Goal: Task Accomplishment & Management: Manage account settings

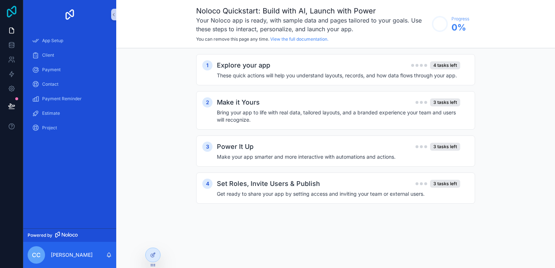
click at [9, 13] on icon at bounding box center [11, 12] width 15 height 12
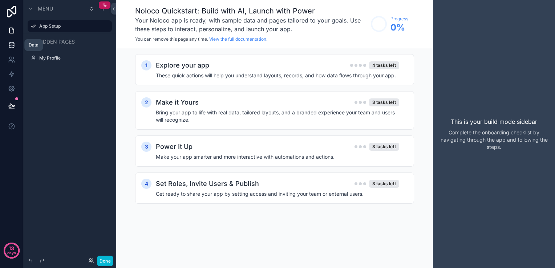
click at [14, 46] on icon at bounding box center [11, 46] width 5 height 3
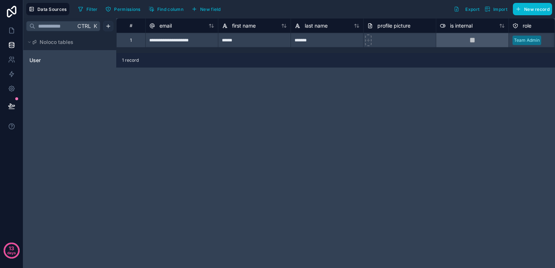
click at [112, 27] on html "**********" at bounding box center [277, 134] width 555 height 268
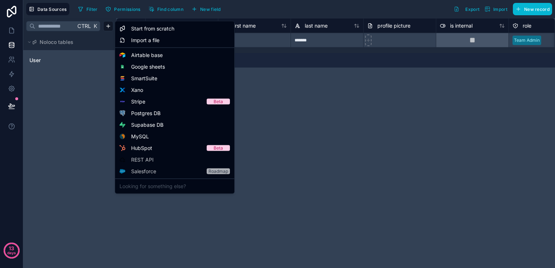
click at [108, 28] on html "**********" at bounding box center [277, 134] width 555 height 268
click at [171, 127] on div "Supabase DB" at bounding box center [175, 125] width 116 height 12
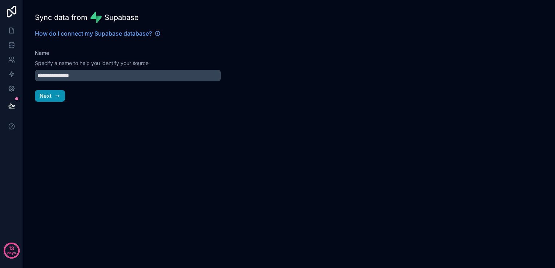
click at [59, 96] on icon "button" at bounding box center [58, 95] width 1 height 1
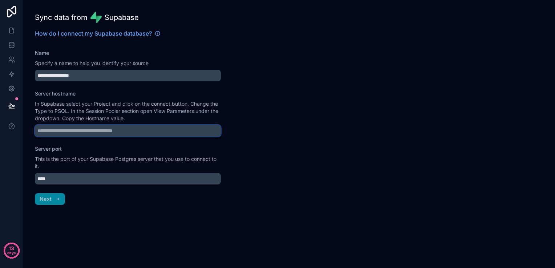
click at [70, 130] on input "Server hostname" at bounding box center [128, 131] width 186 height 12
paste input "**********"
type input "**********"
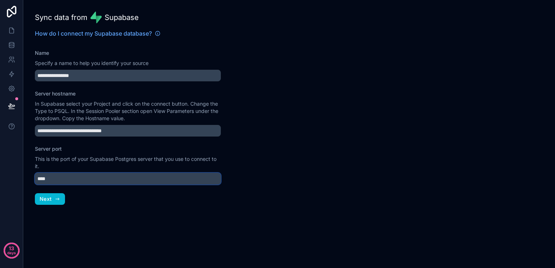
click at [118, 175] on input "****" at bounding box center [128, 179] width 186 height 12
type input "****"
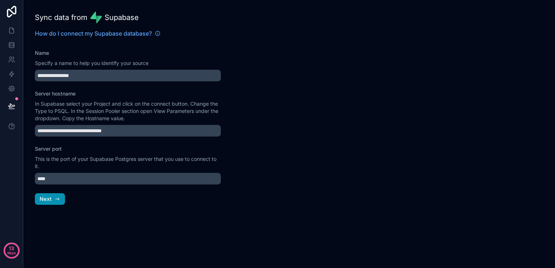
click at [47, 202] on span "Next" at bounding box center [46, 199] width 12 height 7
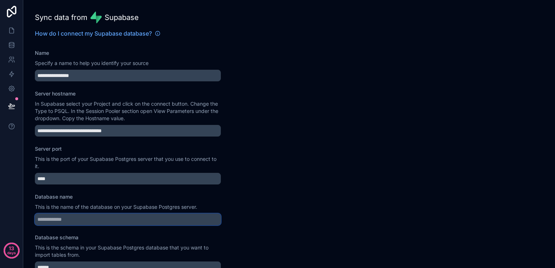
click at [68, 218] on input "Database name" at bounding box center [128, 220] width 186 height 12
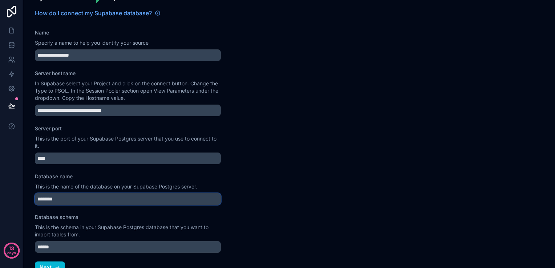
scroll to position [36, 0]
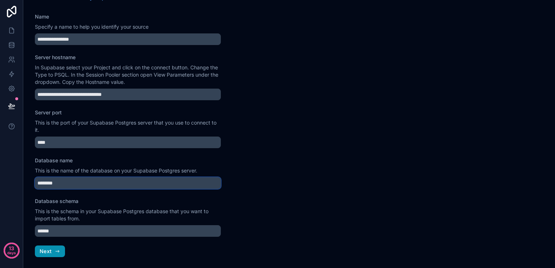
type input "********"
click at [55, 249] on icon "button" at bounding box center [58, 252] width 6 height 6
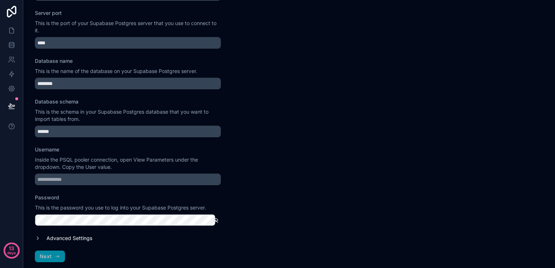
scroll to position [141, 0]
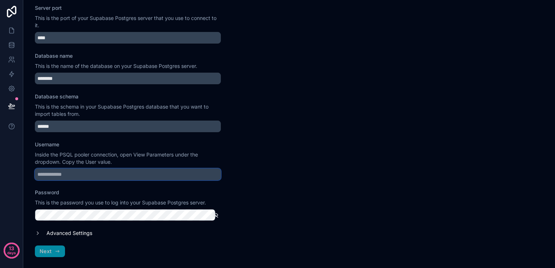
click at [77, 178] on input "Username" at bounding box center [128, 175] width 186 height 12
type input "********"
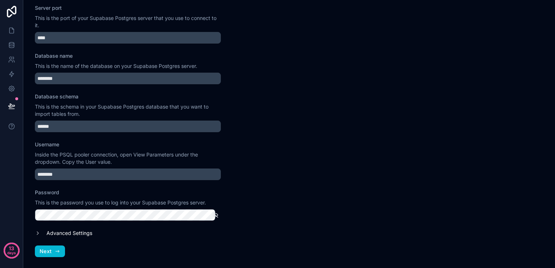
click at [213, 213] on icon "button" at bounding box center [215, 215] width 7 height 7
click at [57, 250] on icon "button" at bounding box center [58, 252] width 6 height 6
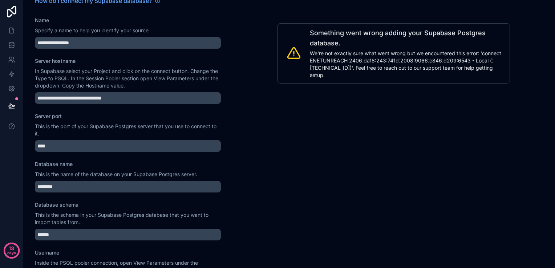
scroll to position [32, 0]
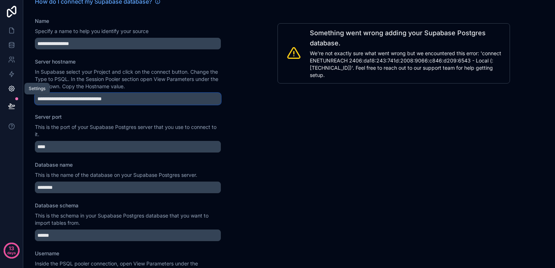
drag, startPoint x: 150, startPoint y: 96, endPoint x: 13, endPoint y: 94, distance: 137.4
click at [13, 94] on div "**********" at bounding box center [277, 134] width 555 height 268
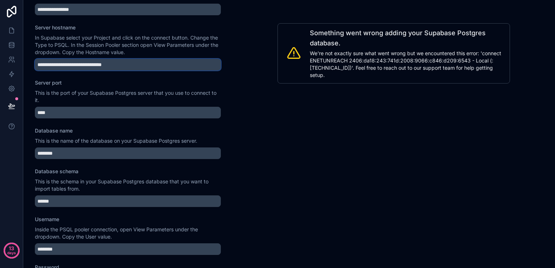
scroll to position [141, 0]
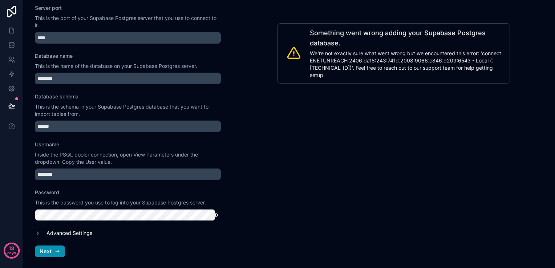
click at [61, 252] on button "Next" at bounding box center [50, 252] width 30 height 12
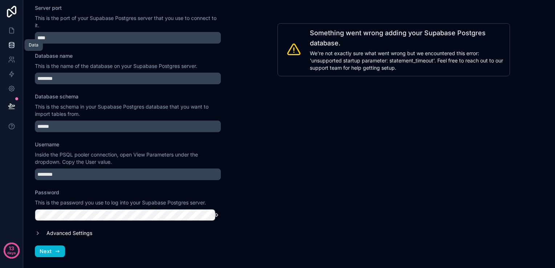
click at [9, 46] on icon at bounding box center [11, 46] width 5 height 3
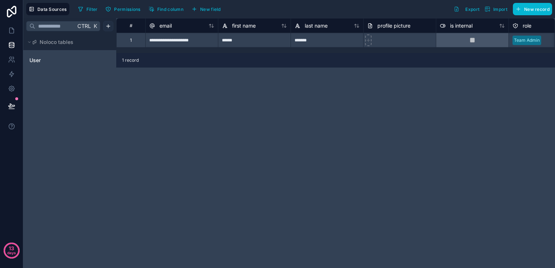
click at [109, 29] on html "**********" at bounding box center [277, 134] width 555 height 268
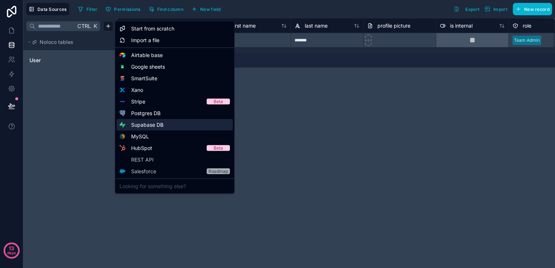
click at [143, 126] on span "Supabase DB" at bounding box center [147, 124] width 32 height 7
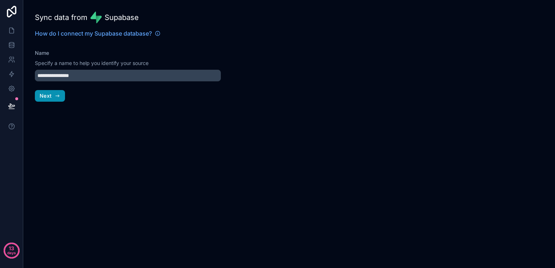
click at [57, 96] on icon "button" at bounding box center [57, 96] width 3 height 0
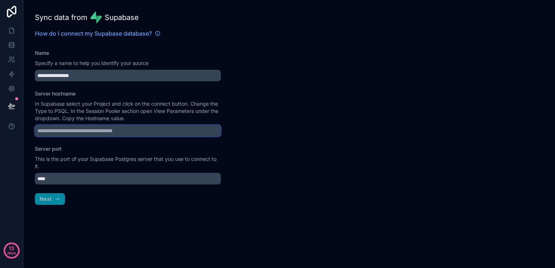
click at [82, 133] on input "Server hostname" at bounding box center [128, 131] width 186 height 12
paste input "**********"
type input "**********"
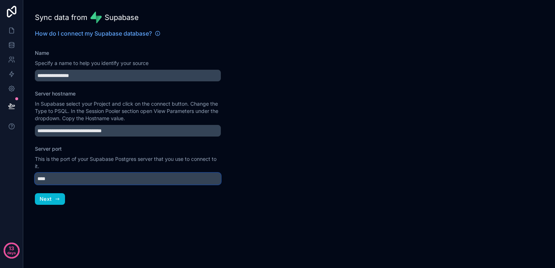
click at [112, 177] on input "****" at bounding box center [128, 179] width 186 height 12
type input "****"
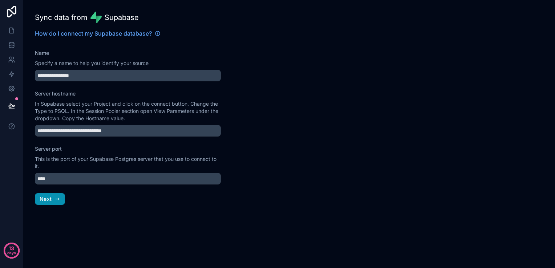
click at [53, 195] on button "Next" at bounding box center [50, 199] width 30 height 12
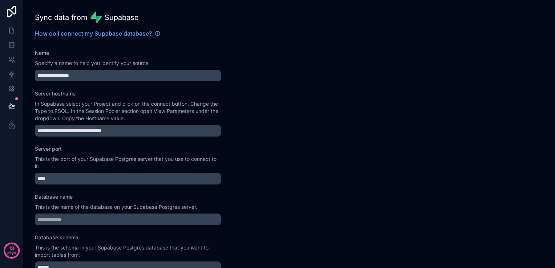
scroll to position [36, 0]
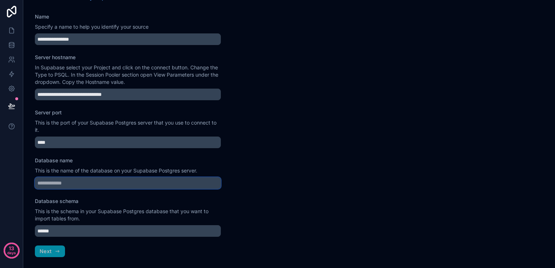
click at [69, 180] on input "Database name" at bounding box center [128, 183] width 186 height 12
type input "********"
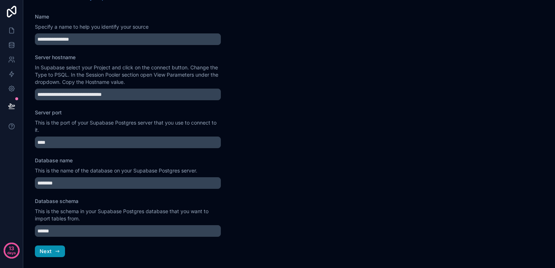
click at [48, 254] on span "Next" at bounding box center [46, 251] width 12 height 7
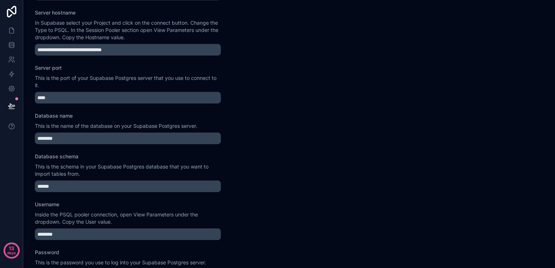
scroll to position [141, 0]
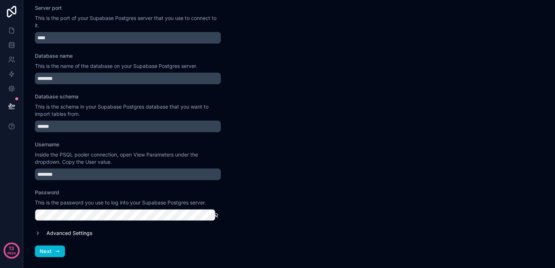
click at [212, 213] on icon "button" at bounding box center [215, 215] width 7 height 7
click at [55, 249] on icon "button" at bounding box center [58, 252] width 6 height 6
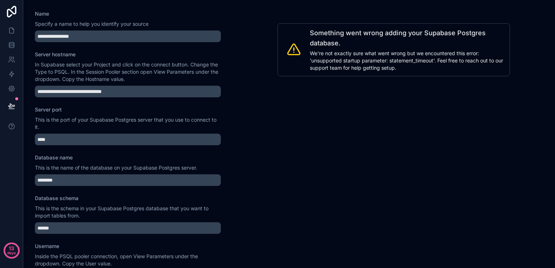
scroll to position [0, 0]
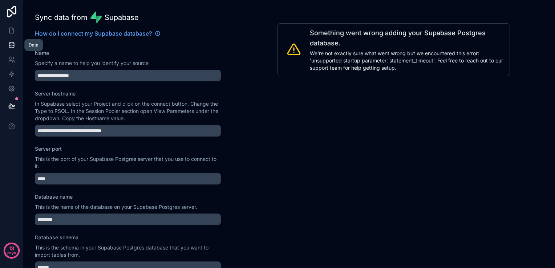
click at [13, 46] on icon at bounding box center [11, 44] width 5 height 3
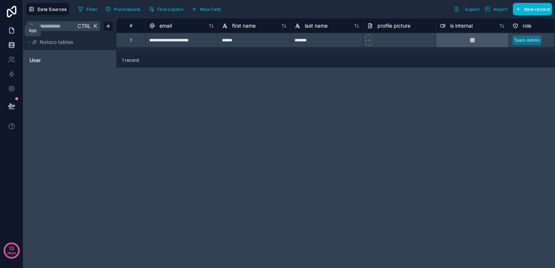
click at [11, 32] on icon at bounding box center [11, 30] width 7 height 7
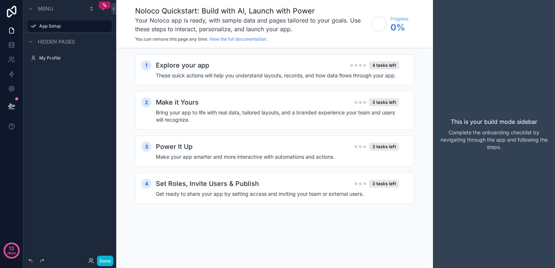
click at [370, 220] on div "1 Explore your app 4 tasks left These quick actions will help you understand la…" at bounding box center [274, 136] width 317 height 176
click at [105, 263] on button "Done" at bounding box center [105, 261] width 16 height 11
click at [10, 43] on icon at bounding box center [11, 44] width 5 height 2
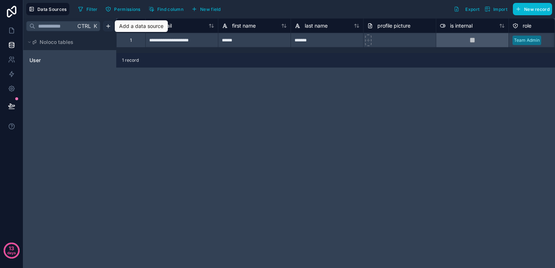
click at [109, 26] on html "**********" at bounding box center [277, 134] width 555 height 268
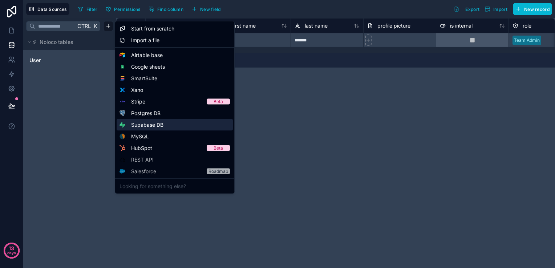
click at [143, 127] on span "Supabase DB" at bounding box center [147, 124] width 32 height 7
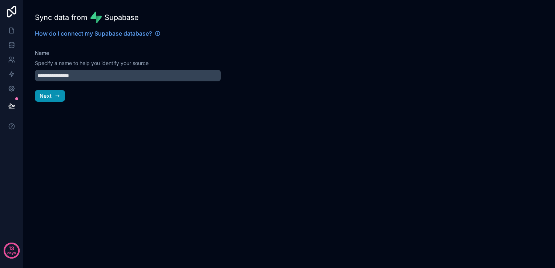
click at [57, 95] on icon "button" at bounding box center [58, 96] width 6 height 6
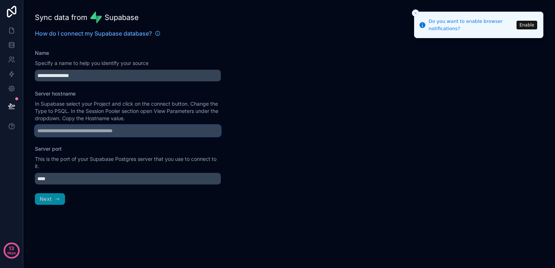
click at [52, 129] on input "Server hostname" at bounding box center [128, 131] width 186 height 12
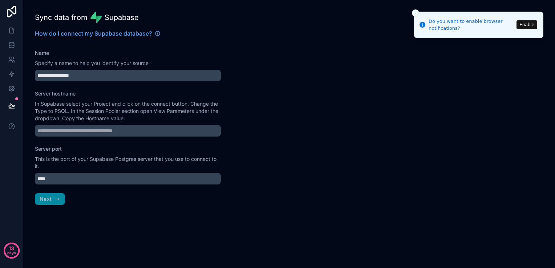
click at [416, 11] on icon "Close toast" at bounding box center [416, 13] width 4 height 4
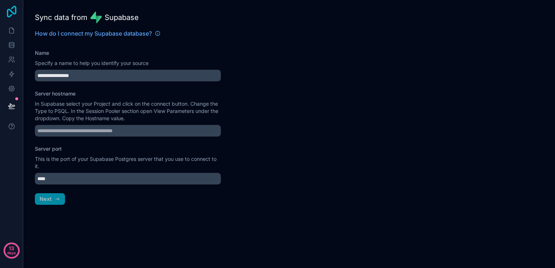
click at [15, 13] on icon at bounding box center [11, 12] width 9 height 12
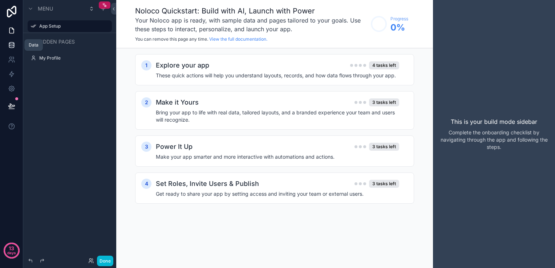
click at [12, 45] on icon at bounding box center [11, 44] width 7 height 7
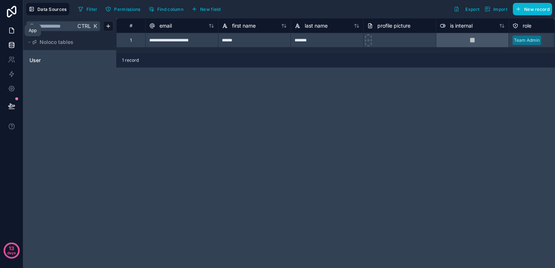
click at [12, 33] on icon at bounding box center [11, 30] width 4 height 5
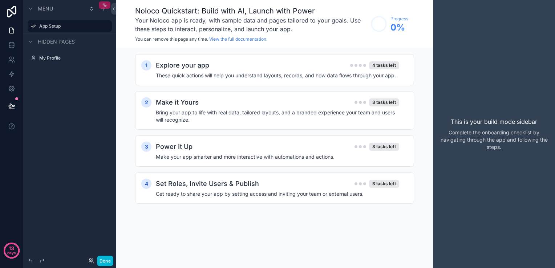
click at [104, 4] on icon "scrollable content" at bounding box center [103, 3] width 1 height 1
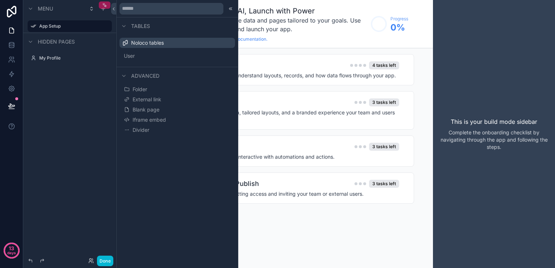
click at [108, 5] on div "scrollable content" at bounding box center [105, 4] width 12 height 7
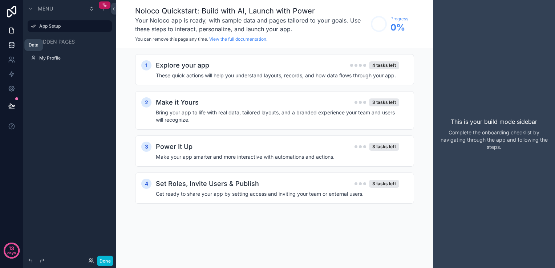
click at [11, 46] on icon at bounding box center [11, 44] width 5 height 3
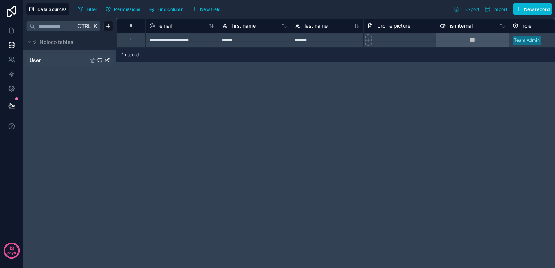
click at [55, 59] on link "User" at bounding box center [58, 60] width 59 height 7
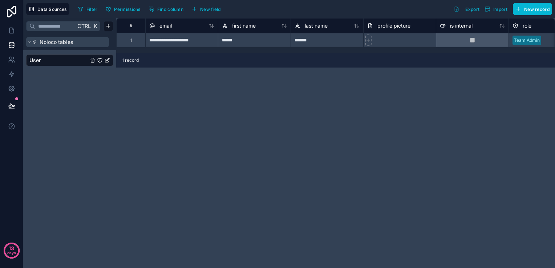
click at [54, 46] on button "Noloco tables" at bounding box center [67, 42] width 83 height 10
click at [13, 31] on icon at bounding box center [11, 30] width 4 height 5
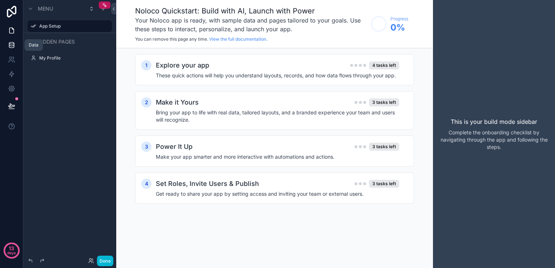
click at [13, 45] on icon at bounding box center [11, 44] width 5 height 3
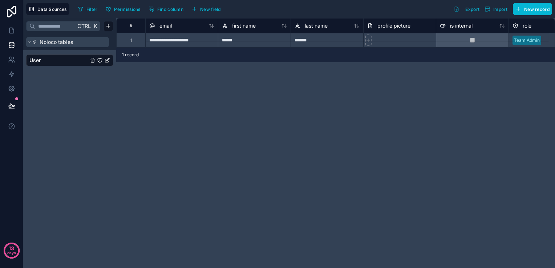
click at [52, 40] on span "Noloco tables" at bounding box center [57, 42] width 34 height 7
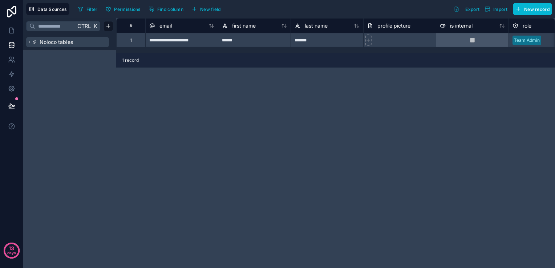
click at [52, 40] on span "Noloco tables" at bounding box center [57, 42] width 34 height 7
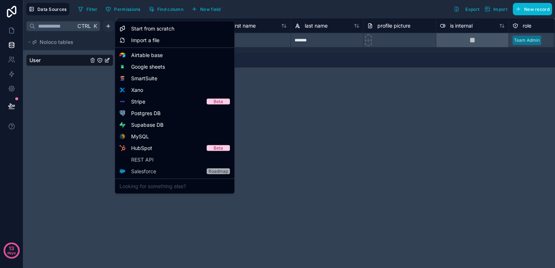
click at [105, 27] on html "**********" at bounding box center [277, 134] width 555 height 268
click at [149, 123] on span "Supabase DB" at bounding box center [147, 124] width 32 height 7
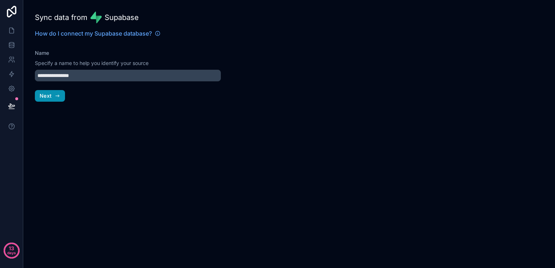
click at [56, 95] on icon "button" at bounding box center [58, 96] width 6 height 6
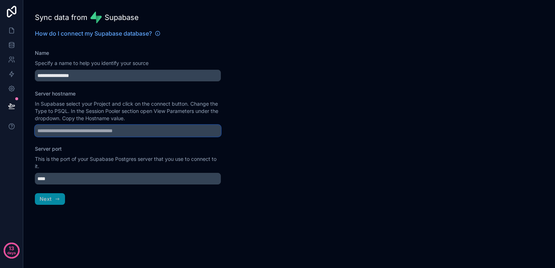
click at [75, 128] on input "Server hostname" at bounding box center [128, 131] width 186 height 12
paste input "**********"
type input "**********"
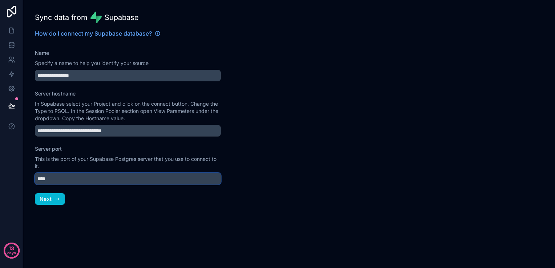
drag, startPoint x: 65, startPoint y: 182, endPoint x: 6, endPoint y: 185, distance: 59.7
click at [9, 184] on div "**********" at bounding box center [277, 134] width 555 height 268
type input "****"
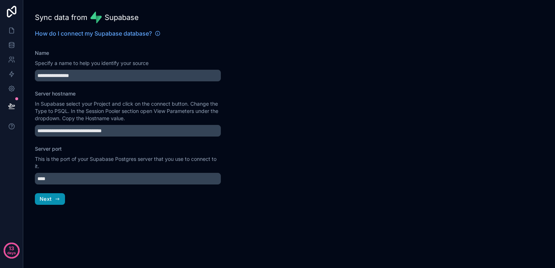
click at [53, 199] on button "Next" at bounding box center [50, 199] width 30 height 12
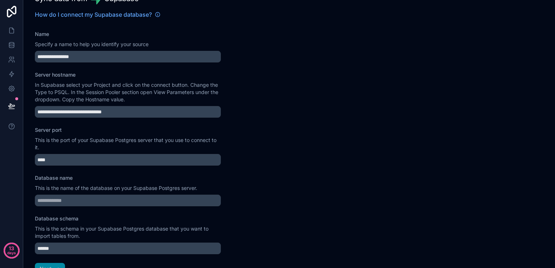
scroll to position [36, 0]
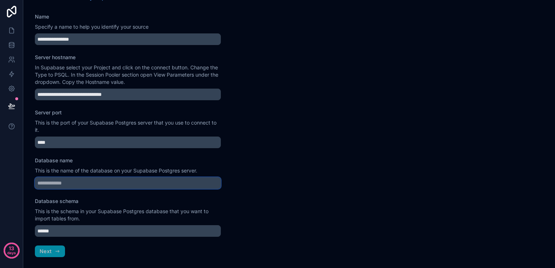
click at [68, 184] on input "Database name" at bounding box center [128, 183] width 186 height 12
type input "********"
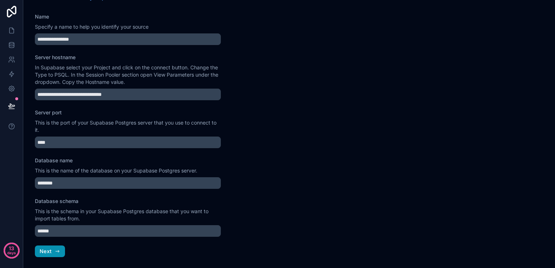
click at [51, 252] on button "Next" at bounding box center [50, 252] width 30 height 12
type input "********"
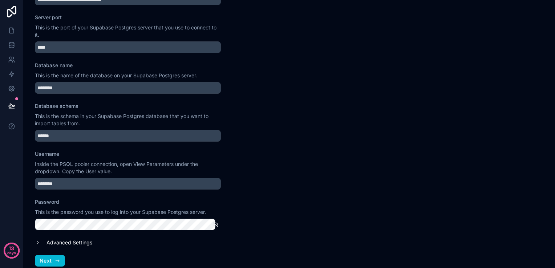
scroll to position [141, 0]
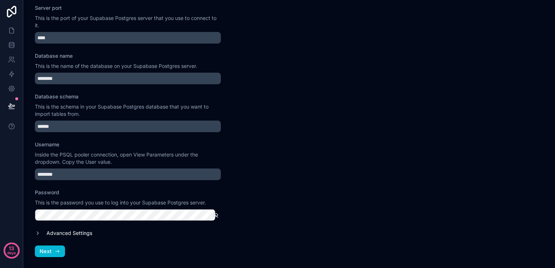
click at [213, 214] on icon "button" at bounding box center [215, 215] width 5 height 5
click at [37, 230] on icon at bounding box center [38, 233] width 6 height 6
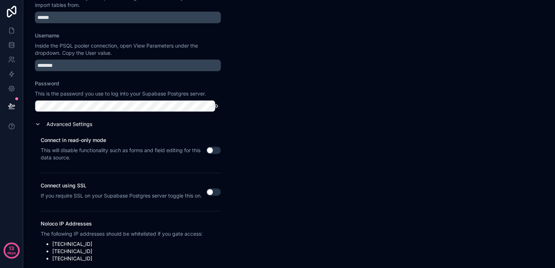
scroll to position [283, 0]
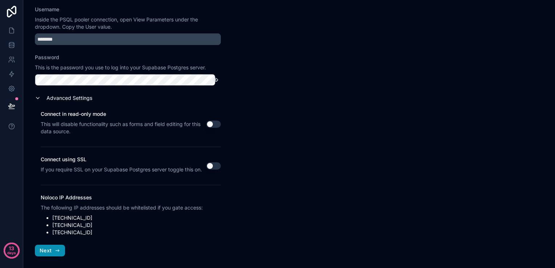
click at [44, 249] on span "Next" at bounding box center [46, 251] width 12 height 7
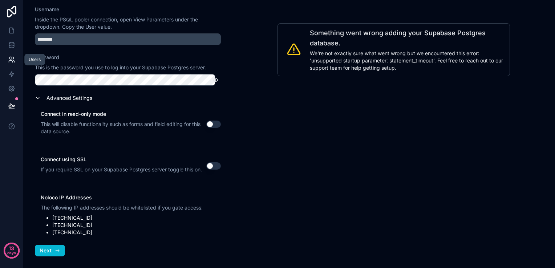
click at [13, 61] on icon at bounding box center [11, 59] width 7 height 7
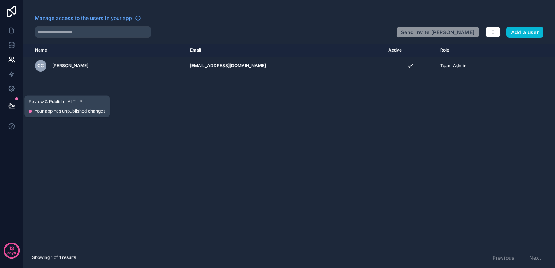
click at [13, 107] on icon at bounding box center [11, 106] width 6 height 4
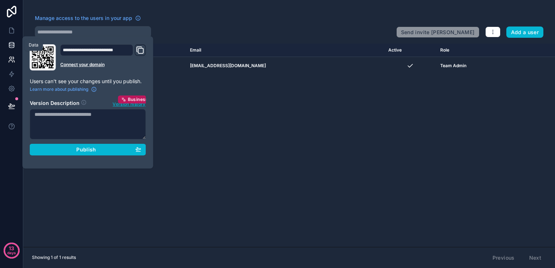
click at [16, 43] on link at bounding box center [11, 45] width 23 height 15
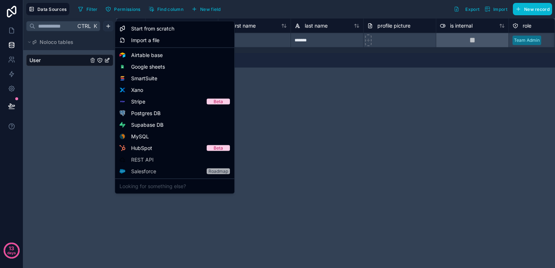
click at [111, 25] on html "**********" at bounding box center [277, 134] width 555 height 268
click at [144, 113] on span "Postgres DB" at bounding box center [145, 113] width 29 height 7
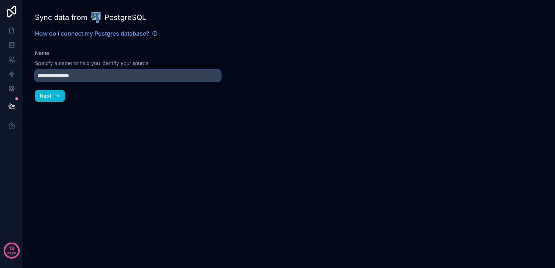
click at [69, 76] on input "**********" at bounding box center [128, 76] width 186 height 12
type input "*********"
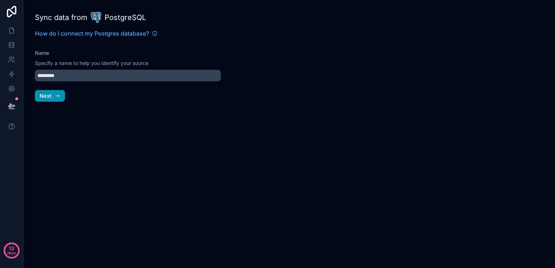
click at [55, 91] on button "Next" at bounding box center [50, 96] width 30 height 12
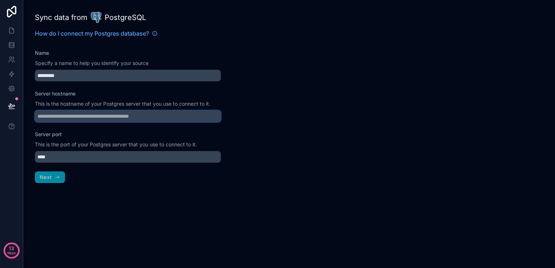
click at [48, 115] on input "Server hostname" at bounding box center [128, 117] width 186 height 12
paste input "**********"
type input "**********"
paste input "**********"
type input "**********"
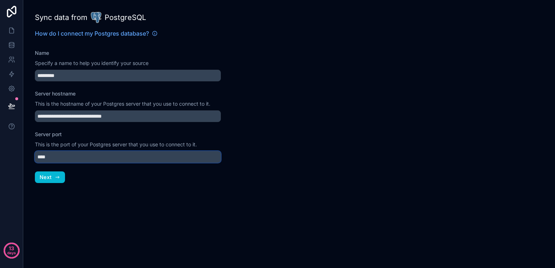
drag, startPoint x: 74, startPoint y: 155, endPoint x: 0, endPoint y: 158, distance: 74.2
click at [0, 158] on html "**********" at bounding box center [277, 134] width 555 height 268
type input "****"
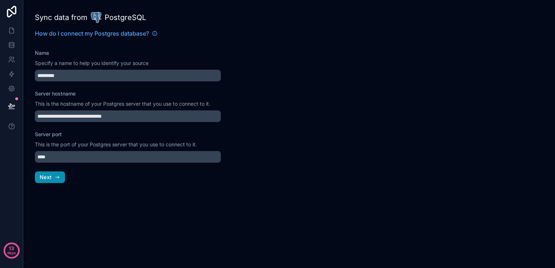
click at [45, 180] on span "Next" at bounding box center [46, 177] width 12 height 7
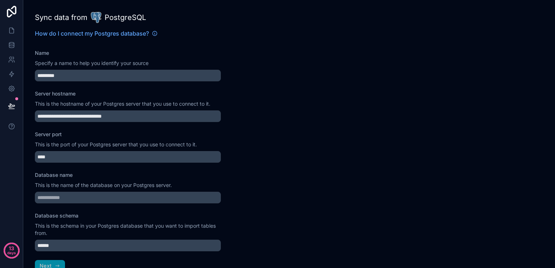
scroll to position [15, 0]
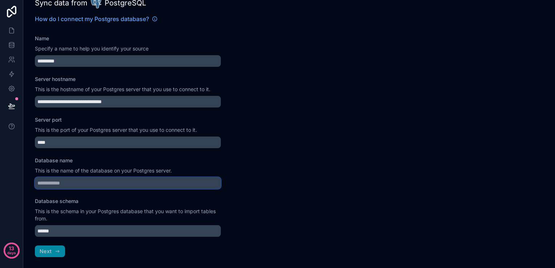
click at [52, 186] on input "Database name" at bounding box center [128, 183] width 186 height 12
type input "********"
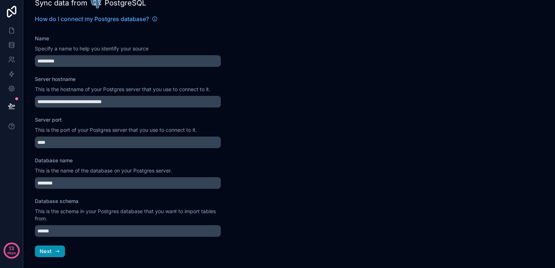
click at [51, 254] on button "Next" at bounding box center [50, 252] width 30 height 12
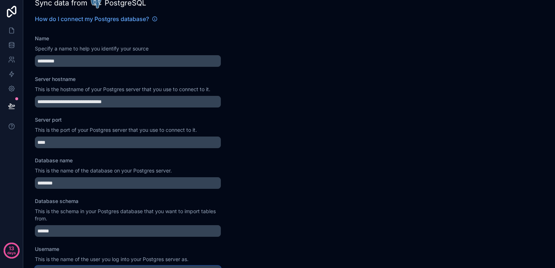
type input "********"
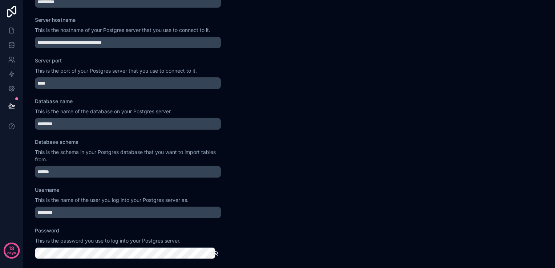
scroll to position [112, 0]
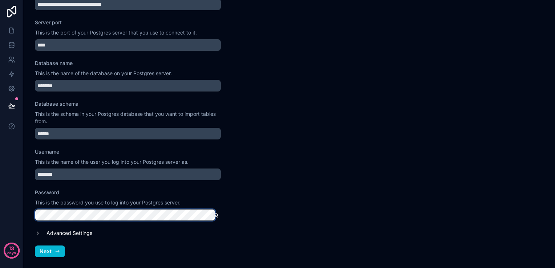
click at [0, 215] on html "**********" at bounding box center [277, 134] width 555 height 268
click at [39, 233] on icon at bounding box center [38, 233] width 6 height 6
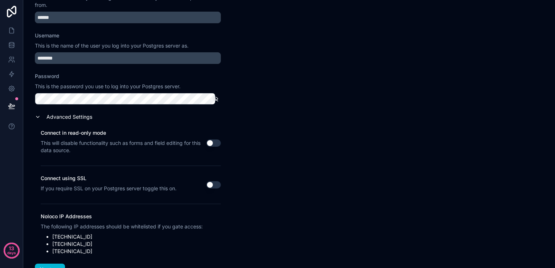
scroll to position [246, 0]
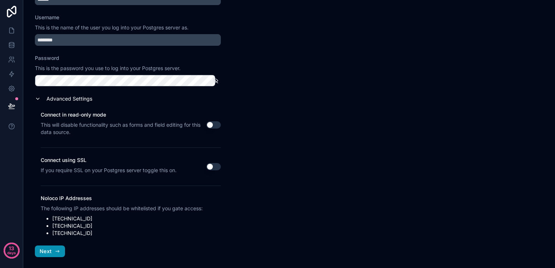
click at [45, 253] on span "Next" at bounding box center [46, 251] width 12 height 7
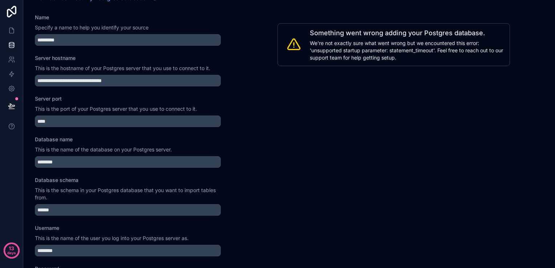
scroll to position [28, 0]
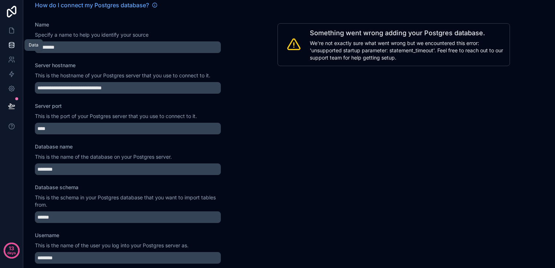
click at [15, 51] on link at bounding box center [11, 45] width 23 height 15
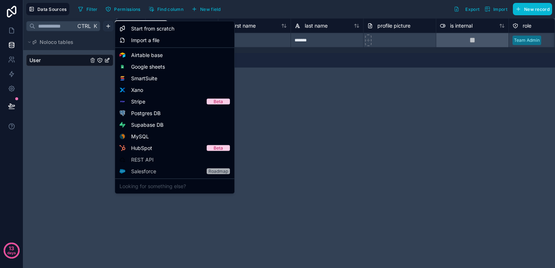
click at [108, 28] on html "**********" at bounding box center [277, 134] width 555 height 268
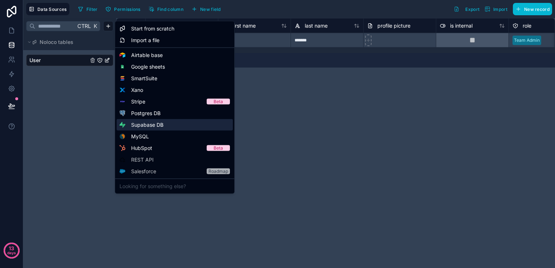
click at [147, 124] on span "Supabase DB" at bounding box center [147, 124] width 32 height 7
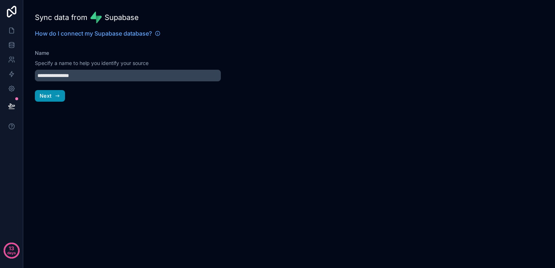
click at [62, 95] on button "Next" at bounding box center [50, 96] width 30 height 12
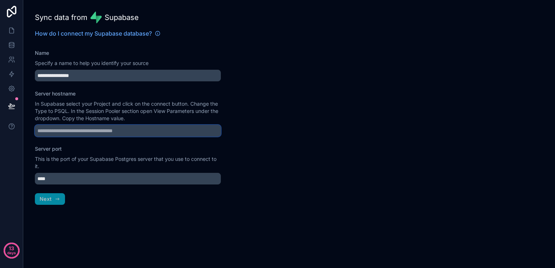
click at [90, 130] on input "Server hostname" at bounding box center [128, 131] width 186 height 12
paste input "**********"
type input "**********"
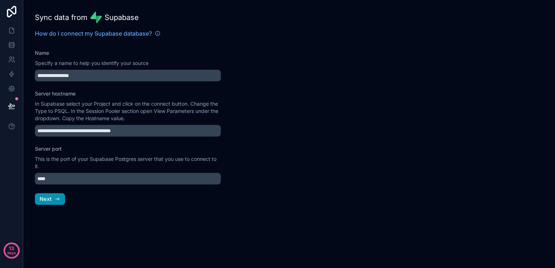
click at [53, 197] on button "Next" at bounding box center [50, 199] width 30 height 12
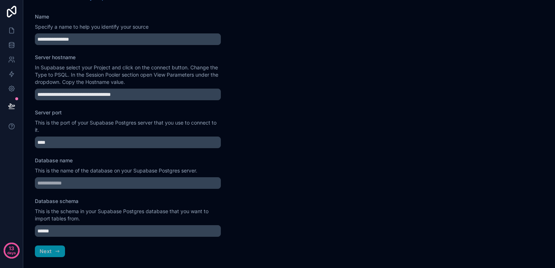
scroll to position [36, 0]
click at [66, 178] on input "Database name" at bounding box center [128, 183] width 186 height 12
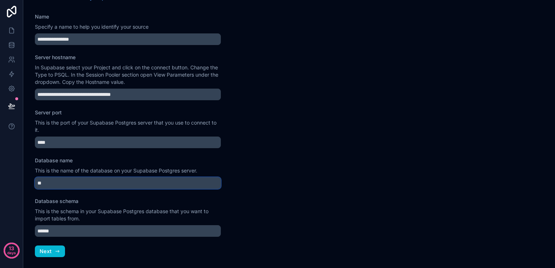
type input "********"
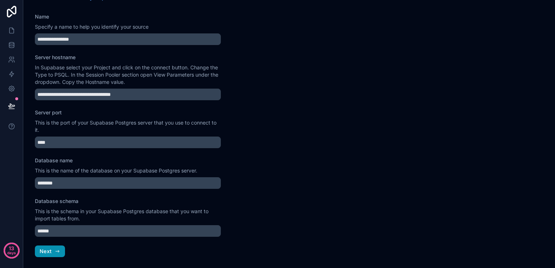
click at [46, 249] on span "Next" at bounding box center [46, 251] width 12 height 7
type input "********"
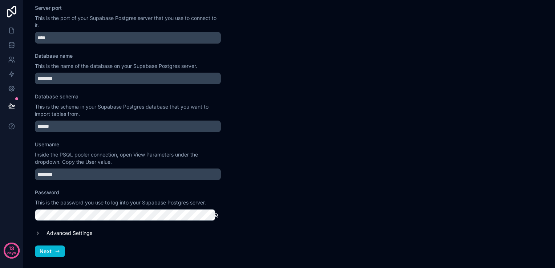
click at [212, 217] on icon "button" at bounding box center [215, 215] width 7 height 7
click at [44, 252] on span "Next" at bounding box center [46, 251] width 12 height 7
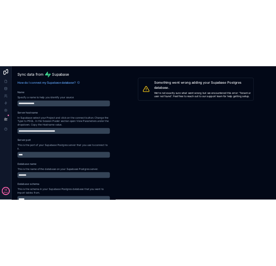
scroll to position [0, 0]
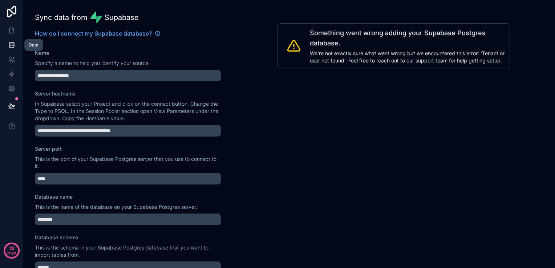
click at [16, 47] on link at bounding box center [11, 45] width 23 height 15
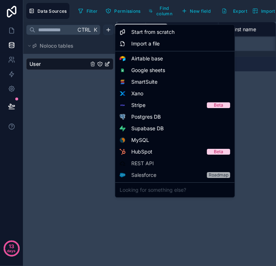
click at [108, 29] on html "**********" at bounding box center [138, 133] width 276 height 266
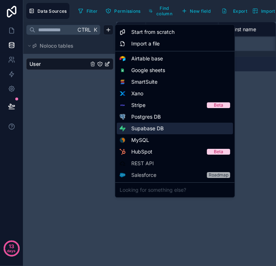
click at [141, 132] on div "Supabase DB" at bounding box center [175, 129] width 116 height 12
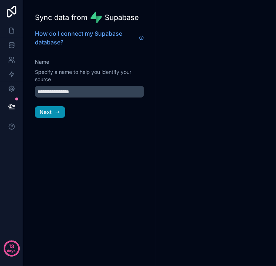
click at [53, 116] on button "Next" at bounding box center [50, 112] width 30 height 12
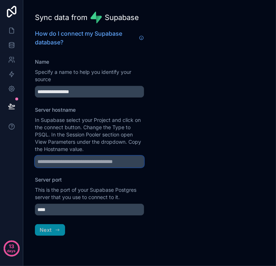
click at [48, 161] on input "Server hostname" at bounding box center [89, 162] width 109 height 12
click at [74, 162] on input "Server hostname" at bounding box center [89, 162] width 109 height 12
paste input "**********"
type input "**********"
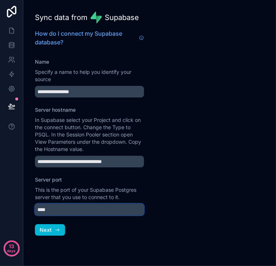
drag, startPoint x: 51, startPoint y: 207, endPoint x: 19, endPoint y: 207, distance: 32.4
click at [19, 207] on div "**********" at bounding box center [138, 133] width 276 height 266
type input "****"
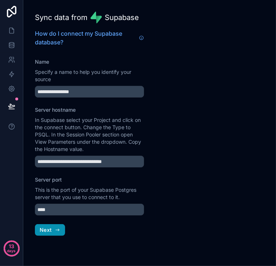
click at [43, 232] on span "Next" at bounding box center [46, 229] width 12 height 7
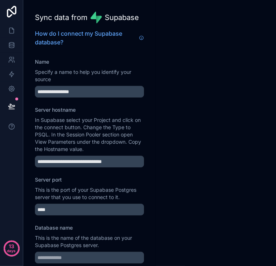
scroll to position [93, 0]
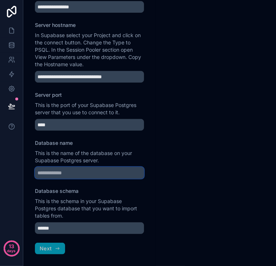
click at [69, 171] on input "Database name" at bounding box center [89, 173] width 109 height 12
type input "********"
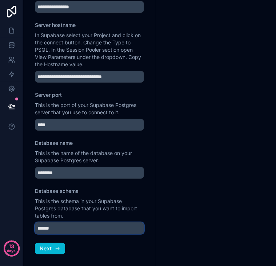
click at [59, 229] on input "******" at bounding box center [89, 228] width 109 height 12
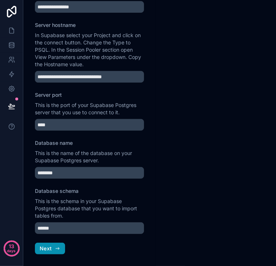
click at [43, 249] on span "Next" at bounding box center [46, 248] width 12 height 7
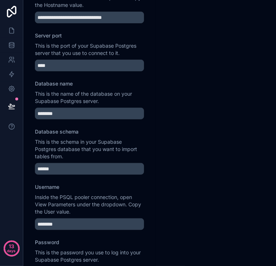
scroll to position [212, 0]
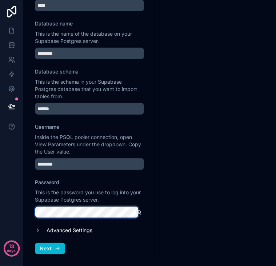
click at [0, 212] on html "**********" at bounding box center [138, 133] width 276 height 266
click at [135, 212] on icon "button" at bounding box center [138, 212] width 7 height 7
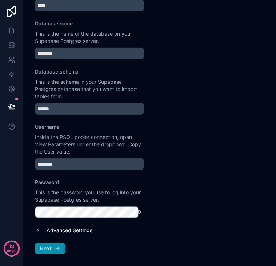
click at [48, 251] on span "Next" at bounding box center [46, 248] width 12 height 7
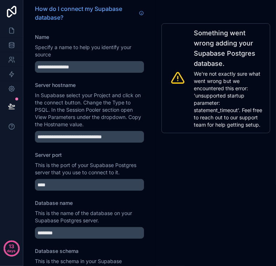
scroll to position [36, 0]
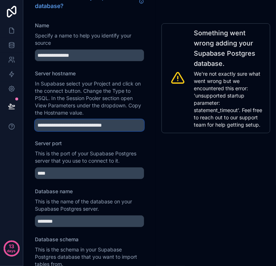
click at [87, 131] on input "**********" at bounding box center [89, 125] width 109 height 12
paste input "*****"
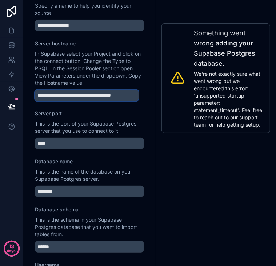
scroll to position [109, 0]
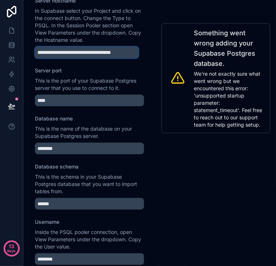
type input "**********"
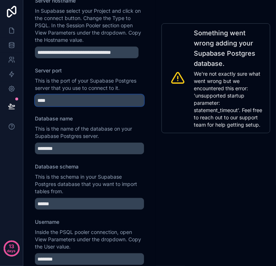
scroll to position [0, 0]
drag, startPoint x: 51, startPoint y: 107, endPoint x: 25, endPoint y: 105, distance: 26.6
click at [25, 105] on div "**********" at bounding box center [89, 133] width 132 height 266
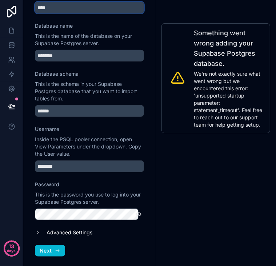
scroll to position [212, 0]
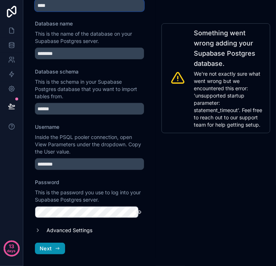
type input "****"
click at [56, 245] on button "Next" at bounding box center [50, 248] width 30 height 12
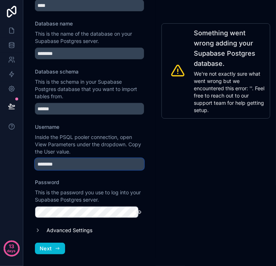
click at [79, 162] on input "********" at bounding box center [89, 164] width 109 height 12
paste input "**********"
type input "**********"
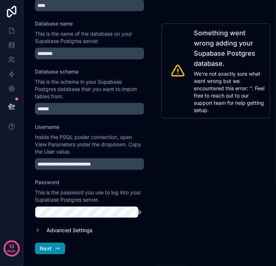
click at [48, 250] on span "Next" at bounding box center [46, 248] width 12 height 7
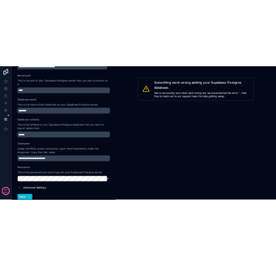
scroll to position [141, 0]
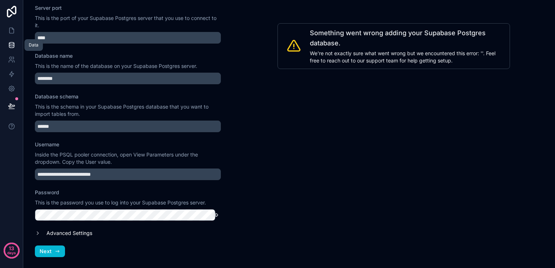
click at [12, 43] on icon at bounding box center [11, 44] width 5 height 2
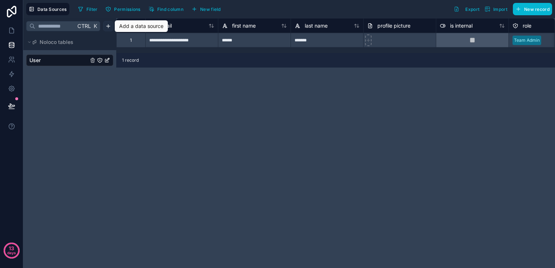
click at [110, 30] on html "**********" at bounding box center [277, 134] width 555 height 268
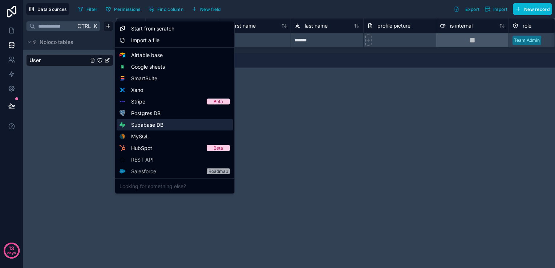
click at [141, 125] on span "Supabase DB" at bounding box center [147, 124] width 32 height 7
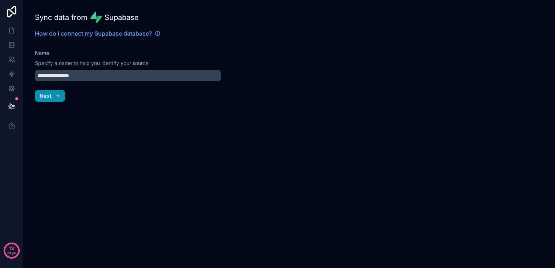
click at [54, 91] on button "Next" at bounding box center [50, 96] width 30 height 12
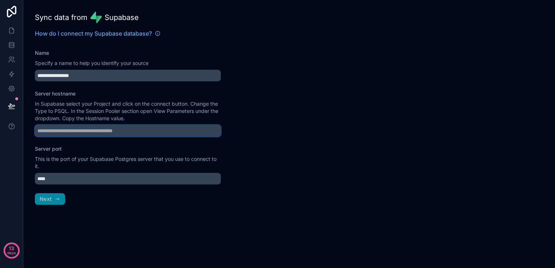
click at [88, 130] on input "Server hostname" at bounding box center [128, 131] width 186 height 12
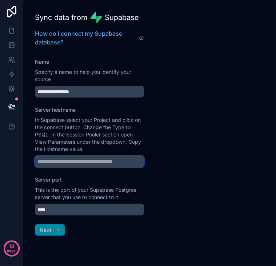
click at [98, 159] on input "Server hostname" at bounding box center [89, 162] width 109 height 12
paste input "**********"
type input "**********"
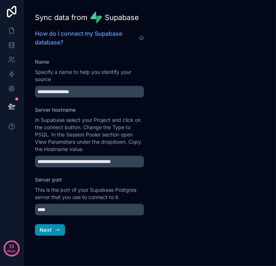
scroll to position [0, 0]
click at [59, 228] on icon "button" at bounding box center [58, 230] width 6 height 6
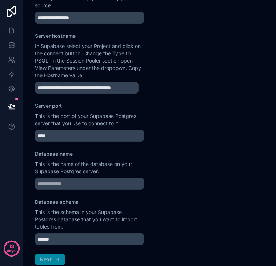
scroll to position [93, 0]
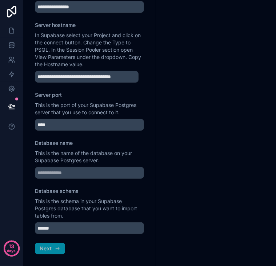
click at [73, 179] on div "**********" at bounding box center [89, 133] width 132 height 266
click at [70, 170] on input "Database name" at bounding box center [89, 173] width 109 height 12
type input "********"
click at [53, 245] on button "Next" at bounding box center [50, 248] width 30 height 12
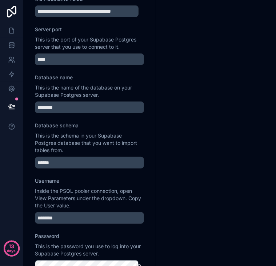
scroll to position [212, 0]
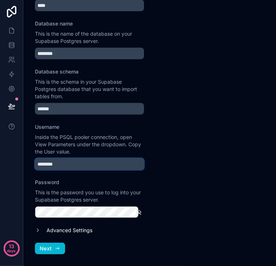
click at [110, 165] on input "********" at bounding box center [89, 164] width 109 height 12
paste input "**********"
type input "**********"
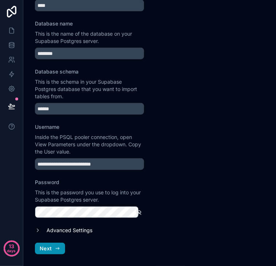
click at [44, 246] on span "Next" at bounding box center [46, 248] width 12 height 7
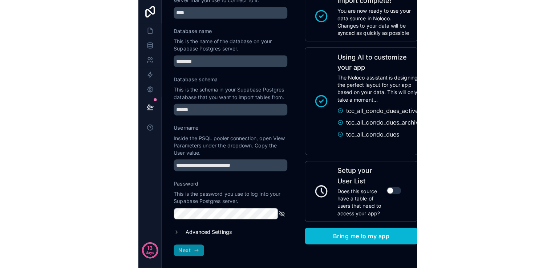
scroll to position [60, 0]
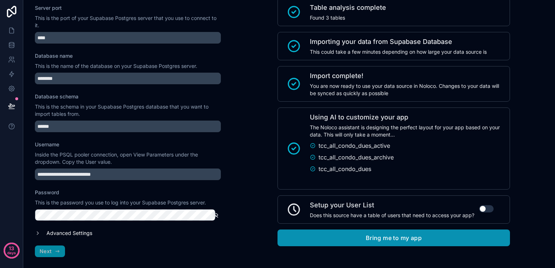
click at [353, 236] on button "Bring me to my app" at bounding box center [394, 238] width 233 height 17
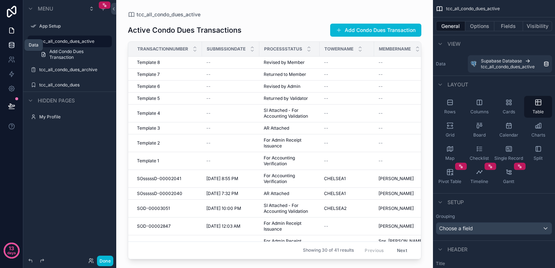
click at [16, 44] on link at bounding box center [11, 45] width 23 height 15
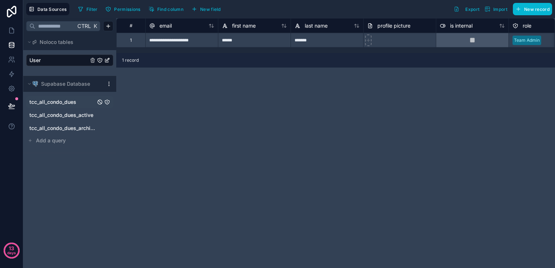
click at [53, 103] on span "tcc_all_condo_dues" at bounding box center [52, 102] width 47 height 7
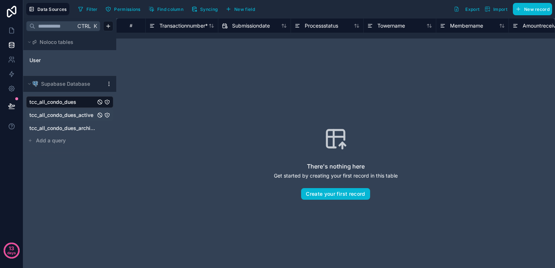
click at [57, 116] on span "tcc_all_condo_dues_active" at bounding box center [61, 115] width 64 height 7
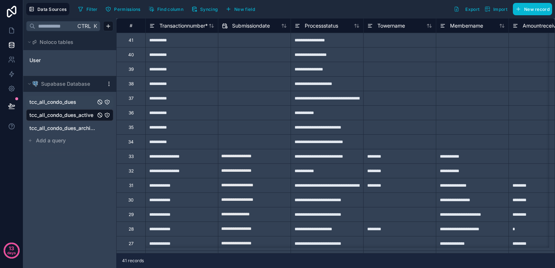
click at [59, 103] on span "tcc_all_condo_dues" at bounding box center [52, 102] width 47 height 7
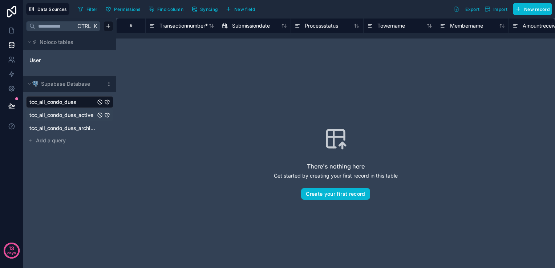
click at [86, 114] on span "tcc_all_condo_dues_active" at bounding box center [61, 115] width 64 height 7
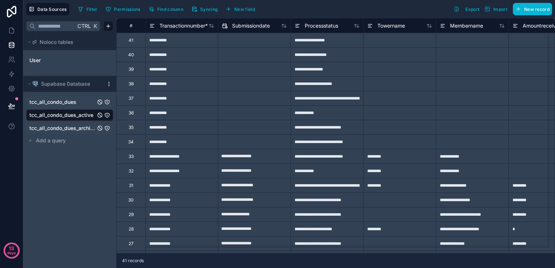
click at [77, 125] on span "tcc_all_condo_dues_archive" at bounding box center [62, 128] width 66 height 7
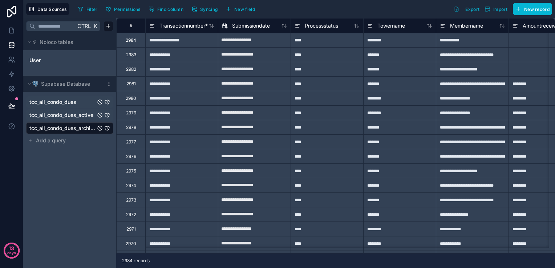
click at [78, 102] on link "tcc_all_condo_dues" at bounding box center [62, 102] width 66 height 7
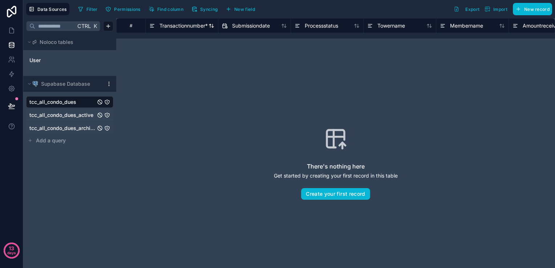
click at [207, 23] on span "Transactionnumber *" at bounding box center [184, 25] width 48 height 7
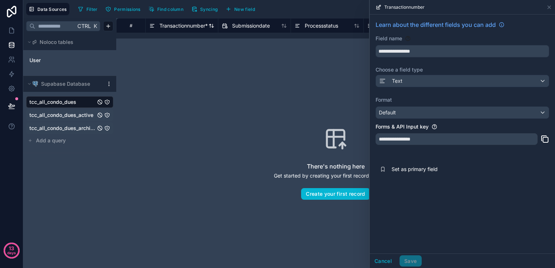
click at [207, 23] on span "Transactionnumber *" at bounding box center [184, 25] width 48 height 7
click at [379, 260] on button "Cancel" at bounding box center [383, 262] width 27 height 12
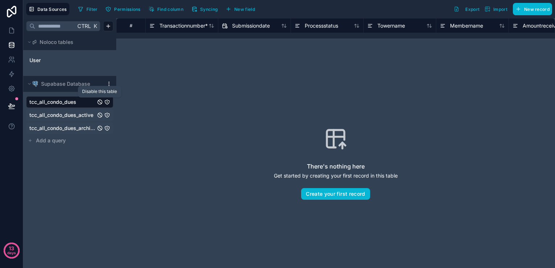
click at [99, 100] on icon "tcc_all_condo_dues" at bounding box center [100, 102] width 4 height 4
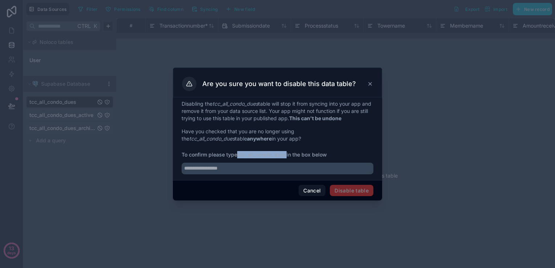
drag, startPoint x: 238, startPoint y: 155, endPoint x: 288, endPoint y: 157, distance: 49.1
click at [287, 157] on strong "tcc_all_condo_dues" at bounding box center [261, 155] width 49 height 6
copy strong "tcc_all_condo_dues"
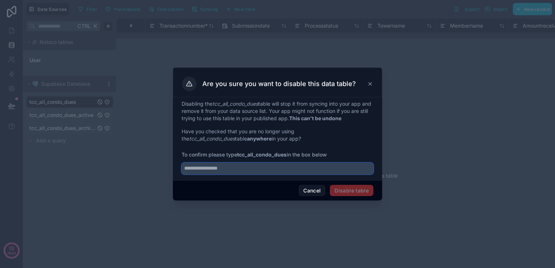
click at [244, 171] on input "text" at bounding box center [278, 169] width 192 height 12
paste input "**********"
type input "**********"
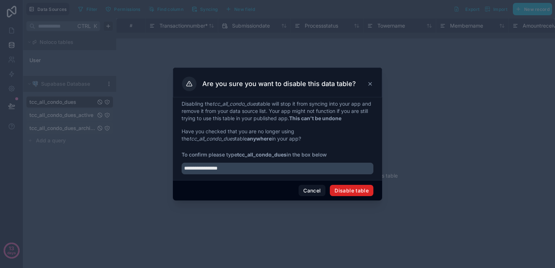
click at [352, 190] on button "Disable table" at bounding box center [352, 191] width 44 height 12
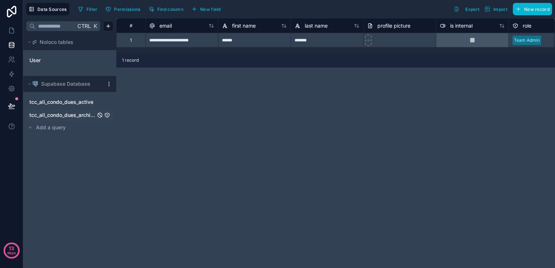
click at [81, 117] on span "tcc_all_condo_dues_archive" at bounding box center [62, 115] width 66 height 7
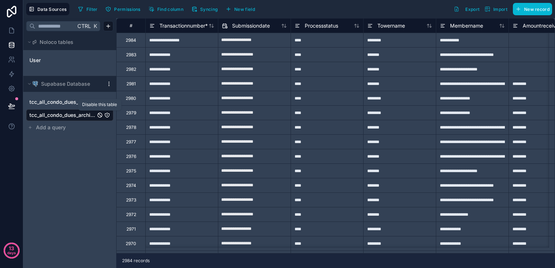
click at [99, 116] on icon "tcc_all_condo_dues_archive" at bounding box center [100, 115] width 6 height 6
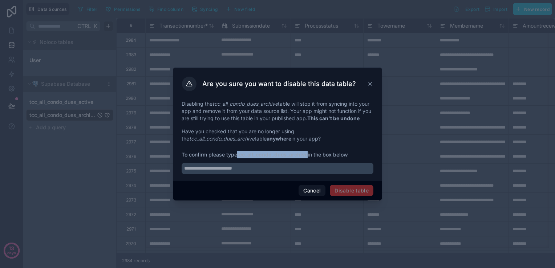
drag, startPoint x: 239, startPoint y: 158, endPoint x: 308, endPoint y: 159, distance: 69.1
click at [308, 158] on strong "tcc_all_condo_dues_archive" at bounding box center [272, 155] width 71 height 6
copy strong "tcc_all_condo_dues_archive"
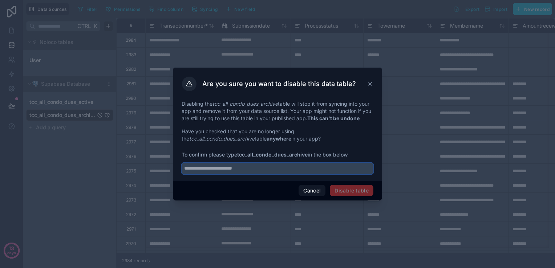
click at [267, 171] on input "text" at bounding box center [278, 169] width 192 height 12
paste input "**********"
type input "**********"
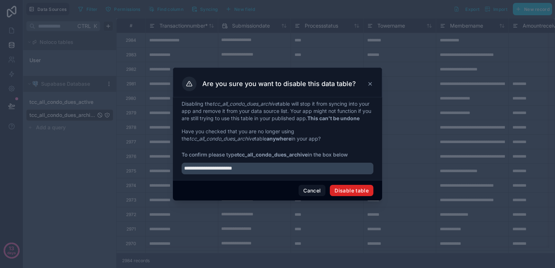
click at [357, 194] on button "Disable table" at bounding box center [352, 191] width 44 height 12
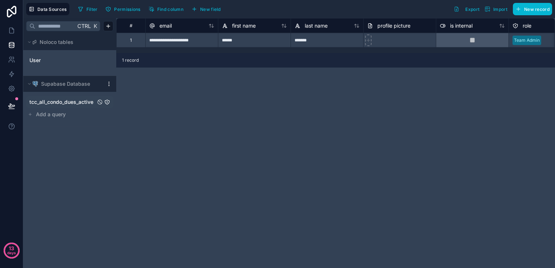
click at [77, 105] on span "tcc_all_condo_dues_active" at bounding box center [61, 102] width 64 height 7
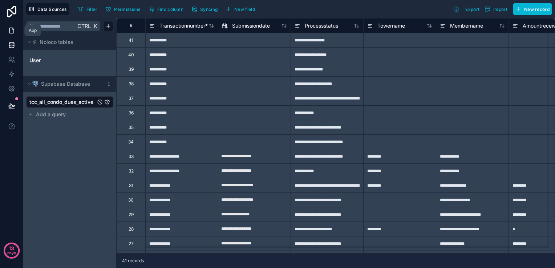
click at [18, 34] on link at bounding box center [11, 30] width 23 height 15
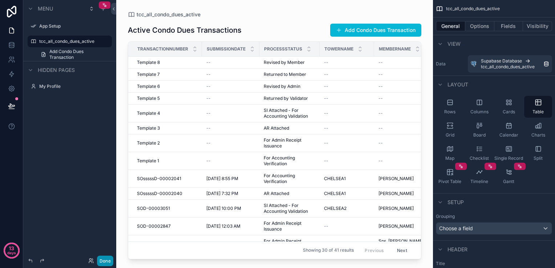
click at [112, 261] on button "Done" at bounding box center [105, 261] width 16 height 11
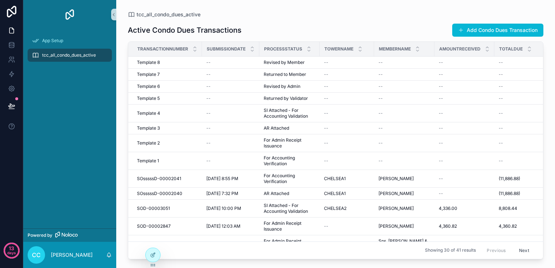
click at [70, 56] on span "tcc_all_condo_dues_active" at bounding box center [69, 55] width 54 height 6
click at [177, 85] on div "Template 6 Template 6" at bounding box center [167, 87] width 61 height 6
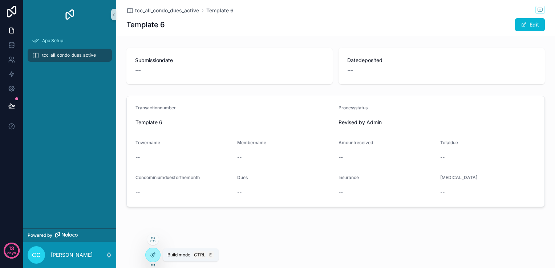
click at [156, 255] on div at bounding box center [153, 255] width 15 height 14
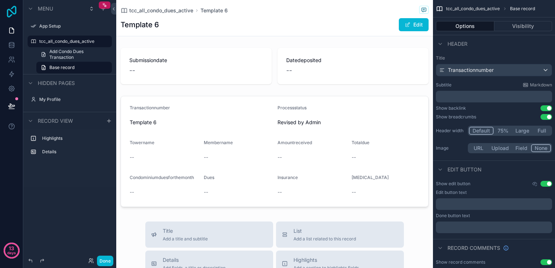
click at [15, 16] on icon at bounding box center [11, 12] width 15 height 12
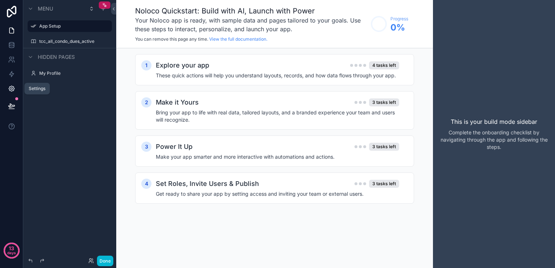
click at [16, 88] on link at bounding box center [11, 88] width 23 height 15
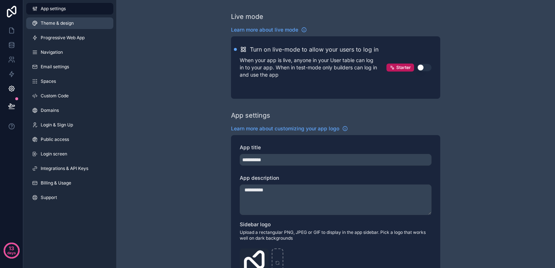
click at [62, 23] on span "Theme & design" at bounding box center [57, 23] width 33 height 6
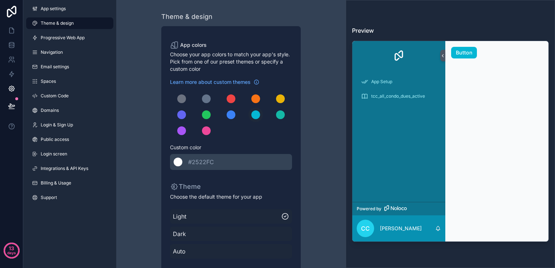
click at [229, 162] on div "******* #2522FC" at bounding box center [231, 162] width 122 height 16
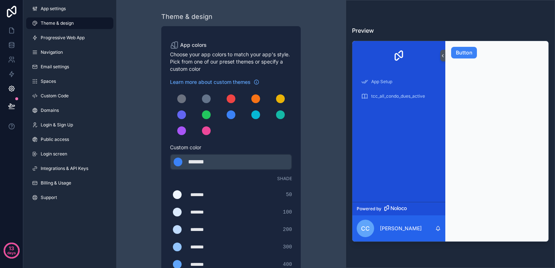
click at [211, 164] on div "*******" at bounding box center [206, 162] width 36 height 9
type div "*******"
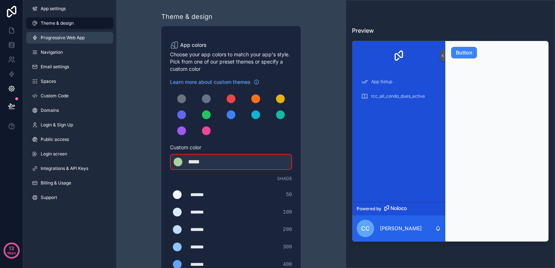
click at [76, 37] on span "Progressive Web App" at bounding box center [63, 38] width 44 height 6
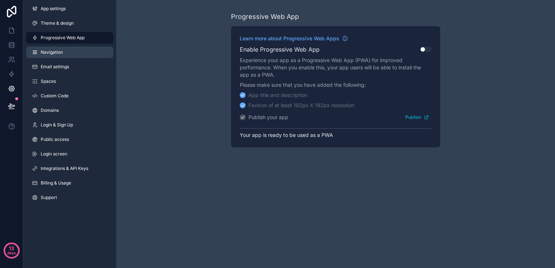
click at [73, 57] on link "Navigation" at bounding box center [69, 53] width 87 height 12
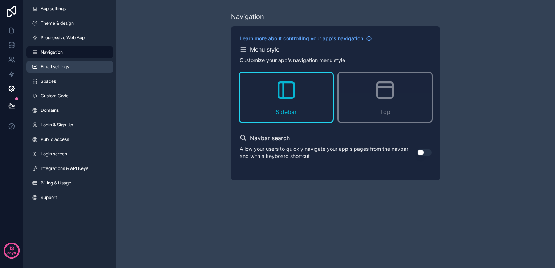
click at [76, 68] on link "Email settings" at bounding box center [69, 67] width 87 height 12
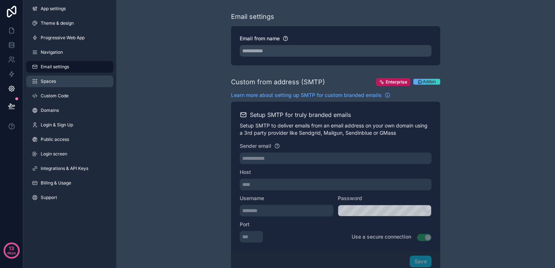
click at [77, 85] on link "Spaces" at bounding box center [69, 82] width 87 height 12
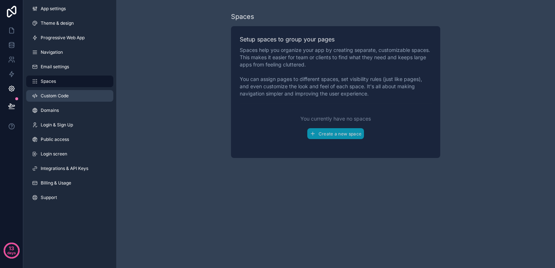
click at [74, 94] on link "Custom Code" at bounding box center [69, 96] width 87 height 12
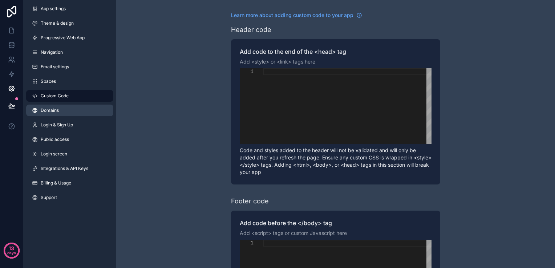
click at [70, 111] on link "Domains" at bounding box center [69, 111] width 87 height 12
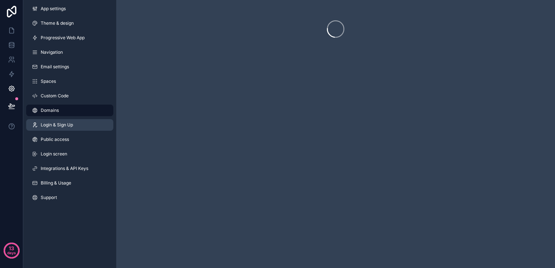
click at [76, 127] on link "Login & Sign Up" at bounding box center [69, 125] width 87 height 12
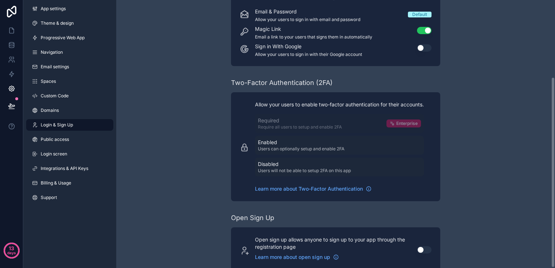
scroll to position [108, 0]
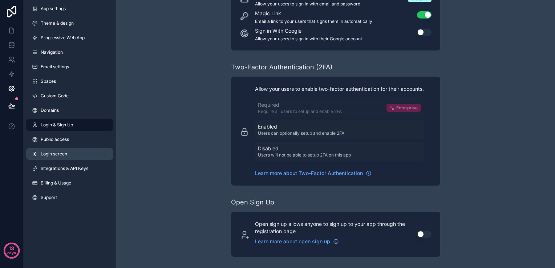
click at [64, 156] on span "Login screen" at bounding box center [54, 154] width 27 height 6
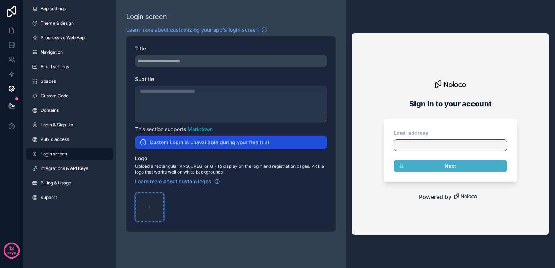
click at [149, 206] on icon "scrollable content" at bounding box center [149, 207] width 5 height 5
type input "**********"
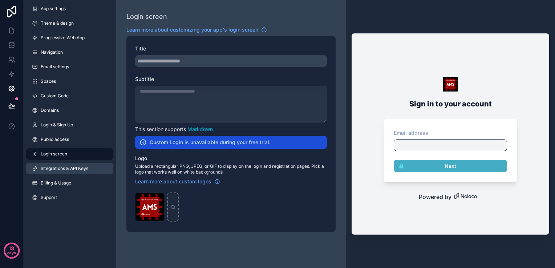
click at [67, 170] on span "Integrations & API Keys" at bounding box center [65, 169] width 48 height 6
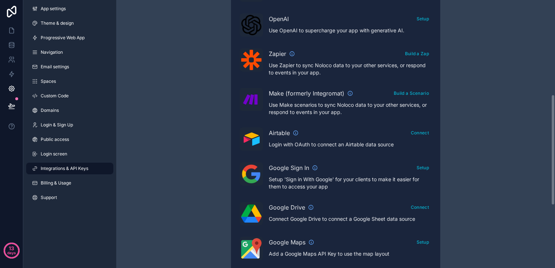
scroll to position [364, 0]
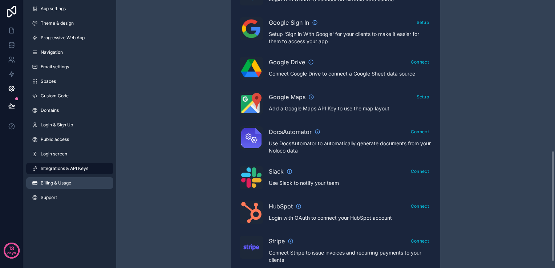
click at [84, 184] on link "Billing & Usage" at bounding box center [69, 183] width 87 height 12
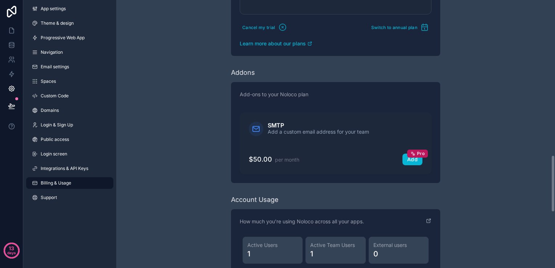
scroll to position [727, 0]
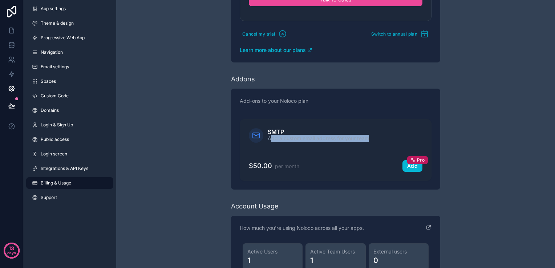
drag, startPoint x: 271, startPoint y: 138, endPoint x: 373, endPoint y: 137, distance: 102.5
click at [372, 137] on div "SMTP Add a custom email address for your team" at bounding box center [336, 135] width 174 height 15
drag, startPoint x: 373, startPoint y: 137, endPoint x: 475, endPoint y: 145, distance: 101.7
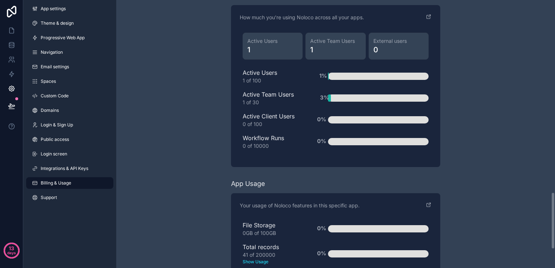
scroll to position [989, 0]
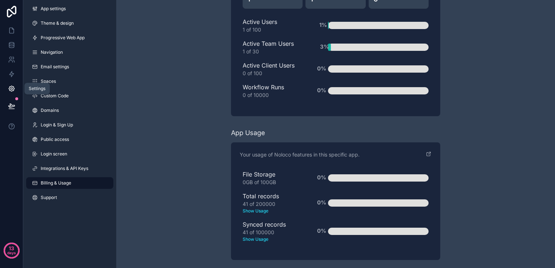
click at [12, 91] on icon at bounding box center [11, 88] width 7 height 7
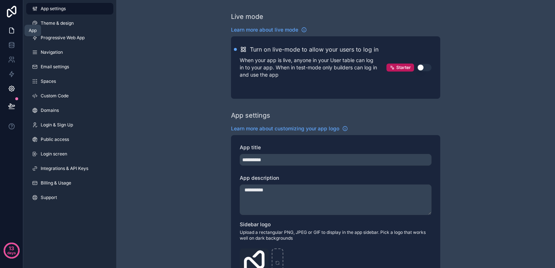
click at [15, 28] on icon at bounding box center [11, 30] width 7 height 7
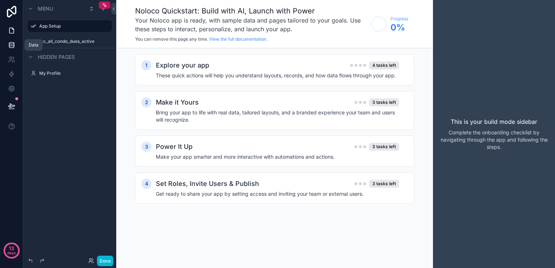
click at [16, 45] on link at bounding box center [11, 45] width 23 height 15
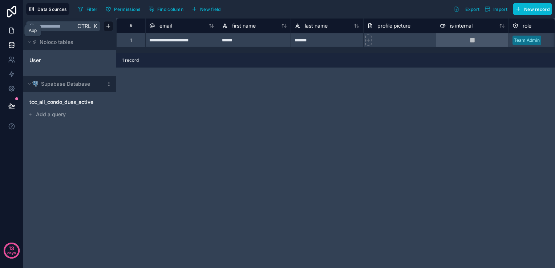
click at [12, 34] on link at bounding box center [11, 30] width 23 height 15
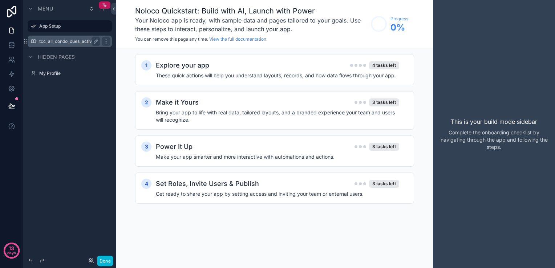
click at [85, 45] on div "tcc_all_condo_dues_active" at bounding box center [69, 41] width 61 height 9
click at [103, 27] on icon "scrollable content" at bounding box center [106, 26] width 6 height 6
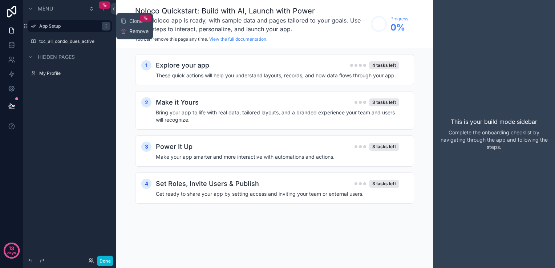
click at [123, 33] on icon at bounding box center [124, 31] width 6 height 6
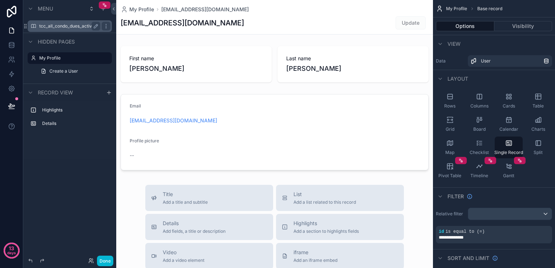
click at [65, 24] on label "tcc_all_condo_dues_active" at bounding box center [68, 26] width 58 height 6
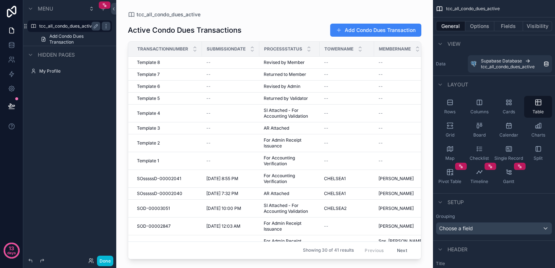
click at [216, 104] on div "scrollable content" at bounding box center [274, 130] width 317 height 260
click at [265, 97] on span "Returned by Validator" at bounding box center [286, 99] width 44 height 6
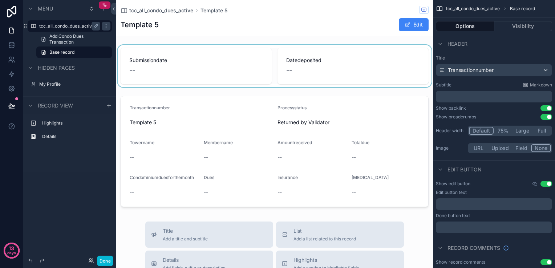
click at [331, 78] on div "scrollable content" at bounding box center [274, 66] width 317 height 42
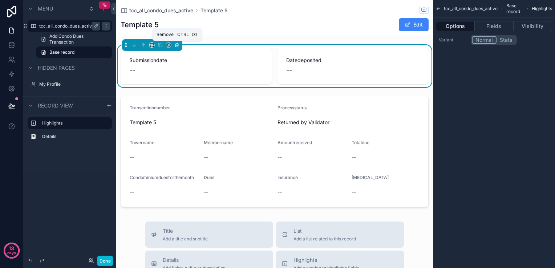
click at [180, 45] on button "scrollable content" at bounding box center [177, 45] width 8 height 8
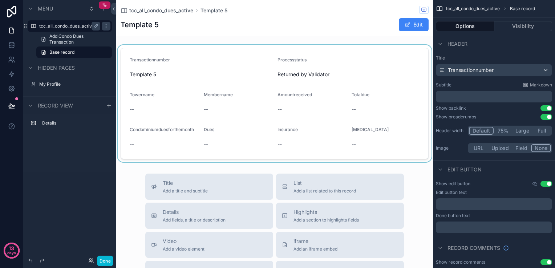
click at [342, 72] on div "scrollable content" at bounding box center [274, 103] width 317 height 117
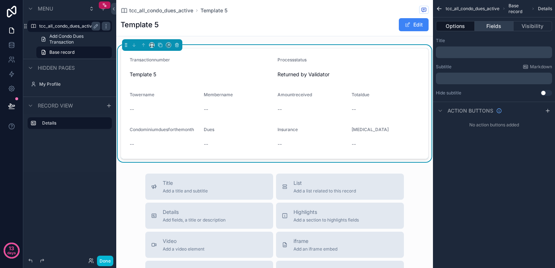
click at [497, 25] on button "Fields" at bounding box center [494, 26] width 39 height 10
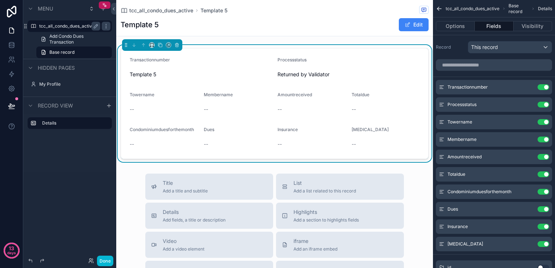
click at [409, 68] on div "Processstatus Returned by Validator" at bounding box center [349, 68] width 142 height 23
click at [542, 89] on button "Use setting" at bounding box center [544, 87] width 12 height 6
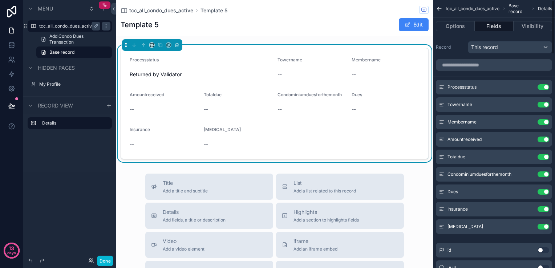
click at [542, 89] on button "Use setting" at bounding box center [544, 87] width 12 height 6
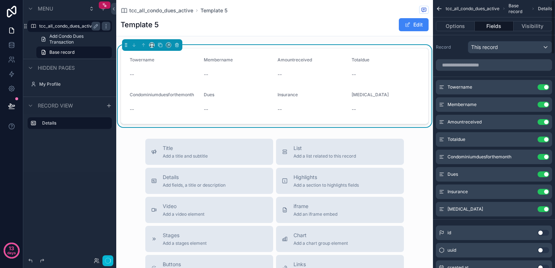
click at [542, 89] on button "Use setting" at bounding box center [544, 87] width 12 height 6
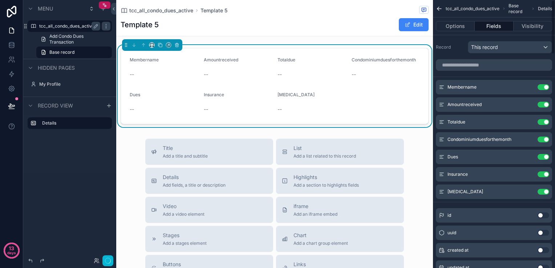
click at [542, 89] on button "Use setting" at bounding box center [544, 87] width 12 height 6
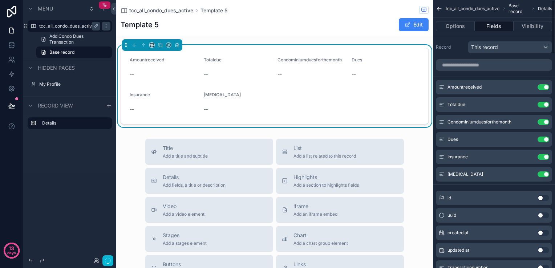
click at [542, 89] on button "Use setting" at bounding box center [544, 87] width 12 height 6
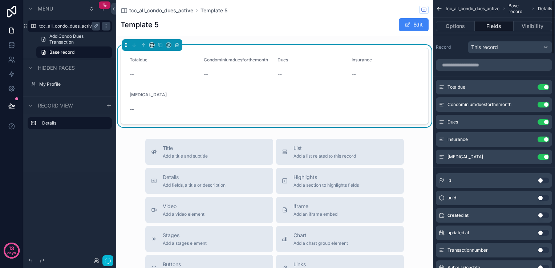
click at [542, 89] on button "Use setting" at bounding box center [544, 87] width 12 height 6
click at [542, 102] on button "Use setting" at bounding box center [544, 105] width 12 height 6
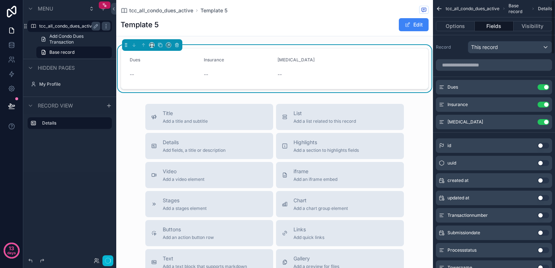
click at [542, 89] on button "Use setting" at bounding box center [544, 87] width 12 height 6
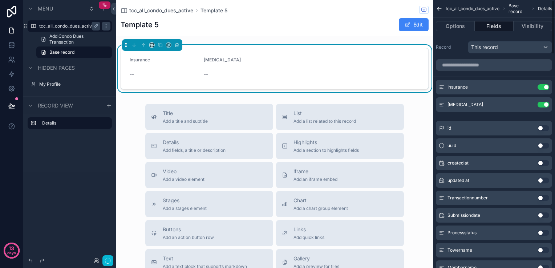
click at [542, 89] on button "Use setting" at bounding box center [544, 87] width 12 height 6
click at [542, 102] on button "Use setting" at bounding box center [544, 105] width 12 height 6
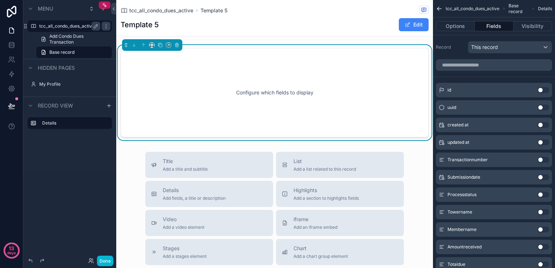
click at [544, 158] on button "Use setting" at bounding box center [544, 160] width 12 height 6
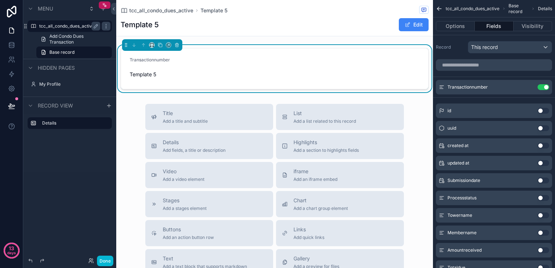
click at [545, 181] on button "Use setting" at bounding box center [544, 181] width 12 height 6
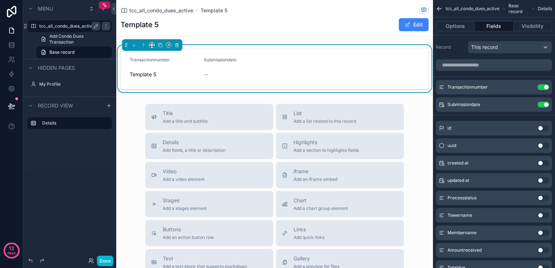
click at [541, 196] on button "Use setting" at bounding box center [544, 198] width 12 height 6
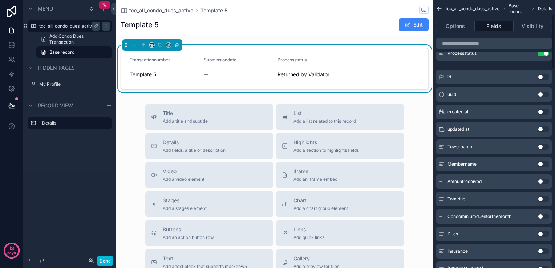
scroll to position [73, 0]
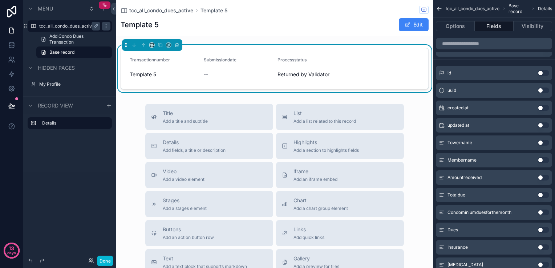
click at [544, 141] on button "Use setting" at bounding box center [544, 143] width 12 height 6
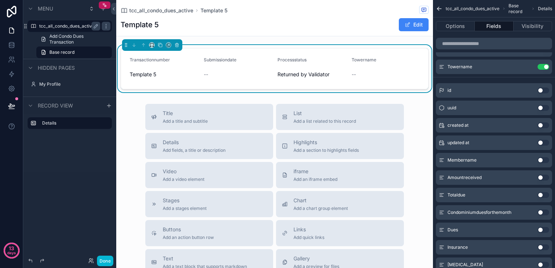
click at [545, 161] on button "Use setting" at bounding box center [544, 160] width 12 height 6
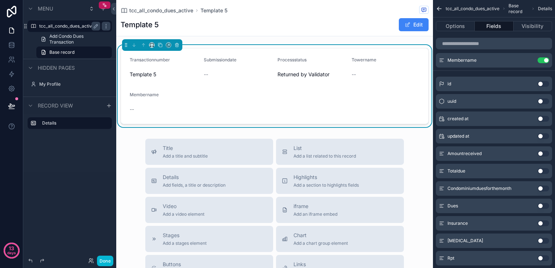
scroll to position [109, 0]
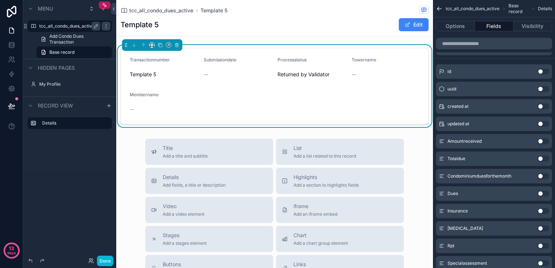
click at [541, 140] on button "Use setting" at bounding box center [544, 141] width 12 height 6
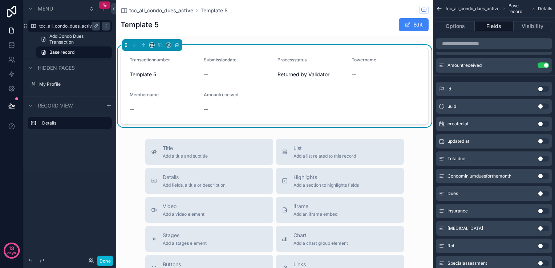
click at [545, 159] on button "Use setting" at bounding box center [544, 159] width 12 height 6
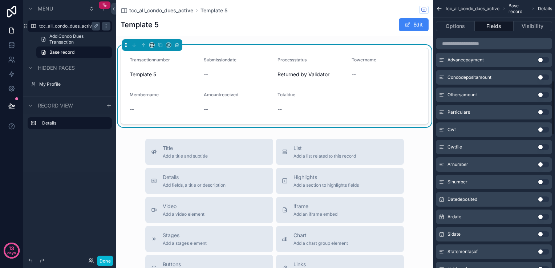
scroll to position [400, 0]
click at [541, 182] on button "Use setting" at bounding box center [544, 182] width 12 height 6
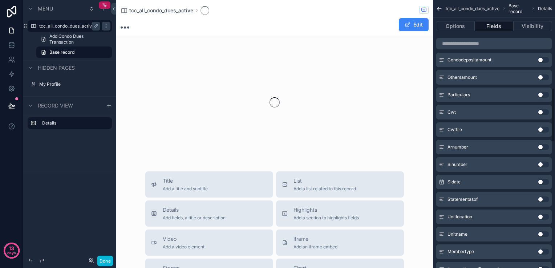
click at [541, 182] on button "Use setting" at bounding box center [544, 182] width 12 height 6
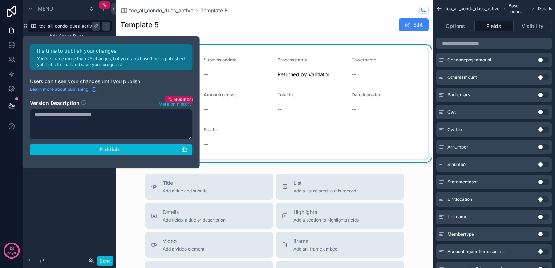
click at [542, 148] on button "Use setting" at bounding box center [544, 147] width 12 height 6
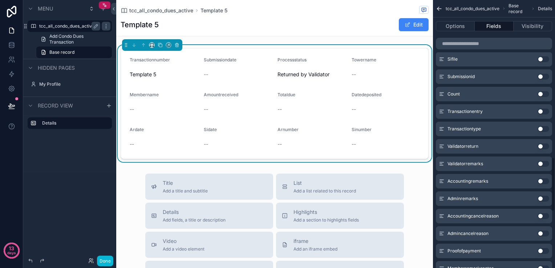
scroll to position [778, 0]
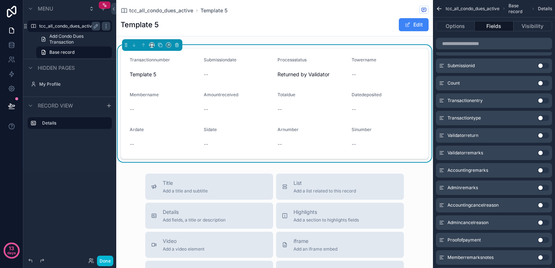
click at [540, 101] on button "Use setting" at bounding box center [544, 101] width 12 height 6
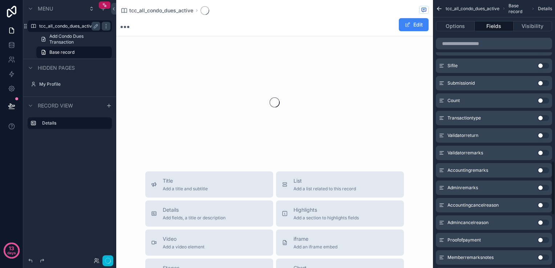
scroll to position [795, 0]
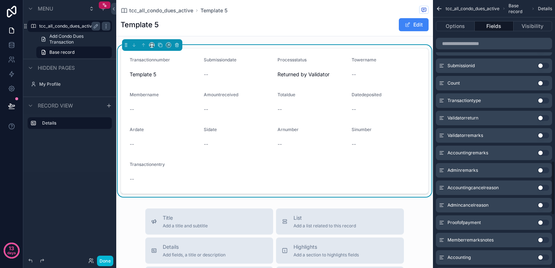
click at [540, 101] on button "Use setting" at bounding box center [544, 101] width 12 height 6
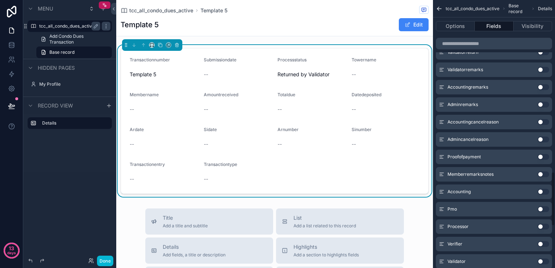
scroll to position [849, 0]
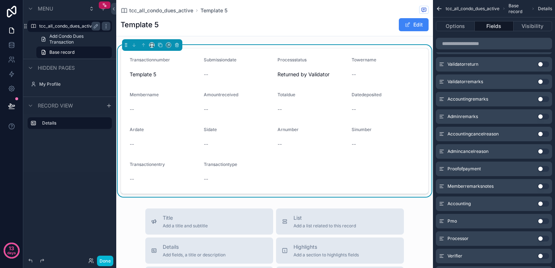
click at [539, 135] on button "Use setting" at bounding box center [544, 134] width 12 height 6
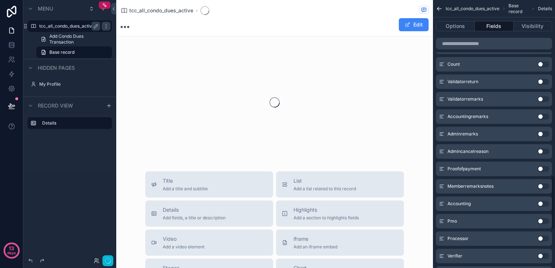
scroll to position [867, 0]
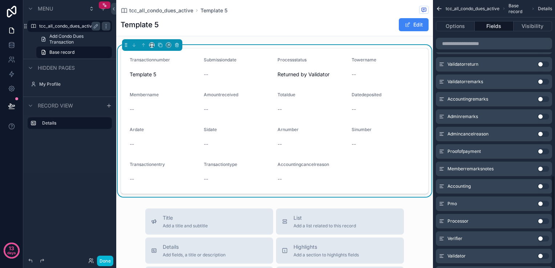
click at [539, 136] on button "Use setting" at bounding box center [544, 134] width 12 height 6
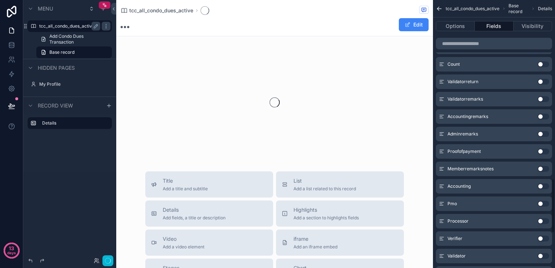
scroll to position [884, 0]
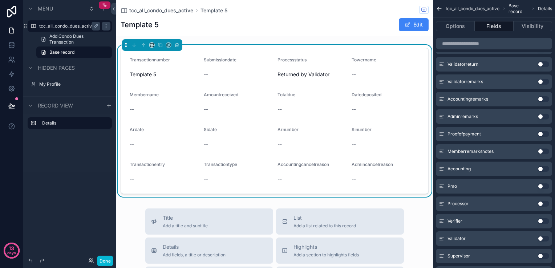
click at [540, 117] on button "Use setting" at bounding box center [544, 117] width 12 height 6
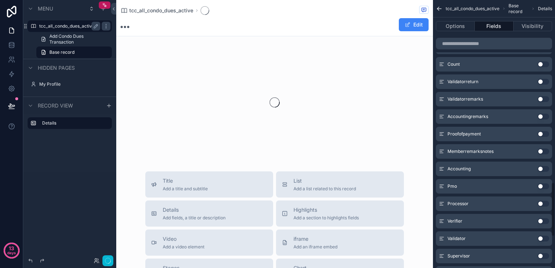
scroll to position [901, 0]
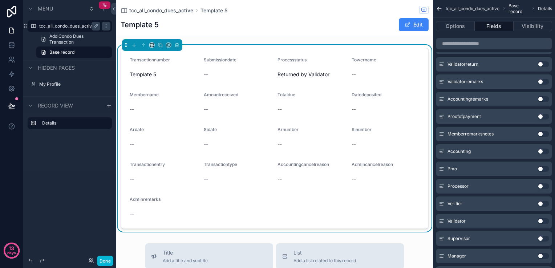
click at [541, 117] on button "Use setting" at bounding box center [544, 117] width 12 height 6
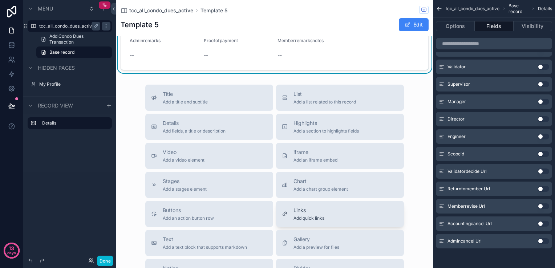
scroll to position [0, 0]
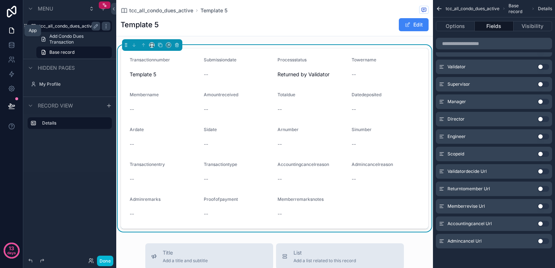
click at [16, 34] on link at bounding box center [11, 30] width 23 height 15
click at [8, 32] on icon at bounding box center [11, 30] width 7 height 7
click at [61, 40] on span "Add Condo Dues Transaction" at bounding box center [78, 39] width 58 height 12
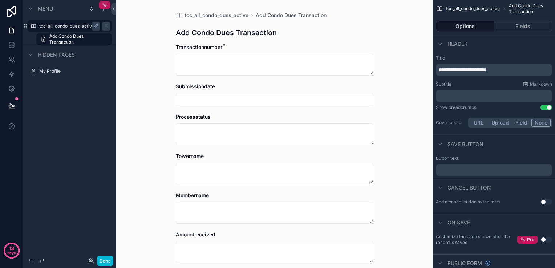
click at [74, 27] on label "tcc_all_condo_dues_active" at bounding box center [68, 26] width 58 height 6
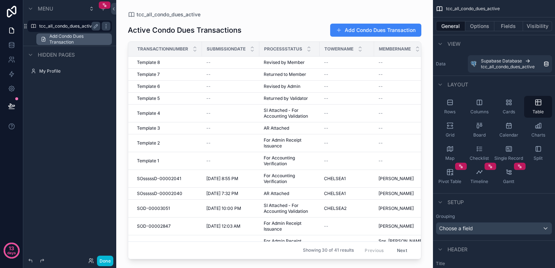
click at [80, 42] on span "Add Condo Dues Transaction" at bounding box center [78, 39] width 58 height 12
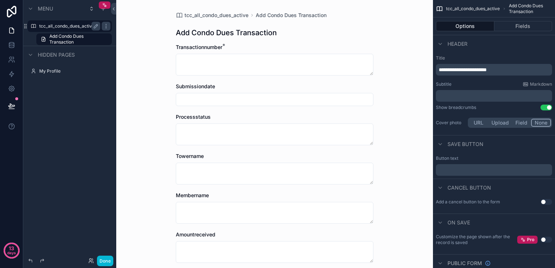
click at [80, 26] on label "tcc_all_condo_dues_active" at bounding box center [68, 26] width 58 height 6
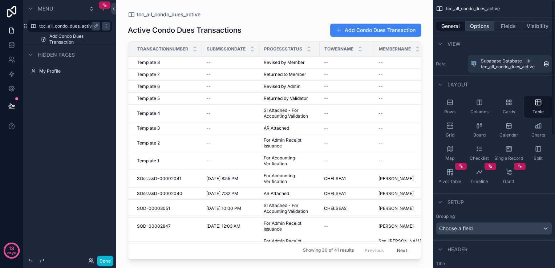
click at [470, 29] on button "Options" at bounding box center [480, 26] width 29 height 10
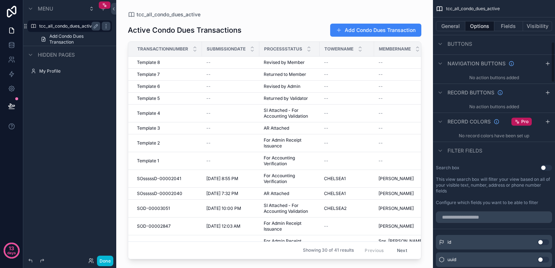
scroll to position [182, 0]
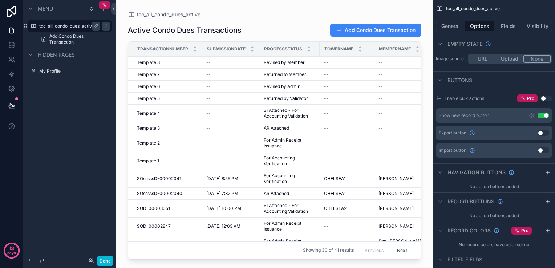
click at [542, 115] on button "Use setting" at bounding box center [544, 116] width 12 height 6
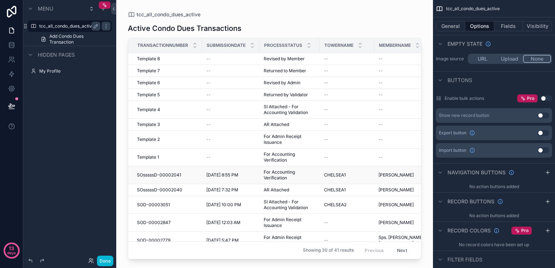
click at [232, 175] on span "[DATE] 8:55 PM" at bounding box center [222, 175] width 32 height 6
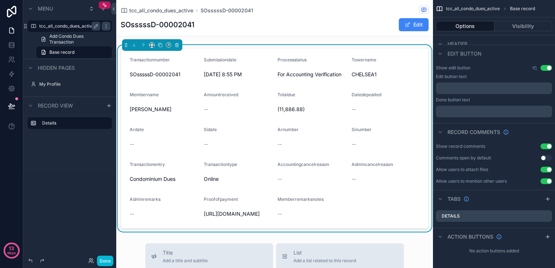
click at [545, 157] on button "Use setting" at bounding box center [547, 158] width 12 height 6
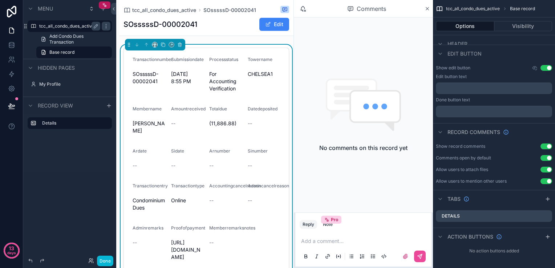
click at [545, 157] on button "Use setting" at bounding box center [547, 158] width 12 height 6
click at [428, 8] on icon "scrollable content" at bounding box center [427, 9] width 5 height 6
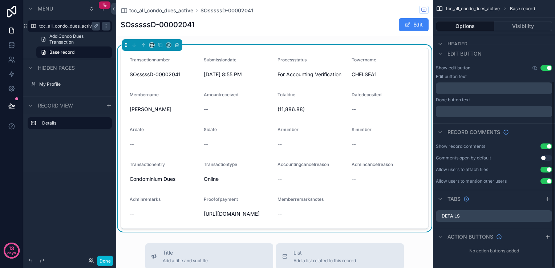
click at [380, 189] on form "Transactionnumber SOsssssD-00002041 Submissiondate 10/2/2025 8:55 PM Processsta…" at bounding box center [275, 138] width 308 height 180
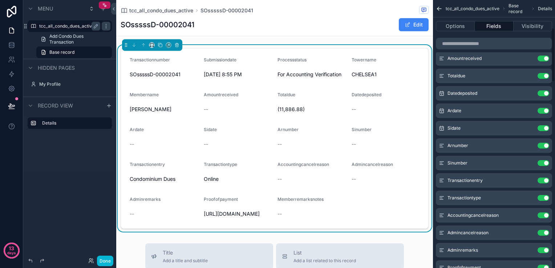
scroll to position [152, 0]
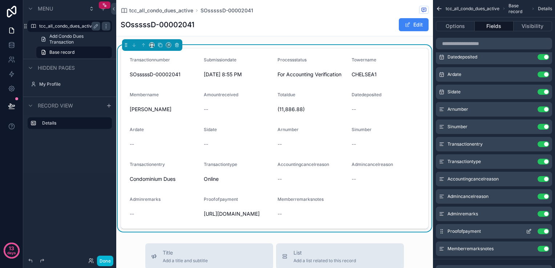
click at [529, 229] on icon "scrollable content" at bounding box center [529, 232] width 6 height 6
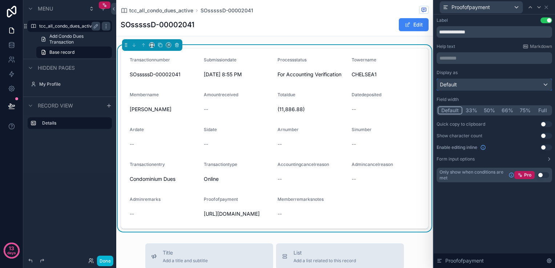
click at [480, 88] on div "Default" at bounding box center [494, 85] width 115 height 12
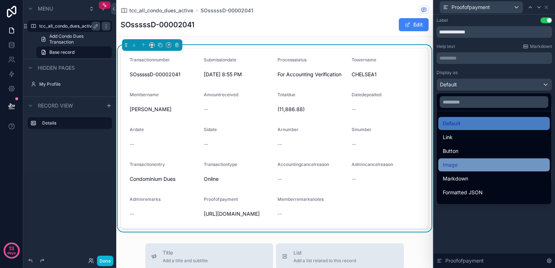
click at [480, 162] on div "Image" at bounding box center [494, 165] width 103 height 9
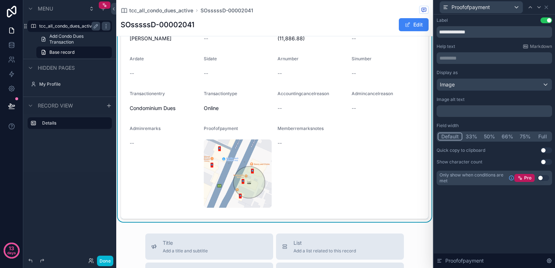
scroll to position [73, 0]
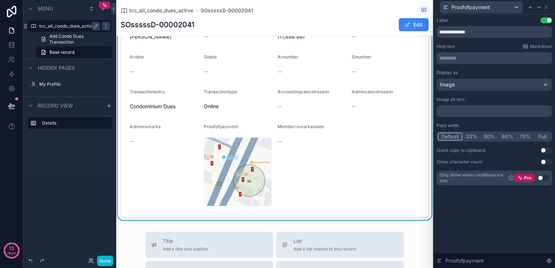
click at [540, 136] on button "Full" at bounding box center [542, 137] width 17 height 8
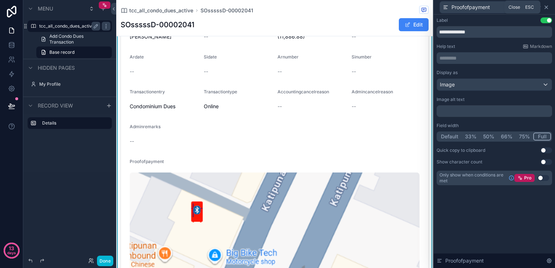
click at [545, 8] on icon at bounding box center [546, 7] width 3 height 3
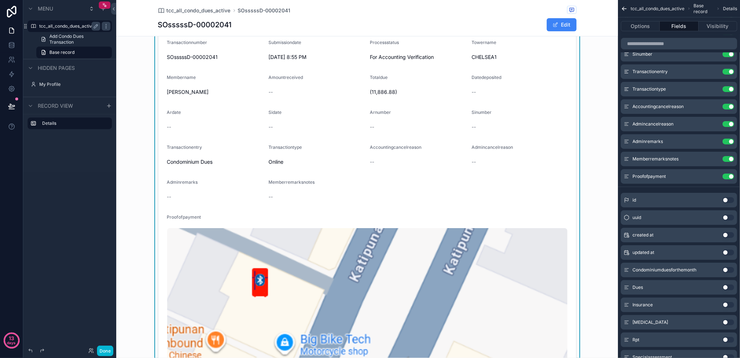
scroll to position [0, 0]
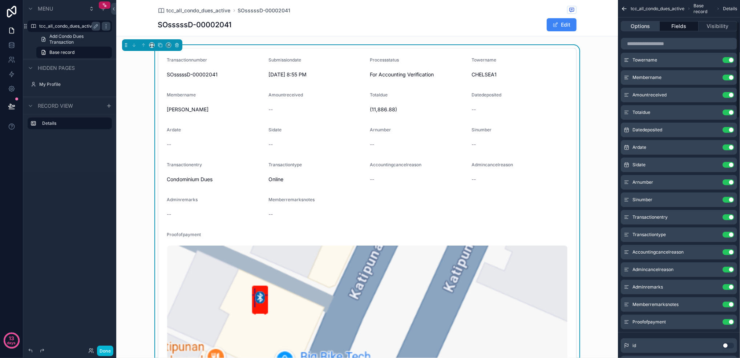
click at [555, 23] on button "Options" at bounding box center [640, 26] width 39 height 10
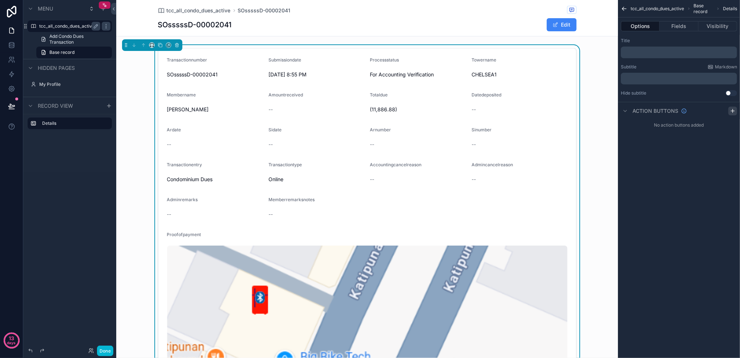
click at [555, 111] on icon "scrollable content" at bounding box center [733, 111] width 6 height 6
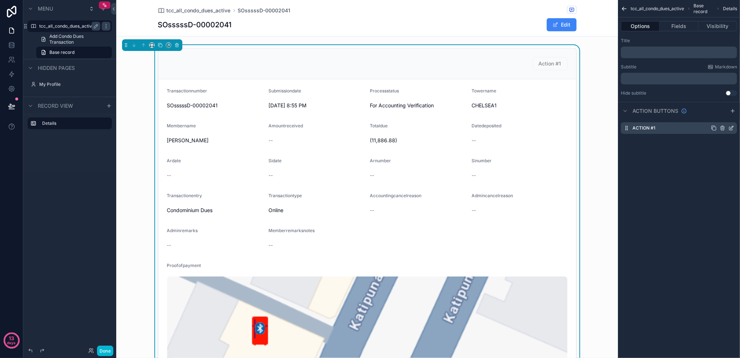
click at [555, 128] on icon "scrollable content" at bounding box center [732, 128] width 6 height 6
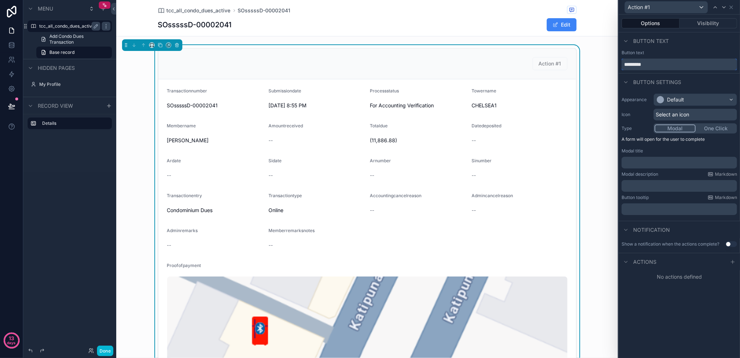
drag, startPoint x: 655, startPoint y: 63, endPoint x: 539, endPoint y: 63, distance: 116.0
click at [539, 63] on div "Action #1 Options Visibility Button text Button text ********* Button settings …" at bounding box center [370, 179] width 740 height 358
type input "**********"
click at [555, 262] on icon at bounding box center [733, 262] width 6 height 6
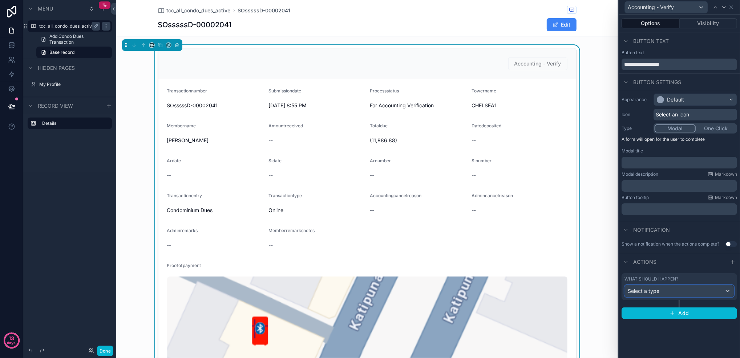
click at [555, 268] on div "Select a type" at bounding box center [679, 291] width 109 height 12
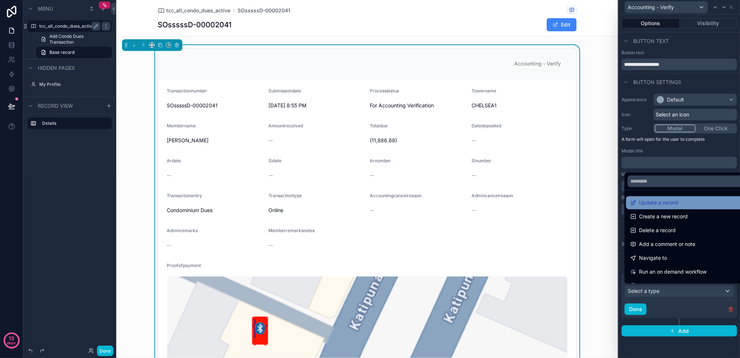
click at [555, 208] on div "Update a record" at bounding box center [687, 202] width 123 height 13
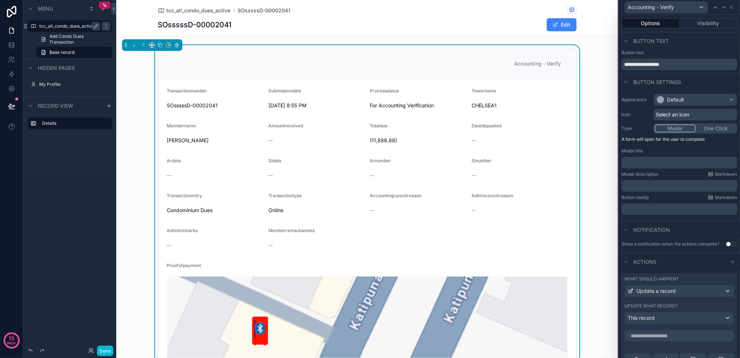
scroll to position [193, 0]
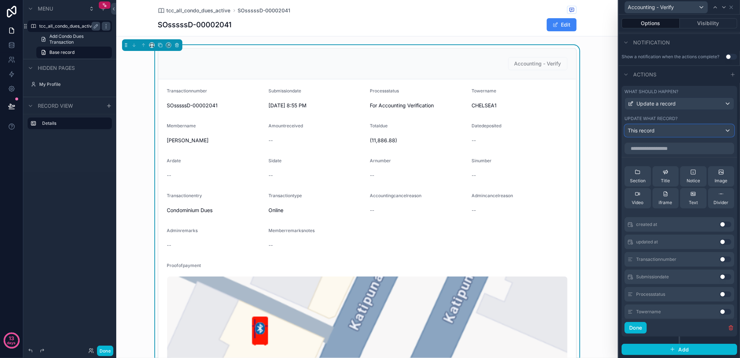
click at [555, 133] on div "This record" at bounding box center [679, 131] width 109 height 12
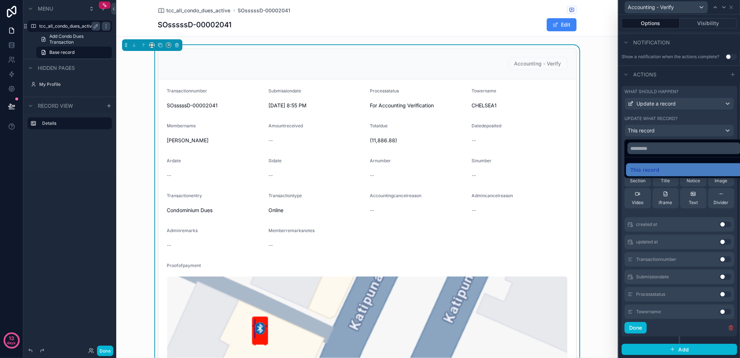
click at [555, 133] on div at bounding box center [679, 179] width 121 height 358
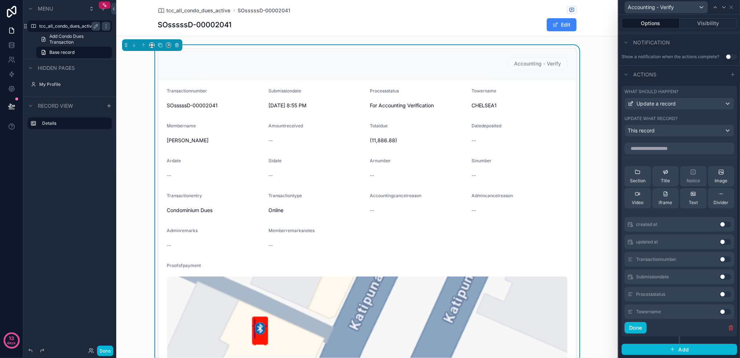
scroll to position [144, 0]
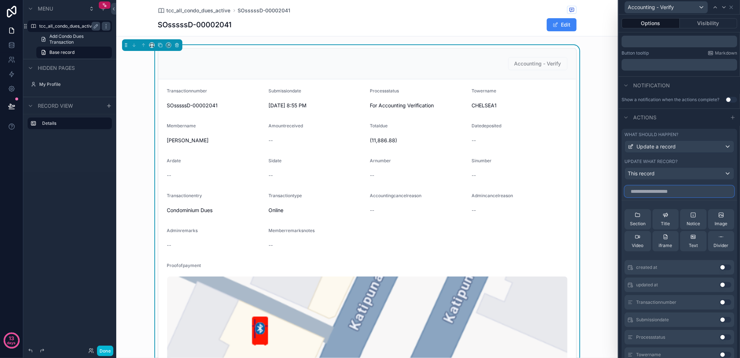
click at [555, 197] on input "text" at bounding box center [680, 191] width 110 height 12
type input "****"
click at [555, 268] on button "Use setting" at bounding box center [726, 302] width 12 height 6
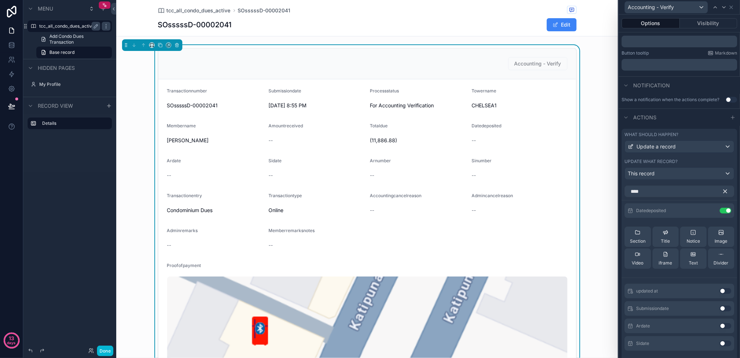
click at [555, 194] on icon "button" at bounding box center [725, 191] width 7 height 7
click at [555, 196] on input "text" at bounding box center [680, 191] width 110 height 12
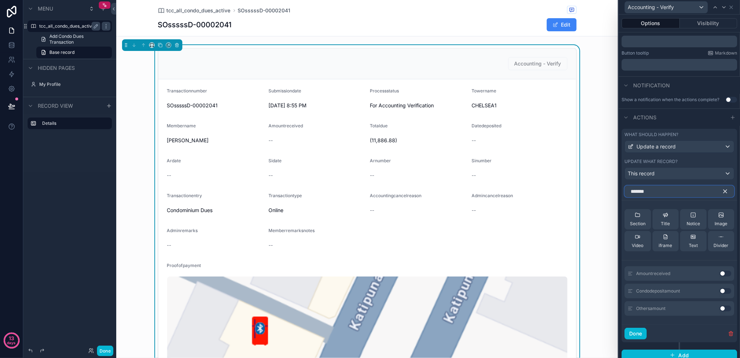
scroll to position [121, 0]
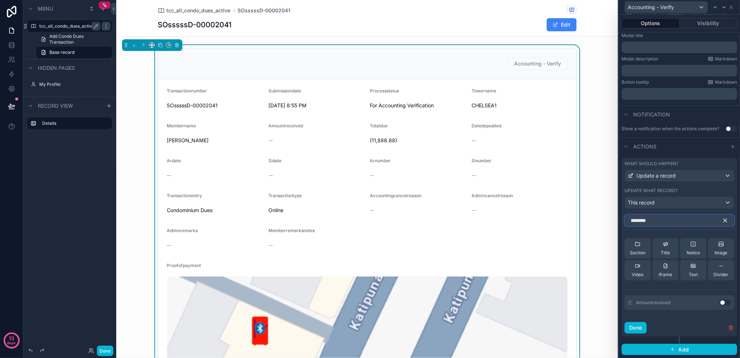
type input "********"
click at [555, 268] on button "Use setting" at bounding box center [726, 303] width 12 height 6
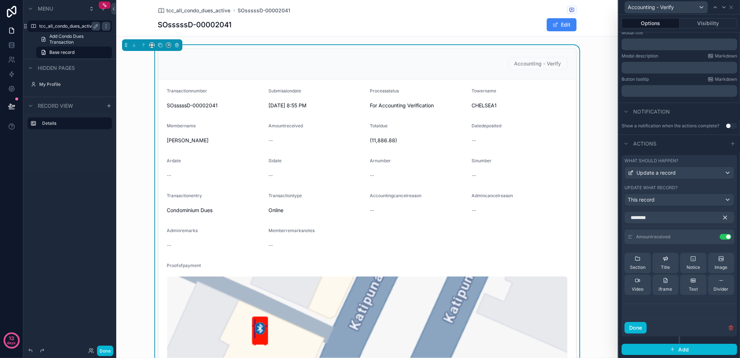
click at [555, 221] on icon "button" at bounding box center [725, 217] width 7 height 7
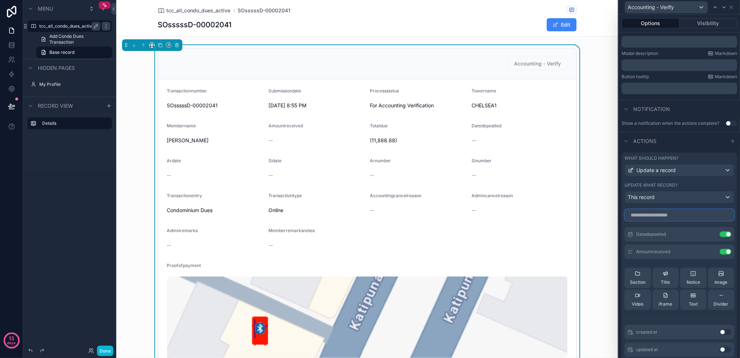
click at [555, 217] on input "text" at bounding box center [680, 215] width 110 height 12
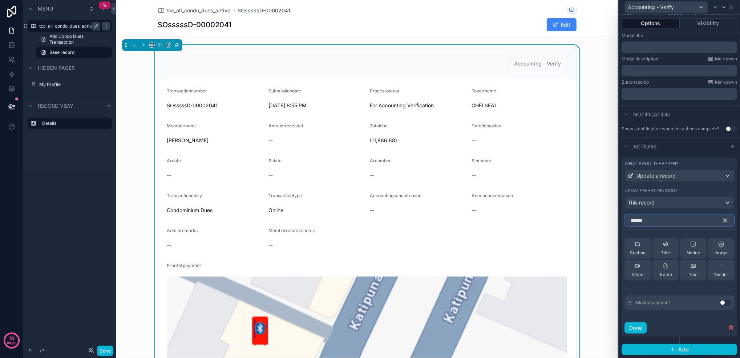
type input "******"
click at [555, 268] on button "Use setting" at bounding box center [726, 303] width 12 height 6
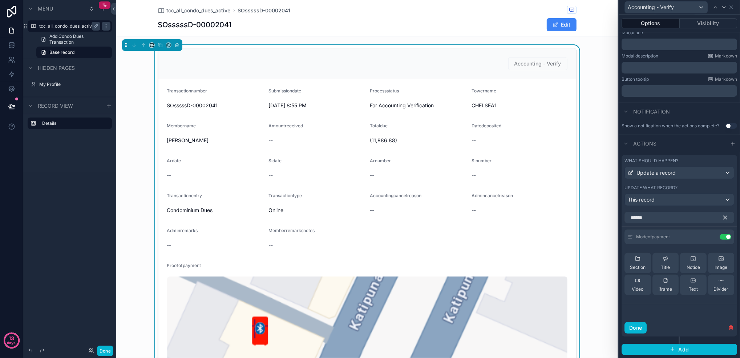
click at [555, 219] on icon "button" at bounding box center [725, 217] width 7 height 7
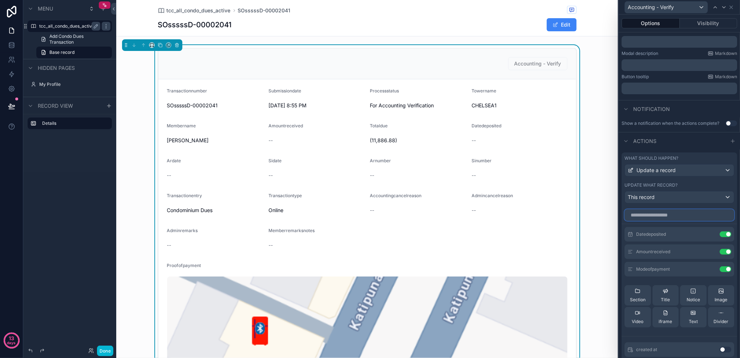
click at [555, 219] on input "text" at bounding box center [680, 215] width 110 height 12
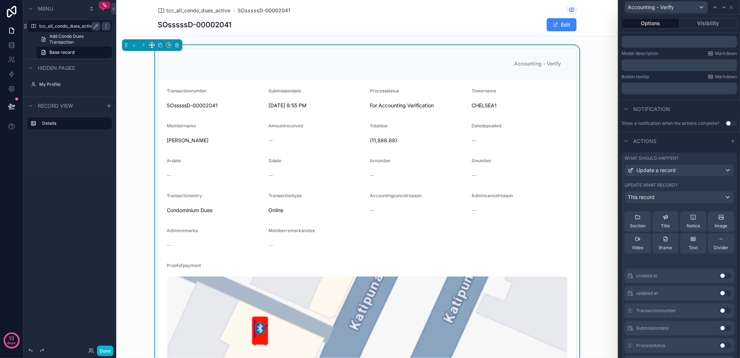
scroll to position [242, 0]
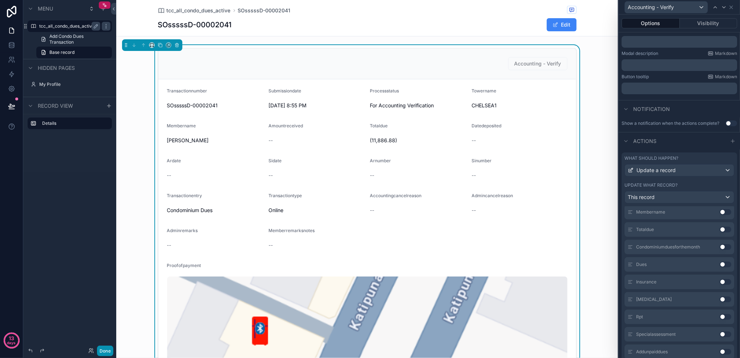
click at [109, 268] on button "Done" at bounding box center [105, 350] width 16 height 11
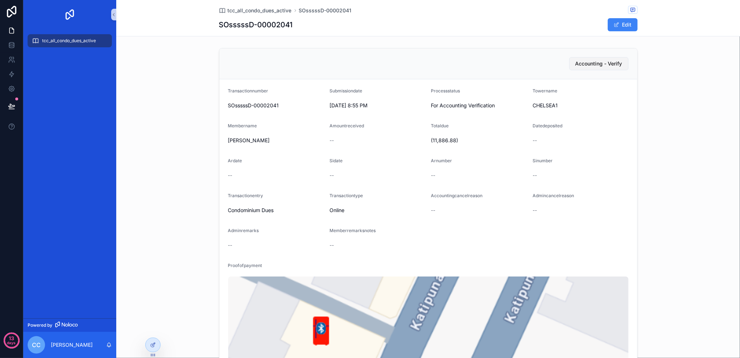
click at [555, 66] on span "Accounting - Verify" at bounding box center [599, 63] width 47 height 7
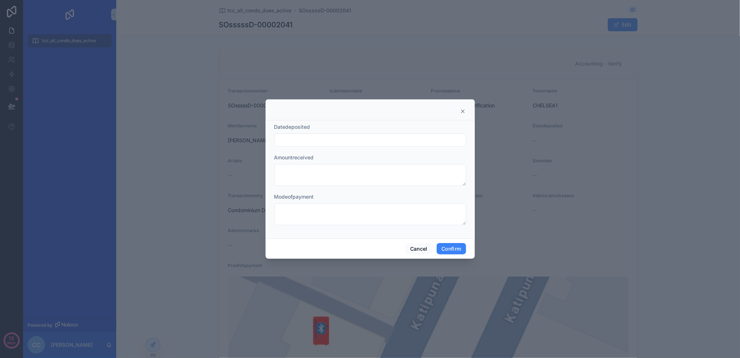
click at [311, 140] on input "text" at bounding box center [370, 140] width 191 height 10
click at [450, 161] on div "Amountreceived" at bounding box center [370, 170] width 192 height 32
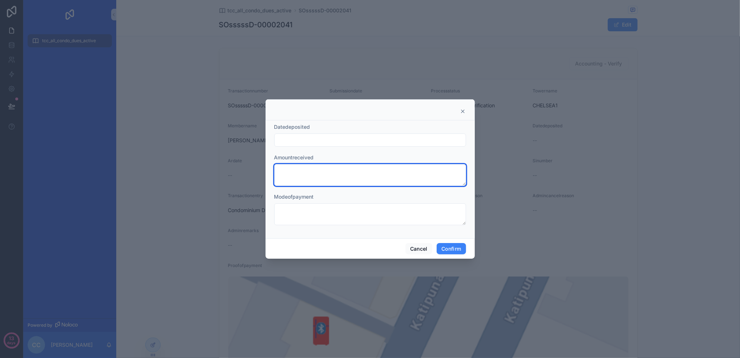
click at [408, 173] on textarea at bounding box center [370, 175] width 192 height 22
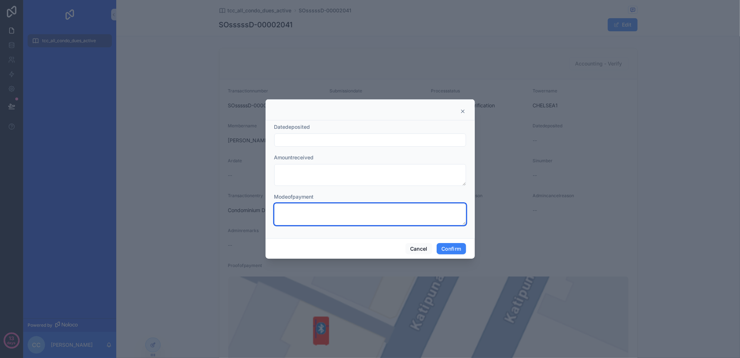
click at [383, 221] on textarea at bounding box center [370, 214] width 192 height 22
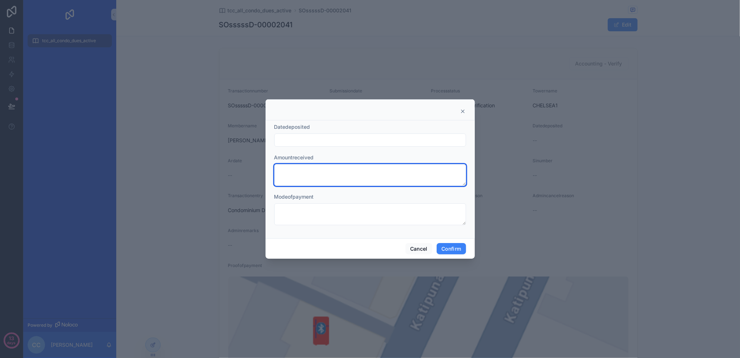
click at [350, 173] on textarea at bounding box center [370, 175] width 192 height 22
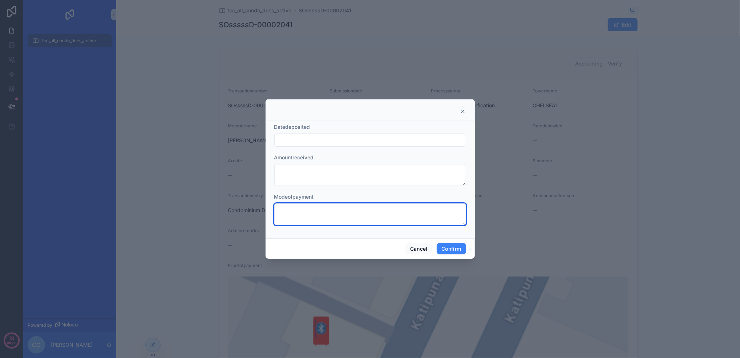
click at [403, 214] on textarea at bounding box center [370, 214] width 192 height 22
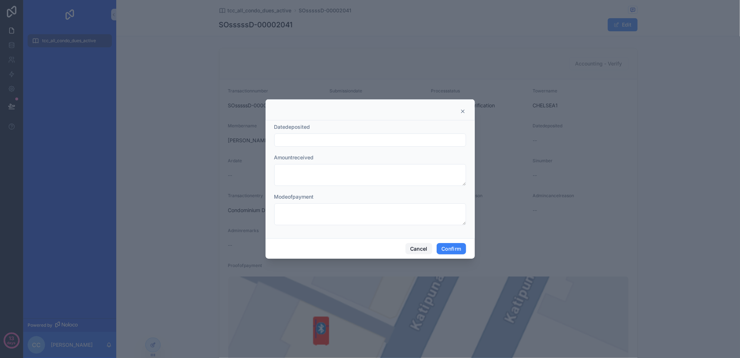
click at [410, 248] on button "Cancel" at bounding box center [419, 249] width 27 height 12
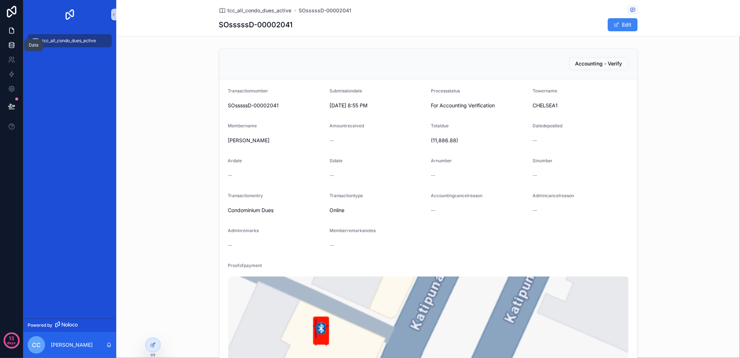
click at [14, 47] on icon at bounding box center [11, 46] width 5 height 3
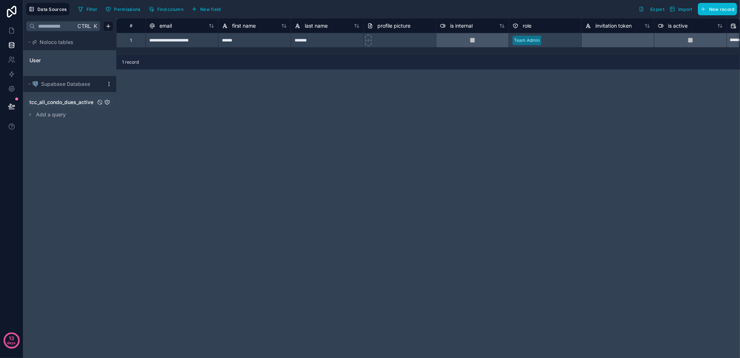
drag, startPoint x: 53, startPoint y: 103, endPoint x: 107, endPoint y: 106, distance: 53.5
click at [53, 103] on span "tcc_all_condo_dues_active" at bounding box center [61, 102] width 64 height 7
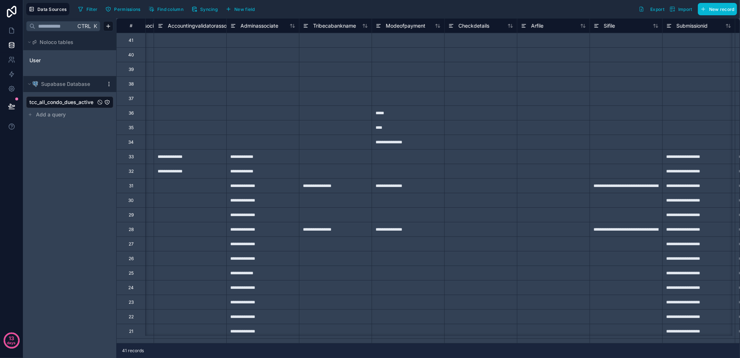
scroll to position [0, 2430]
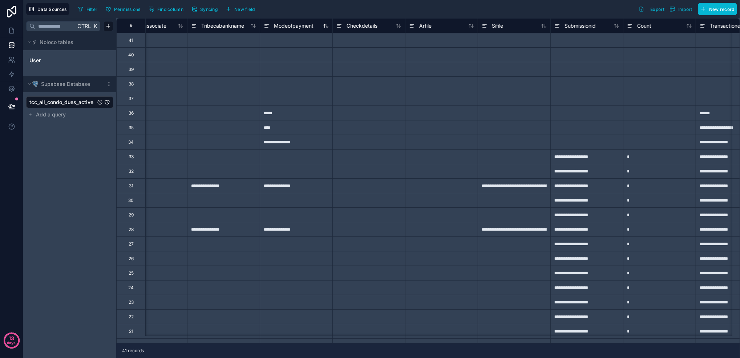
click at [267, 25] on icon at bounding box center [267, 25] width 6 height 9
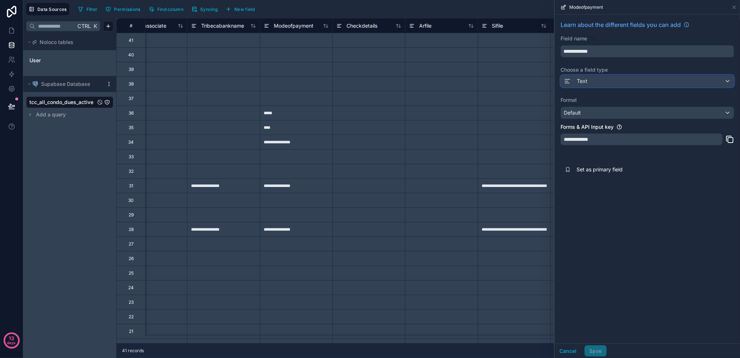
click at [555, 79] on div "Text" at bounding box center [647, 81] width 173 height 12
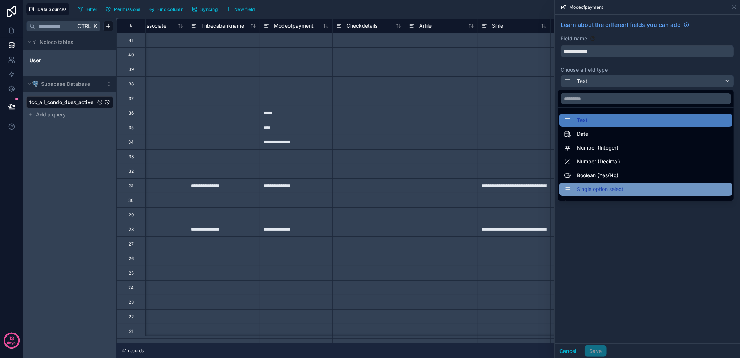
click at [555, 190] on span "Single option select" at bounding box center [600, 189] width 47 height 9
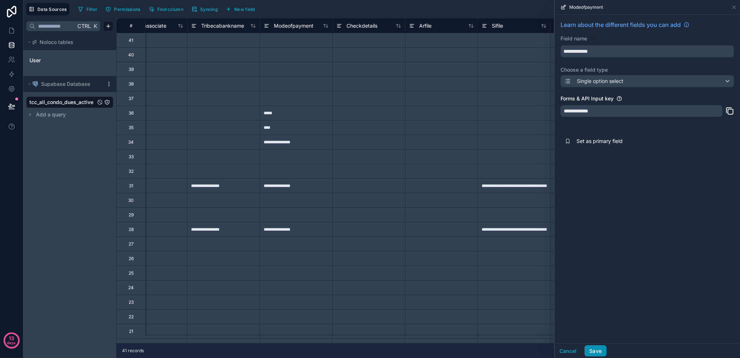
click at [555, 268] on button "Save" at bounding box center [596, 351] width 22 height 12
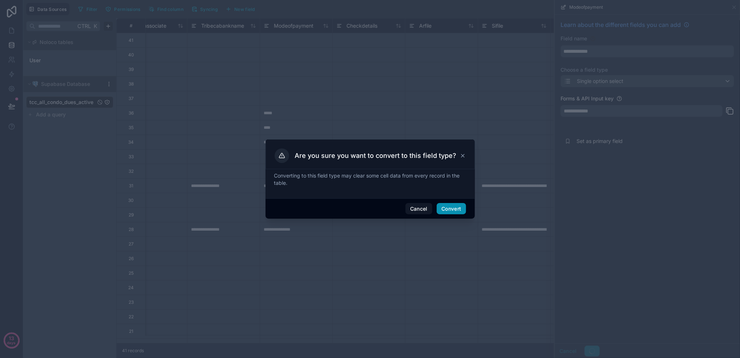
click at [450, 210] on button "Convert" at bounding box center [451, 209] width 29 height 12
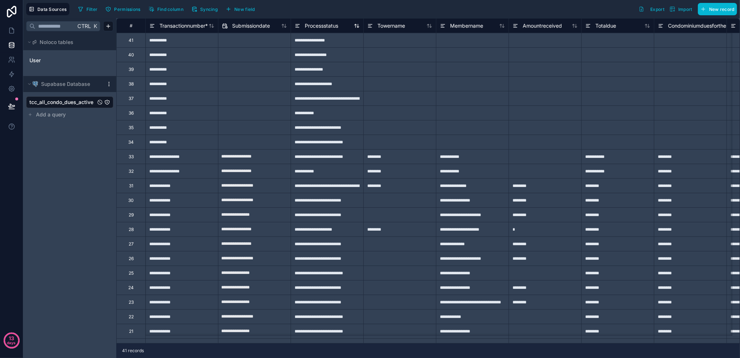
click at [298, 24] on icon at bounding box center [298, 25] width 6 height 9
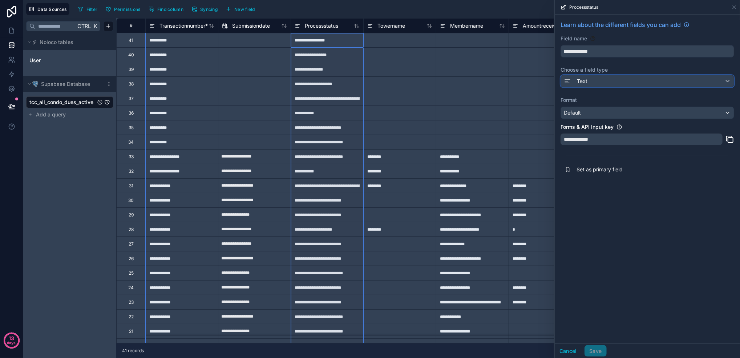
click at [555, 81] on div "Text" at bounding box center [647, 81] width 173 height 12
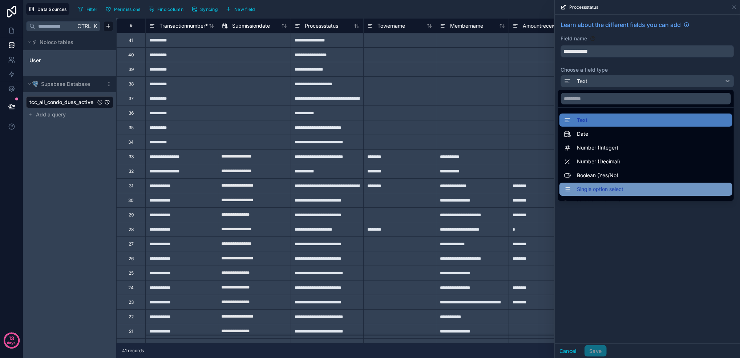
click at [555, 187] on div "Single option select" at bounding box center [646, 189] width 164 height 9
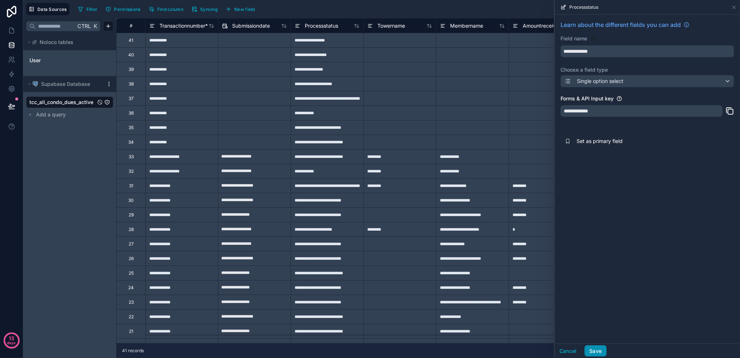
click at [555, 268] on button "Save" at bounding box center [596, 351] width 22 height 12
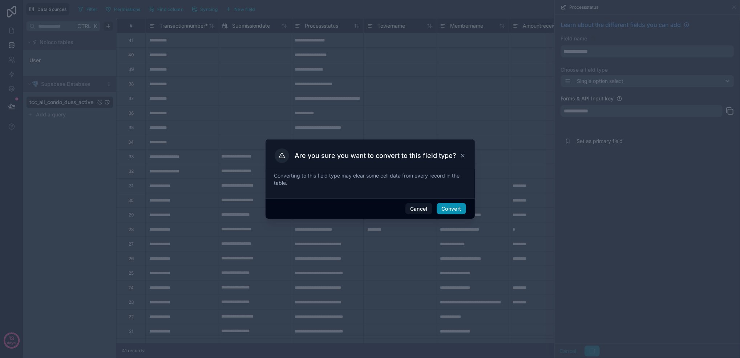
click at [458, 209] on button "Convert" at bounding box center [451, 209] width 29 height 12
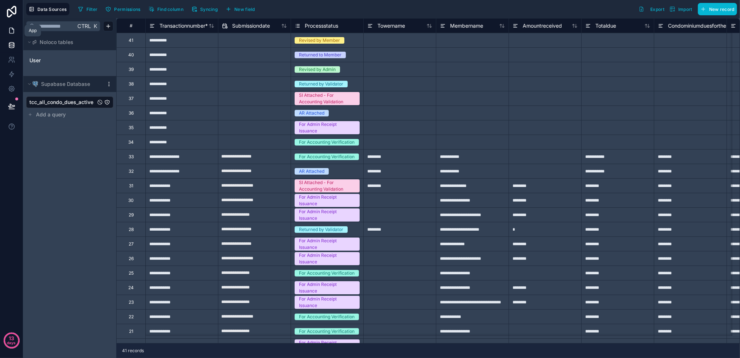
click at [4, 27] on link at bounding box center [11, 30] width 23 height 15
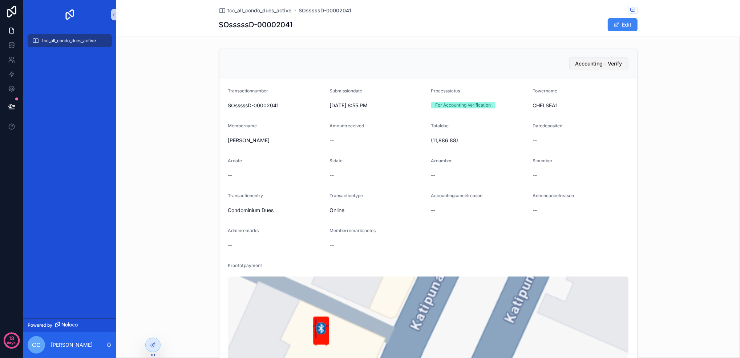
click at [555, 64] on span "Accounting - Verify" at bounding box center [599, 63] width 47 height 7
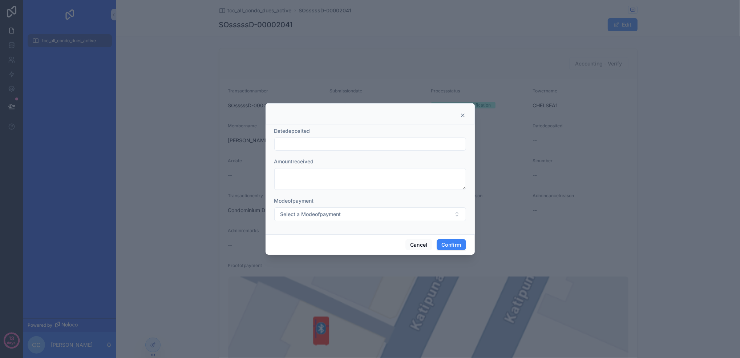
click at [368, 142] on input "text" at bounding box center [370, 144] width 191 height 10
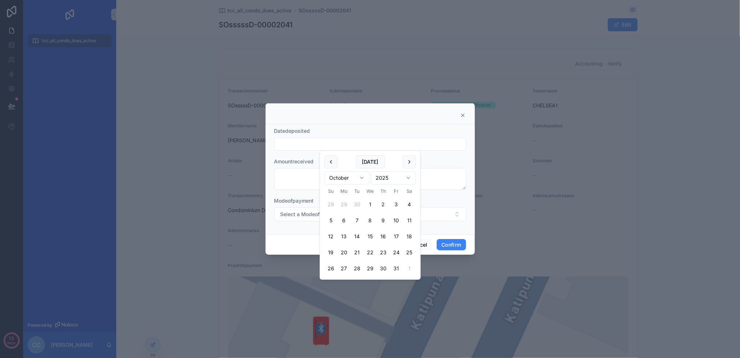
click at [368, 142] on input "text" at bounding box center [370, 144] width 191 height 10
click at [443, 158] on div "Amountreceived" at bounding box center [370, 161] width 192 height 7
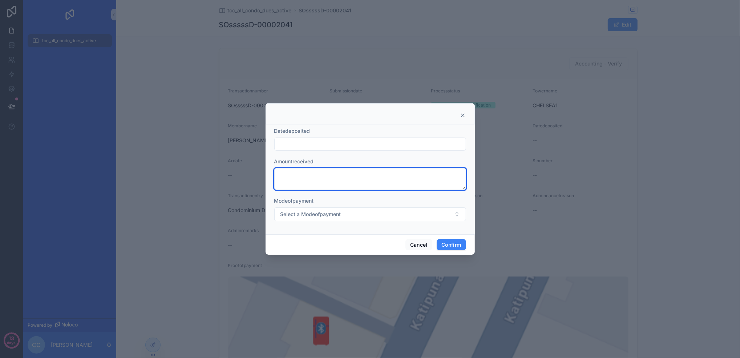
click at [365, 184] on textarea at bounding box center [370, 179] width 192 height 22
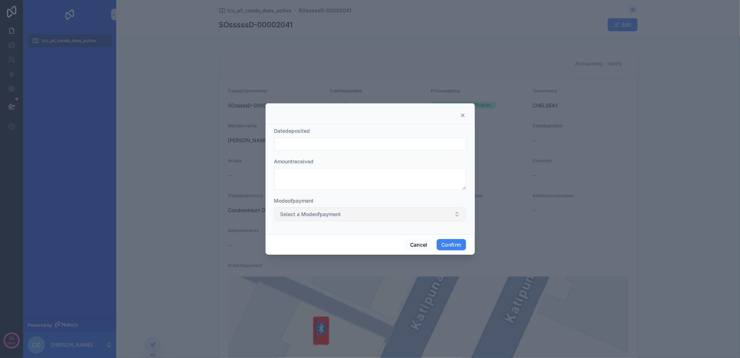
click at [377, 214] on button "Select a Modeofpayment" at bounding box center [370, 214] width 192 height 14
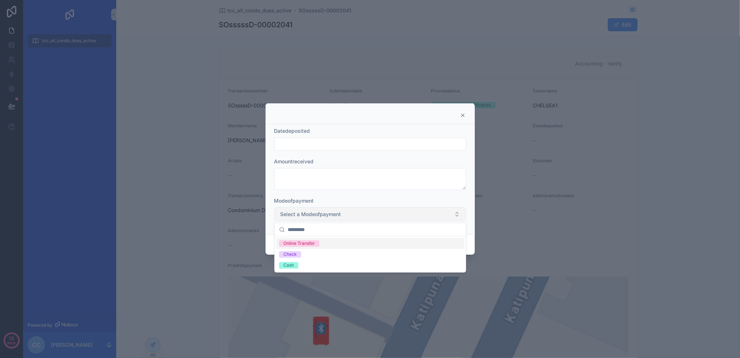
click at [377, 214] on button "Select a Modeofpayment" at bounding box center [370, 214] width 192 height 14
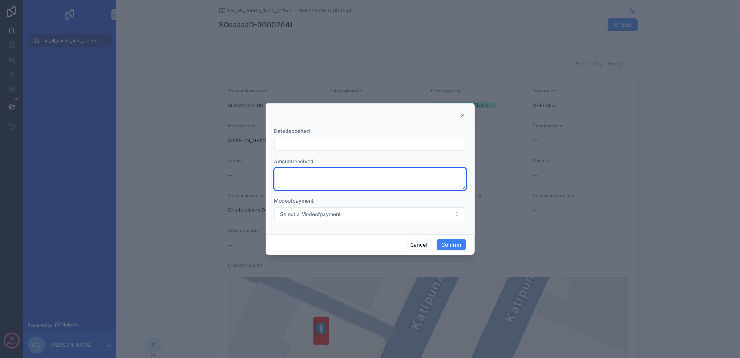
click at [371, 182] on textarea at bounding box center [370, 179] width 192 height 22
click at [415, 249] on button "Cancel" at bounding box center [419, 245] width 27 height 12
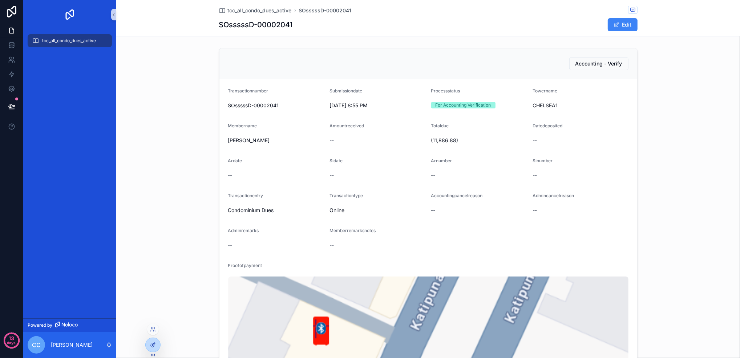
click at [155, 268] on icon at bounding box center [153, 345] width 6 height 6
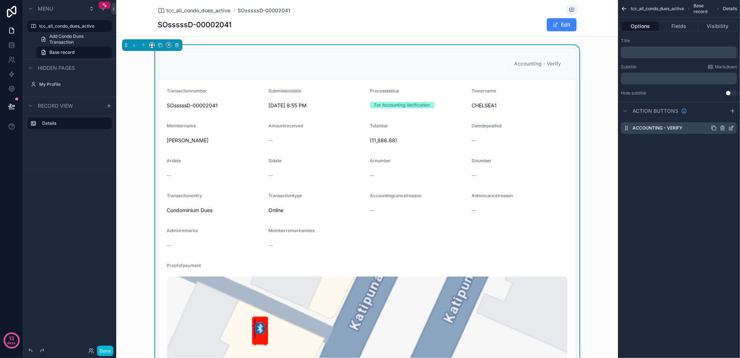
click at [555, 127] on icon "scrollable content" at bounding box center [732, 128] width 6 height 6
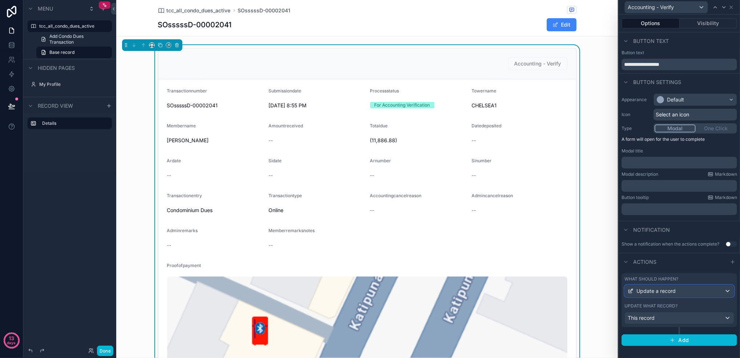
click at [555, 268] on div "Update a record" at bounding box center [679, 291] width 109 height 12
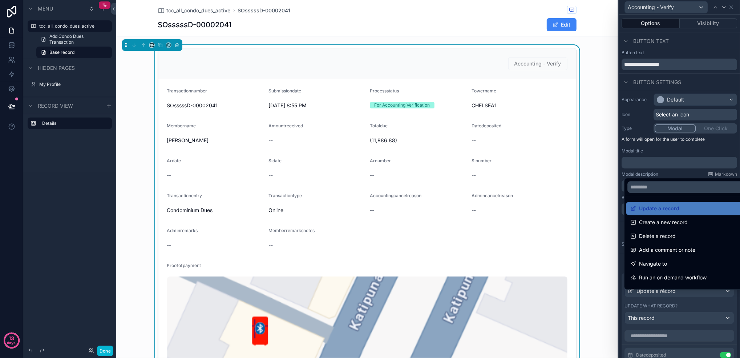
click at [555, 268] on div at bounding box center [679, 179] width 121 height 358
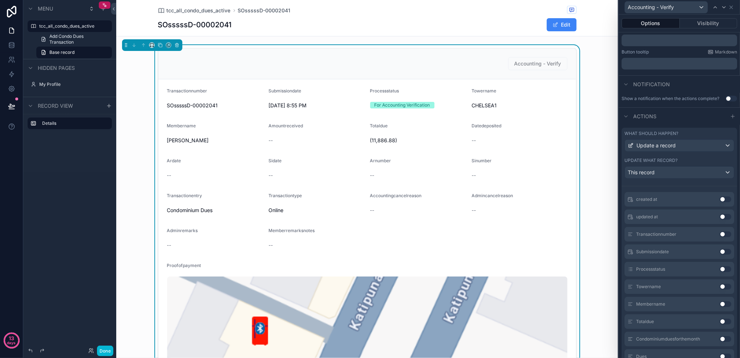
scroll to position [145, 0]
click at [555, 252] on button "Use setting" at bounding box center [726, 249] width 12 height 6
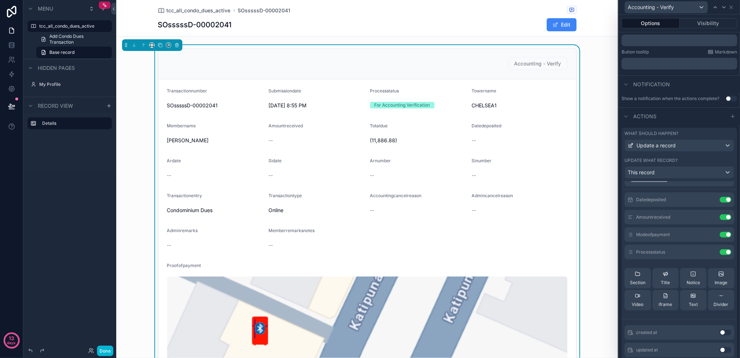
scroll to position [0, 0]
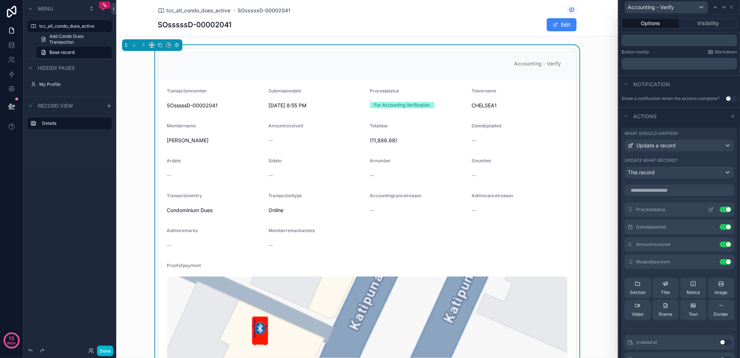
click at [555, 208] on icon at bounding box center [712, 208] width 1 height 1
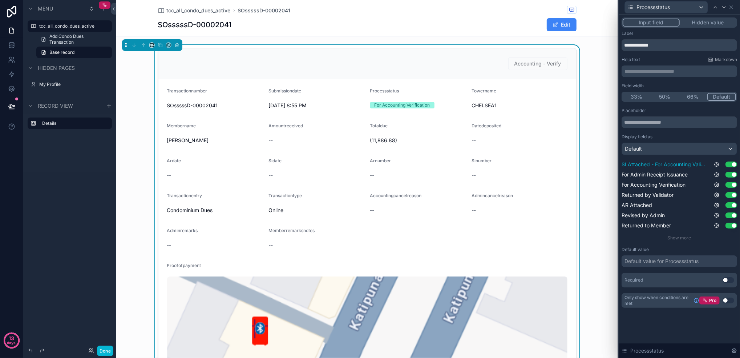
click at [555, 164] on button "Use setting" at bounding box center [732, 164] width 12 height 6
click at [555, 174] on button "Use setting" at bounding box center [732, 175] width 12 height 6
click at [555, 187] on button "Use setting" at bounding box center [732, 185] width 12 height 6
click at [555, 195] on button "Use setting" at bounding box center [732, 195] width 12 height 6
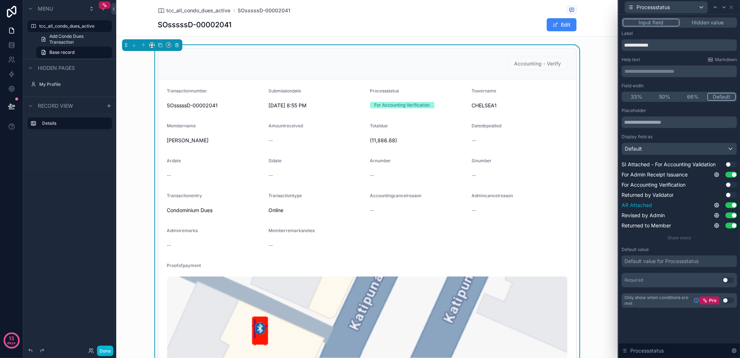
click at [555, 205] on button "Use setting" at bounding box center [732, 205] width 12 height 6
click at [555, 216] on button "Use setting" at bounding box center [732, 215] width 12 height 6
click at [555, 225] on button "Use setting" at bounding box center [732, 225] width 12 height 6
click at [555, 242] on div "Placeholder Display field as Default SI Attached - For Accounting Validation Us…" at bounding box center [680, 198] width 116 height 180
click at [555, 238] on span "Show more" at bounding box center [680, 237] width 24 height 5
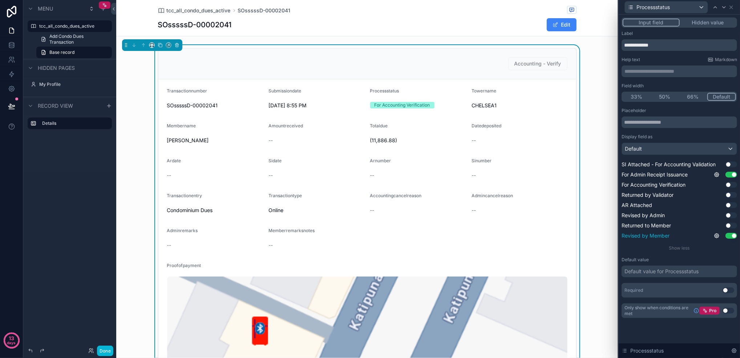
click at [555, 234] on button "Use setting" at bounding box center [732, 236] width 12 height 6
click at [555, 268] on div "Default value for Processstatus" at bounding box center [662, 271] width 74 height 7
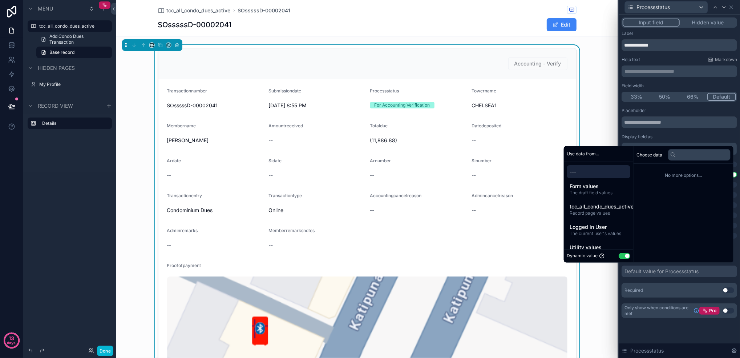
click at [555, 255] on button "Use setting" at bounding box center [625, 256] width 12 height 6
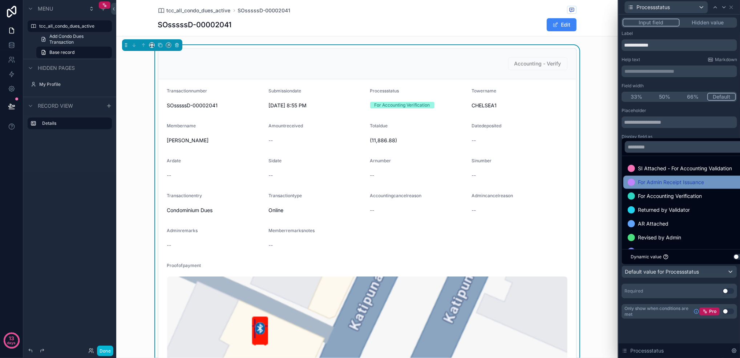
click at [555, 182] on span "For Admin Receipt Issuance" at bounding box center [671, 182] width 66 height 9
click at [555, 268] on div "**********" at bounding box center [679, 175] width 121 height 321
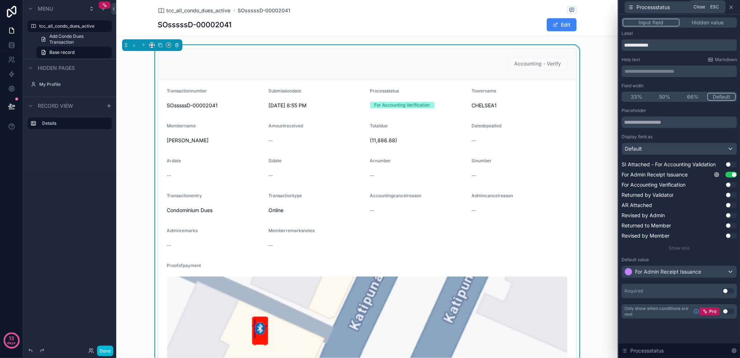
click at [555, 5] on icon at bounding box center [732, 7] width 6 height 6
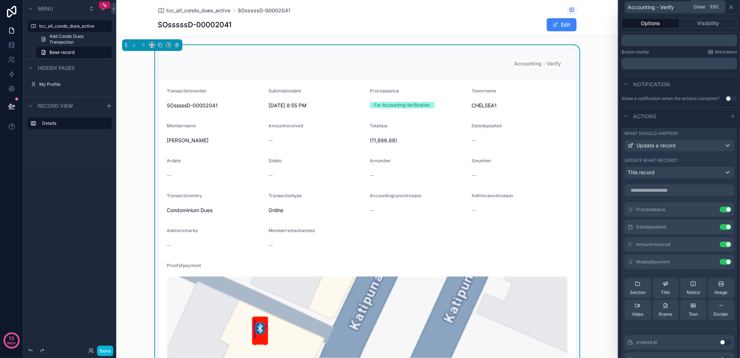
click at [555, 9] on icon at bounding box center [732, 7] width 6 height 6
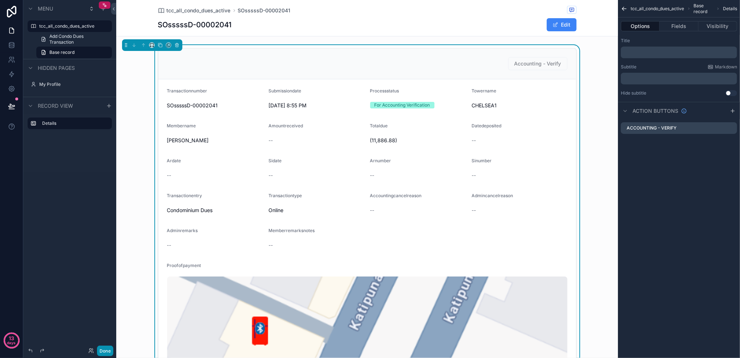
click at [100, 268] on button "Done" at bounding box center [105, 350] width 16 height 11
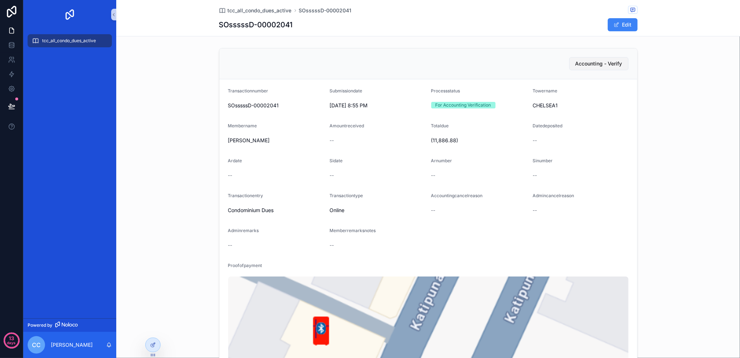
click at [555, 60] on span "Accounting - Verify" at bounding box center [599, 63] width 47 height 7
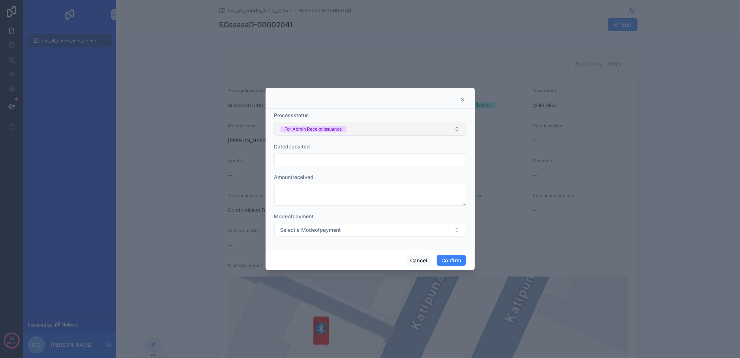
click at [380, 131] on button "For Admin Receipt Issuance" at bounding box center [370, 129] width 192 height 14
click at [357, 125] on button "For Admin Receipt Issuance" at bounding box center [370, 129] width 192 height 14
click at [357, 172] on div "For Admin Receipt Issuance" at bounding box center [370, 168] width 188 height 11
click at [370, 134] on button "Select a Processstatus" at bounding box center [370, 129] width 192 height 14
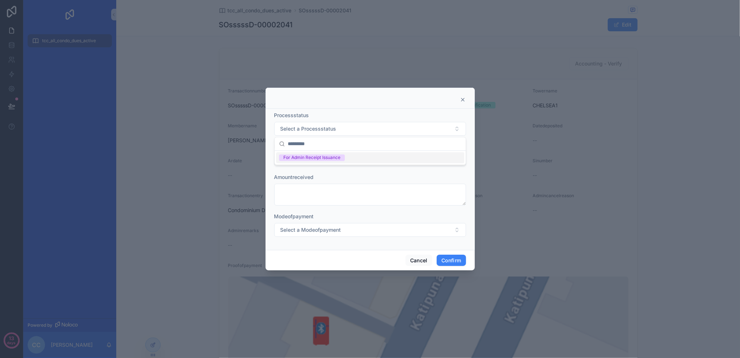
click at [360, 156] on div "For Admin Receipt Issuance" at bounding box center [370, 157] width 188 height 11
click at [361, 147] on div "Datedeposited" at bounding box center [370, 146] width 192 height 7
click at [411, 257] on button "Cancel" at bounding box center [419, 260] width 27 height 12
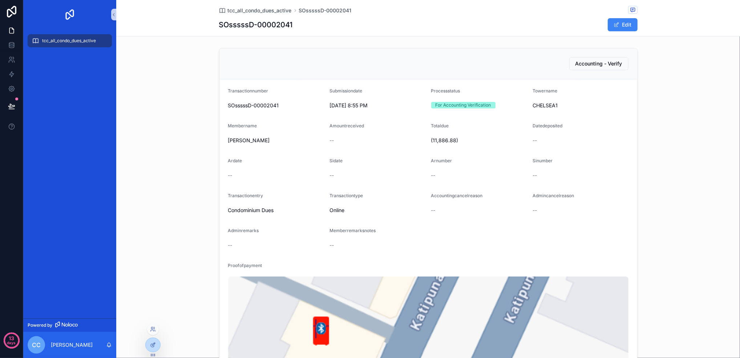
click at [158, 268] on div at bounding box center [152, 347] width 15 height 20
click at [157, 268] on div at bounding box center [153, 345] width 15 height 14
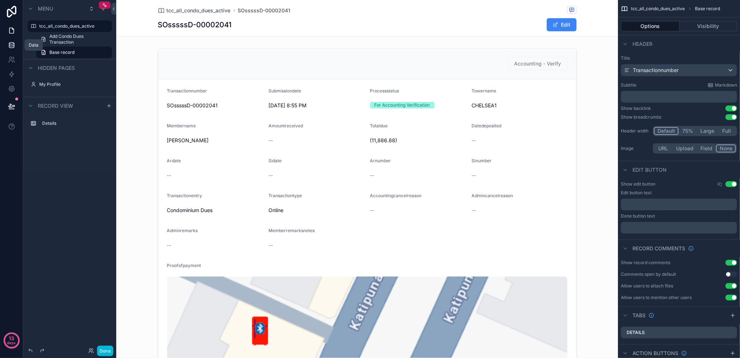
click at [6, 44] on link at bounding box center [11, 45] width 23 height 15
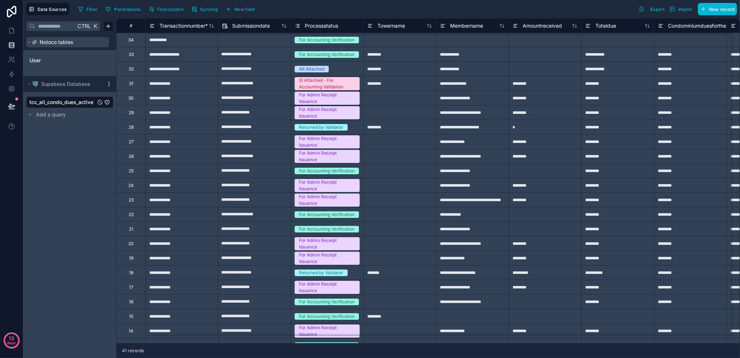
scroll to position [51, 0]
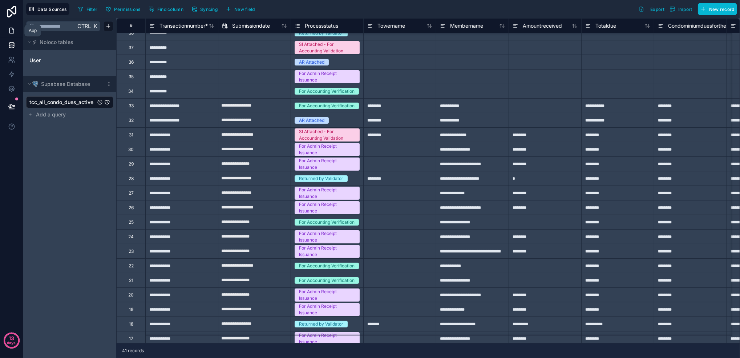
click at [16, 35] on link at bounding box center [11, 30] width 23 height 15
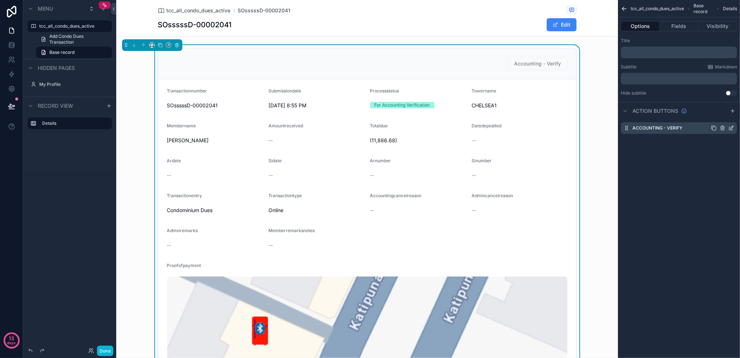
click at [555, 129] on icon "scrollable content" at bounding box center [732, 128] width 6 height 6
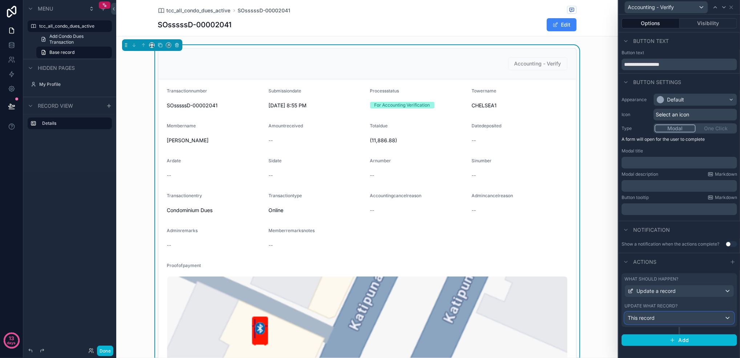
click at [555, 268] on div "This record" at bounding box center [679, 318] width 109 height 12
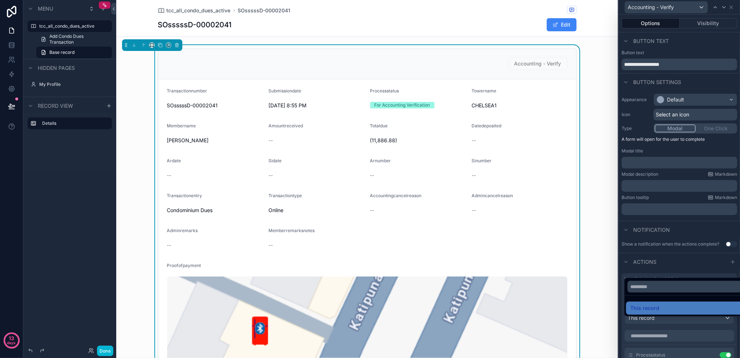
click at [555, 268] on div at bounding box center [679, 179] width 121 height 358
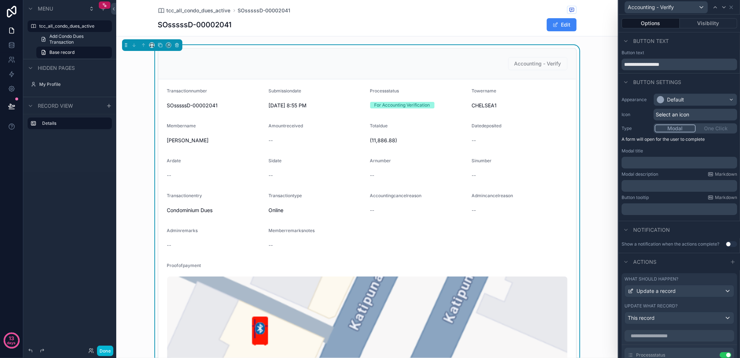
scroll to position [193, 0]
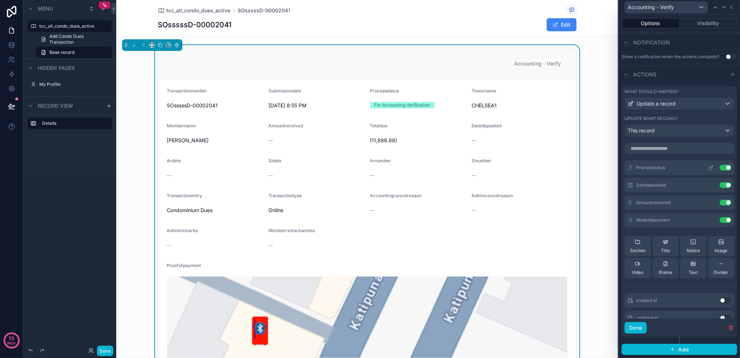
click at [555, 169] on icon at bounding box center [711, 167] width 3 height 3
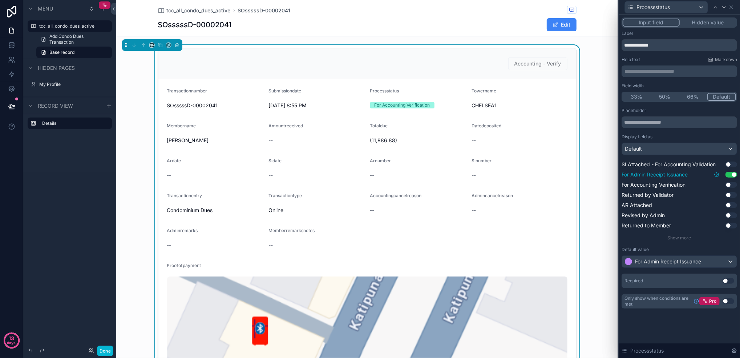
click at [555, 175] on icon at bounding box center [716, 174] width 1 height 1
click at [555, 173] on button "Use setting" at bounding box center [698, 171] width 12 height 6
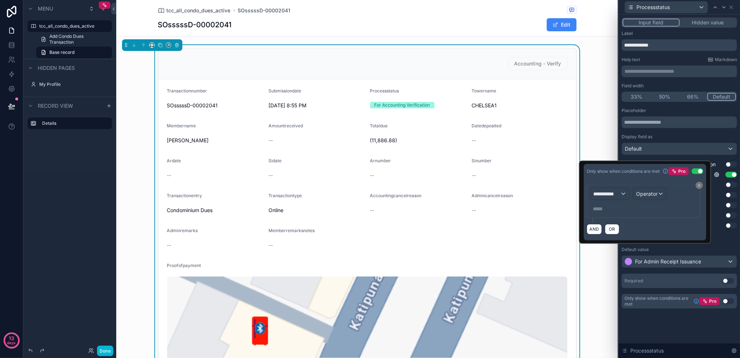
click at [555, 173] on button "Use setting" at bounding box center [698, 171] width 12 height 6
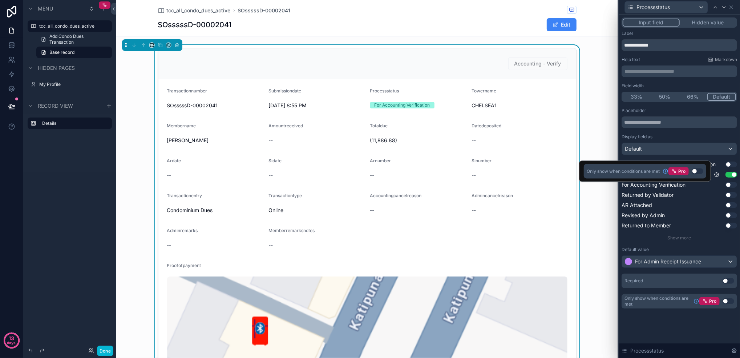
click at [555, 268] on div "**********" at bounding box center [679, 170] width 121 height 311
click at [555, 268] on button "Use setting" at bounding box center [729, 281] width 12 height 6
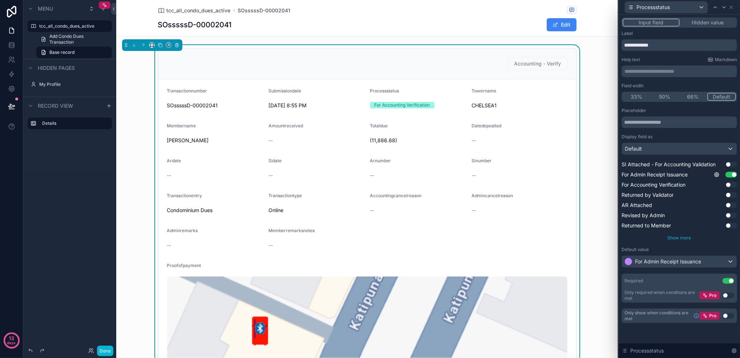
click at [555, 236] on span "Show more" at bounding box center [680, 237] width 24 height 5
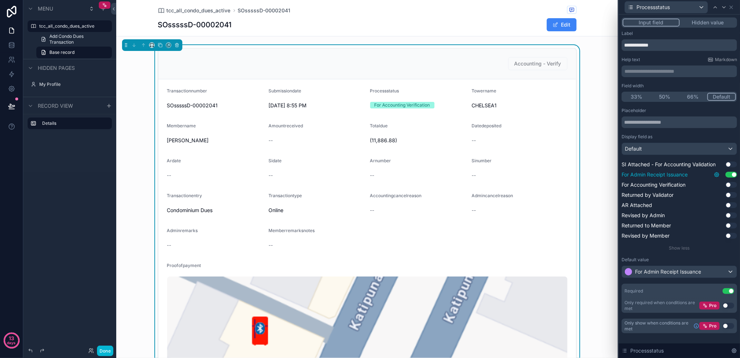
click at [555, 175] on icon at bounding box center [716, 174] width 1 height 1
click at [555, 176] on icon at bounding box center [717, 174] width 4 height 4
click at [555, 268] on span "For Admin Receipt Issuance" at bounding box center [668, 271] width 66 height 7
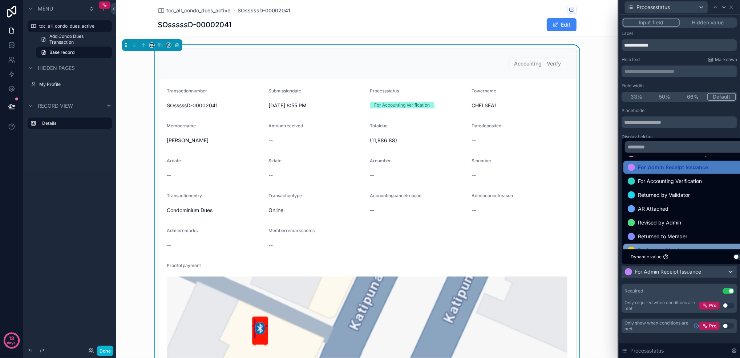
scroll to position [28, 0]
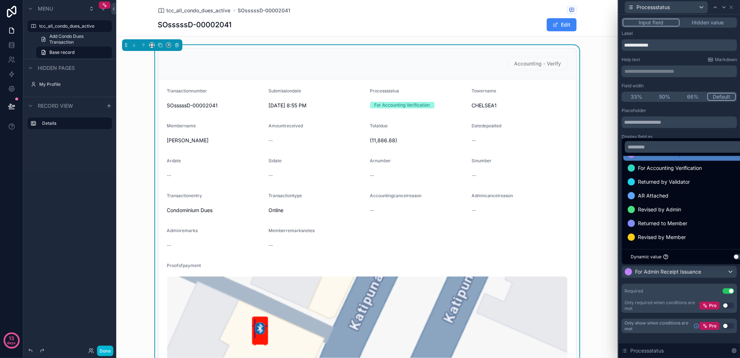
click at [555, 268] on div at bounding box center [679, 179] width 121 height 358
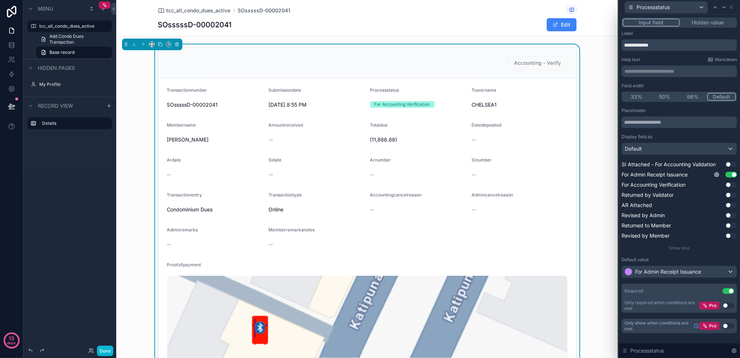
scroll to position [0, 0]
click at [111, 268] on button "Done" at bounding box center [105, 350] width 16 height 11
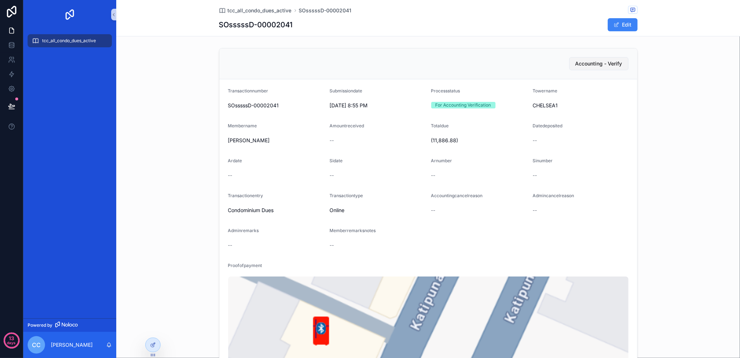
click at [555, 64] on span "Accounting - Verify" at bounding box center [599, 63] width 47 height 7
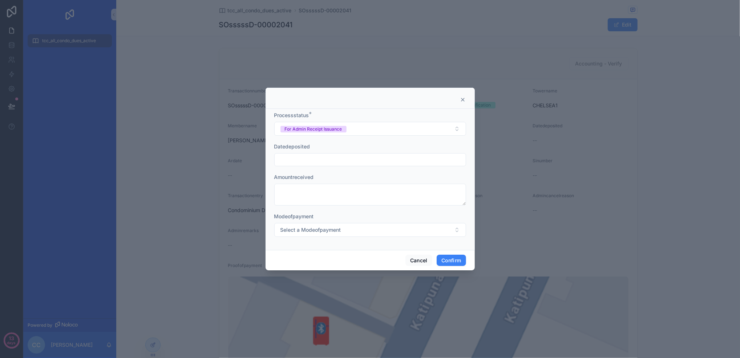
click at [412, 169] on form "Processstatus * For Admin Receipt Issuance Datedeposited Amountreceived Modeofp…" at bounding box center [370, 178] width 192 height 132
click at [412, 164] on input "text" at bounding box center [370, 159] width 191 height 10
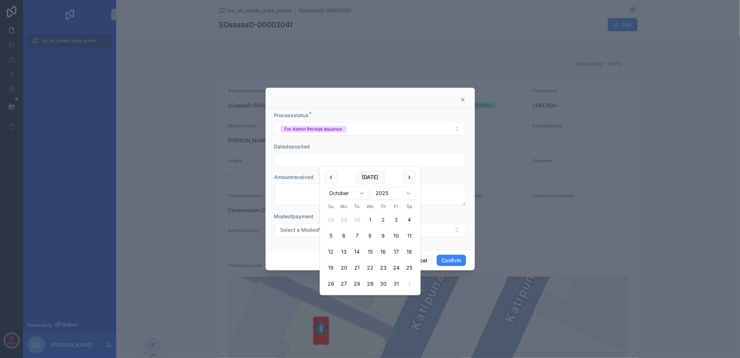
click at [412, 164] on input "text" at bounding box center [370, 159] width 191 height 10
click at [430, 177] on div "Amountreceived" at bounding box center [370, 176] width 192 height 7
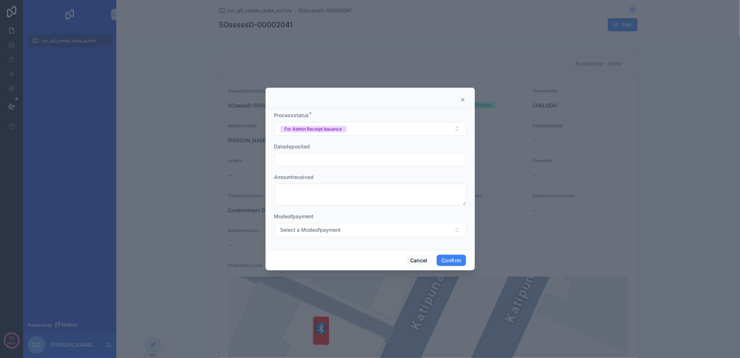
click at [406, 161] on input "text" at bounding box center [370, 159] width 191 height 10
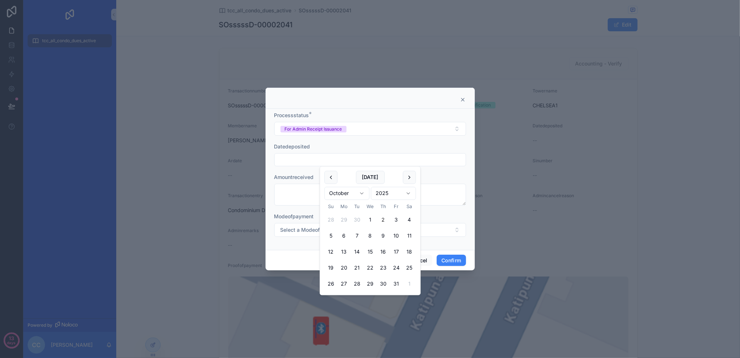
click at [445, 184] on div at bounding box center [370, 195] width 192 height 22
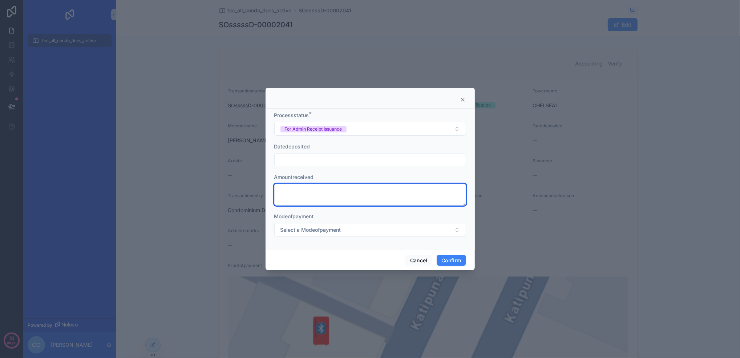
click at [430, 188] on textarea at bounding box center [370, 195] width 192 height 22
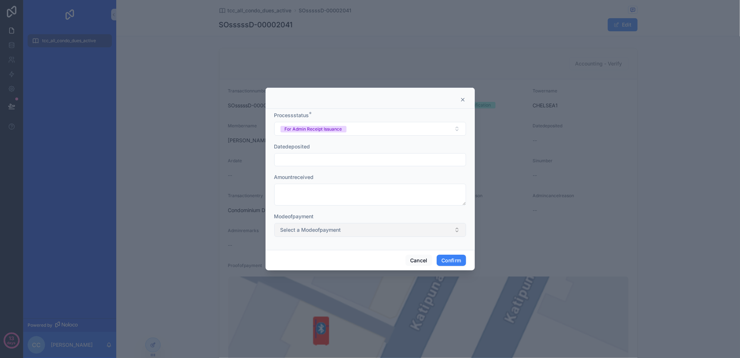
click at [423, 230] on button "Select a Modeofpayment" at bounding box center [370, 230] width 192 height 14
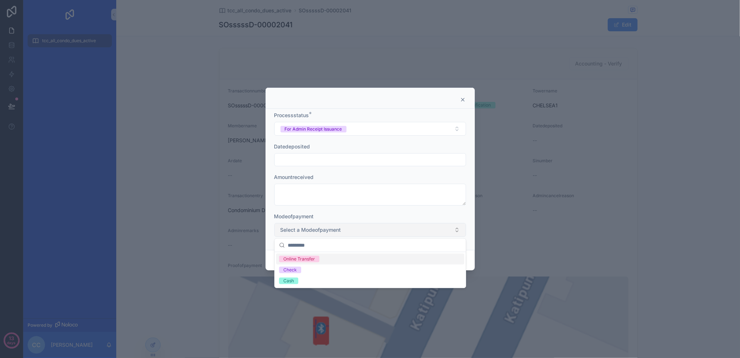
click at [423, 230] on button "Select a Modeofpayment" at bounding box center [370, 230] width 192 height 14
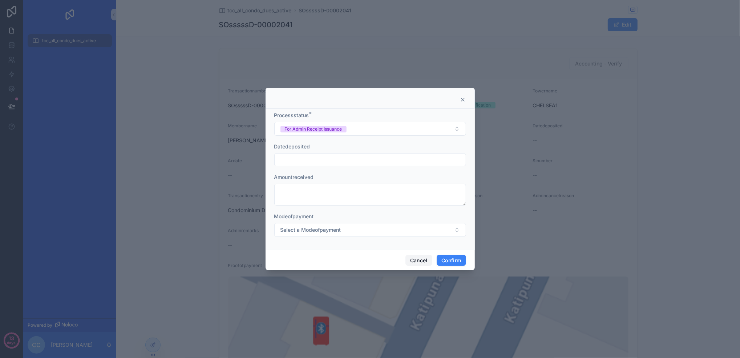
click at [425, 262] on button "Cancel" at bounding box center [419, 260] width 27 height 12
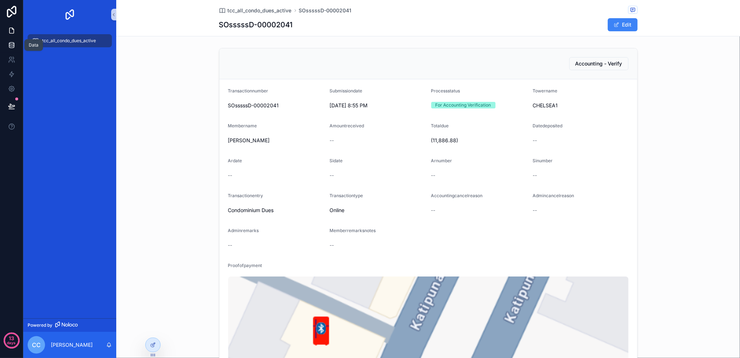
click at [21, 46] on link at bounding box center [11, 45] width 23 height 15
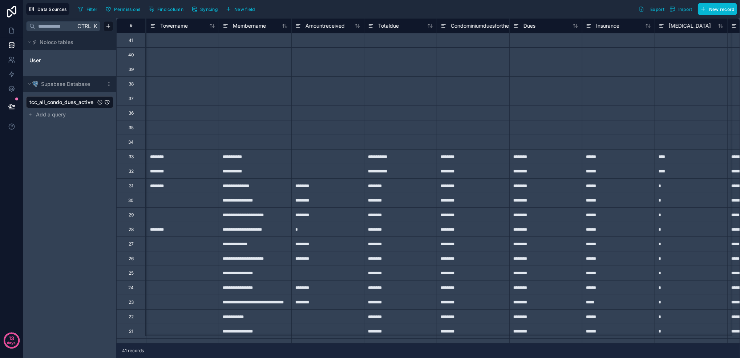
scroll to position [0, 214]
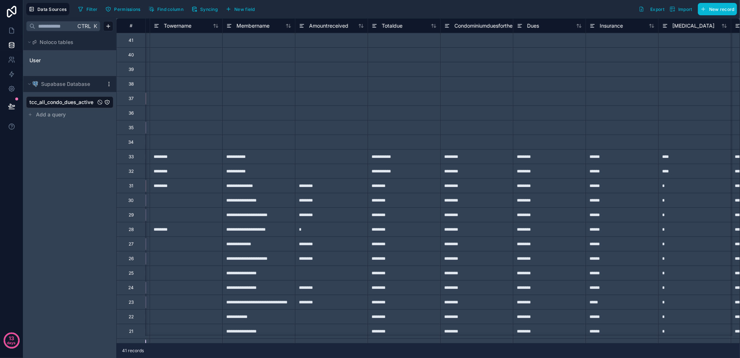
click at [301, 29] on icon at bounding box center [302, 25] width 6 height 9
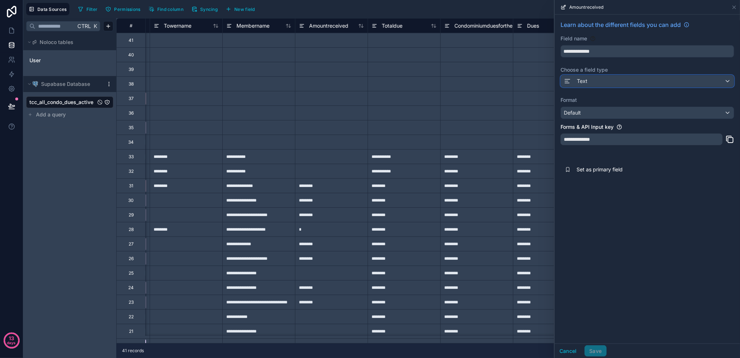
click at [555, 80] on div "Text" at bounding box center [647, 81] width 173 height 12
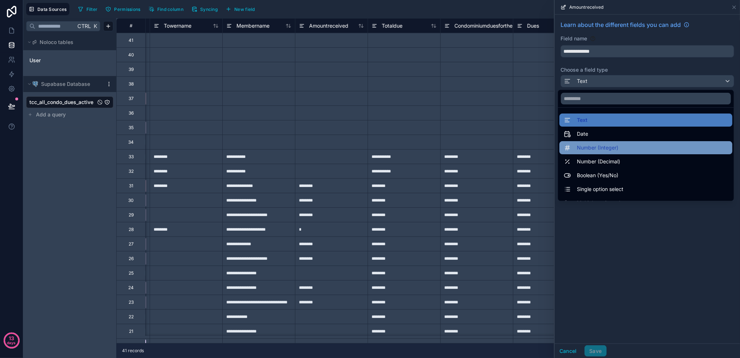
click at [555, 149] on span "Number (Integer)" at bounding box center [597, 147] width 41 height 9
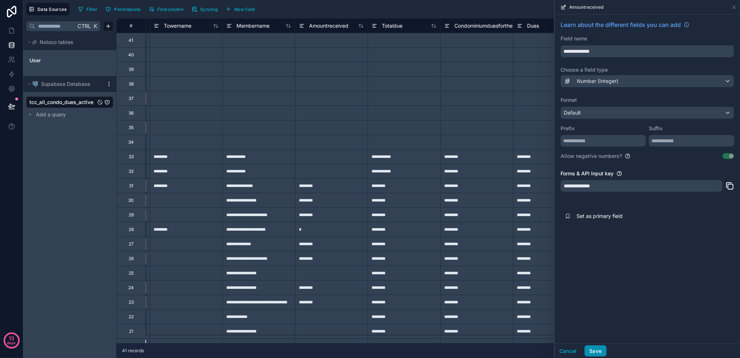
click at [555, 268] on button "Save" at bounding box center [596, 351] width 22 height 12
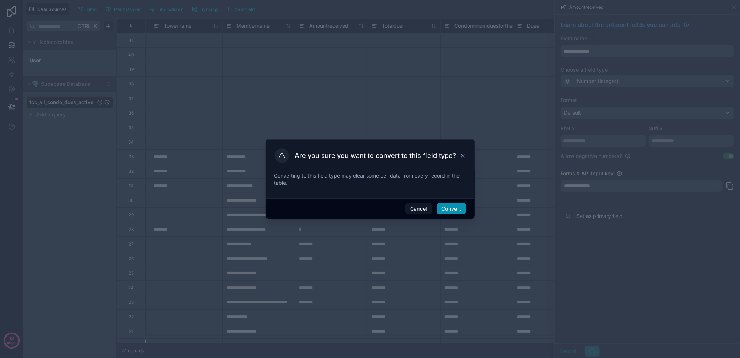
click at [459, 214] on button "Convert" at bounding box center [451, 209] width 29 height 12
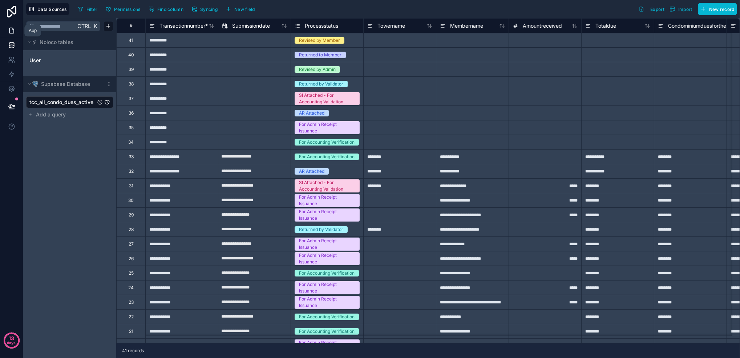
click at [9, 30] on icon at bounding box center [11, 30] width 4 height 5
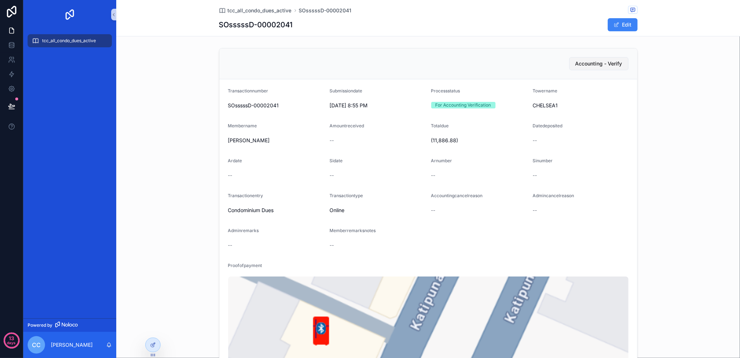
click at [555, 68] on button "Accounting - Verify" at bounding box center [599, 63] width 59 height 13
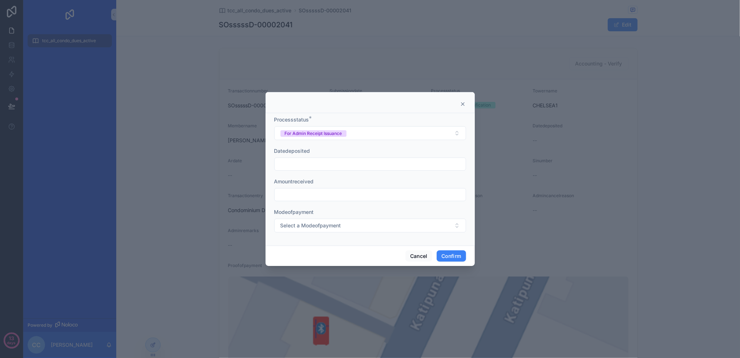
click at [371, 198] on input "text" at bounding box center [370, 194] width 191 height 10
type input "*"
click at [367, 224] on button "Select a Modeofpayment" at bounding box center [370, 225] width 192 height 14
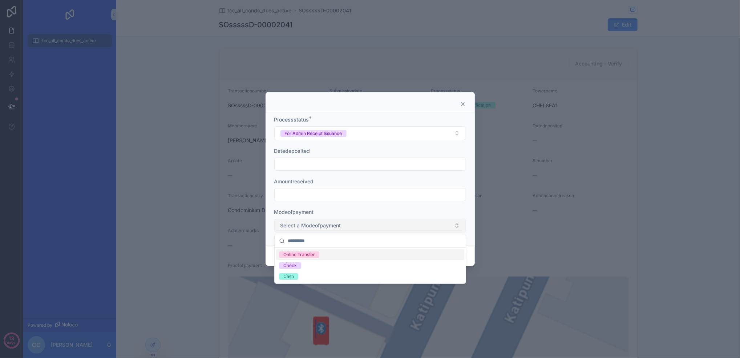
click at [367, 224] on button "Select a Modeofpayment" at bounding box center [370, 225] width 192 height 14
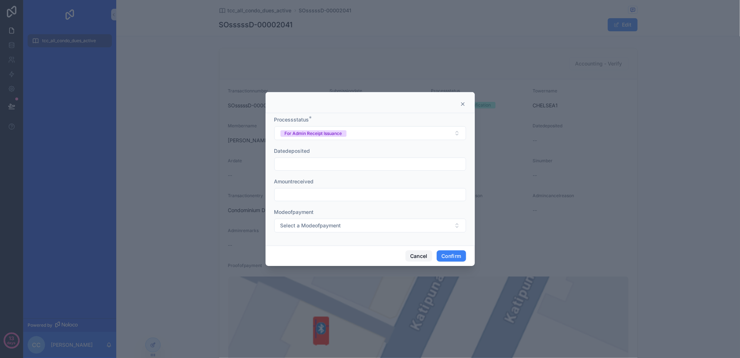
click at [416, 251] on button "Cancel" at bounding box center [419, 256] width 27 height 12
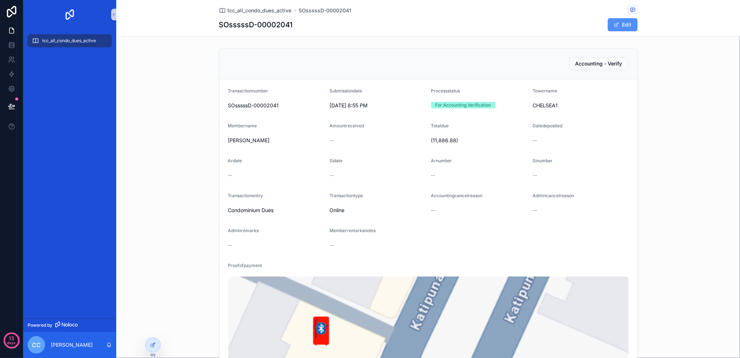
click at [555, 27] on span "scrollable content" at bounding box center [617, 25] width 6 height 6
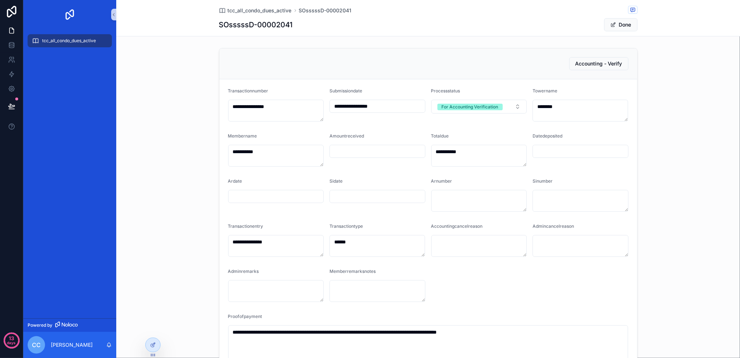
click at [546, 69] on div "Accounting - Verify" at bounding box center [428, 63] width 401 height 13
click at [555, 27] on button "Done" at bounding box center [621, 24] width 33 height 13
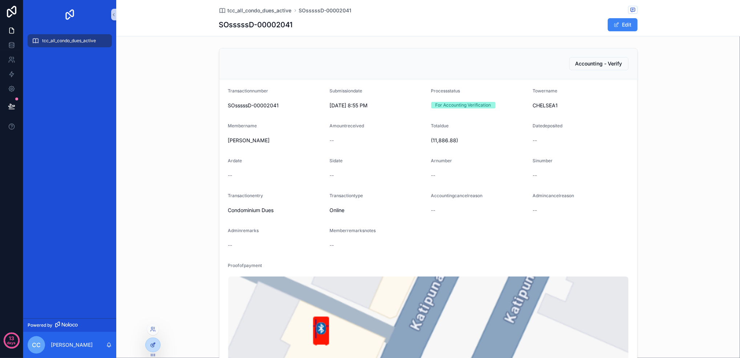
click at [149, 268] on div at bounding box center [153, 345] width 15 height 14
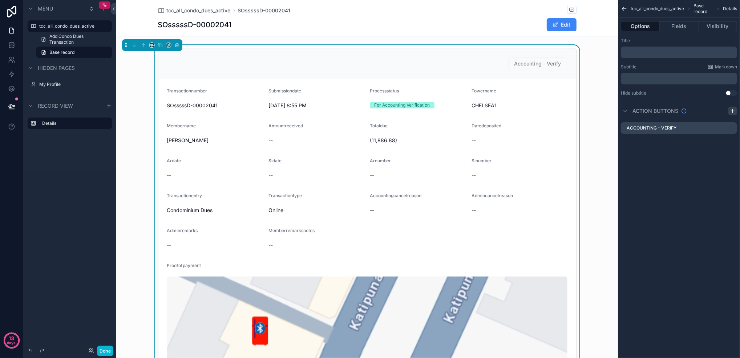
click at [555, 112] on icon "scrollable content" at bounding box center [733, 111] width 6 height 6
click at [555, 141] on icon "scrollable content" at bounding box center [732, 141] width 3 height 3
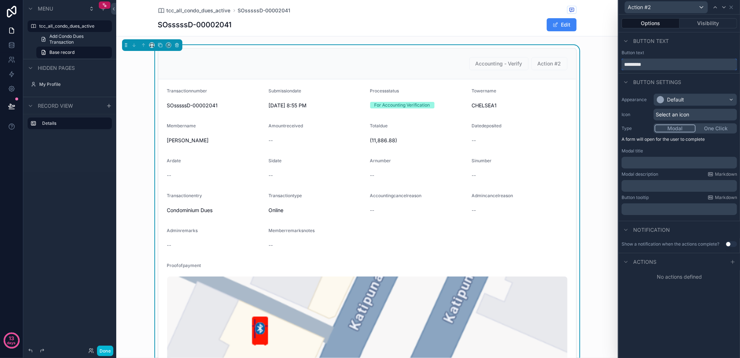
drag, startPoint x: 664, startPoint y: 64, endPoint x: 594, endPoint y: 60, distance: 70.3
click at [555, 60] on div "Action #2 Options Visibility Button text Button text ********* Button settings …" at bounding box center [370, 179] width 740 height 358
type input "**********"
click at [555, 261] on icon at bounding box center [733, 262] width 6 height 6
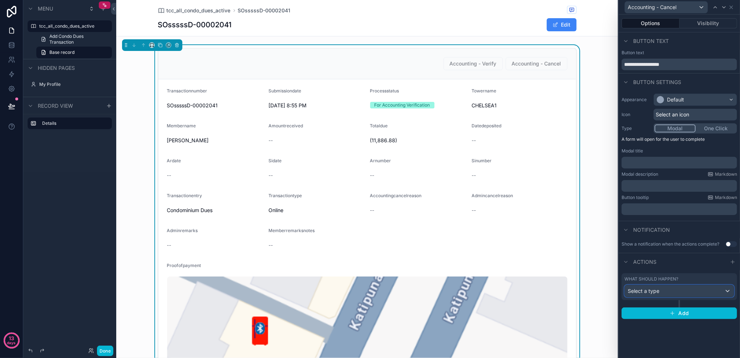
click at [555, 268] on div "Select a type" at bounding box center [679, 291] width 109 height 12
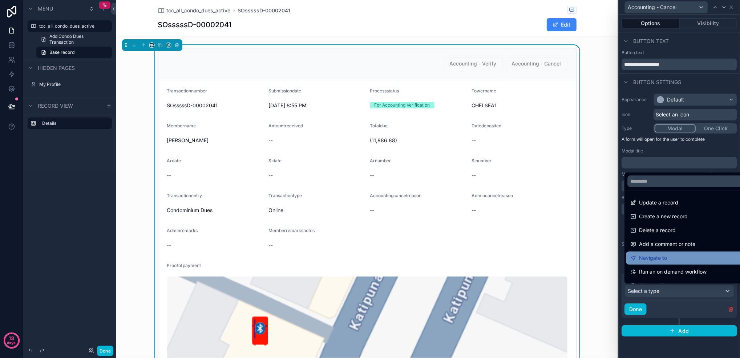
click at [555, 258] on div "Navigate to" at bounding box center [688, 257] width 115 height 9
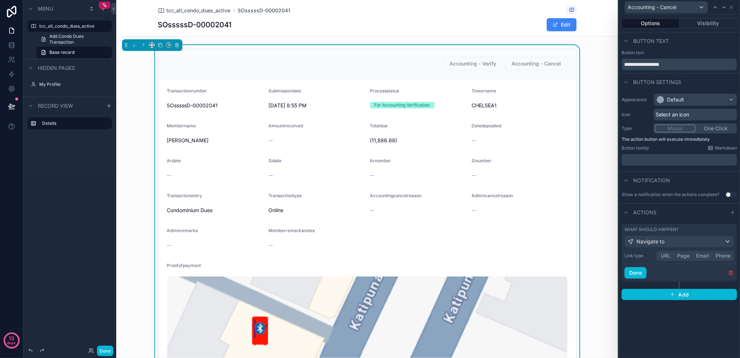
click at [555, 258] on button "URL" at bounding box center [666, 256] width 16 height 8
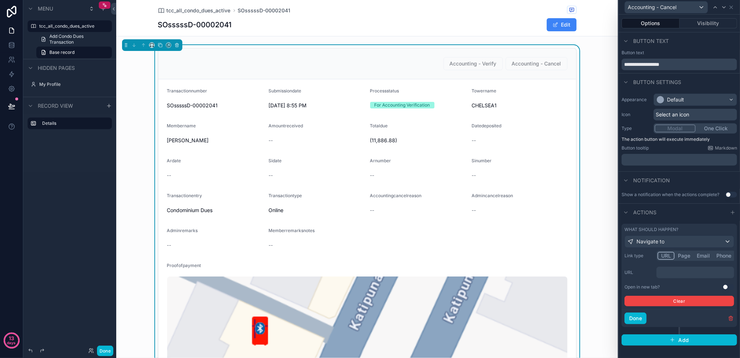
click at [555, 268] on p "﻿" at bounding box center [696, 272] width 73 height 7
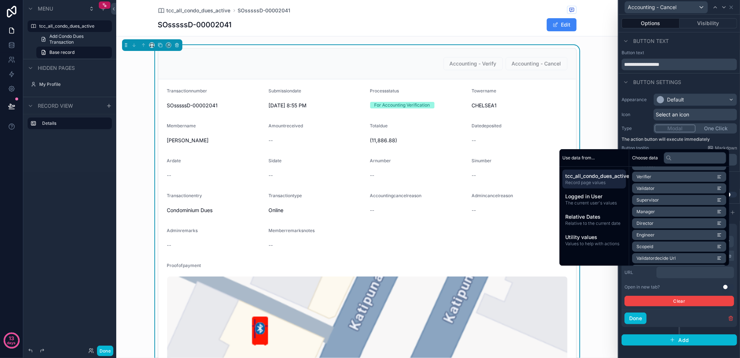
scroll to position [719, 0]
click at [555, 211] on span "Accountingcancel Url" at bounding box center [659, 211] width 44 height 6
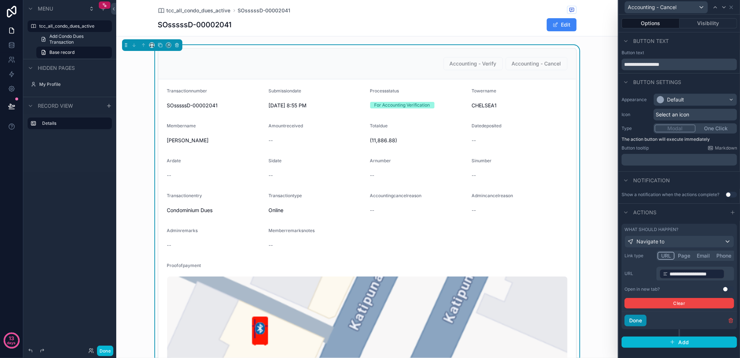
click at [555, 268] on button "Done" at bounding box center [636, 320] width 22 height 12
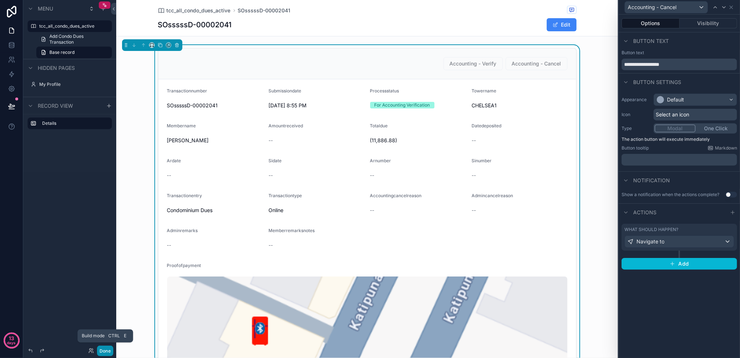
click at [105, 268] on button "Done" at bounding box center [105, 350] width 16 height 11
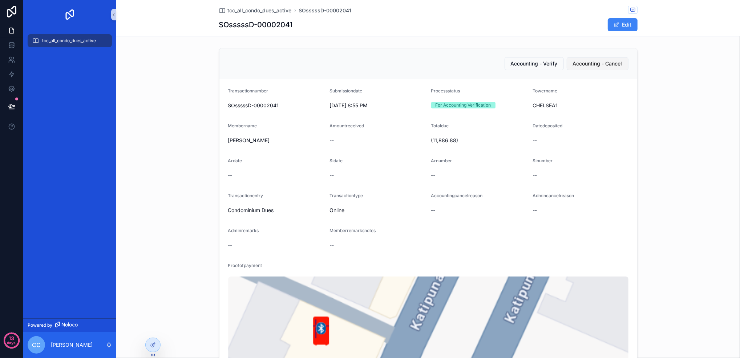
click at [555, 63] on span "Accounting - Cancel" at bounding box center [597, 63] width 49 height 7
click at [158, 345] on div at bounding box center [153, 345] width 15 height 14
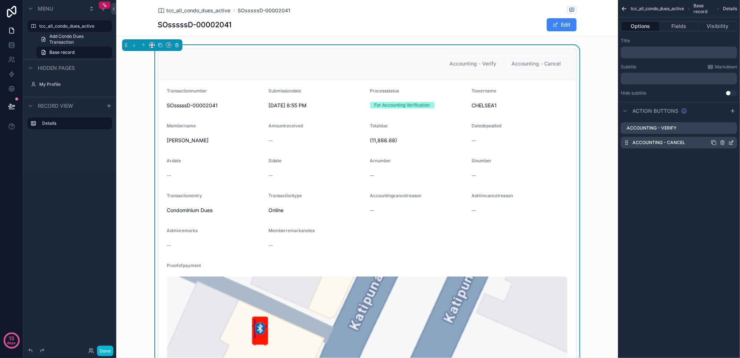
click at [734, 145] on icon "scrollable content" at bounding box center [732, 143] width 6 height 6
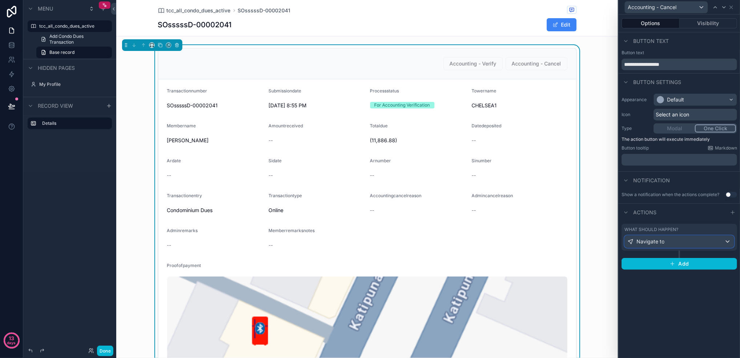
click at [705, 239] on div "Navigate to" at bounding box center [679, 242] width 109 height 12
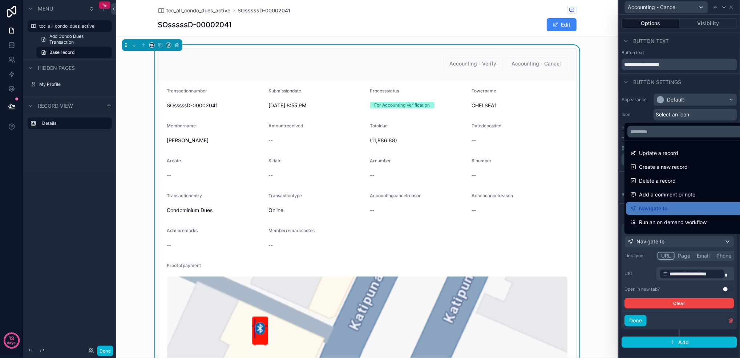
click at [705, 240] on div at bounding box center [679, 179] width 121 height 358
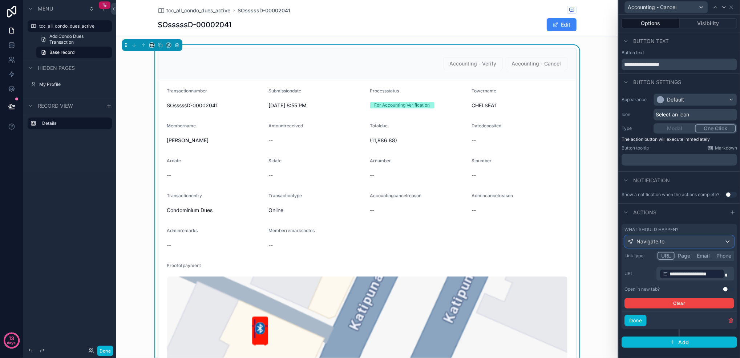
click at [652, 240] on span "Navigate to" at bounding box center [651, 241] width 28 height 7
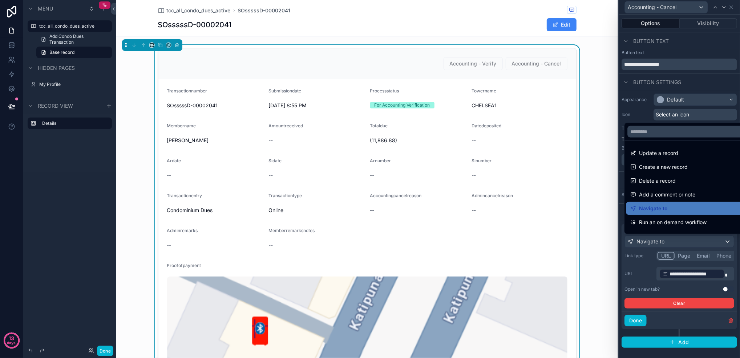
click at [652, 240] on div at bounding box center [679, 179] width 121 height 358
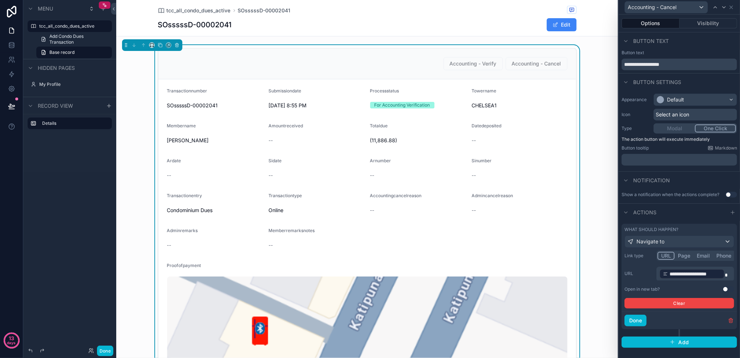
click at [725, 289] on button "Use setting" at bounding box center [729, 289] width 12 height 6
click at [636, 322] on button "Done" at bounding box center [636, 320] width 22 height 12
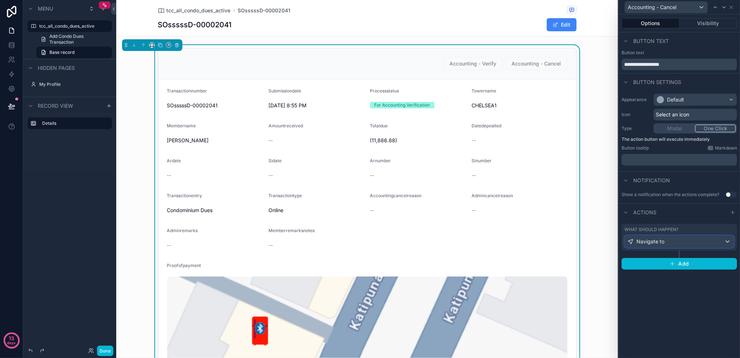
click at [648, 244] on span "Navigate to" at bounding box center [651, 241] width 28 height 7
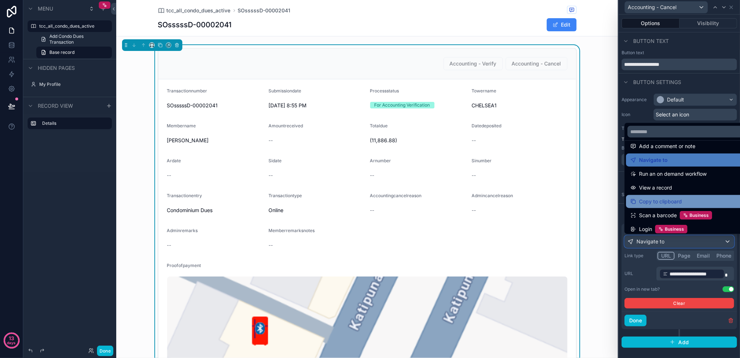
scroll to position [65, 0]
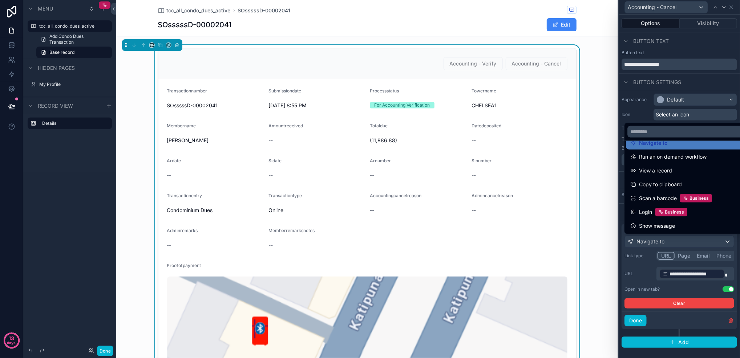
click at [631, 318] on div at bounding box center [679, 179] width 121 height 358
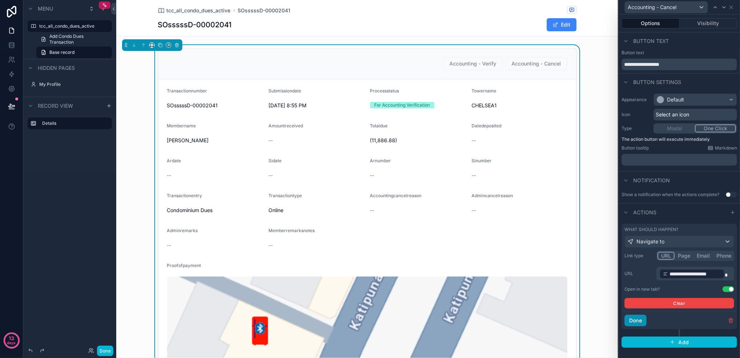
click at [631, 318] on button "Done" at bounding box center [636, 320] width 22 height 12
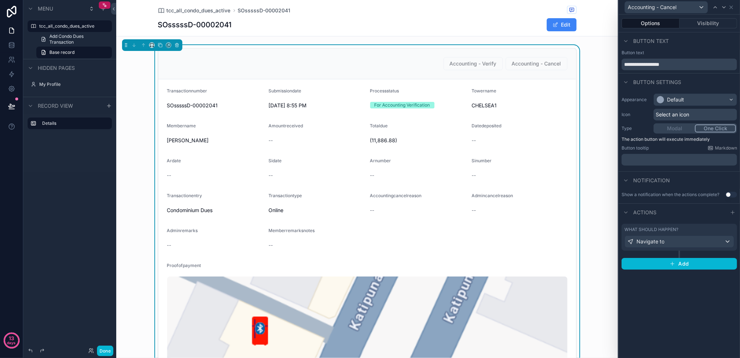
click at [103, 346] on button "Done" at bounding box center [105, 350] width 16 height 11
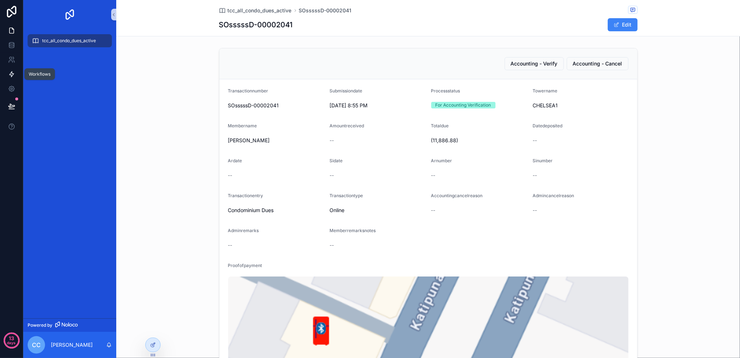
click at [9, 75] on icon at bounding box center [11, 74] width 4 height 5
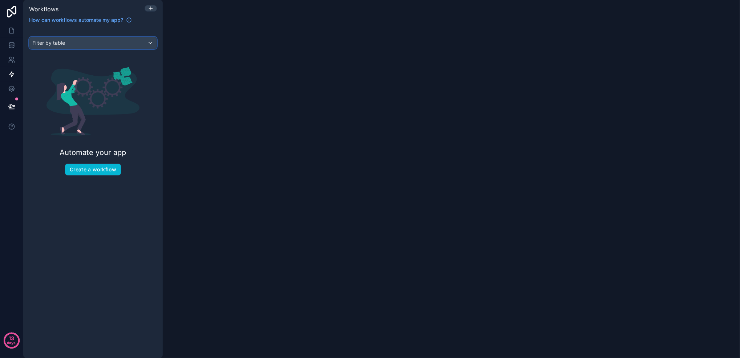
click at [80, 41] on div "Filter by table" at bounding box center [92, 43] width 127 height 12
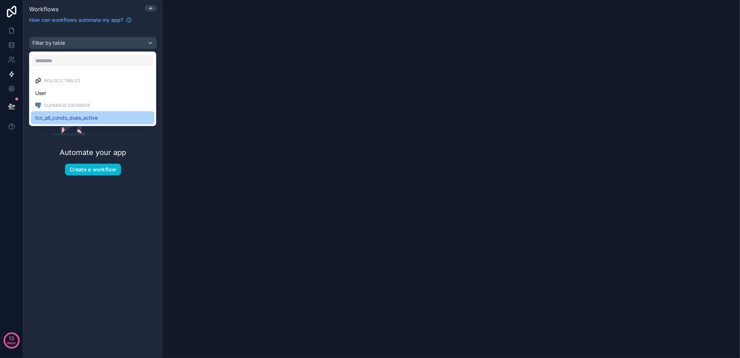
click at [79, 113] on span "tcc_all_condo_dues_active" at bounding box center [66, 117] width 63 height 9
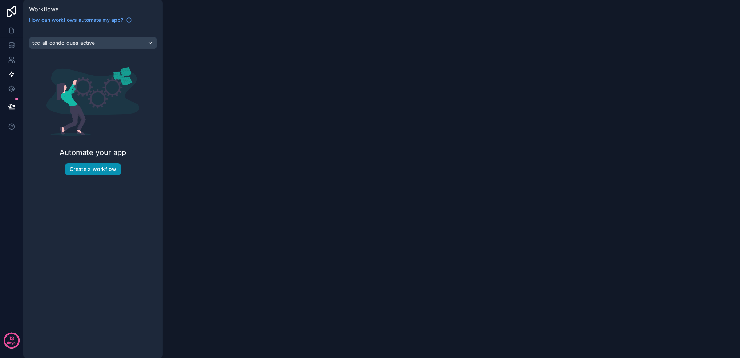
click at [100, 168] on button "Create a workflow" at bounding box center [93, 169] width 56 height 12
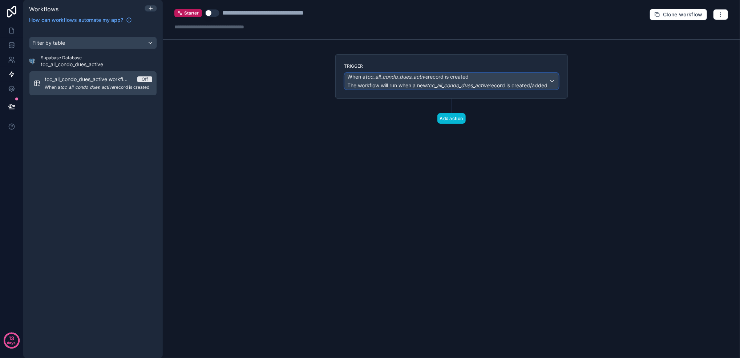
click at [555, 79] on div "When a tcc_all_condo_dues_active record is created The workflow will run when a…" at bounding box center [452, 81] width 214 height 16
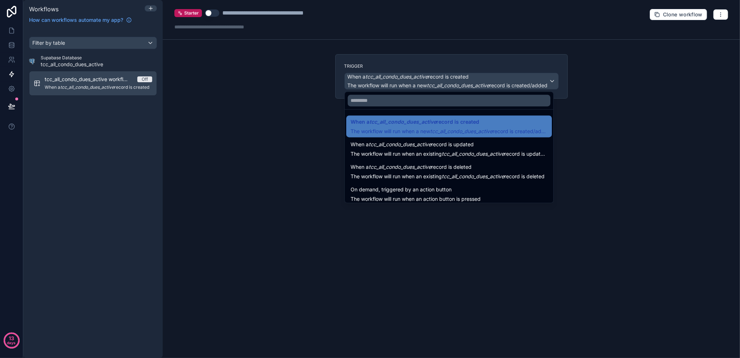
click at [224, 111] on div at bounding box center [370, 179] width 740 height 358
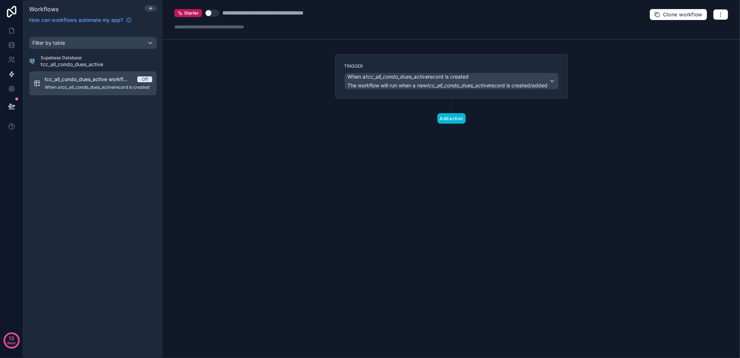
drag, startPoint x: 115, startPoint y: 84, endPoint x: 80, endPoint y: 115, distance: 46.9
click at [70, 117] on div "Filter by table Supabase Database tcc_all_condo_dues_active tcc_all_condo_dues_…" at bounding box center [93, 193] width 140 height 330
click at [723, 12] on icon "button" at bounding box center [721, 15] width 6 height 6
click at [684, 53] on span "Delete workflow" at bounding box center [701, 55] width 35 height 6
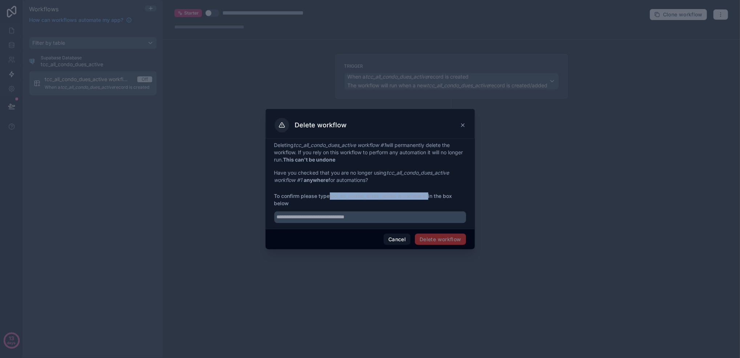
drag, startPoint x: 330, startPoint y: 196, endPoint x: 428, endPoint y: 196, distance: 98.1
click at [428, 196] on span "To confirm please type tcc_all_condo_dues_active workflow #1 in the box below" at bounding box center [370, 199] width 192 height 15
copy span "tcc_all_condo_dues_active workflow #1"
drag, startPoint x: 341, startPoint y: 214, endPoint x: 362, endPoint y: 225, distance: 23.4
click at [341, 213] on input "text" at bounding box center [370, 217] width 192 height 12
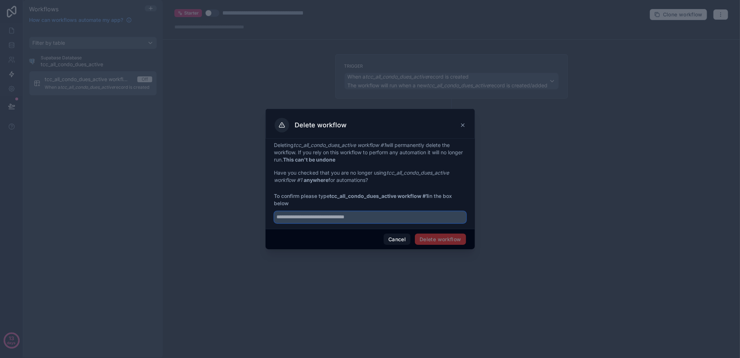
paste input "**********"
type input "**********"
click at [445, 238] on button "Delete workflow" at bounding box center [440, 239] width 51 height 12
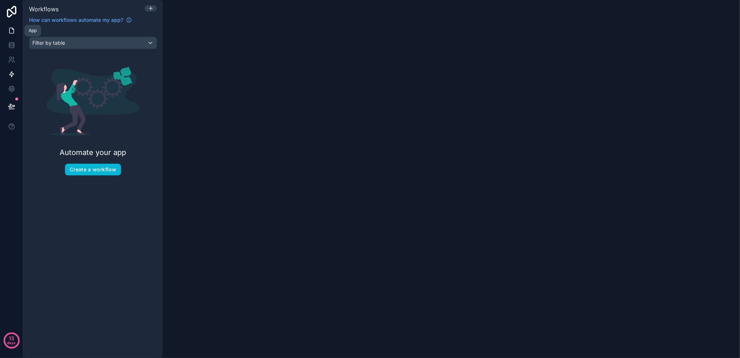
click at [14, 31] on icon at bounding box center [11, 30] width 7 height 7
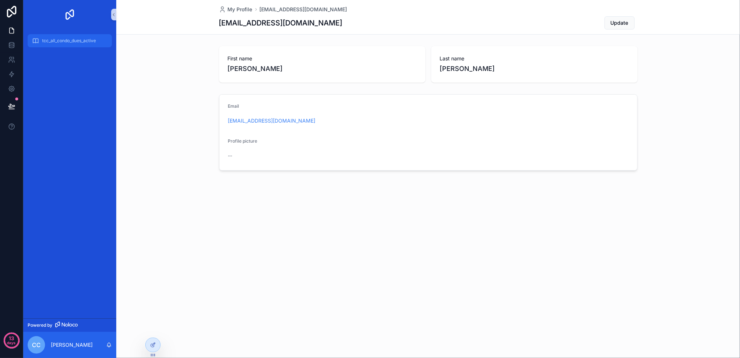
click at [70, 40] on span "tcc_all_condo_dues_active" at bounding box center [69, 41] width 54 height 6
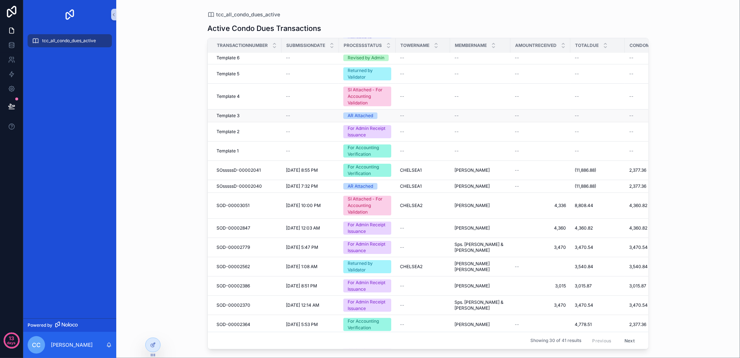
scroll to position [48, 0]
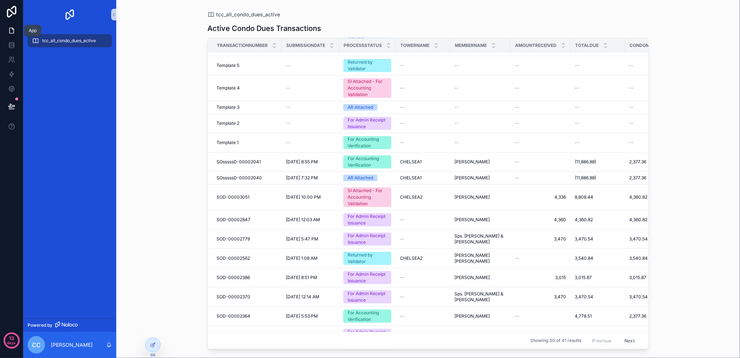
click at [17, 32] on link at bounding box center [11, 30] width 23 height 15
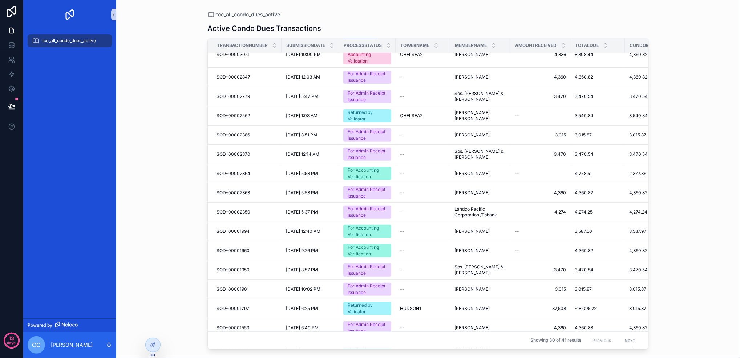
scroll to position [194, 0]
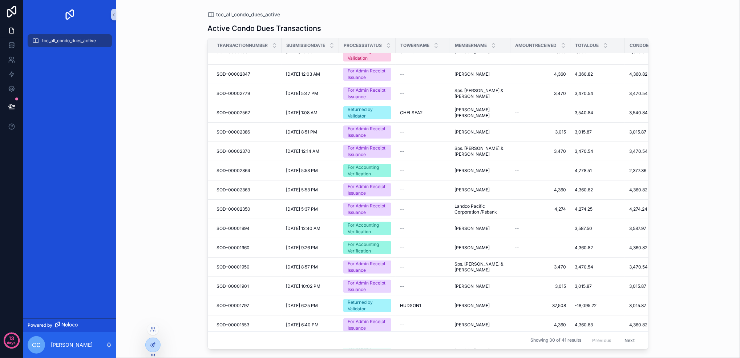
click at [153, 342] on icon at bounding box center [153, 345] width 6 height 6
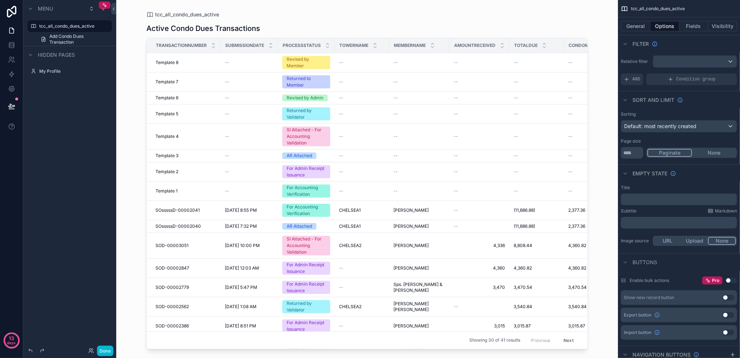
click at [295, 112] on div "scrollable content" at bounding box center [367, 174] width 465 height 349
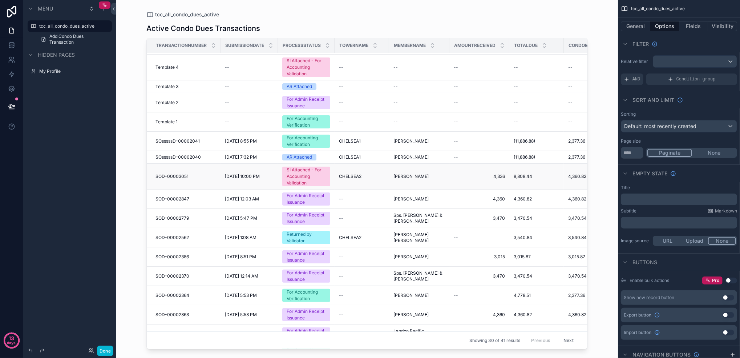
scroll to position [97, 0]
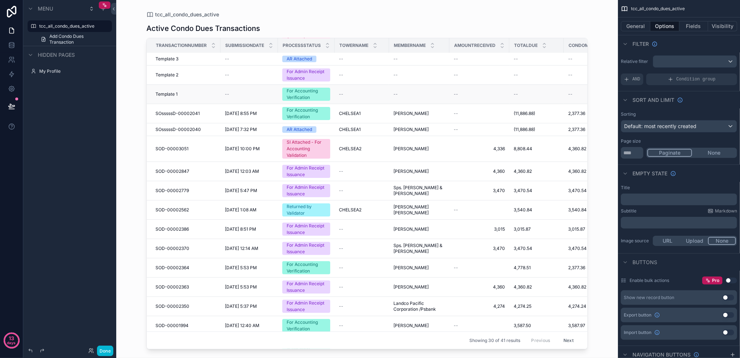
click at [301, 92] on div "For Accounting Verification" at bounding box center [306, 94] width 39 height 13
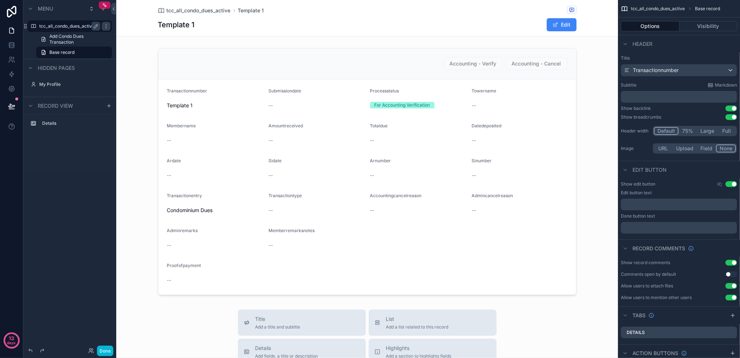
click at [65, 27] on label "tcc_all_condo_dues_active" at bounding box center [68, 26] width 58 height 6
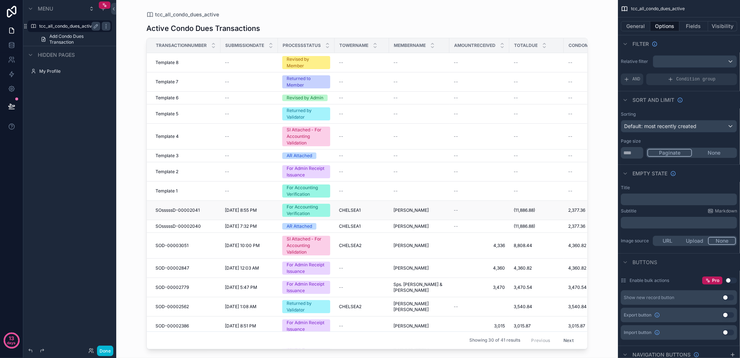
click at [316, 212] on div "For Accounting Verification" at bounding box center [306, 210] width 39 height 13
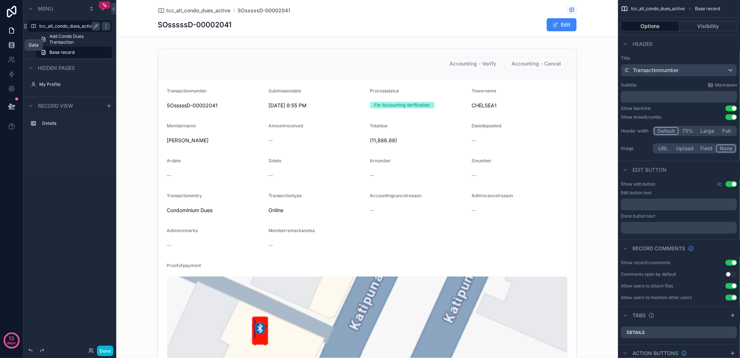
click at [6, 41] on link at bounding box center [11, 45] width 23 height 15
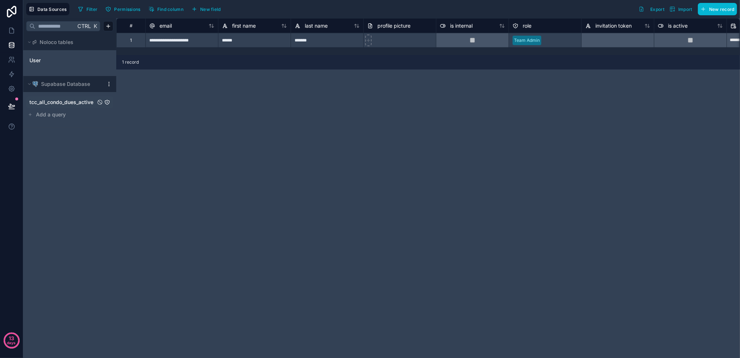
click at [87, 104] on span "tcc_all_condo_dues_active" at bounding box center [61, 102] width 64 height 7
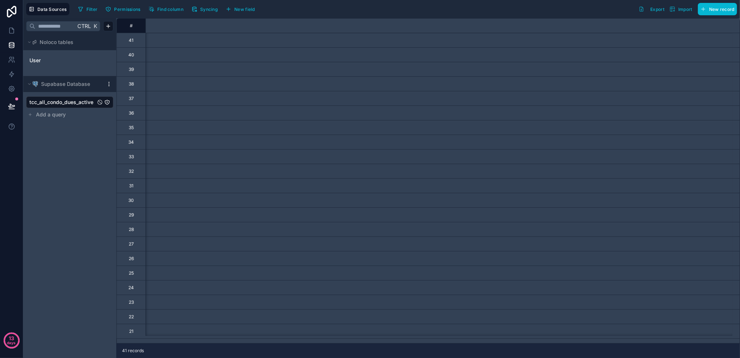
scroll to position [0, 4429]
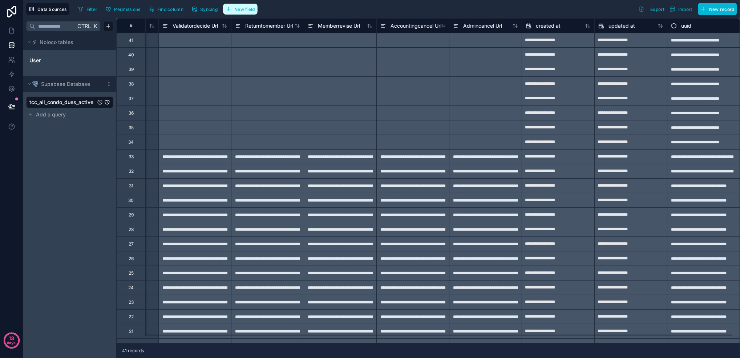
click at [241, 9] on span "New field" at bounding box center [244, 9] width 21 height 5
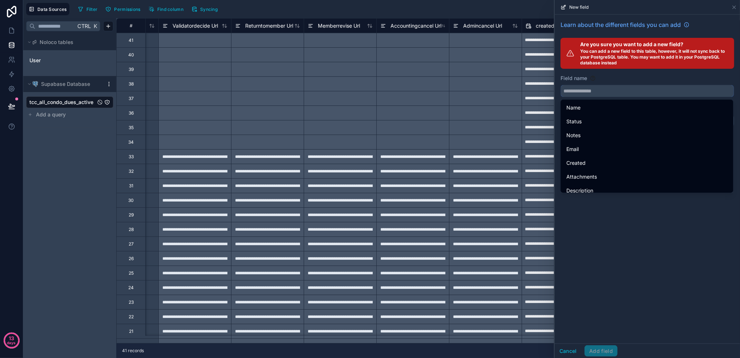
click at [622, 86] on input "text" at bounding box center [647, 91] width 173 height 12
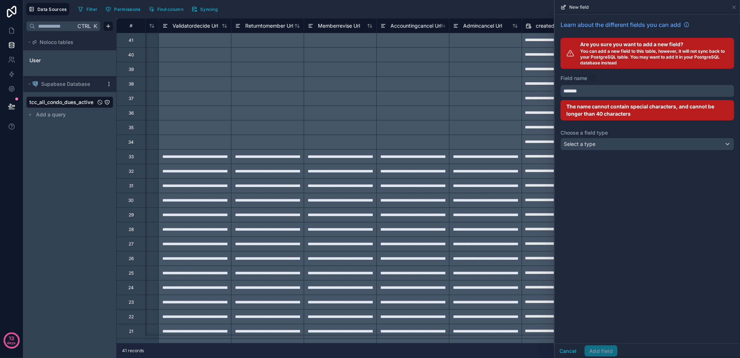
click at [561, 85] on button "******" at bounding box center [648, 91] width 174 height 12
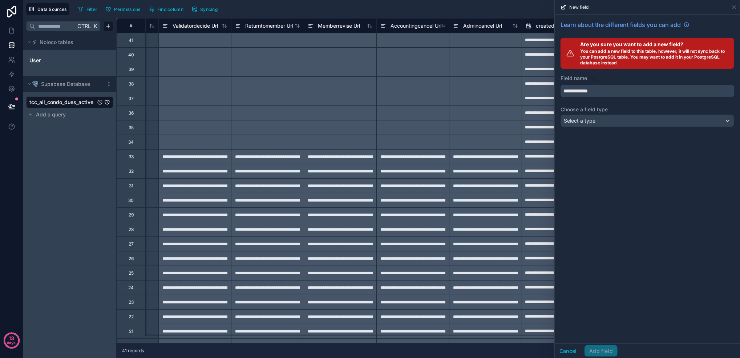
click at [561, 85] on button "**********" at bounding box center [648, 91] width 174 height 12
type input "**********"
click at [582, 126] on div "Select a type" at bounding box center [647, 121] width 173 height 12
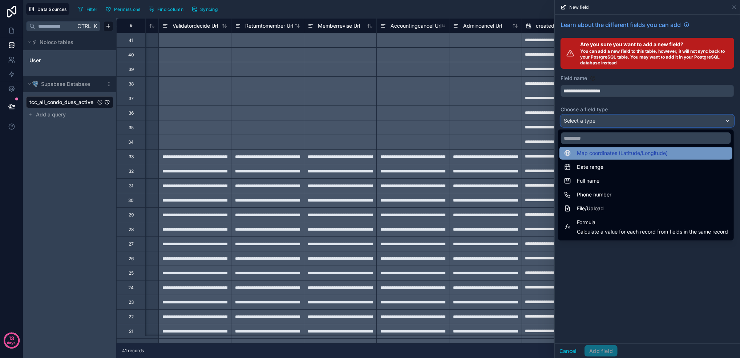
scroll to position [145, 0]
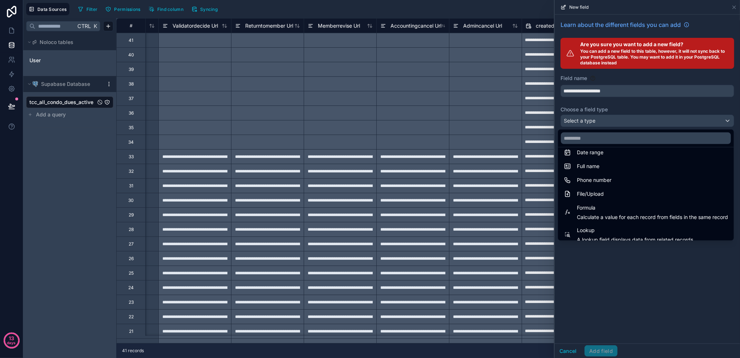
click at [627, 190] on div "File/Upload" at bounding box center [646, 193] width 164 height 9
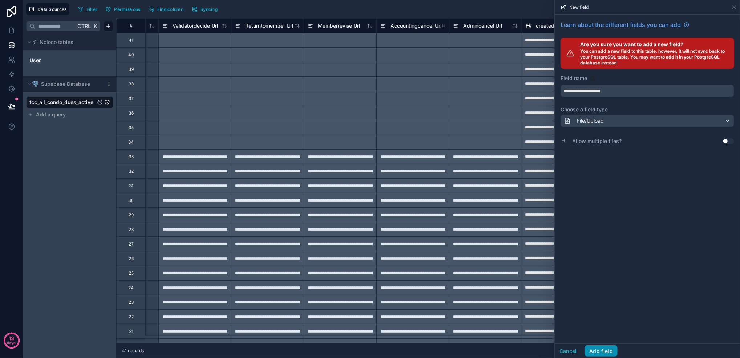
click at [611, 353] on button "Add field" at bounding box center [601, 351] width 33 height 12
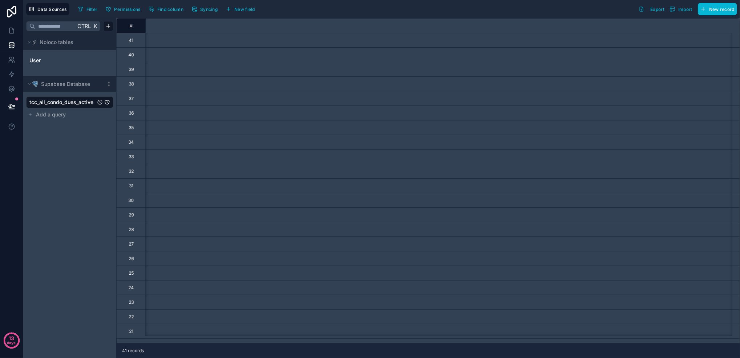
type input "**********"
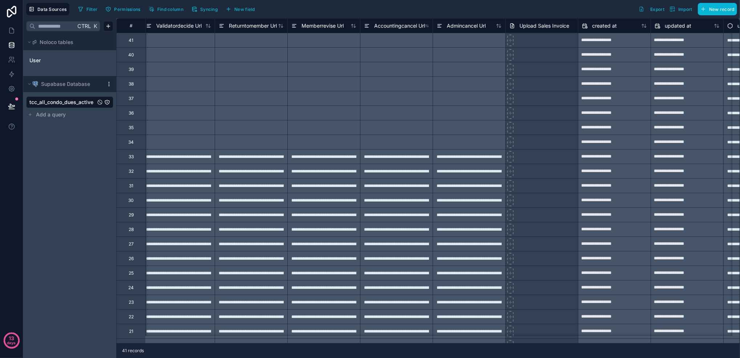
scroll to position [0, 4502]
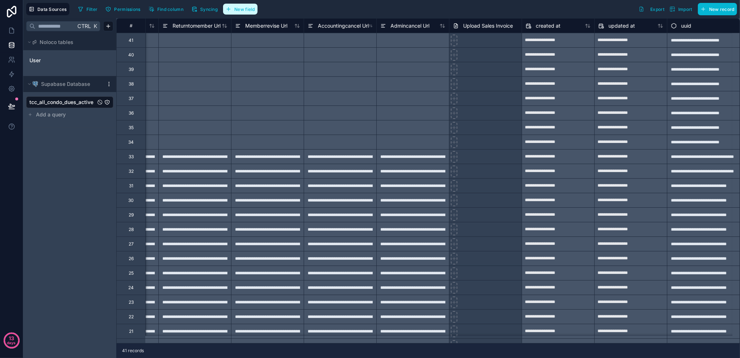
click at [258, 10] on button "New field" at bounding box center [240, 9] width 35 height 11
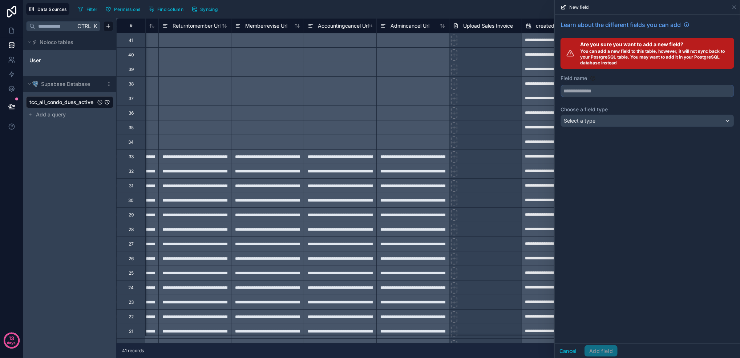
click at [593, 91] on input "text" at bounding box center [647, 91] width 173 height 12
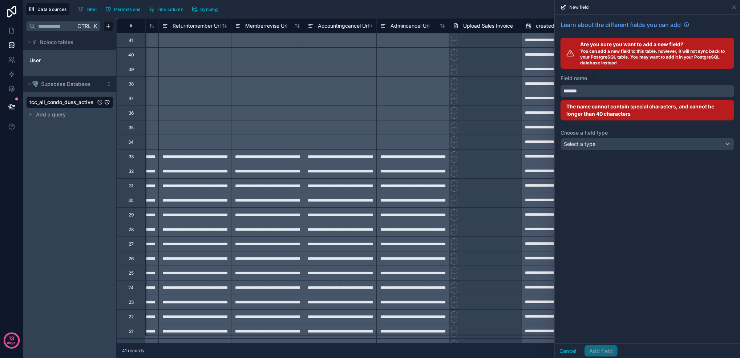
click at [561, 85] on button "******" at bounding box center [648, 91] width 174 height 12
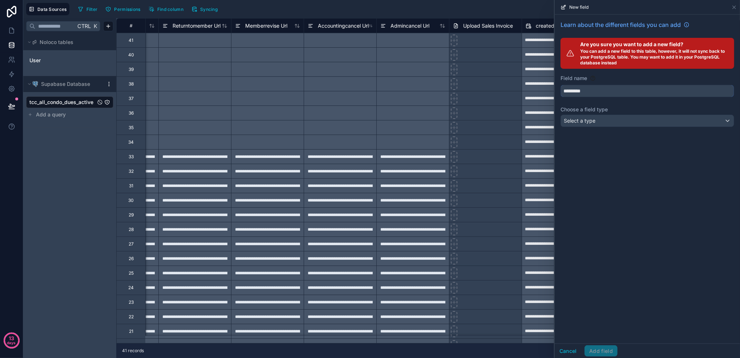
type input "*********"
click at [606, 120] on div "Select a type" at bounding box center [647, 121] width 173 height 12
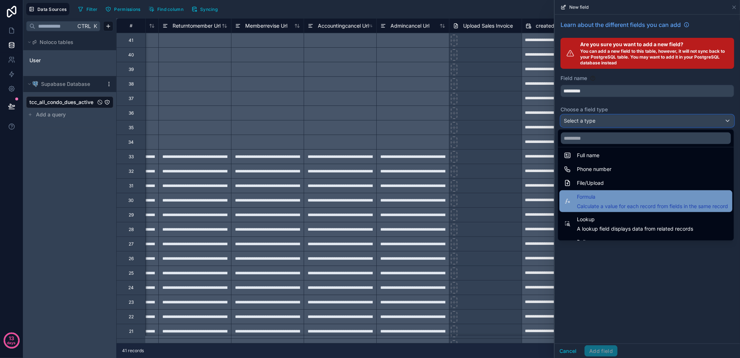
scroll to position [188, 0]
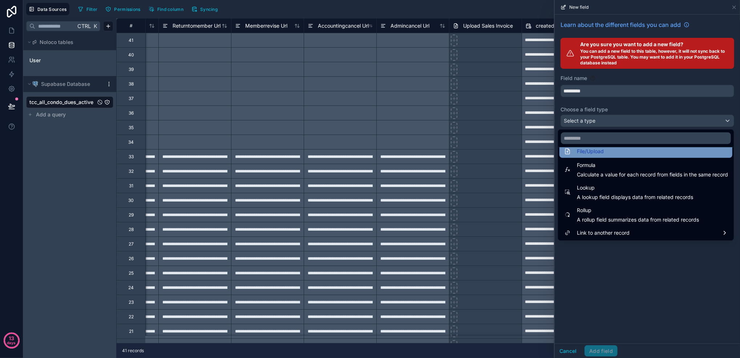
click at [598, 150] on div "File/Upload" at bounding box center [646, 151] width 164 height 9
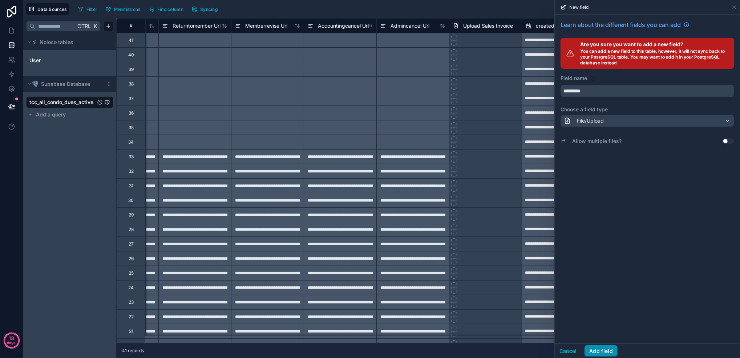
click at [608, 348] on button "Add field" at bounding box center [601, 351] width 33 height 12
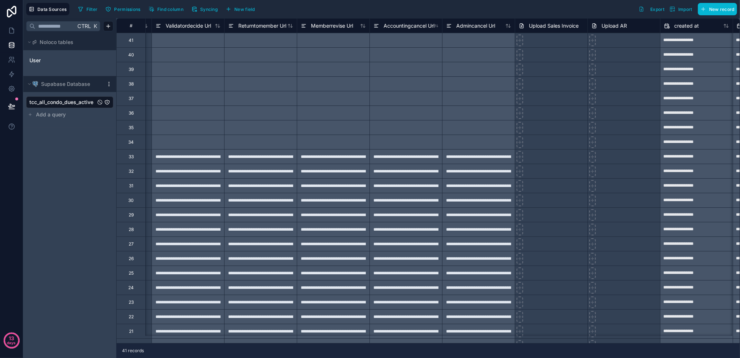
scroll to position [0, 4574]
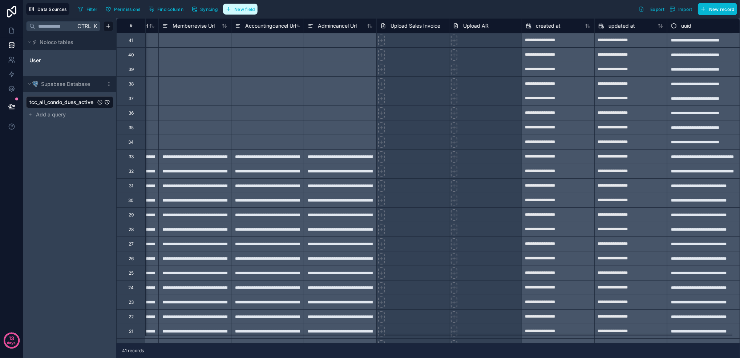
click at [243, 11] on span "New field" at bounding box center [244, 9] width 21 height 5
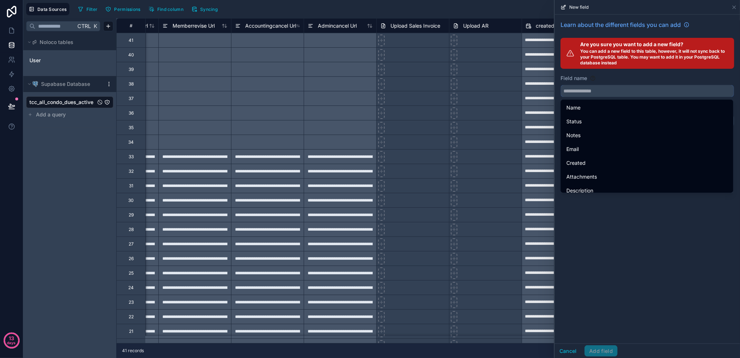
click at [593, 95] on input "text" at bounding box center [647, 91] width 173 height 12
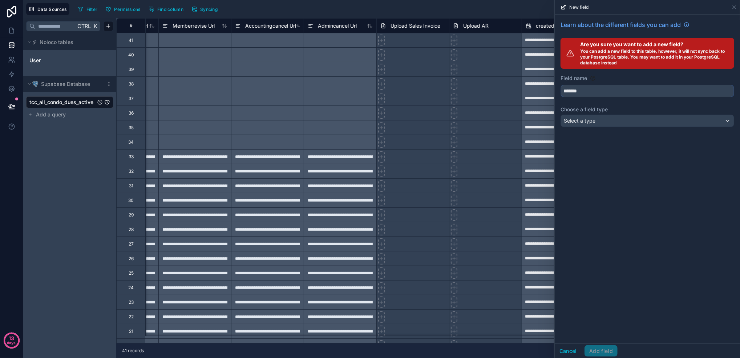
click at [561, 85] on button "******" at bounding box center [648, 91] width 174 height 12
type input "**********"
click at [596, 117] on div "Select a type" at bounding box center [647, 121] width 173 height 12
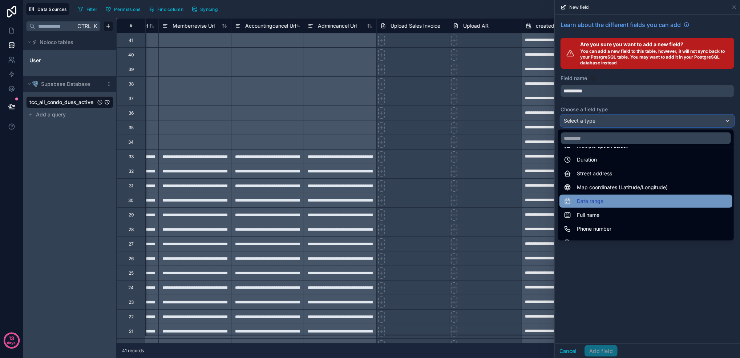
scroll to position [145, 0]
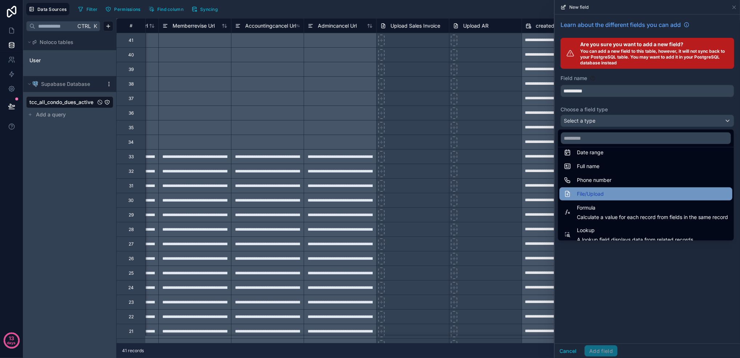
click at [611, 195] on div "File/Upload" at bounding box center [646, 193] width 164 height 9
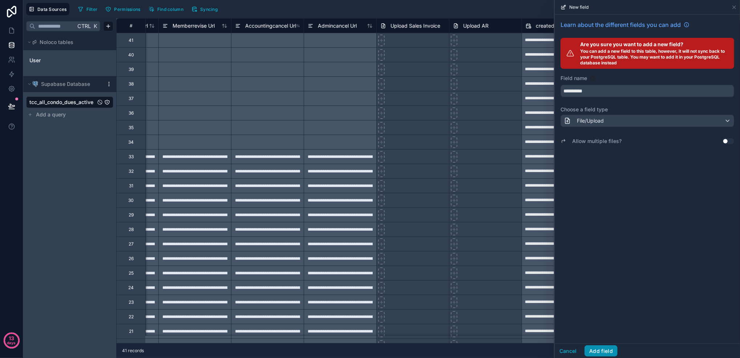
click at [605, 351] on button "Add field" at bounding box center [601, 351] width 33 height 12
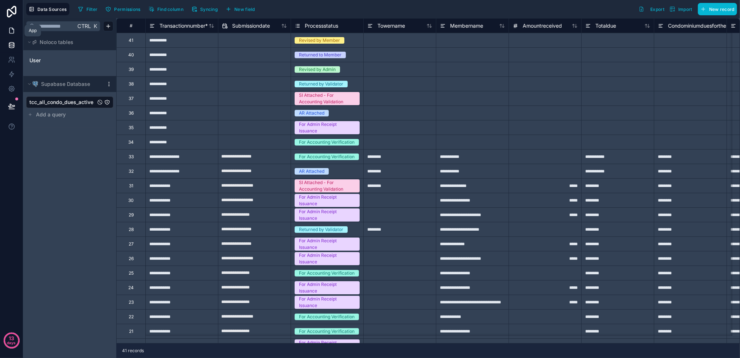
click at [12, 32] on icon at bounding box center [11, 30] width 7 height 7
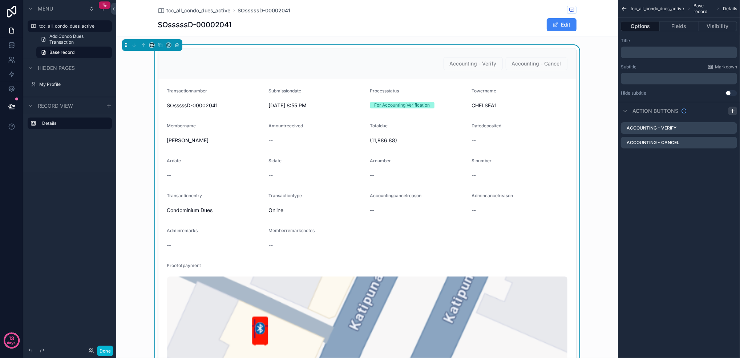
click at [731, 108] on icon "scrollable content" at bounding box center [733, 111] width 6 height 6
click at [732, 156] on icon "scrollable content" at bounding box center [732, 156] width 3 height 3
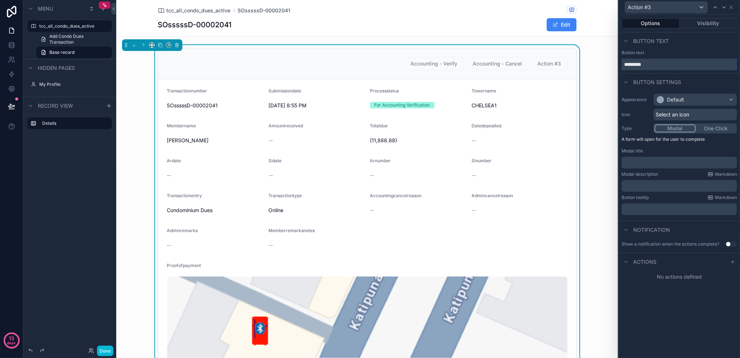
drag, startPoint x: 666, startPoint y: 63, endPoint x: 533, endPoint y: 64, distance: 133.0
click at [533, 64] on div "Action #3 Options Visibility Button text Button text ********* Button settings …" at bounding box center [370, 179] width 740 height 358
type input "**********"
click at [671, 325] on div "**********" at bounding box center [679, 186] width 121 height 343
click at [734, 262] on icon at bounding box center [733, 262] width 6 height 6
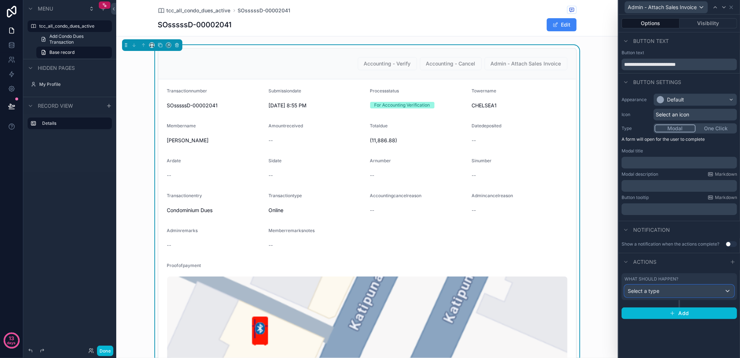
click at [691, 292] on div "Select a type" at bounding box center [679, 291] width 109 height 12
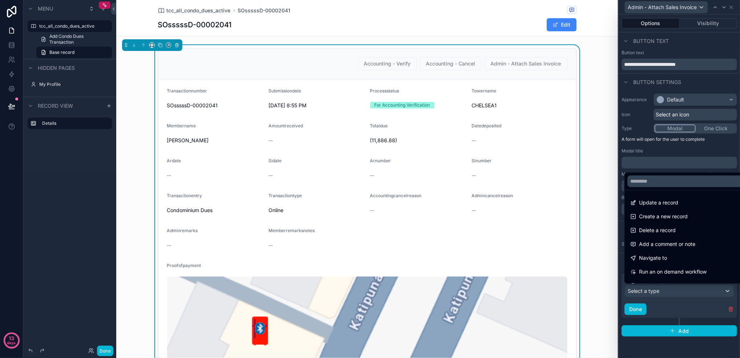
click at [691, 292] on div at bounding box center [679, 179] width 121 height 358
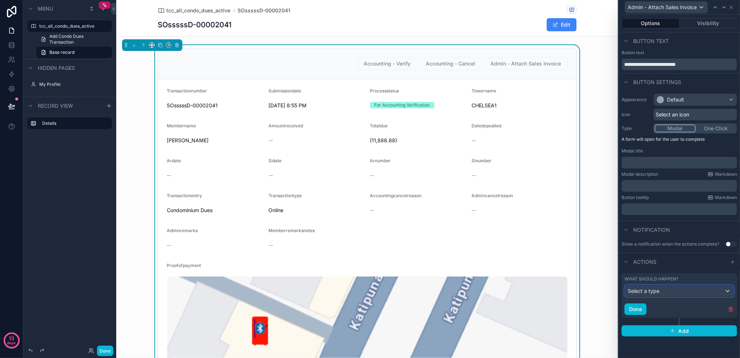
click at [691, 292] on div "Select a type" at bounding box center [679, 291] width 109 height 12
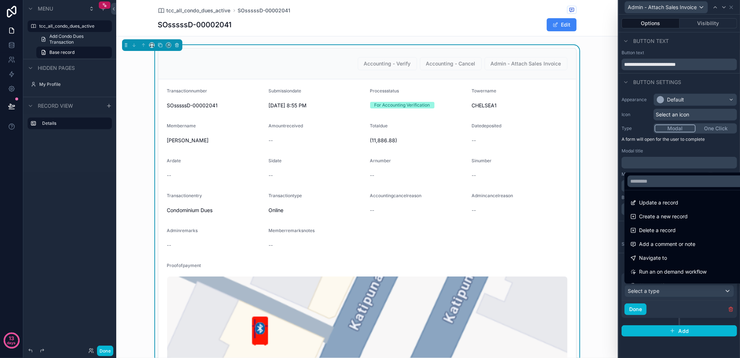
click at [683, 291] on div at bounding box center [679, 179] width 121 height 358
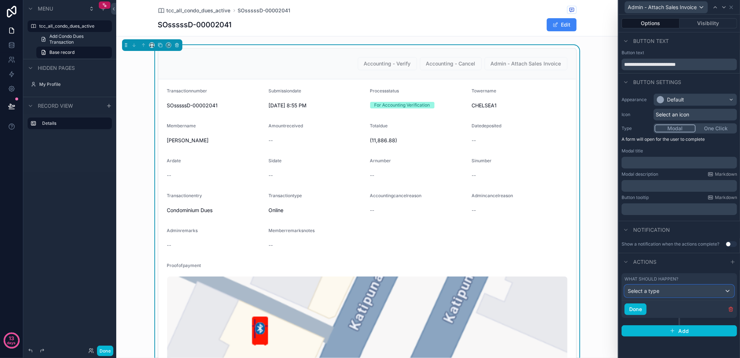
click at [683, 291] on div "Select a type" at bounding box center [679, 291] width 109 height 12
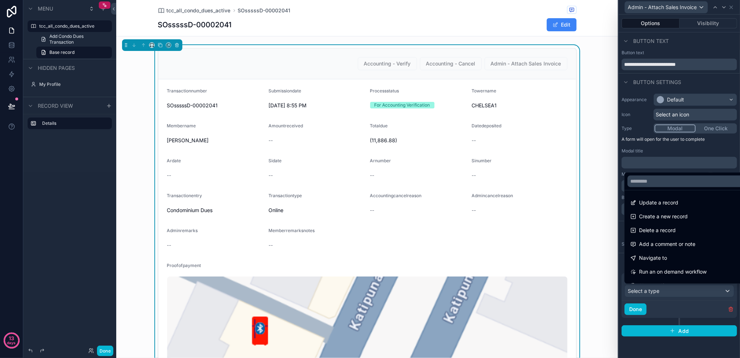
click at [684, 291] on div at bounding box center [679, 179] width 121 height 358
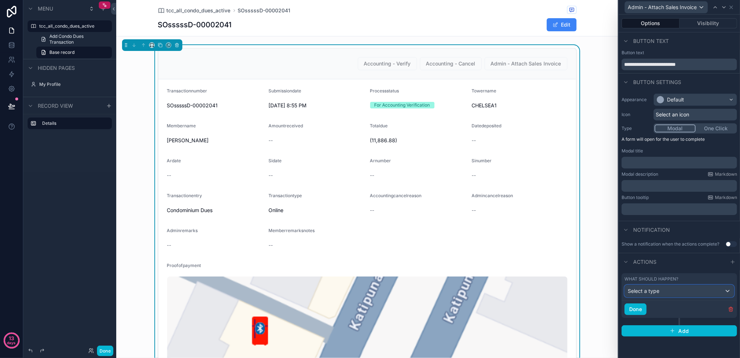
click at [690, 287] on div "Select a type" at bounding box center [679, 291] width 109 height 12
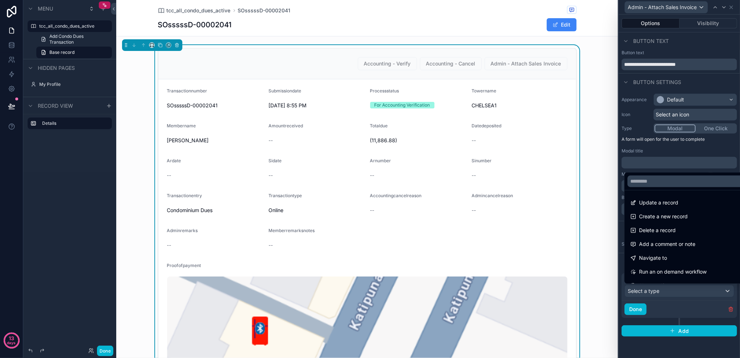
click at [690, 290] on div at bounding box center [679, 179] width 121 height 358
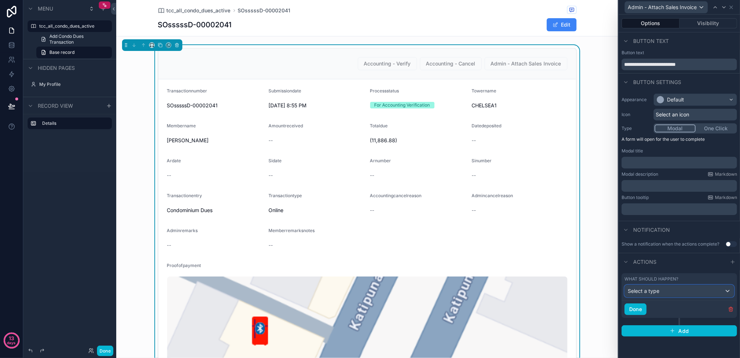
click at [656, 292] on span "Select a type" at bounding box center [644, 291] width 32 height 6
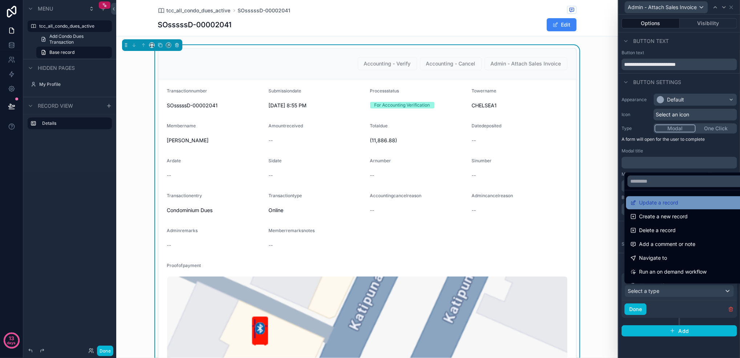
click at [660, 205] on span "Update a record" at bounding box center [658, 202] width 39 height 9
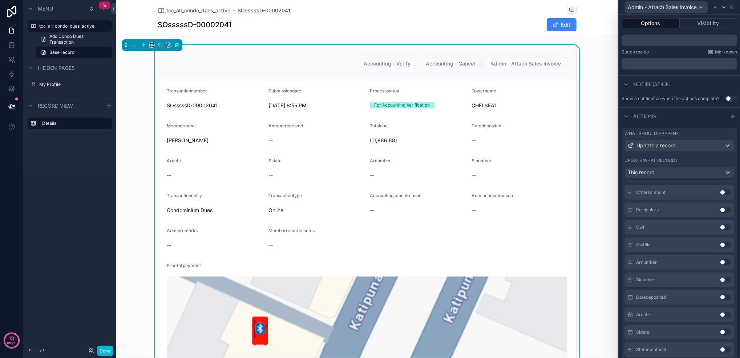
scroll to position [436, 0]
click at [720, 217] on button "Use setting" at bounding box center [726, 214] width 12 height 6
click at [720, 252] on button "Use setting" at bounding box center [726, 249] width 12 height 6
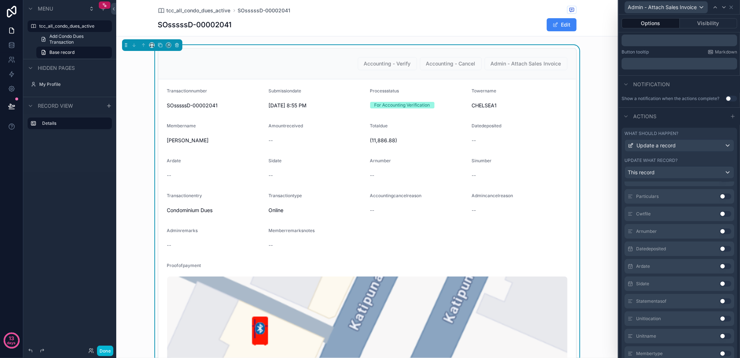
click at [720, 252] on button "Use setting" at bounding box center [726, 249] width 12 height 6
click at [720, 269] on button "Use setting" at bounding box center [726, 266] width 12 height 6
click at [720, 246] on button "Use setting" at bounding box center [726, 243] width 12 height 6
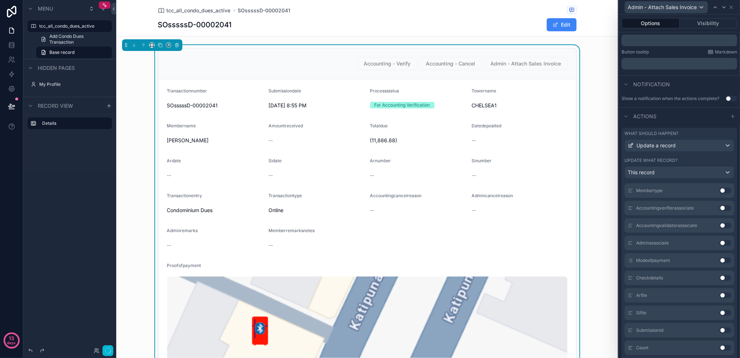
scroll to position [675, 0]
click at [720, 246] on button "Use setting" at bounding box center [726, 243] width 12 height 6
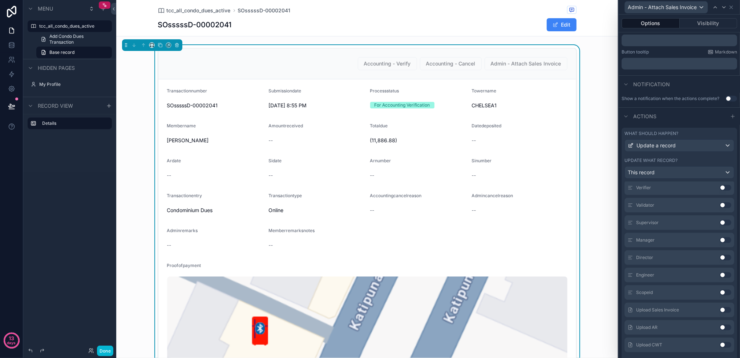
click at [720, 313] on button "Use setting" at bounding box center [726, 310] width 12 height 6
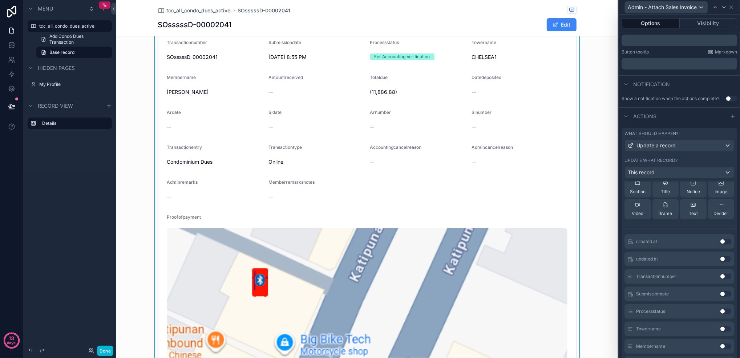
scroll to position [242, 0]
click at [720, 242] on button "Use setting" at bounding box center [726, 240] width 12 height 6
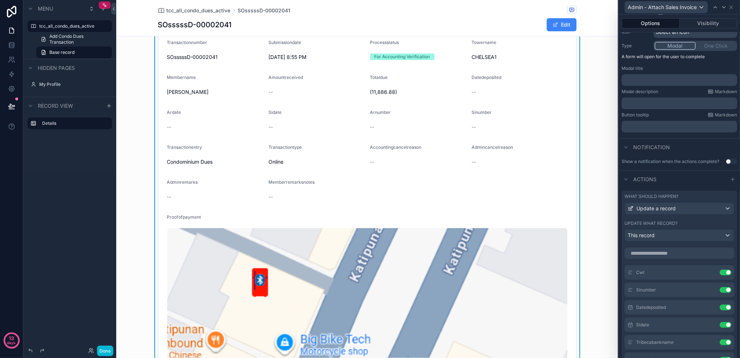
scroll to position [0, 0]
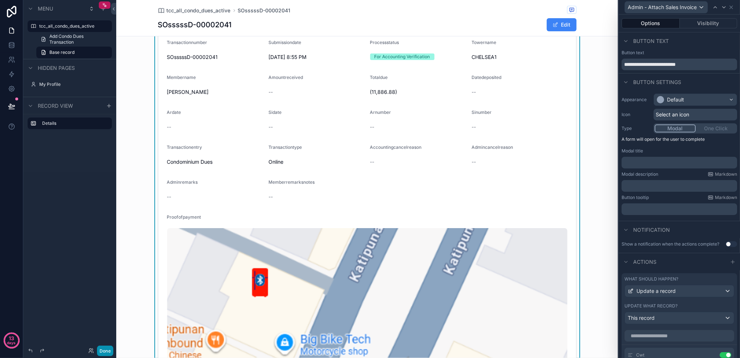
click at [101, 350] on button "Done" at bounding box center [105, 350] width 16 height 11
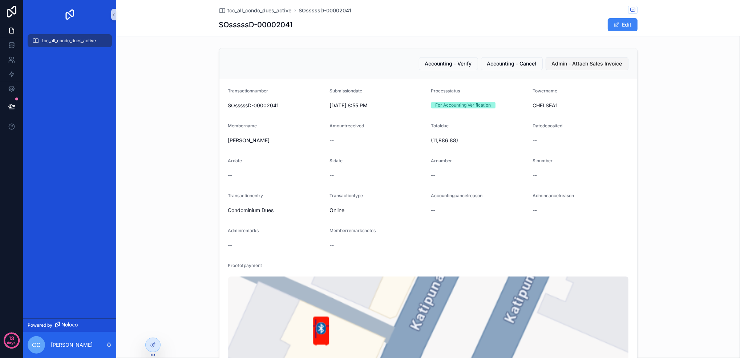
click at [597, 69] on button "Admin - Attach Sales Invoice" at bounding box center [587, 63] width 83 height 13
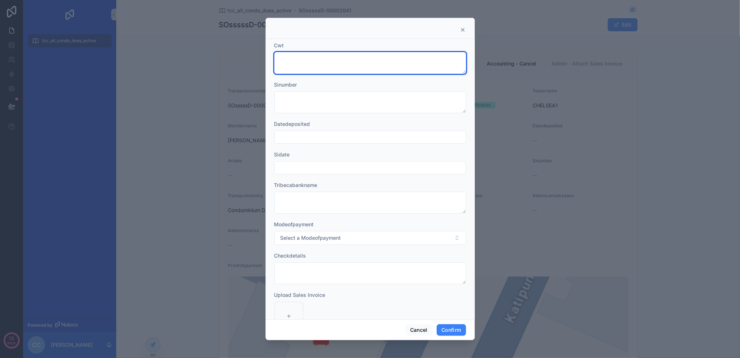
click at [375, 71] on textarea at bounding box center [370, 63] width 192 height 22
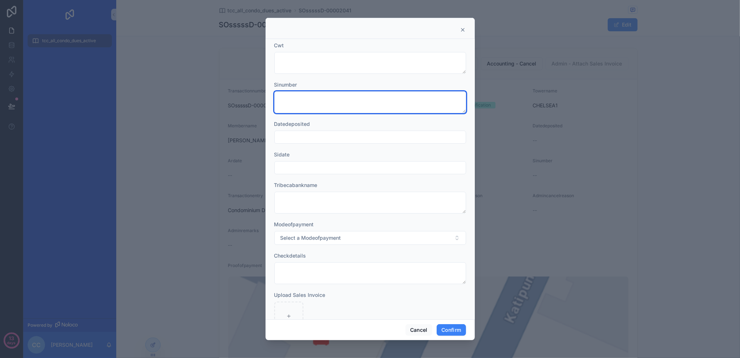
click at [363, 100] on textarea at bounding box center [370, 102] width 192 height 22
click at [352, 141] on input "text" at bounding box center [370, 137] width 191 height 10
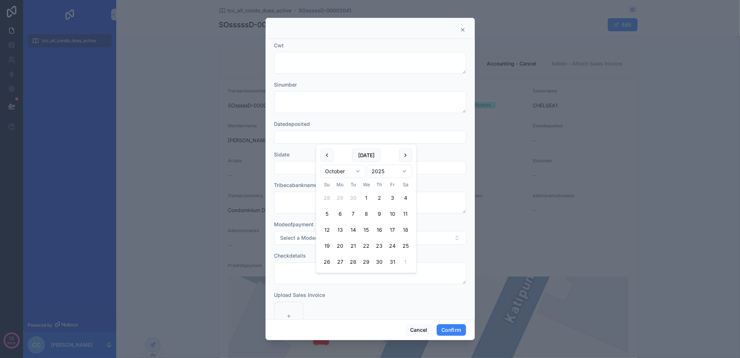
click at [290, 157] on div "Sidate" at bounding box center [370, 154] width 192 height 7
click at [290, 162] on input "text" at bounding box center [370, 167] width 191 height 10
click at [290, 168] on input "text" at bounding box center [370, 167] width 191 height 10
click at [299, 153] on div "Sidate" at bounding box center [370, 154] width 192 height 7
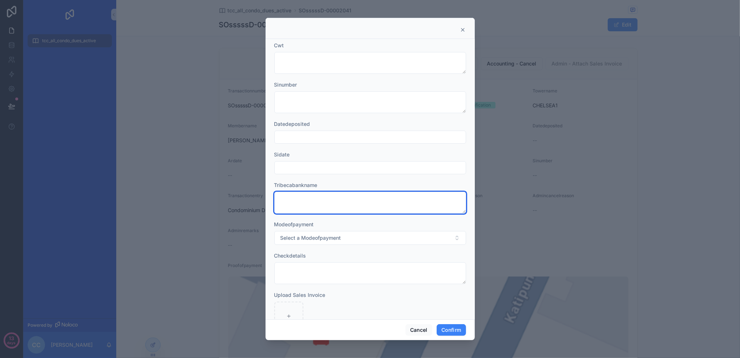
click at [312, 206] on textarea at bounding box center [370, 203] width 192 height 22
click at [321, 181] on div "Tribecabankname" at bounding box center [370, 184] width 192 height 7
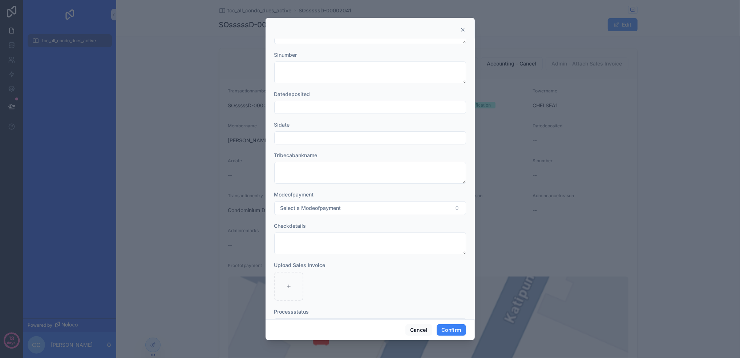
scroll to position [55, 0]
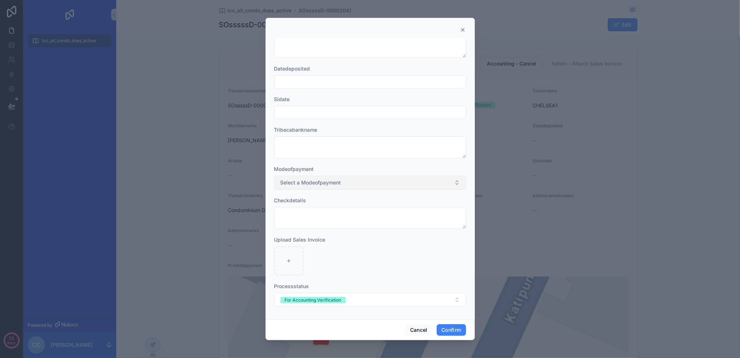
click at [368, 185] on button "Select a Modeofpayment" at bounding box center [370, 183] width 192 height 14
click at [401, 300] on button "For Accounting Verification" at bounding box center [370, 300] width 192 height 14
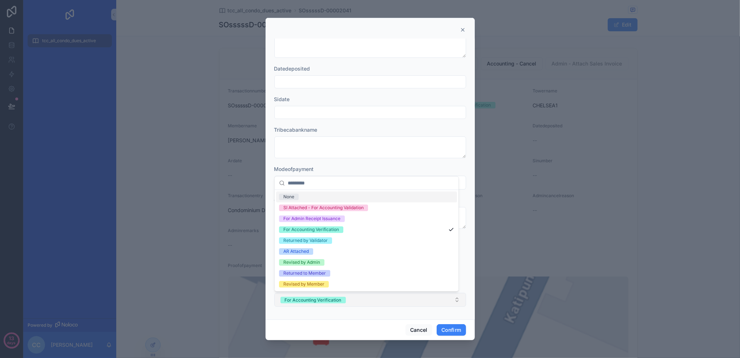
click at [401, 300] on button "For Accounting Verification" at bounding box center [370, 300] width 192 height 14
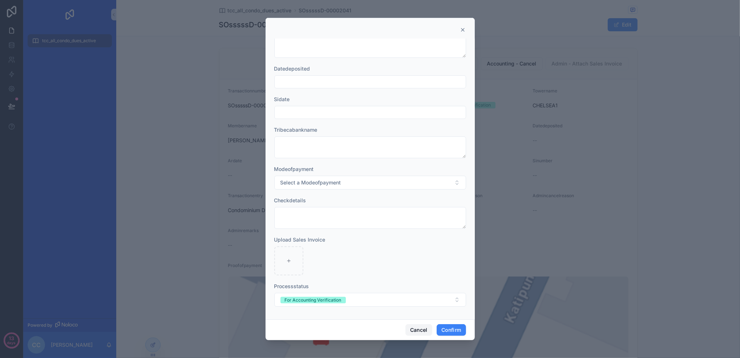
click at [419, 330] on button "Cancel" at bounding box center [419, 330] width 27 height 12
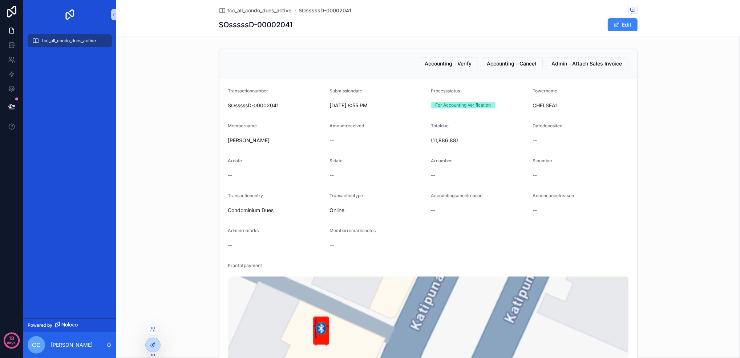
click at [150, 345] on icon at bounding box center [153, 345] width 6 height 6
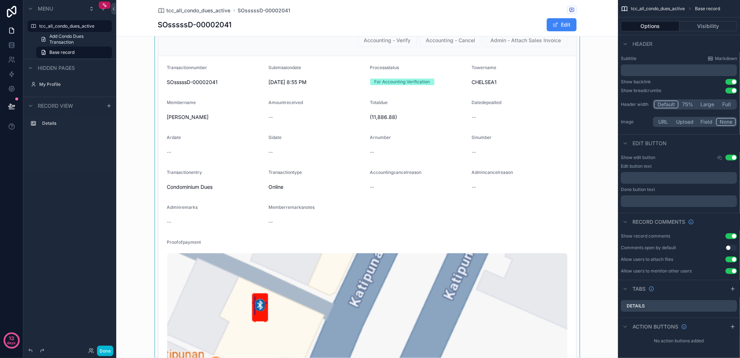
scroll to position [0, 0]
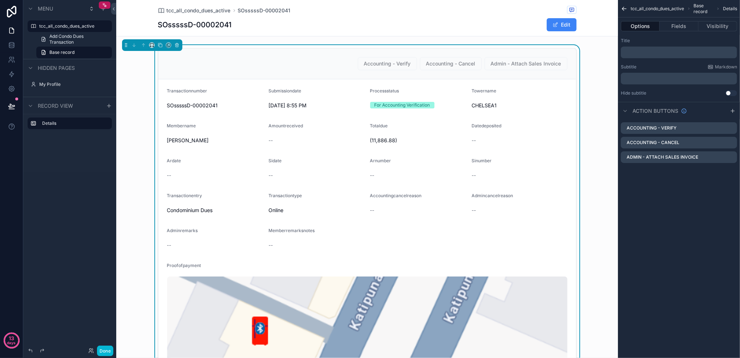
click at [642, 29] on button "Options" at bounding box center [640, 26] width 39 height 10
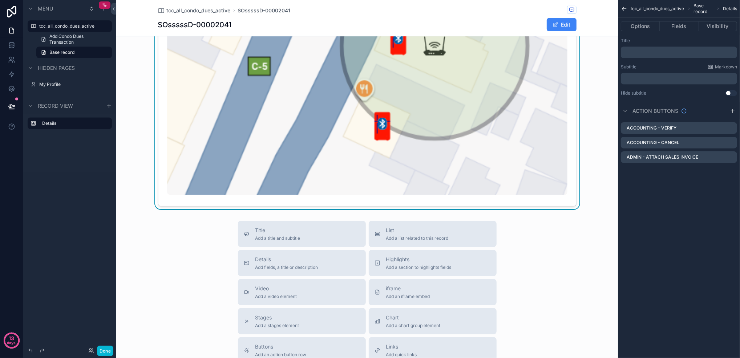
scroll to position [468, 0]
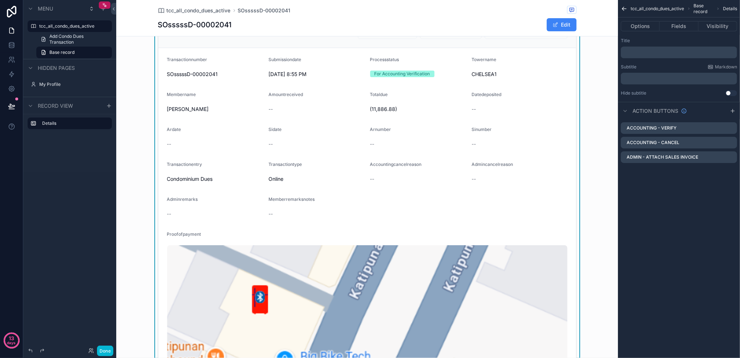
scroll to position [0, 0]
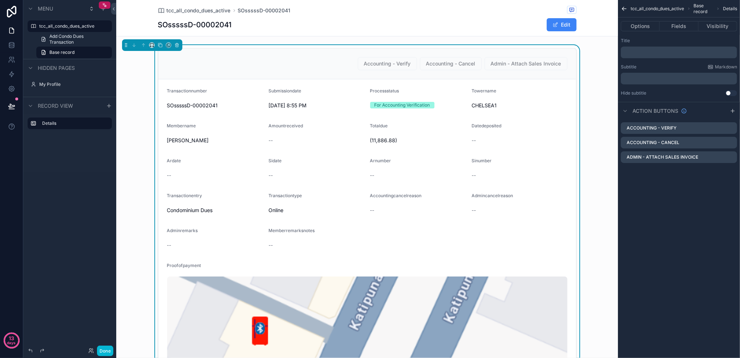
click at [504, 68] on span "Admin - Attach Sales Invoice" at bounding box center [526, 63] width 83 height 13
click at [101, 347] on button "Done" at bounding box center [105, 350] width 16 height 11
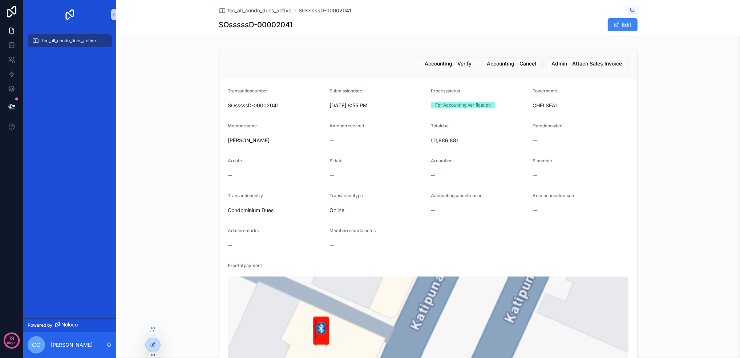
click at [150, 343] on icon at bounding box center [153, 345] width 6 height 6
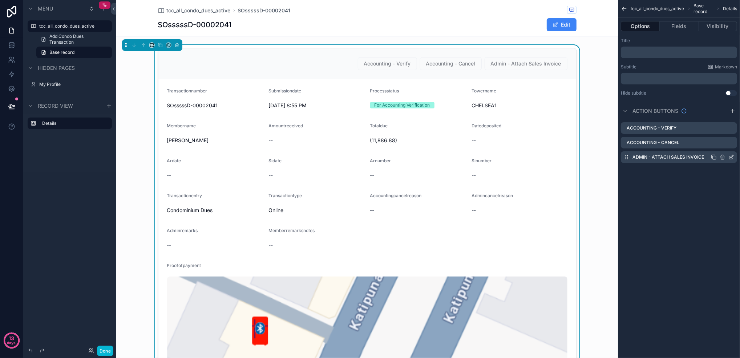
click at [731, 158] on icon "scrollable content" at bounding box center [732, 157] width 6 height 6
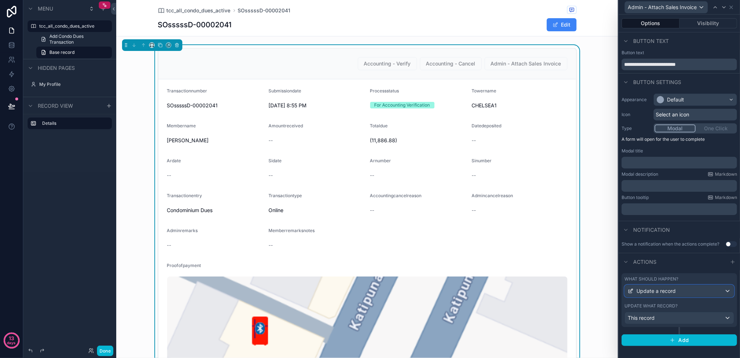
click at [677, 290] on div "Update a record" at bounding box center [679, 291] width 109 height 12
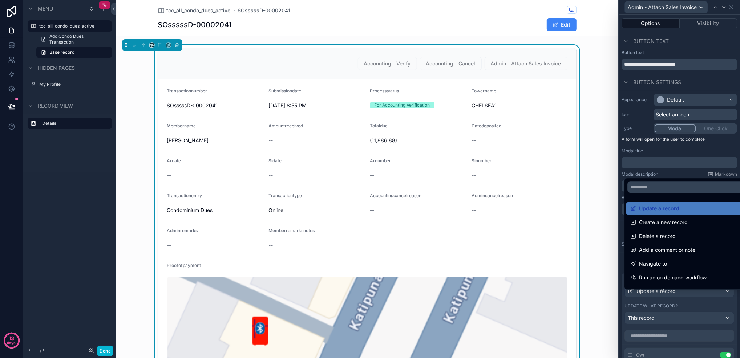
click at [677, 295] on div at bounding box center [679, 179] width 121 height 358
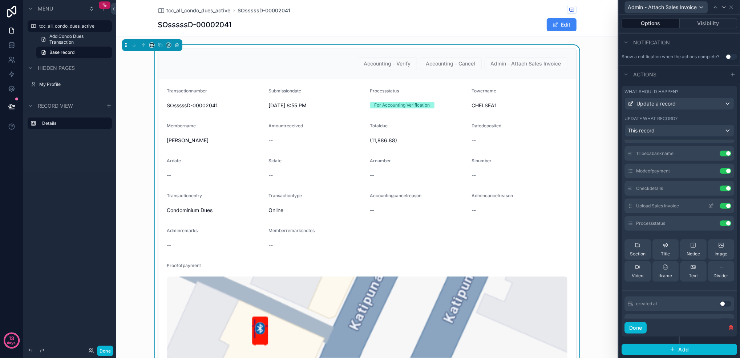
scroll to position [97, 0]
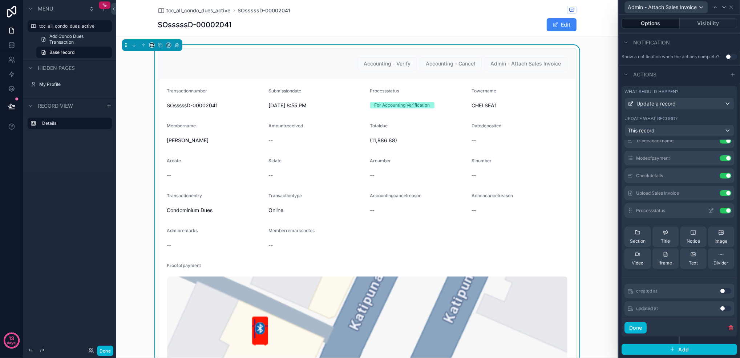
click at [708, 210] on icon at bounding box center [711, 211] width 6 height 6
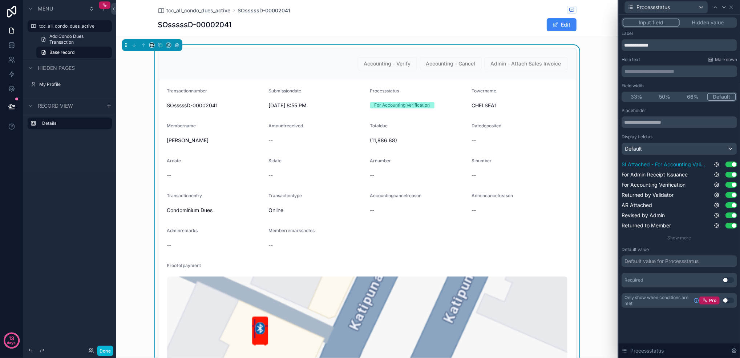
click at [729, 165] on button "Use setting" at bounding box center [732, 164] width 12 height 6
click at [729, 176] on button "Use setting" at bounding box center [732, 175] width 12 height 6
click at [729, 187] on button "Use setting" at bounding box center [732, 185] width 12 height 6
click at [729, 197] on button "Use setting" at bounding box center [732, 195] width 12 height 6
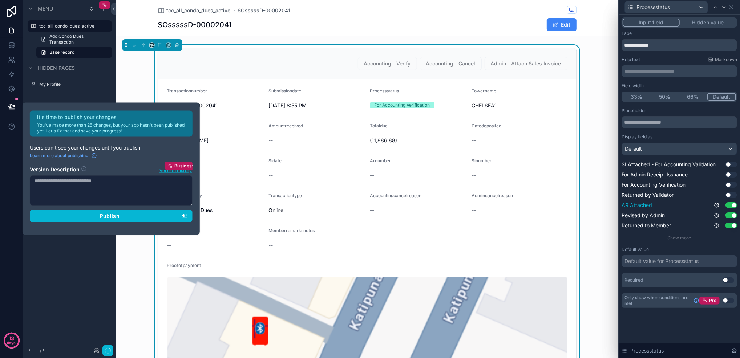
click at [729, 204] on button "Use setting" at bounding box center [732, 205] width 12 height 6
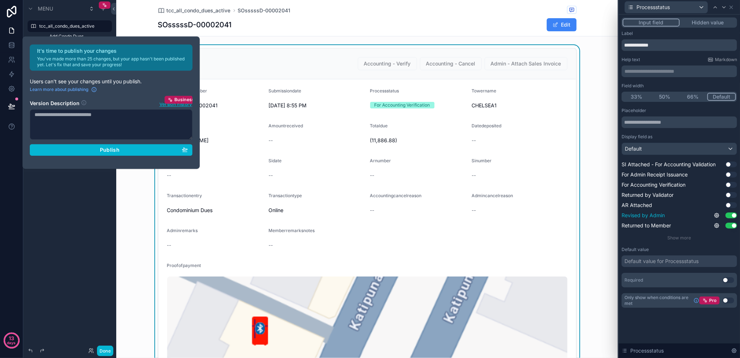
click at [730, 213] on button "Use setting" at bounding box center [732, 215] width 12 height 6
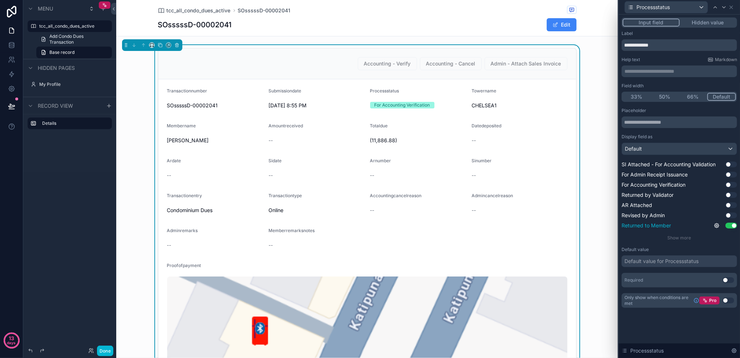
click at [730, 226] on button "Use setting" at bounding box center [732, 225] width 12 height 6
click at [673, 242] on div "Placeholder Display field as Default SI Attached - For Accounting Validation Us…" at bounding box center [680, 198] width 116 height 180
click at [686, 239] on span "Show more" at bounding box center [680, 237] width 24 height 5
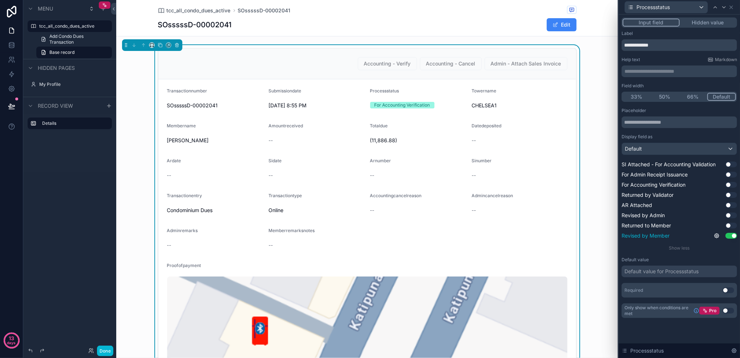
click at [732, 237] on button "Use setting" at bounding box center [732, 236] width 12 height 6
click at [731, 165] on button "Use setting" at bounding box center [732, 164] width 12 height 6
click at [679, 273] on div "Default value for Processstatus" at bounding box center [662, 271] width 74 height 7
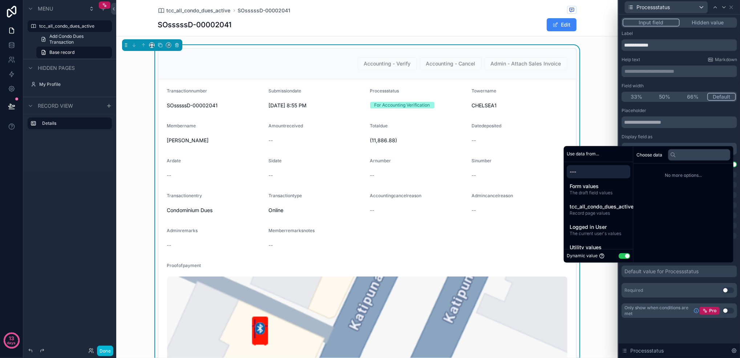
click at [625, 254] on button "Use setting" at bounding box center [625, 256] width 12 height 6
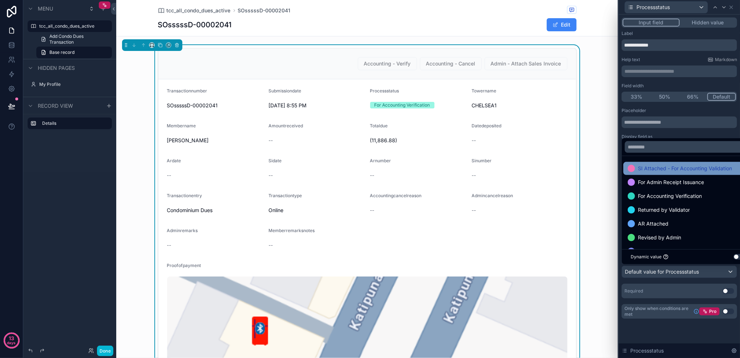
click at [680, 170] on span "SI Attached - For Accounting Validation" at bounding box center [685, 168] width 94 height 9
click at [670, 332] on div "**********" at bounding box center [679, 175] width 121 height 321
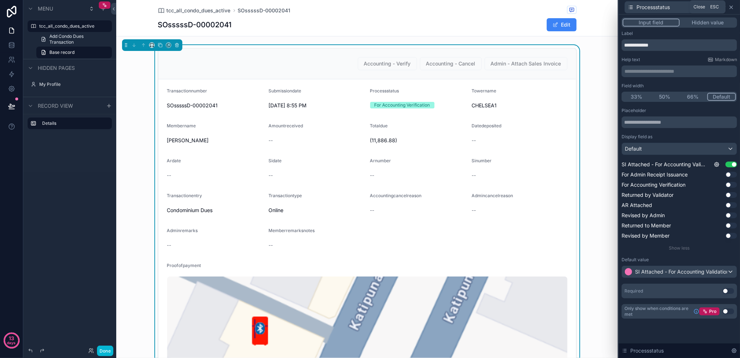
click at [730, 6] on icon at bounding box center [732, 7] width 6 height 6
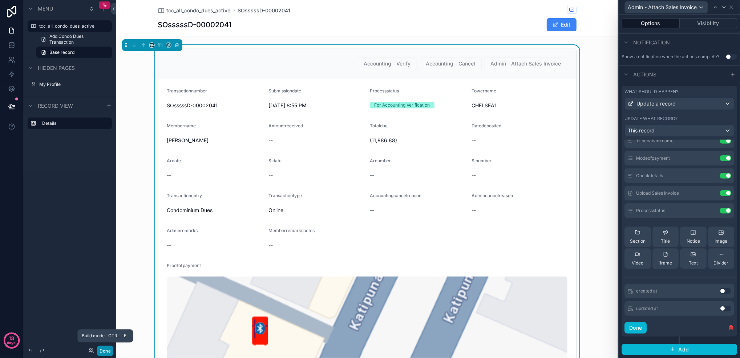
click at [108, 348] on button "Done" at bounding box center [105, 350] width 16 height 11
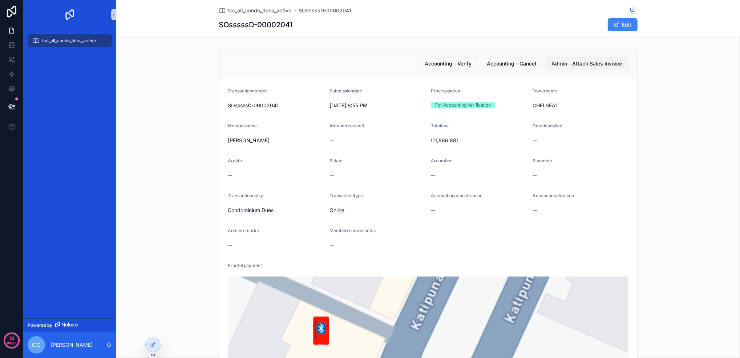
click at [602, 61] on span "Admin - Attach Sales Invoice" at bounding box center [587, 63] width 71 height 7
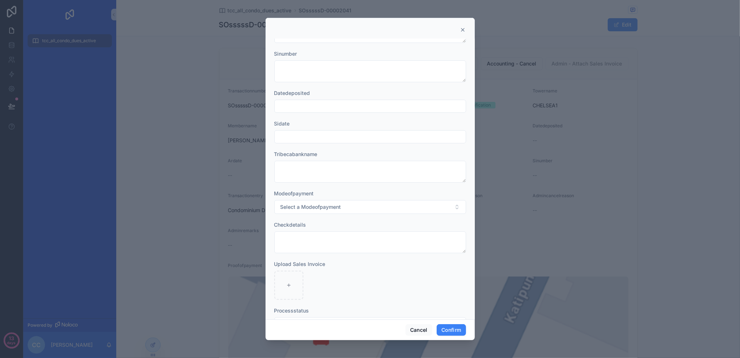
scroll to position [55, 0]
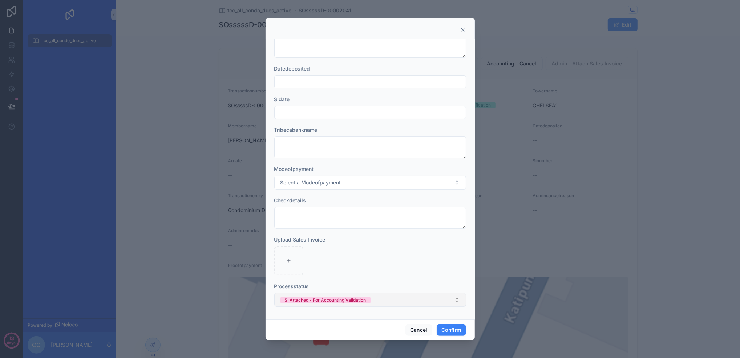
click at [333, 302] on div "SI Attached - For Accounting Validation" at bounding box center [325, 300] width 81 height 7
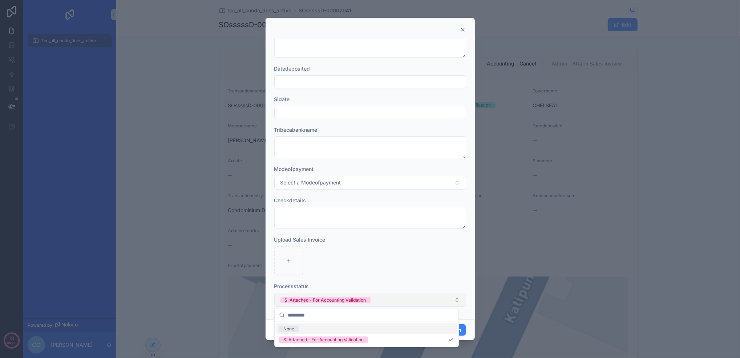
click at [333, 302] on div "SI Attached - For Accounting Validation" at bounding box center [325, 300] width 81 height 7
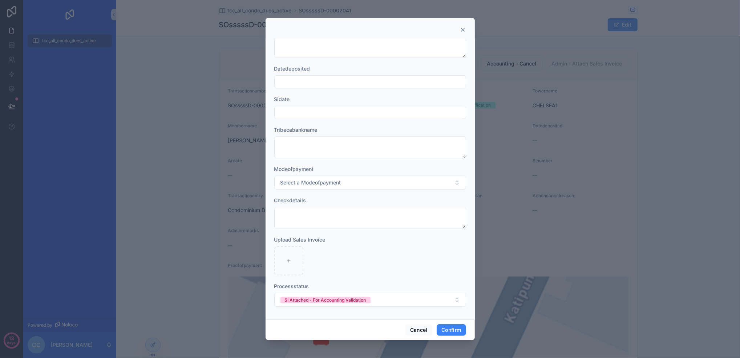
click at [351, 264] on div at bounding box center [370, 260] width 192 height 29
click at [411, 329] on button "Cancel" at bounding box center [419, 330] width 27 height 12
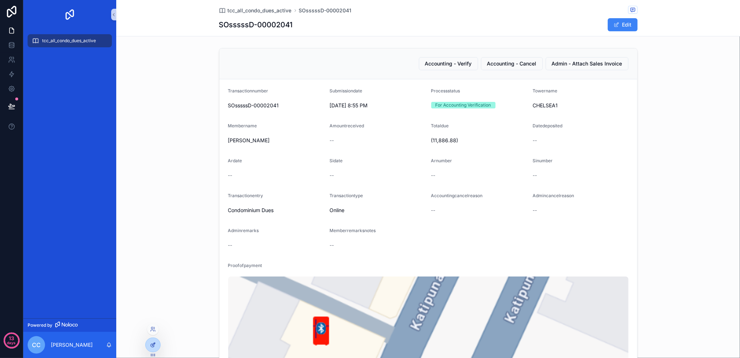
click at [158, 344] on div at bounding box center [153, 345] width 15 height 14
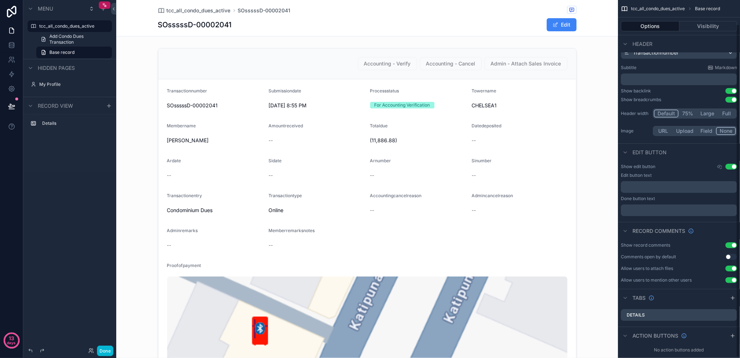
scroll to position [27, 0]
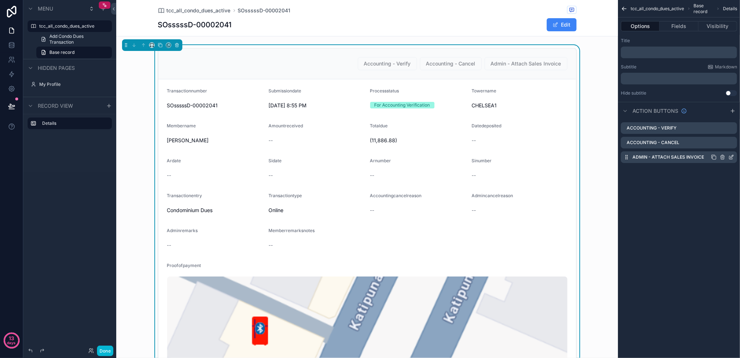
click at [731, 157] on icon "scrollable content" at bounding box center [732, 156] width 3 height 3
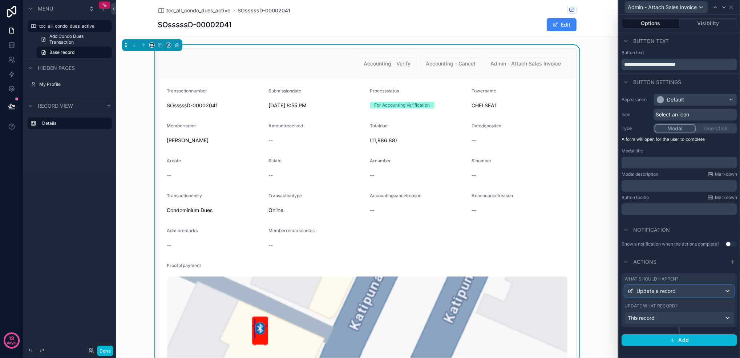
click at [650, 292] on span "Update a record" at bounding box center [656, 290] width 39 height 7
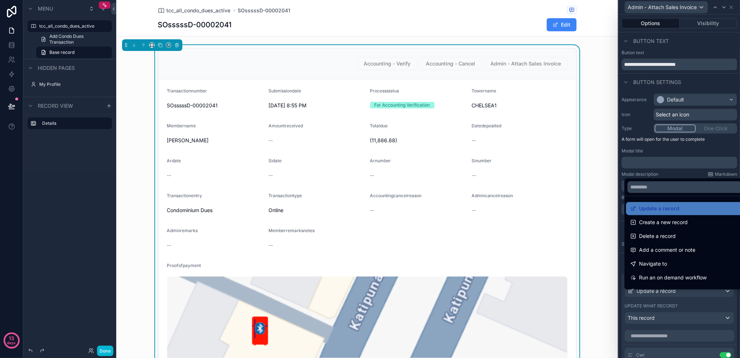
click at [650, 292] on div at bounding box center [679, 179] width 121 height 358
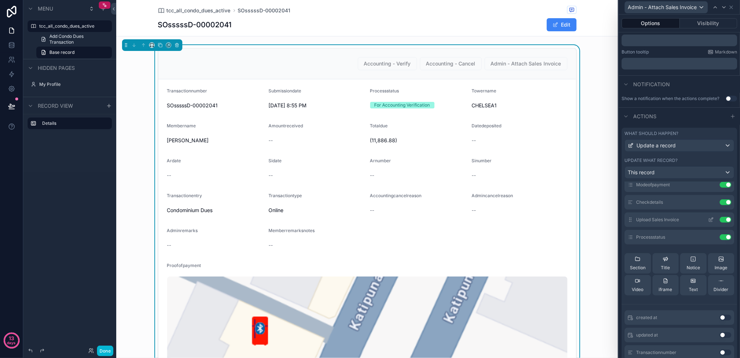
scroll to position [97, 0]
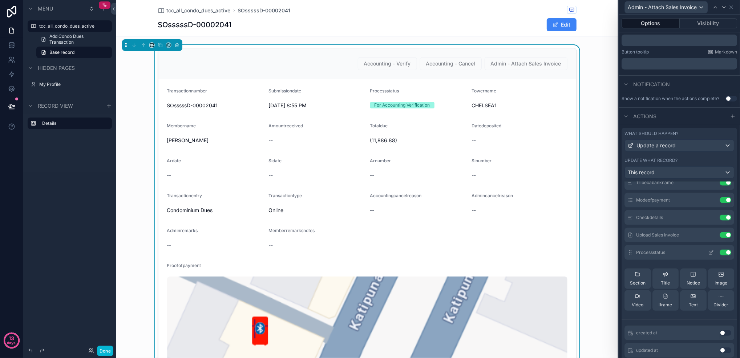
click at [708, 255] on icon at bounding box center [711, 252] width 6 height 6
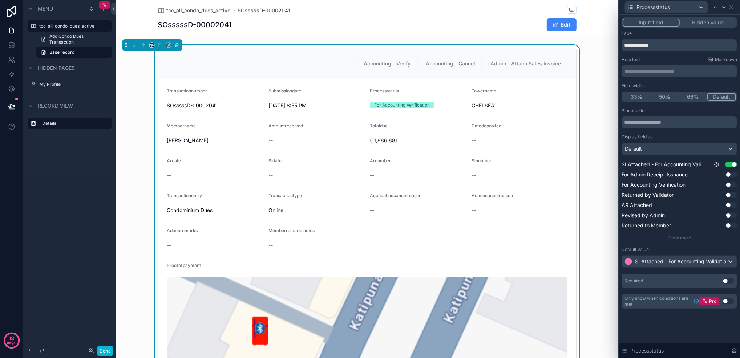
click at [728, 280] on button "Use setting" at bounding box center [729, 281] width 12 height 6
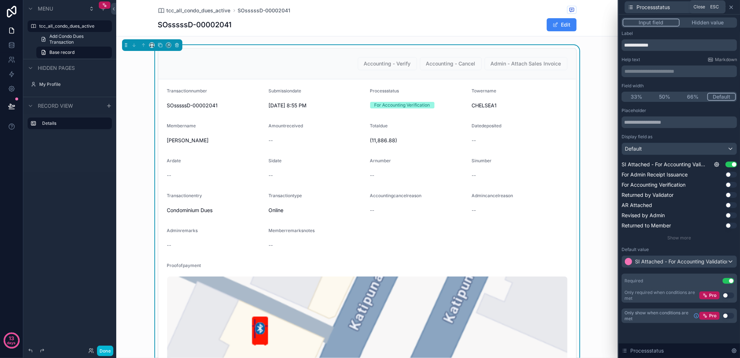
click at [734, 9] on icon at bounding box center [732, 7] width 6 height 6
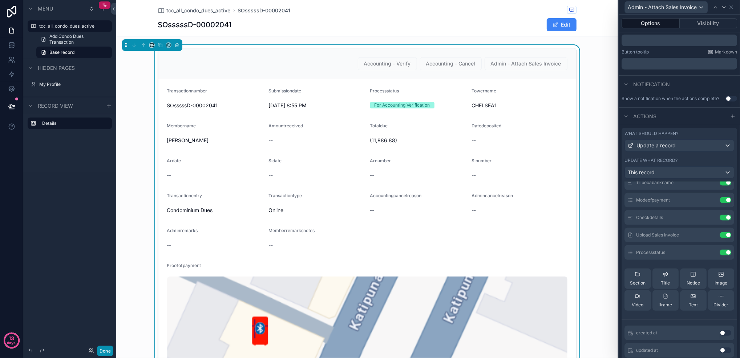
click at [104, 348] on button "Done" at bounding box center [105, 350] width 16 height 11
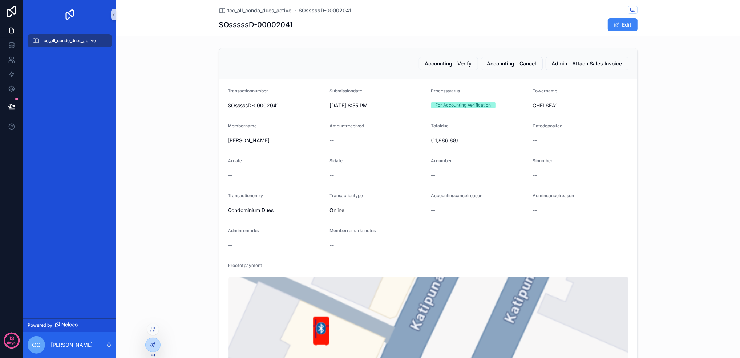
click at [158, 341] on div at bounding box center [153, 345] width 15 height 14
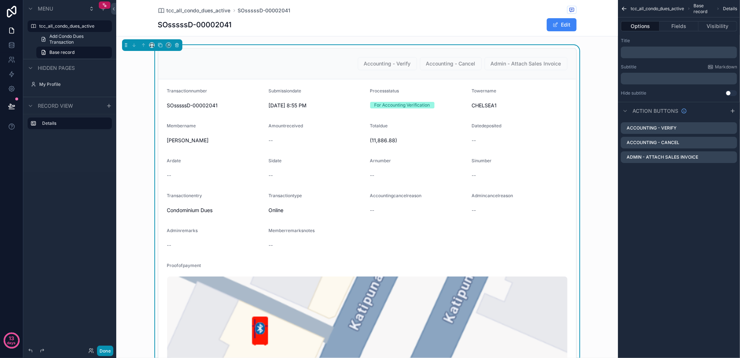
click at [100, 350] on button "Done" at bounding box center [105, 350] width 16 height 11
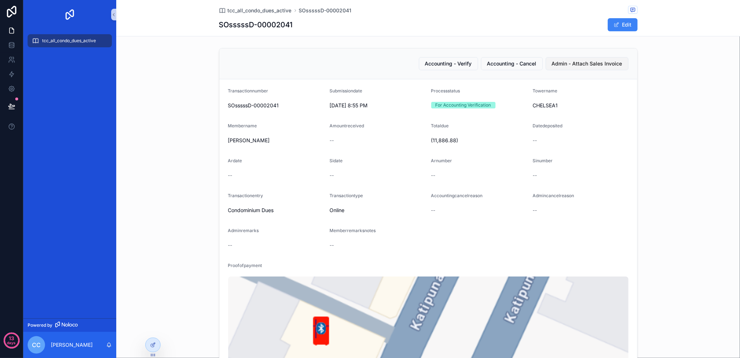
click at [573, 63] on span "Admin - Attach Sales Invoice" at bounding box center [587, 63] width 71 height 7
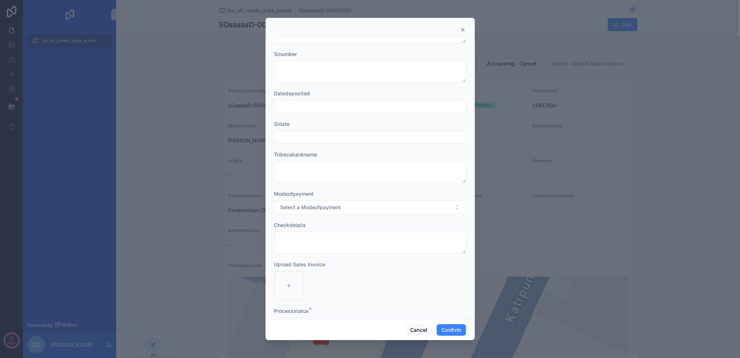
scroll to position [55, 0]
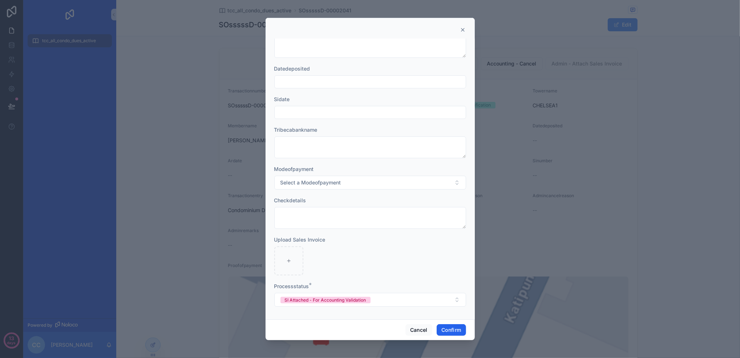
click at [446, 329] on button "Confirm" at bounding box center [451, 330] width 29 height 12
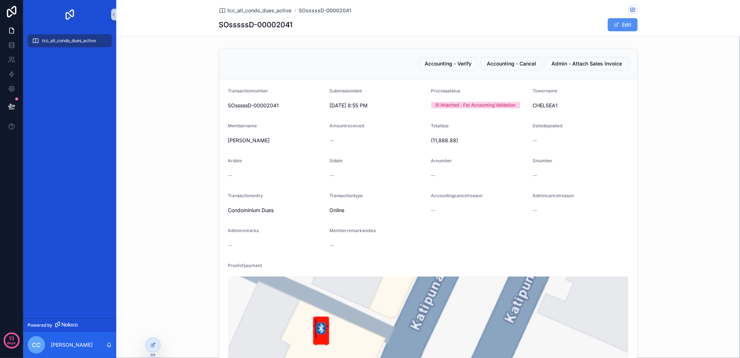
click at [609, 26] on button "Edit" at bounding box center [623, 24] width 30 height 13
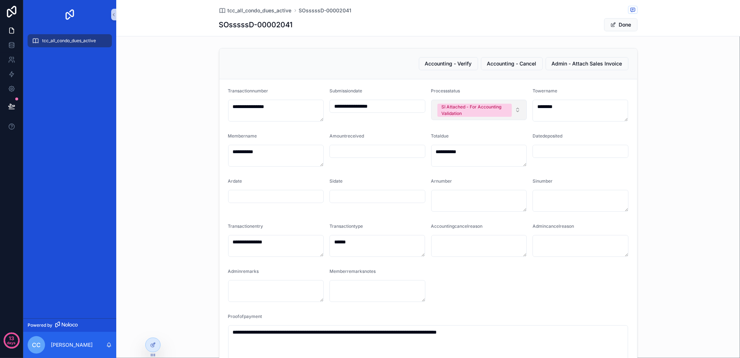
click at [514, 116] on button "SI Attached - For Accounting Validation" at bounding box center [479, 110] width 96 height 20
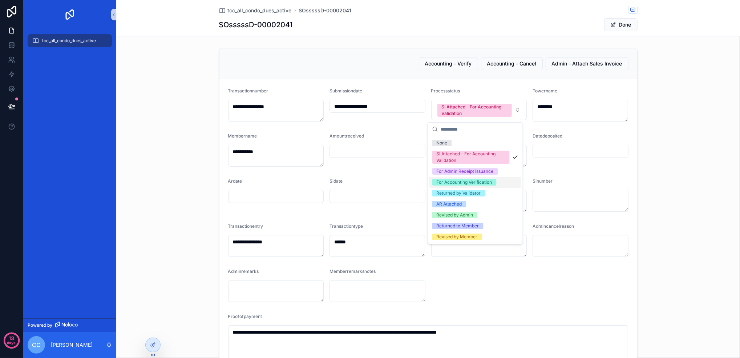
click at [480, 183] on div "For Accounting Verification" at bounding box center [465, 182] width 56 height 7
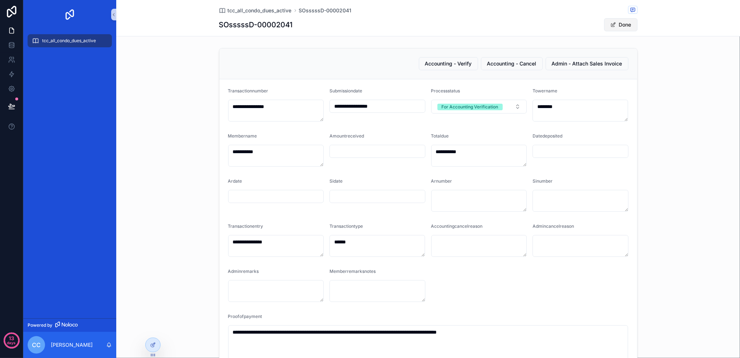
click at [612, 24] on span "scrollable content" at bounding box center [614, 25] width 6 height 6
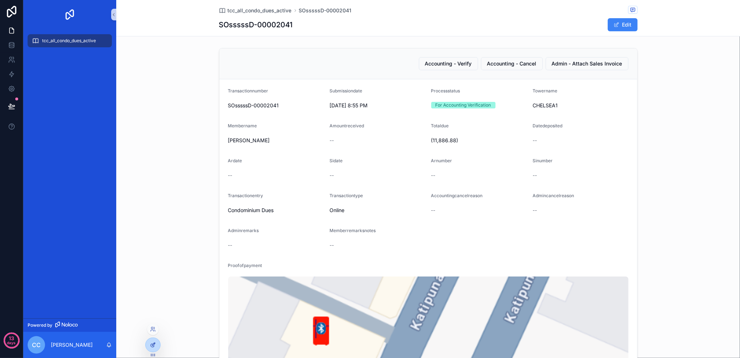
click at [158, 347] on div at bounding box center [153, 345] width 15 height 14
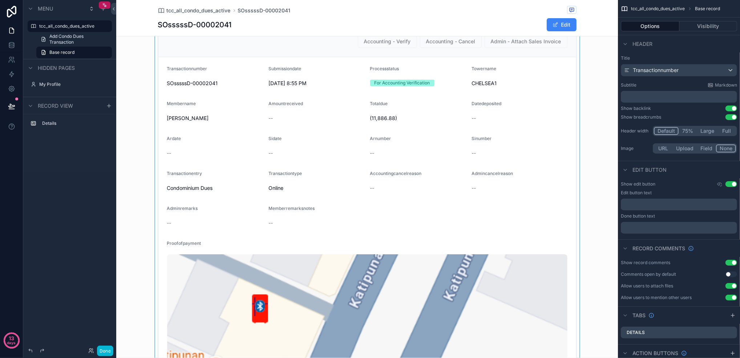
scroll to position [0, 0]
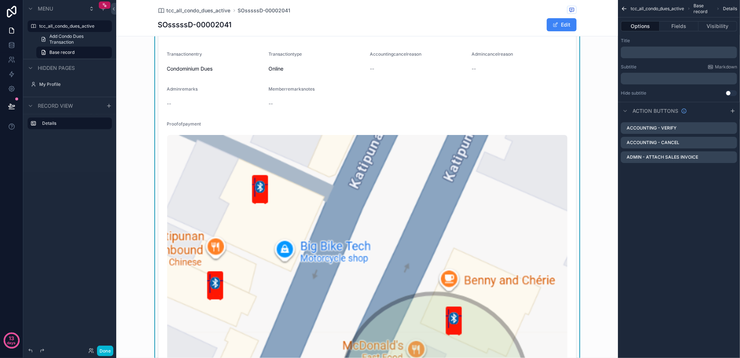
scroll to position [145, 0]
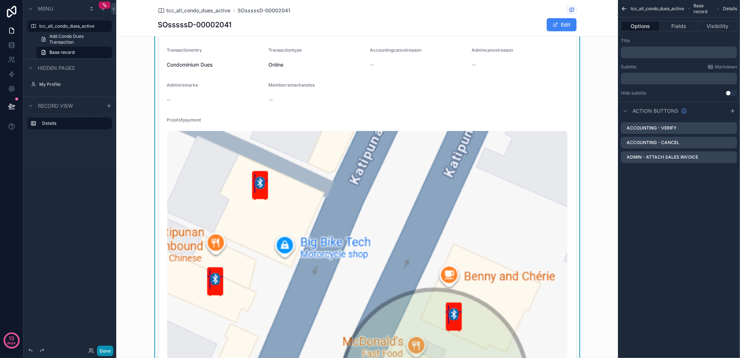
click at [103, 351] on button "Done" at bounding box center [105, 350] width 16 height 11
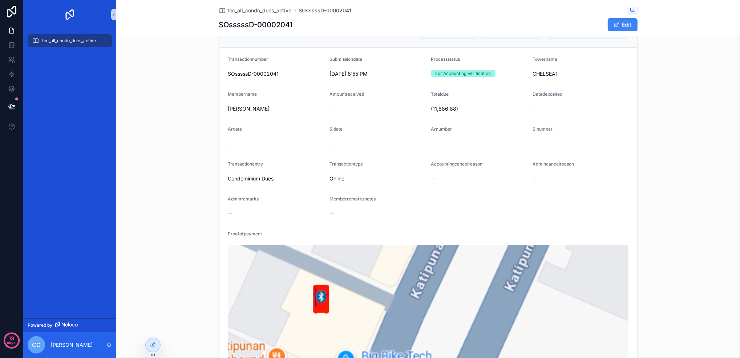
scroll to position [0, 0]
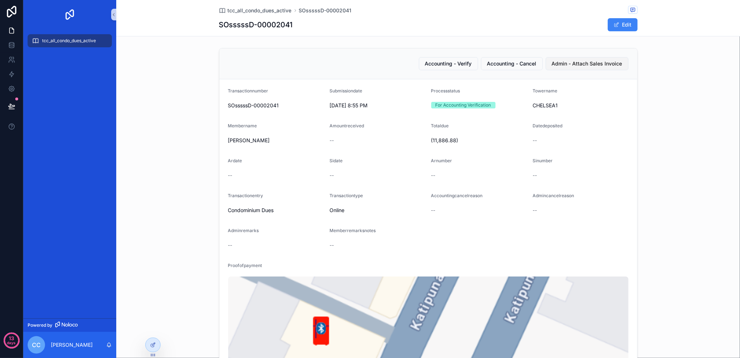
click at [577, 64] on span "Admin - Attach Sales Invoice" at bounding box center [587, 63] width 71 height 7
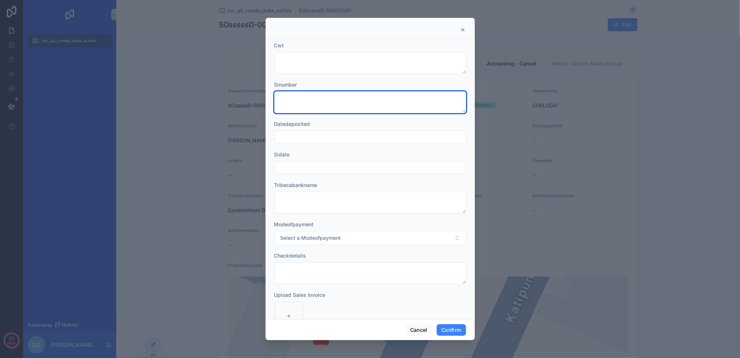
click at [297, 98] on textarea at bounding box center [370, 102] width 192 height 22
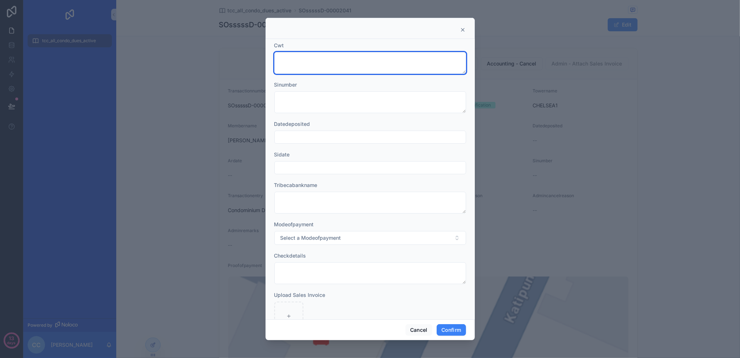
click at [318, 66] on textarea at bounding box center [370, 63] width 192 height 22
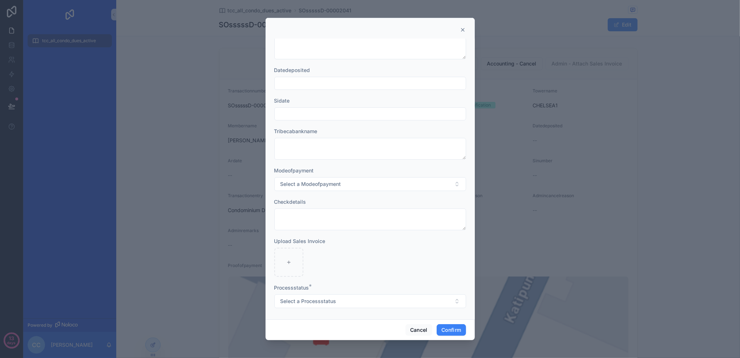
scroll to position [55, 0]
click at [421, 332] on button "Cancel" at bounding box center [419, 330] width 27 height 12
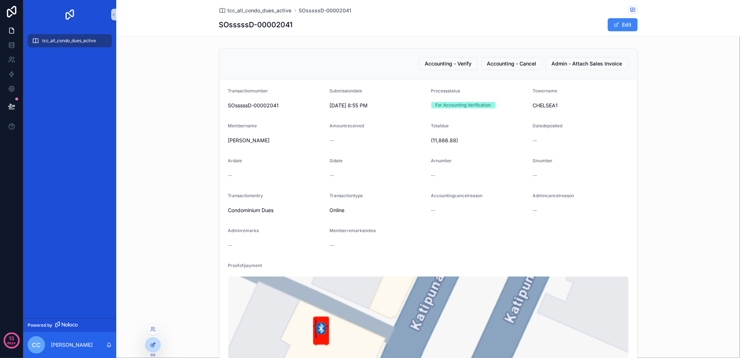
click at [147, 348] on div at bounding box center [153, 345] width 15 height 14
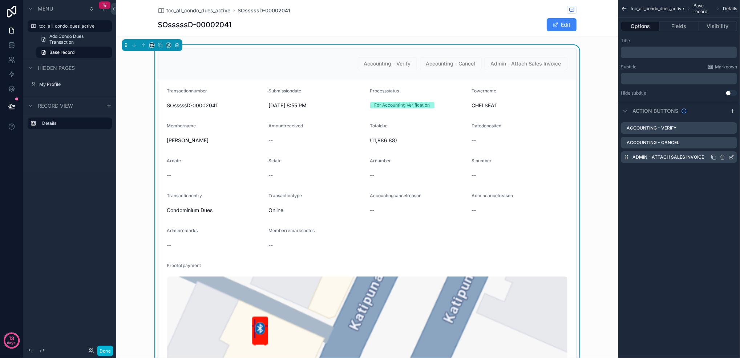
click at [731, 157] on icon "scrollable content" at bounding box center [732, 156] width 3 height 3
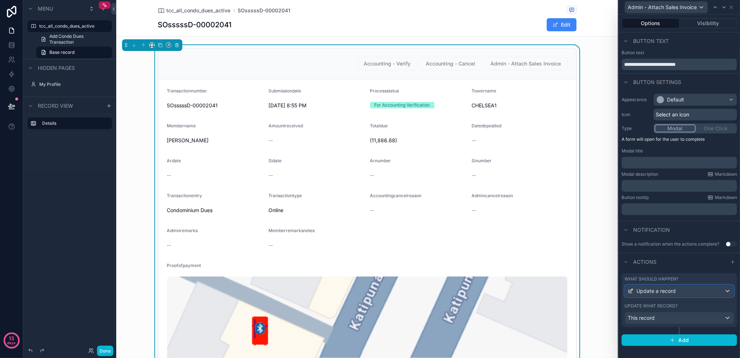
click at [663, 289] on span "Update a record" at bounding box center [656, 290] width 39 height 7
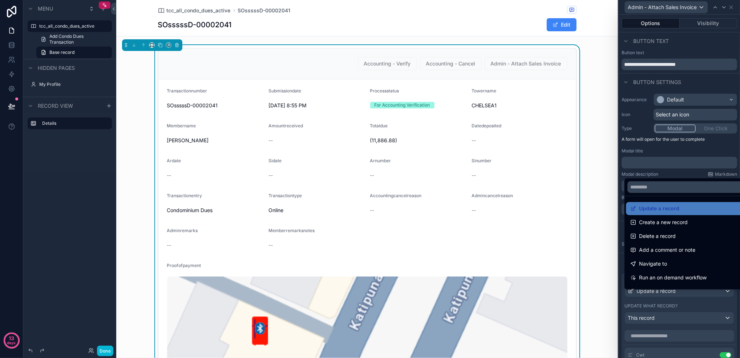
click at [666, 298] on div at bounding box center [679, 179] width 121 height 358
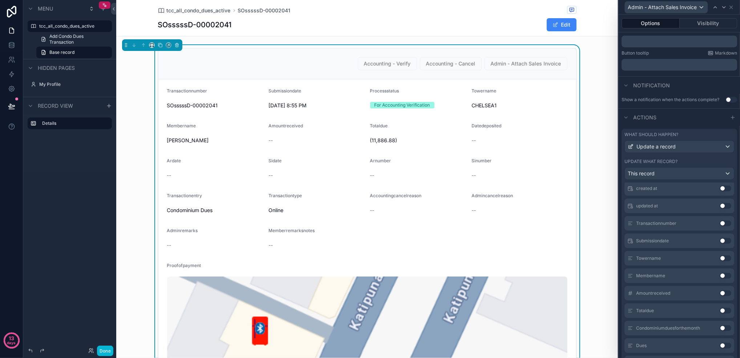
scroll to position [291, 0]
click at [720, 247] on button "Use setting" at bounding box center [726, 244] width 12 height 6
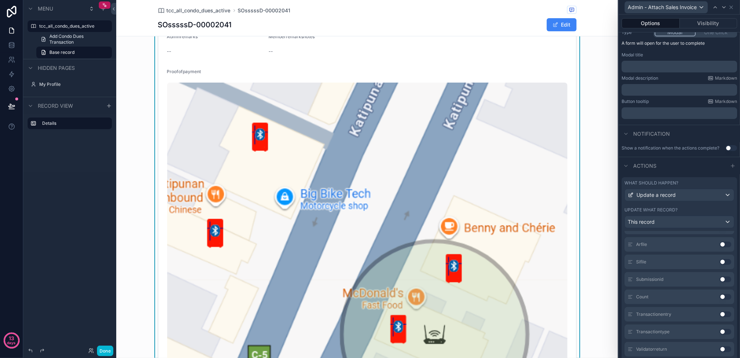
scroll to position [1018, 0]
click at [732, 6] on icon at bounding box center [732, 7] width 6 height 6
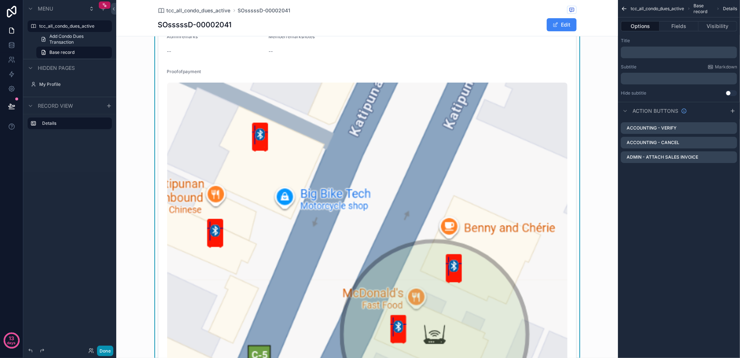
click at [108, 349] on button "Done" at bounding box center [105, 350] width 16 height 11
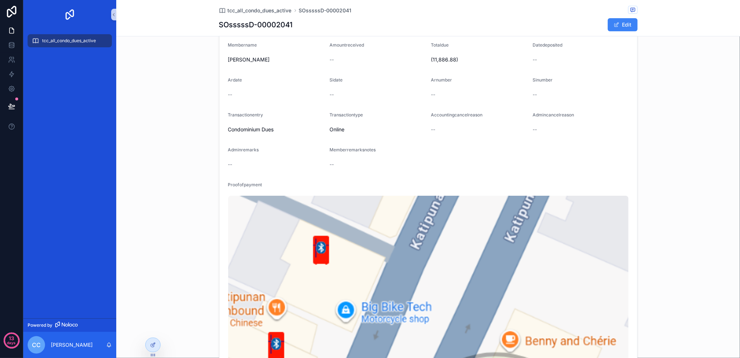
scroll to position [0, 0]
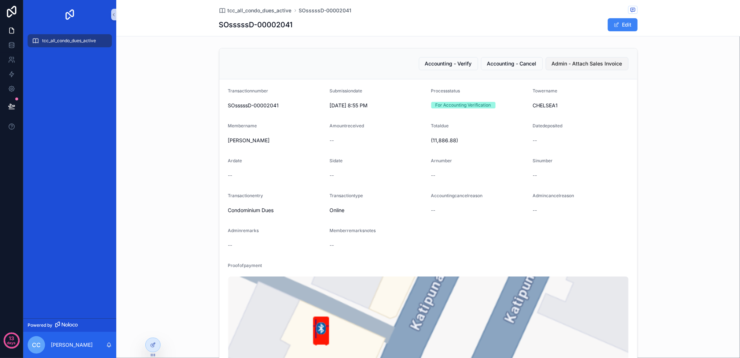
click at [577, 65] on span "Admin - Attach Sales Invoice" at bounding box center [587, 63] width 71 height 7
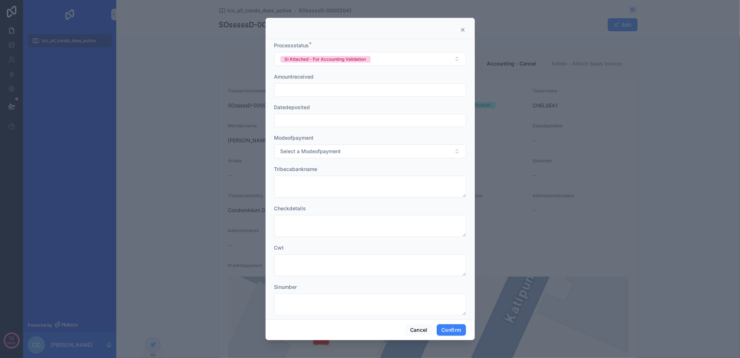
click at [354, 93] on input "text" at bounding box center [370, 90] width 191 height 10
click at [355, 122] on input "text" at bounding box center [370, 120] width 191 height 10
click at [443, 138] on div "Modeofpayment" at bounding box center [370, 137] width 192 height 7
click at [437, 152] on button "Select a Modeofpayment" at bounding box center [370, 151] width 192 height 14
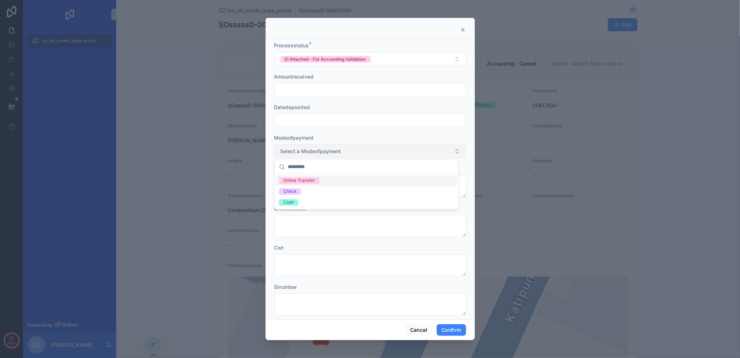
click at [437, 152] on button "Select a Modeofpayment" at bounding box center [370, 151] width 192 height 14
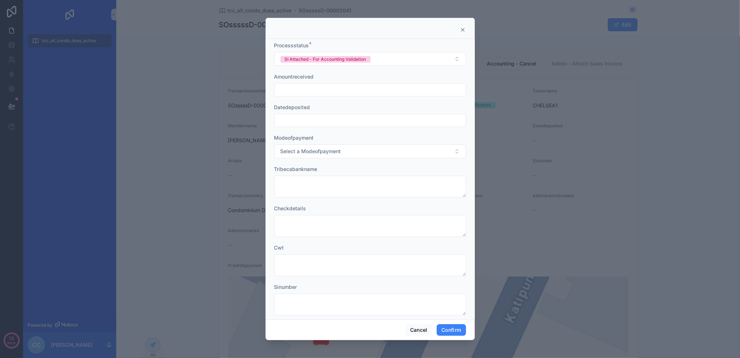
click at [439, 140] on div "Modeofpayment" at bounding box center [370, 137] width 192 height 7
click at [433, 170] on div "Tribecabankname" at bounding box center [370, 168] width 192 height 7
click at [426, 332] on button "Cancel" at bounding box center [419, 330] width 27 height 12
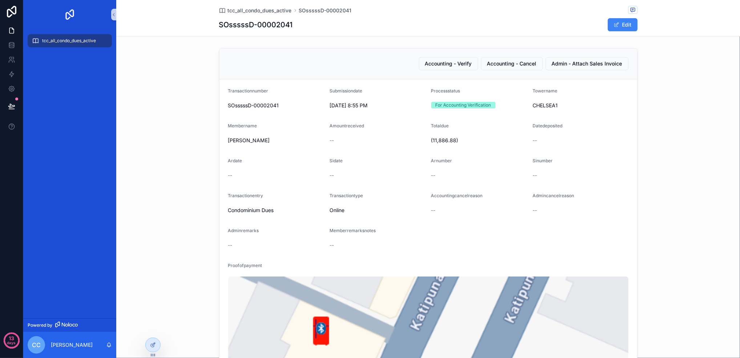
click at [54, 37] on div "tcc_all_condo_dues_active" at bounding box center [70, 41] width 76 height 12
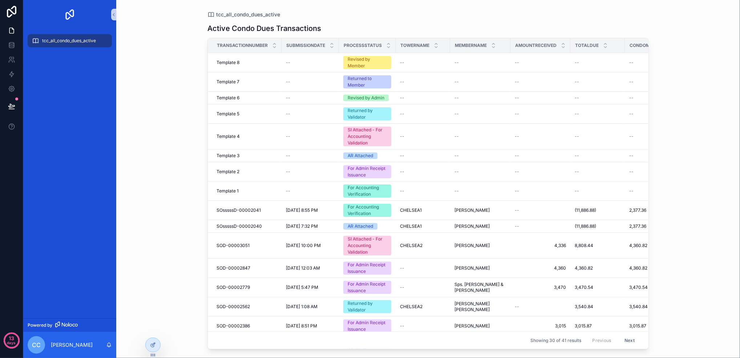
click at [67, 44] on div "tcc_all_condo_dues_active" at bounding box center [70, 41] width 76 height 12
click at [9, 48] on icon at bounding box center [11, 46] width 5 height 3
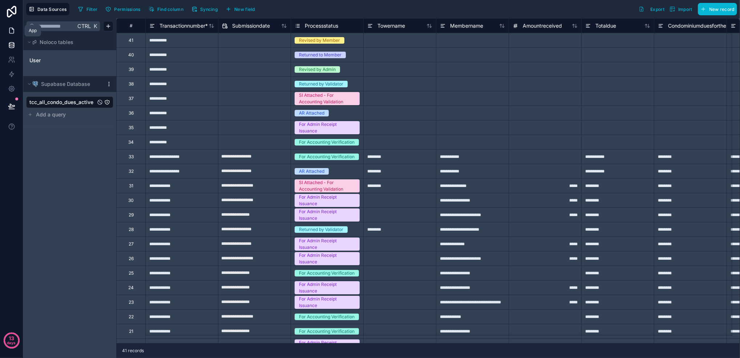
click at [9, 31] on icon at bounding box center [11, 30] width 4 height 5
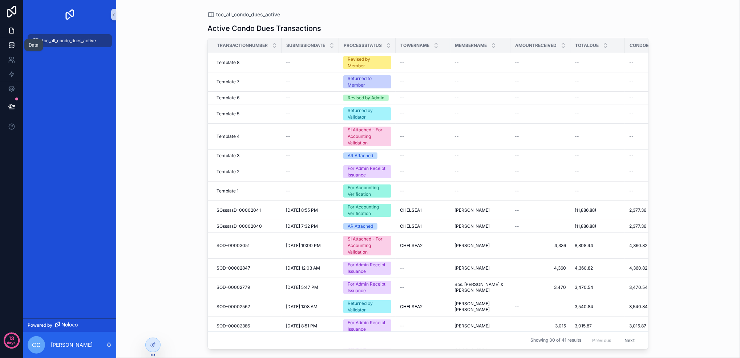
click at [16, 46] on link at bounding box center [11, 45] width 23 height 15
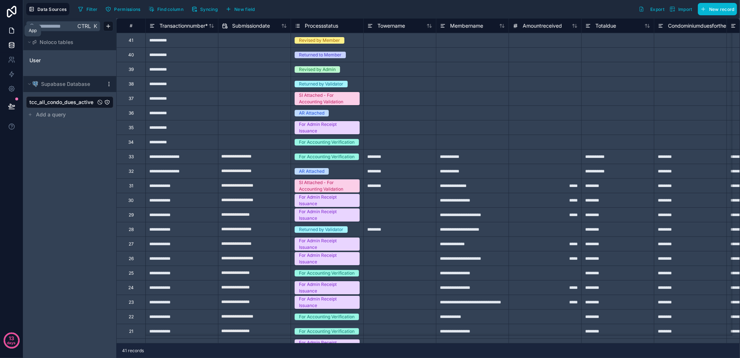
click at [18, 25] on link at bounding box center [11, 30] width 23 height 15
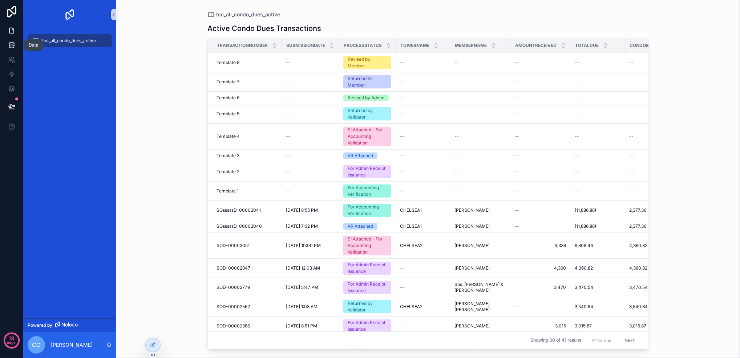
click at [16, 44] on link at bounding box center [11, 45] width 23 height 15
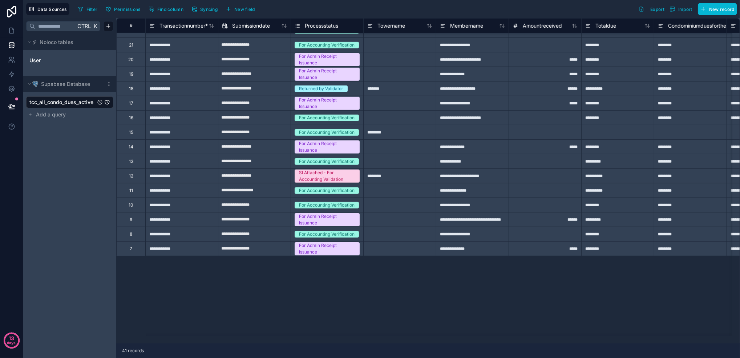
scroll to position [291, 0]
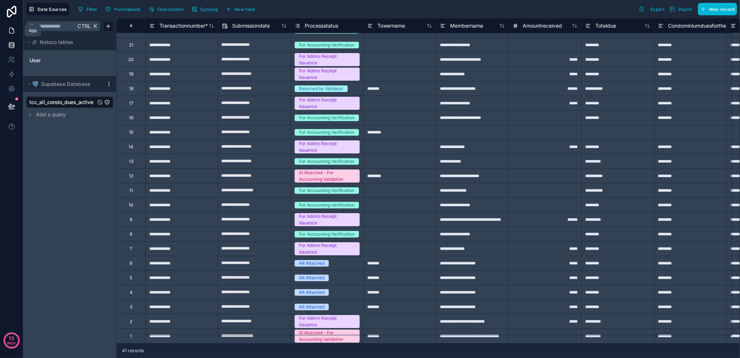
click at [6, 30] on link at bounding box center [11, 30] width 23 height 15
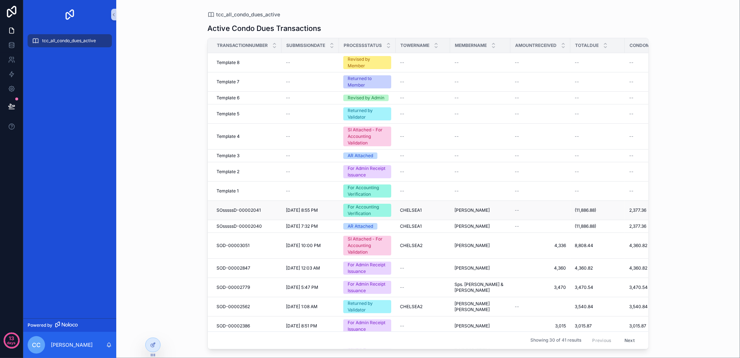
click at [312, 217] on td "10/2/2025 8:55 PM 10/2/2025 8:55 PM" at bounding box center [310, 210] width 57 height 19
click at [263, 212] on div "SOsssssD-00002041 SOsssssD-00002041" at bounding box center [247, 210] width 61 height 6
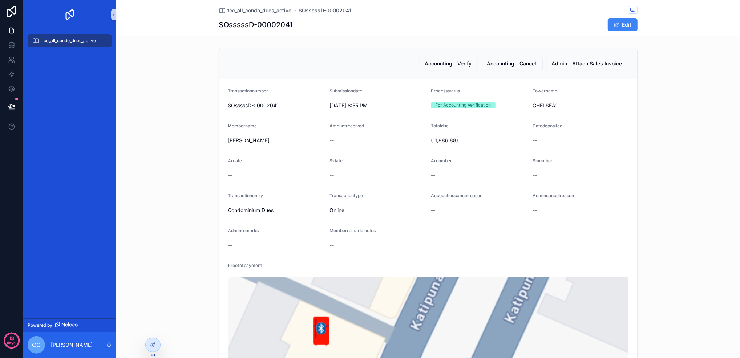
click at [61, 44] on div "tcc_all_condo_dues_active" at bounding box center [70, 41] width 76 height 12
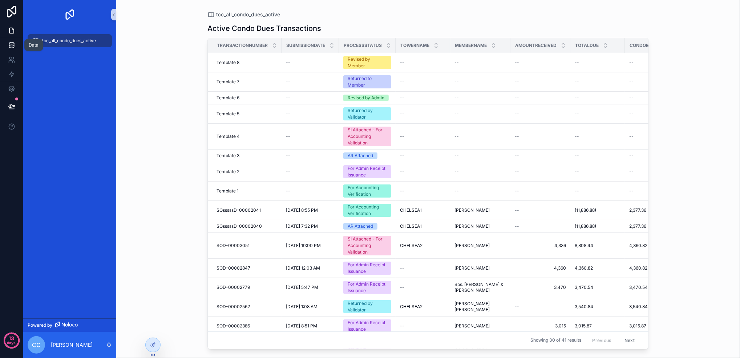
click at [16, 47] on link at bounding box center [11, 45] width 23 height 15
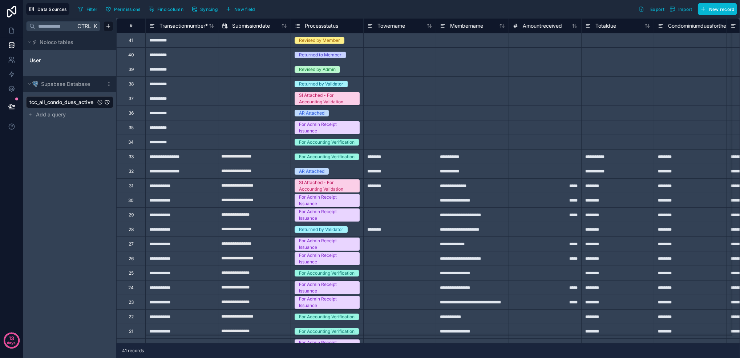
click at [59, 100] on span "tcc_all_condo_dues_active" at bounding box center [61, 102] width 64 height 7
click at [110, 85] on html "**********" at bounding box center [370, 179] width 740 height 358
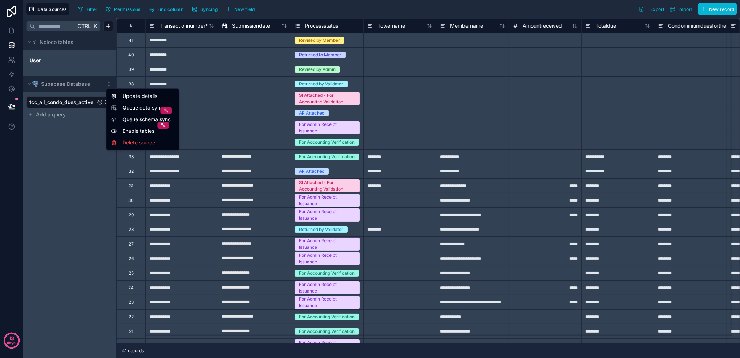
click at [140, 108] on span "Queue data sync" at bounding box center [149, 107] width 52 height 7
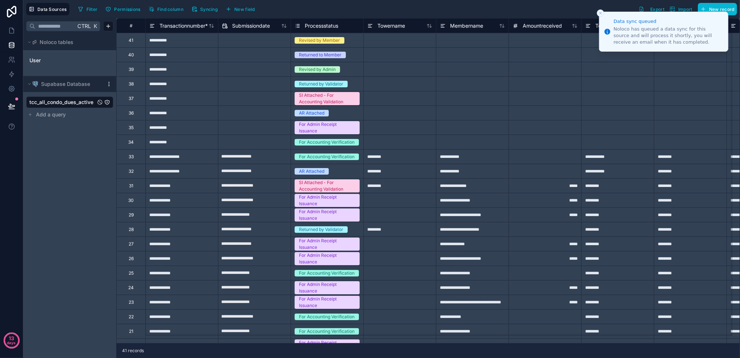
click at [599, 13] on icon "Close toast" at bounding box center [601, 13] width 4 height 4
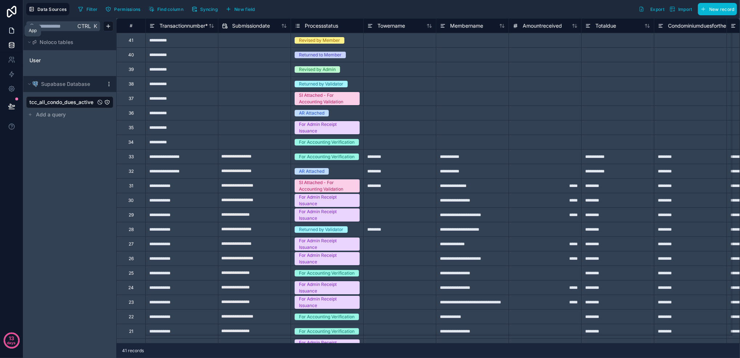
click at [13, 36] on link at bounding box center [11, 30] width 23 height 15
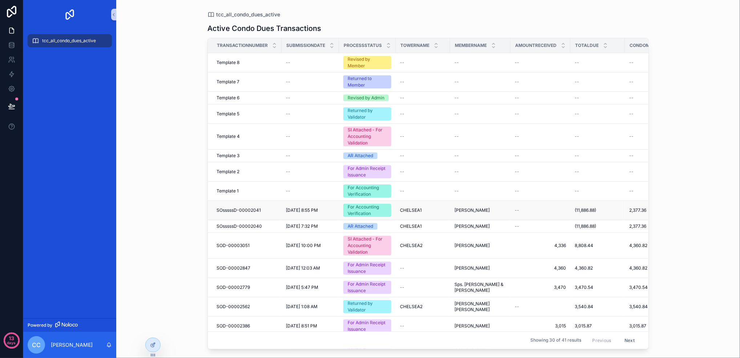
click at [353, 212] on div "For Accounting Verification" at bounding box center [367, 210] width 39 height 13
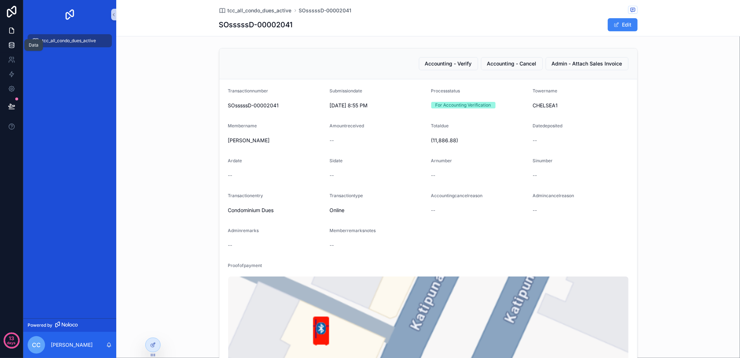
click at [9, 47] on icon at bounding box center [11, 46] width 5 height 3
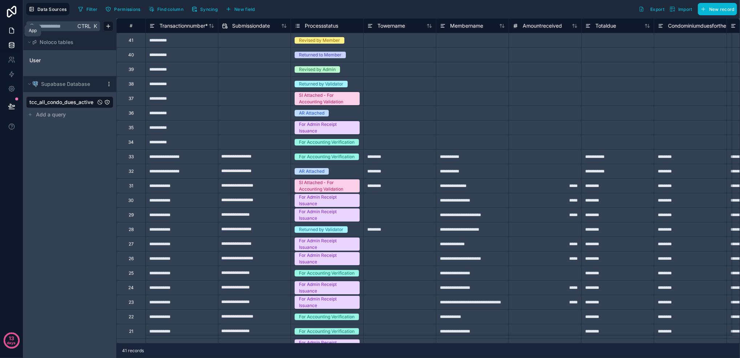
click at [11, 29] on icon at bounding box center [11, 30] width 7 height 7
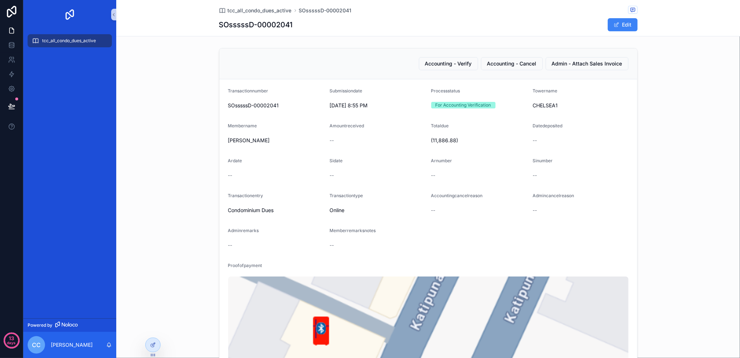
click at [522, 123] on div "Totaldue" at bounding box center [479, 127] width 96 height 9
click at [553, 60] on span "Admin - Attach Sales Invoice" at bounding box center [587, 63] width 71 height 7
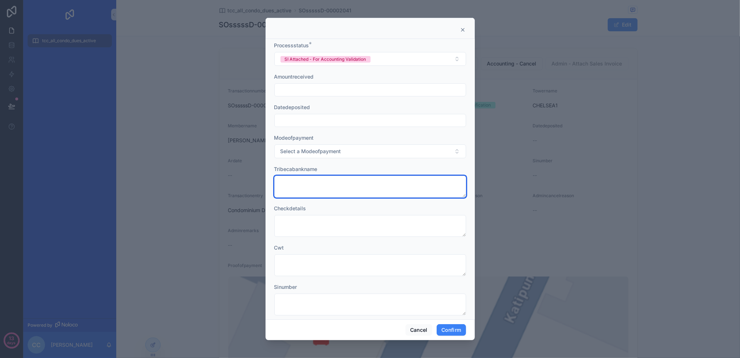
click at [352, 180] on textarea at bounding box center [370, 187] width 192 height 22
click at [416, 330] on button "Cancel" at bounding box center [419, 330] width 27 height 12
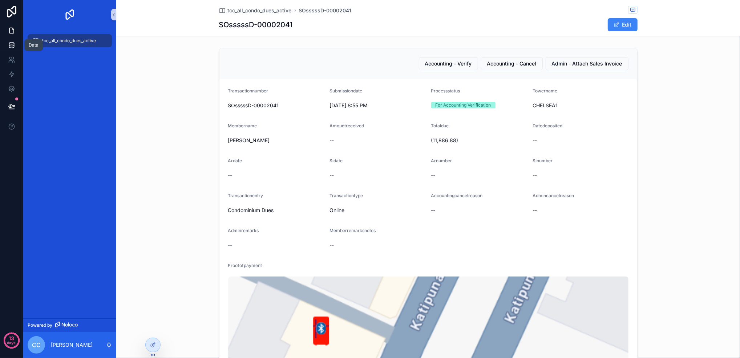
click at [13, 47] on icon at bounding box center [11, 46] width 5 height 3
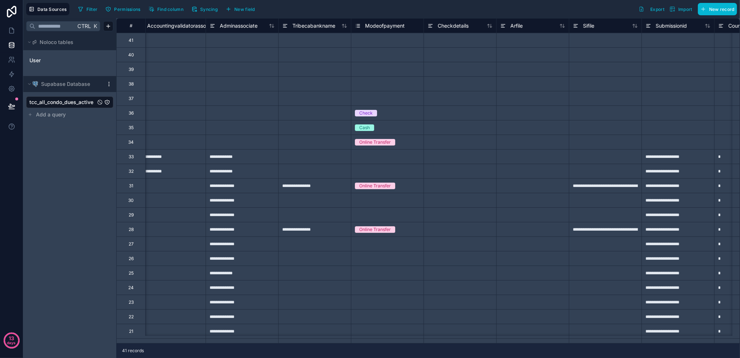
scroll to position [0, 2328]
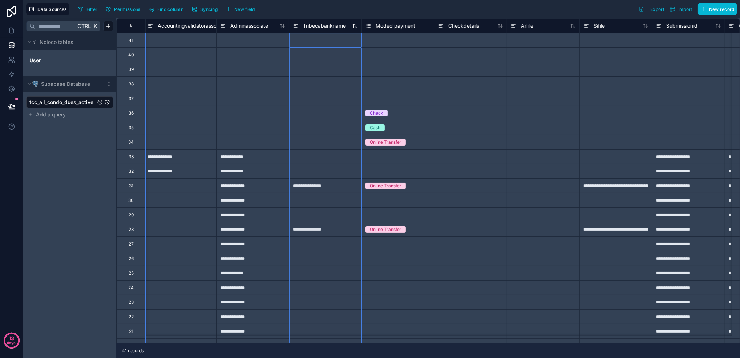
click at [297, 28] on icon at bounding box center [296, 25] width 6 height 9
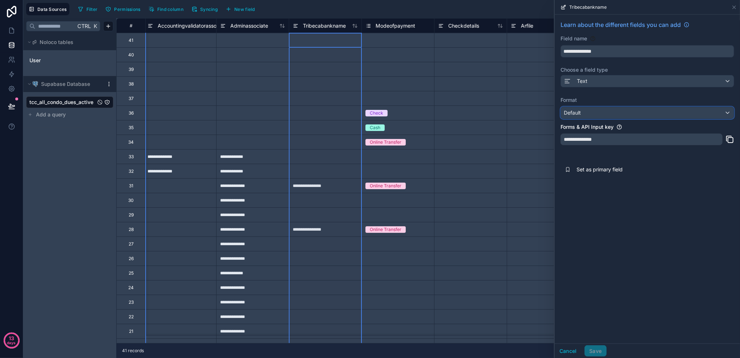
click at [644, 114] on div "Default" at bounding box center [647, 113] width 173 height 12
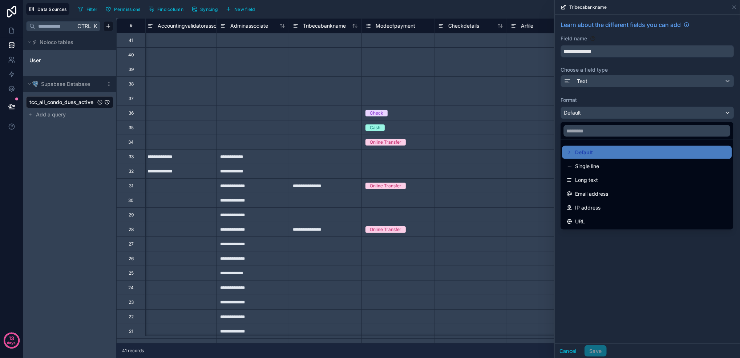
click at [644, 114] on div at bounding box center [647, 179] width 185 height 358
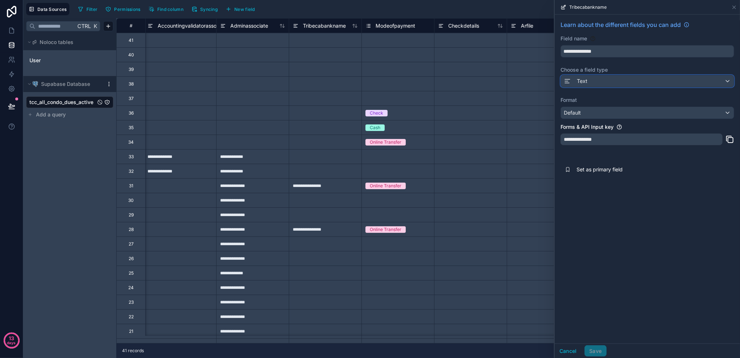
click at [642, 81] on div "Text" at bounding box center [647, 81] width 173 height 12
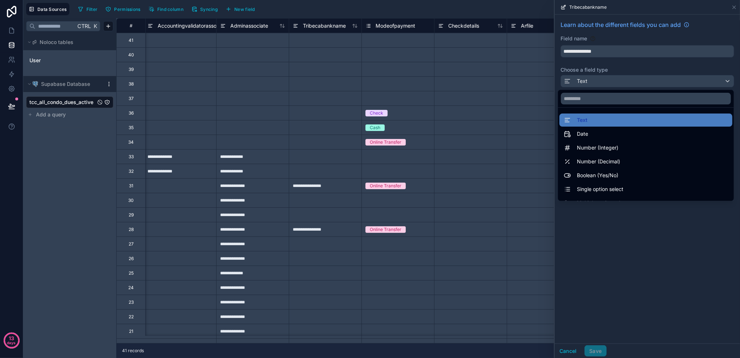
click at [642, 81] on div at bounding box center [647, 179] width 185 height 358
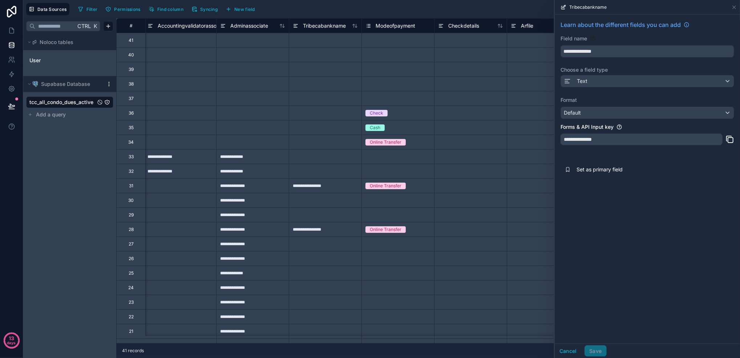
click at [322, 191] on div "**********" at bounding box center [325, 185] width 73 height 15
click at [322, 191] on input "**********" at bounding box center [325, 185] width 72 height 14
type input "**********"
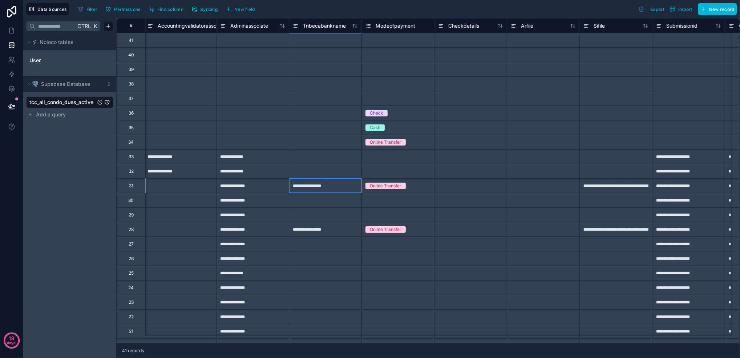
click at [322, 191] on div "**********" at bounding box center [325, 185] width 73 height 15
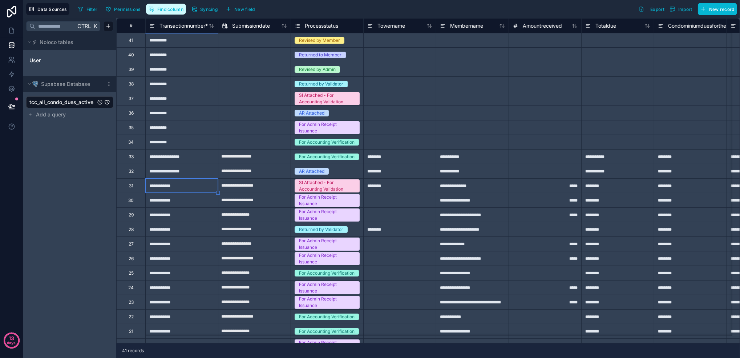
click at [162, 4] on button "Find column" at bounding box center [166, 9] width 40 height 11
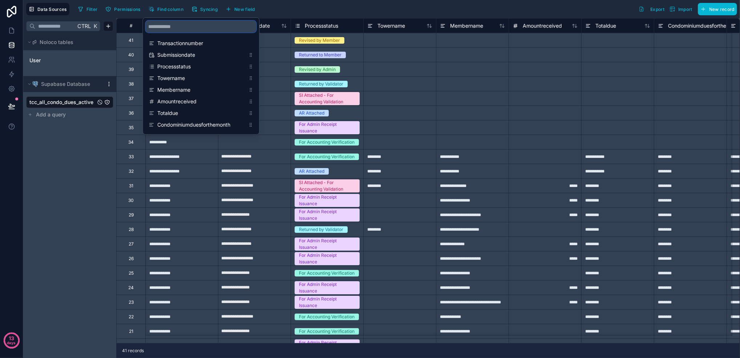
click at [187, 26] on input "scrollable content" at bounding box center [201, 27] width 111 height 12
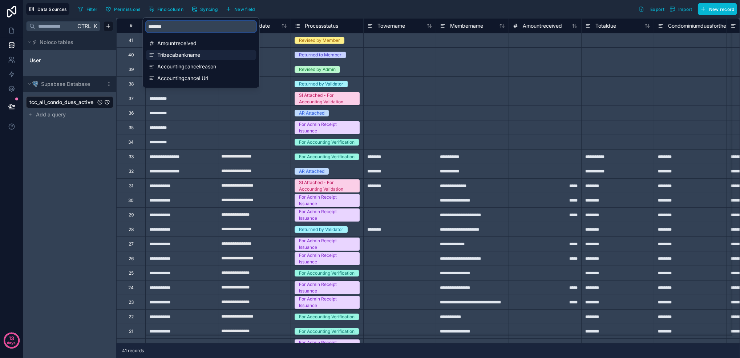
type input "*******"
click at [198, 57] on span "Tribecabankname" at bounding box center [202, 54] width 88 height 7
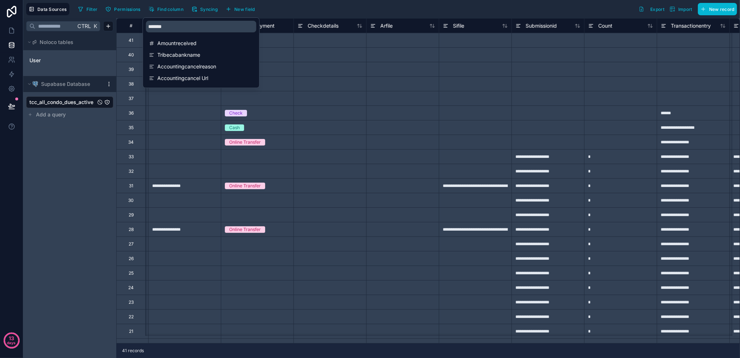
scroll to position [0, 2472]
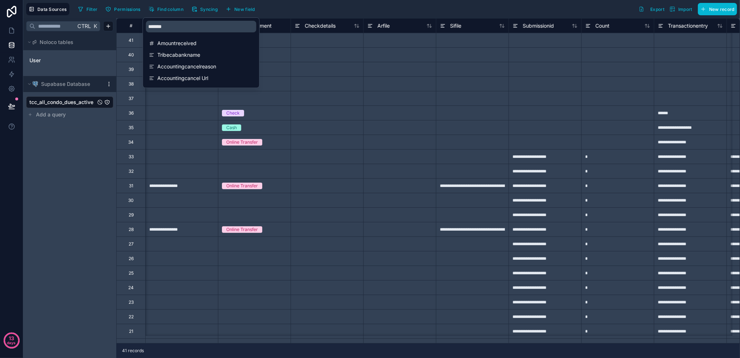
click at [182, 185] on div "**********" at bounding box center [181, 185] width 73 height 15
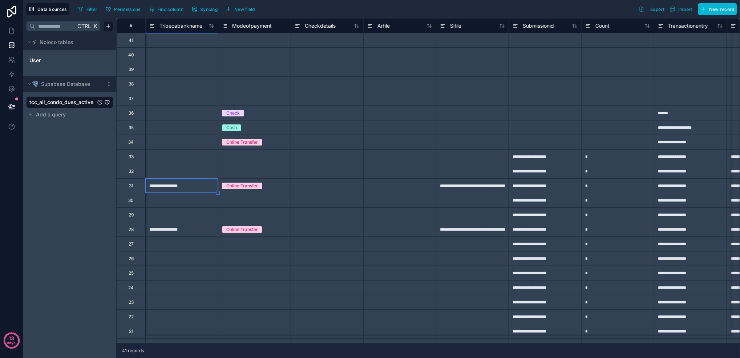
click at [195, 47] on div at bounding box center [181, 54] width 73 height 15
type input "***"
type input "*********"
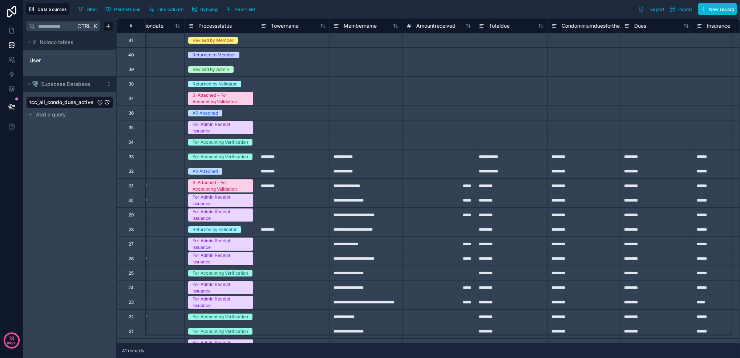
scroll to position [0, 0]
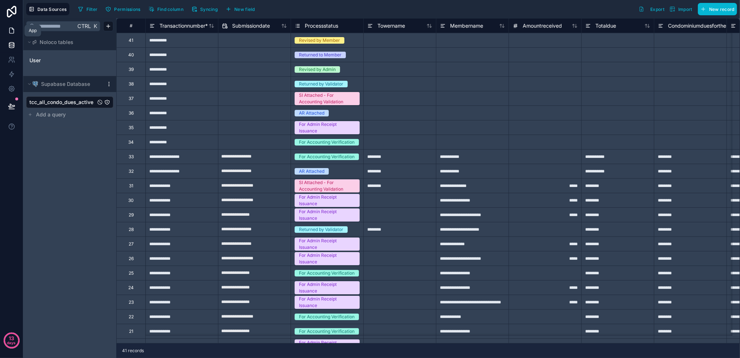
click at [5, 32] on link at bounding box center [11, 30] width 23 height 15
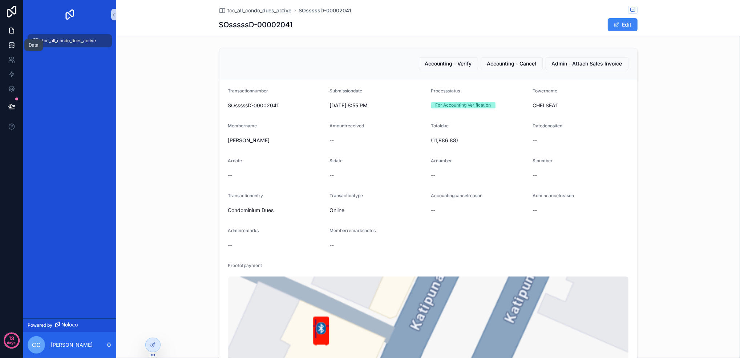
click at [15, 40] on link at bounding box center [11, 45] width 23 height 15
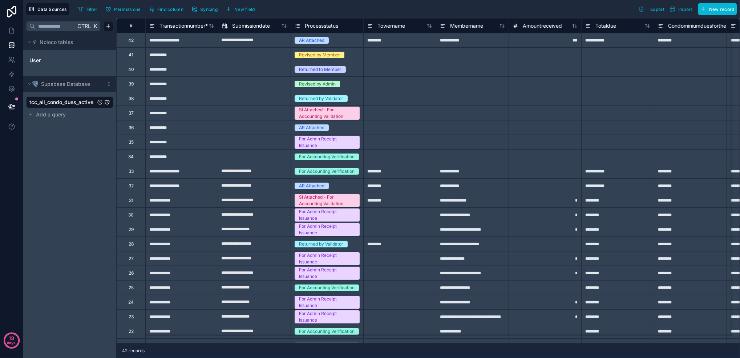
click at [254, 45] on input "**********" at bounding box center [254, 41] width 72 height 12
select select "****"
select select "*"
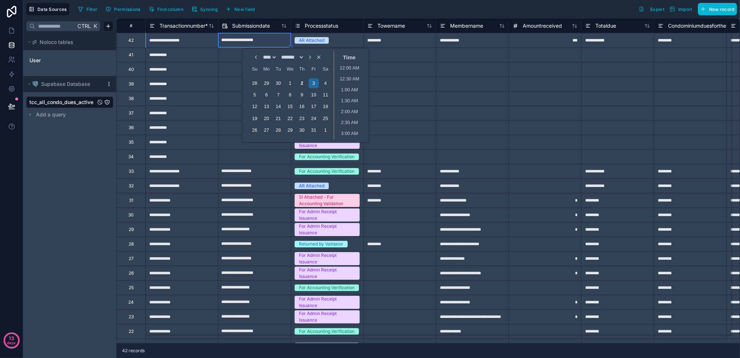
click at [245, 45] on input "**********" at bounding box center [254, 41] width 72 height 12
select select "****"
select select "*"
click at [246, 43] on input "**********" at bounding box center [254, 41] width 72 height 12
select select "****"
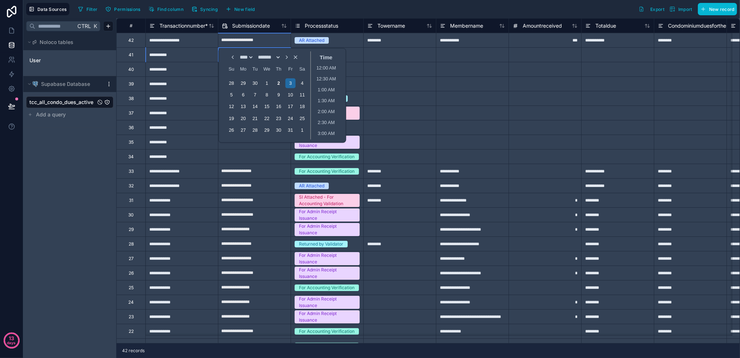
select select "*"
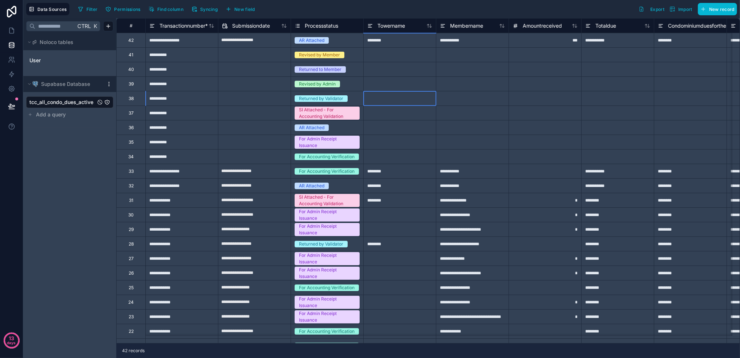
click at [410, 86] on div at bounding box center [400, 83] width 73 height 15
click at [16, 32] on link at bounding box center [11, 30] width 23 height 15
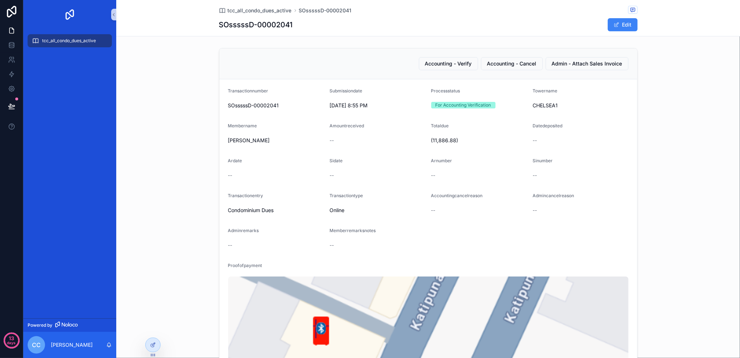
drag, startPoint x: 73, startPoint y: 41, endPoint x: 119, endPoint y: 61, distance: 50.6
click at [73, 41] on span "tcc_all_condo_dues_active" at bounding box center [69, 41] width 54 height 6
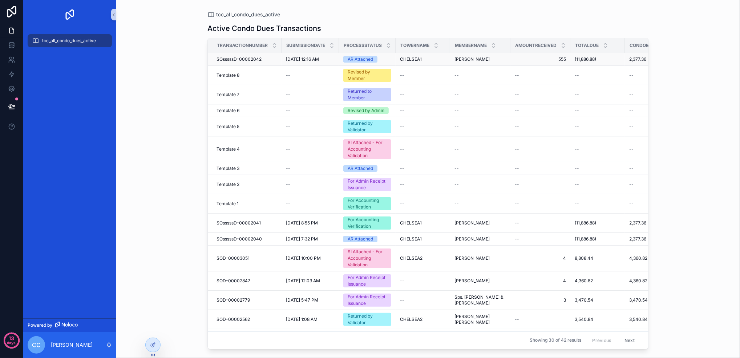
click at [411, 58] on span "CHELSEA1" at bounding box center [411, 59] width 22 height 6
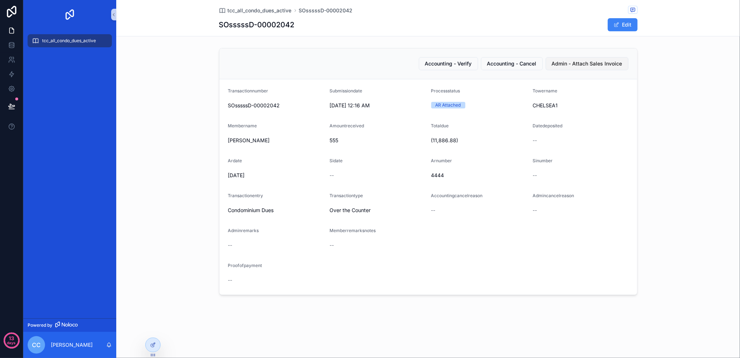
click at [573, 67] on span "Admin - Attach Sales Invoice" at bounding box center [587, 63] width 71 height 7
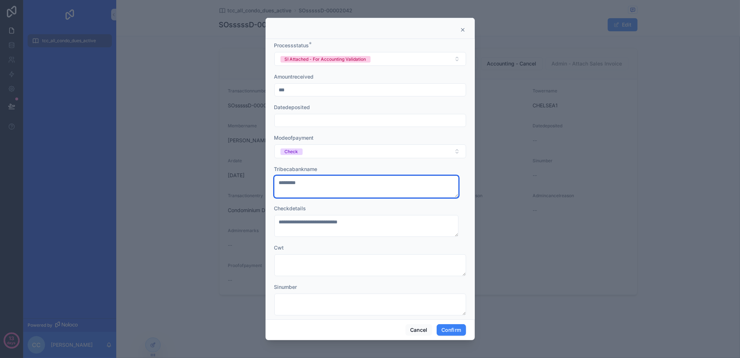
click at [402, 190] on textarea "*********" at bounding box center [366, 187] width 185 height 22
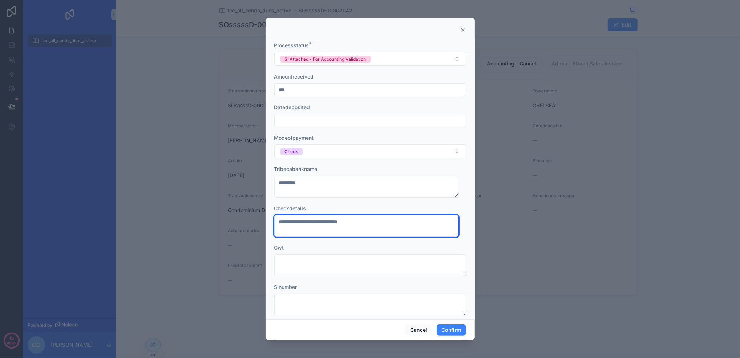
click at [421, 220] on textarea "**********" at bounding box center [366, 226] width 185 height 22
click at [423, 204] on form "**********" at bounding box center [370, 221] width 192 height 358
click at [421, 331] on button "Cancel" at bounding box center [419, 330] width 27 height 12
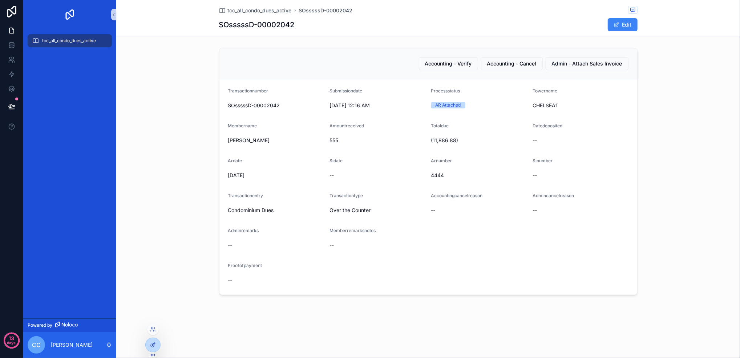
click at [157, 342] on div at bounding box center [153, 345] width 15 height 14
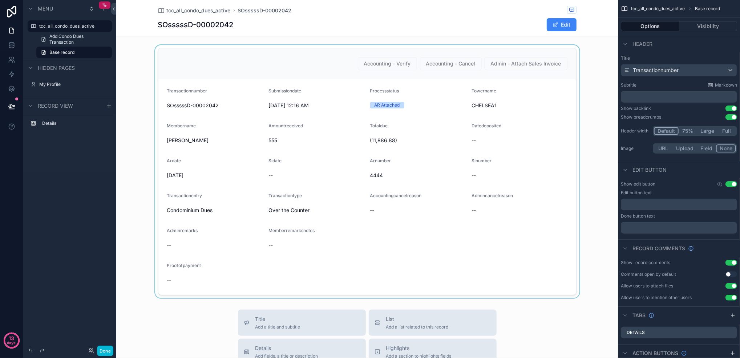
click at [513, 94] on div "scrollable content" at bounding box center [367, 171] width 502 height 253
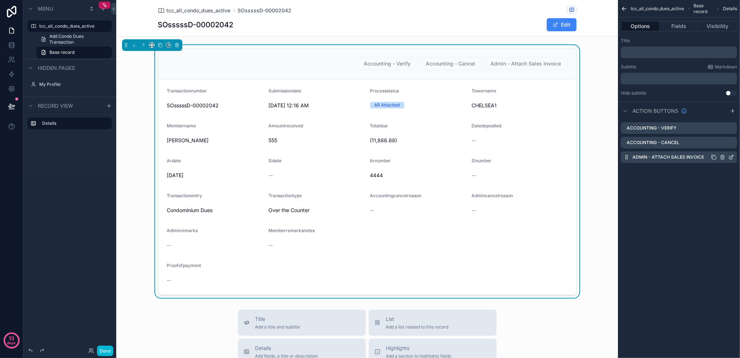
click at [731, 157] on icon "scrollable content" at bounding box center [732, 157] width 6 height 6
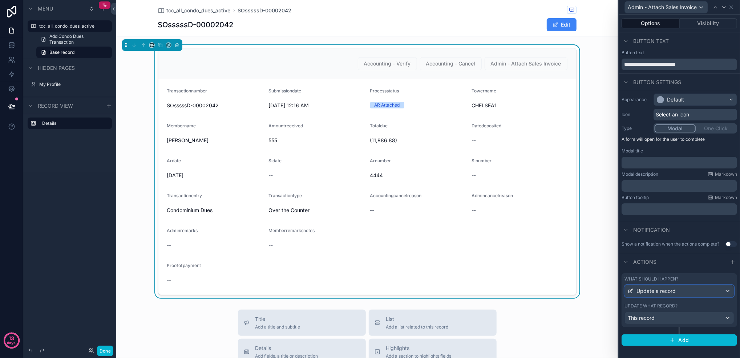
click at [684, 290] on div "Update a record" at bounding box center [679, 291] width 109 height 12
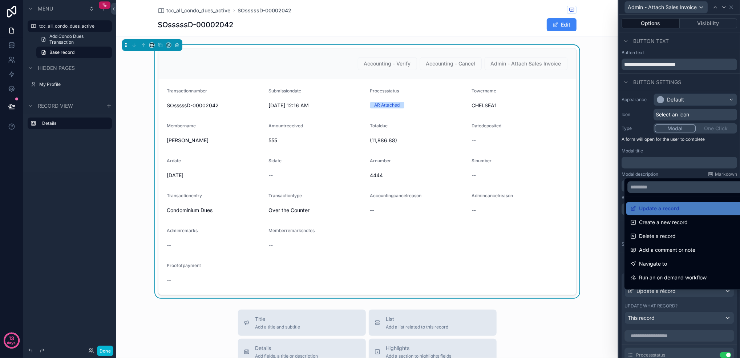
click at [684, 295] on div at bounding box center [679, 179] width 121 height 358
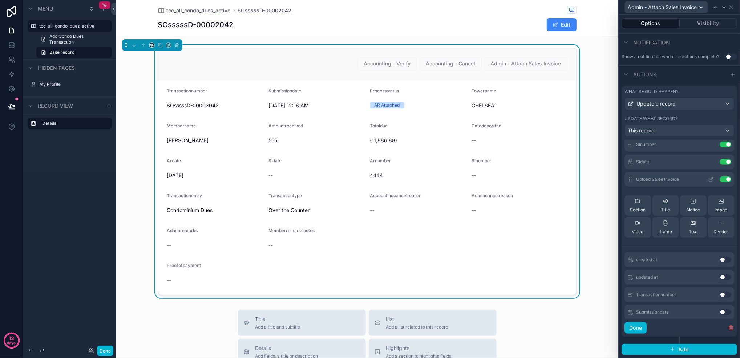
scroll to position [97, 0]
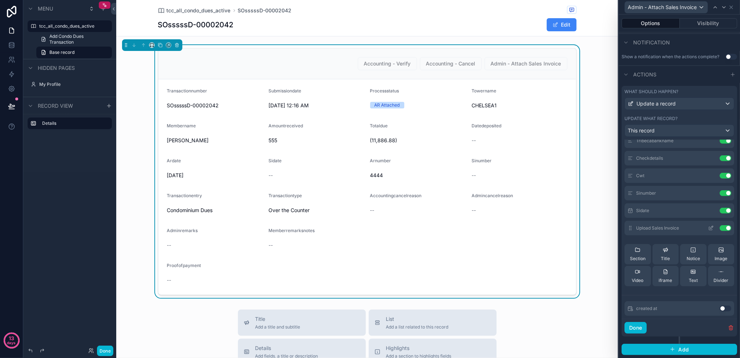
click at [711, 227] on icon at bounding box center [712, 227] width 3 height 3
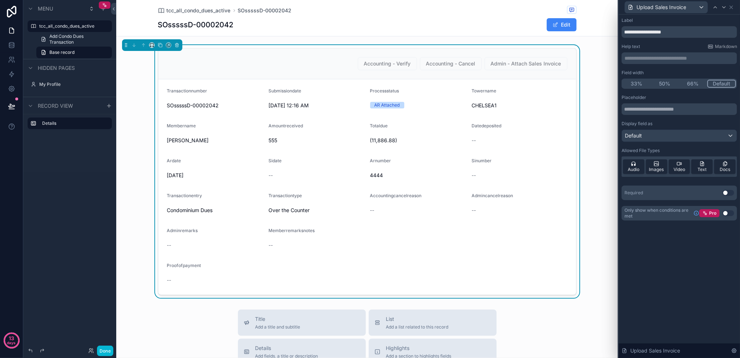
click at [724, 211] on button "Use setting" at bounding box center [729, 213] width 12 height 6
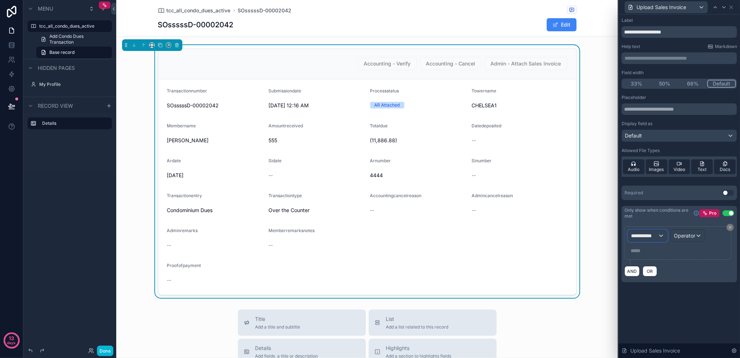
click at [657, 234] on span "**********" at bounding box center [644, 235] width 27 height 7
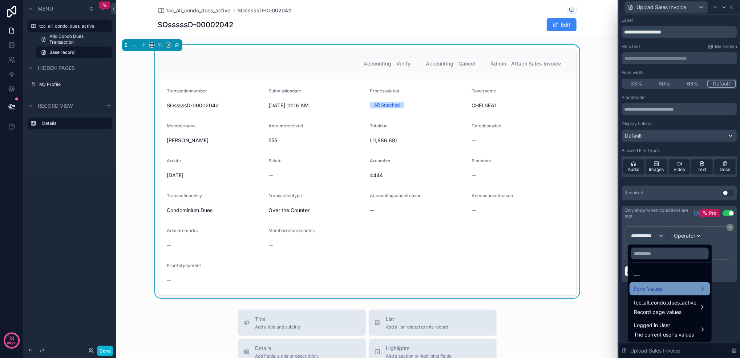
click at [671, 287] on div "Form Values" at bounding box center [670, 288] width 72 height 9
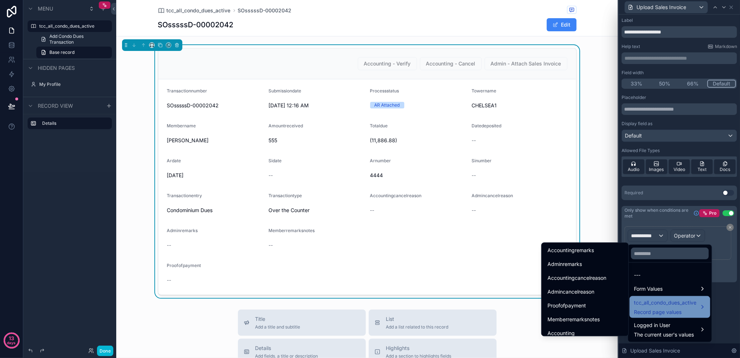
scroll to position [678, 0]
click at [700, 309] on div "tcc_all_condo_dues_active Record page values" at bounding box center [670, 306] width 72 height 17
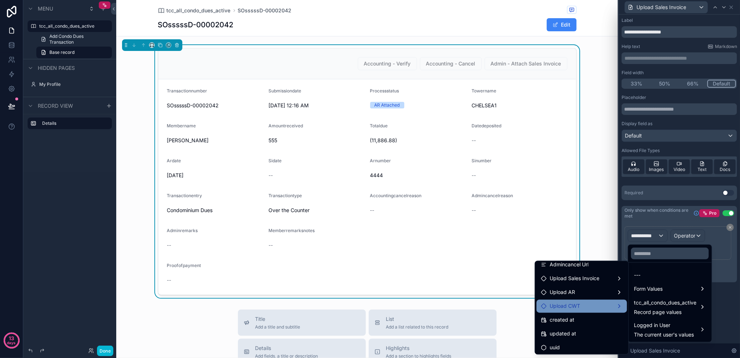
scroll to position [917, 0]
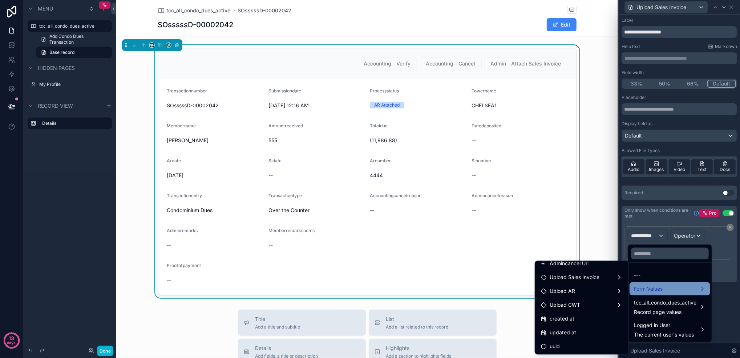
click at [662, 285] on span "Form Values" at bounding box center [648, 288] width 29 height 9
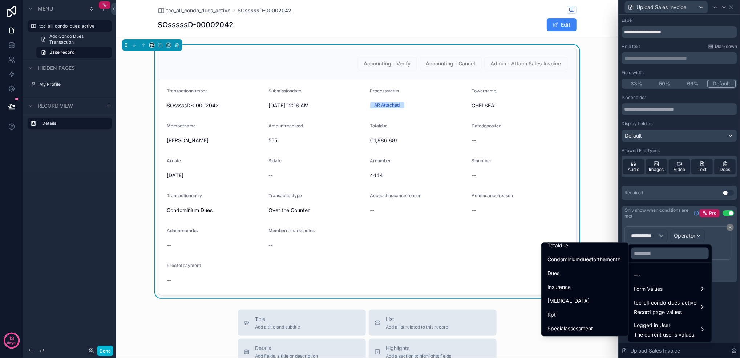
scroll to position [145, 0]
click at [719, 301] on div at bounding box center [679, 179] width 121 height 358
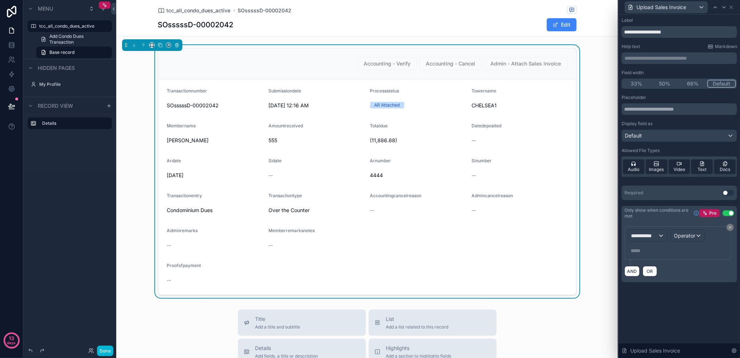
click at [608, 278] on div "Accounting - Verify Accounting - Cancel Admin - Attach Sales Invoice Transactio…" at bounding box center [367, 171] width 502 height 253
click at [605, 241] on div "Accounting - Verify Accounting - Cancel Admin - Attach Sales Invoice Transactio…" at bounding box center [367, 171] width 502 height 253
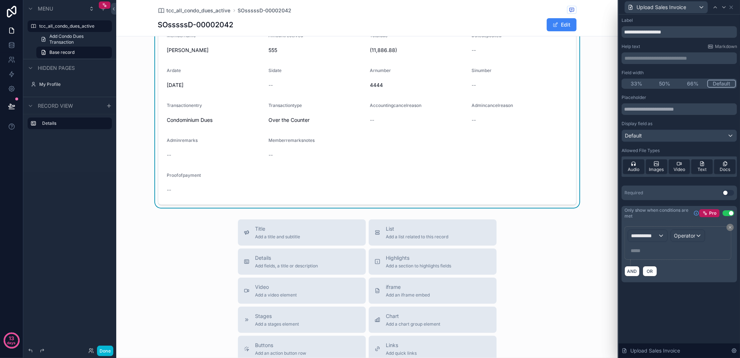
scroll to position [0, 0]
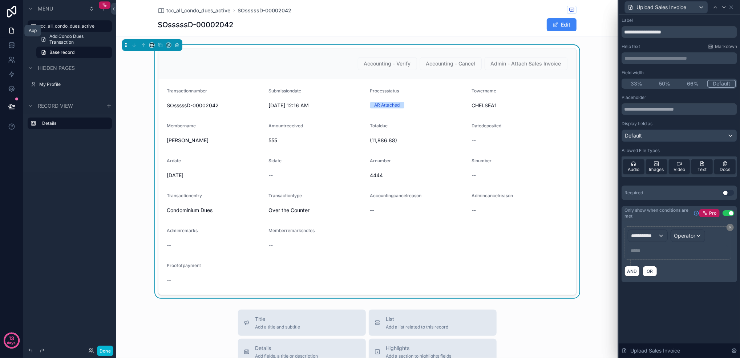
click at [10, 32] on icon at bounding box center [11, 30] width 7 height 7
click at [13, 44] on icon at bounding box center [11, 44] width 7 height 7
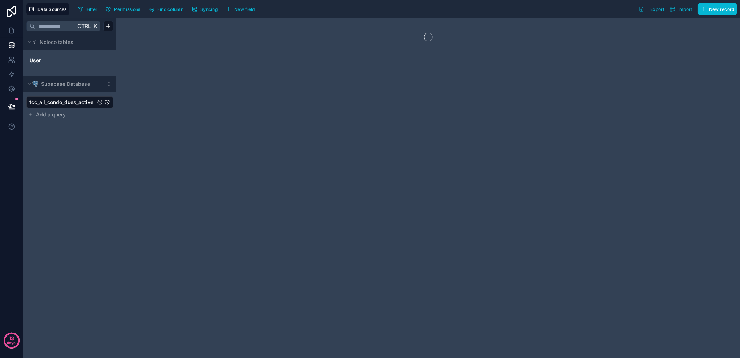
click at [9, 22] on link at bounding box center [11, 11] width 23 height 23
click at [11, 28] on icon at bounding box center [11, 30] width 4 height 5
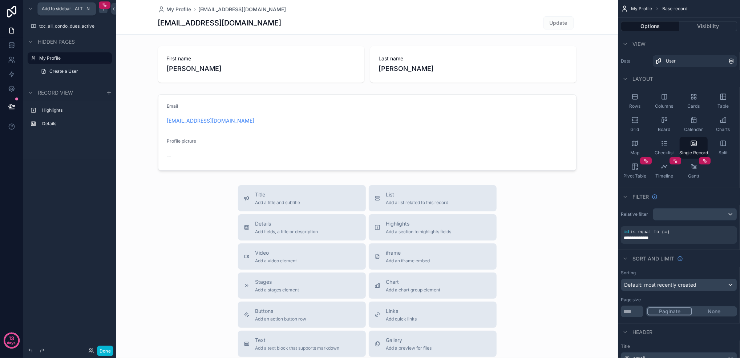
click at [104, 11] on icon "scrollable content" at bounding box center [103, 9] width 6 height 6
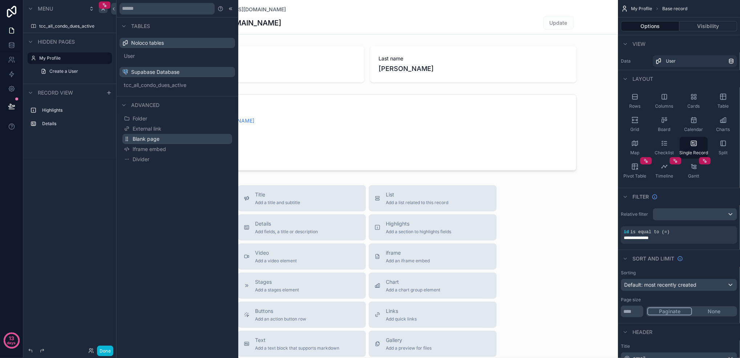
click at [145, 136] on span "Blank page" at bounding box center [146, 138] width 27 height 7
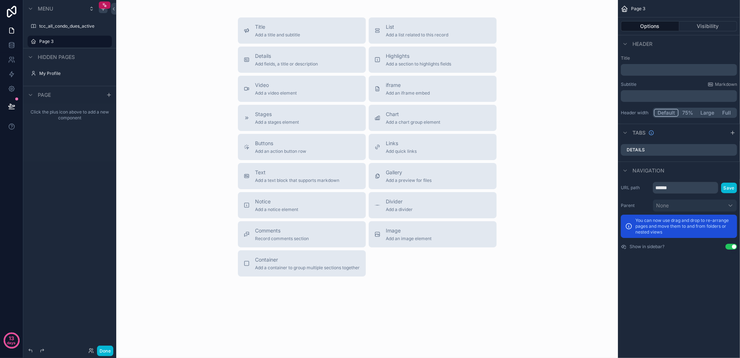
click at [104, 96] on div "Page" at bounding box center [69, 94] width 93 height 17
click at [108, 95] on icon "scrollable content" at bounding box center [109, 95] width 6 height 6
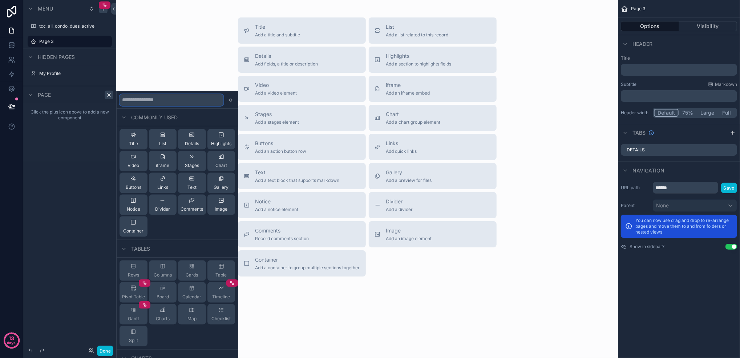
click at [135, 103] on input "text" at bounding box center [172, 100] width 104 height 12
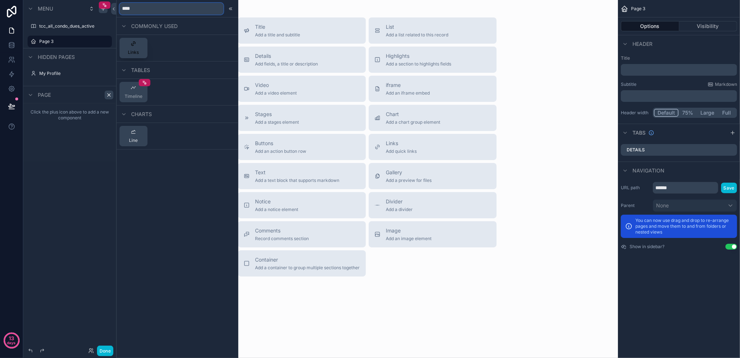
type input "****"
click at [142, 52] on button "Links" at bounding box center [134, 48] width 28 height 20
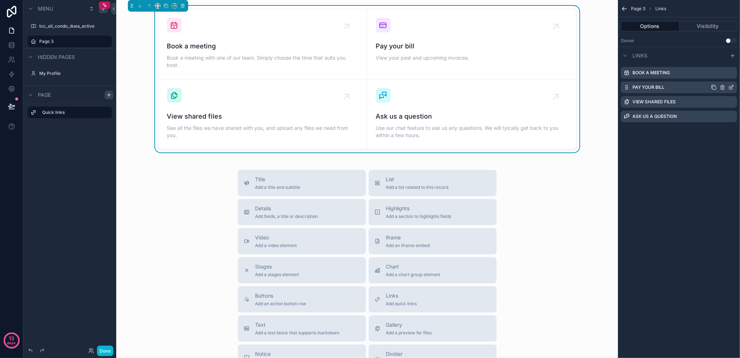
click at [723, 86] on icon "scrollable content" at bounding box center [723, 86] width 4 height 0
click at [717, 75] on icon at bounding box center [720, 75] width 6 height 6
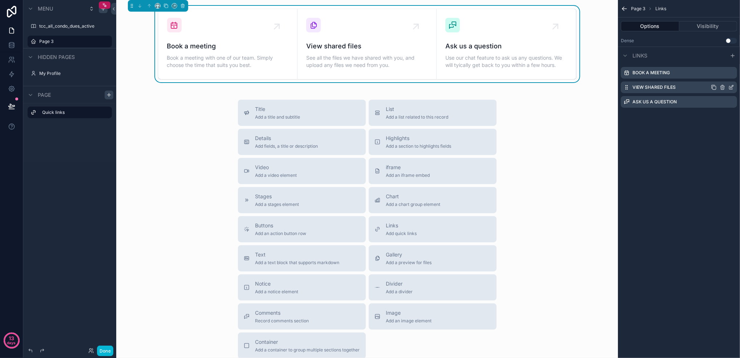
click at [723, 87] on icon "scrollable content" at bounding box center [723, 87] width 6 height 6
click at [723, 77] on icon at bounding box center [720, 75] width 6 height 6
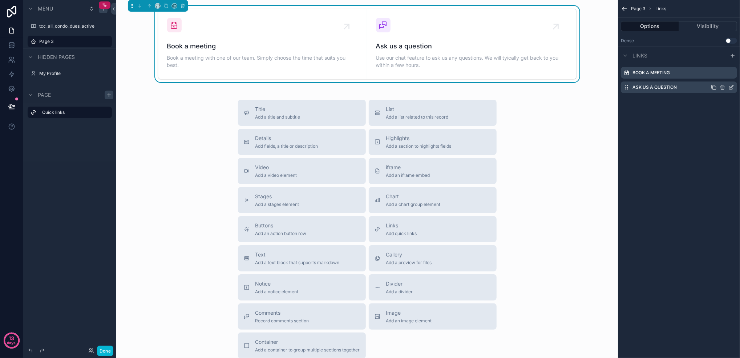
click at [724, 87] on icon "scrollable content" at bounding box center [723, 87] width 6 height 6
click at [719, 74] on icon at bounding box center [719, 73] width 1 height 1
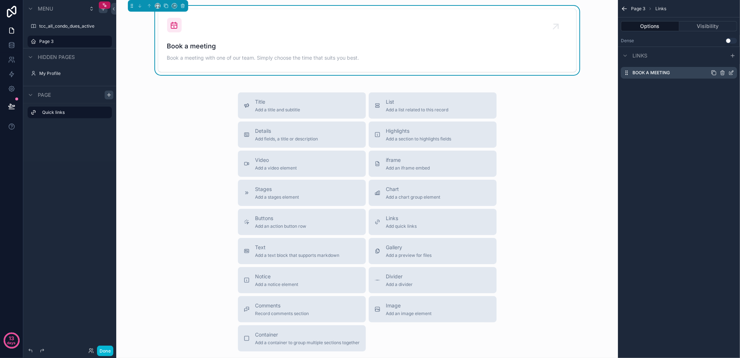
click at [731, 73] on icon "scrollable content" at bounding box center [732, 72] width 3 height 3
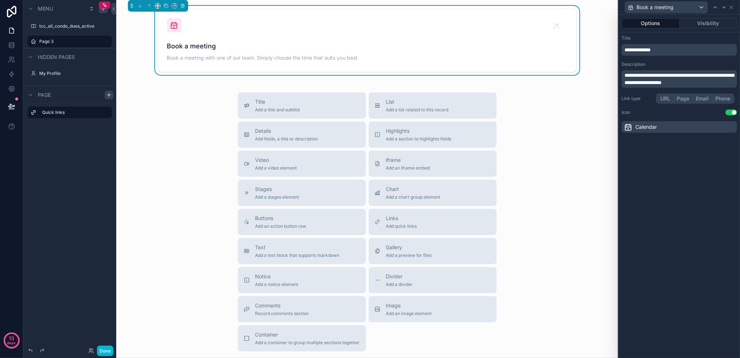
click at [664, 51] on p "**********" at bounding box center [680, 49] width 111 height 7
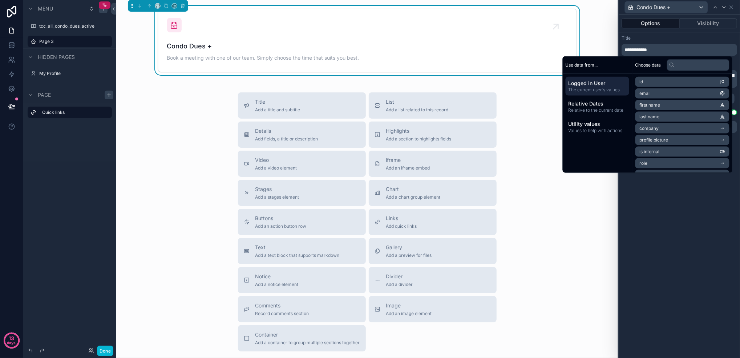
click at [563, 218] on div "Title Add a title and subtitle List Add a list related to this record Details A…" at bounding box center [367, 221] width 490 height 259
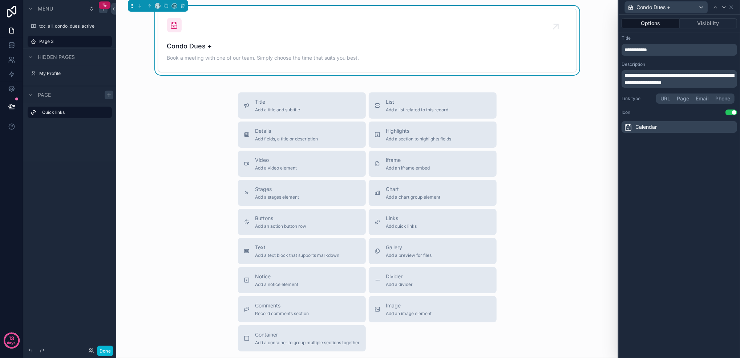
click at [664, 97] on button "URL" at bounding box center [666, 99] width 16 height 8
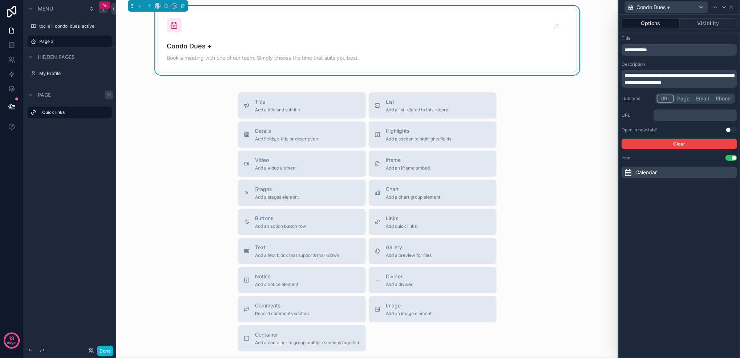
click at [682, 112] on p "﻿" at bounding box center [696, 115] width 79 height 7
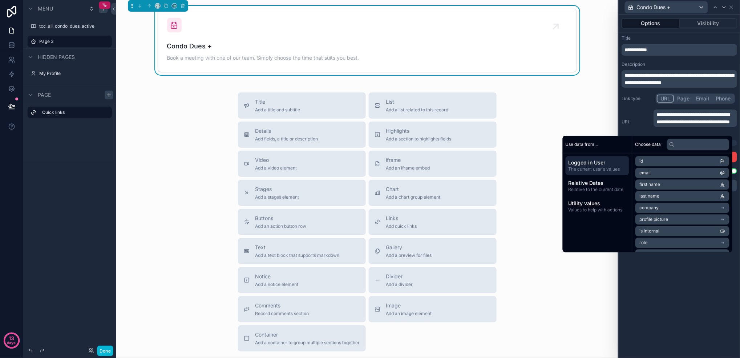
click at [694, 294] on div "**********" at bounding box center [679, 186] width 121 height 343
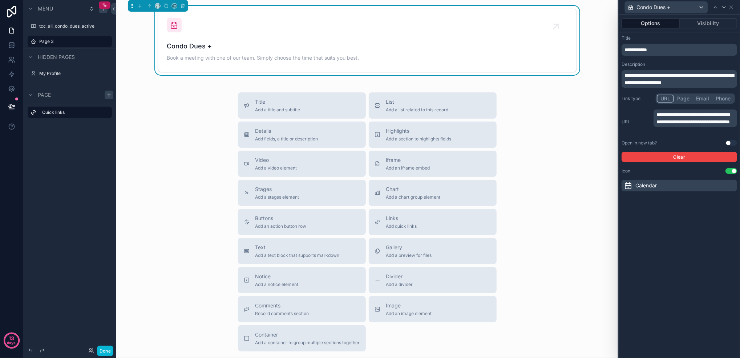
click at [728, 140] on button "Use setting" at bounding box center [732, 143] width 12 height 6
click at [678, 222] on div "**********" at bounding box center [679, 186] width 121 height 343
click at [730, 184] on div "Calendar" at bounding box center [680, 186] width 116 height 12
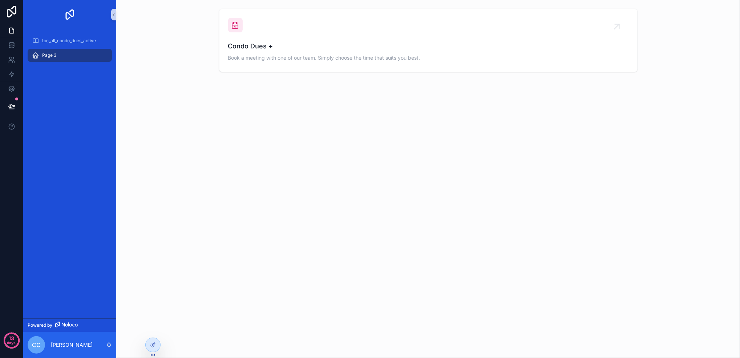
click at [88, 54] on div "Page 3" at bounding box center [70, 55] width 76 height 12
click at [149, 347] on div at bounding box center [153, 345] width 15 height 14
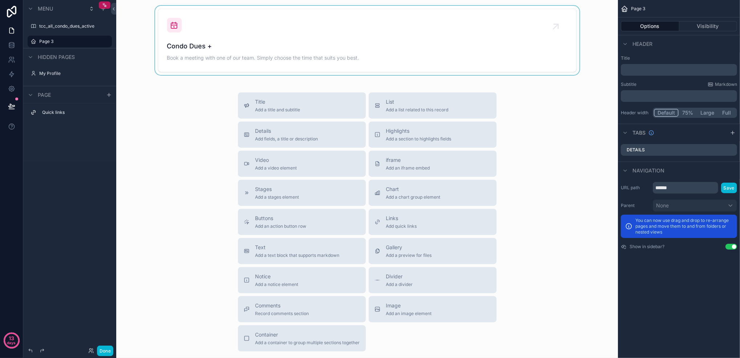
click at [460, 58] on div "scrollable content" at bounding box center [367, 40] width 490 height 69
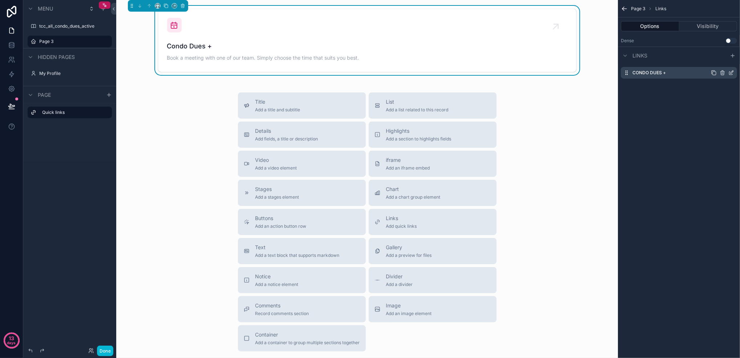
click at [734, 74] on icon "scrollable content" at bounding box center [732, 73] width 6 height 6
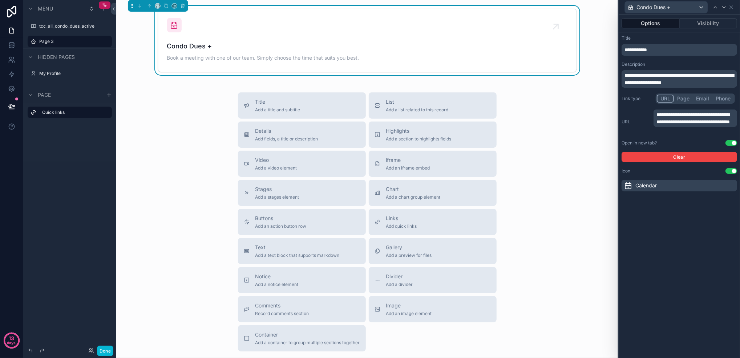
click at [652, 186] on span "Calendar" at bounding box center [646, 185] width 21 height 7
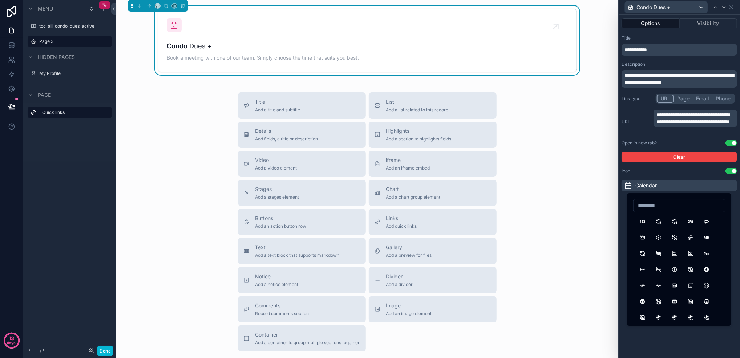
click at [649, 205] on input at bounding box center [680, 205] width 92 height 10
type input "********"
click at [645, 222] on button "Building" at bounding box center [642, 221] width 13 height 13
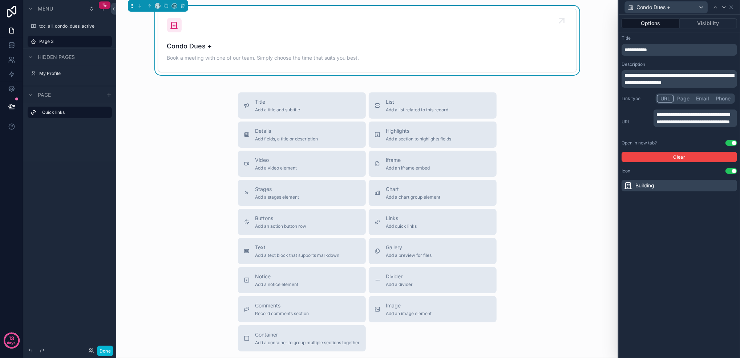
click at [283, 49] on span "Condo Dues +" at bounding box center [367, 46] width 401 height 10
click at [44, 28] on label "tcc_all_condo_dues_active" at bounding box center [68, 26] width 58 height 6
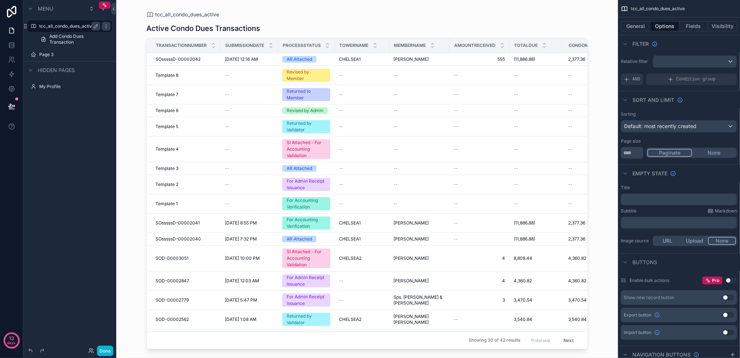
click at [233, 57] on div "scrollable content" at bounding box center [367, 174] width 465 height 349
click at [196, 60] on span "SOsssssD-00002042" at bounding box center [178, 59] width 45 height 6
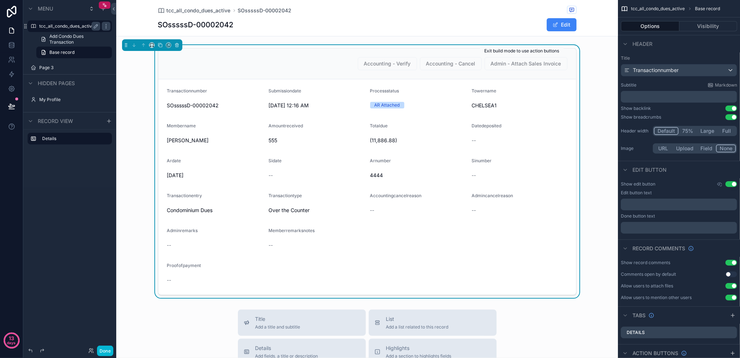
click at [515, 62] on span "Admin - Attach Sales Invoice" at bounding box center [526, 63] width 83 height 13
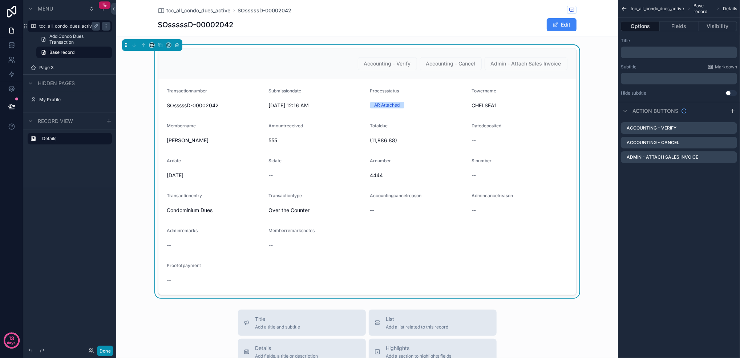
click at [104, 350] on button "Done" at bounding box center [105, 350] width 16 height 11
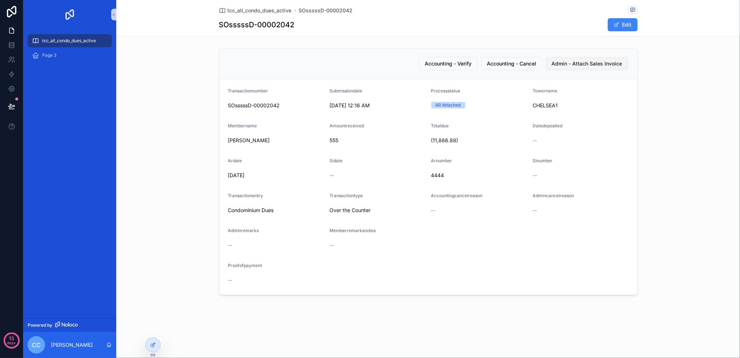
click at [590, 63] on span "Admin - Attach Sales Invoice" at bounding box center [587, 63] width 71 height 7
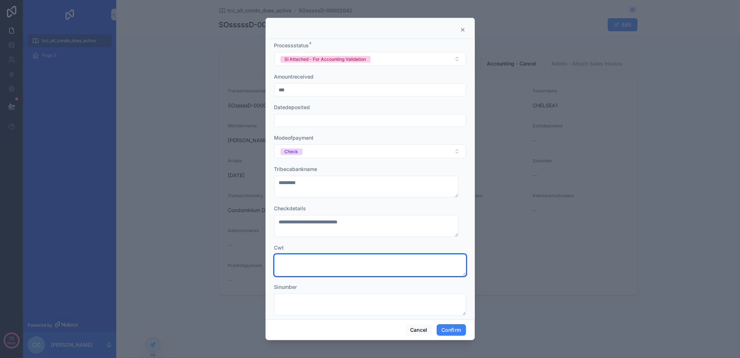
click at [328, 259] on textarea at bounding box center [370, 265] width 192 height 22
click at [330, 244] on div "Cwt" at bounding box center [370, 247] width 192 height 7
click at [416, 329] on button "Cancel" at bounding box center [419, 330] width 27 height 12
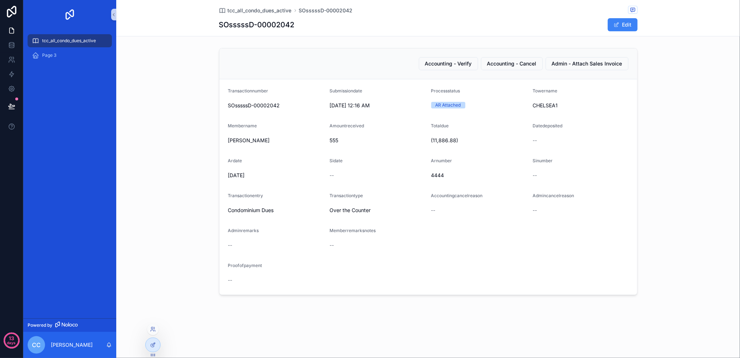
click at [160, 349] on div at bounding box center [152, 347] width 15 height 20
click at [157, 348] on div at bounding box center [153, 345] width 15 height 14
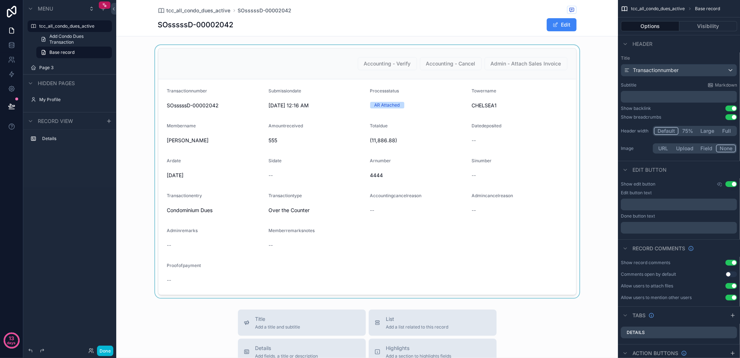
scroll to position [97, 0]
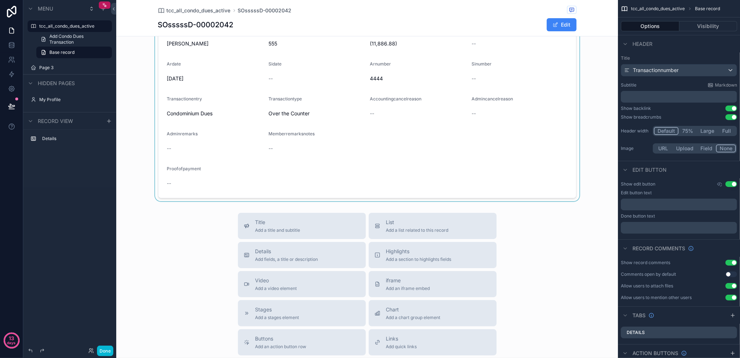
click at [351, 188] on div "scrollable content" at bounding box center [367, 74] width 502 height 253
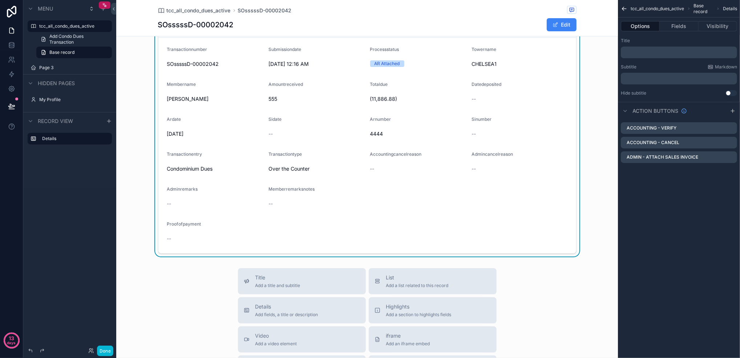
scroll to position [0, 0]
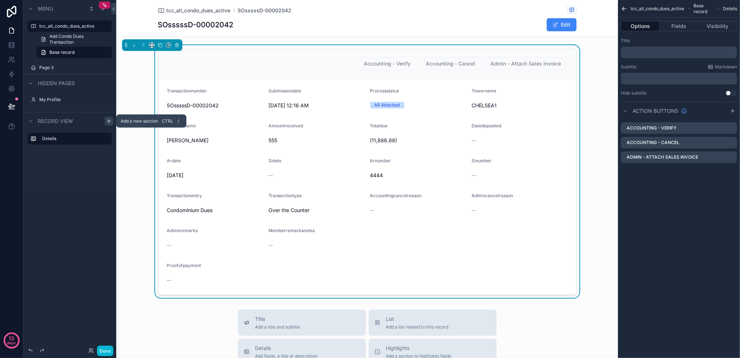
click at [106, 123] on icon "scrollable content" at bounding box center [109, 121] width 6 height 6
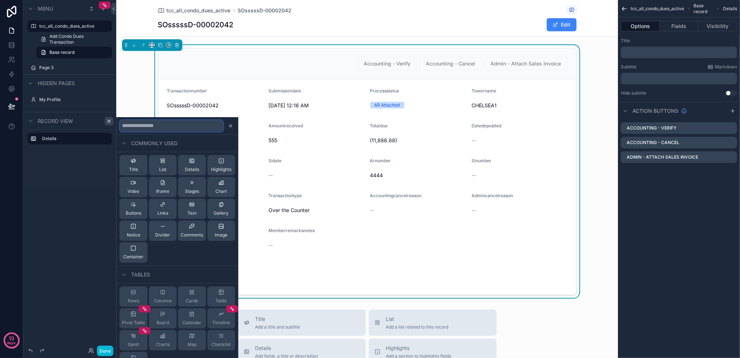
click at [176, 131] on input "text" at bounding box center [172, 126] width 104 height 12
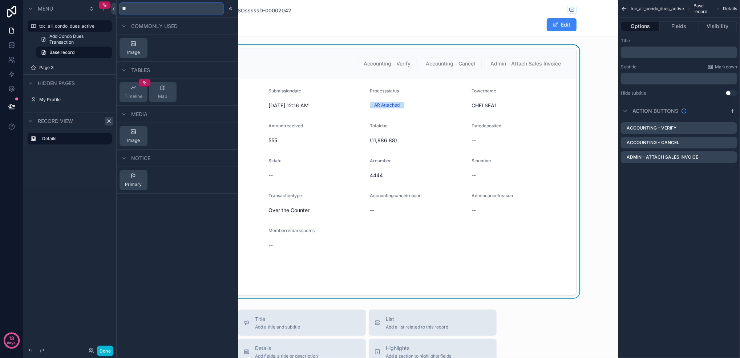
type input "*"
type input "****"
click at [131, 51] on span "Container" at bounding box center [133, 52] width 20 height 6
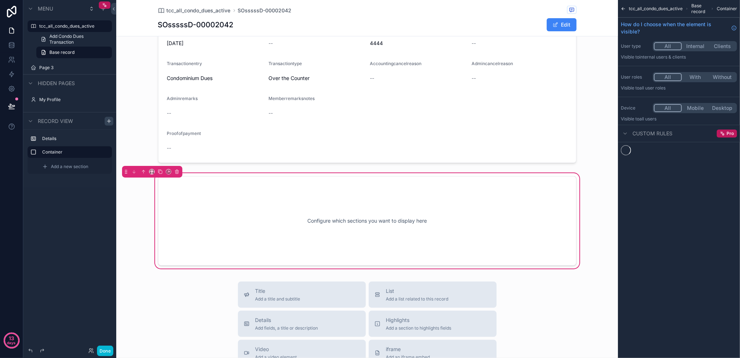
scroll to position [174, 0]
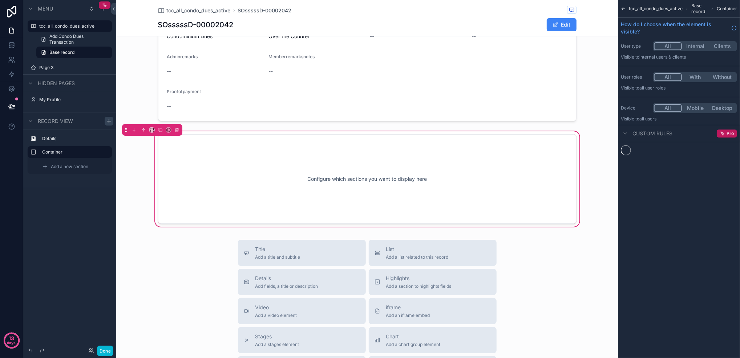
click at [205, 173] on div "Configure which sections you want to display here" at bounding box center [367, 178] width 395 height 65
click at [88, 165] on span "Add a new section" at bounding box center [69, 167] width 37 height 6
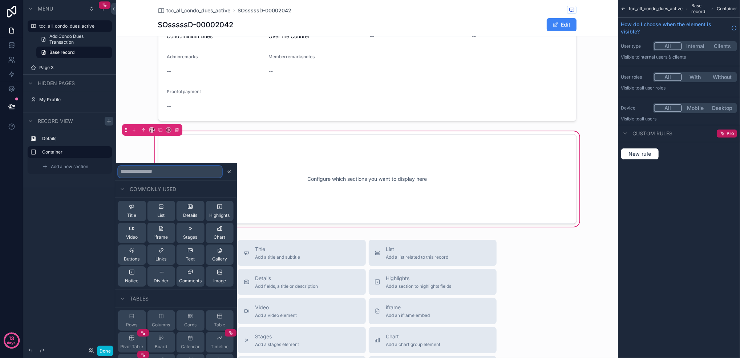
click at [133, 168] on input "text" at bounding box center [170, 172] width 104 height 12
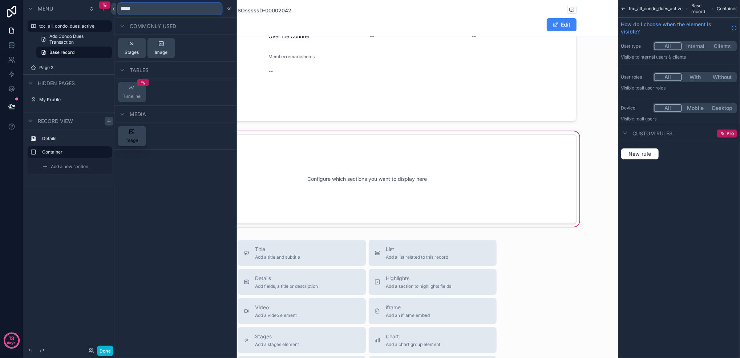
type input "*****"
click at [138, 132] on div "Image" at bounding box center [131, 136] width 13 height 15
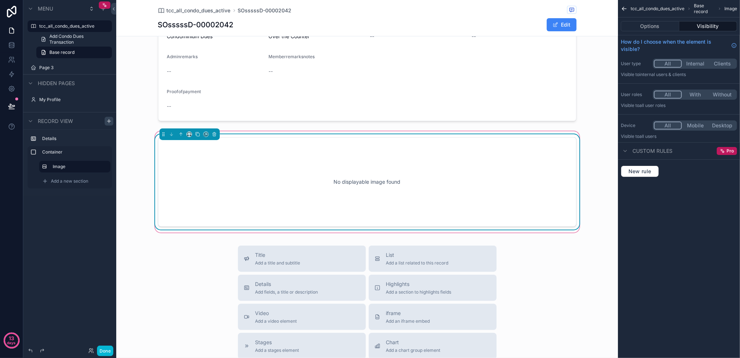
scroll to position [177, 0]
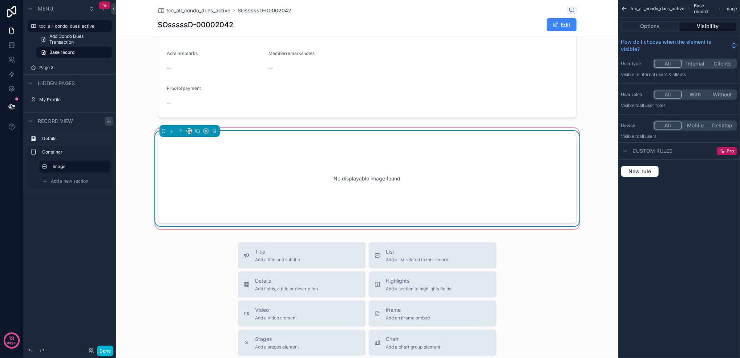
click at [382, 168] on div "No displayable image found" at bounding box center [367, 178] width 395 height 65
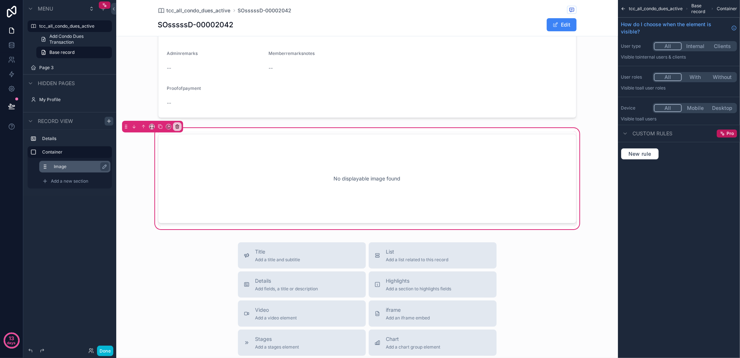
click at [72, 169] on label "Image" at bounding box center [79, 167] width 51 height 6
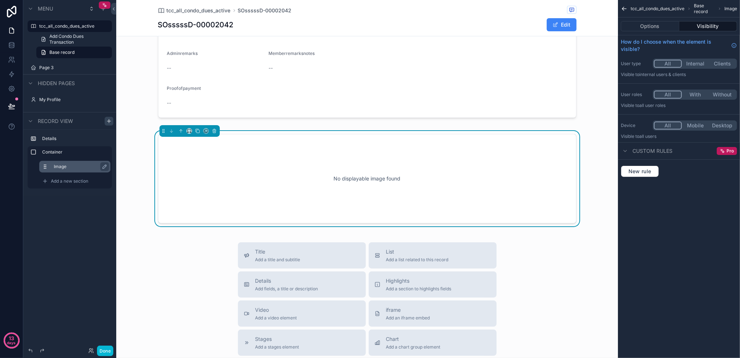
click at [666, 33] on div "Options Visibility" at bounding box center [679, 25] width 122 height 17
click at [662, 27] on button "Options" at bounding box center [650, 26] width 59 height 10
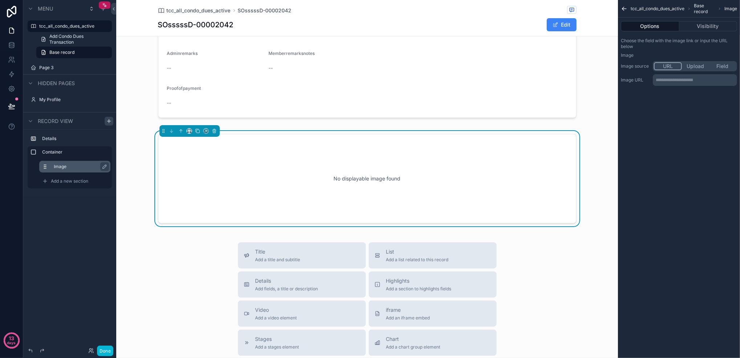
click at [657, 76] on div "**********" at bounding box center [695, 80] width 84 height 12
click at [659, 77] on p "**********" at bounding box center [696, 80] width 80 height 6
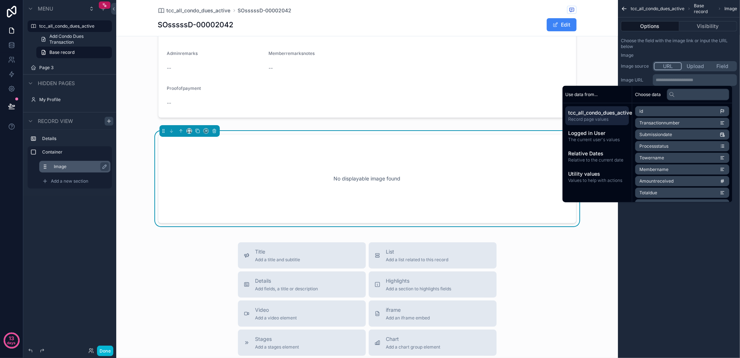
scroll to position [48, 0]
click at [699, 97] on input "text" at bounding box center [698, 94] width 63 height 12
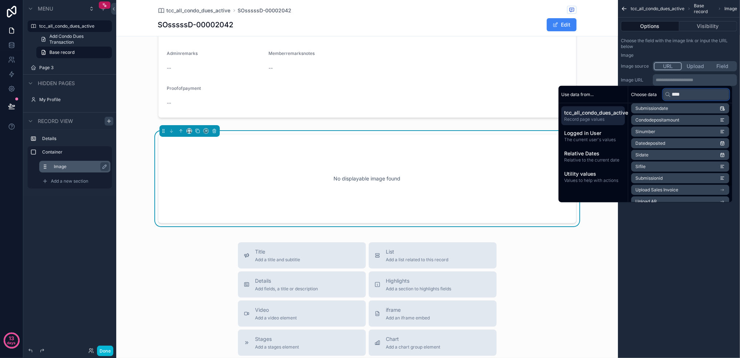
scroll to position [0, 0]
type input "*"
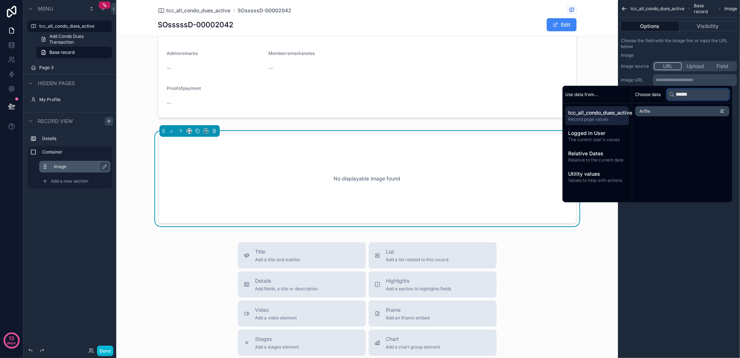
type input "******"
click at [683, 109] on li "Arfile" at bounding box center [683, 111] width 94 height 10
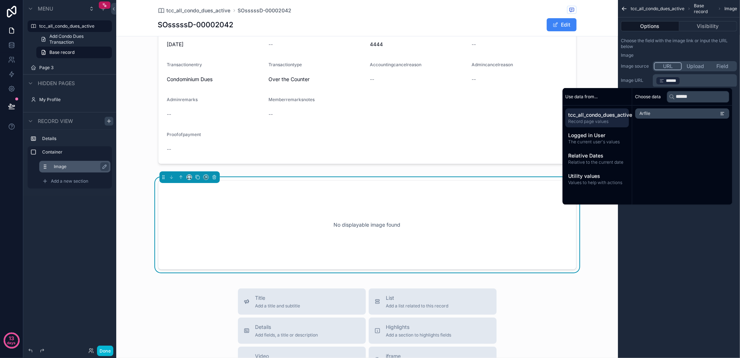
scroll to position [177, 0]
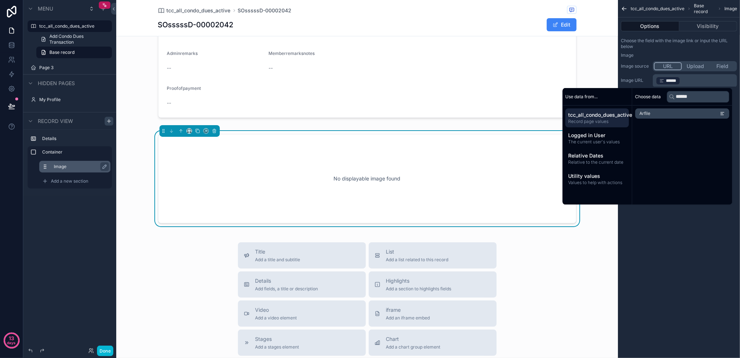
click at [669, 236] on div "tcc_all_condo_dues_active Base record Image Options Visibility Choose the field…" at bounding box center [679, 179] width 122 height 358
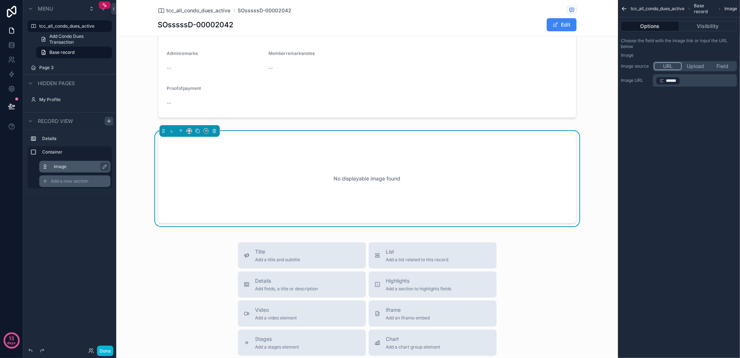
click at [78, 184] on div "Add a new section" at bounding box center [74, 181] width 71 height 12
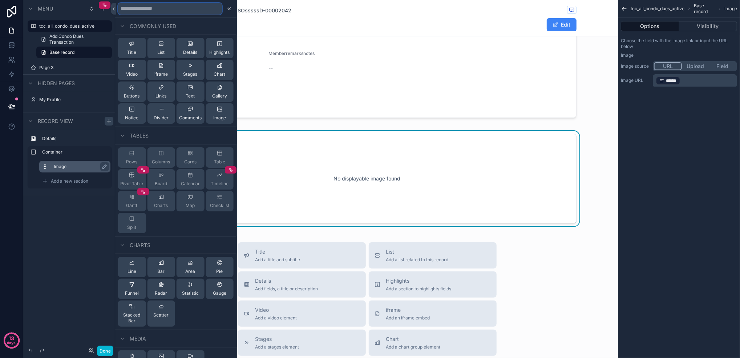
click at [205, 8] on input "text" at bounding box center [170, 9] width 104 height 12
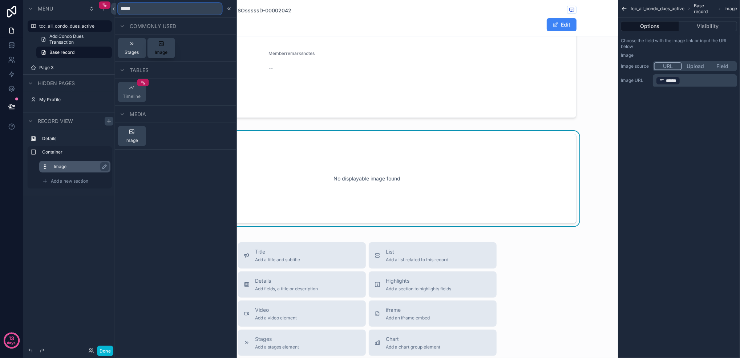
type input "*****"
click at [154, 45] on button "Image" at bounding box center [161, 48] width 28 height 20
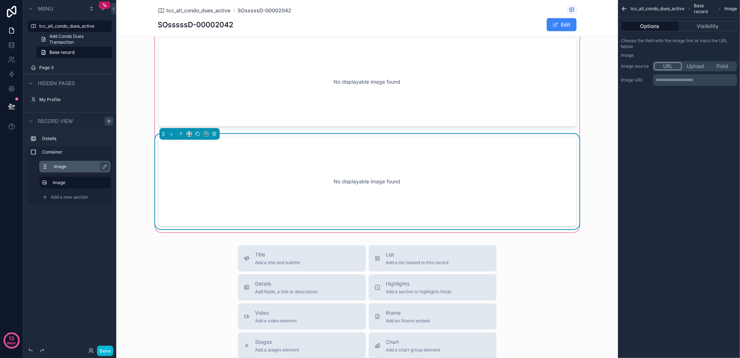
scroll to position [277, 0]
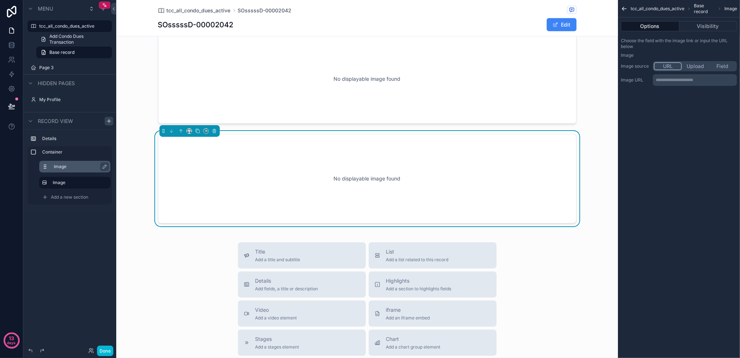
click at [689, 79] on p "**********" at bounding box center [696, 80] width 80 height 6
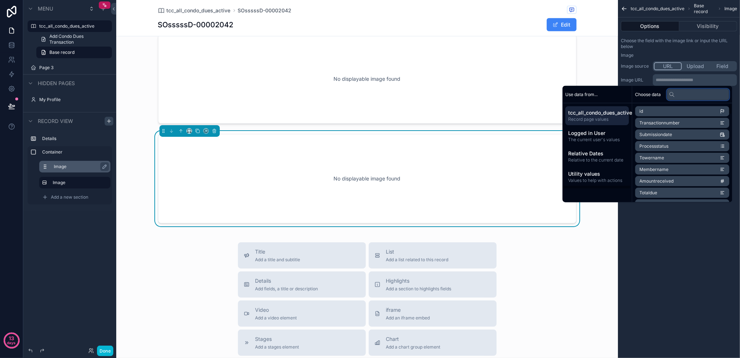
click at [681, 93] on input "text" at bounding box center [698, 94] width 63 height 12
type input "*"
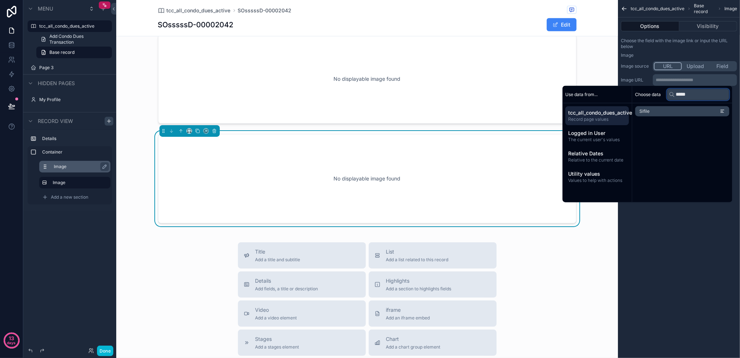
type input "*****"
click at [668, 112] on li "Sifile" at bounding box center [683, 111] width 94 height 10
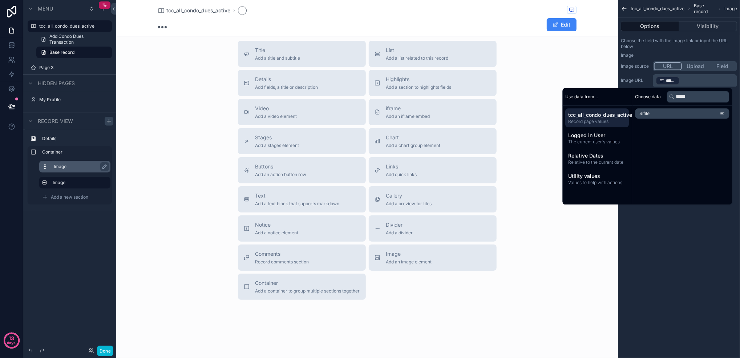
click at [667, 229] on div "tcc_all_condo_dues_active Base record Image Options Visibility Choose the field…" at bounding box center [679, 179] width 122 height 358
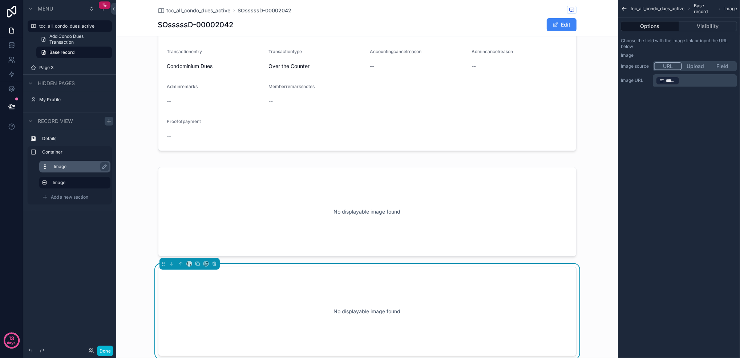
scroll to position [131, 0]
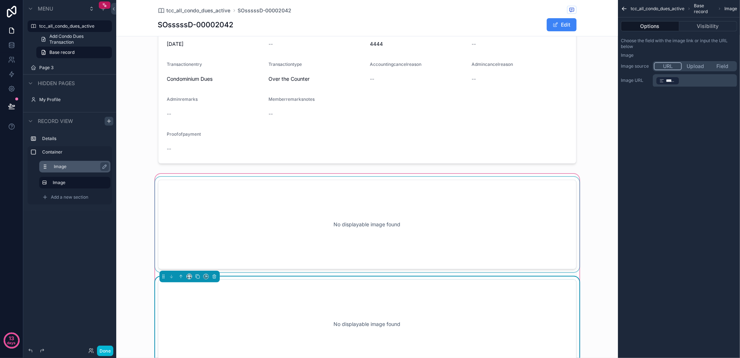
click at [479, 232] on div "scrollable content" at bounding box center [367, 224] width 427 height 95
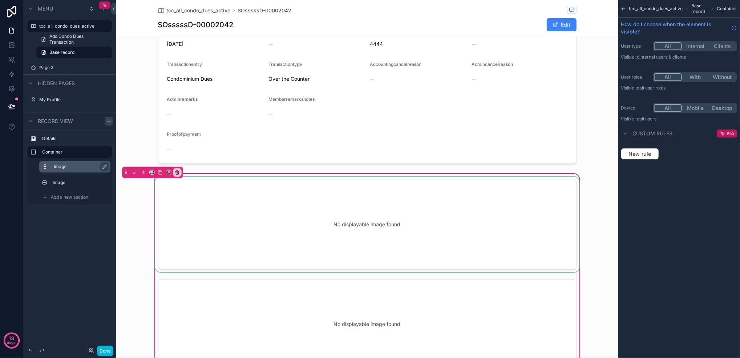
click at [525, 213] on div "scrollable content" at bounding box center [367, 224] width 427 height 95
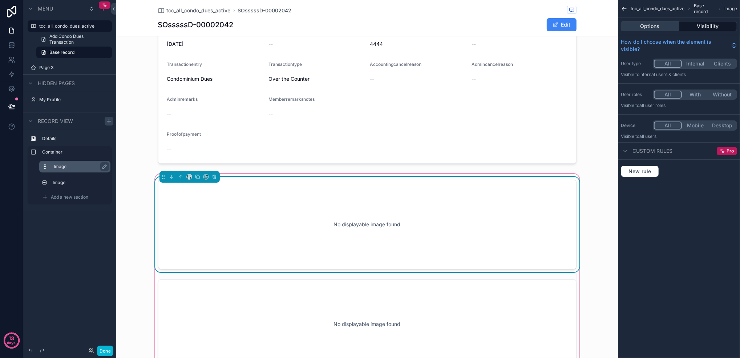
click at [659, 28] on button "Options" at bounding box center [650, 26] width 59 height 10
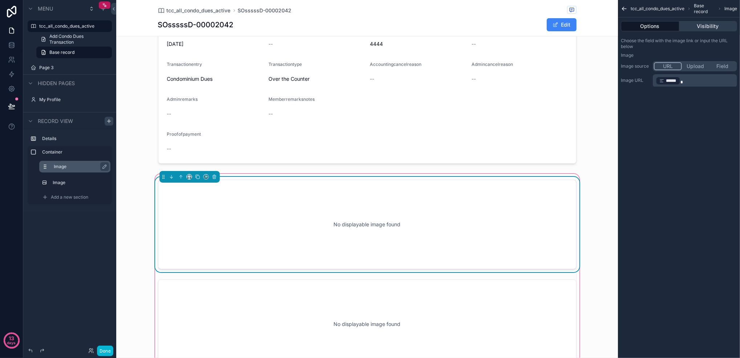
click at [702, 28] on button "Visibility" at bounding box center [709, 26] width 58 height 10
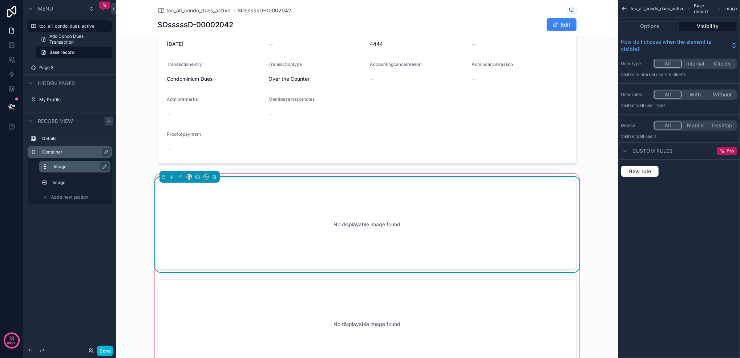
click at [80, 153] on label "Container" at bounding box center [74, 152] width 64 height 6
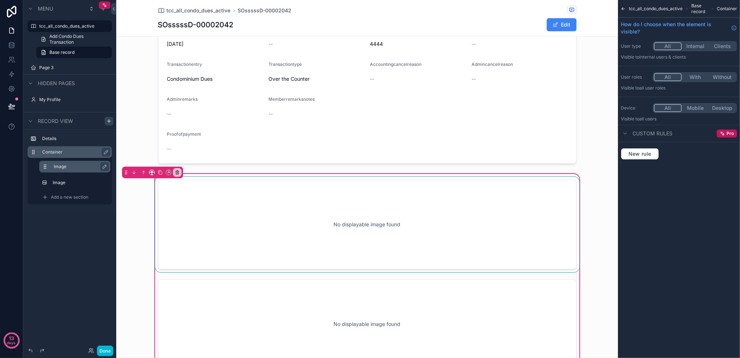
click at [62, 154] on label "Container" at bounding box center [74, 152] width 64 height 6
click at [62, 152] on label "Container" at bounding box center [74, 152] width 64 height 6
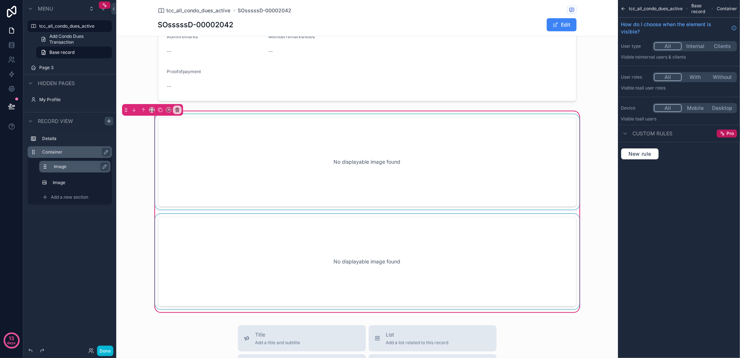
scroll to position [180, 0]
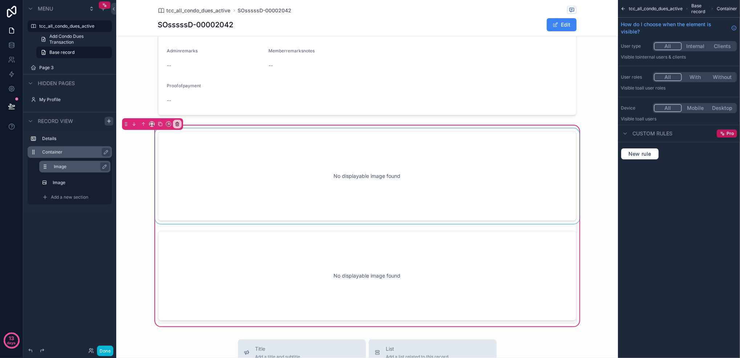
click at [206, 187] on div "scrollable content" at bounding box center [367, 175] width 427 height 95
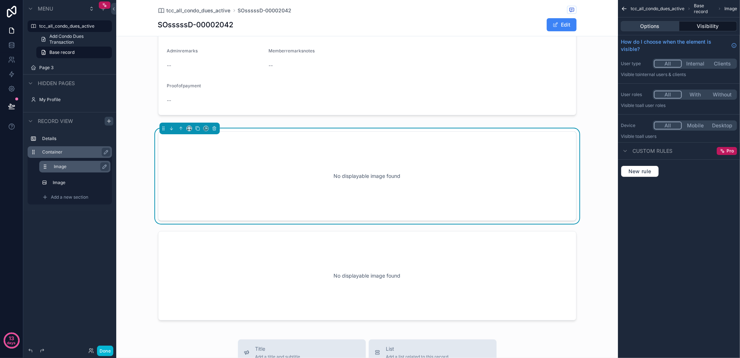
click at [640, 31] on button "Options" at bounding box center [650, 26] width 59 height 10
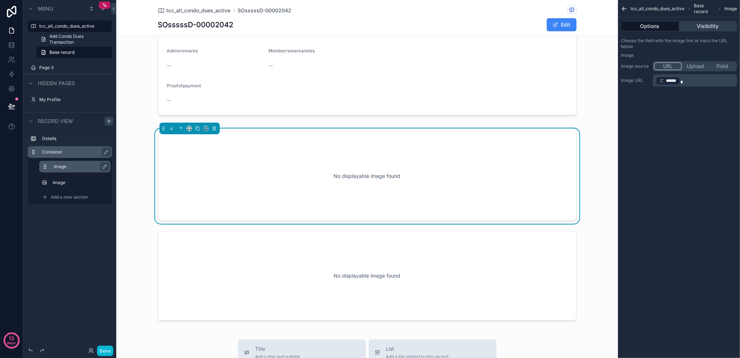
click at [699, 25] on button "Visibility" at bounding box center [709, 26] width 58 height 10
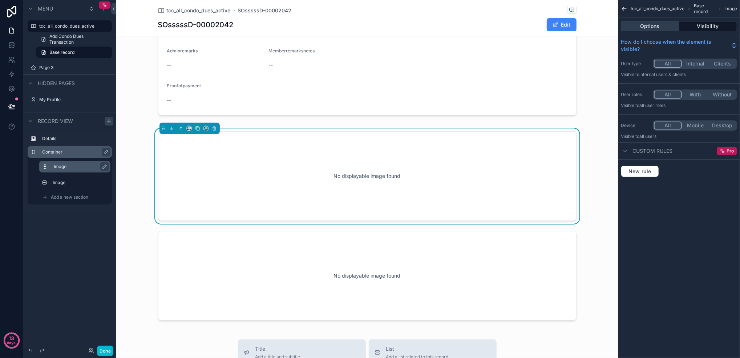
click at [635, 25] on button "Options" at bounding box center [650, 26] width 59 height 10
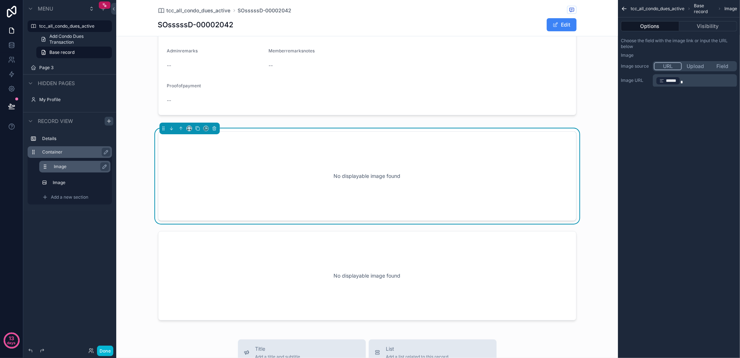
click at [133, 225] on div "No displayable image found No displayable image found" at bounding box center [367, 226] width 502 height 204
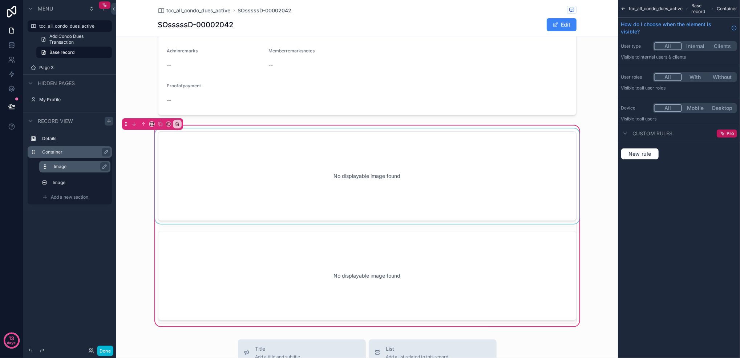
click at [133, 225] on div "No displayable image found No displayable image found" at bounding box center [367, 226] width 502 height 204
click at [89, 204] on div "Add a new section" at bounding box center [70, 197] width 84 height 15
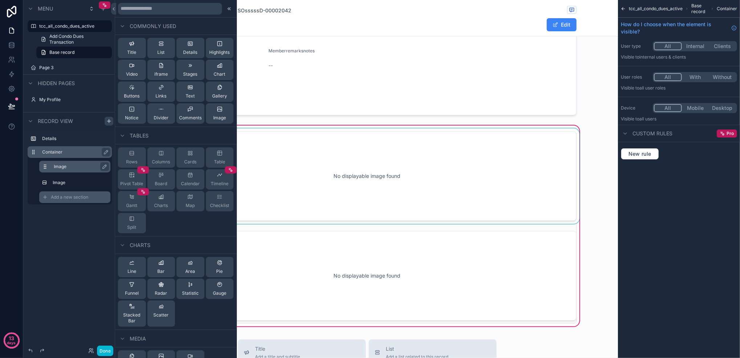
click at [88, 201] on div "Add a new section" at bounding box center [74, 197] width 71 height 12
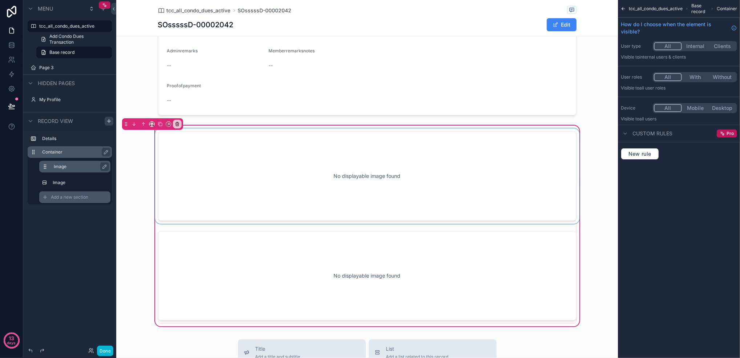
click at [88, 201] on div "Add a new section" at bounding box center [74, 197] width 71 height 12
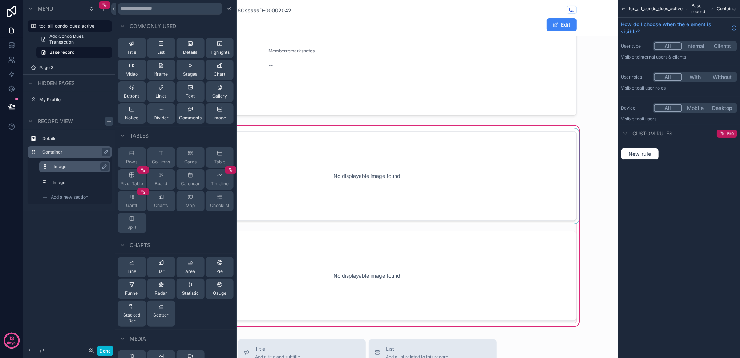
click at [596, 260] on div "No displayable image found No displayable image found" at bounding box center [367, 226] width 502 height 204
click at [109, 349] on button "Done" at bounding box center [105, 350] width 16 height 11
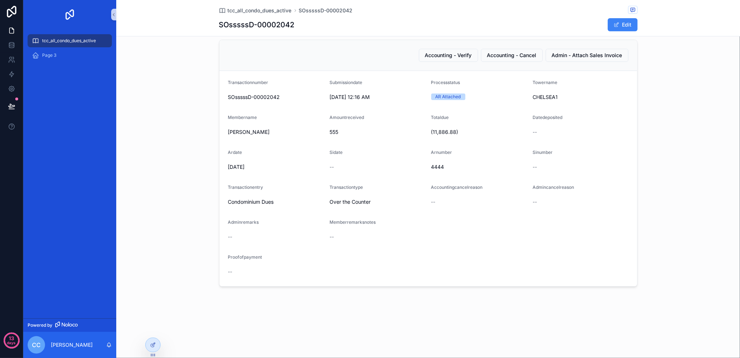
click at [81, 47] on link "tcc_all_condo_dues_active" at bounding box center [70, 40] width 84 height 13
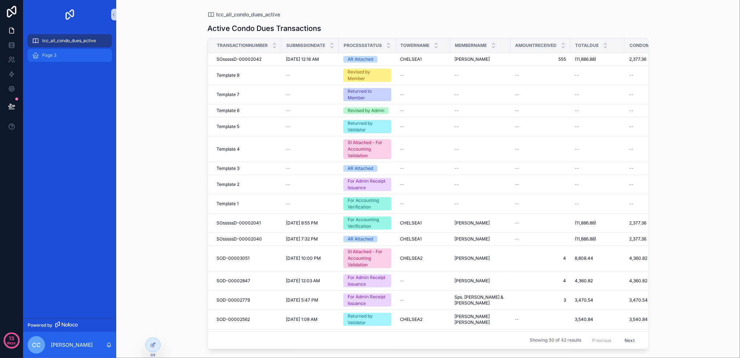
click at [56, 56] on div "Page 3" at bounding box center [70, 55] width 76 height 12
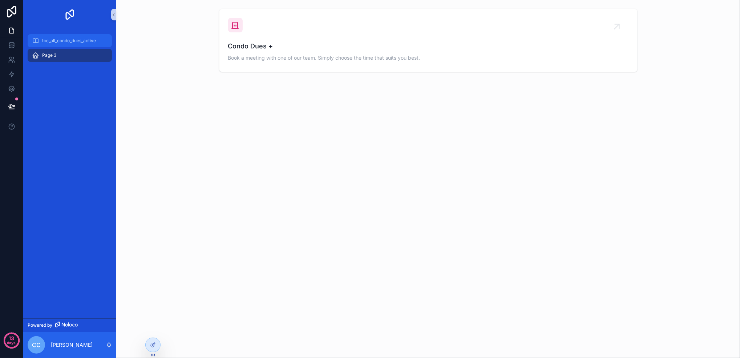
click at [76, 38] on span "tcc_all_condo_dues_active" at bounding box center [69, 41] width 54 height 6
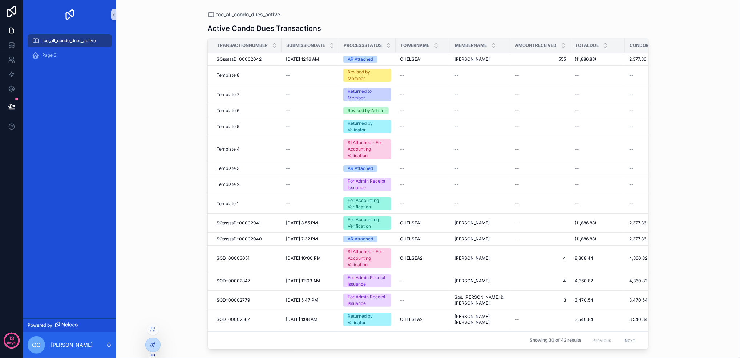
click at [153, 346] on icon at bounding box center [153, 345] width 6 height 6
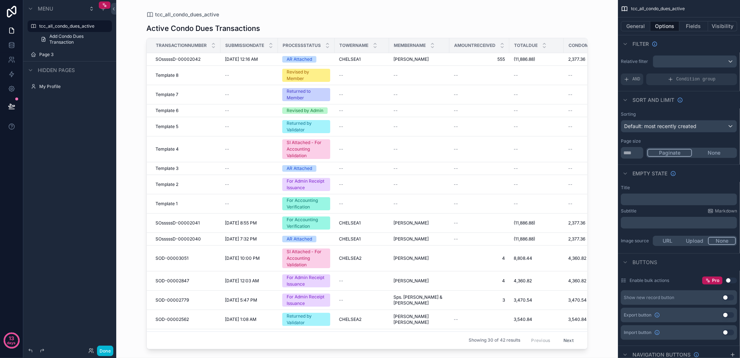
click at [301, 95] on div "scrollable content" at bounding box center [367, 174] width 465 height 349
click at [302, 72] on div "Revised by Member" at bounding box center [306, 75] width 39 height 13
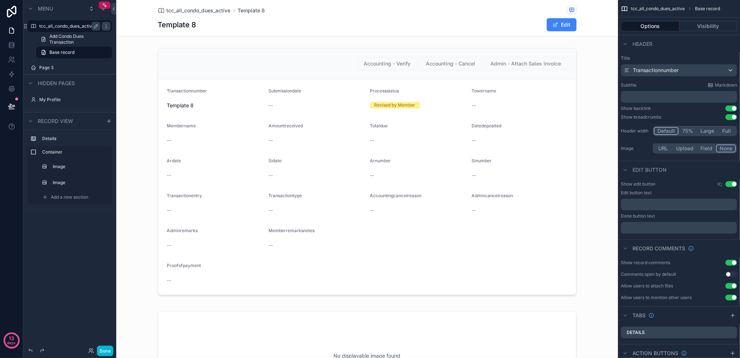
click at [63, 25] on label "tcc_all_condo_dues_active" at bounding box center [68, 26] width 58 height 6
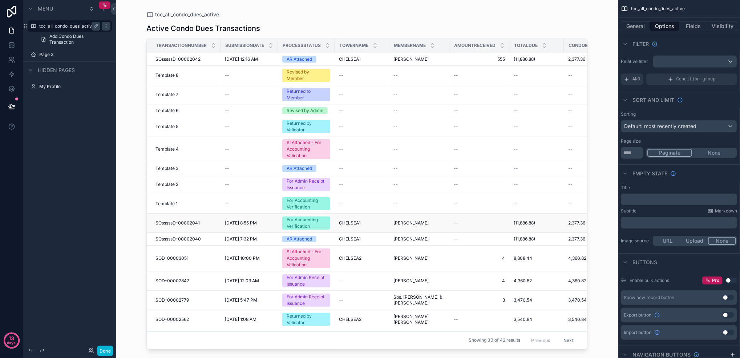
click at [320, 225] on div "For Accounting Verification" at bounding box center [306, 222] width 39 height 13
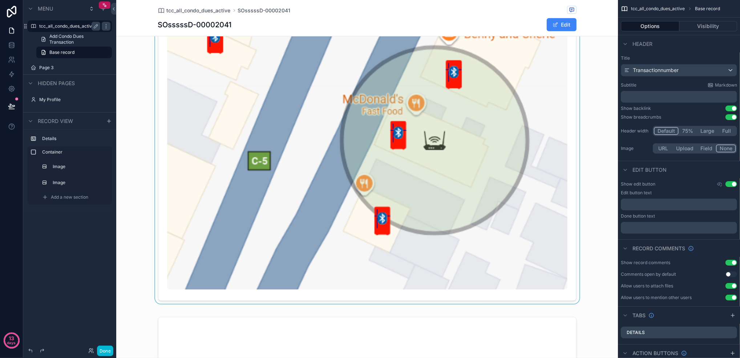
scroll to position [582, 0]
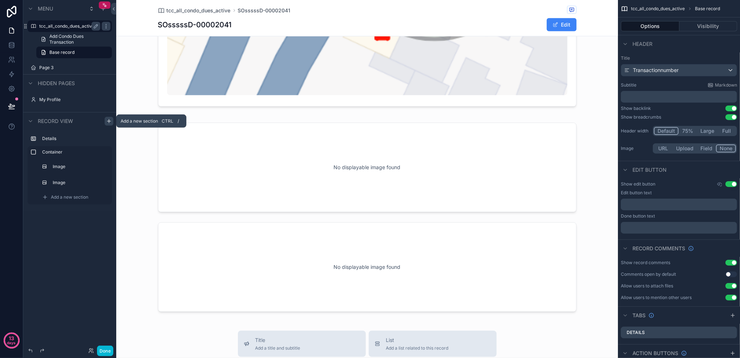
click at [108, 123] on icon "scrollable content" at bounding box center [109, 121] width 6 height 6
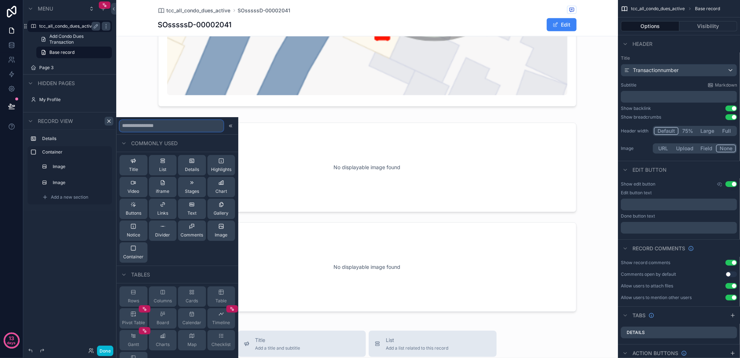
click at [141, 128] on input "text" at bounding box center [172, 126] width 104 height 12
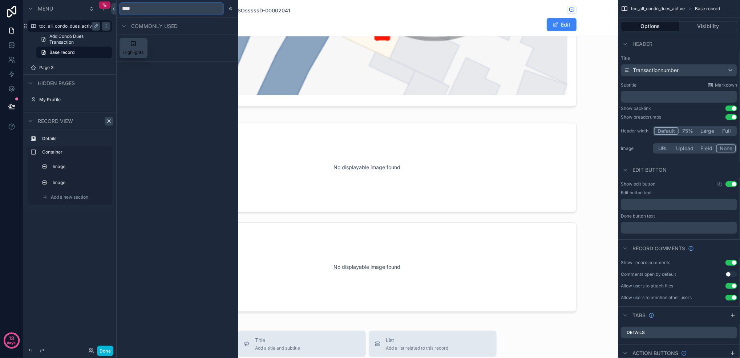
type input "****"
click at [134, 53] on span "Highlights" at bounding box center [133, 52] width 20 height 6
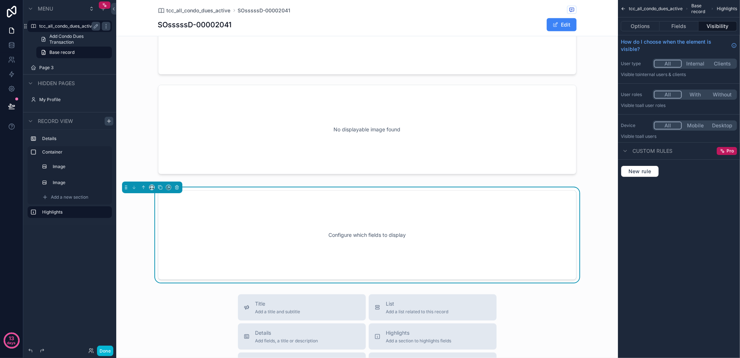
scroll to position [775, 0]
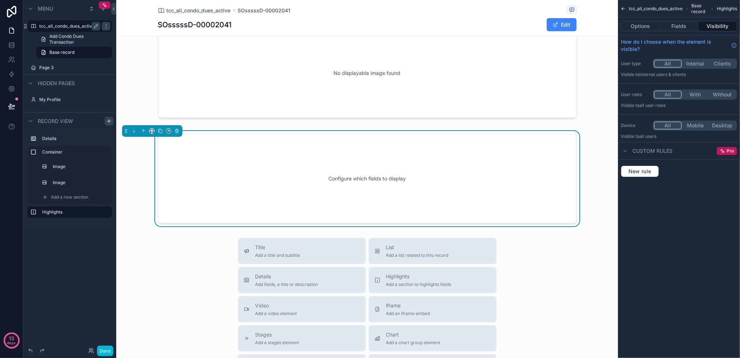
click at [360, 181] on div "Configure which fields to display" at bounding box center [367, 178] width 395 height 65
click at [644, 28] on button "Options" at bounding box center [640, 26] width 39 height 10
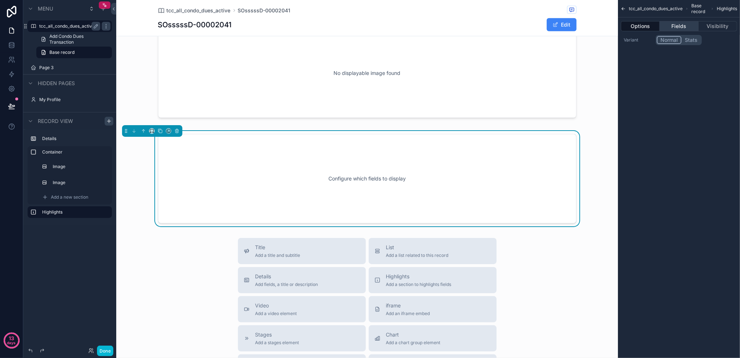
click at [681, 28] on button "Fields" at bounding box center [679, 26] width 39 height 10
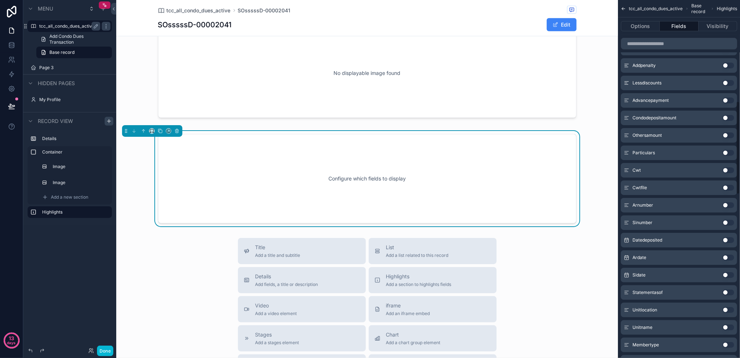
scroll to position [291, 0]
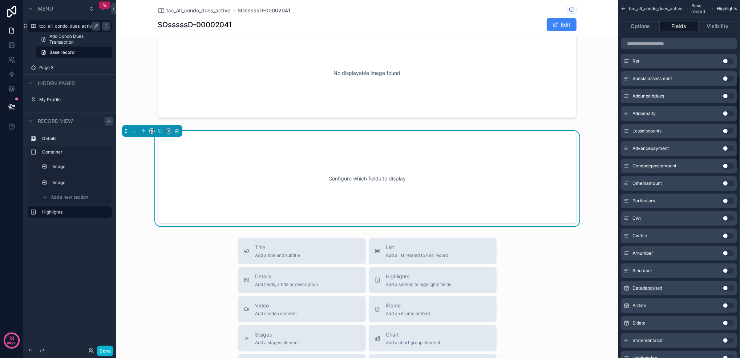
click at [533, 188] on div "Configure which fields to display" at bounding box center [367, 178] width 395 height 65
click at [179, 131] on icon "scrollable content" at bounding box center [176, 130] width 5 height 5
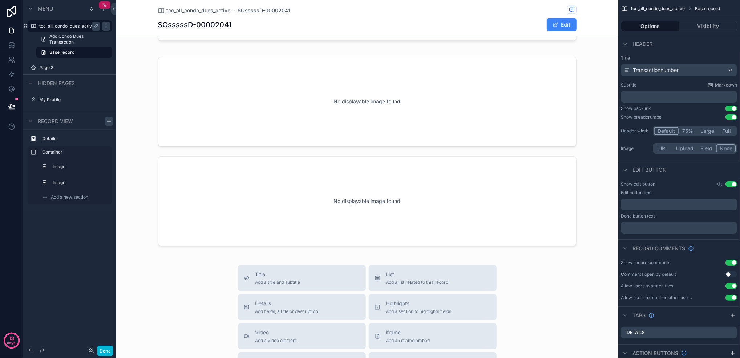
scroll to position [630, 0]
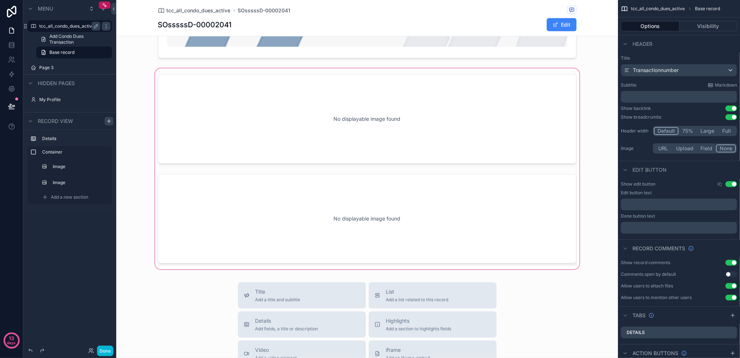
click at [291, 154] on div "scrollable content" at bounding box center [367, 169] width 502 height 204
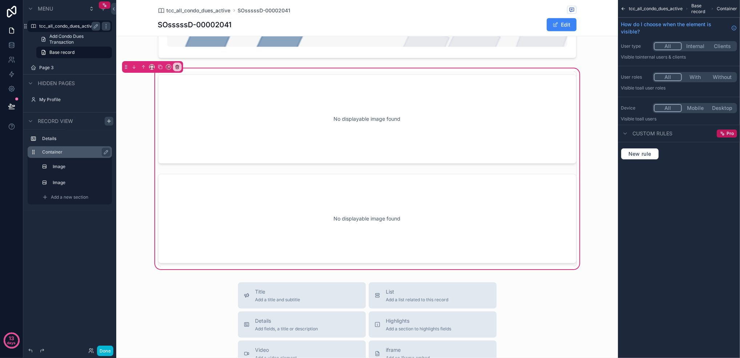
click at [63, 154] on label "Container" at bounding box center [74, 152] width 64 height 6
click at [631, 134] on div "Custom rules" at bounding box center [647, 133] width 52 height 9
click at [72, 170] on div "Image" at bounding box center [81, 166] width 54 height 9
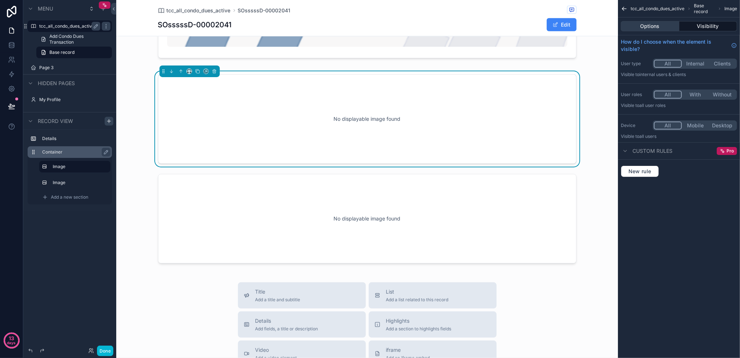
click at [663, 26] on button "Options" at bounding box center [650, 26] width 59 height 10
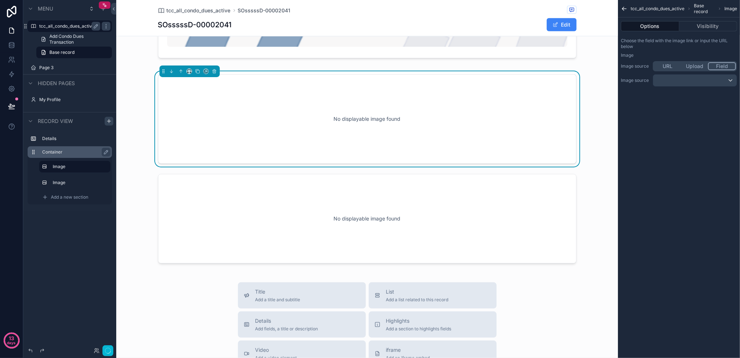
click at [719, 65] on button "Field" at bounding box center [722, 66] width 28 height 8
click at [691, 76] on div "scrollable content" at bounding box center [696, 81] width 84 height 12
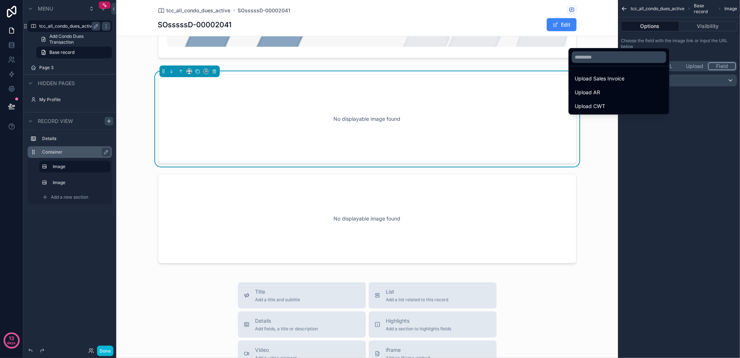
click at [690, 80] on div "scrollable content" at bounding box center [370, 179] width 740 height 358
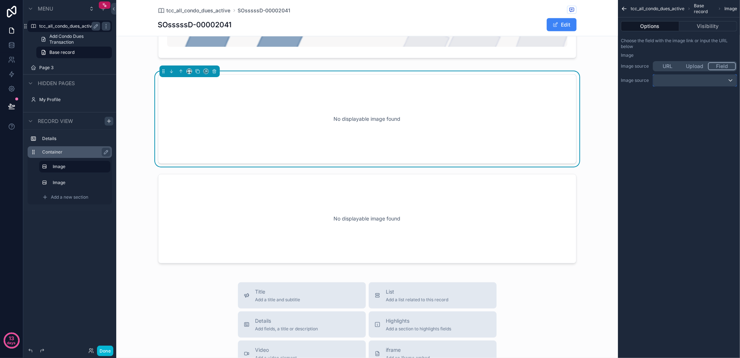
click at [689, 81] on div "scrollable content" at bounding box center [696, 81] width 84 height 12
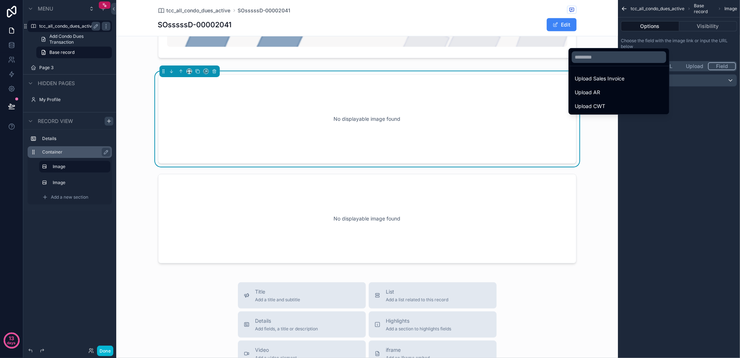
click at [689, 81] on div "scrollable content" at bounding box center [370, 179] width 740 height 358
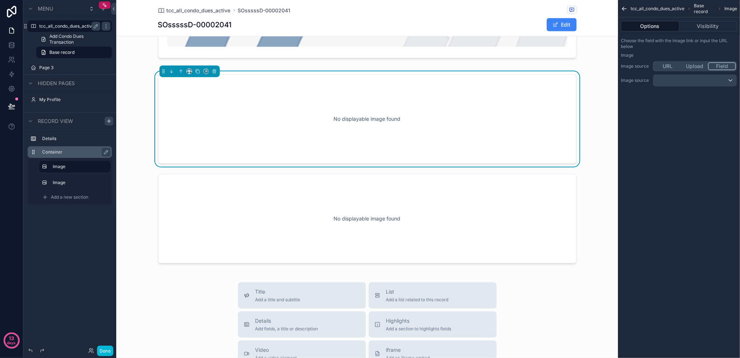
click at [666, 69] on button "URL" at bounding box center [667, 66] width 27 height 8
click at [235, 98] on div "No displayable image found" at bounding box center [367, 118] width 395 height 65
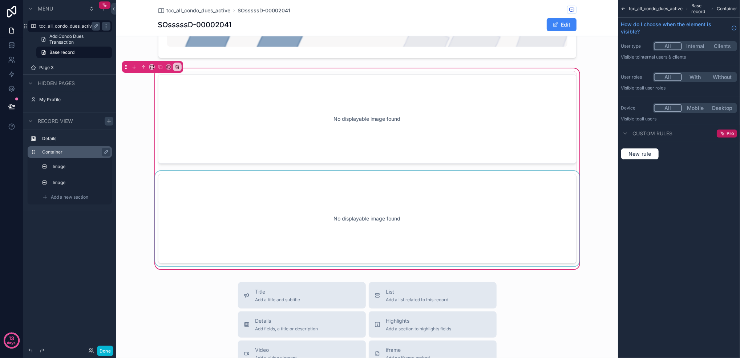
click at [369, 205] on div "scrollable content" at bounding box center [367, 218] width 427 height 95
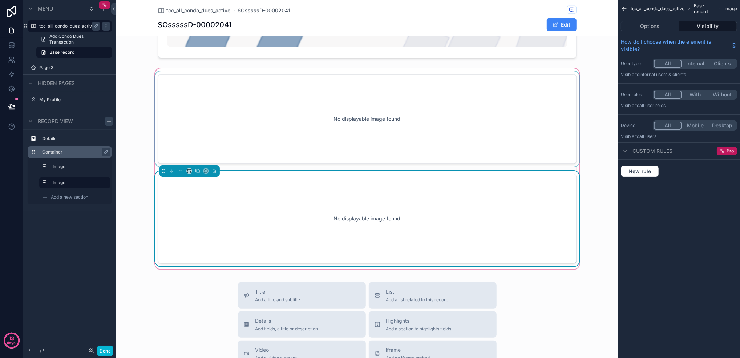
click at [304, 112] on div "scrollable content" at bounding box center [367, 118] width 427 height 95
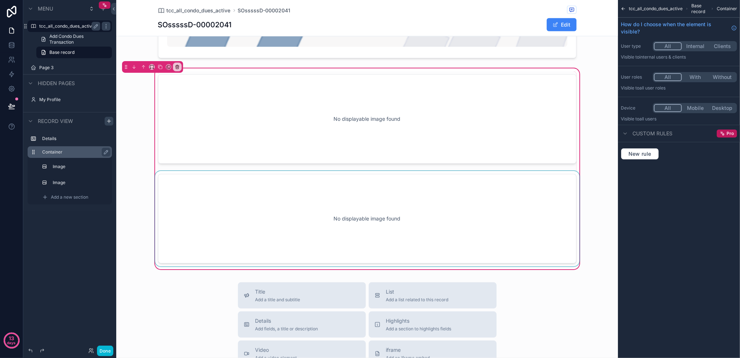
click at [83, 152] on label "Container" at bounding box center [74, 152] width 64 height 6
click at [204, 120] on div "scrollable content" at bounding box center [367, 118] width 427 height 95
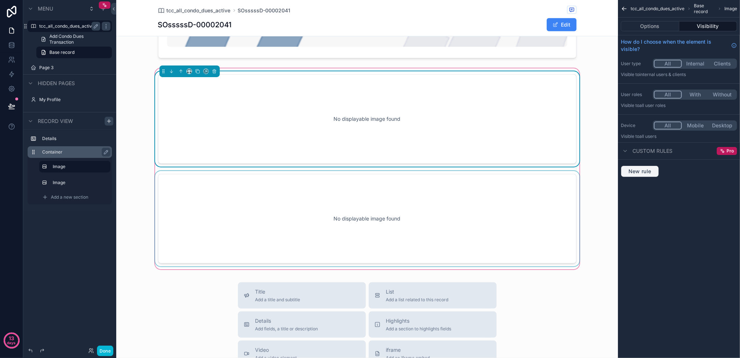
click at [644, 171] on span "New rule" at bounding box center [640, 171] width 29 height 7
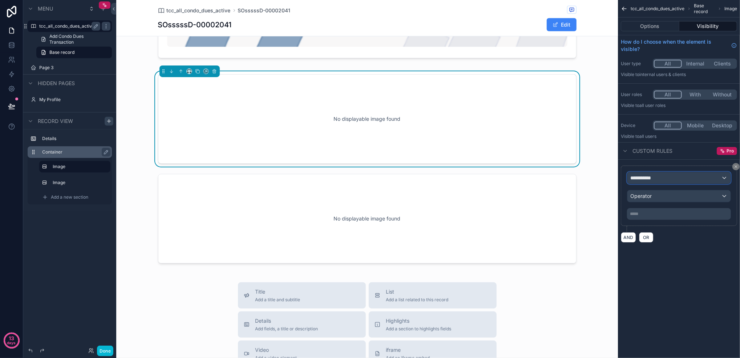
click at [646, 180] on span "**********" at bounding box center [644, 177] width 27 height 7
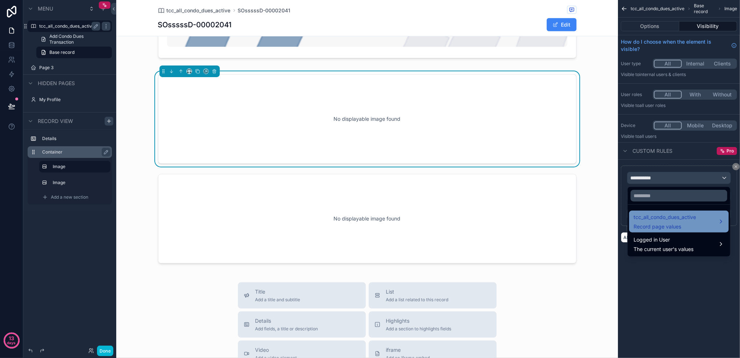
click at [658, 218] on span "tcc_all_condo_dues_active" at bounding box center [665, 217] width 63 height 9
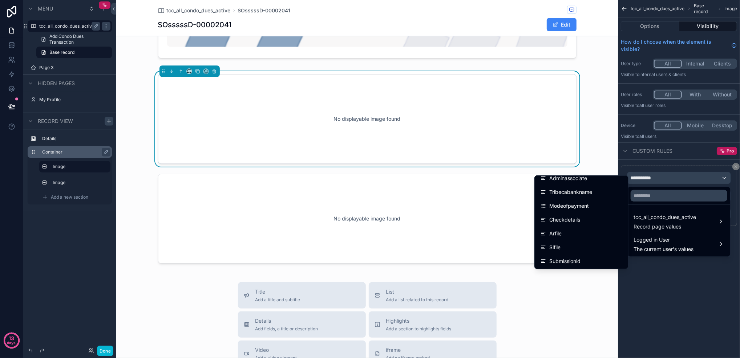
scroll to position [485, 0]
click at [578, 223] on div "Arfile" at bounding box center [582, 224] width 82 height 9
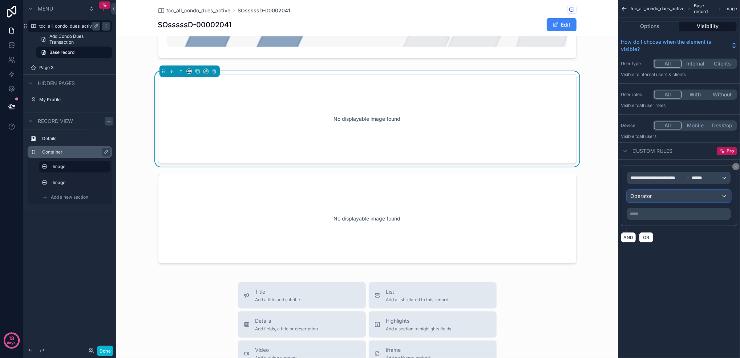
click at [688, 198] on div "Operator" at bounding box center [679, 196] width 103 height 12
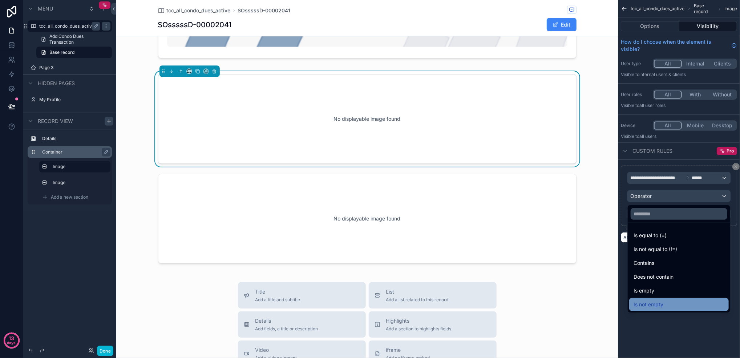
click at [667, 304] on div "Is not empty" at bounding box center [679, 304] width 91 height 9
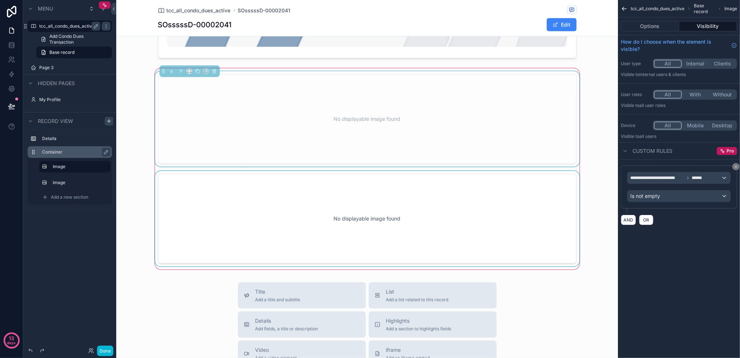
click at [557, 217] on div "scrollable content" at bounding box center [367, 218] width 427 height 95
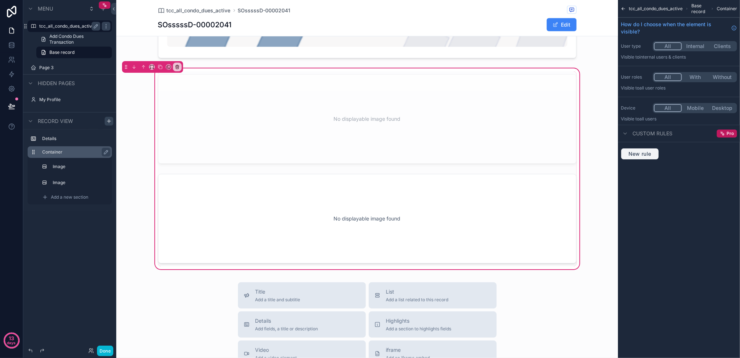
click at [647, 156] on span "New rule" at bounding box center [640, 153] width 29 height 7
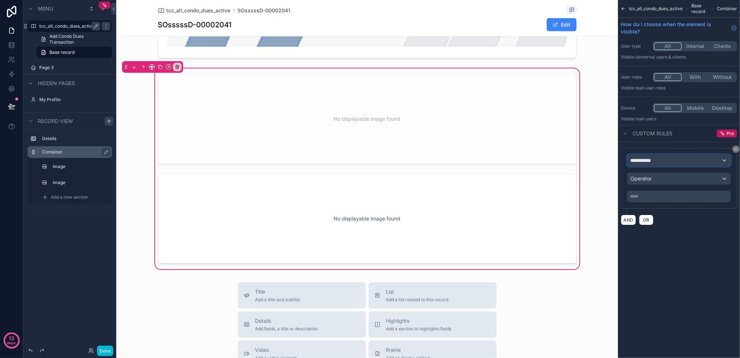
click at [672, 161] on div "**********" at bounding box center [679, 160] width 103 height 12
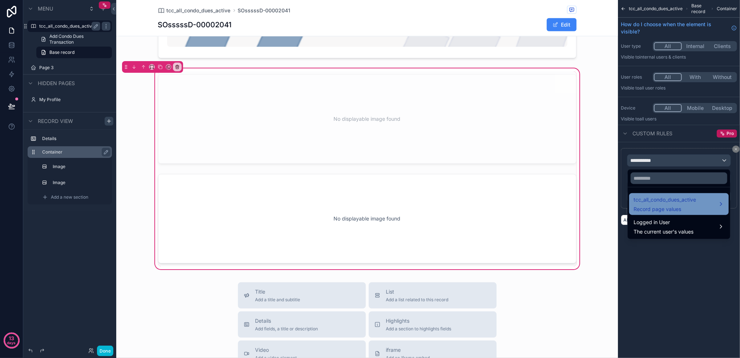
click at [676, 201] on span "tcc_all_condo_dues_active" at bounding box center [665, 199] width 63 height 9
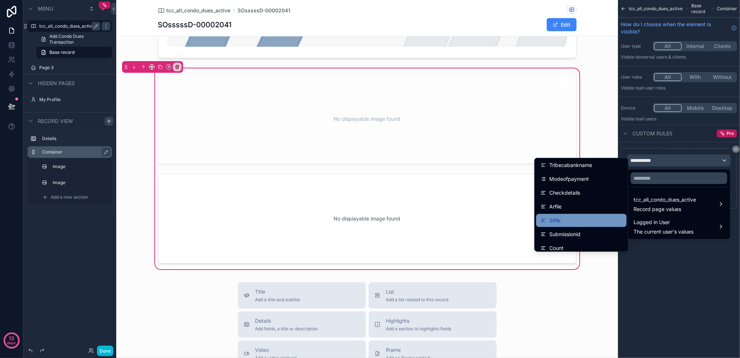
click at [584, 216] on div "Sifile" at bounding box center [582, 220] width 82 height 9
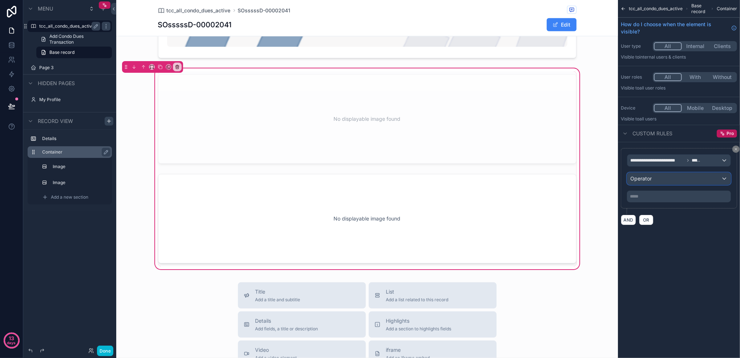
click at [658, 180] on div "Operator" at bounding box center [679, 179] width 103 height 12
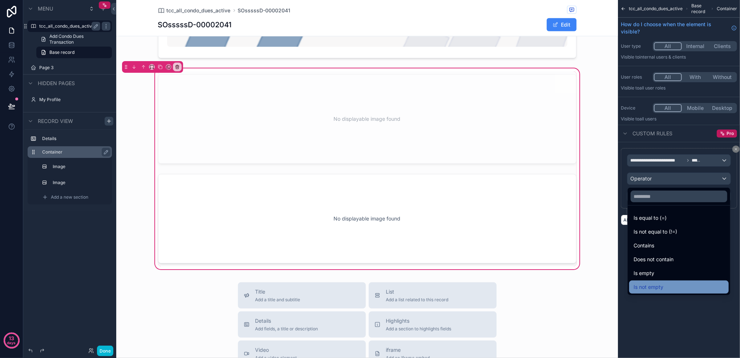
click at [680, 287] on div "Is not empty" at bounding box center [679, 286] width 91 height 9
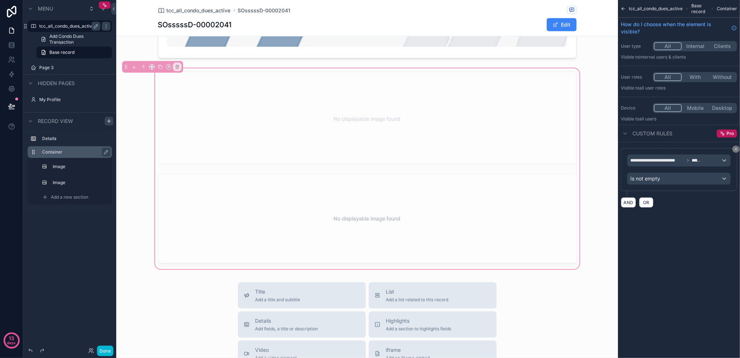
click at [598, 218] on div "No displayable image found No displayable image found" at bounding box center [367, 169] width 502 height 204
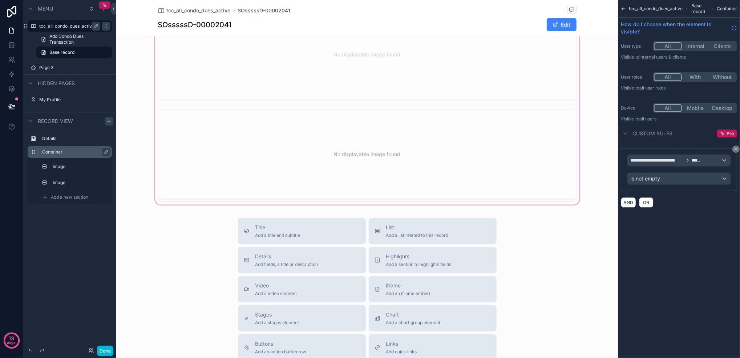
scroll to position [678, 0]
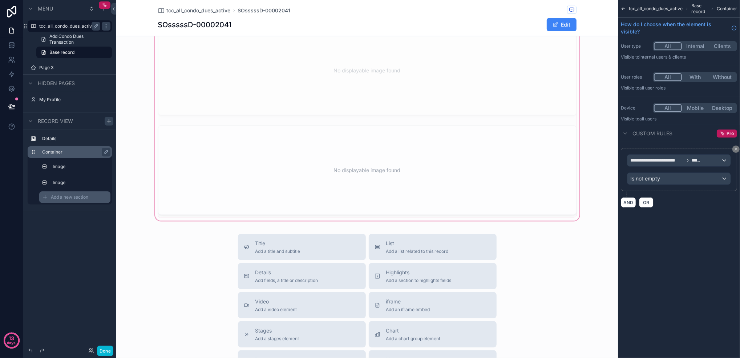
click at [78, 198] on span "Add a new section" at bounding box center [69, 197] width 37 height 6
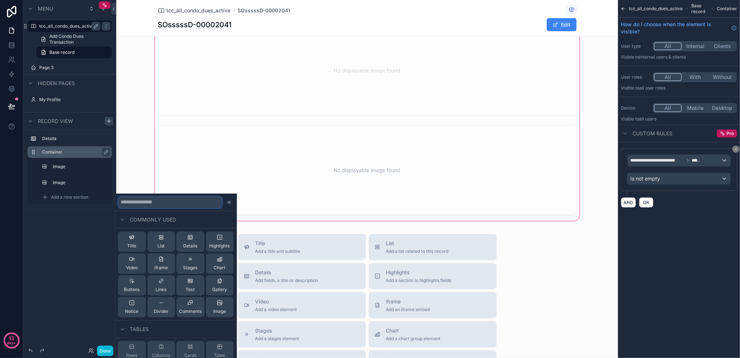
click at [135, 198] on input "text" at bounding box center [170, 202] width 104 height 12
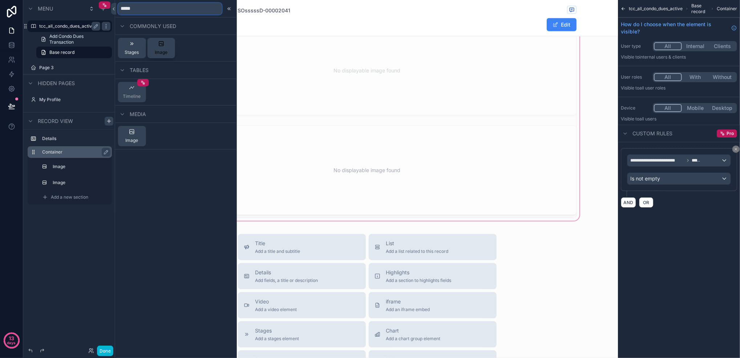
type input "*****"
click at [160, 51] on span "Image" at bounding box center [161, 52] width 13 height 6
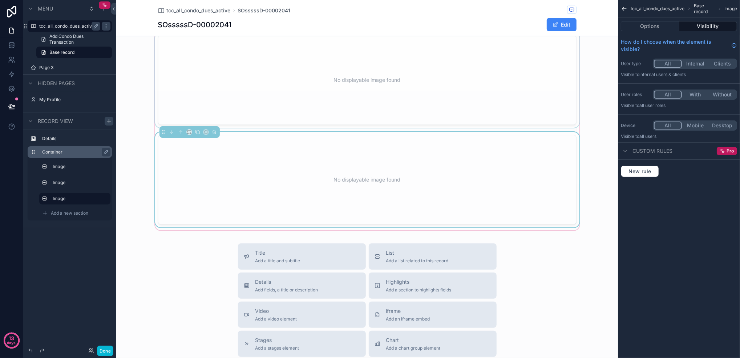
scroll to position [770, 0]
click at [245, 184] on div "No displayable image found" at bounding box center [367, 178] width 395 height 65
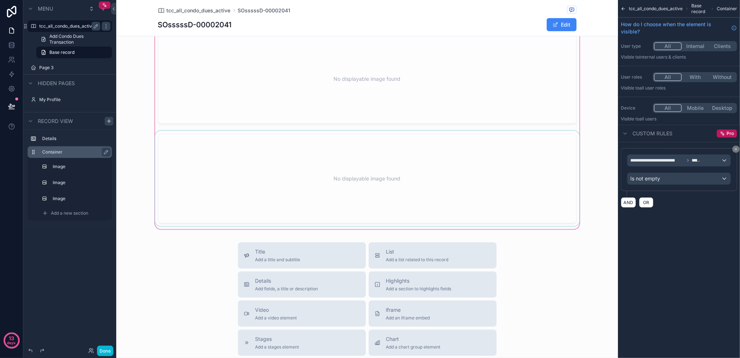
click at [507, 181] on div "scrollable content" at bounding box center [367, 178] width 427 height 95
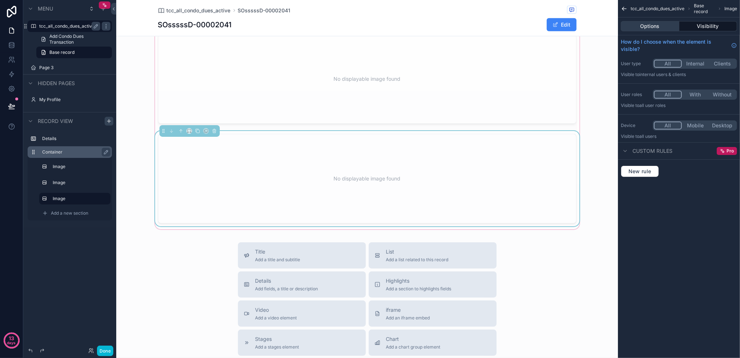
click at [670, 28] on button "Options" at bounding box center [650, 26] width 59 height 10
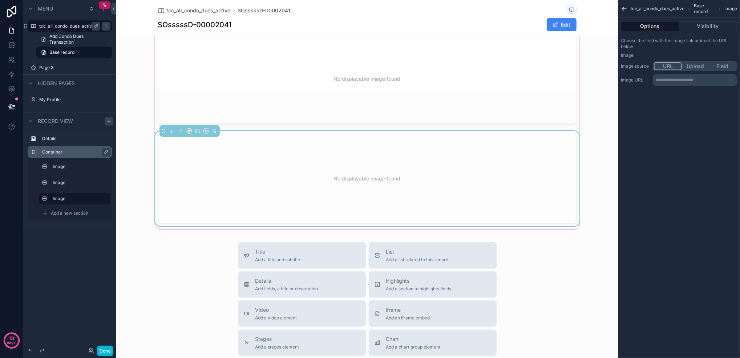
click at [720, 64] on button "Field" at bounding box center [722, 66] width 27 height 8
click at [726, 80] on div "scrollable content" at bounding box center [696, 81] width 84 height 12
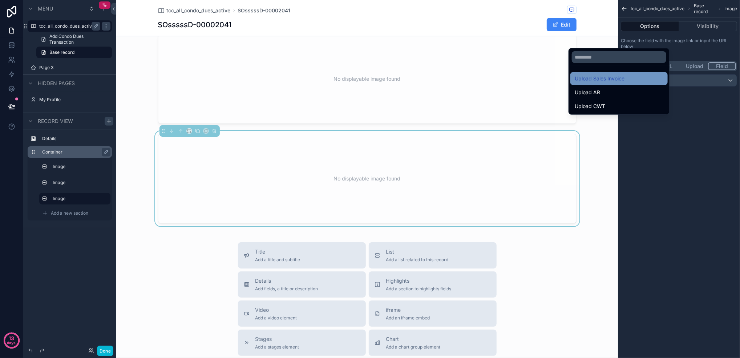
click at [635, 84] on div "Upload Sales Invoice" at bounding box center [619, 78] width 97 height 13
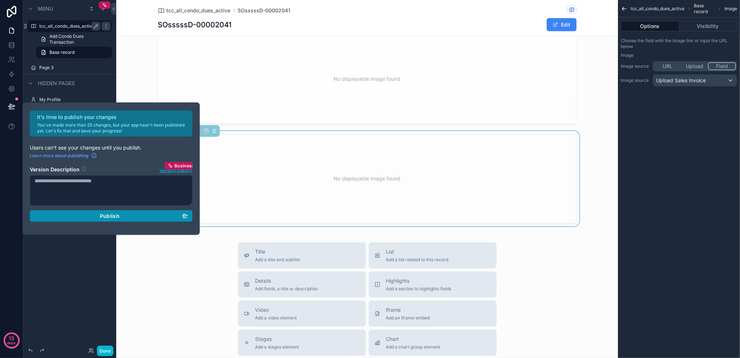
click at [122, 214] on div "Publish" at bounding box center [111, 216] width 153 height 7
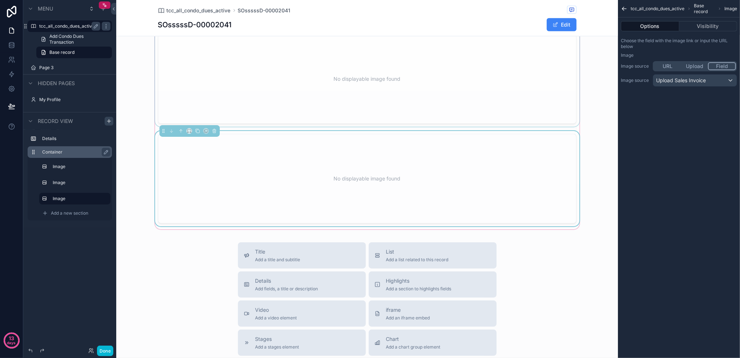
click at [328, 93] on div "scrollable content" at bounding box center [367, 78] width 427 height 95
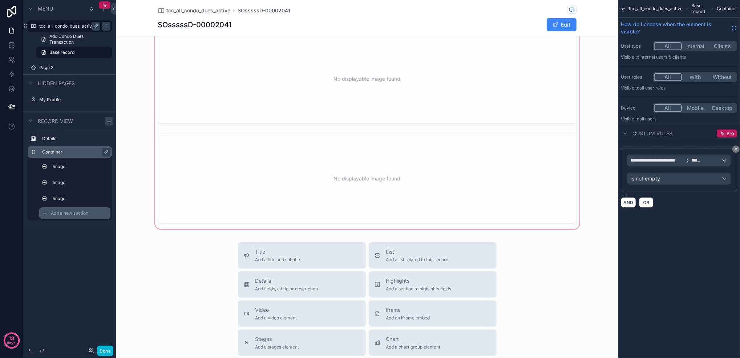
click at [76, 210] on span "Add a new section" at bounding box center [69, 213] width 37 height 6
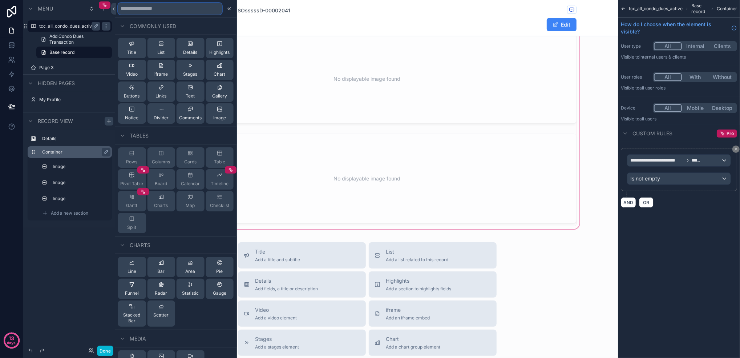
click at [183, 12] on input "text" at bounding box center [170, 9] width 104 height 12
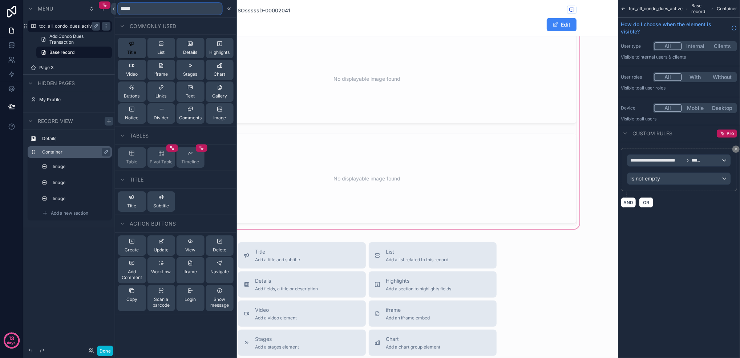
type input "*****"
click at [133, 47] on div "Title" at bounding box center [131, 48] width 9 height 15
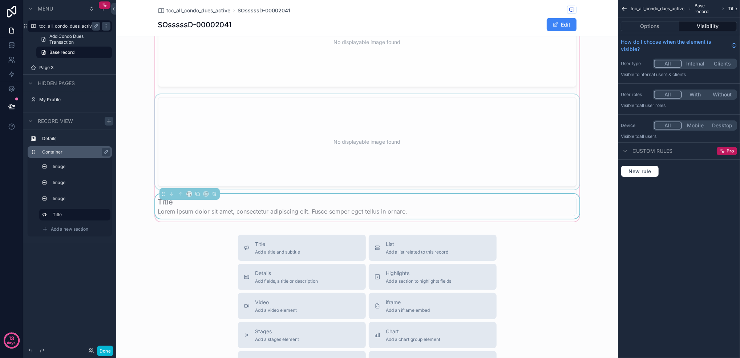
scroll to position [834, 0]
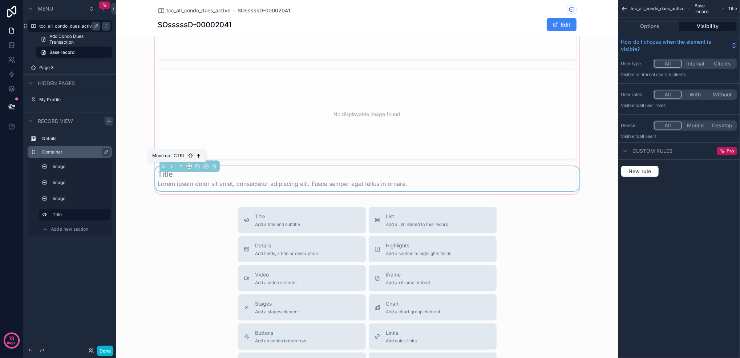
click at [179, 168] on icon "scrollable content" at bounding box center [180, 166] width 5 height 5
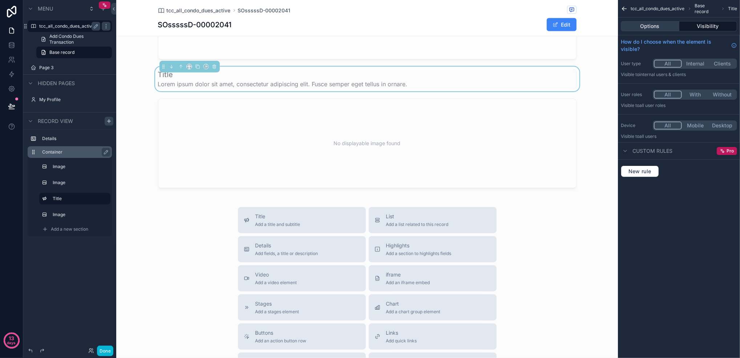
click at [656, 27] on button "Options" at bounding box center [650, 26] width 59 height 10
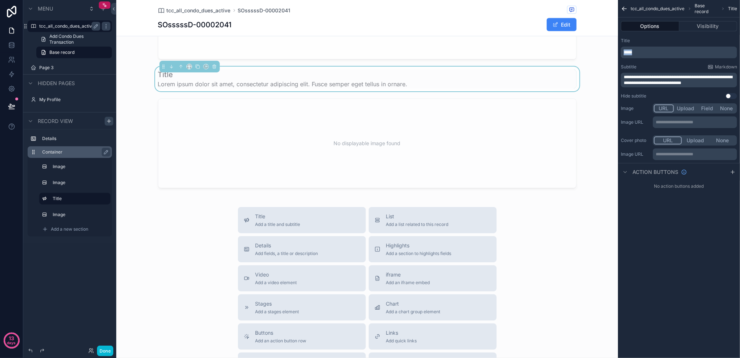
drag, startPoint x: 668, startPoint y: 49, endPoint x: 610, endPoint y: 53, distance: 57.9
click at [611, 53] on div "tcc_all_condo_dues_active Page 3 My Profile Powered by CC [PERSON_NAME] tcc_all…" at bounding box center [428, 179] width 624 height 358
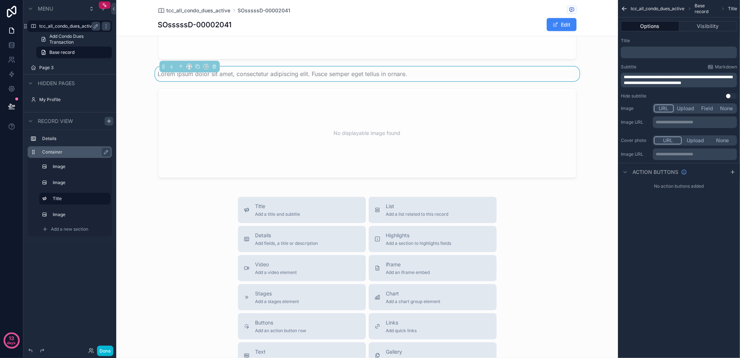
click at [683, 77] on span "**********" at bounding box center [678, 80] width 109 height 10
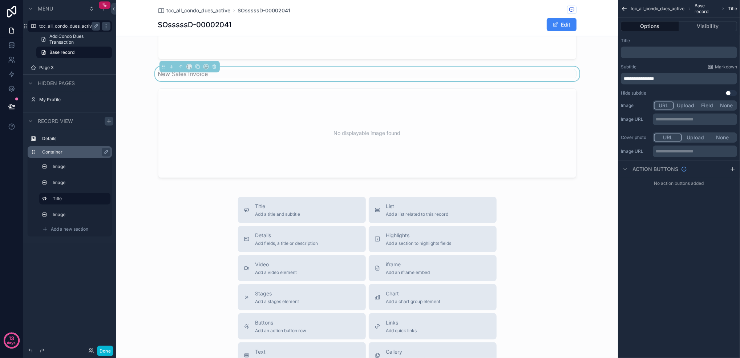
click at [587, 269] on div "Title Add a title and subtitle List Add a list related to this record Details A…" at bounding box center [367, 326] width 502 height 259
click at [525, 232] on div "Title Add a title and subtitle List Add a list related to this record Details A…" at bounding box center [367, 326] width 502 height 259
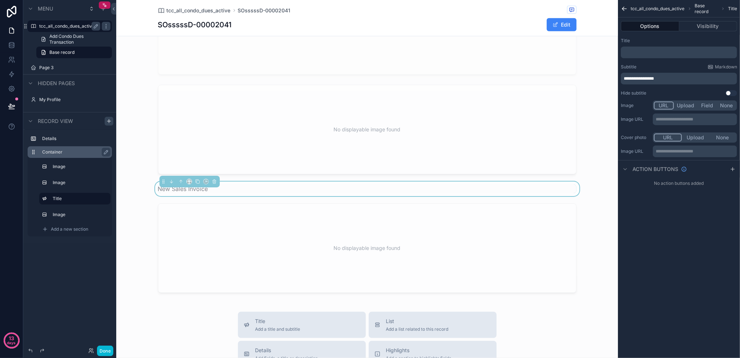
scroll to position [688, 0]
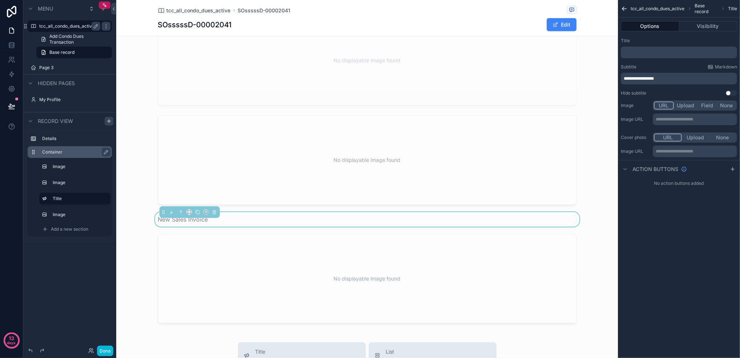
click at [581, 202] on div "No displayable image found No displayable image found New Sales Invoice No disp…" at bounding box center [367, 169] width 502 height 322
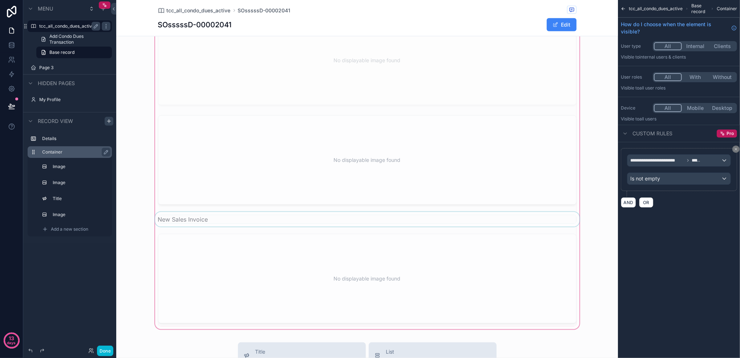
click at [371, 223] on div "scrollable content" at bounding box center [367, 219] width 427 height 15
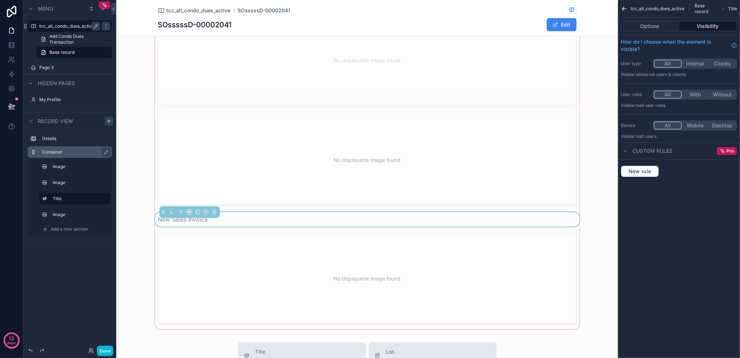
click at [132, 224] on div "No displayable image found No displayable image found New Sales Invoice No disp…" at bounding box center [367, 169] width 502 height 322
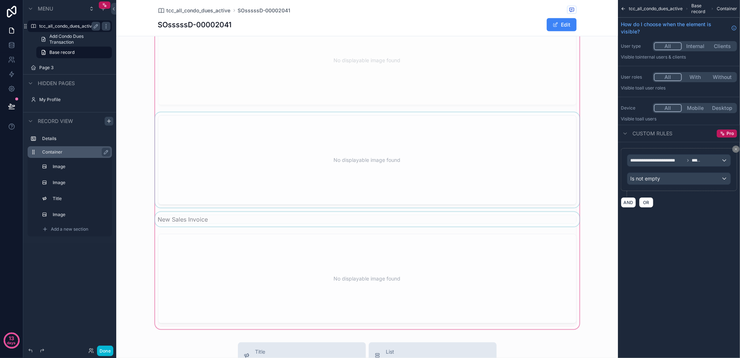
click at [237, 186] on div "scrollable content" at bounding box center [367, 159] width 427 height 95
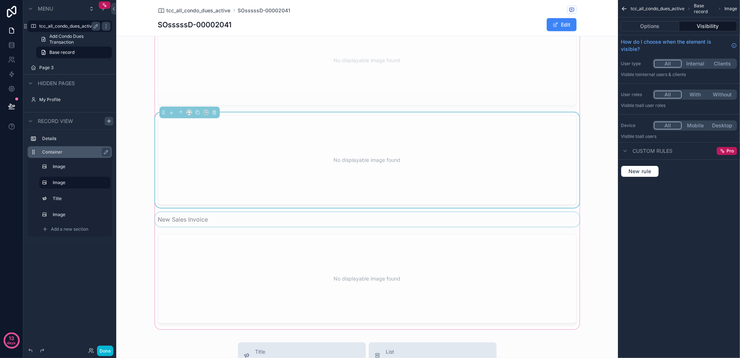
scroll to position [591, 0]
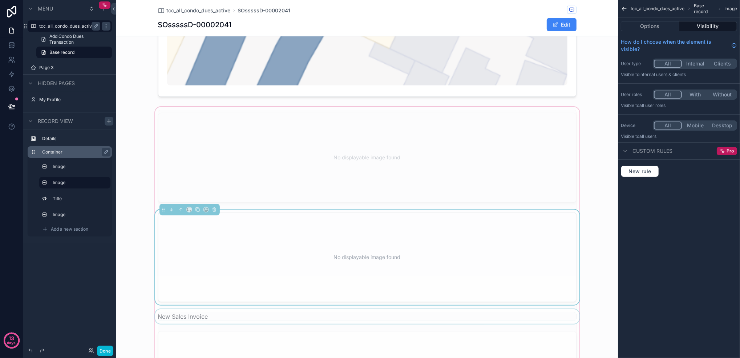
click at [297, 182] on div "scrollable content" at bounding box center [367, 157] width 427 height 95
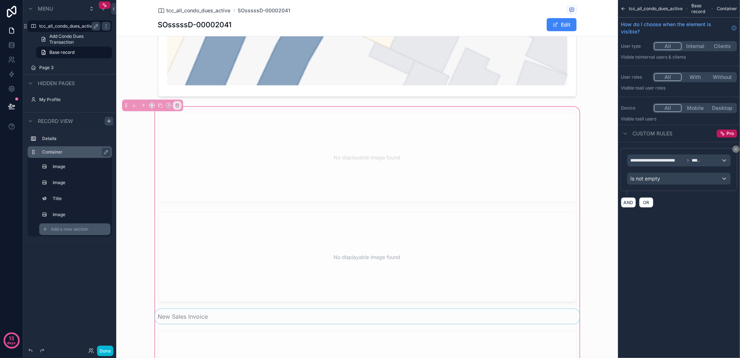
click at [77, 228] on span "Add a new section" at bounding box center [69, 229] width 37 height 6
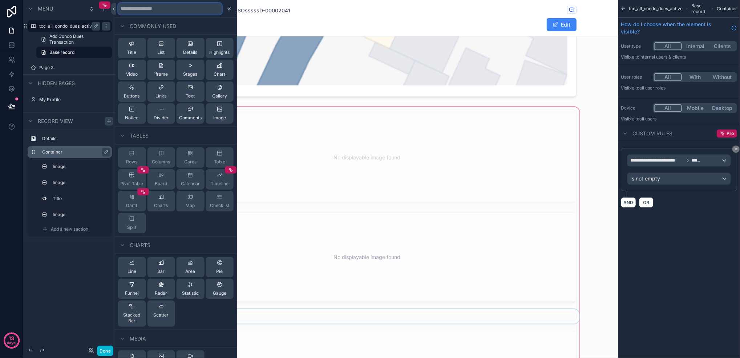
click at [164, 6] on input "text" at bounding box center [170, 9] width 104 height 12
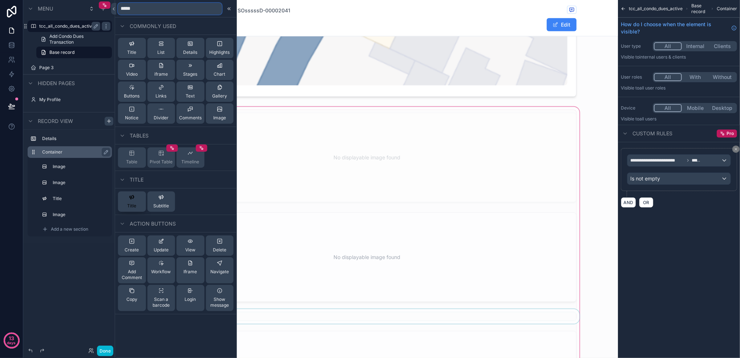
type input "*****"
click at [137, 194] on button "Title" at bounding box center [132, 201] width 28 height 20
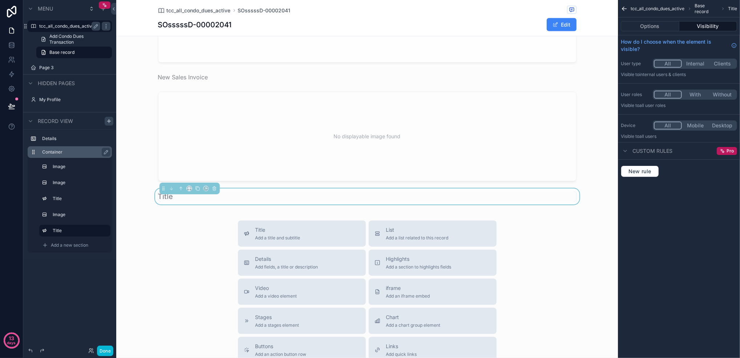
scroll to position [848, 0]
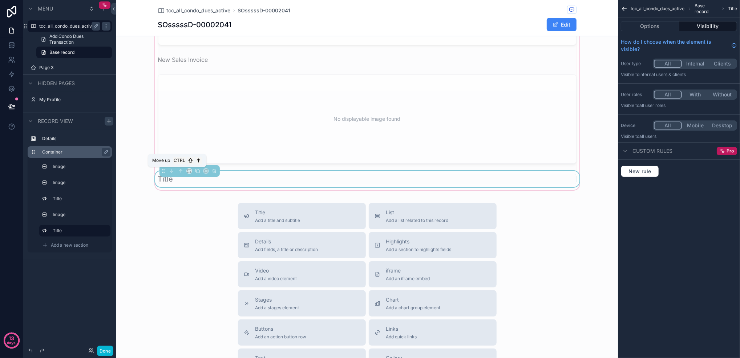
click at [178, 171] on icon "scrollable content" at bounding box center [180, 170] width 5 height 5
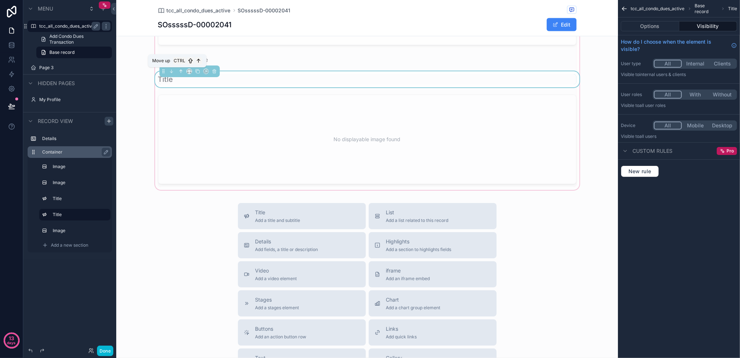
click at [181, 71] on icon "scrollable content" at bounding box center [181, 70] width 1 height 1
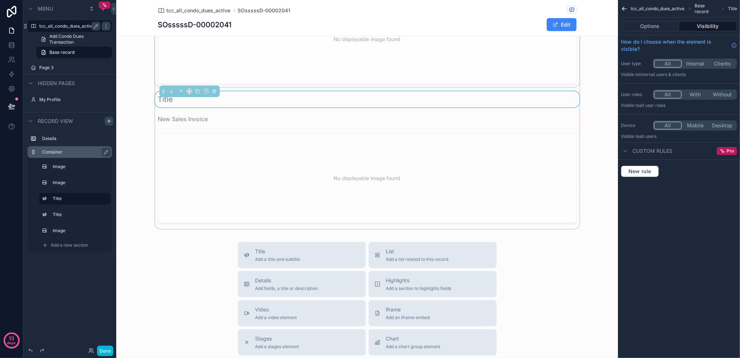
scroll to position [751, 0]
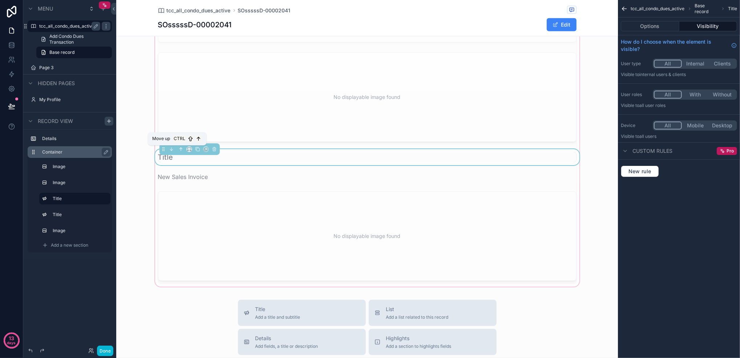
click at [178, 152] on icon "scrollable content" at bounding box center [180, 148] width 5 height 5
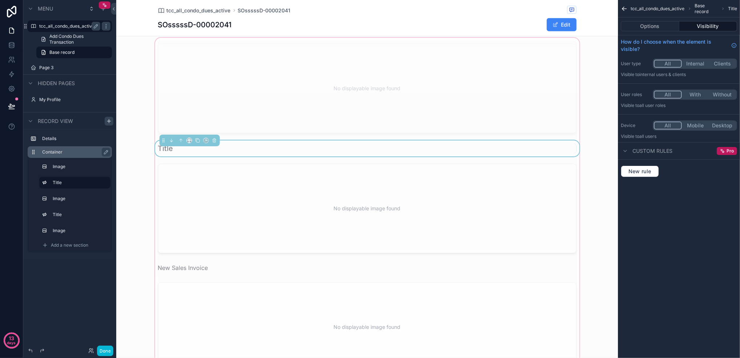
scroll to position [654, 0]
click at [653, 27] on button "Options" at bounding box center [650, 26] width 59 height 10
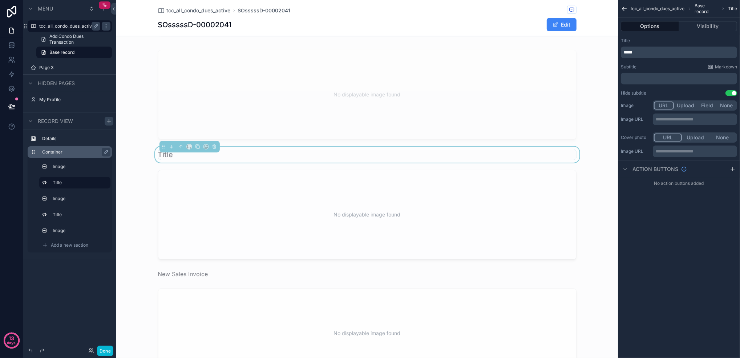
click at [652, 55] on div "*****" at bounding box center [679, 53] width 116 height 12
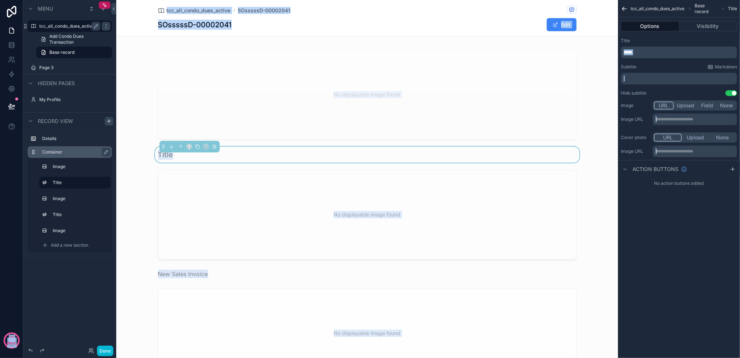
click at [648, 56] on div "*****" at bounding box center [679, 53] width 116 height 12
click at [642, 54] on p "*****" at bounding box center [680, 52] width 112 height 6
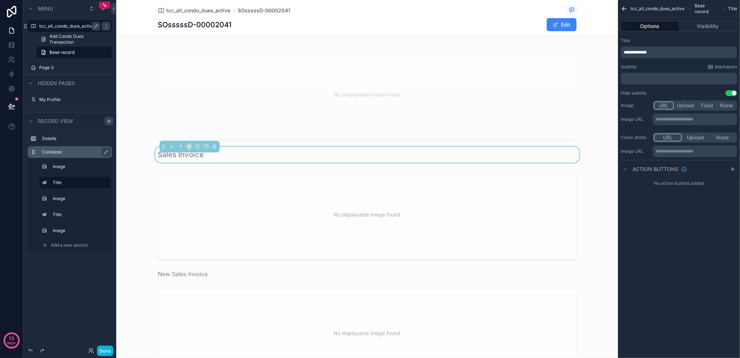
click at [601, 209] on div "No displayable image found Sales Invoice No displayable image found New Sales I…" at bounding box center [367, 214] width 502 height 342
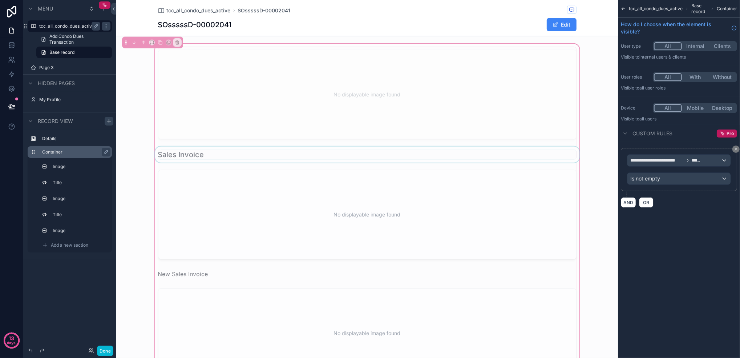
click at [330, 156] on div "scrollable content" at bounding box center [367, 154] width 427 height 16
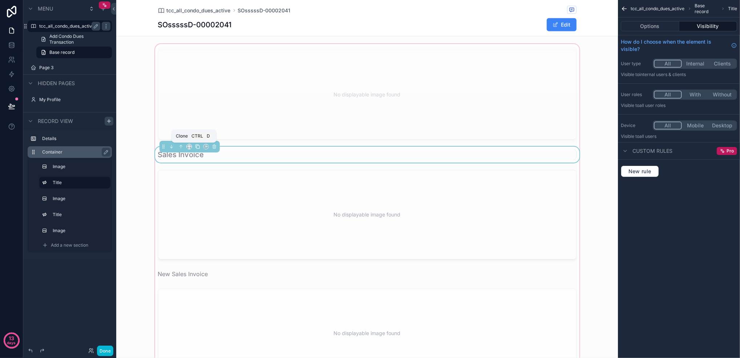
click at [195, 149] on icon "scrollable content" at bounding box center [197, 146] width 5 height 5
click at [56, 221] on div "Container Image Title Image Title Image Add a new section" at bounding box center [70, 199] width 84 height 106
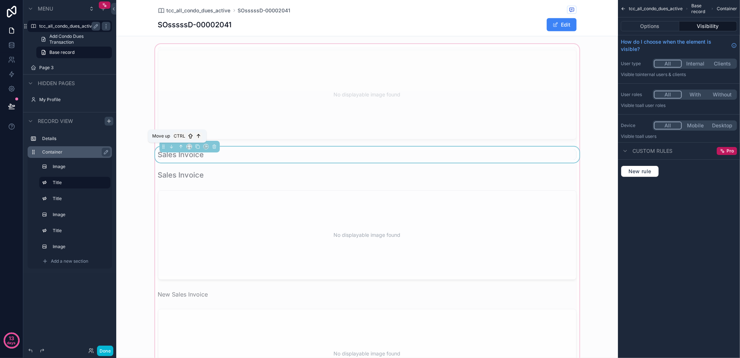
click at [177, 150] on button "scrollable content" at bounding box center [181, 146] width 8 height 8
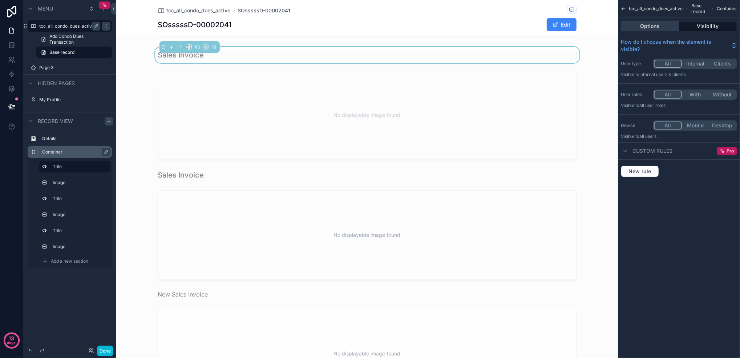
click at [664, 28] on button "Options" at bounding box center [650, 26] width 59 height 10
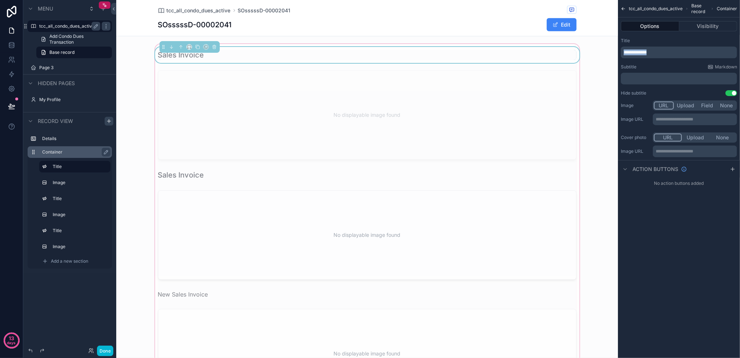
drag, startPoint x: 664, startPoint y: 51, endPoint x: 548, endPoint y: 54, distance: 116.0
click at [548, 54] on div "tcc_all_condo_dues_active Page 3 My Profile Powered by CC [PERSON_NAME] tcc_all…" at bounding box center [428, 179] width 624 height 358
click at [594, 101] on div "Acknowledgement Receipt No displayable image found Sales Invoice No displayable…" at bounding box center [367, 224] width 502 height 363
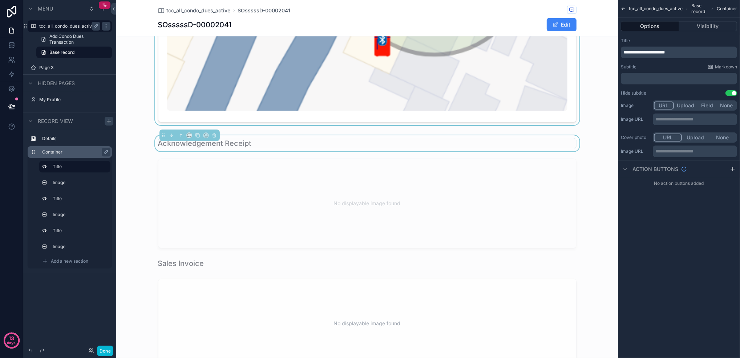
scroll to position [557, 0]
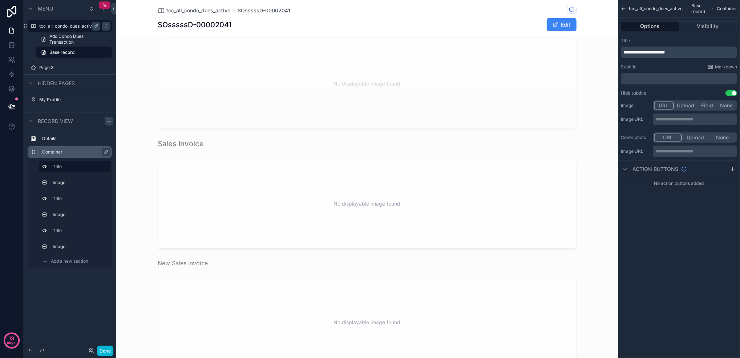
scroll to position [848, 0]
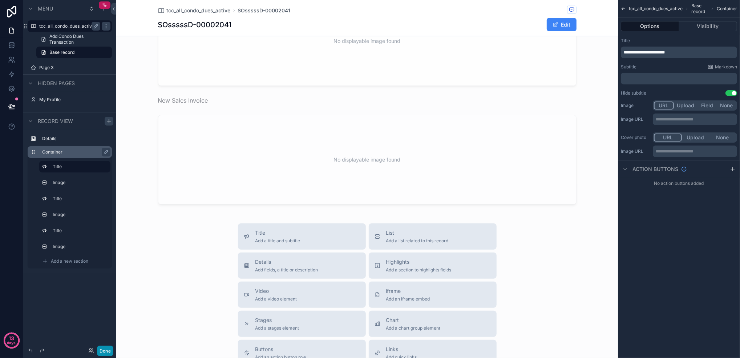
click at [105, 350] on button "Done" at bounding box center [105, 350] width 16 height 11
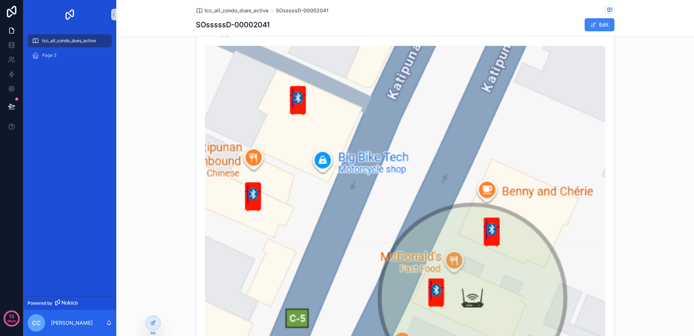
scroll to position [129, 0]
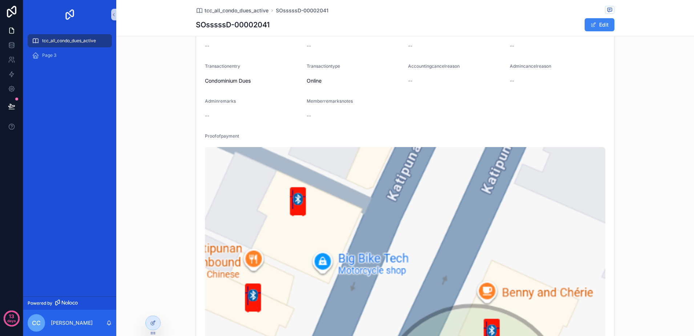
click at [71, 40] on span "tcc_all_condo_dues_active" at bounding box center [69, 41] width 54 height 6
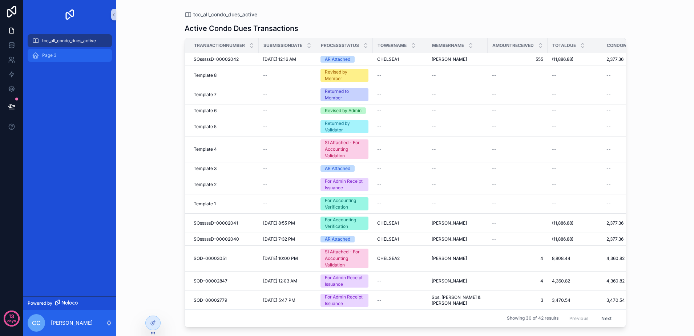
click at [71, 52] on div "Page 3" at bounding box center [70, 55] width 76 height 12
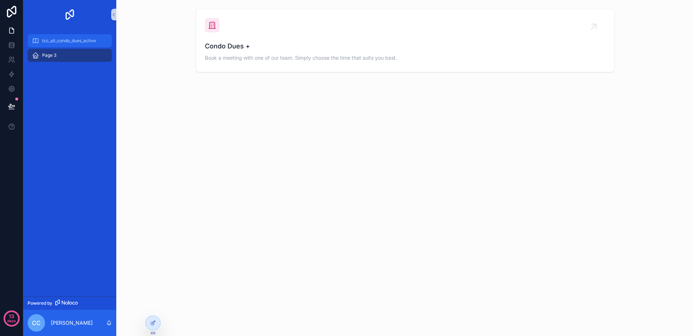
click at [70, 44] on div "tcc_all_condo_dues_active" at bounding box center [70, 41] width 76 height 12
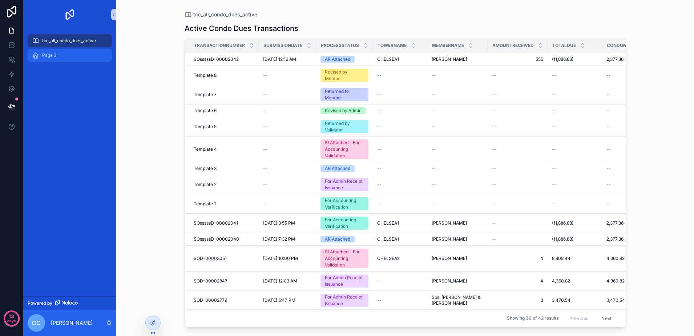
click at [67, 57] on div "Page 3" at bounding box center [70, 55] width 76 height 12
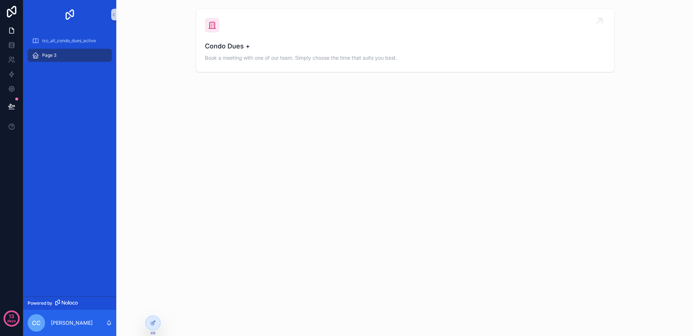
click at [252, 50] on span "Condo Dues +" at bounding box center [405, 46] width 401 height 10
click at [93, 43] on span "tcc_all_condo_dues_active" at bounding box center [69, 41] width 54 height 6
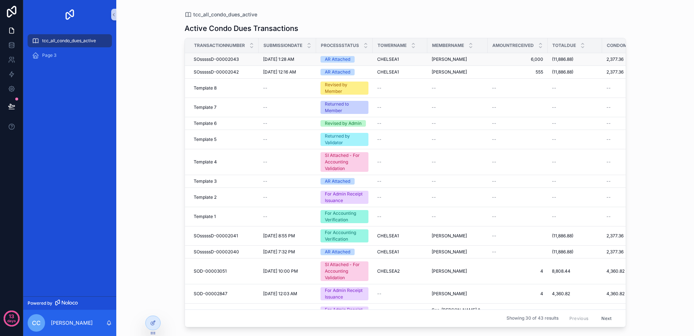
click at [235, 60] on span "SOsssssD-00002043" at bounding box center [216, 59] width 45 height 6
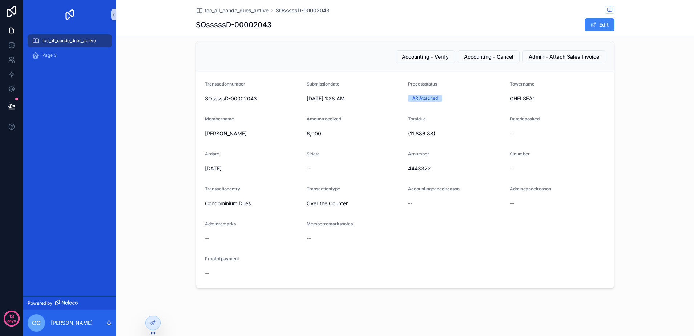
scroll to position [9, 0]
click at [157, 324] on div at bounding box center [153, 323] width 15 height 14
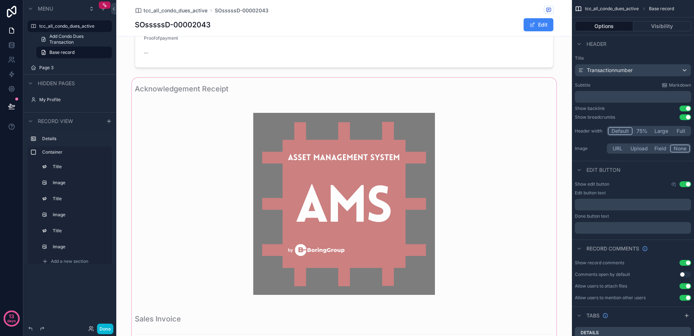
scroll to position [236, 0]
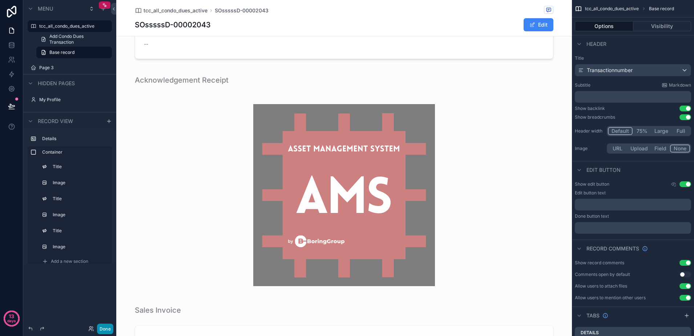
click at [105, 330] on button "Done" at bounding box center [105, 328] width 16 height 11
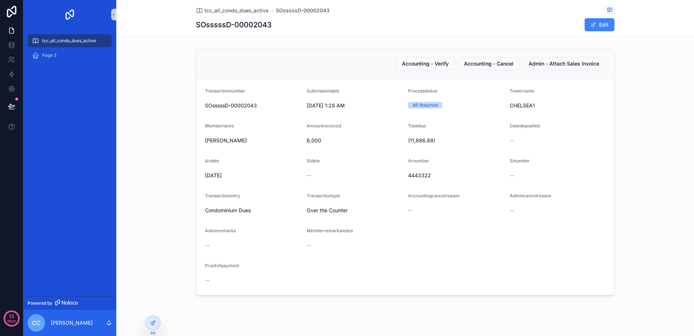
scroll to position [9, 0]
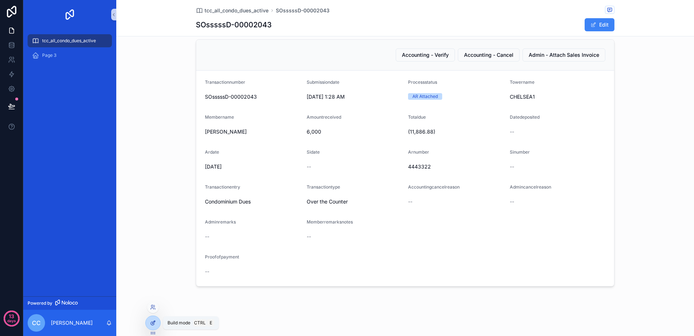
click at [150, 326] on div at bounding box center [153, 323] width 15 height 14
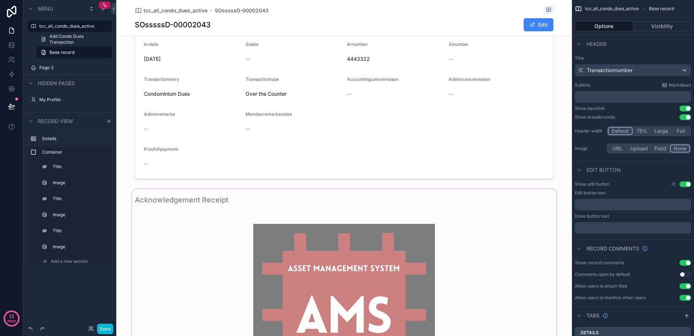
scroll to position [190, 0]
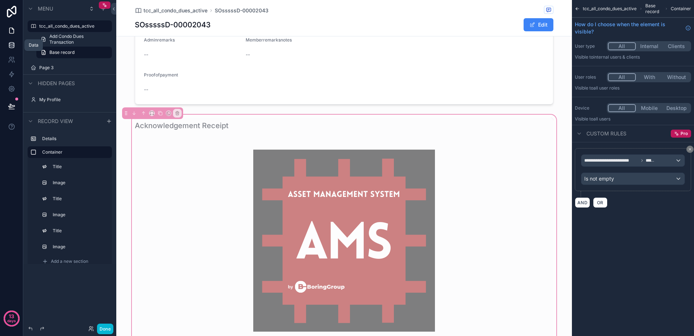
click at [16, 46] on link at bounding box center [11, 45] width 23 height 15
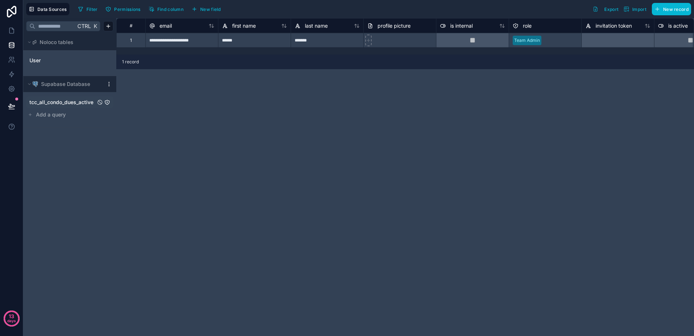
click at [82, 101] on span "tcc_all_condo_dues_active" at bounding box center [61, 102] width 64 height 7
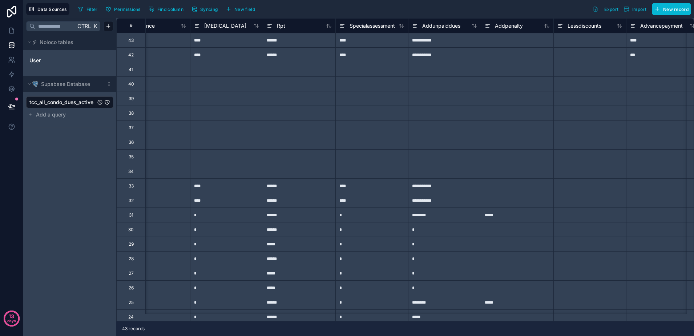
scroll to position [0, 244]
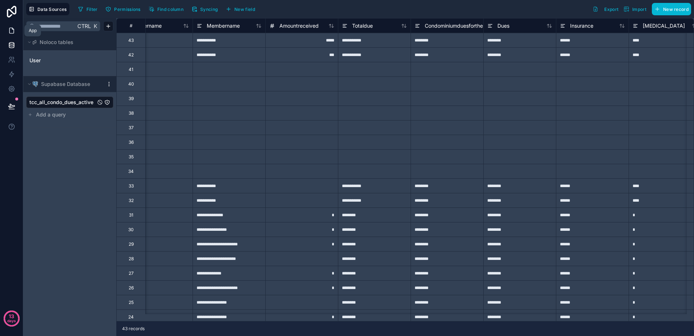
click at [16, 32] on link at bounding box center [11, 30] width 23 height 15
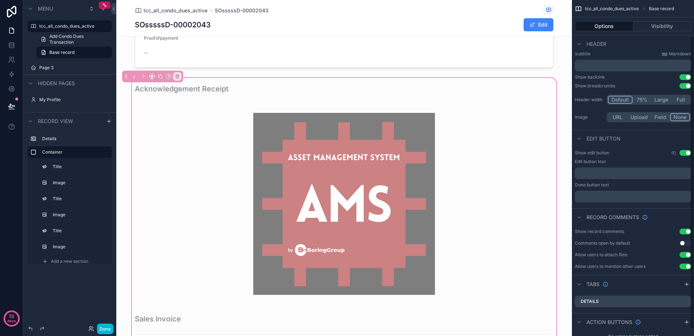
scroll to position [45, 0]
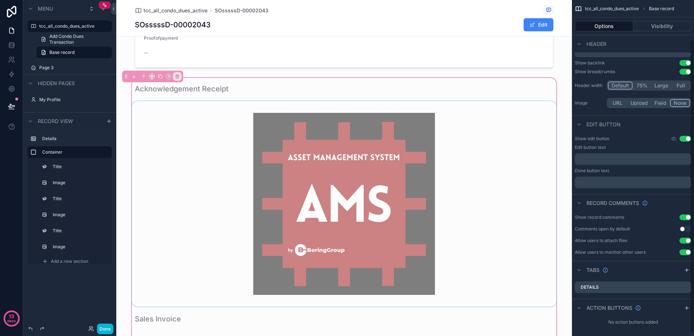
click at [471, 133] on div "scrollable content" at bounding box center [343, 203] width 427 height 205
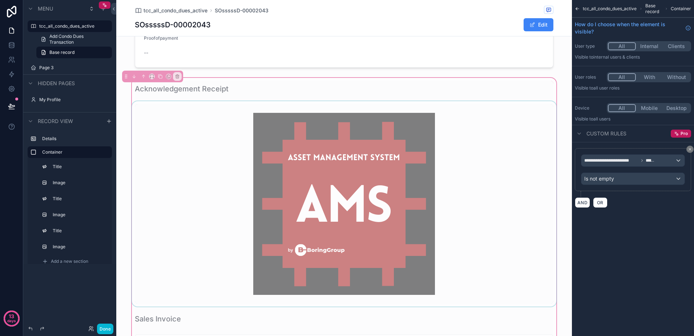
scroll to position [0, 0]
click at [656, 162] on div "**********" at bounding box center [633, 160] width 103 height 12
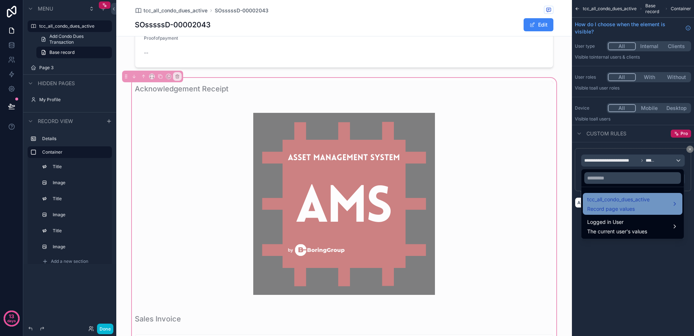
click at [636, 196] on span "tcc_all_condo_dues_active" at bounding box center [618, 199] width 63 height 9
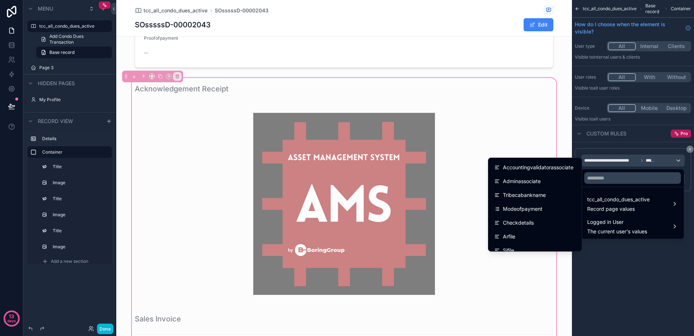
scroll to position [500, 0]
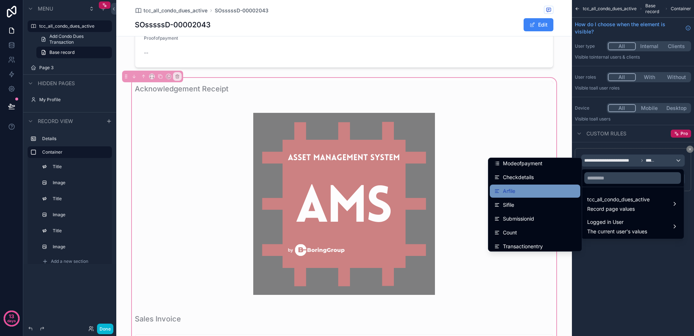
click at [538, 195] on div "Arfile" at bounding box center [535, 190] width 82 height 9
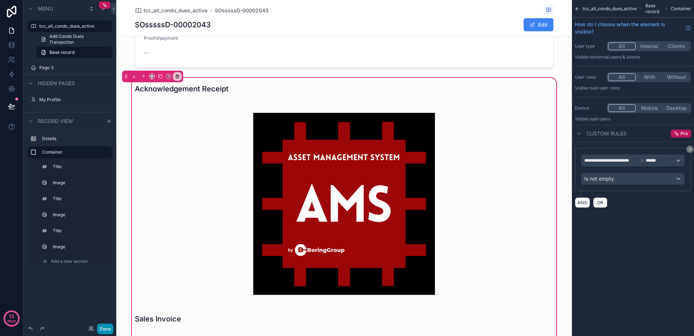
click at [111, 324] on button "Done" at bounding box center [105, 328] width 16 height 11
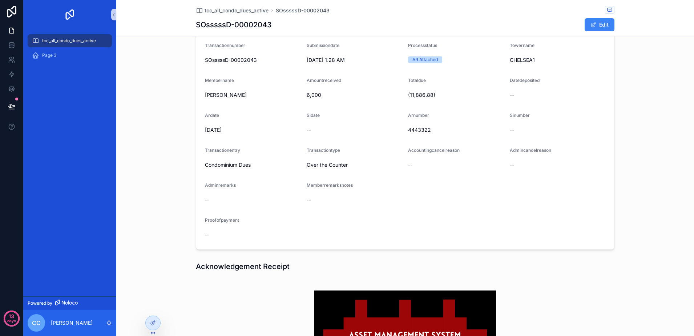
scroll to position [0, 0]
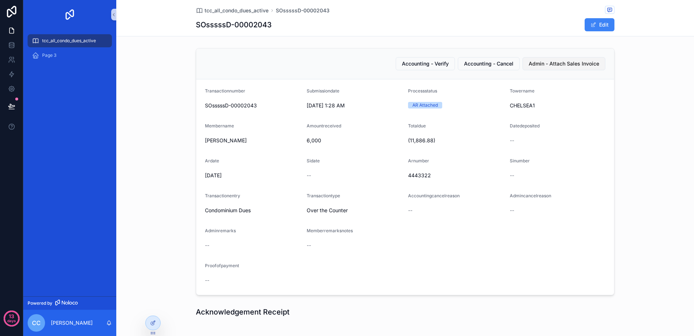
click at [531, 65] on span "Admin - Attach Sales Invoice" at bounding box center [564, 63] width 71 height 7
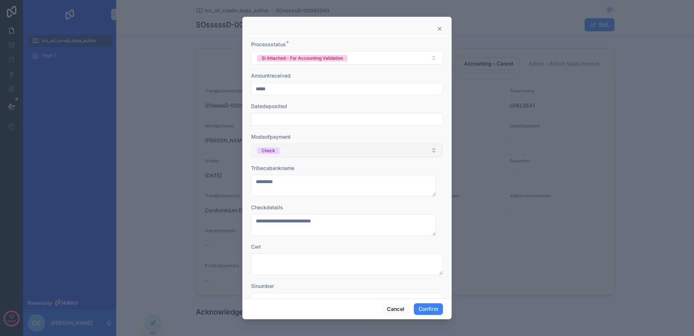
click at [348, 148] on button "Check" at bounding box center [347, 150] width 192 height 14
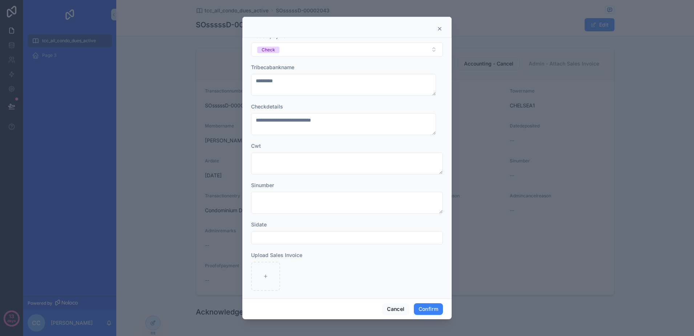
scroll to position [106, 0]
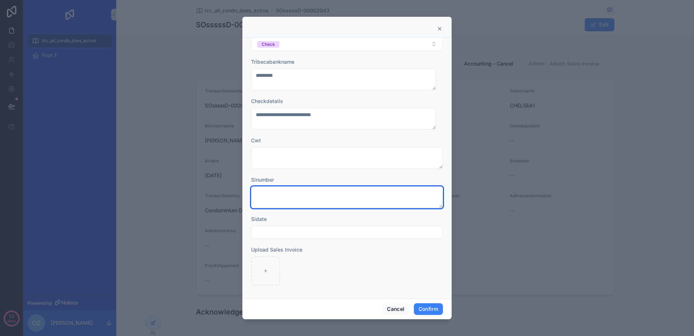
click at [348, 193] on textarea at bounding box center [347, 197] width 192 height 22
click at [334, 227] on input "text" at bounding box center [347, 232] width 191 height 10
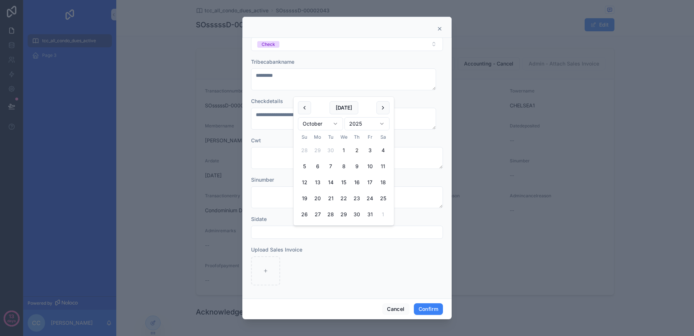
click at [312, 258] on div at bounding box center [347, 270] width 192 height 29
click at [394, 304] on button "Cancel" at bounding box center [395, 309] width 27 height 12
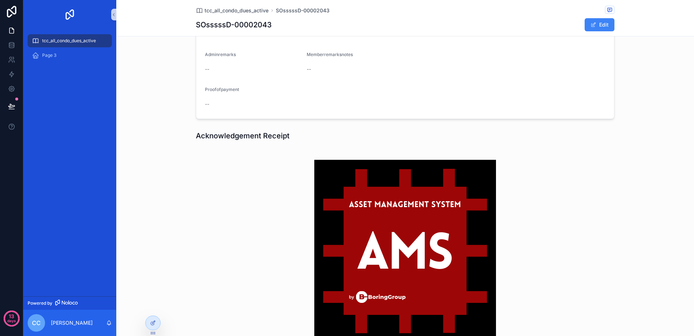
scroll to position [300, 0]
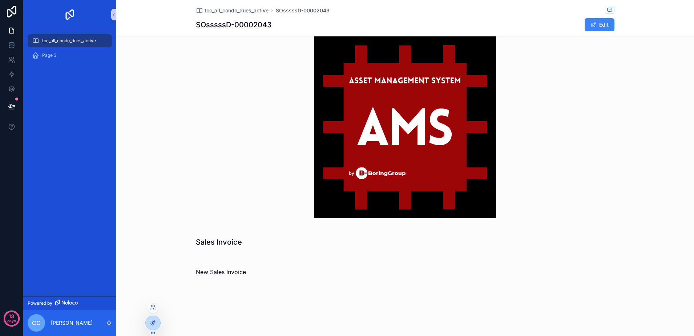
click at [158, 322] on div at bounding box center [153, 323] width 15 height 14
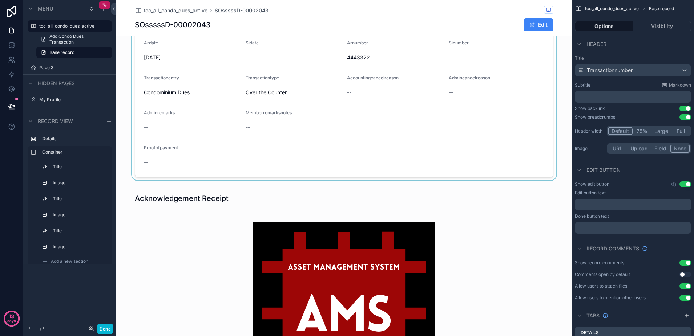
scroll to position [72, 0]
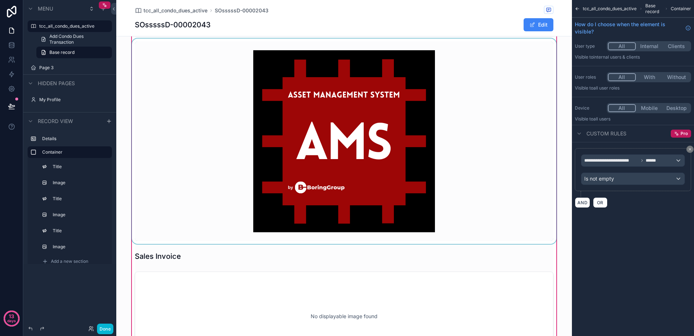
scroll to position [345, 0]
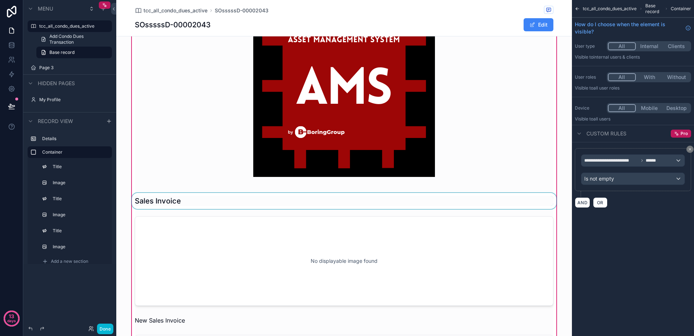
click at [210, 206] on div "scrollable content" at bounding box center [343, 201] width 427 height 16
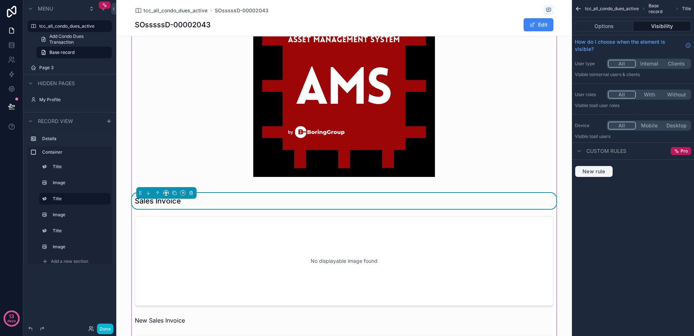
click at [593, 170] on span "New rule" at bounding box center [594, 171] width 29 height 7
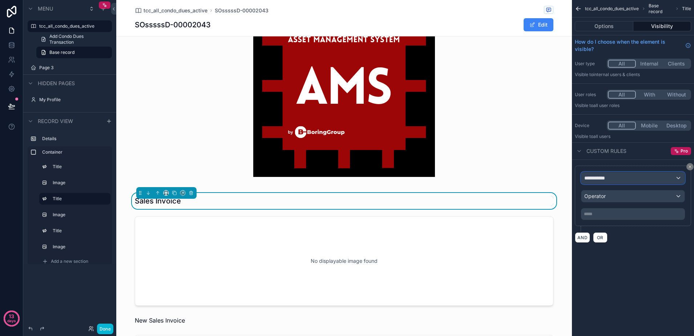
click at [625, 177] on div "**********" at bounding box center [633, 178] width 103 height 12
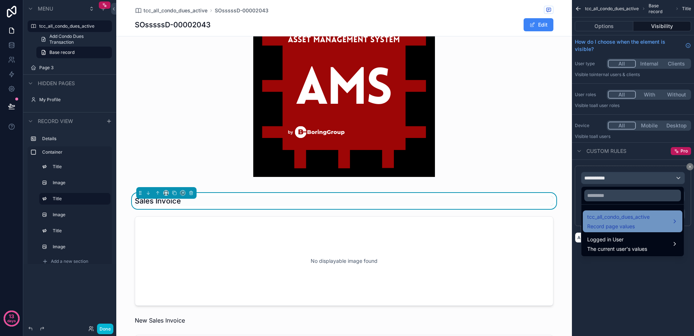
click at [629, 215] on span "tcc_all_condo_dues_active" at bounding box center [618, 216] width 63 height 9
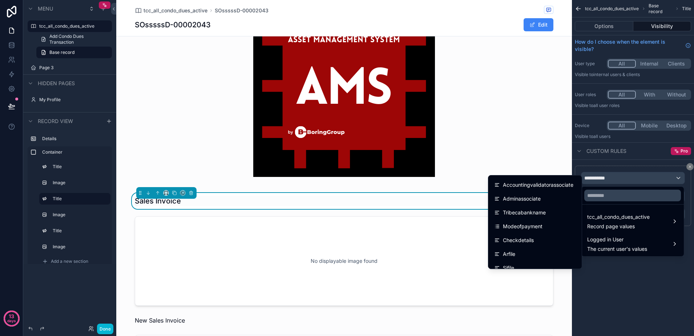
scroll to position [500, 0]
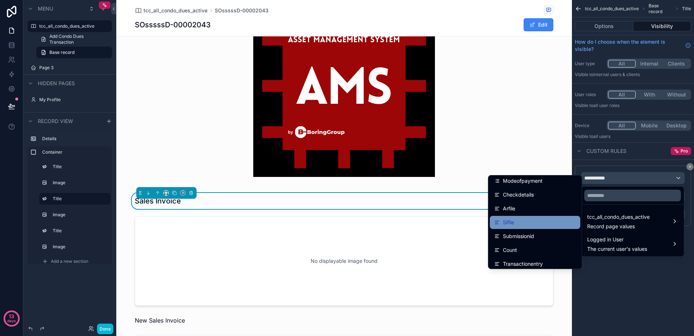
click at [541, 217] on div "Sifile" at bounding box center [535, 222] width 91 height 13
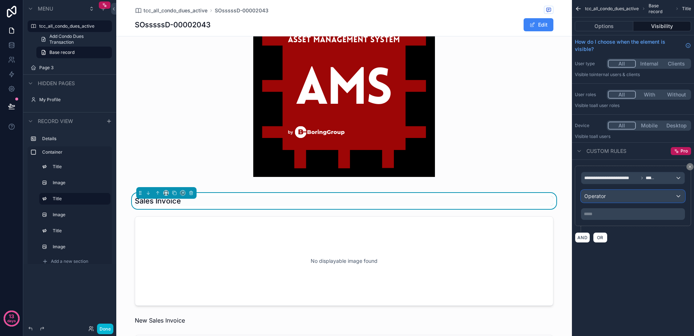
click at [607, 199] on div "Operator" at bounding box center [633, 196] width 103 height 12
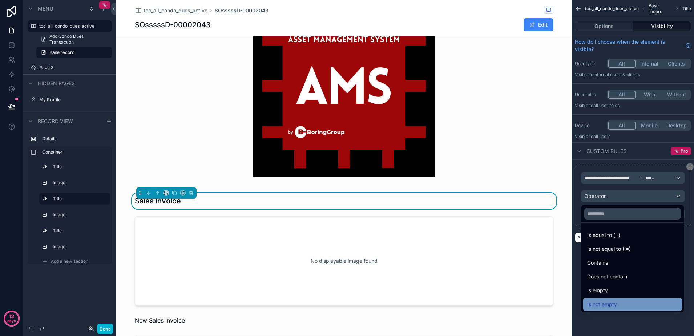
click at [607, 306] on span "Is not empty" at bounding box center [602, 304] width 30 height 9
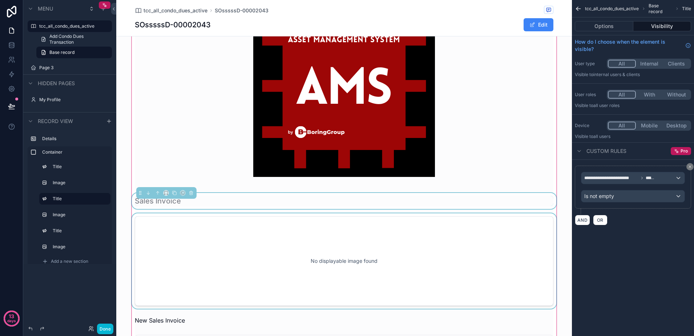
click at [456, 239] on div "scrollable content" at bounding box center [343, 260] width 427 height 95
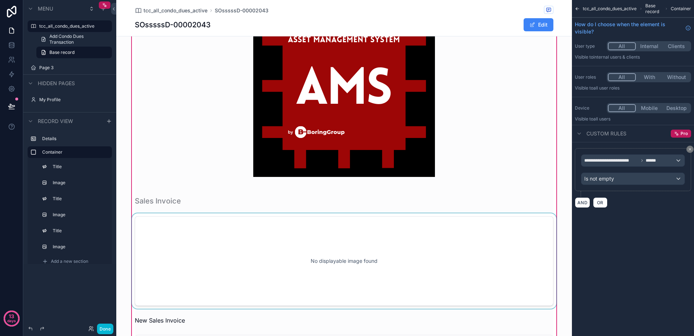
click at [427, 220] on div "scrollable content" at bounding box center [343, 260] width 427 height 95
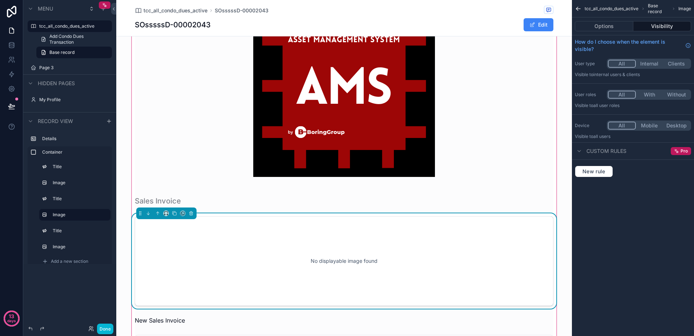
click at [602, 177] on div "New rule" at bounding box center [633, 171] width 122 height 23
click at [438, 204] on div "scrollable content" at bounding box center [343, 201] width 427 height 16
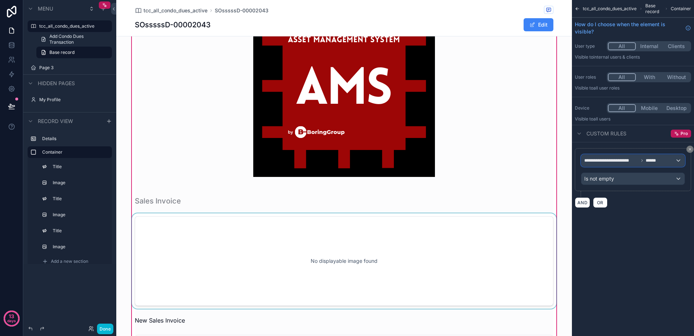
click at [622, 161] on span "**********" at bounding box center [612, 160] width 54 height 6
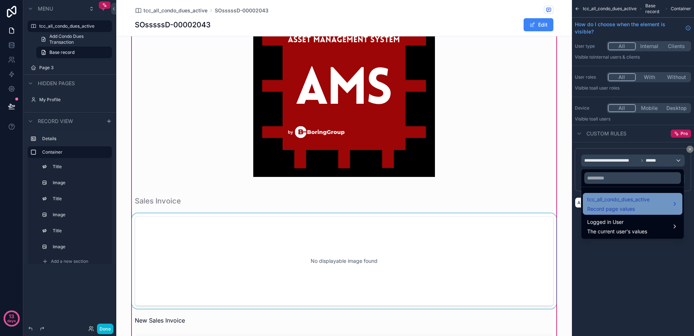
click at [618, 206] on span "Record page values" at bounding box center [618, 208] width 63 height 7
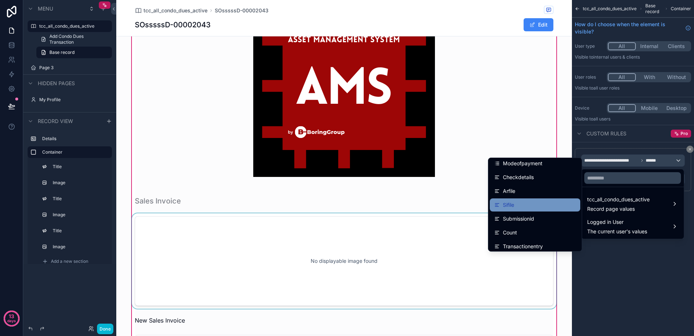
click at [529, 208] on div "Sifile" at bounding box center [535, 204] width 82 height 9
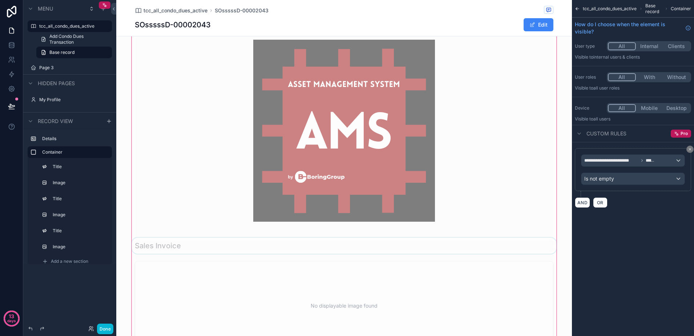
scroll to position [254, 0]
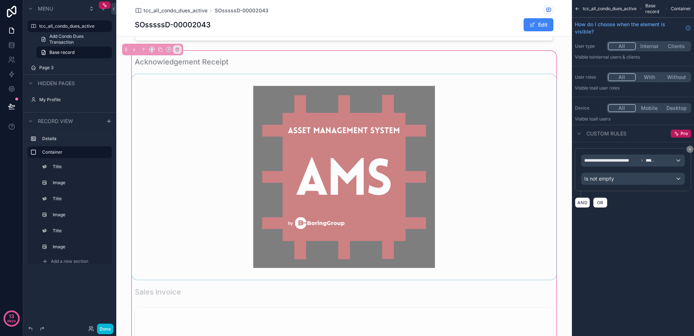
click at [447, 204] on div "scrollable content" at bounding box center [343, 176] width 427 height 205
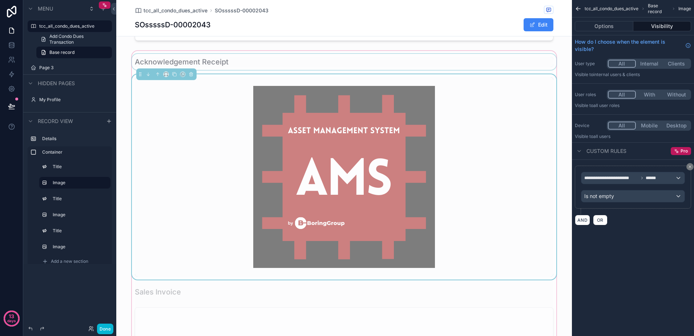
click at [450, 64] on div "scrollable content" at bounding box center [343, 62] width 427 height 16
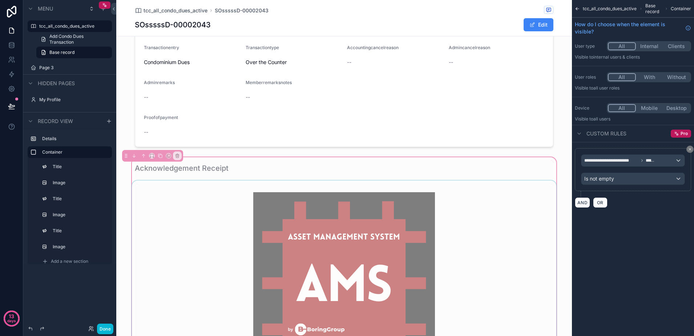
scroll to position [163, 0]
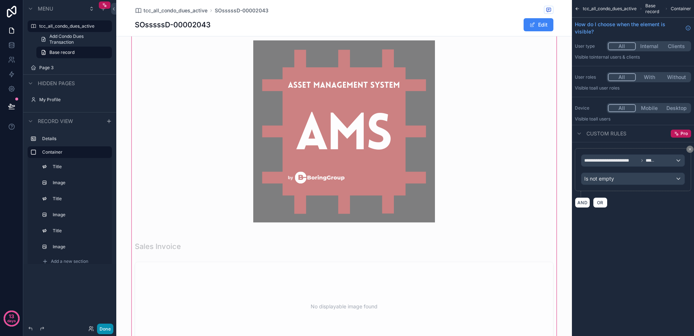
click at [111, 328] on button "Done" at bounding box center [105, 328] width 16 height 11
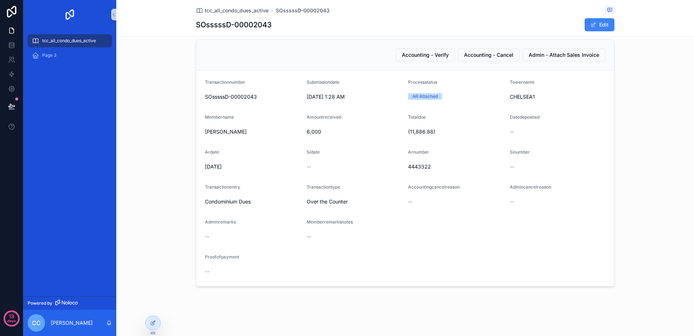
scroll to position [9, 0]
click at [149, 319] on div at bounding box center [153, 323] width 15 height 14
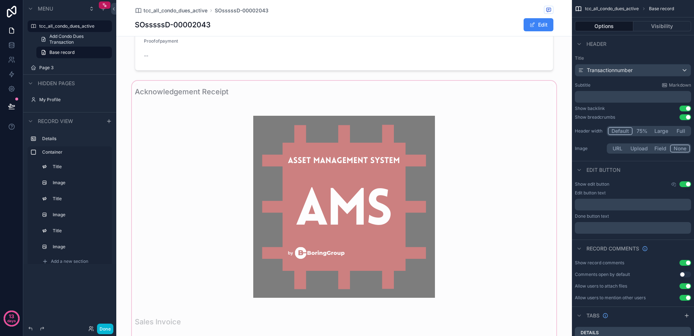
scroll to position [209, 0]
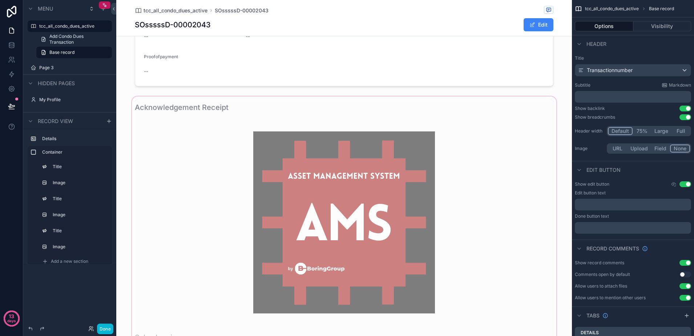
click at [222, 119] on div "scrollable content" at bounding box center [344, 331] width 456 height 473
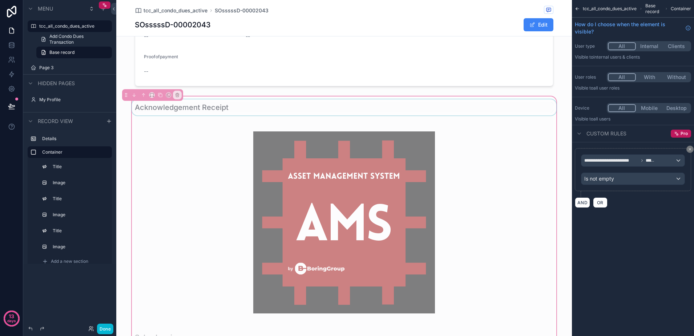
click at [225, 101] on div "scrollable content" at bounding box center [343, 107] width 427 height 16
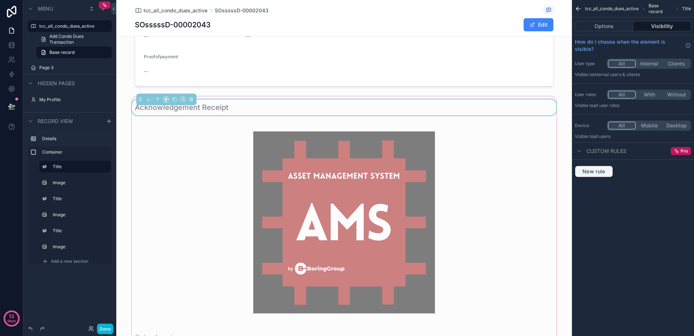
click at [602, 172] on span "New rule" at bounding box center [594, 171] width 29 height 7
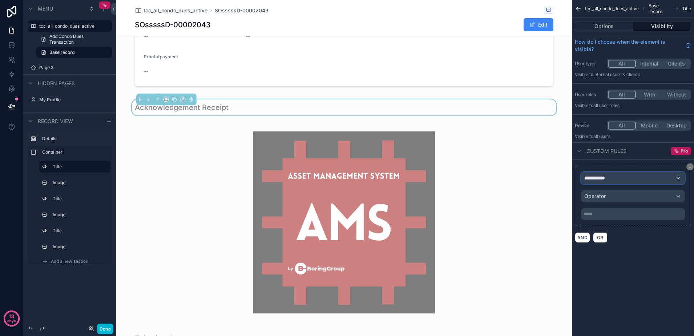
click at [613, 181] on div "**********" at bounding box center [633, 178] width 103 height 12
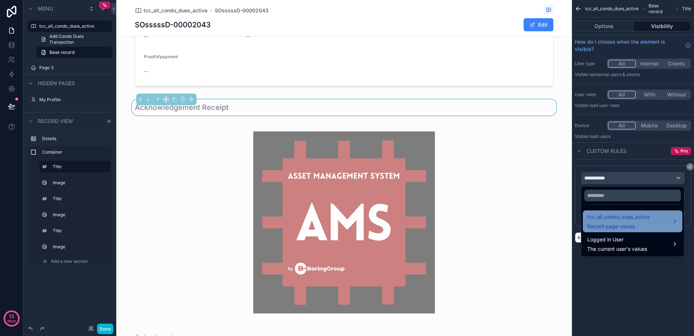
click at [620, 212] on span "tcc_all_condo_dues_active" at bounding box center [618, 216] width 63 height 9
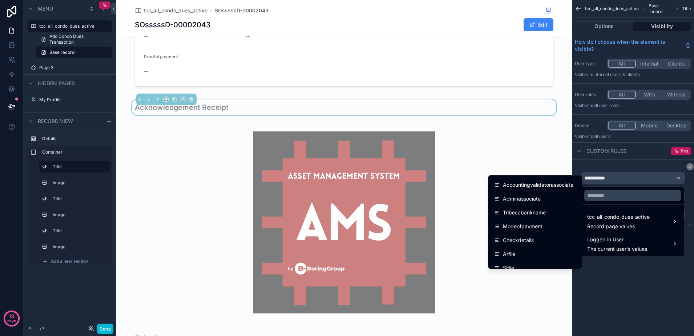
scroll to position [500, 0]
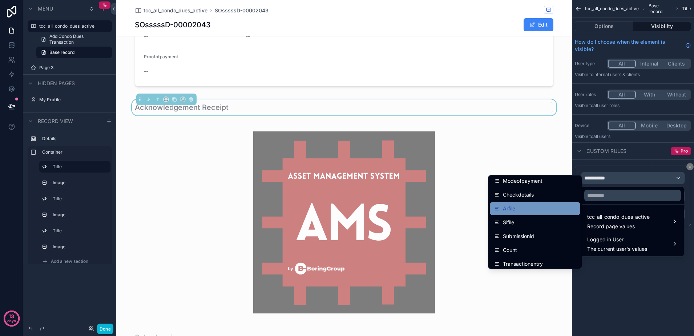
click at [542, 205] on div "Arfile" at bounding box center [535, 208] width 82 height 9
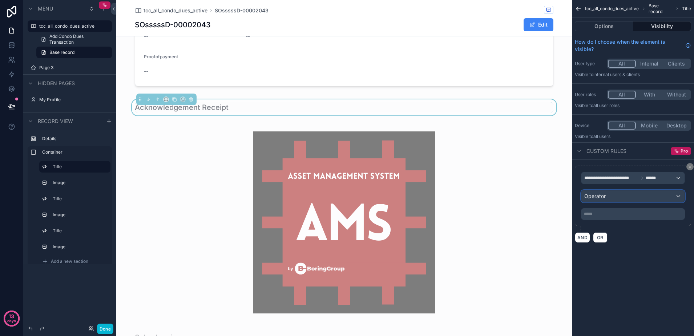
click at [593, 195] on span "Operator" at bounding box center [595, 196] width 21 height 6
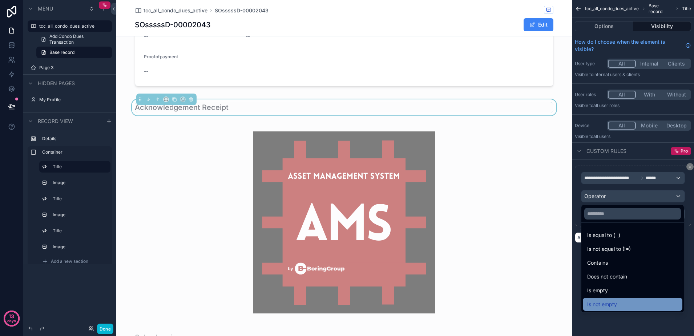
click at [610, 300] on span "Is not empty" at bounding box center [602, 304] width 30 height 9
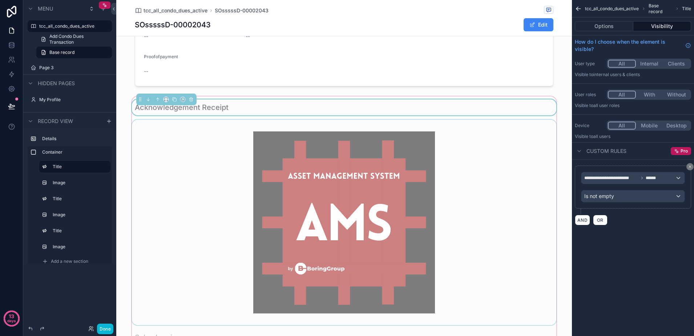
click at [505, 197] on div "scrollable content" at bounding box center [343, 222] width 427 height 205
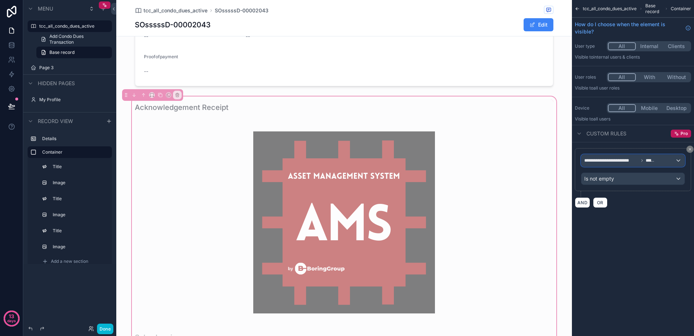
click at [644, 164] on div "**********" at bounding box center [633, 160] width 103 height 12
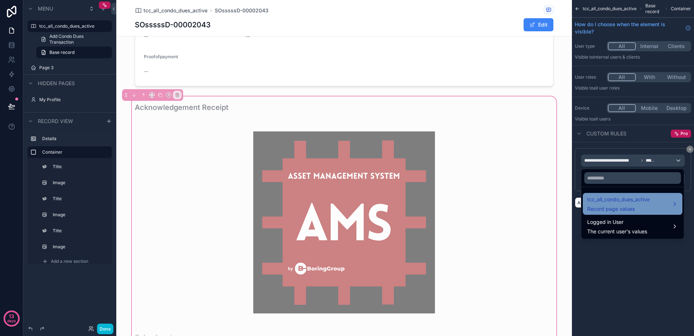
click at [620, 208] on span "Record page values" at bounding box center [618, 208] width 63 height 7
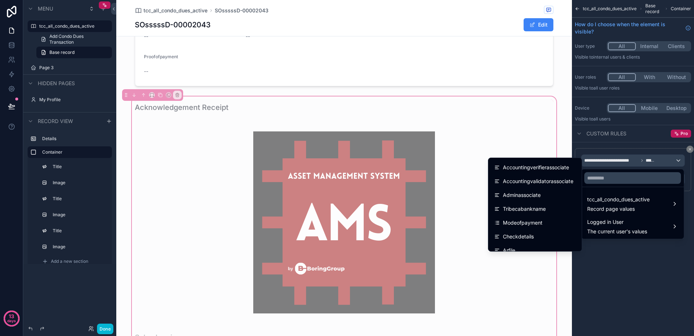
scroll to position [454, 0]
click at [539, 231] on div "Arfile" at bounding box center [535, 236] width 91 height 13
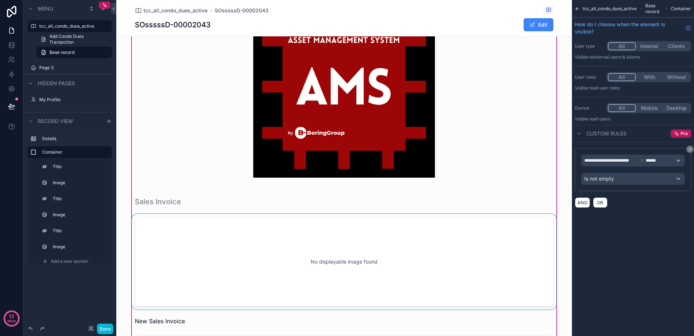
scroll to position [345, 0]
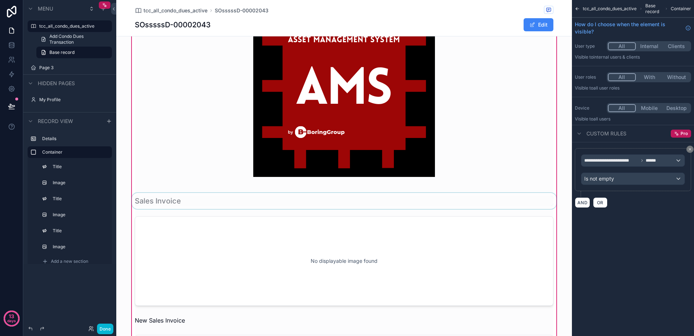
click at [218, 202] on div "scrollable content" at bounding box center [343, 201] width 427 height 16
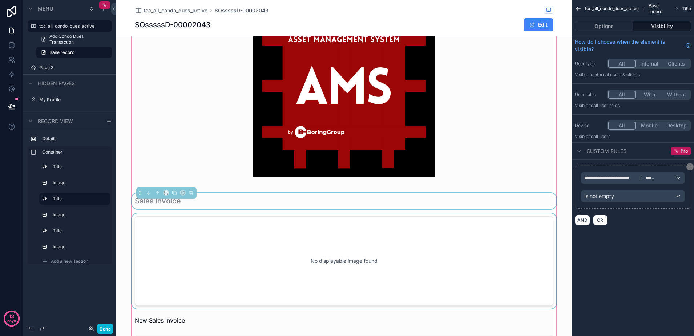
click at [518, 242] on div "scrollable content" at bounding box center [343, 260] width 427 height 95
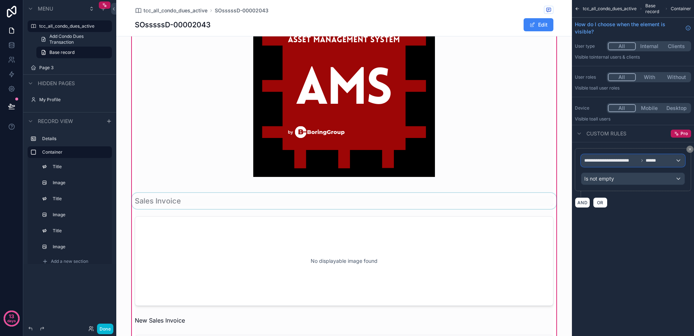
click at [646, 165] on div "**********" at bounding box center [633, 160] width 103 height 12
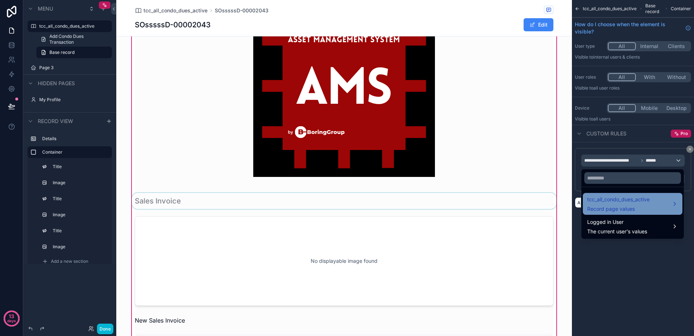
click at [604, 202] on span "tcc_all_condo_dues_active" at bounding box center [618, 199] width 63 height 9
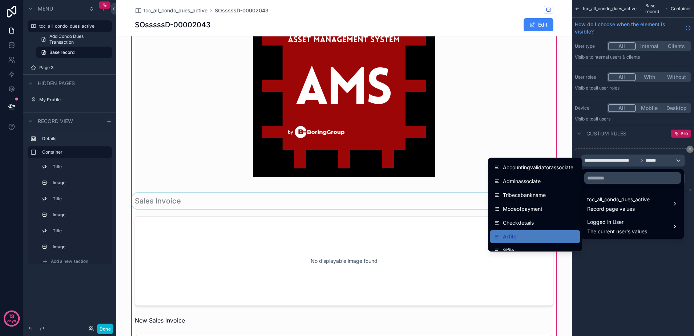
scroll to position [500, 0]
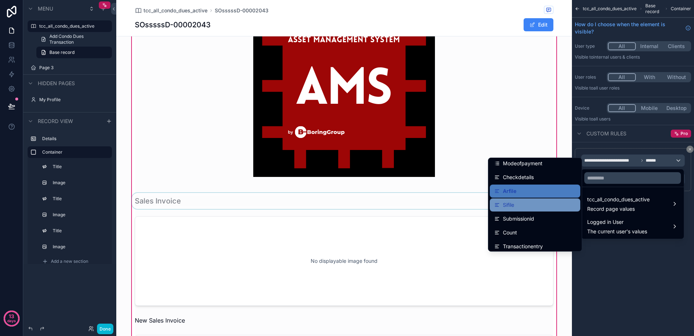
click at [537, 208] on div "Sifile" at bounding box center [535, 204] width 82 height 9
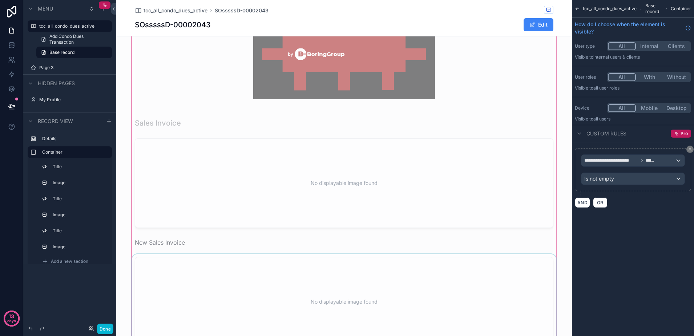
scroll to position [436, 0]
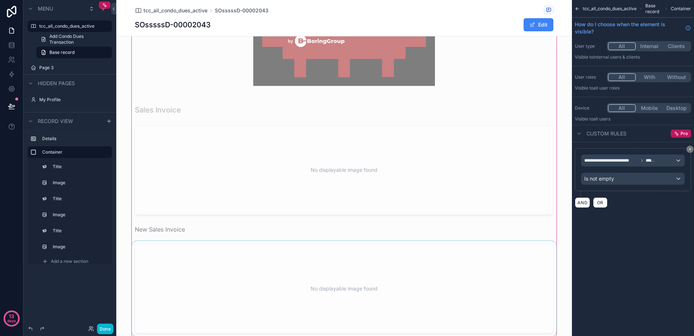
click at [330, 265] on div "scrollable content" at bounding box center [343, 288] width 427 height 95
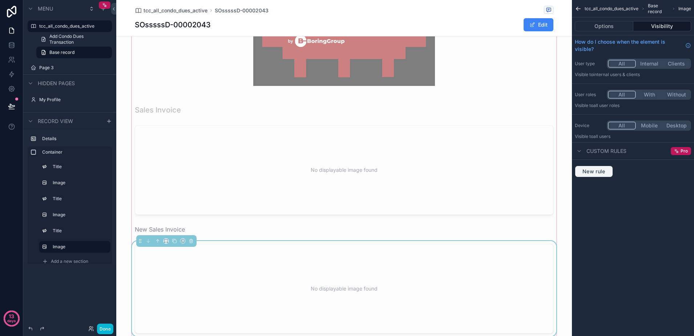
click at [598, 169] on span "New rule" at bounding box center [594, 171] width 29 height 7
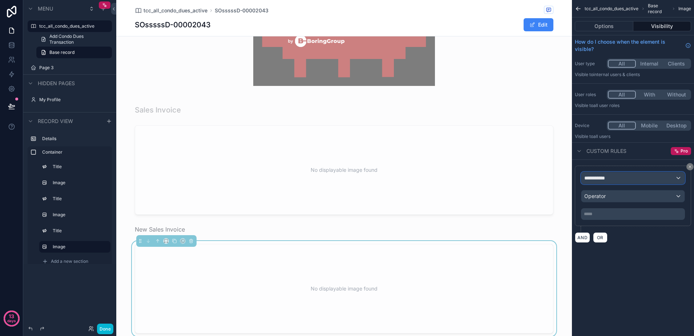
click at [616, 182] on div "**********" at bounding box center [633, 178] width 103 height 12
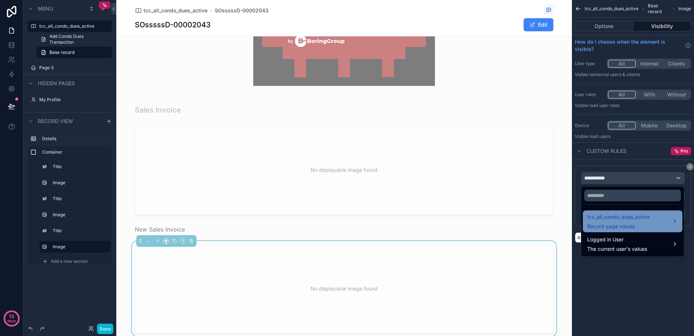
click at [624, 222] on div "tcc_all_condo_dues_active Record page values" at bounding box center [618, 220] width 63 height 17
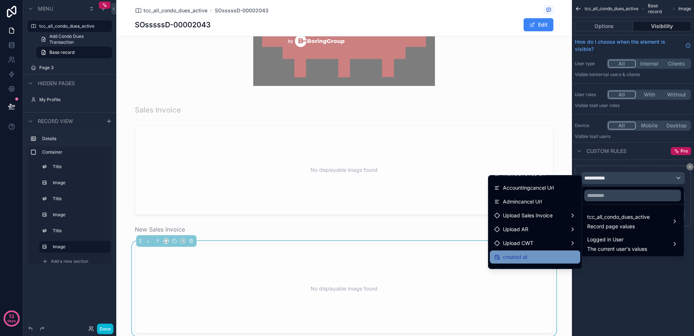
scroll to position [872, 0]
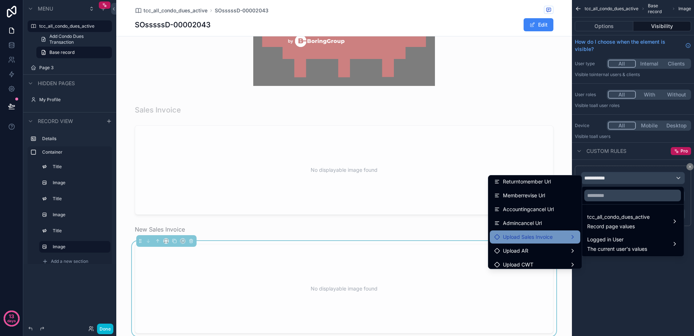
click at [527, 236] on span "Upload Sales Invoice" at bounding box center [528, 236] width 50 height 9
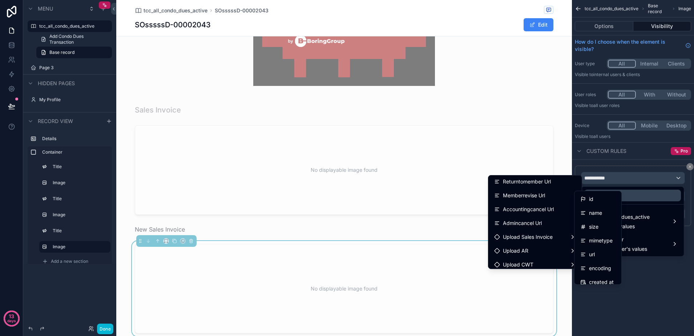
scroll to position [33, 0]
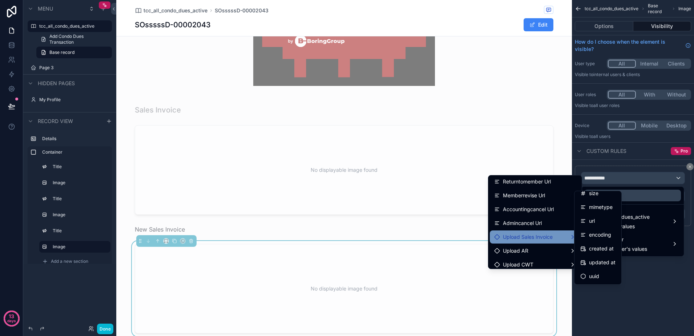
click at [557, 240] on div "Upload Sales Invoice" at bounding box center [535, 236] width 82 height 9
click at [666, 268] on div "scrollable content" at bounding box center [347, 168] width 694 height 336
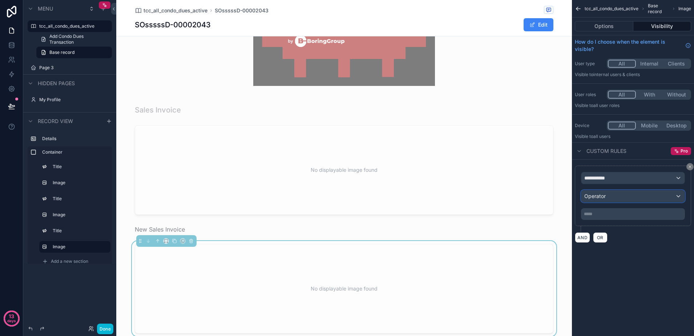
click at [614, 198] on div "Operator" at bounding box center [633, 196] width 103 height 12
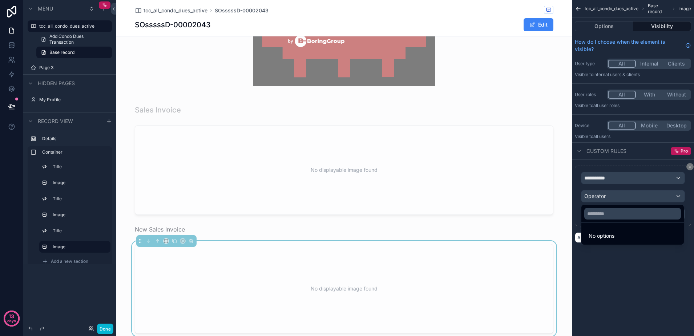
click at [613, 199] on div "scrollable content" at bounding box center [347, 168] width 694 height 336
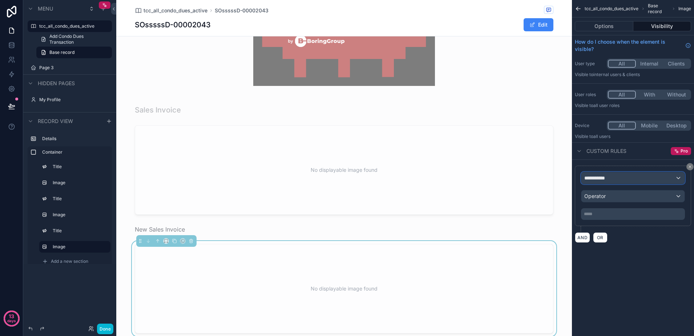
click at [610, 181] on div "**********" at bounding box center [633, 178] width 103 height 12
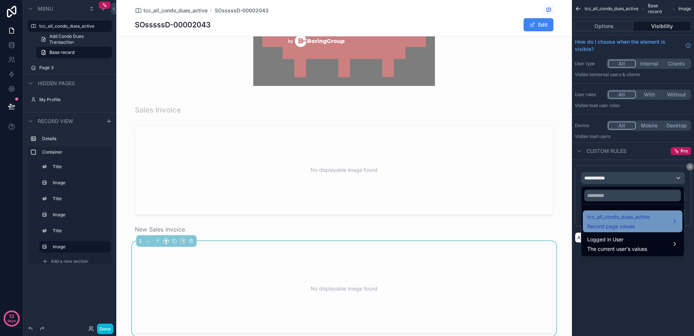
click at [629, 224] on span "Record page values" at bounding box center [618, 225] width 63 height 7
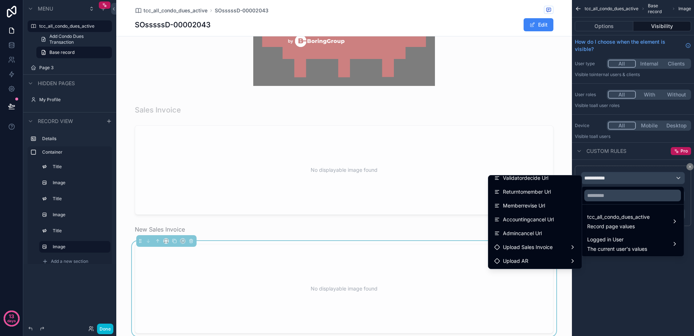
scroll to position [917, 0]
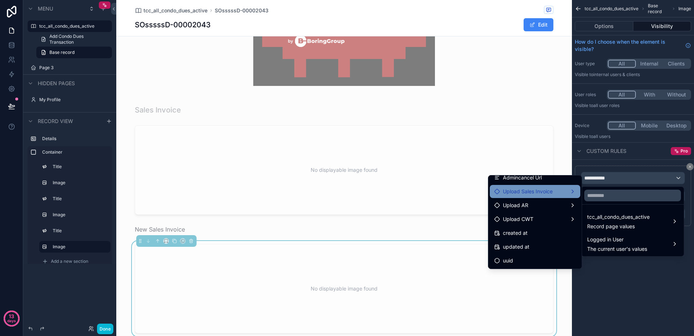
click at [538, 195] on span "Upload Sales Invoice" at bounding box center [528, 191] width 50 height 9
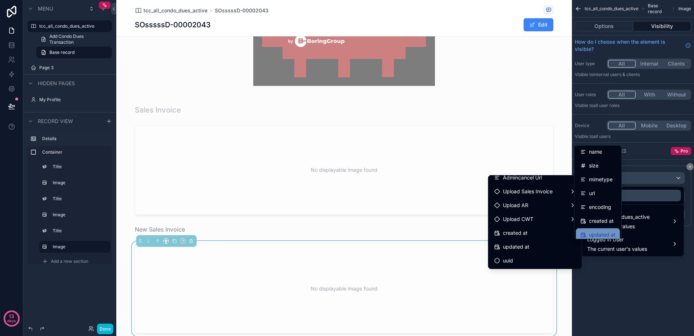
scroll to position [0, 0]
click at [599, 210] on div "url" at bounding box center [598, 208] width 35 height 9
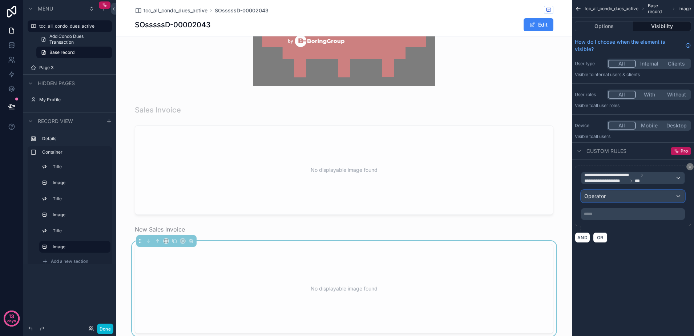
click at [611, 195] on div "Operator" at bounding box center [633, 196] width 103 height 12
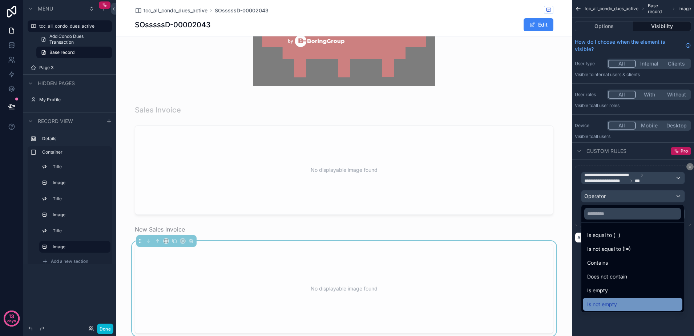
click at [614, 300] on span "Is not empty" at bounding box center [602, 304] width 30 height 9
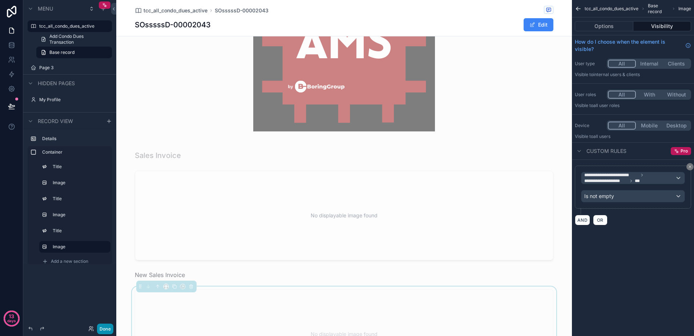
click at [103, 324] on button "Done" at bounding box center [105, 328] width 16 height 11
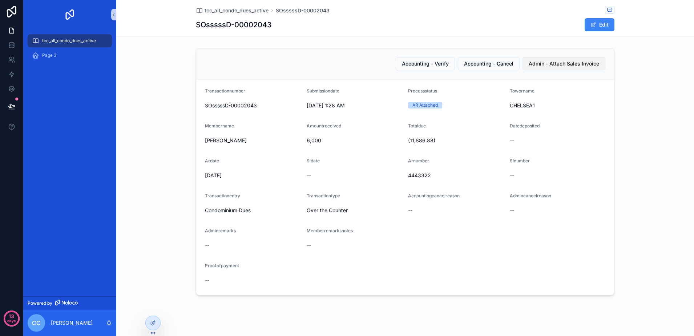
click at [543, 64] on span "Admin - Attach Sales Invoice" at bounding box center [564, 63] width 71 height 7
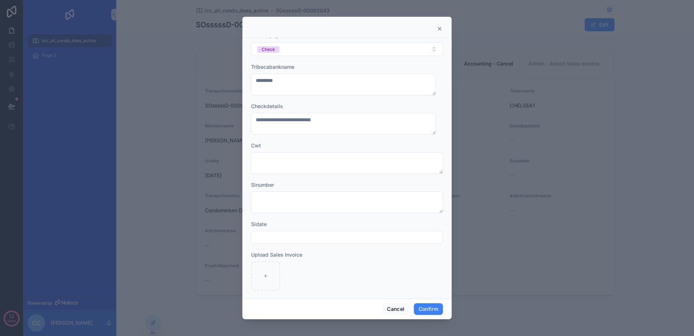
scroll to position [106, 0]
click at [270, 269] on div at bounding box center [265, 270] width 29 height 29
type input "**********"
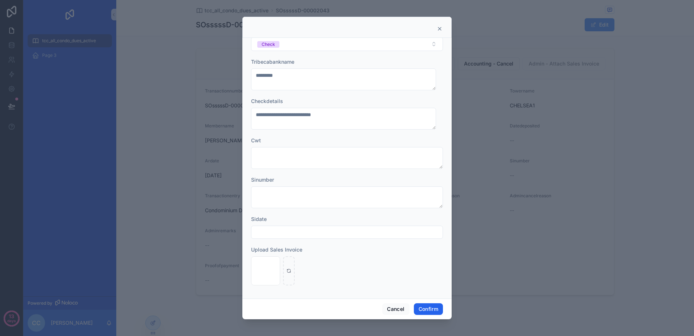
click at [422, 308] on button "Confirm" at bounding box center [428, 309] width 29 height 12
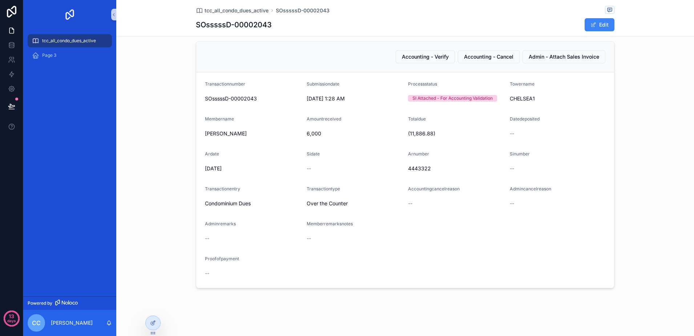
scroll to position [9, 0]
click at [102, 45] on div "tcc_all_condo_dues_active" at bounding box center [70, 41] width 76 height 12
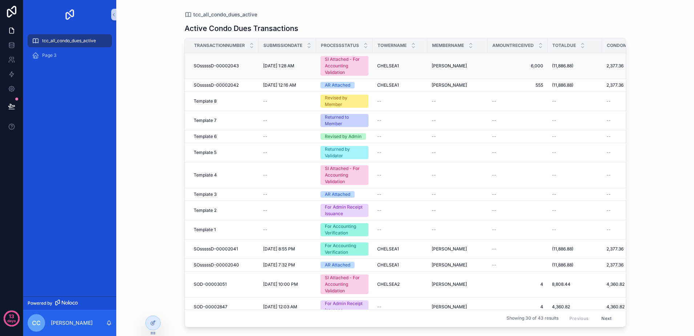
click at [341, 66] on div "SI Attached - For Accounting Validation" at bounding box center [344, 66] width 39 height 20
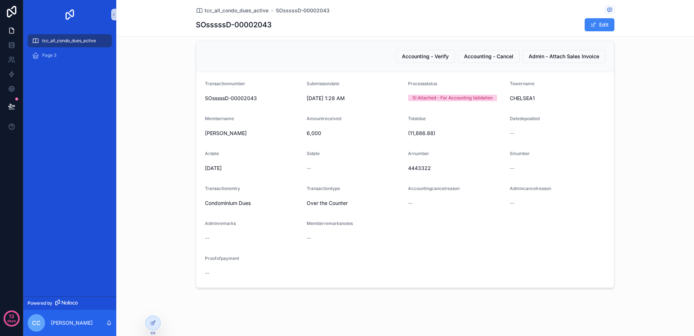
scroll to position [9, 0]
click at [162, 322] on div "tcc_all_condo_dues_active SOsssssD-00002043 SOsssssD-00002043 Edit Accounting -…" at bounding box center [405, 163] width 578 height 344
click at [158, 322] on div at bounding box center [153, 323] width 15 height 14
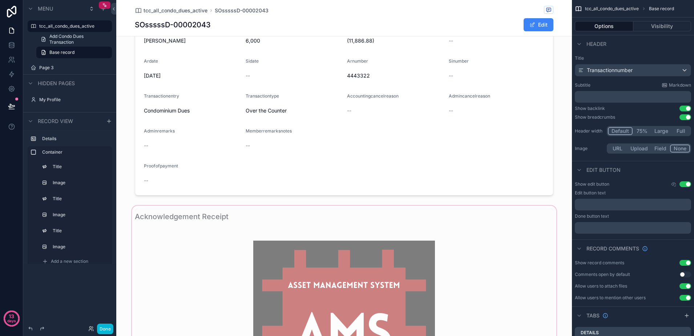
scroll to position [145, 0]
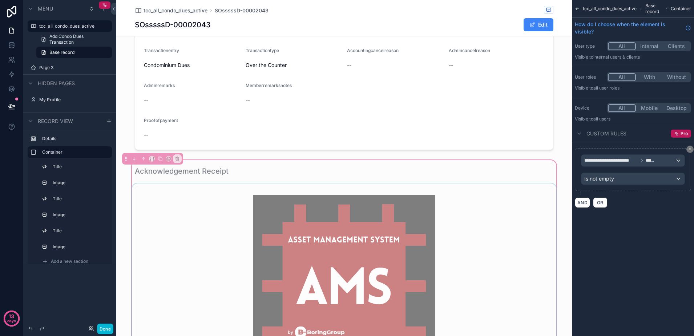
click at [468, 233] on div "scrollable content" at bounding box center [343, 285] width 427 height 205
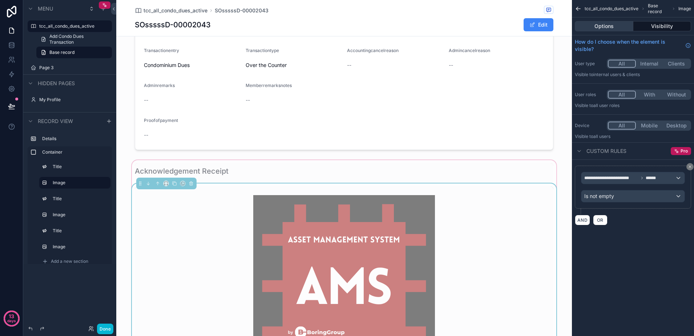
click at [597, 27] on button "Options" at bounding box center [604, 26] width 59 height 10
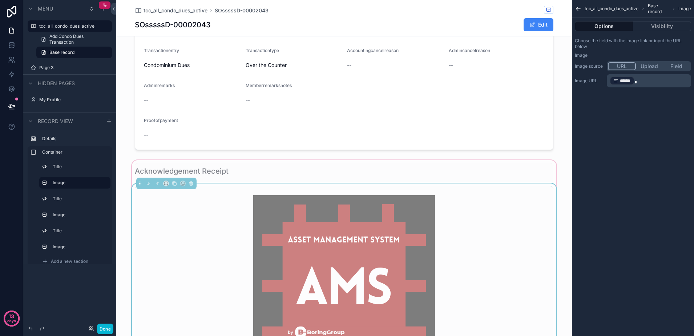
click at [470, 212] on div "scrollable content" at bounding box center [344, 285] width 419 height 199
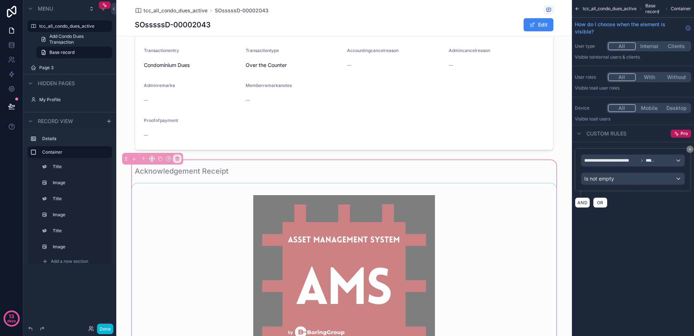
click at [524, 200] on div "scrollable content" at bounding box center [343, 285] width 427 height 205
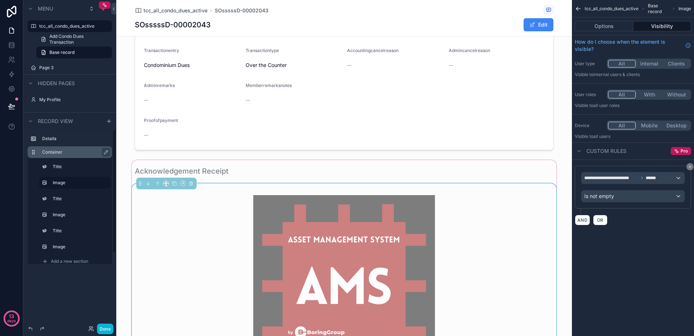
click at [81, 154] on label "Container" at bounding box center [74, 152] width 64 height 6
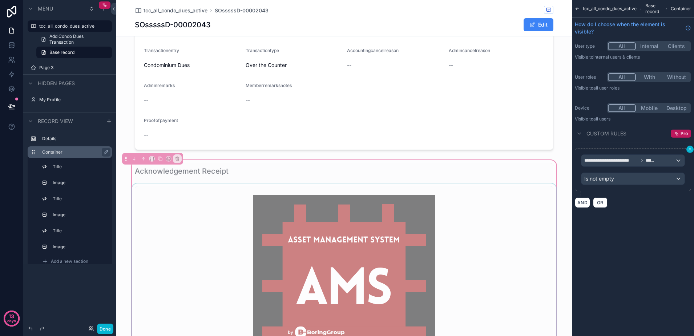
click at [690, 149] on icon "scrollable content" at bounding box center [690, 149] width 2 height 2
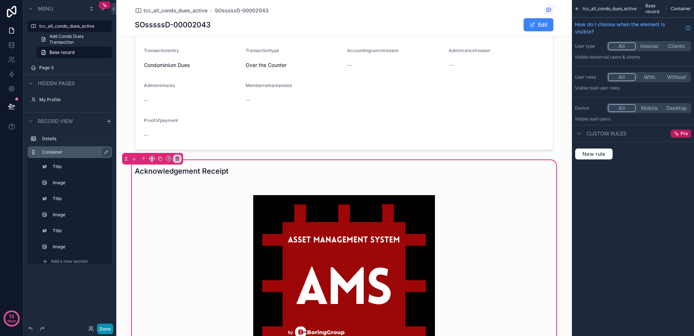
click at [104, 329] on button "Done" at bounding box center [105, 328] width 16 height 11
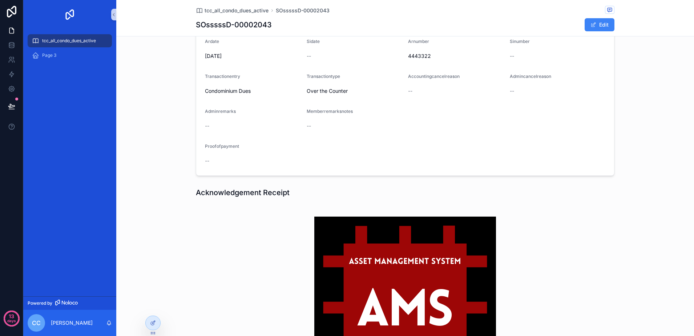
scroll to position [115, 0]
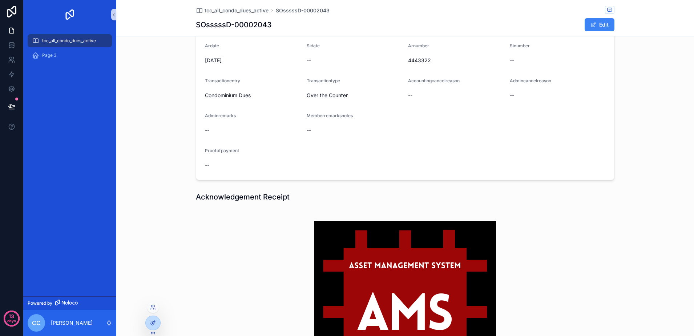
click at [150, 323] on icon at bounding box center [153, 323] width 6 height 6
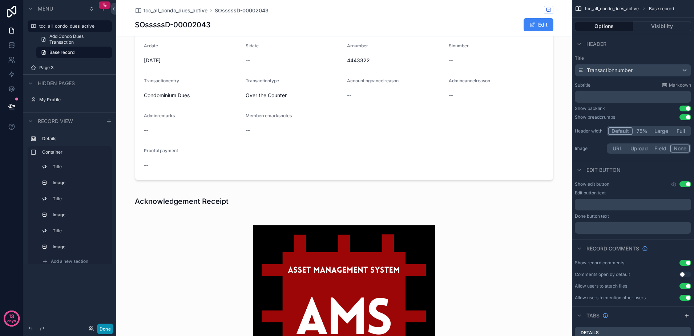
click at [102, 331] on button "Done" at bounding box center [105, 328] width 16 height 11
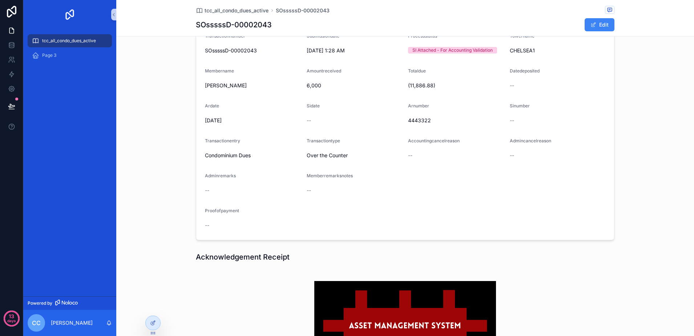
scroll to position [0, 0]
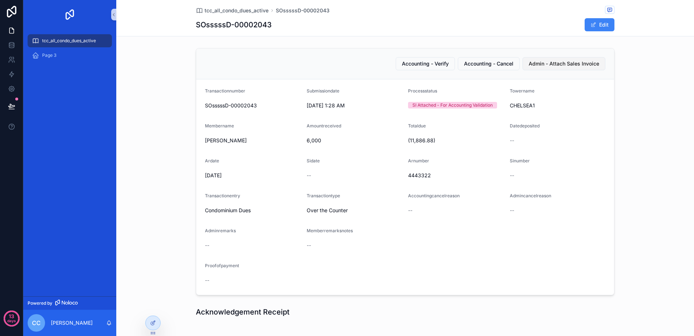
click at [556, 67] on button "Admin - Attach Sales Invoice" at bounding box center [564, 63] width 83 height 13
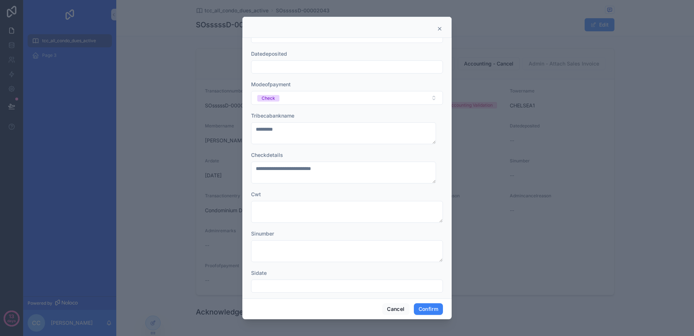
scroll to position [106, 0]
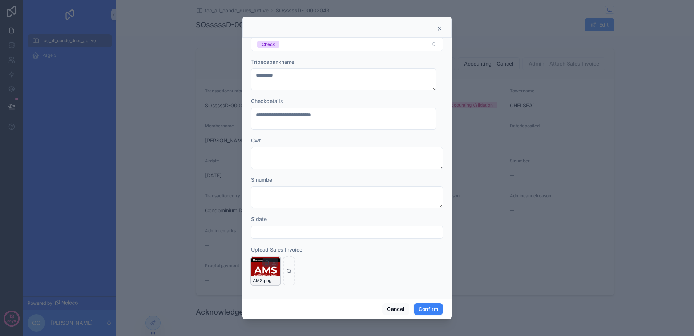
click at [266, 264] on icon "button" at bounding box center [267, 262] width 6 height 6
click at [281, 249] on icon "button" at bounding box center [282, 249] width 6 height 6
click at [419, 308] on button "Confirm" at bounding box center [428, 309] width 29 height 12
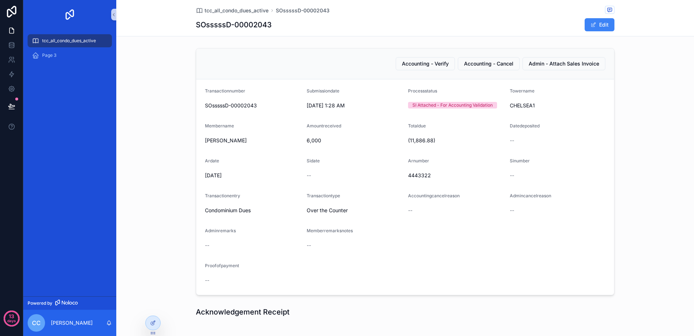
scroll to position [269, 0]
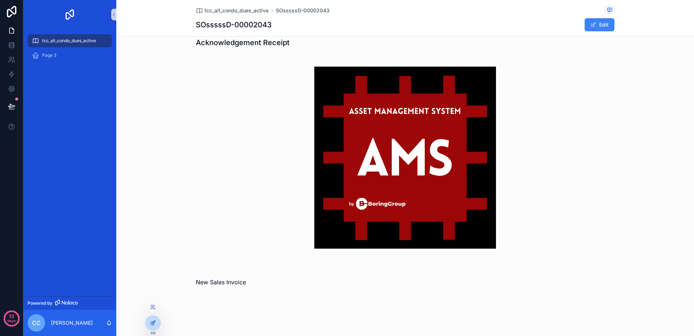
click at [157, 325] on div at bounding box center [153, 323] width 15 height 14
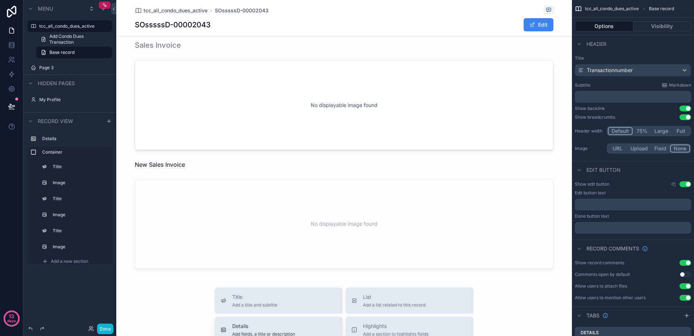
scroll to position [496, 0]
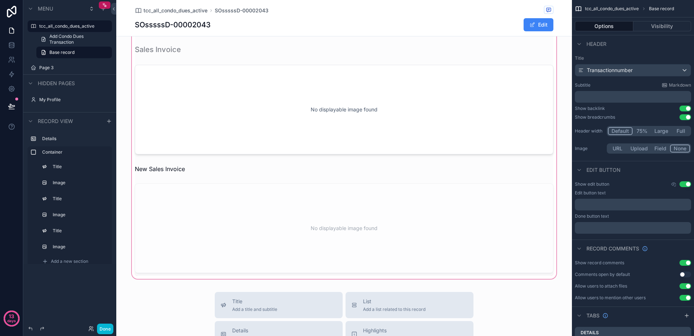
click at [172, 168] on div "scrollable content" at bounding box center [344, 43] width 456 height 473
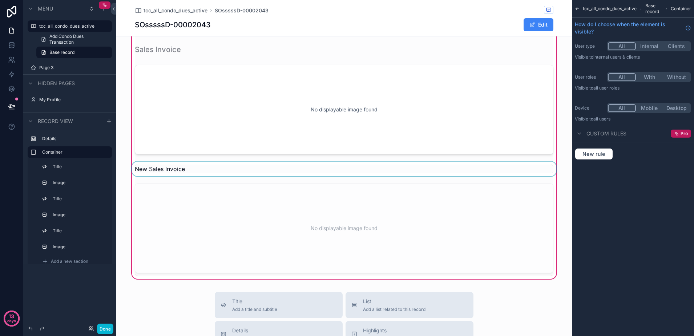
click at [235, 170] on div "scrollable content" at bounding box center [343, 168] width 427 height 15
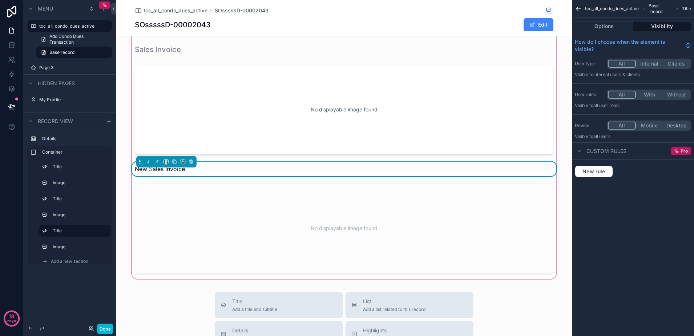
click at [560, 203] on div "Acknowledgement Receipt Sales Invoice No displayable image found New Sales Invo…" at bounding box center [344, 43] width 456 height 473
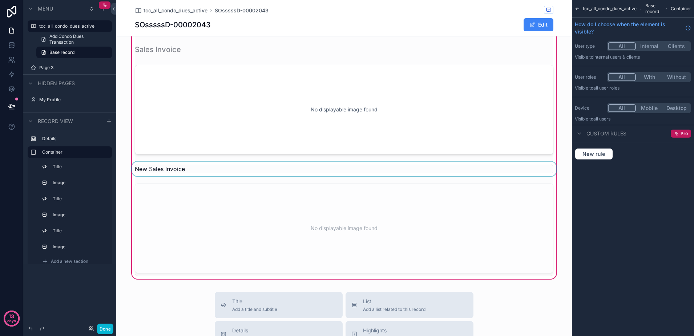
click at [480, 175] on div "scrollable content" at bounding box center [343, 168] width 427 height 15
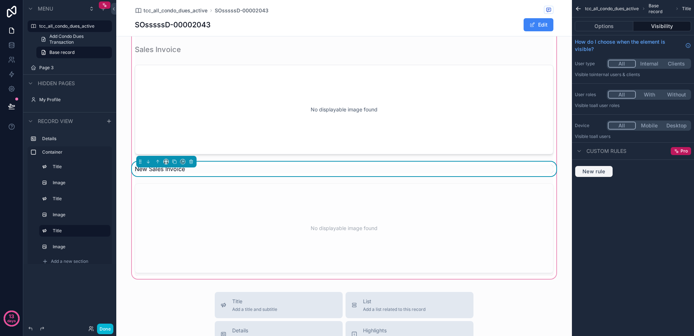
click at [592, 170] on span "New rule" at bounding box center [594, 171] width 29 height 7
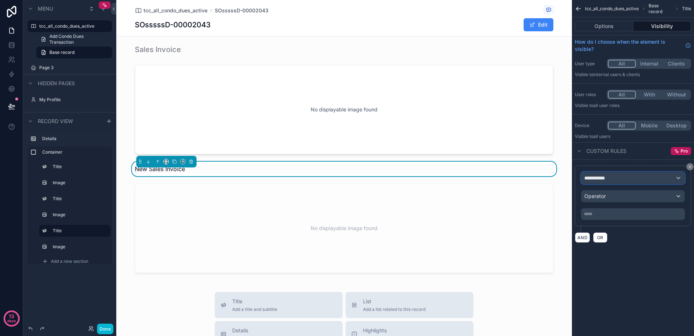
click at [604, 181] on div "**********" at bounding box center [633, 178] width 103 height 12
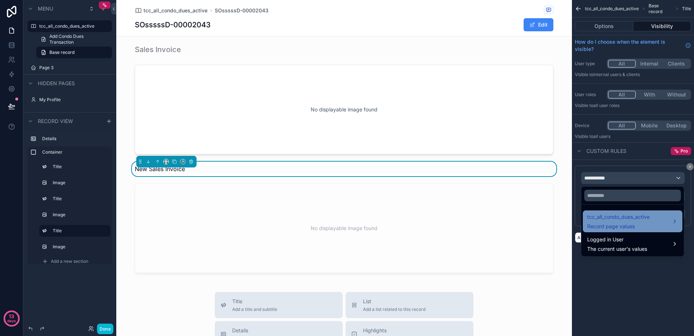
click at [615, 218] on span "tcc_all_condo_dues_active" at bounding box center [618, 216] width 63 height 9
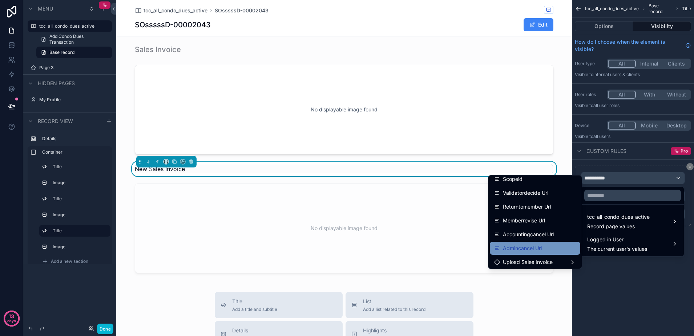
scroll to position [917, 0]
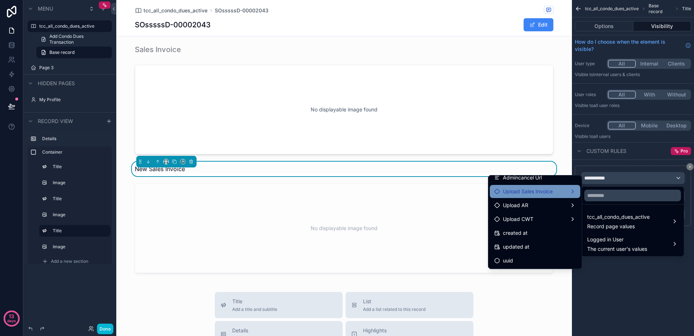
click at [530, 192] on span "Upload Sales Invoice" at bounding box center [528, 191] width 50 height 9
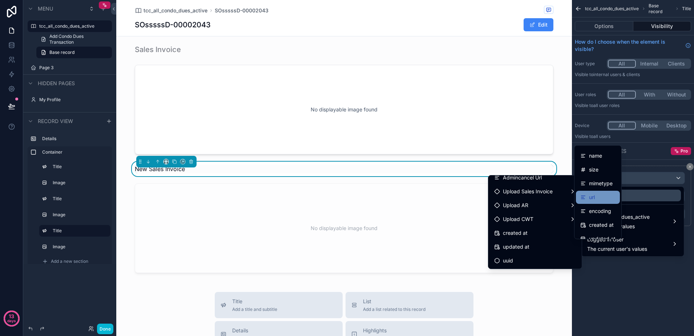
scroll to position [0, 0]
click at [597, 207] on div "url" at bounding box center [598, 208] width 35 height 9
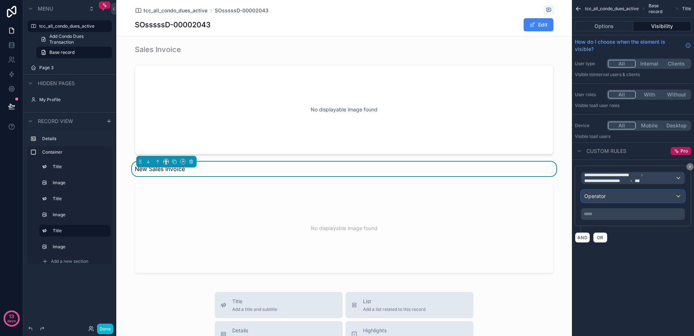
click at [610, 199] on div "Operator" at bounding box center [633, 196] width 103 height 12
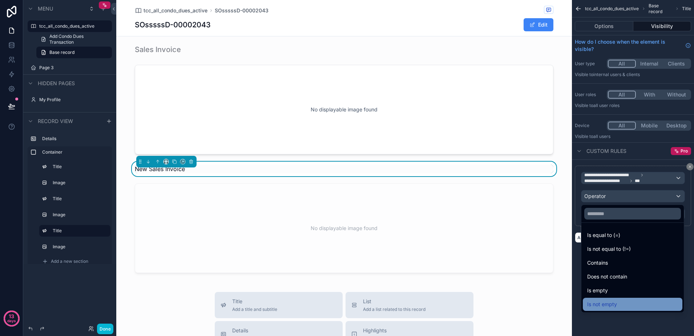
click at [617, 302] on span "Is not empty" at bounding box center [602, 304] width 30 height 9
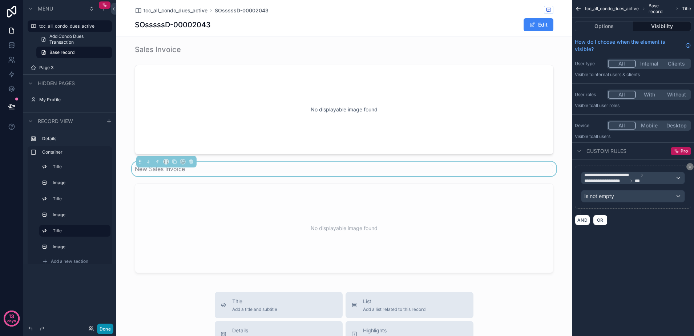
click at [103, 330] on button "Done" at bounding box center [105, 328] width 16 height 11
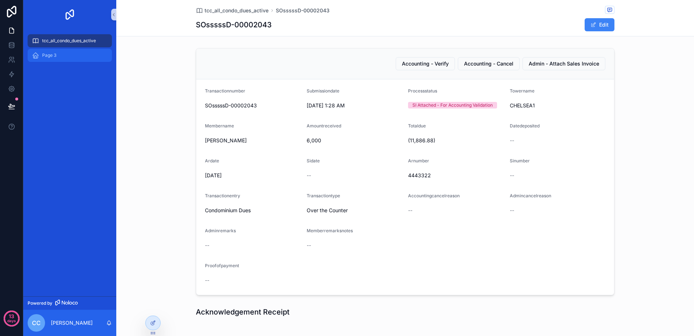
drag, startPoint x: 56, startPoint y: 43, endPoint x: 58, endPoint y: 55, distance: 12.3
click at [56, 43] on span "tcc_all_condo_dues_active" at bounding box center [69, 41] width 54 height 6
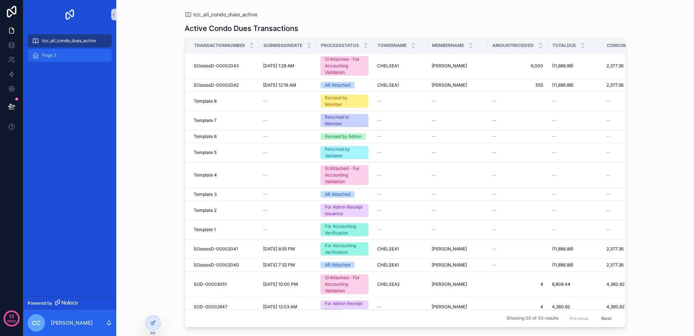
click at [58, 55] on div "Page 3" at bounding box center [70, 55] width 76 height 12
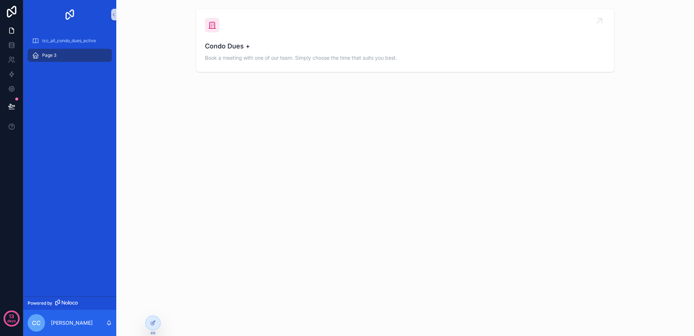
click at [263, 44] on span "Condo Dues +" at bounding box center [405, 46] width 401 height 10
drag, startPoint x: 56, startPoint y: 43, endPoint x: 144, endPoint y: 87, distance: 98.2
click at [56, 43] on span "tcc_all_condo_dues_active" at bounding box center [69, 41] width 54 height 6
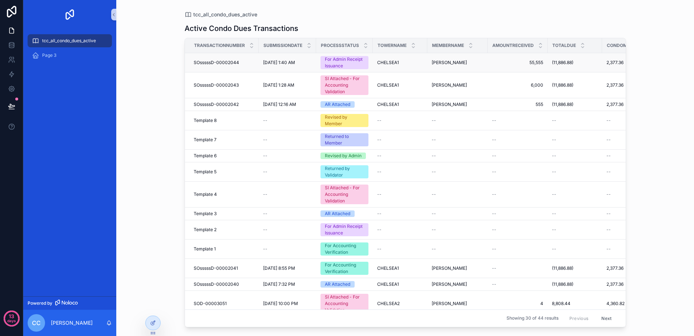
click at [351, 65] on div "For Admin Receipt Issuance" at bounding box center [344, 62] width 39 height 13
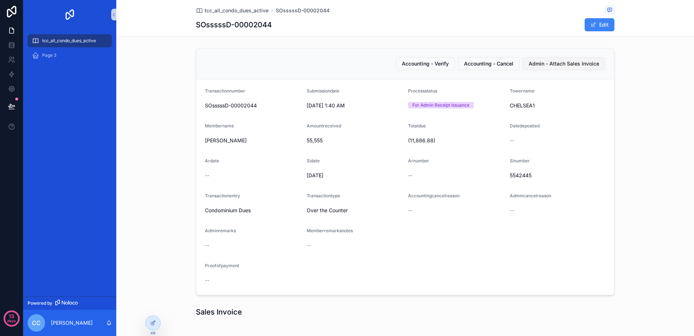
click at [551, 69] on button "Admin - Attach Sales Invoice" at bounding box center [564, 63] width 83 height 13
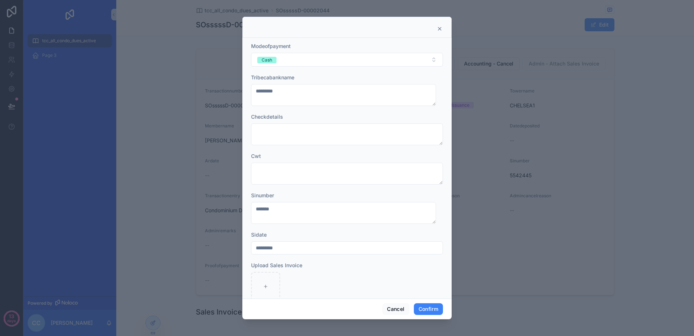
scroll to position [106, 0]
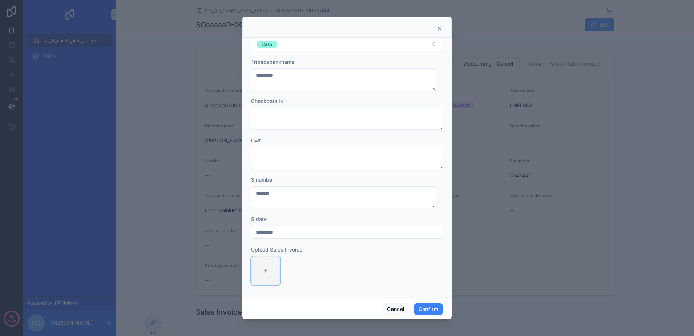
click at [273, 267] on div at bounding box center [265, 270] width 29 height 29
type input "**********"
click at [433, 309] on button "Confirm" at bounding box center [428, 309] width 29 height 12
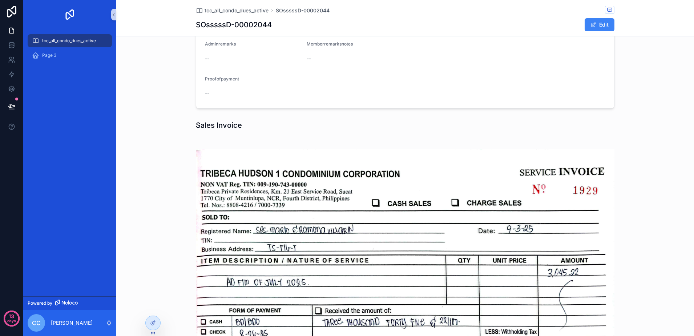
scroll to position [0, 0]
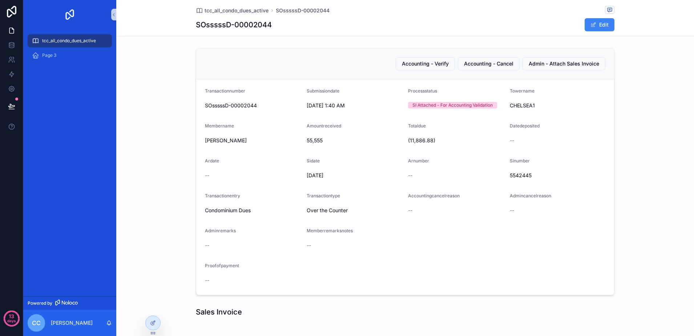
click at [67, 44] on div "tcc_all_condo_dues_active" at bounding box center [70, 41] width 76 height 12
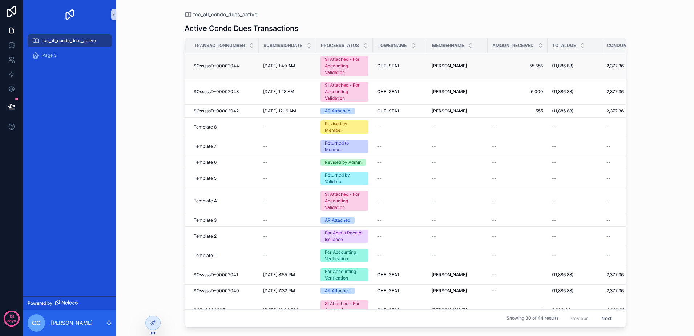
click at [332, 67] on div "SI Attached - For Accounting Validation" at bounding box center [344, 66] width 39 height 20
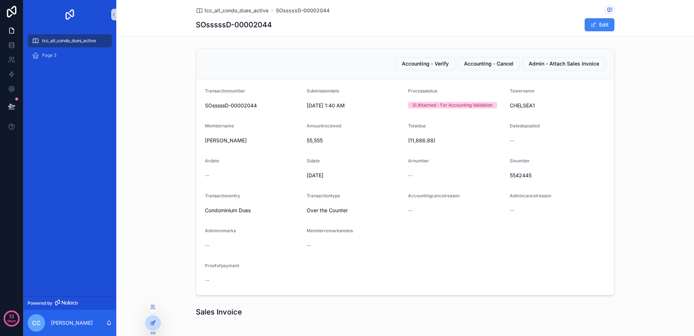
click at [157, 316] on div at bounding box center [153, 323] width 15 height 14
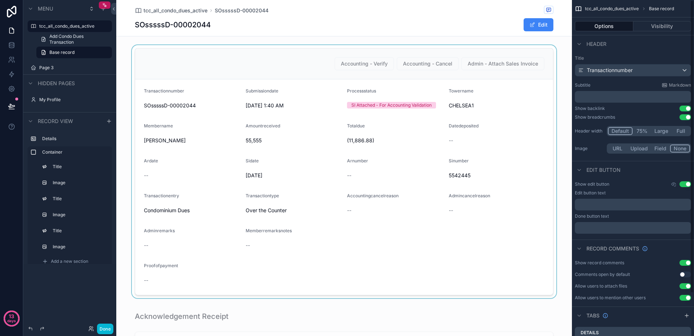
click at [534, 79] on div "scrollable content" at bounding box center [344, 171] width 456 height 253
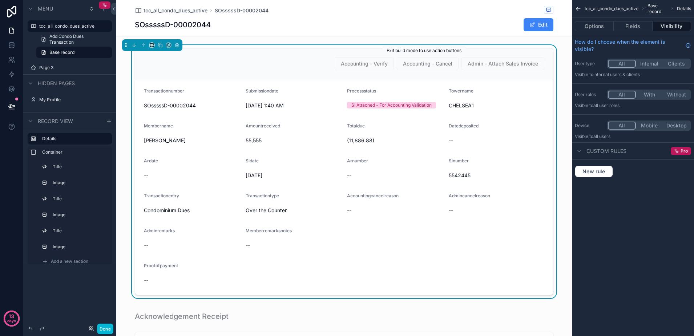
click at [452, 69] on span "Accounting - Cancel" at bounding box center [428, 63] width 62 height 13
click at [444, 68] on span "Accounting - Cancel" at bounding box center [428, 63] width 62 height 13
click at [589, 29] on button "Options" at bounding box center [594, 26] width 39 height 10
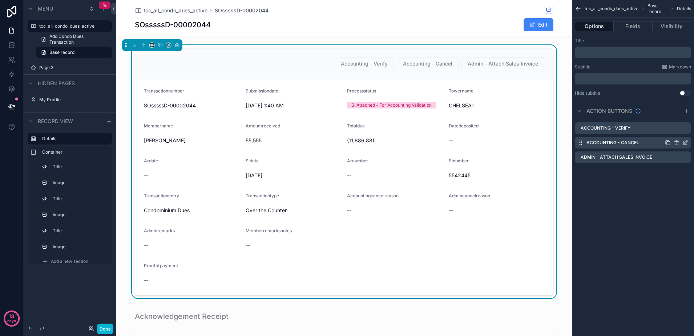
click at [669, 144] on icon "scrollable content" at bounding box center [668, 143] width 6 height 6
click at [684, 170] on icon "scrollable content" at bounding box center [686, 172] width 6 height 6
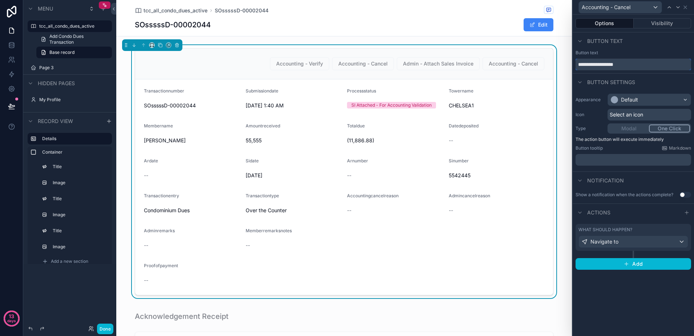
drag, startPoint x: 605, startPoint y: 66, endPoint x: 549, endPoint y: 68, distance: 56.4
click at [549, 68] on div "**********" at bounding box center [347, 168] width 694 height 336
type input "**********"
click at [676, 239] on div "Navigate to" at bounding box center [633, 242] width 109 height 12
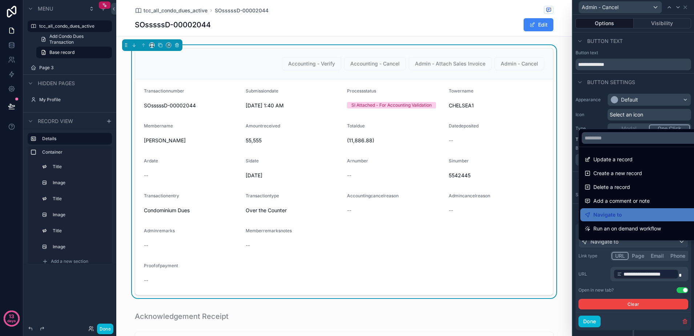
click at [658, 277] on div at bounding box center [633, 168] width 121 height 336
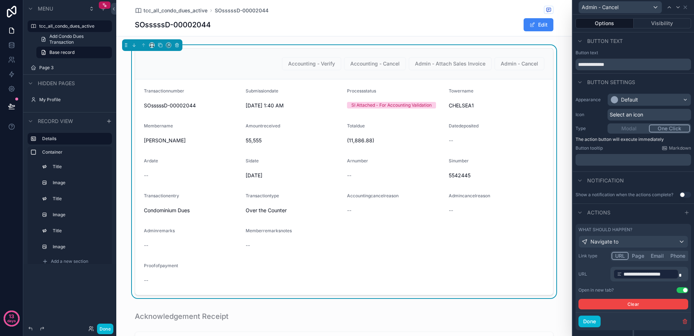
click at [678, 278] on div "**********" at bounding box center [646, 274] width 65 height 10
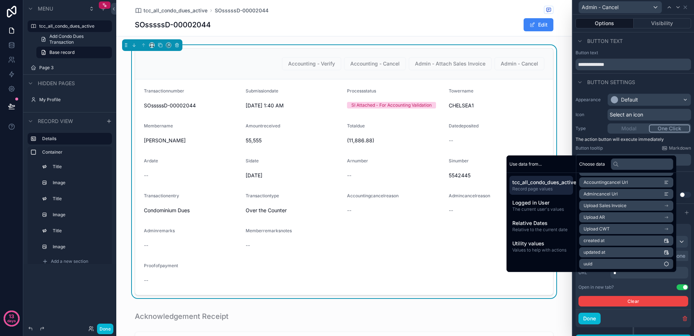
scroll to position [709, 0]
click at [630, 239] on li "Admincancel Url" at bounding box center [626, 239] width 94 height 10
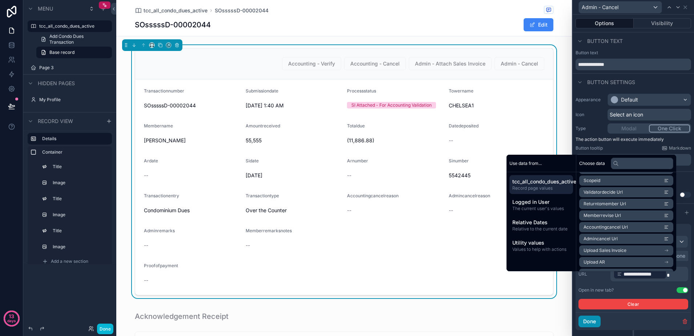
click at [588, 327] on button "Done" at bounding box center [590, 321] width 22 height 12
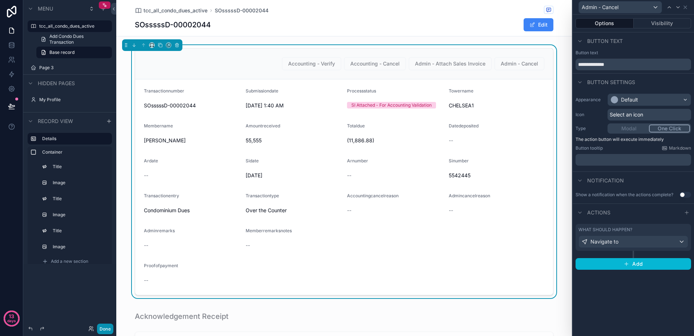
click at [105, 326] on button "Done" at bounding box center [105, 328] width 16 height 11
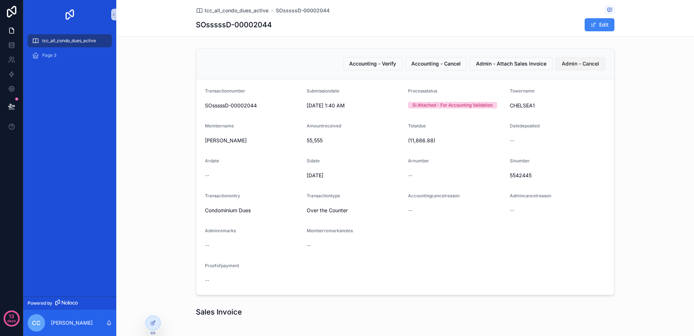
click at [577, 63] on span "Admin - Cancel" at bounding box center [580, 63] width 37 height 7
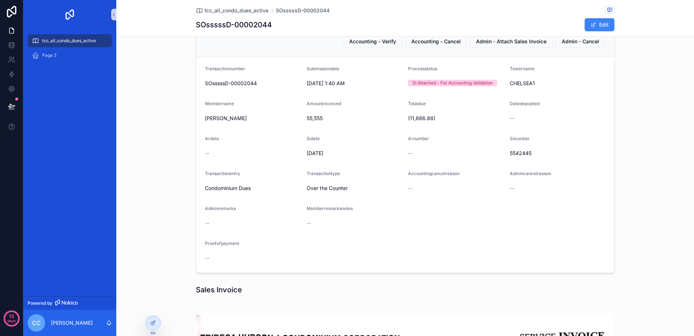
scroll to position [0, 0]
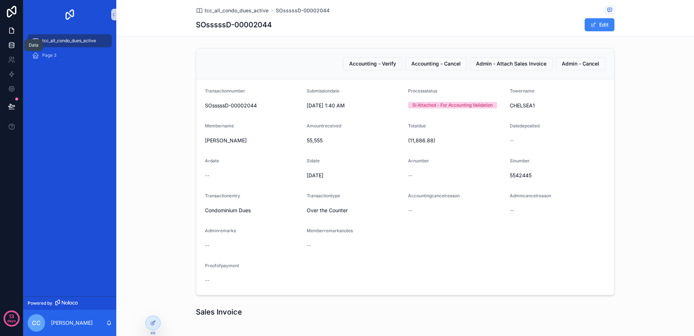
click at [8, 44] on icon at bounding box center [11, 44] width 7 height 7
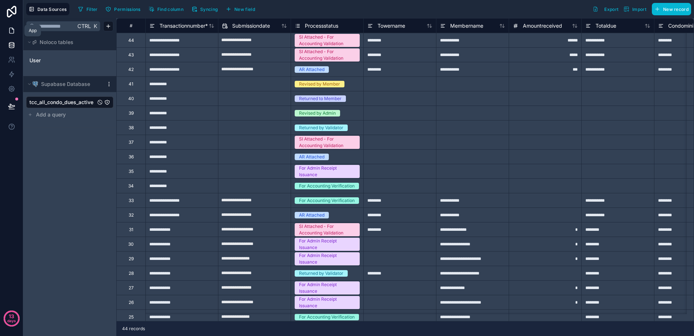
click at [12, 29] on icon at bounding box center [11, 30] width 7 height 7
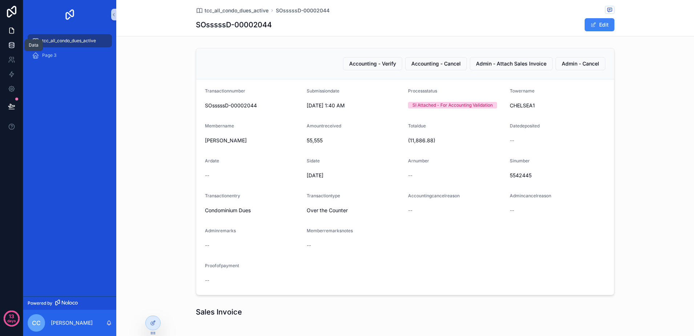
click at [16, 43] on link at bounding box center [11, 45] width 23 height 15
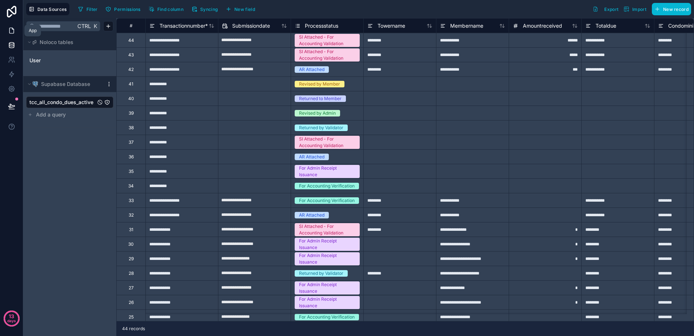
click at [12, 29] on icon at bounding box center [12, 28] width 1 height 1
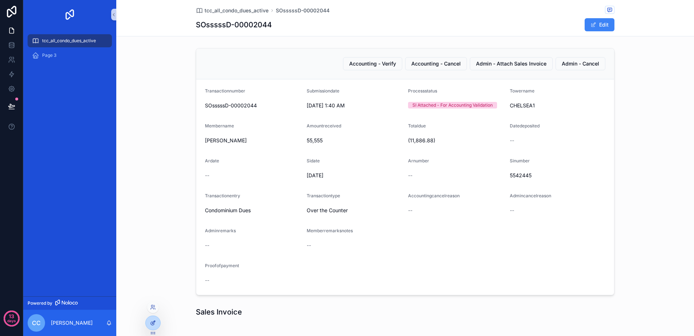
click at [156, 322] on icon at bounding box center [153, 323] width 6 height 6
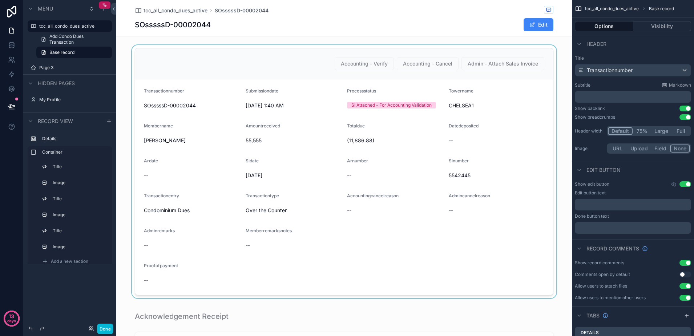
click at [487, 185] on div "scrollable content" at bounding box center [344, 171] width 456 height 253
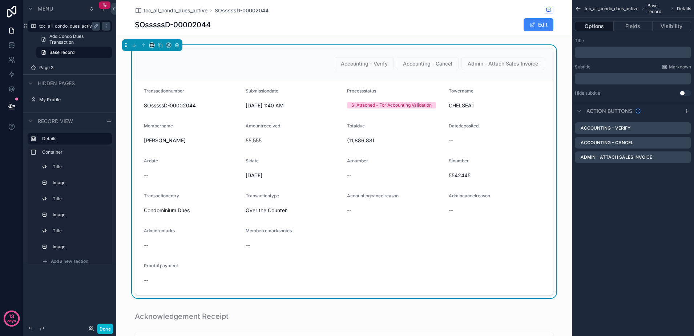
click at [55, 25] on label "tcc_all_condo_dues_active" at bounding box center [68, 26] width 58 height 6
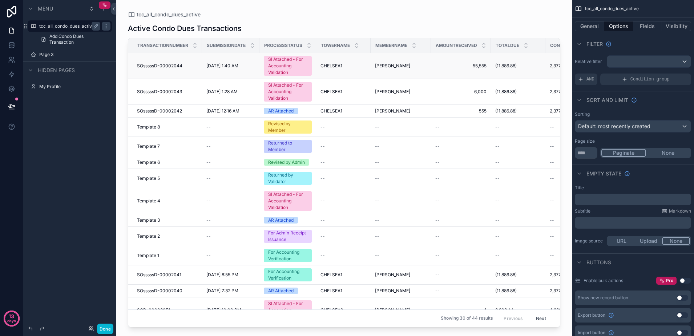
click at [278, 73] on div "SI Attached - For Accounting Validation" at bounding box center [287, 66] width 39 height 20
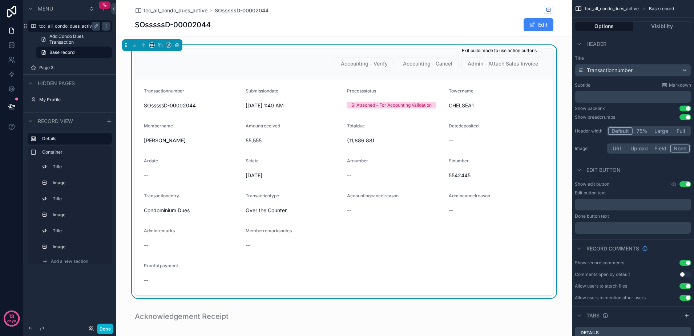
click at [537, 66] on span "Admin - Attach Sales Invoice" at bounding box center [503, 63] width 83 height 13
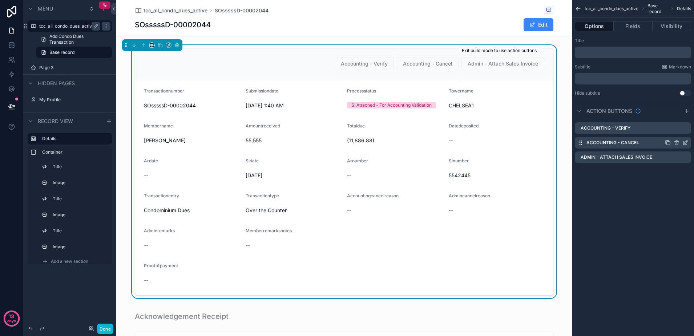
click at [670, 141] on icon "scrollable content" at bounding box center [668, 143] width 6 height 6
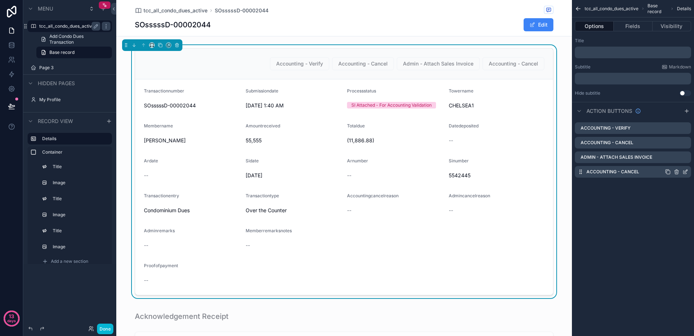
click at [610, 170] on label "Accounting - Cancel" at bounding box center [613, 172] width 53 height 6
click at [685, 170] on icon "scrollable content" at bounding box center [686, 172] width 6 height 6
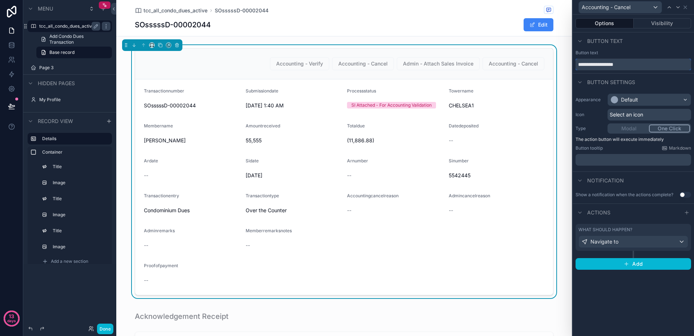
drag, startPoint x: 605, startPoint y: 67, endPoint x: 571, endPoint y: 67, distance: 33.8
click at [571, 67] on div "**********" at bounding box center [347, 168] width 694 height 336
type input "**********"
click at [628, 241] on div "Navigate to" at bounding box center [633, 242] width 109 height 12
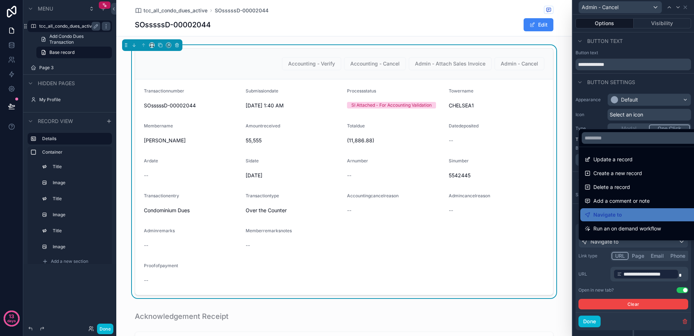
click at [677, 278] on div at bounding box center [633, 168] width 121 height 336
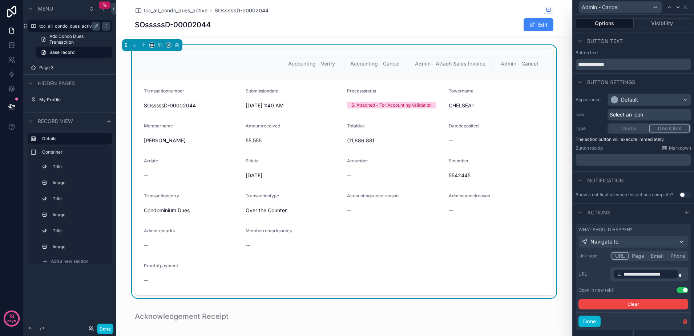
click at [677, 278] on div "**********" at bounding box center [646, 274] width 65 height 10
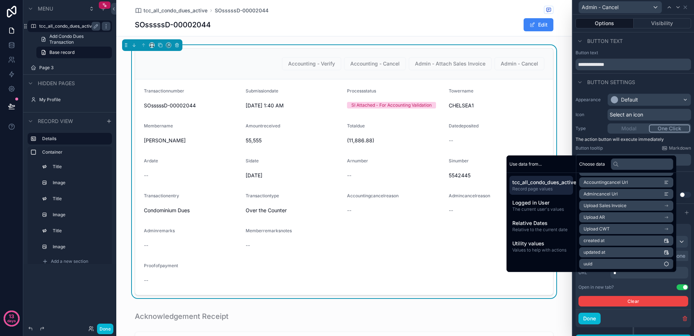
scroll to position [709, 0]
click at [626, 241] on li "Admincancel Url" at bounding box center [626, 239] width 94 height 10
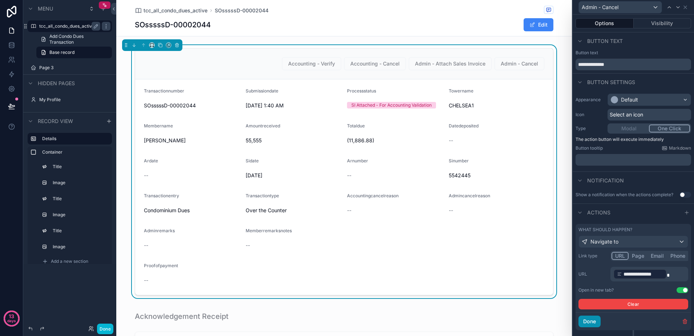
click at [592, 326] on button "Done" at bounding box center [590, 321] width 22 height 12
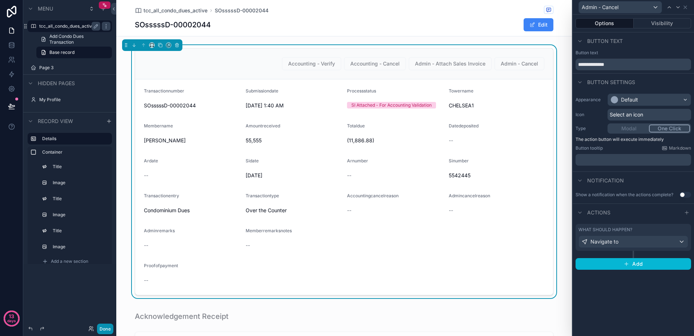
click at [109, 330] on button "Done" at bounding box center [105, 328] width 16 height 11
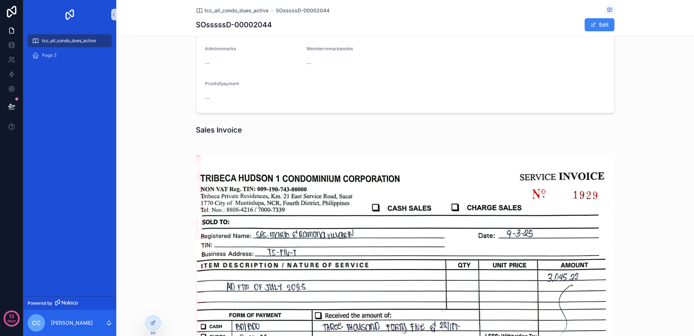
scroll to position [0, 0]
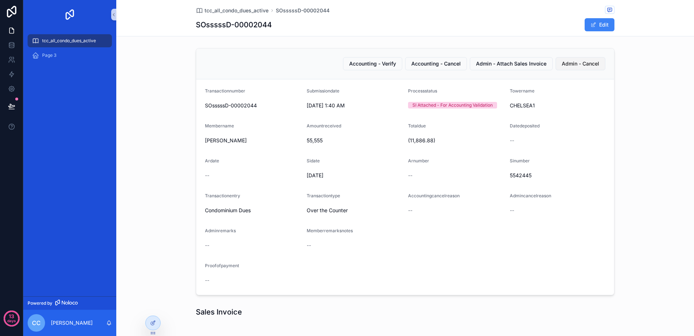
click at [573, 63] on span "Admin - Cancel" at bounding box center [580, 63] width 37 height 7
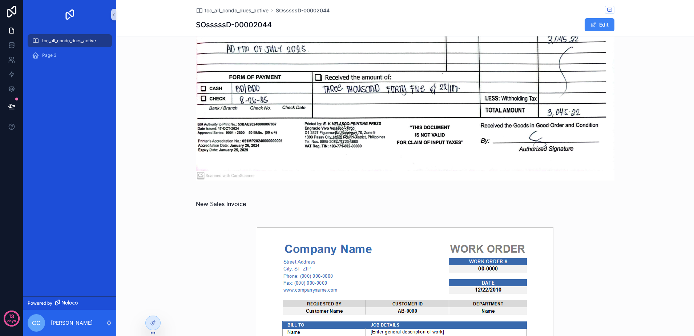
scroll to position [480, 0]
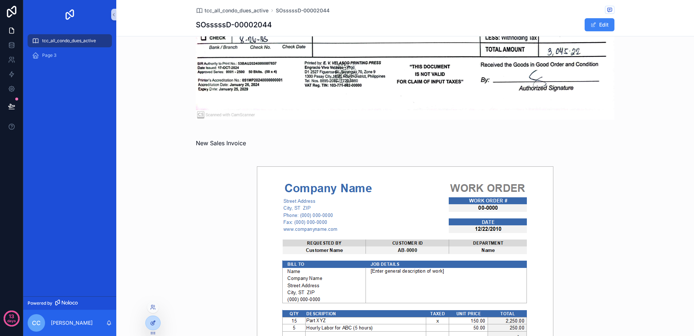
click at [156, 324] on div at bounding box center [153, 323] width 15 height 14
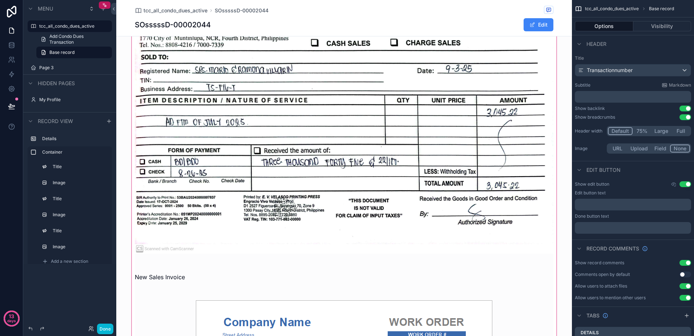
scroll to position [526, 0]
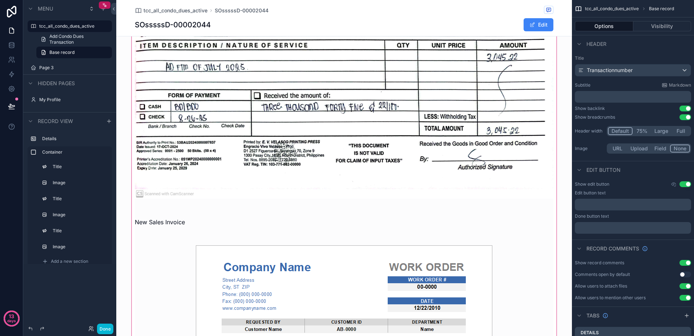
click at [180, 224] on div "scrollable content" at bounding box center [344, 211] width 456 height 867
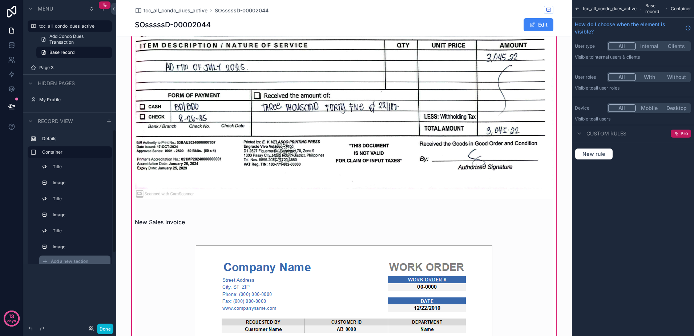
click at [76, 261] on span "Add a new section" at bounding box center [69, 261] width 37 height 6
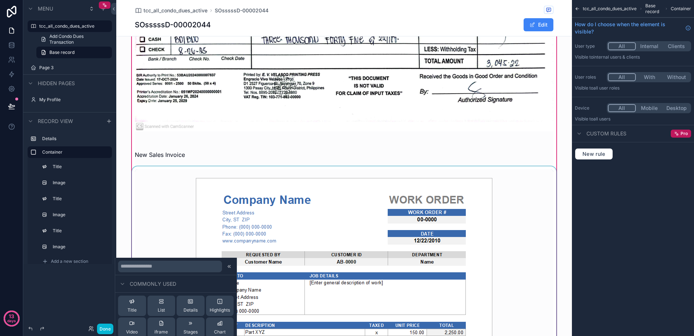
scroll to position [617, 0]
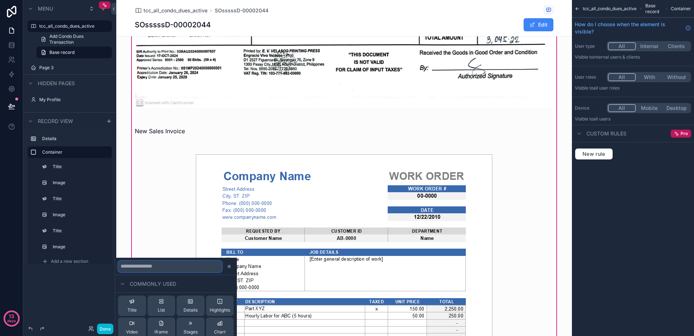
click at [182, 269] on input "text" at bounding box center [170, 266] width 104 height 12
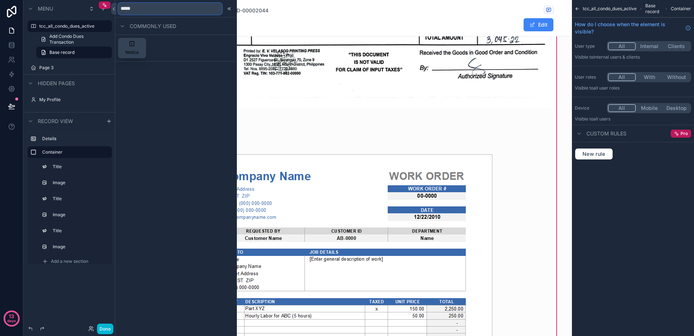
type input "*****"
click at [135, 51] on span "Notice" at bounding box center [131, 52] width 13 height 6
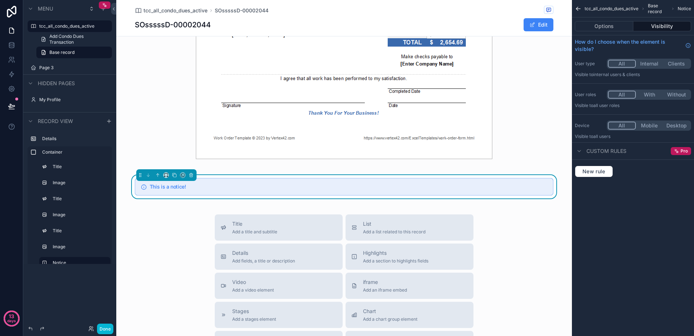
scroll to position [1014, 0]
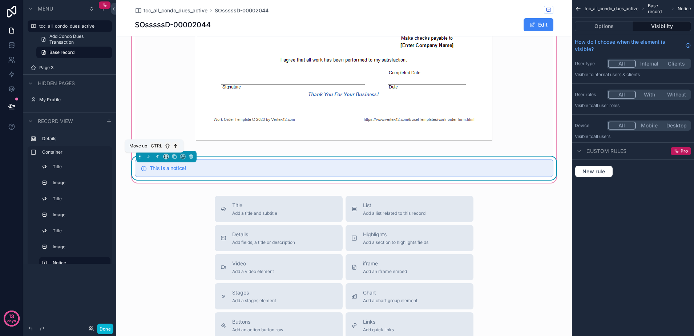
click at [155, 156] on icon "scrollable content" at bounding box center [157, 156] width 5 height 5
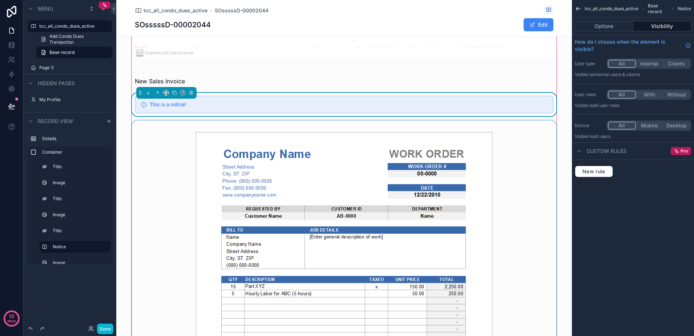
scroll to position [651, 0]
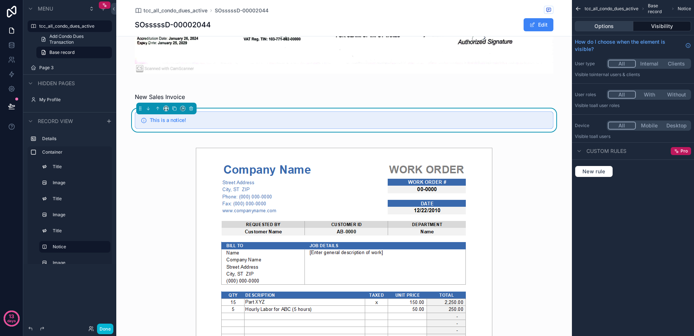
click at [602, 26] on button "Options" at bounding box center [604, 26] width 59 height 10
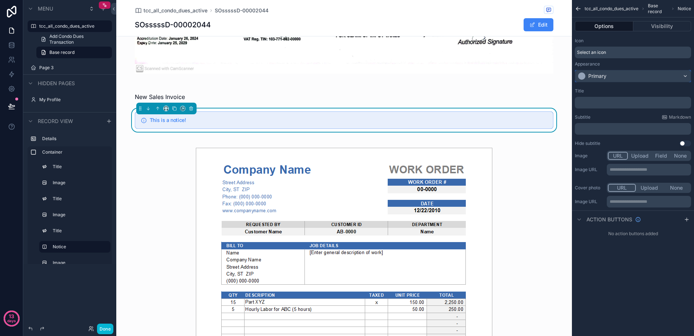
click at [624, 75] on div "Primary" at bounding box center [633, 76] width 116 height 12
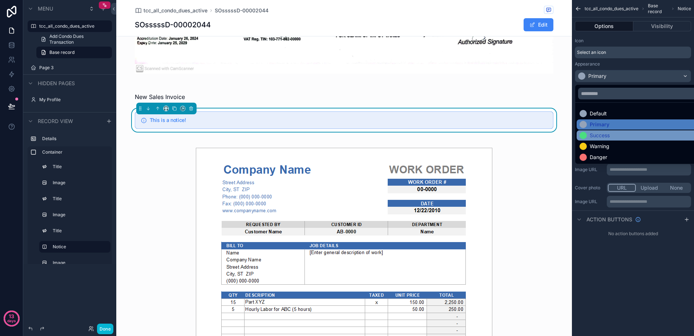
click at [615, 139] on div "Success" at bounding box center [641, 135] width 129 height 10
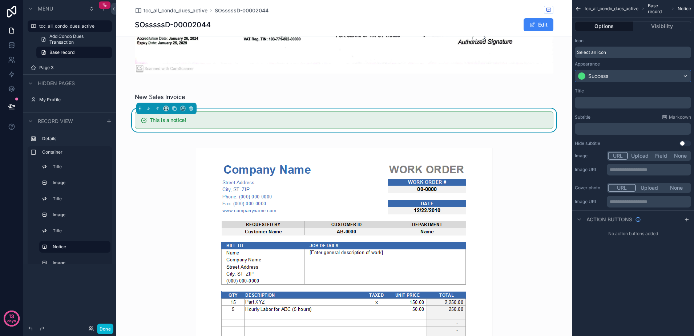
click at [616, 75] on div "Success" at bounding box center [633, 76] width 116 height 12
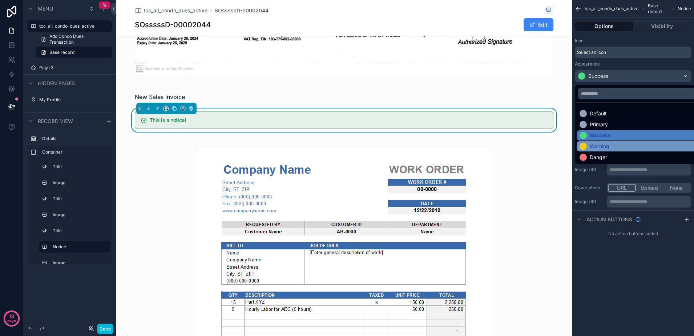
click at [614, 141] on div "Warning" at bounding box center [641, 146] width 129 height 10
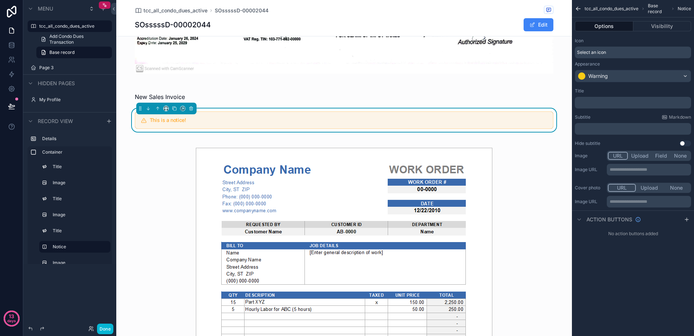
click at [604, 101] on p "﻿" at bounding box center [634, 103] width 112 height 6
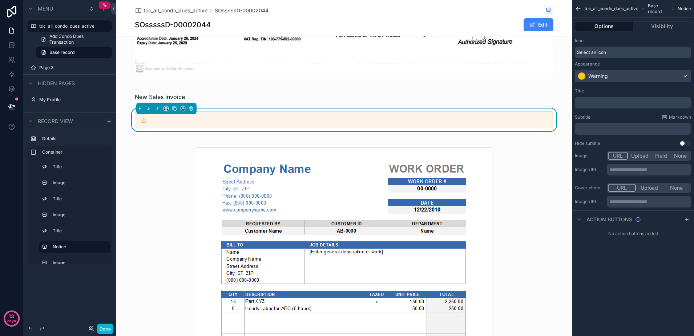
click at [652, 74] on div "Warning" at bounding box center [633, 76] width 116 height 12
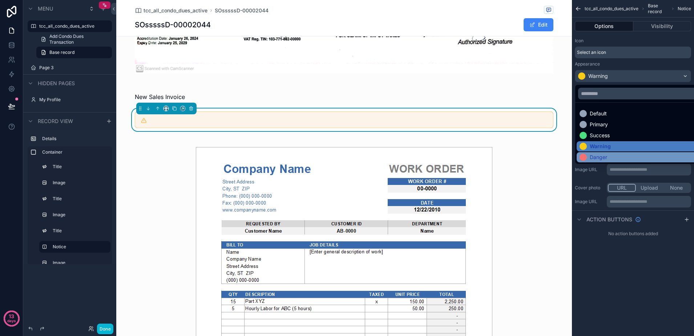
click at [623, 153] on div "Danger" at bounding box center [641, 157] width 129 height 10
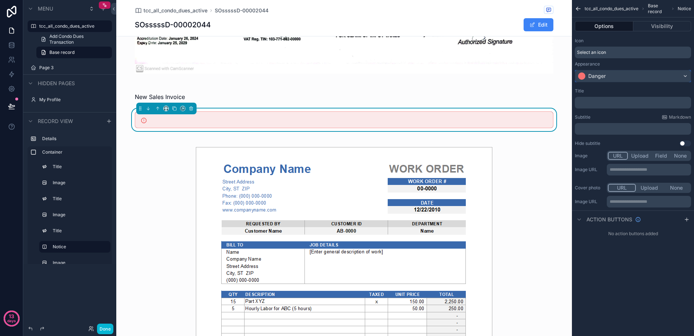
click at [622, 78] on div "Danger" at bounding box center [633, 76] width 116 height 12
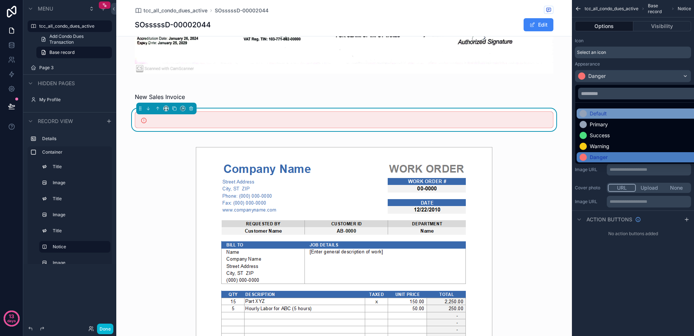
click at [613, 115] on div "Default" at bounding box center [642, 113] width 124 height 7
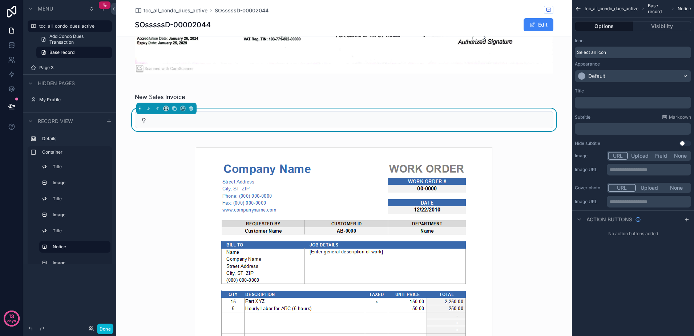
click at [602, 102] on p "﻿" at bounding box center [634, 103] width 112 height 6
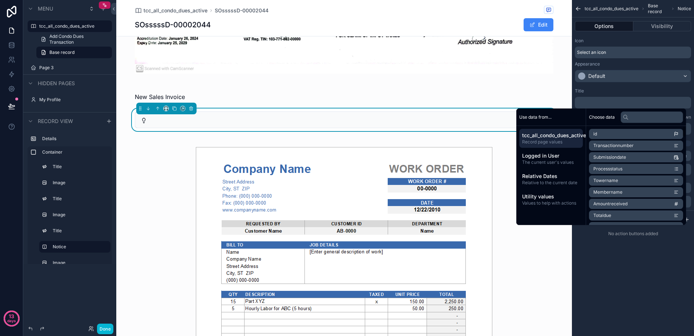
click at [610, 95] on div "Title ﻿" at bounding box center [633, 98] width 116 height 20
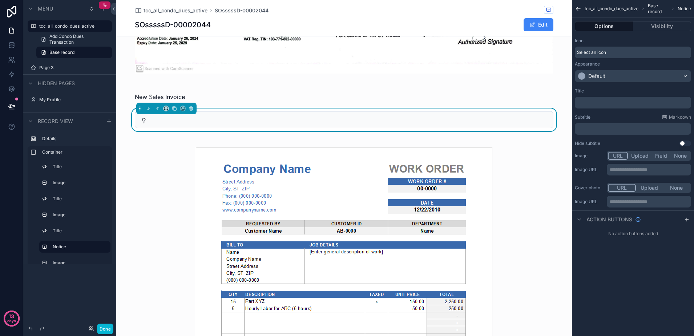
click at [622, 131] on p "﻿" at bounding box center [634, 129] width 112 height 6
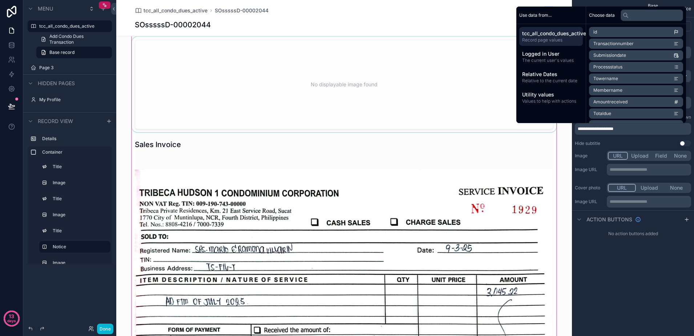
scroll to position [333, 0]
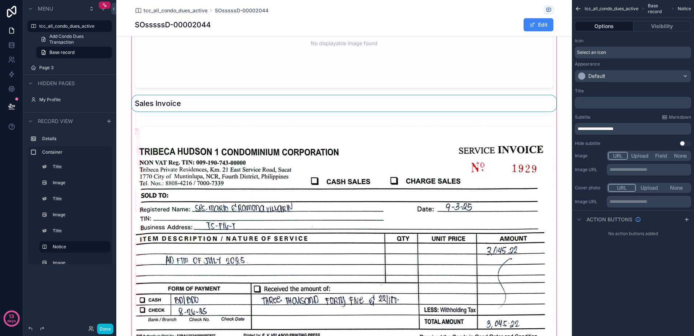
click at [310, 106] on div "scrollable content" at bounding box center [343, 103] width 427 height 16
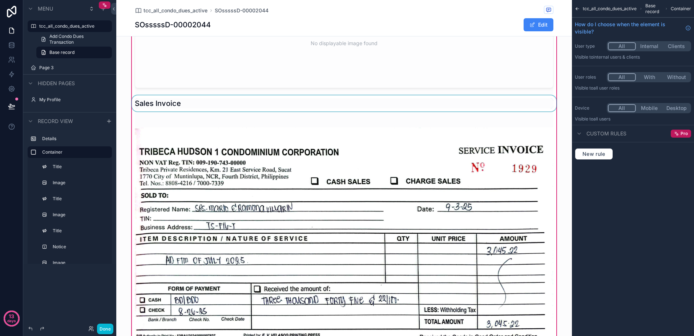
click at [377, 102] on div "scrollable content" at bounding box center [343, 103] width 427 height 16
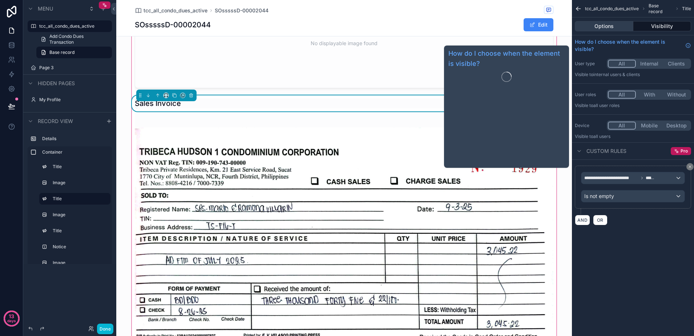
click at [598, 29] on button "Options" at bounding box center [604, 26] width 59 height 10
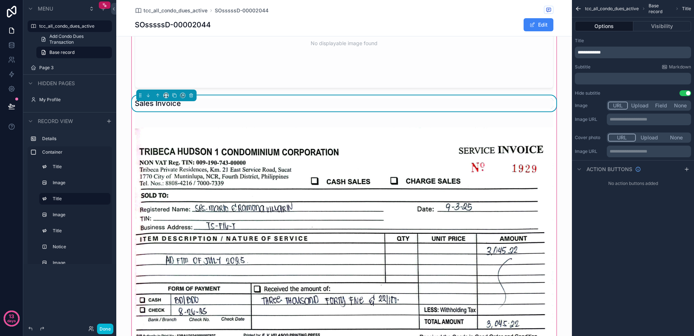
click at [613, 53] on p "**********" at bounding box center [634, 52] width 112 height 6
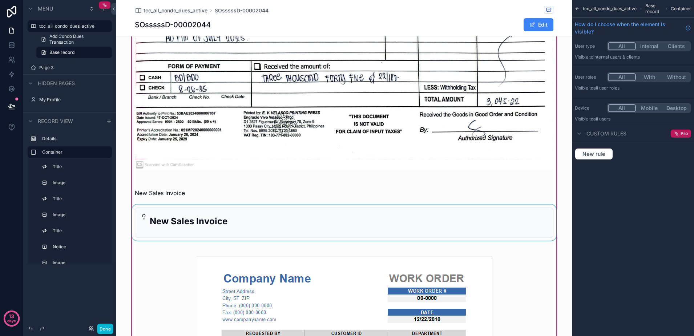
scroll to position [560, 0]
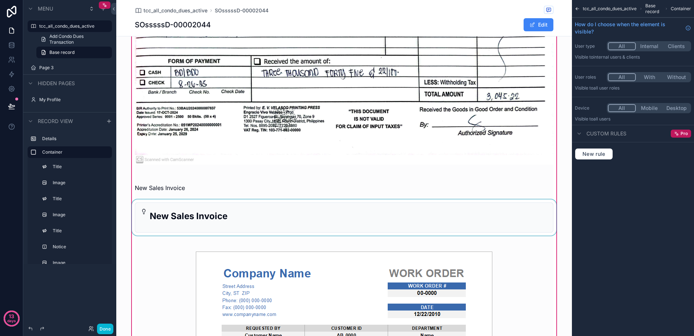
click at [241, 213] on div "scrollable content" at bounding box center [343, 217] width 427 height 36
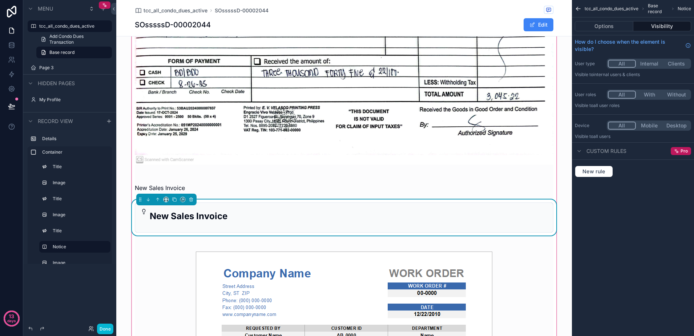
click at [221, 218] on h2 "New Sales Invoice" at bounding box center [349, 216] width 398 height 12
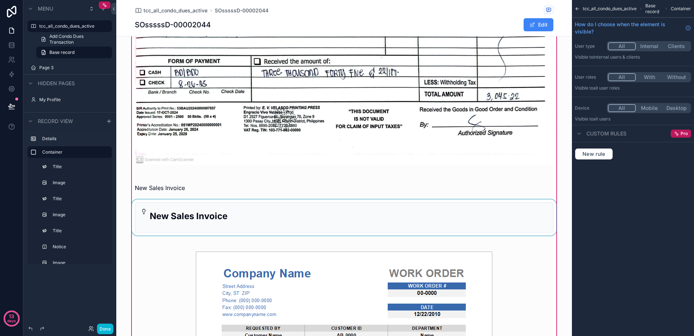
click at [222, 217] on div "scrollable content" at bounding box center [343, 217] width 427 height 36
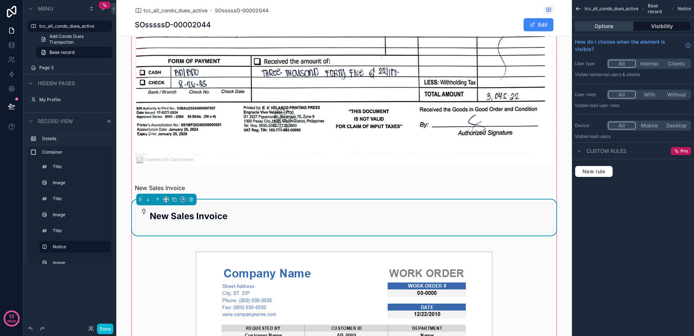
click at [601, 27] on button "Options" at bounding box center [604, 26] width 59 height 10
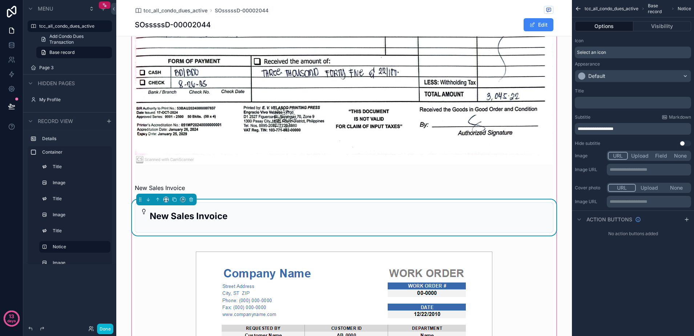
click at [630, 130] on p "**********" at bounding box center [634, 129] width 112 height 6
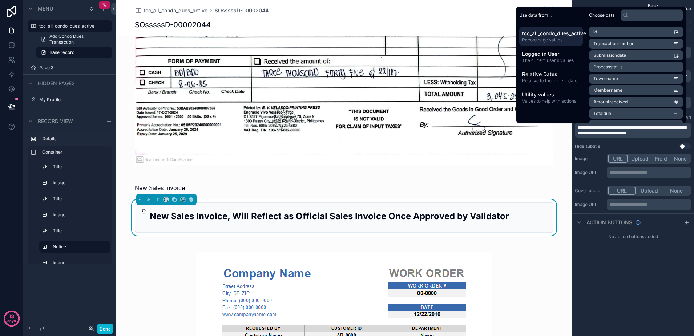
click at [559, 280] on div "Acknowledgement Receipt No displayable image found Official Sales Invoice New S…" at bounding box center [344, 197] width 456 height 907
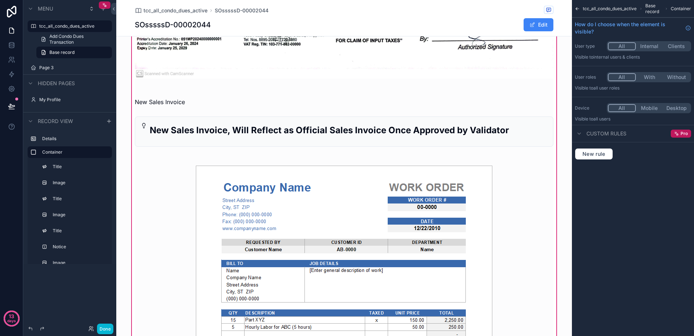
scroll to position [651, 0]
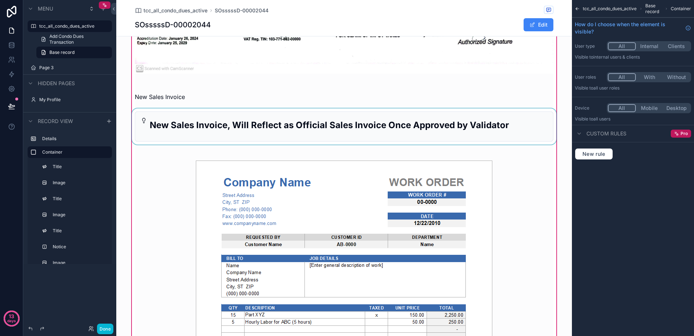
click at [524, 140] on div "scrollable content" at bounding box center [343, 126] width 427 height 36
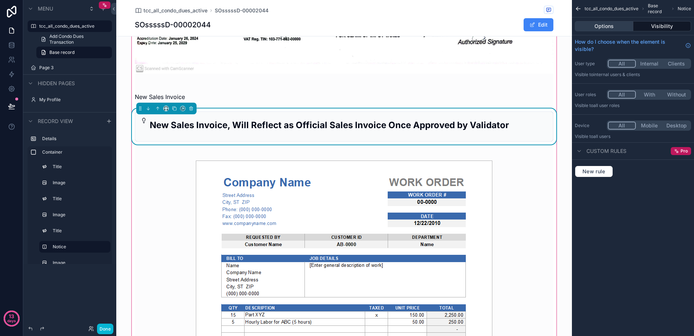
click at [586, 27] on button "Options" at bounding box center [604, 26] width 59 height 10
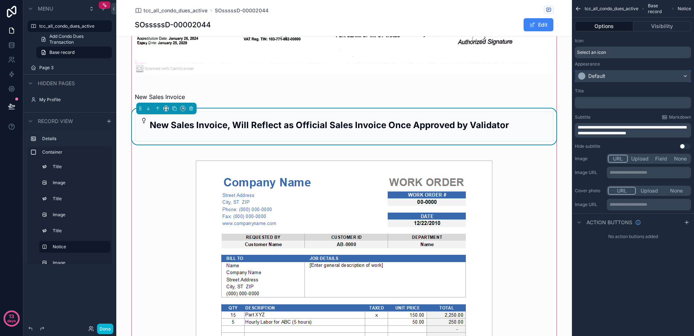
click at [623, 74] on div "Default" at bounding box center [633, 76] width 116 height 12
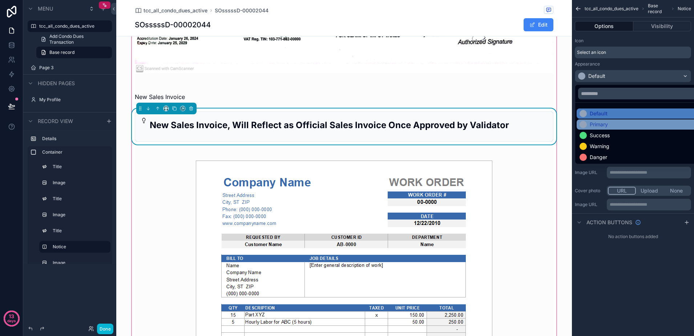
click at [617, 124] on div "Primary" at bounding box center [642, 124] width 124 height 7
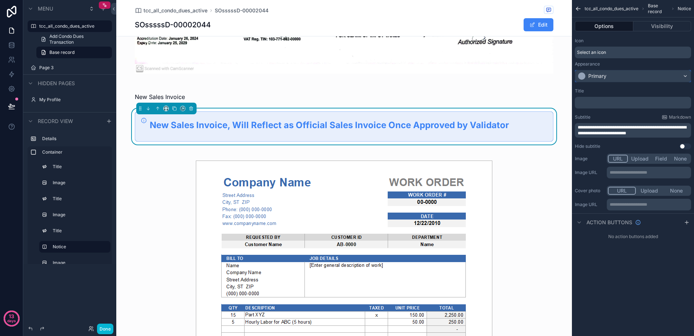
click at [616, 77] on div "Primary" at bounding box center [633, 76] width 116 height 12
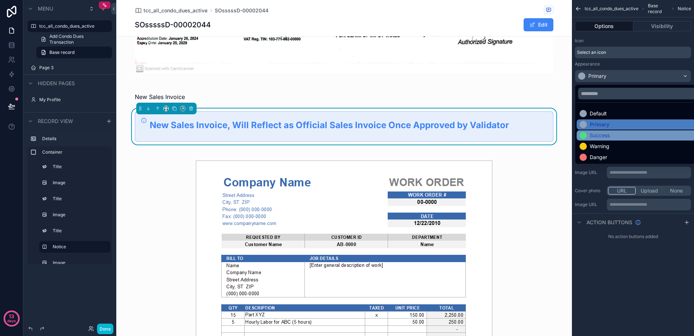
click at [618, 132] on div "Success" at bounding box center [642, 135] width 124 height 7
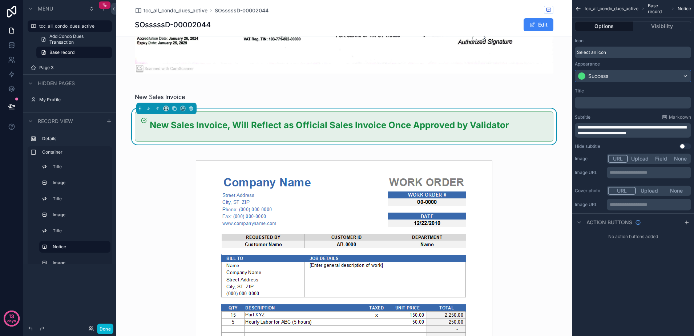
click at [590, 77] on div "Success" at bounding box center [599, 75] width 20 height 7
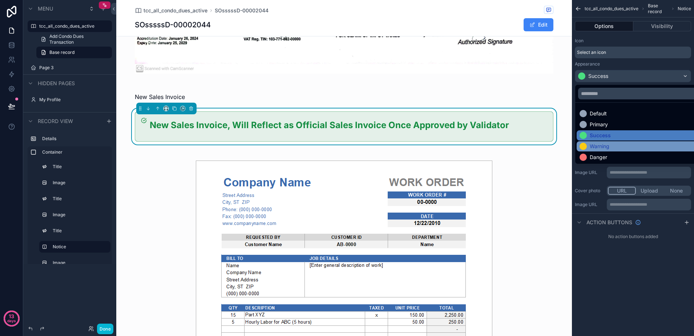
click at [602, 142] on div "Warning" at bounding box center [600, 145] width 20 height 7
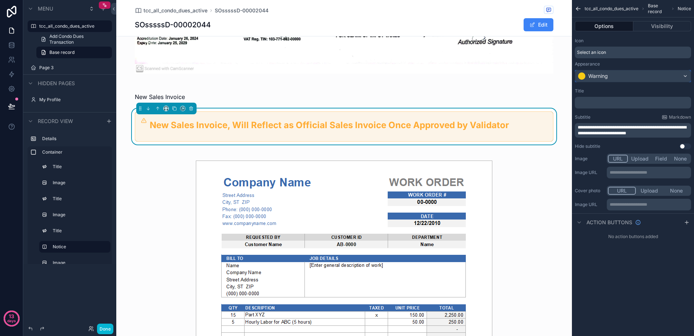
click at [602, 76] on div "Warning" at bounding box center [599, 75] width 20 height 7
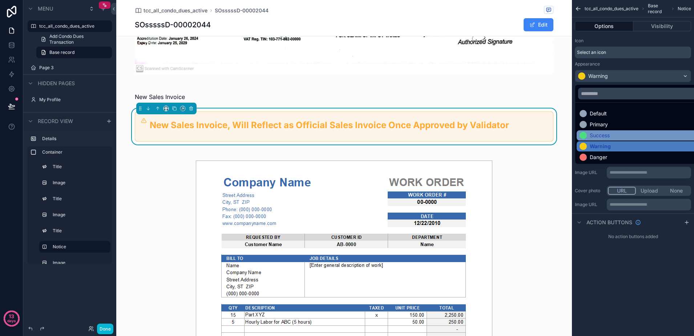
click at [599, 132] on div "Success" at bounding box center [600, 135] width 20 height 7
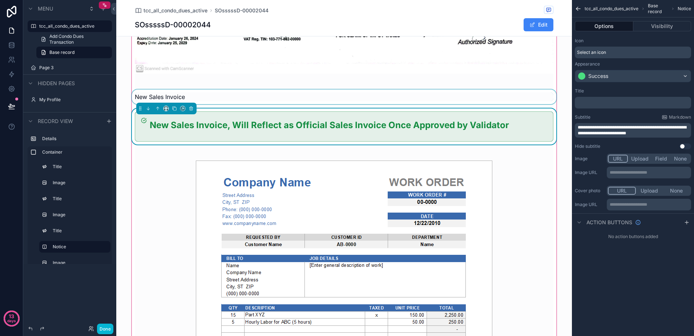
click at [297, 91] on div "scrollable content" at bounding box center [343, 96] width 427 height 15
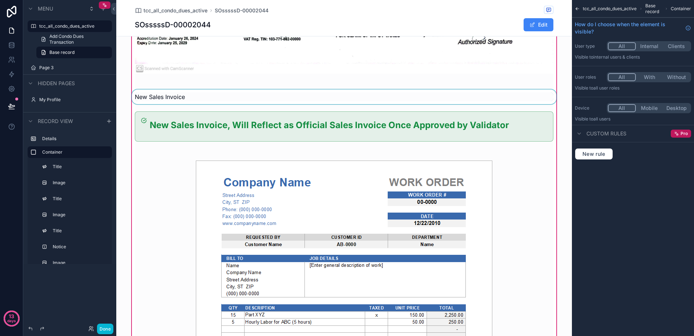
click at [515, 95] on div "scrollable content" at bounding box center [343, 96] width 427 height 15
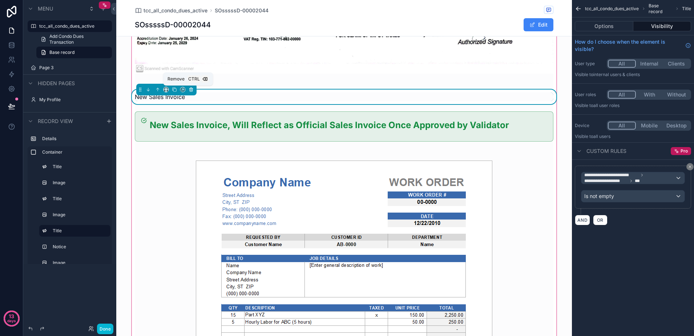
click at [191, 90] on button "scrollable content" at bounding box center [191, 89] width 8 height 8
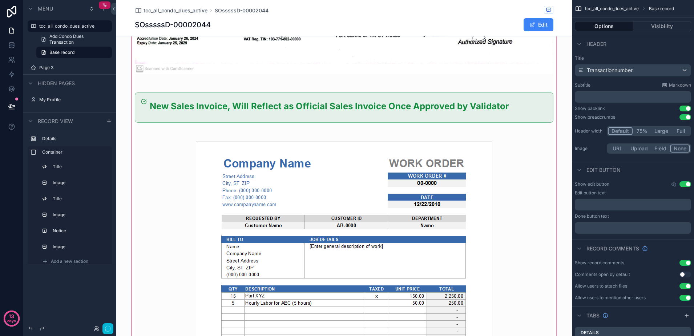
click at [207, 103] on div "scrollable content" at bounding box center [344, 97] width 456 height 888
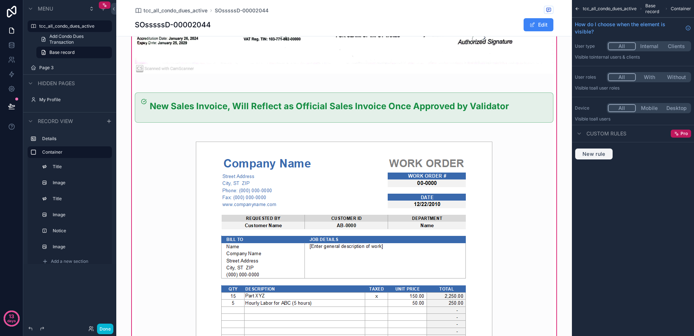
click at [609, 153] on button "New rule" at bounding box center [594, 154] width 38 height 12
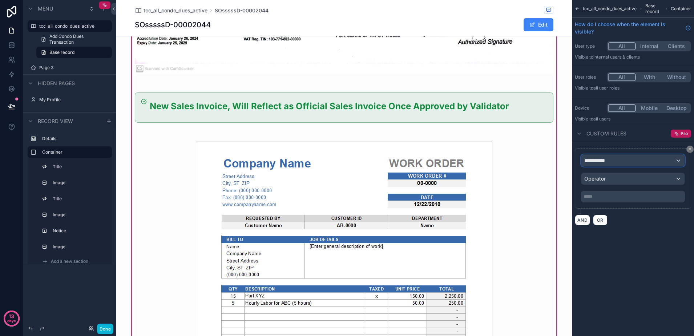
click at [618, 161] on div "**********" at bounding box center [633, 160] width 103 height 12
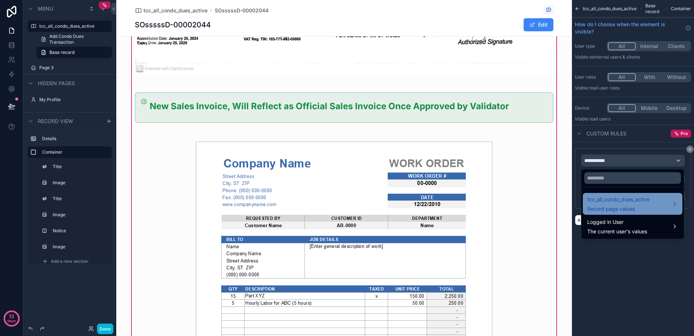
click at [646, 201] on span "tcc_all_condo_dues_active" at bounding box center [618, 199] width 63 height 9
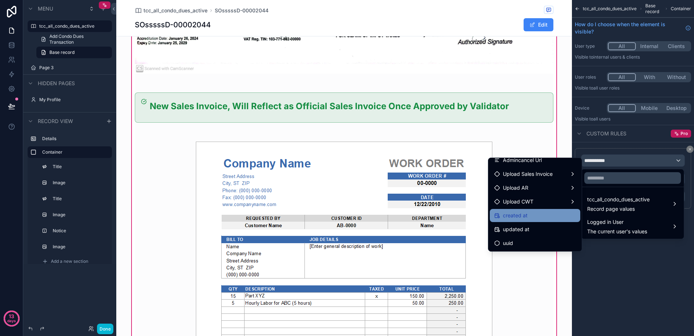
scroll to position [872, 0]
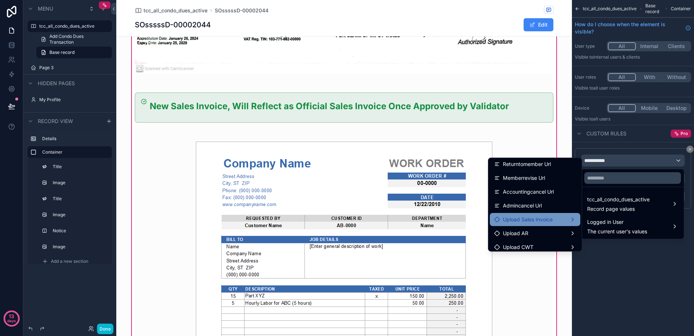
click at [534, 221] on span "Upload Sales Invoice" at bounding box center [528, 219] width 50 height 9
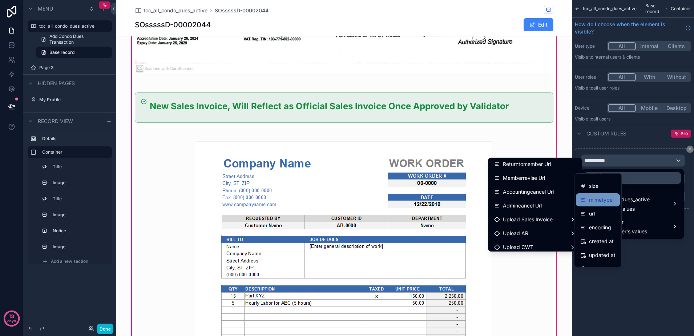
scroll to position [33, 0]
click at [597, 204] on div "url" at bounding box center [598, 203] width 35 height 9
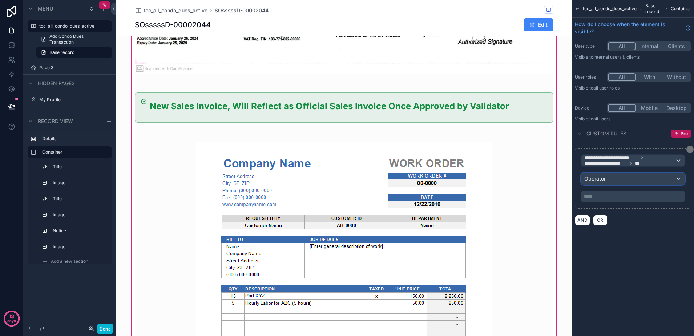
click at [607, 180] on div "Operator" at bounding box center [633, 179] width 103 height 12
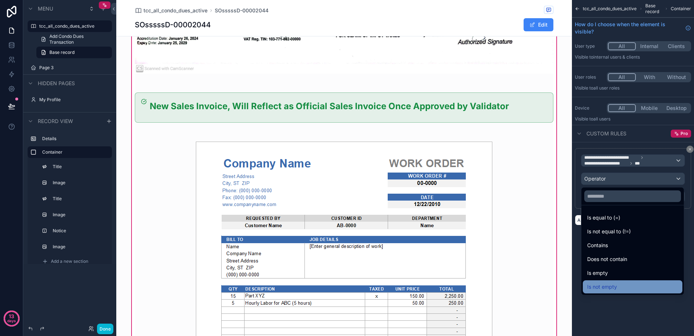
click at [622, 285] on div "Is not empty" at bounding box center [632, 286] width 91 height 9
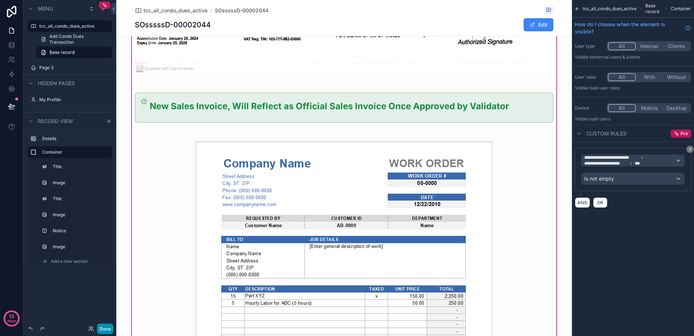
click at [108, 330] on button "Done" at bounding box center [105, 328] width 16 height 11
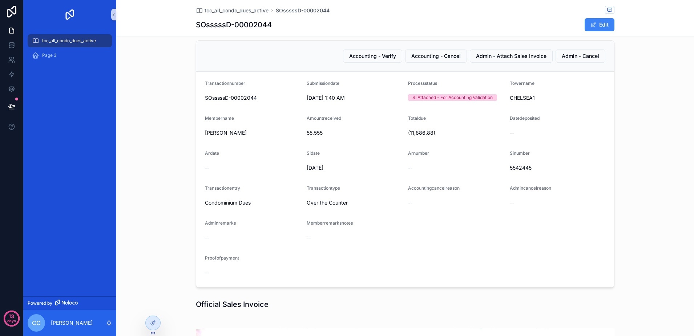
scroll to position [0, 0]
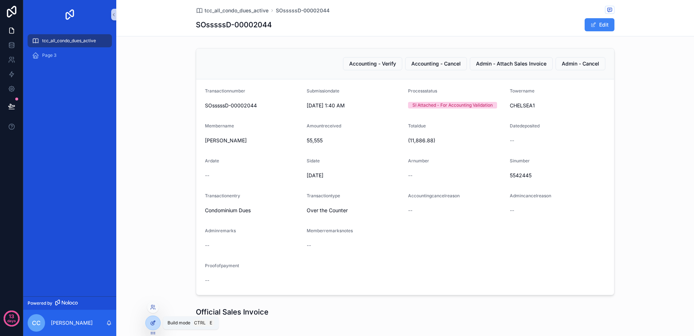
click at [150, 320] on icon at bounding box center [153, 323] width 6 height 6
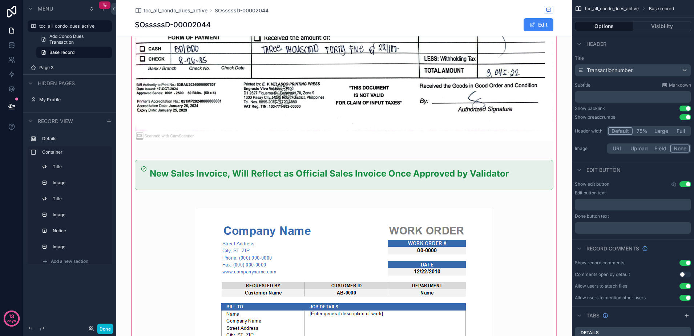
scroll to position [636, 0]
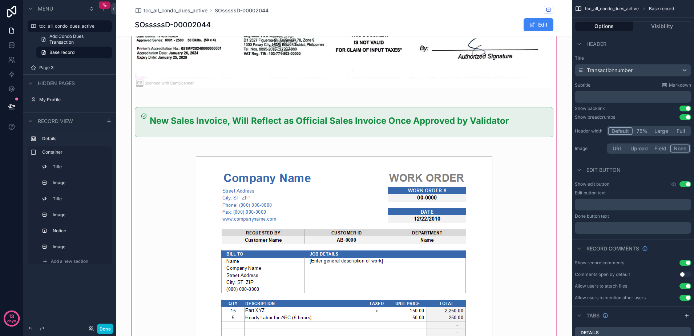
click at [163, 188] on div "scrollable content" at bounding box center [344, 111] width 456 height 888
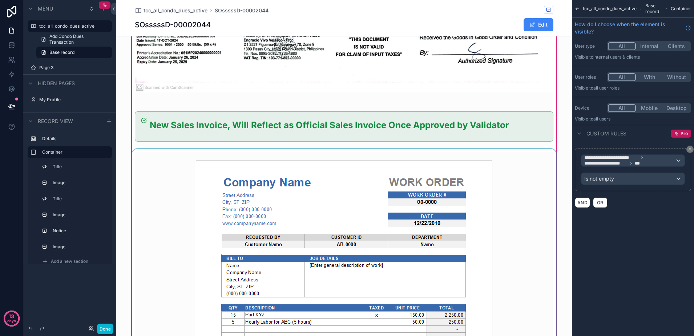
scroll to position [549, 0]
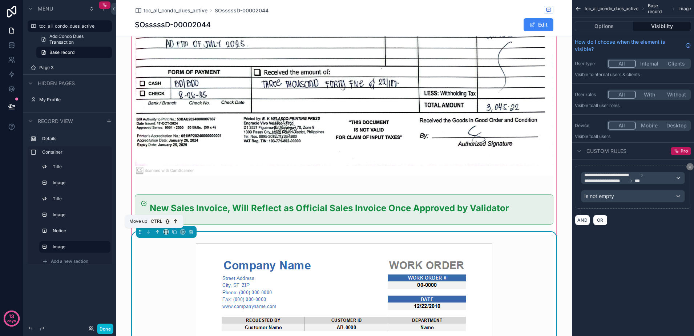
click at [155, 232] on icon "scrollable content" at bounding box center [157, 231] width 5 height 5
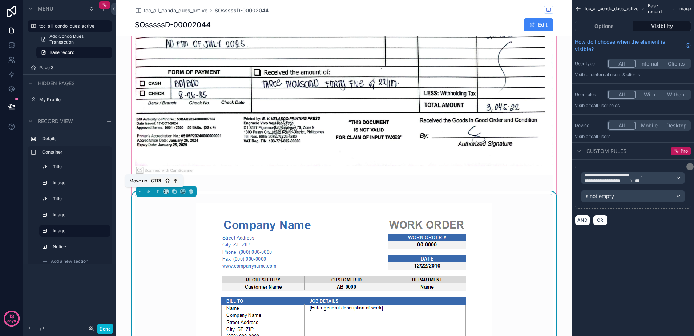
click at [156, 193] on icon "scrollable content" at bounding box center [157, 191] width 5 height 5
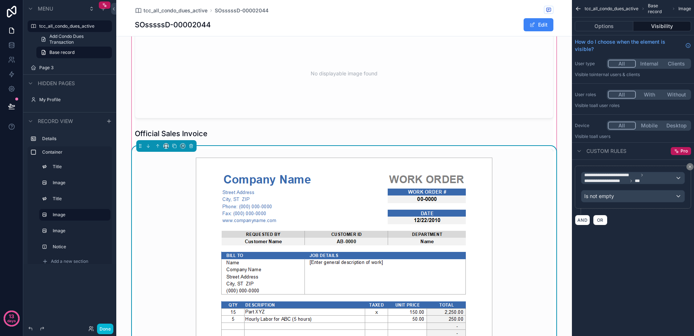
scroll to position [231, 0]
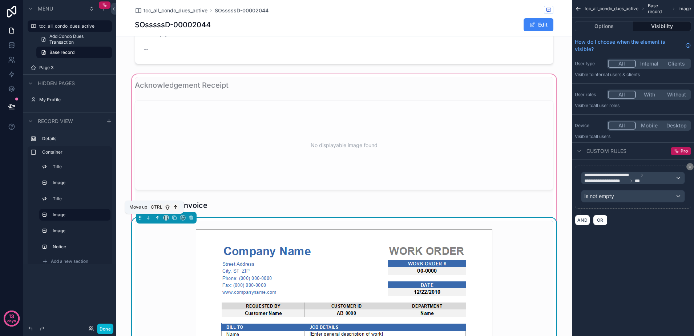
click at [155, 216] on icon "scrollable content" at bounding box center [157, 217] width 5 height 5
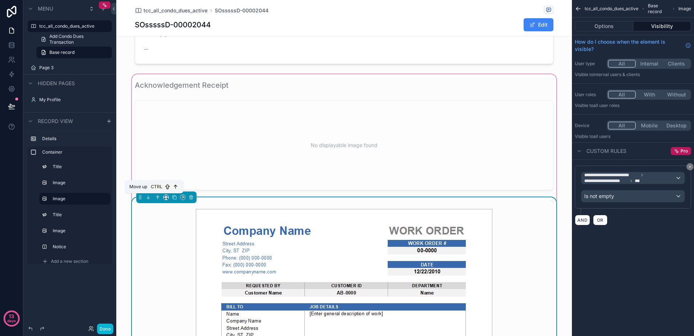
click at [155, 198] on icon "scrollable content" at bounding box center [157, 196] width 5 height 5
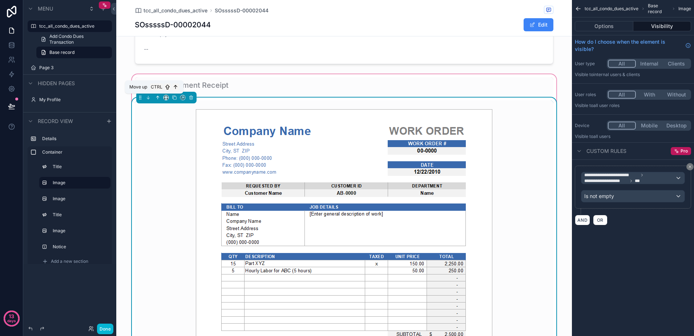
click at [157, 97] on button "scrollable content" at bounding box center [158, 97] width 8 height 8
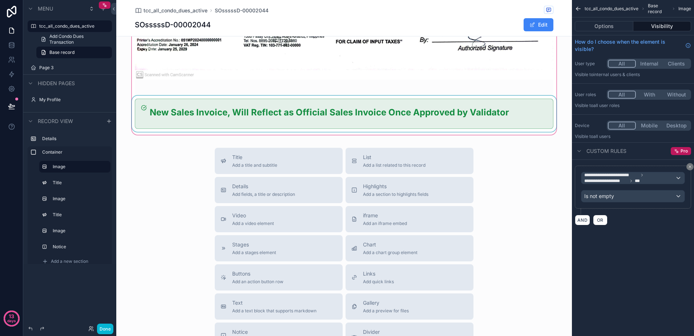
scroll to position [1003, 0]
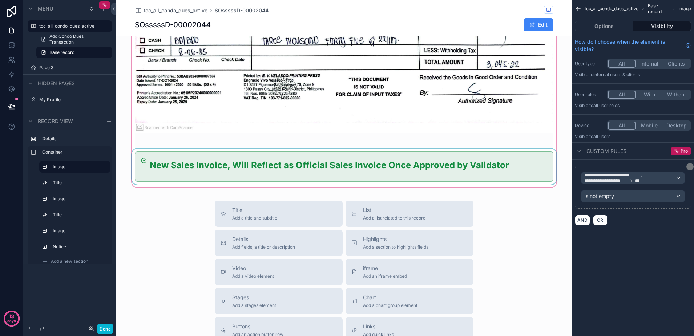
click at [174, 170] on div "scrollable content" at bounding box center [343, 166] width 427 height 36
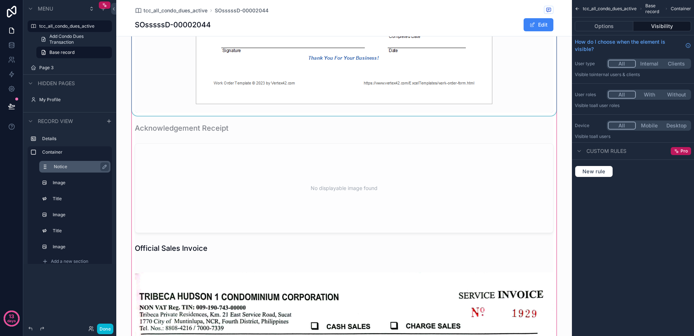
scroll to position [685, 0]
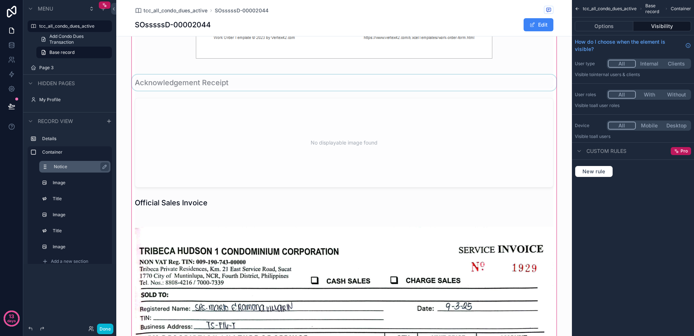
click at [180, 87] on div "scrollable content" at bounding box center [343, 83] width 427 height 16
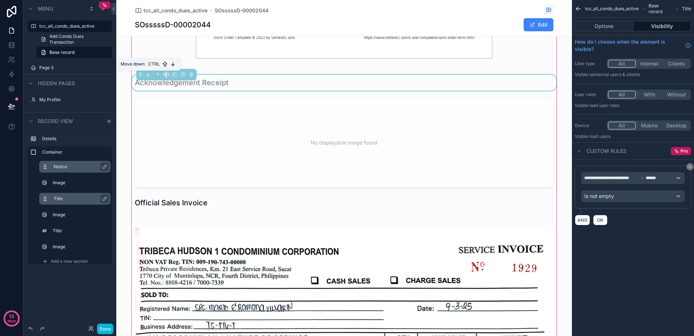
click at [146, 75] on icon "scrollable content" at bounding box center [148, 74] width 5 height 5
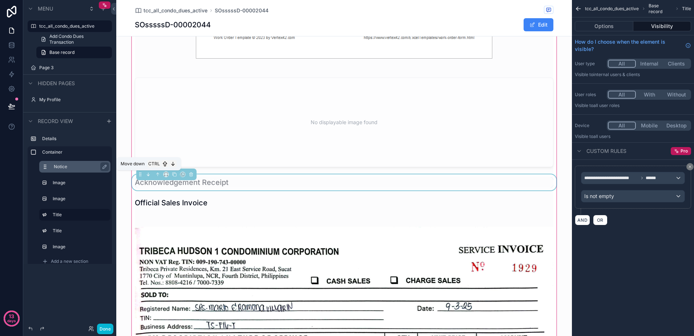
click at [144, 177] on button "scrollable content" at bounding box center [148, 174] width 8 height 8
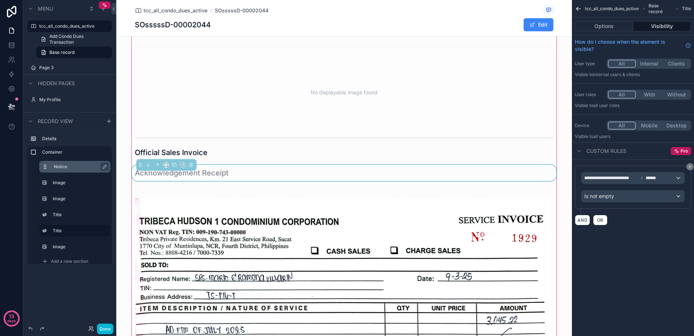
scroll to position [731, 0]
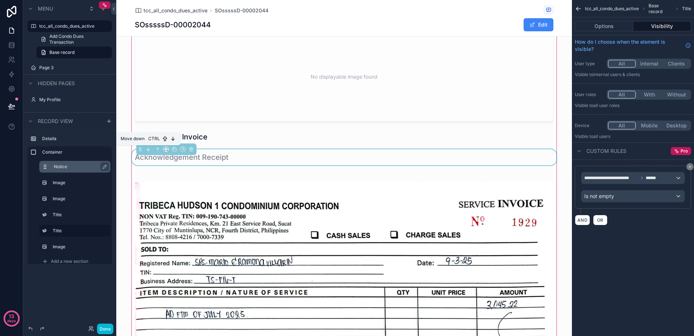
click at [148, 148] on icon "scrollable content" at bounding box center [148, 149] width 0 height 3
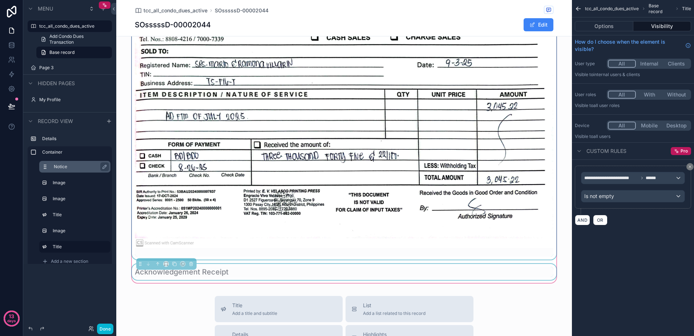
scroll to position [958, 0]
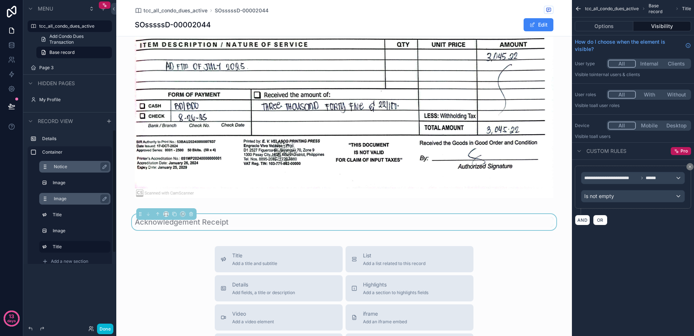
click at [81, 194] on div "Image" at bounding box center [81, 198] width 54 height 9
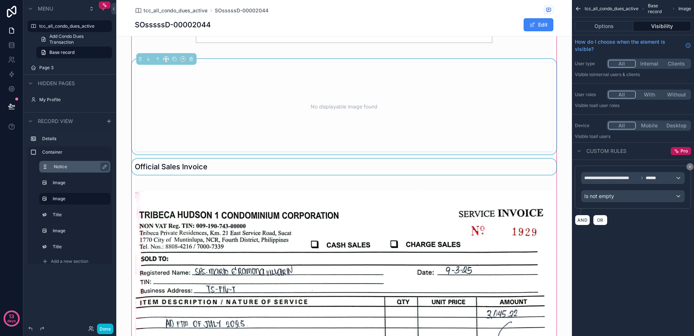
scroll to position [685, 0]
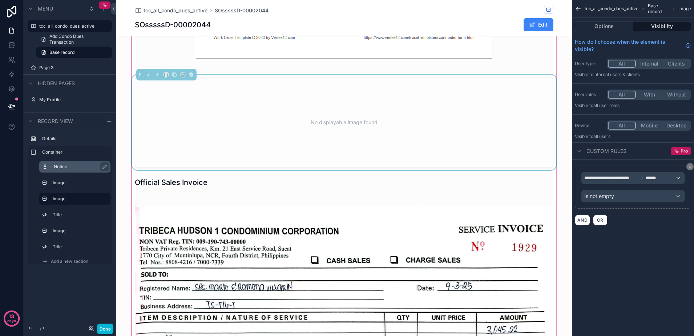
click at [229, 134] on div "No displayable image found" at bounding box center [344, 121] width 395 height 65
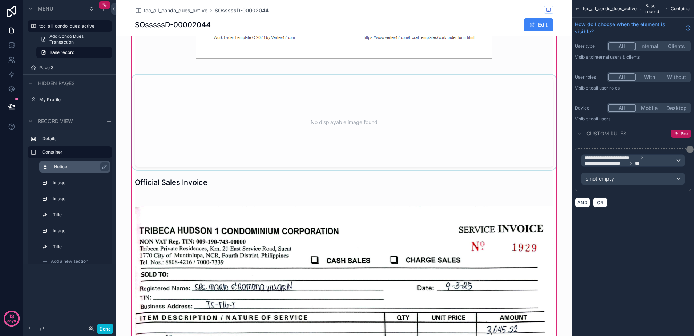
click at [222, 139] on div "scrollable content" at bounding box center [343, 122] width 427 height 95
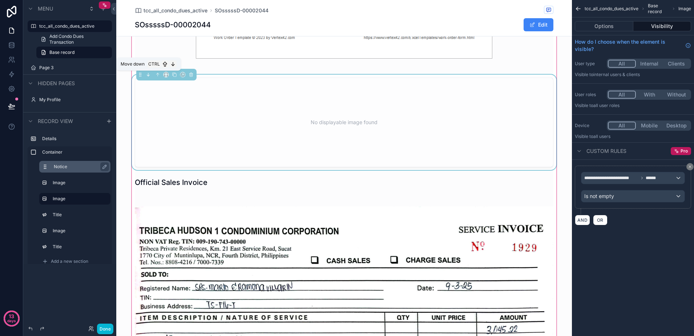
click at [146, 77] on icon "scrollable content" at bounding box center [148, 74] width 5 height 5
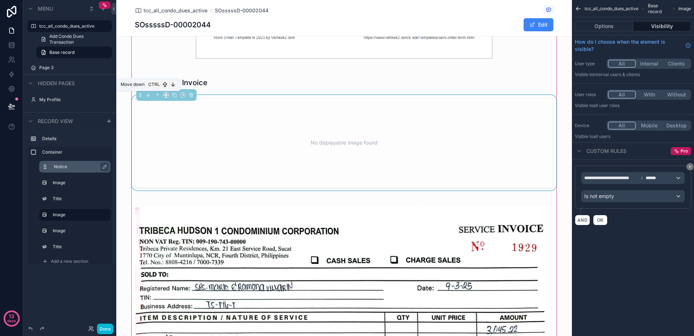
click at [146, 95] on icon "scrollable content" at bounding box center [148, 94] width 5 height 5
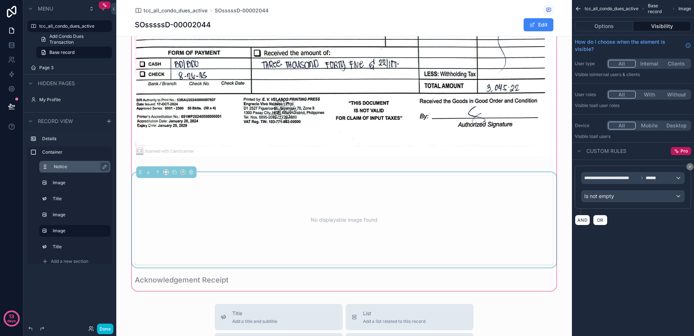
scroll to position [958, 0]
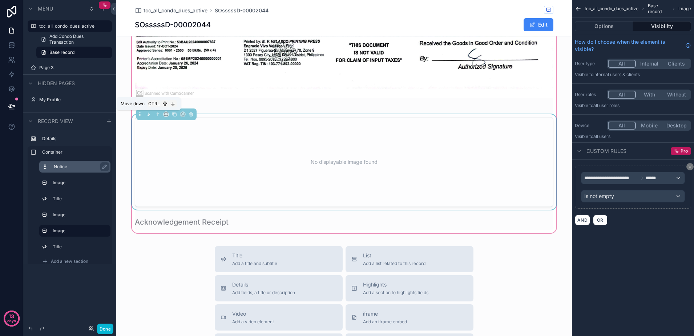
click at [148, 114] on icon "scrollable content" at bounding box center [148, 113] width 0 height 3
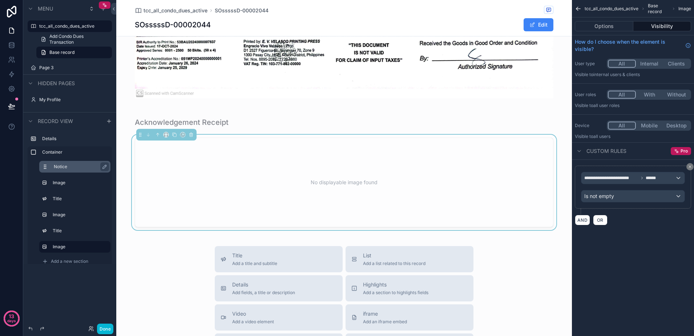
click at [102, 330] on button "Done" at bounding box center [105, 328] width 16 height 11
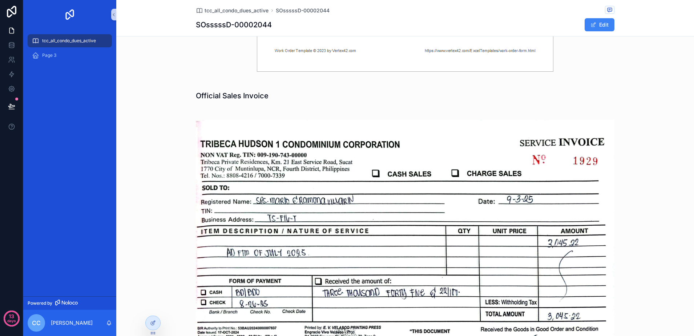
scroll to position [638, 0]
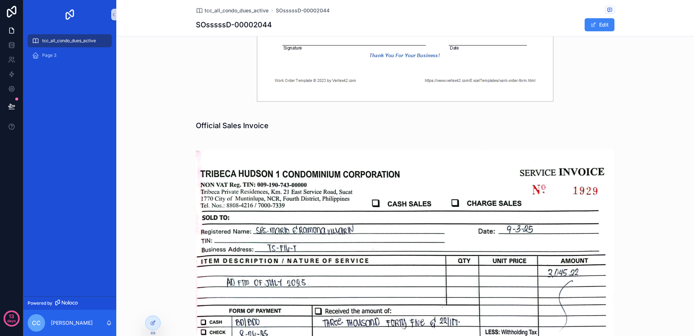
click at [54, 37] on div "tcc_all_condo_dues_active" at bounding box center [70, 41] width 76 height 12
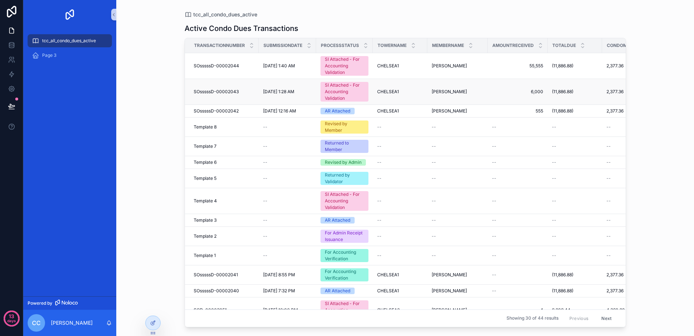
click at [347, 93] on div "SI Attached - For Accounting Validation" at bounding box center [344, 92] width 39 height 20
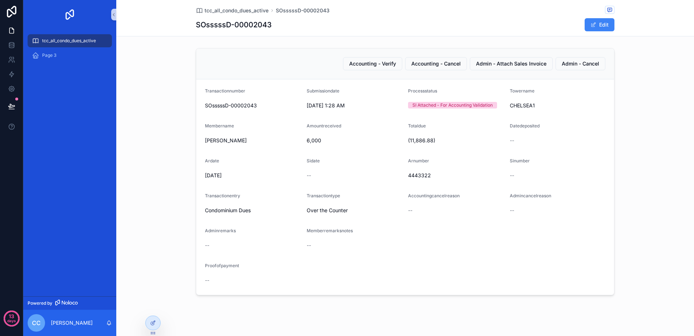
click at [60, 41] on span "tcc_all_condo_dues_active" at bounding box center [69, 41] width 54 height 6
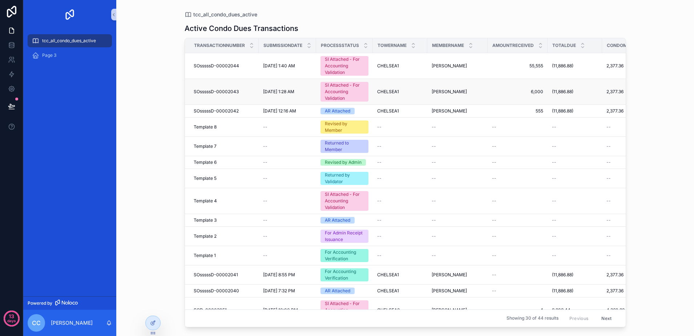
click at [343, 95] on div "SI Attached - For Accounting Validation" at bounding box center [344, 92] width 39 height 20
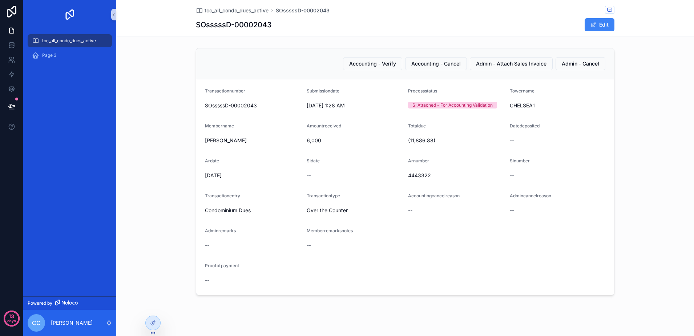
scroll to position [9, 0]
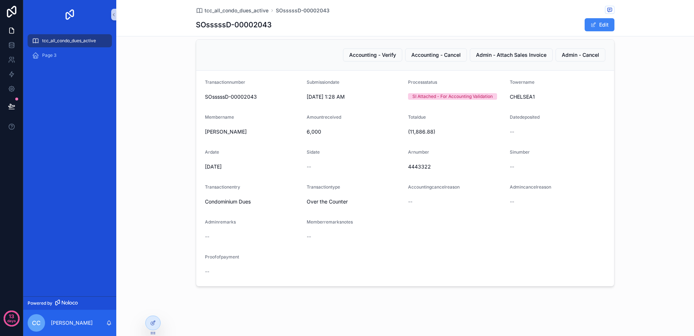
click at [142, 321] on div "tcc_all_condo_dues_active SOsssssD-00002043 SOsssssD-00002043 Edit Accounting -…" at bounding box center [405, 163] width 578 height 344
click at [152, 321] on icon at bounding box center [152, 322] width 3 height 3
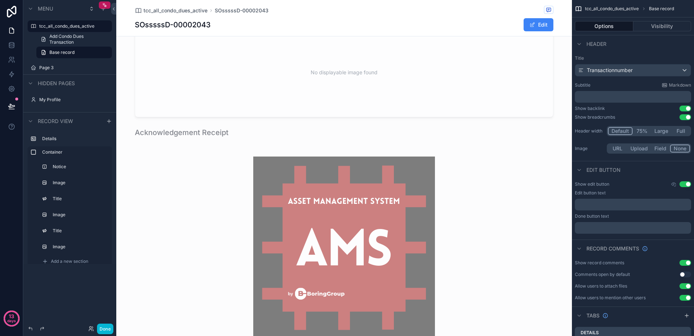
scroll to position [463, 0]
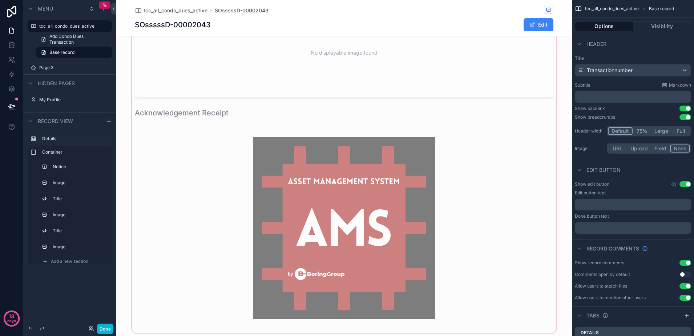
click at [204, 110] on div "scrollable content" at bounding box center [344, 87] width 456 height 494
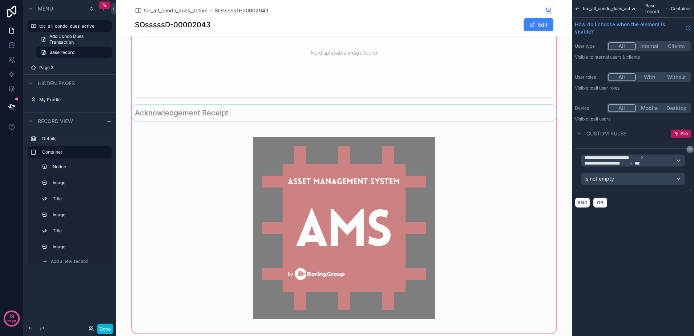
click at [467, 117] on div "scrollable content" at bounding box center [343, 113] width 427 height 16
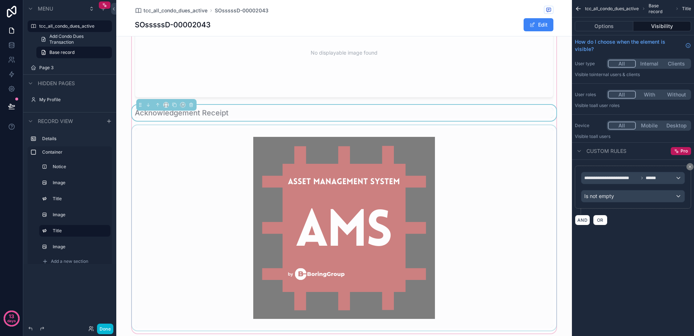
click at [449, 170] on div "scrollable content" at bounding box center [343, 227] width 427 height 205
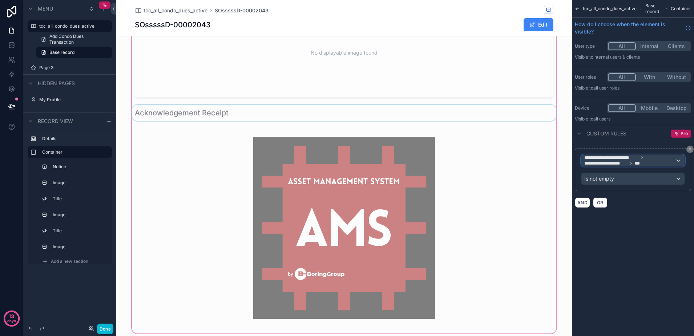
click at [651, 162] on span "**********" at bounding box center [630, 160] width 91 height 12
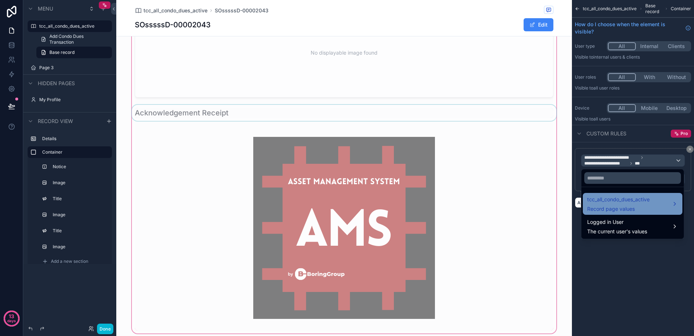
click at [645, 205] on span "Record page values" at bounding box center [618, 208] width 63 height 7
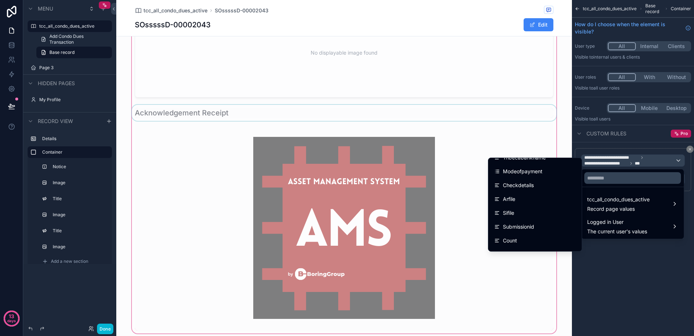
scroll to position [500, 0]
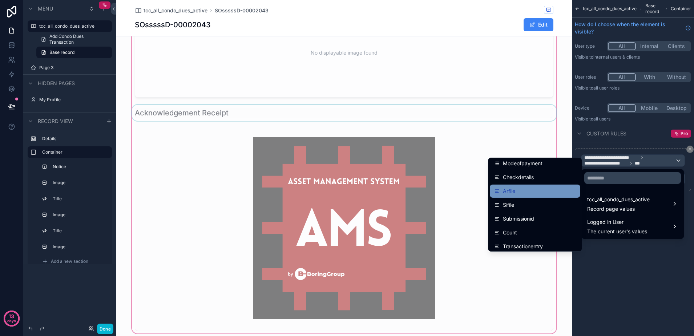
click at [527, 188] on div "Arfile" at bounding box center [535, 190] width 82 height 9
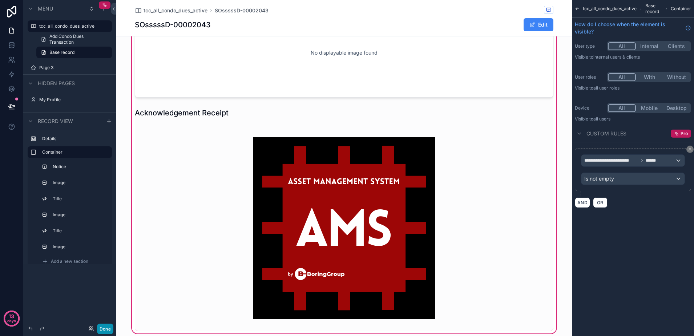
click at [107, 327] on button "Done" at bounding box center [105, 328] width 16 height 11
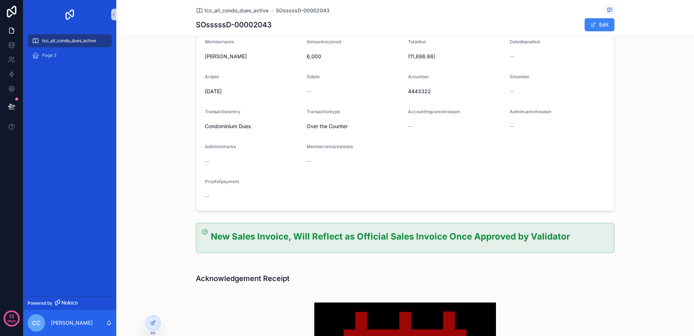
scroll to position [136, 0]
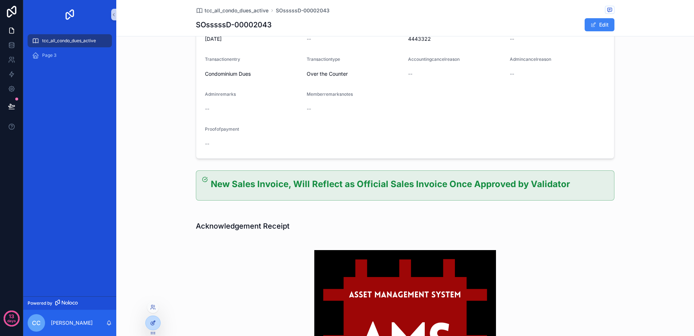
click at [146, 323] on div at bounding box center [153, 323] width 15 height 14
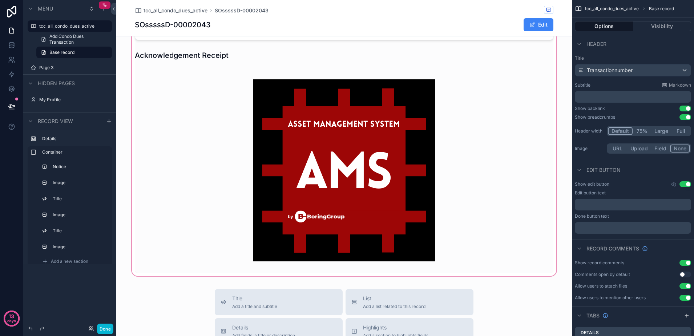
scroll to position [454, 0]
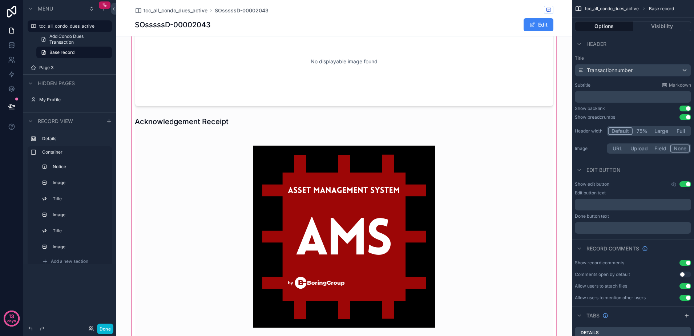
click at [264, 246] on div "scrollable content" at bounding box center [344, 96] width 456 height 494
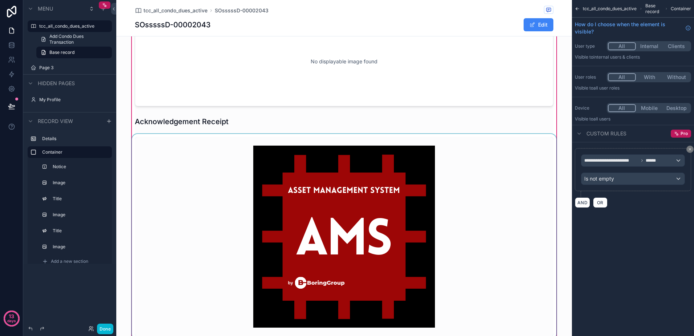
click at [430, 234] on div "scrollable content" at bounding box center [343, 236] width 427 height 205
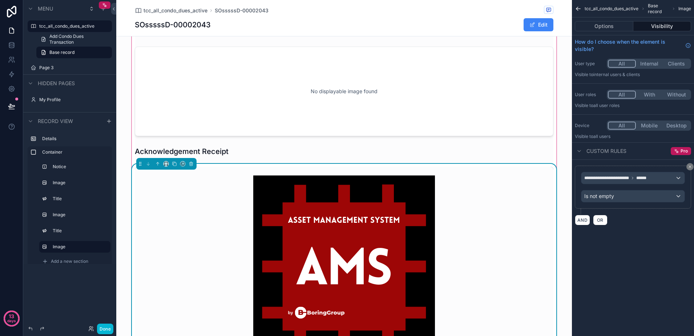
scroll to position [409, 0]
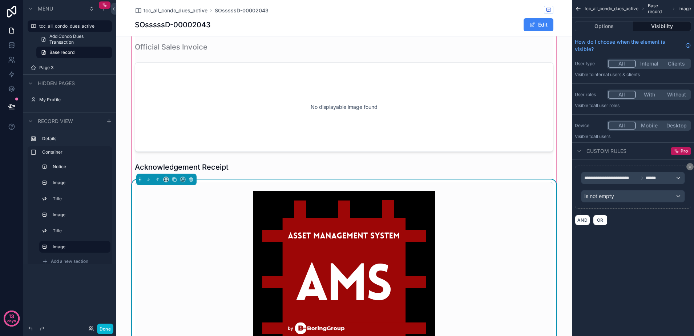
click at [444, 233] on div "scrollable content" at bounding box center [344, 281] width 419 height 199
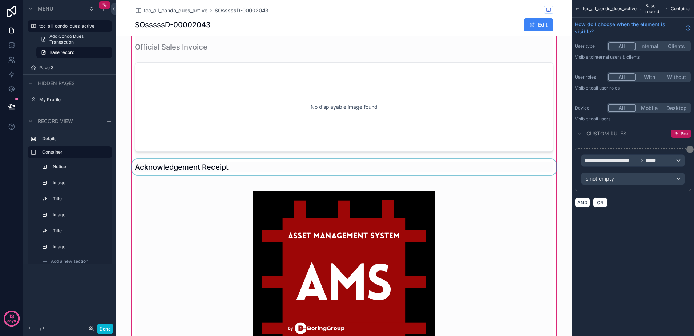
click at [381, 170] on div "scrollable content" at bounding box center [343, 167] width 427 height 16
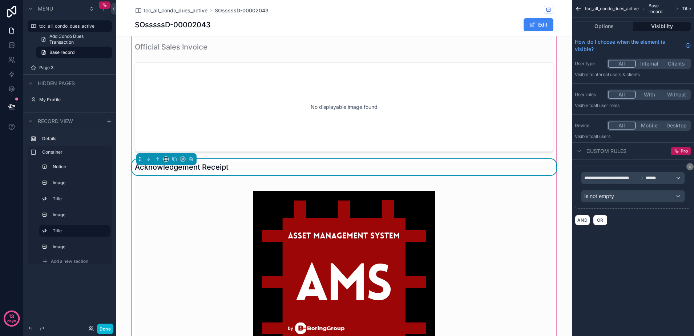
click at [381, 170] on div "Acknowledgement Receipt" at bounding box center [344, 167] width 419 height 10
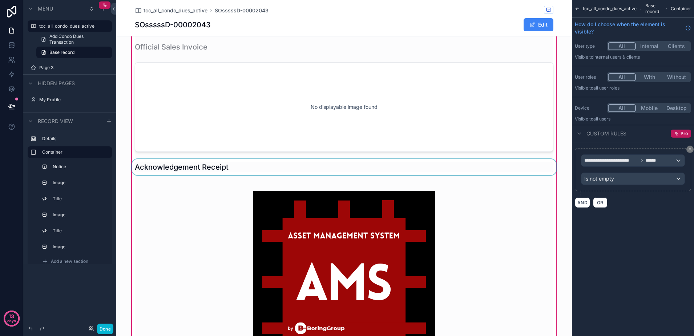
click at [381, 170] on div "scrollable content" at bounding box center [343, 167] width 427 height 16
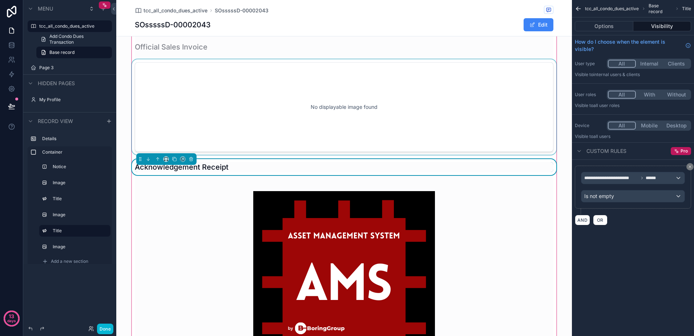
click at [374, 130] on div "scrollable content" at bounding box center [343, 106] width 427 height 95
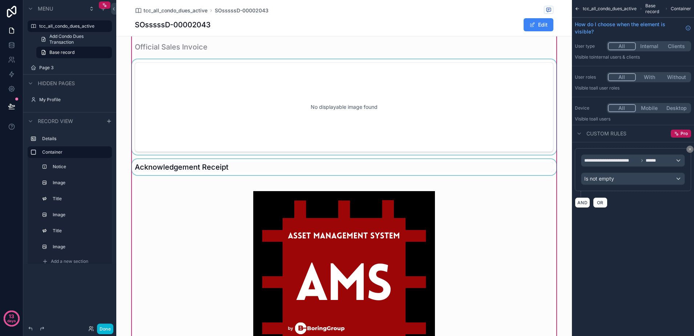
click at [374, 130] on div "scrollable content" at bounding box center [343, 106] width 427 height 95
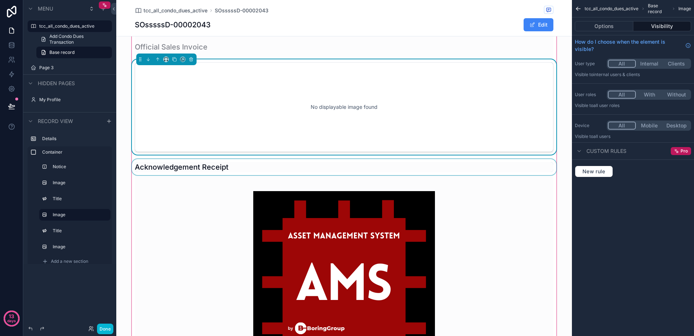
click at [452, 142] on div "No displayable image found" at bounding box center [344, 106] width 419 height 89
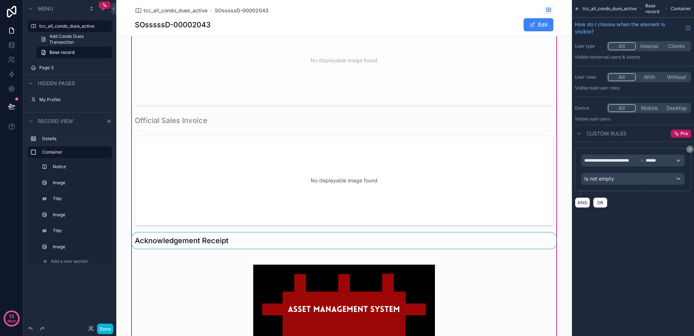
scroll to position [182, 0]
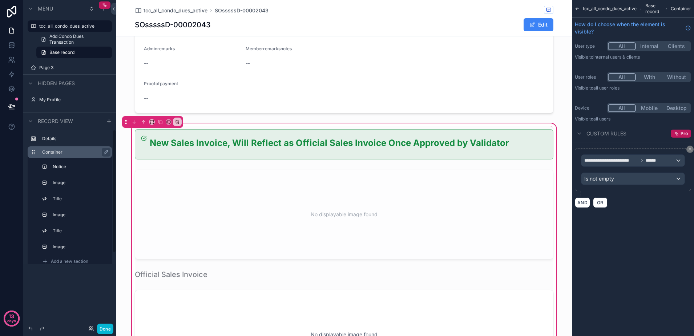
click at [69, 153] on label "Container" at bounding box center [74, 152] width 64 height 6
click at [690, 149] on icon "scrollable content" at bounding box center [690, 149] width 2 height 2
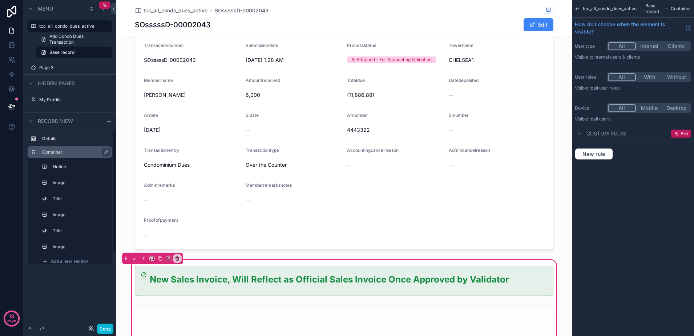
scroll to position [12, 0]
click at [72, 155] on label "Notice" at bounding box center [79, 155] width 51 height 6
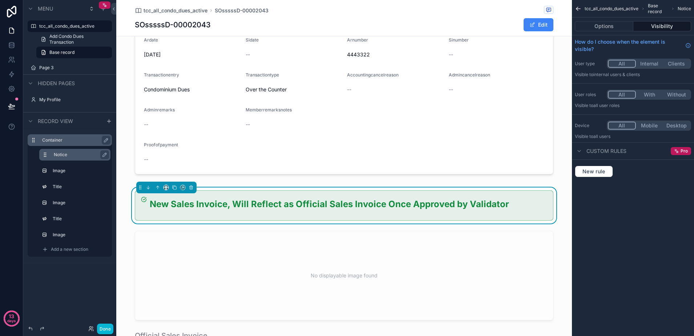
scroll to position [136, 0]
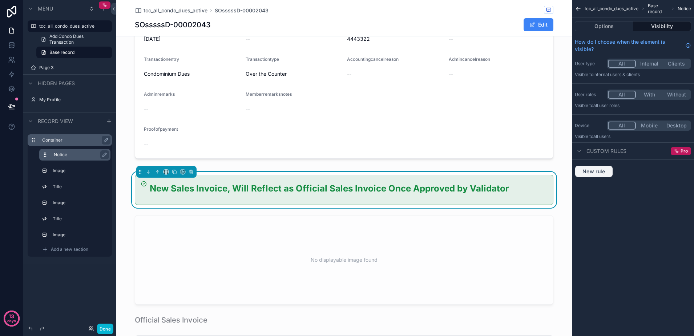
click at [590, 172] on span "New rule" at bounding box center [594, 171] width 29 height 7
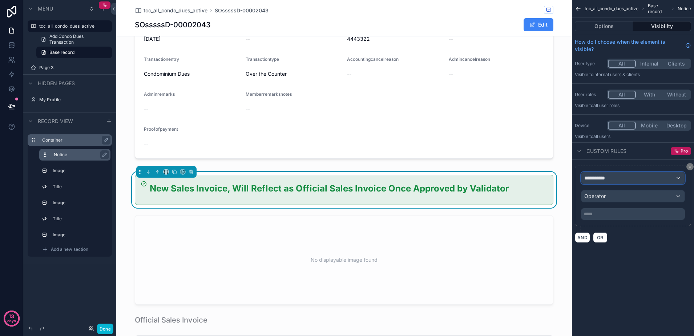
click at [608, 182] on div "**********" at bounding box center [633, 178] width 103 height 12
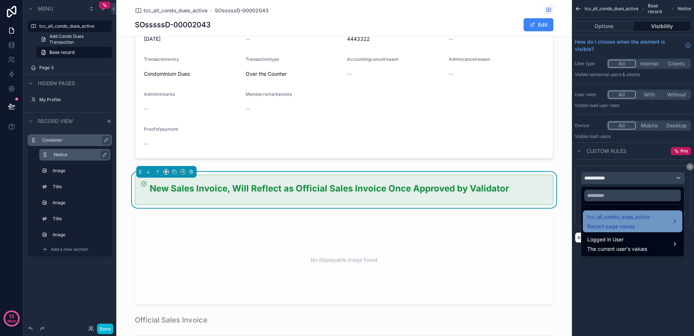
click at [611, 216] on span "tcc_all_condo_dues_active" at bounding box center [618, 216] width 63 height 9
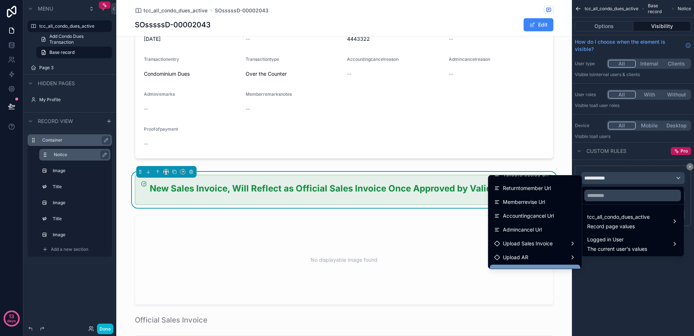
scroll to position [917, 0]
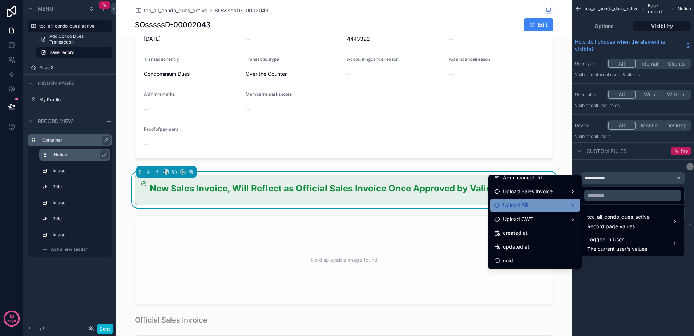
click at [526, 200] on div "Upload AR" at bounding box center [535, 204] width 91 height 13
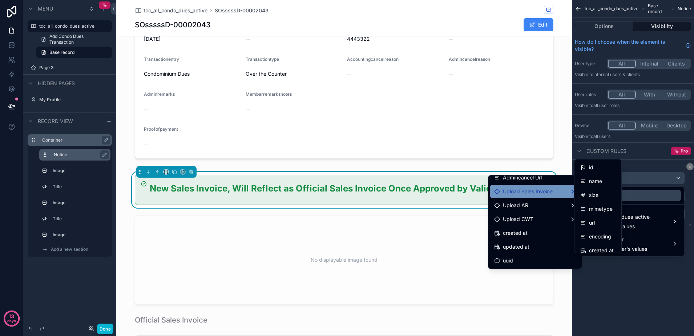
click at [536, 192] on span "Upload Sales Invoice" at bounding box center [528, 191] width 50 height 9
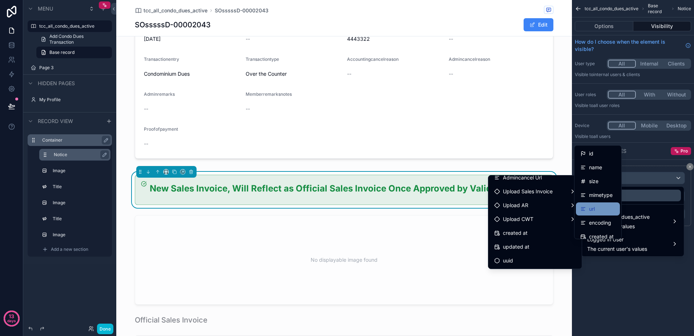
click at [601, 205] on div "url" at bounding box center [598, 208] width 35 height 9
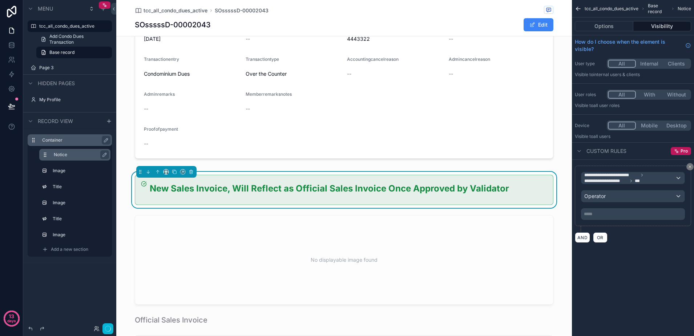
click at [627, 219] on div "***** ﻿" at bounding box center [633, 214] width 104 height 12
click at [622, 198] on div "Operator" at bounding box center [633, 196] width 103 height 12
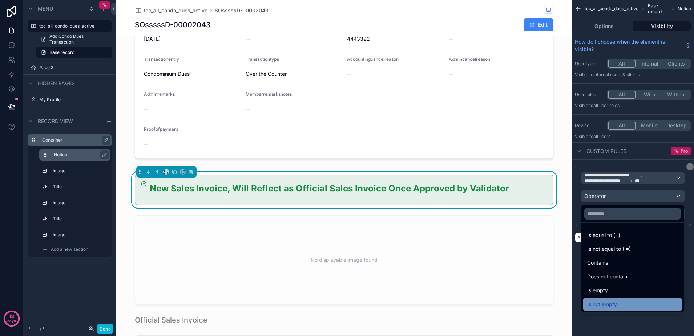
click at [619, 300] on div "Is not empty" at bounding box center [632, 304] width 91 height 9
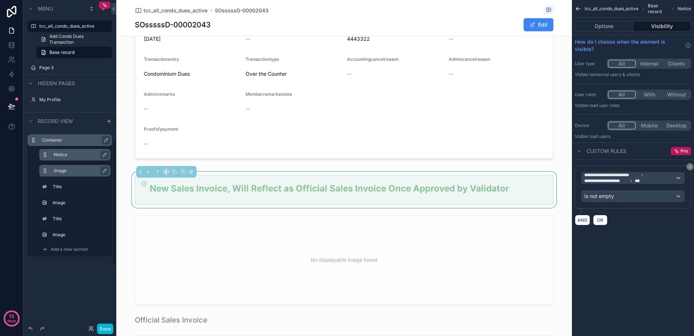
click at [62, 171] on label "Image" at bounding box center [79, 171] width 51 height 6
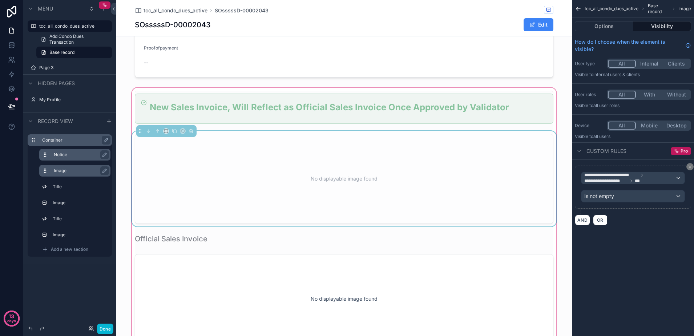
scroll to position [227, 0]
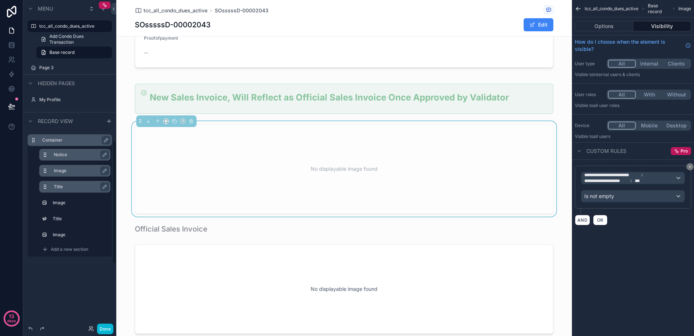
click at [77, 184] on label "Title" at bounding box center [79, 187] width 51 height 6
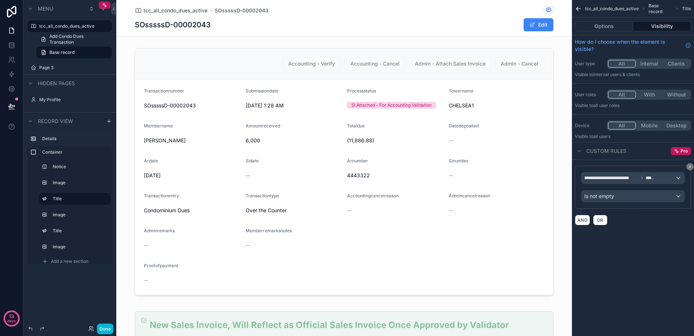
scroll to position [227, 0]
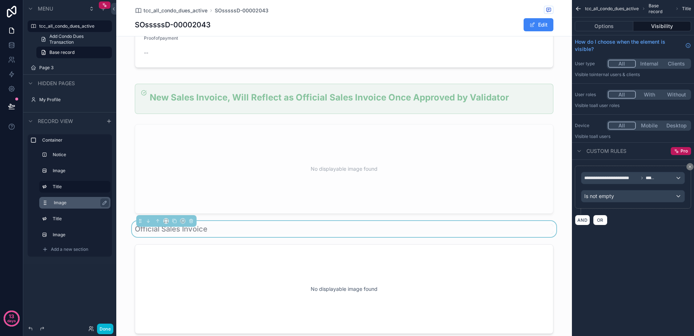
click at [70, 200] on label "Image" at bounding box center [79, 203] width 51 height 6
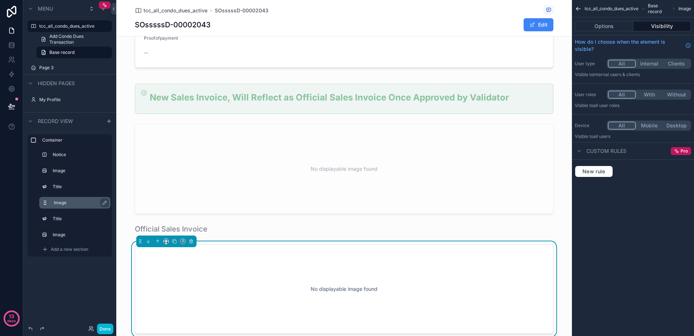
click at [70, 201] on label "Image" at bounding box center [79, 203] width 51 height 6
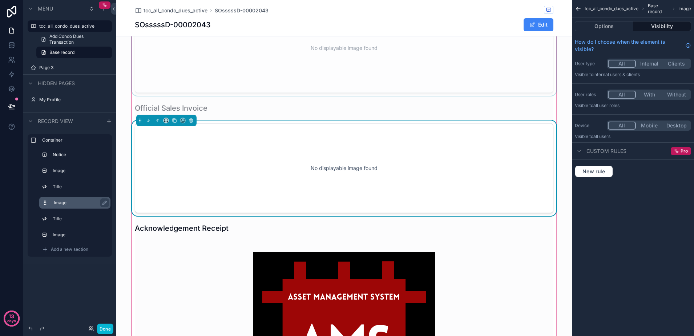
scroll to position [364, 0]
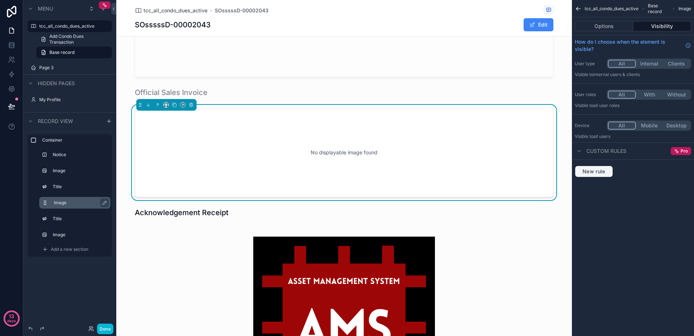
click at [603, 173] on span "New rule" at bounding box center [594, 171] width 29 height 7
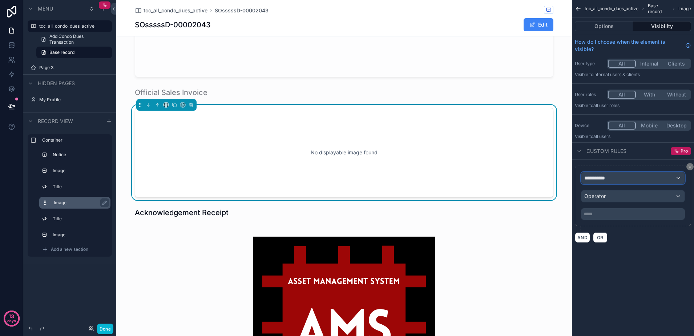
click at [618, 180] on div "**********" at bounding box center [633, 178] width 103 height 12
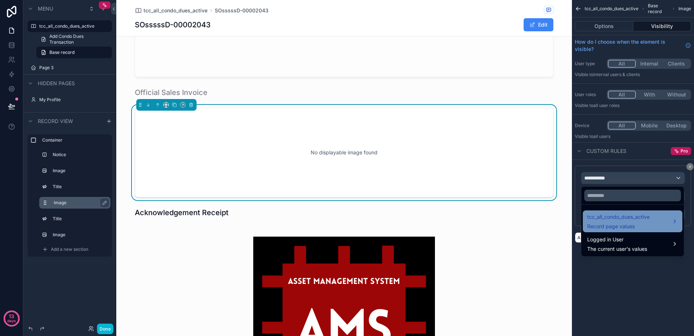
click at [632, 221] on div "tcc_all_condo_dues_active Record page values" at bounding box center [618, 220] width 63 height 17
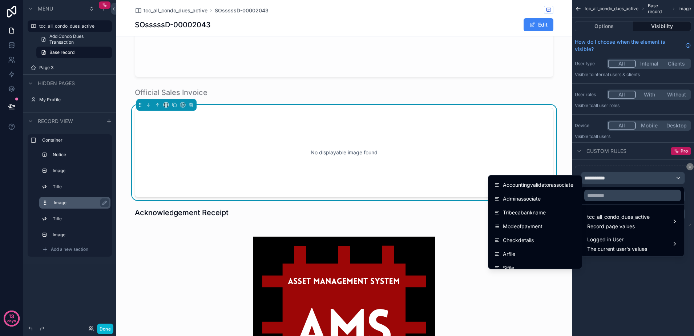
scroll to position [500, 0]
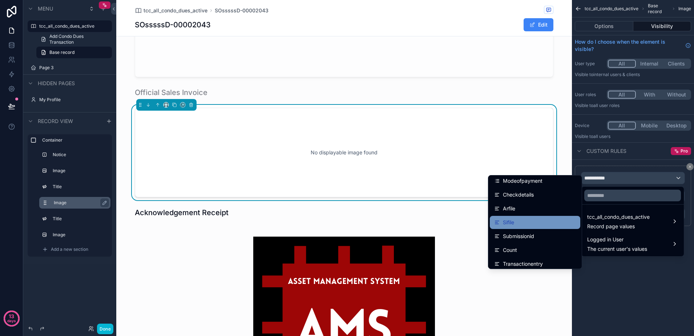
click at [531, 220] on div "Sifile" at bounding box center [535, 222] width 82 height 9
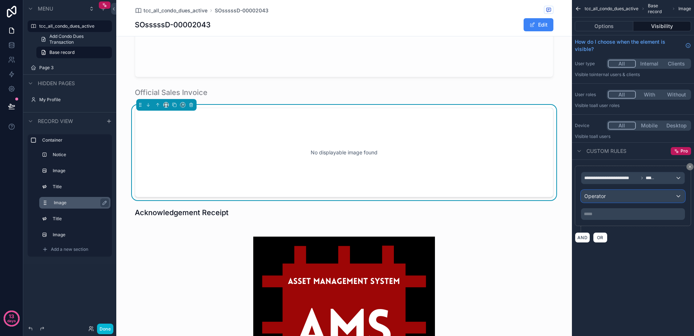
click at [605, 194] on span "Operator" at bounding box center [595, 196] width 21 height 6
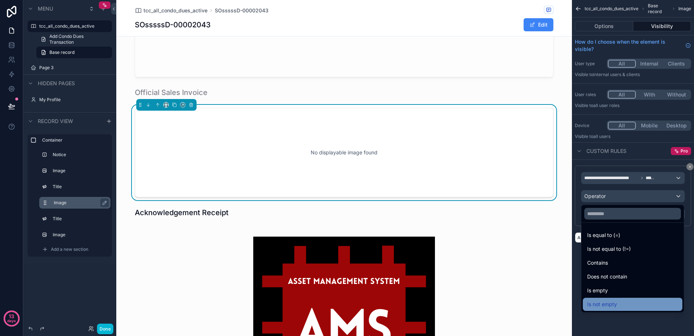
click at [609, 300] on span "Is not empty" at bounding box center [602, 304] width 30 height 9
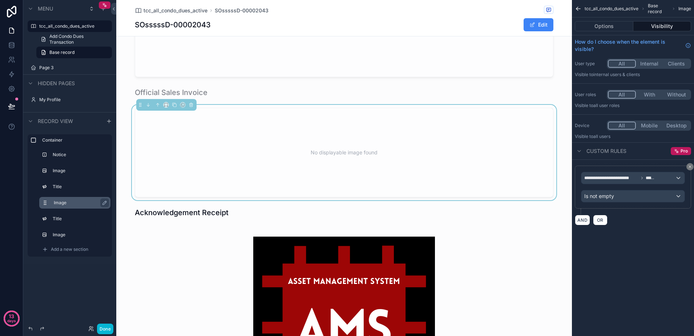
click at [84, 201] on label "Image" at bounding box center [79, 203] width 51 height 6
click at [82, 213] on div "Title" at bounding box center [74, 219] width 71 height 12
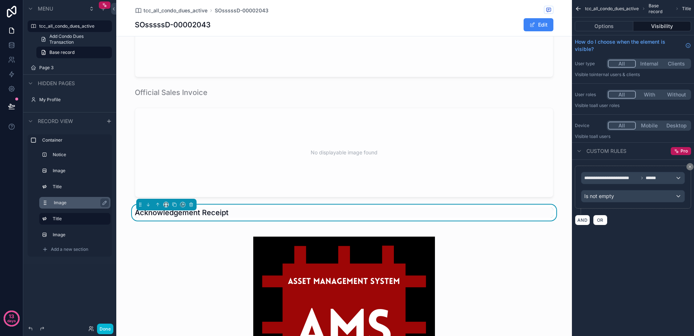
click at [80, 204] on label "Image" at bounding box center [79, 203] width 51 height 6
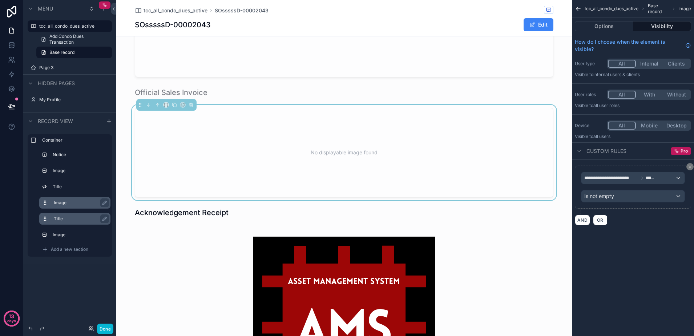
click at [73, 219] on label "Title" at bounding box center [79, 219] width 51 height 6
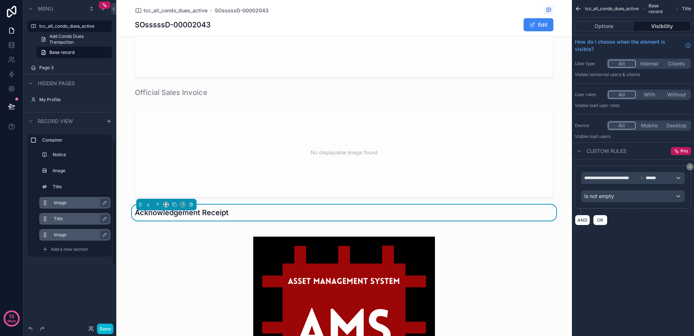
click at [72, 236] on label "Image" at bounding box center [79, 235] width 51 height 6
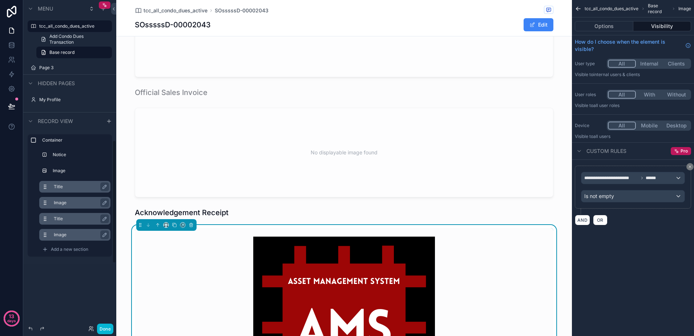
scroll to position [0, 0]
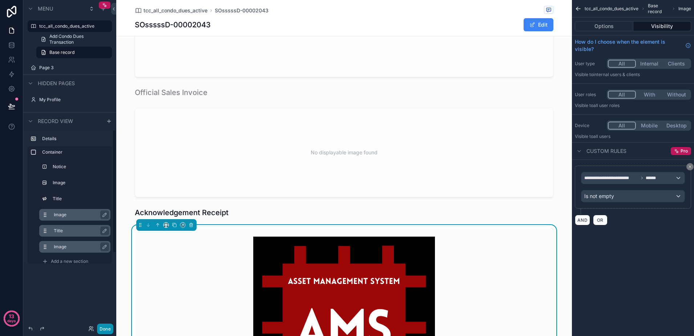
click at [103, 327] on button "Done" at bounding box center [105, 328] width 16 height 11
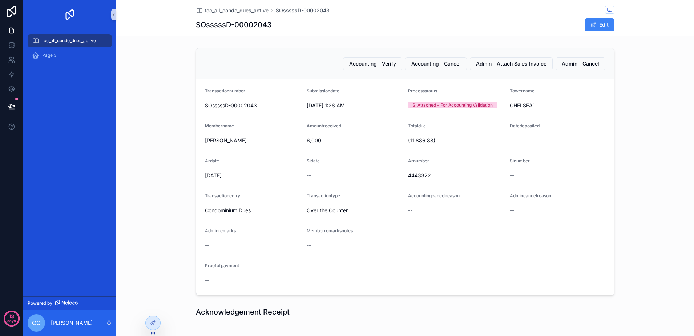
click at [74, 40] on span "tcc_all_condo_dues_active" at bounding box center [69, 41] width 54 height 6
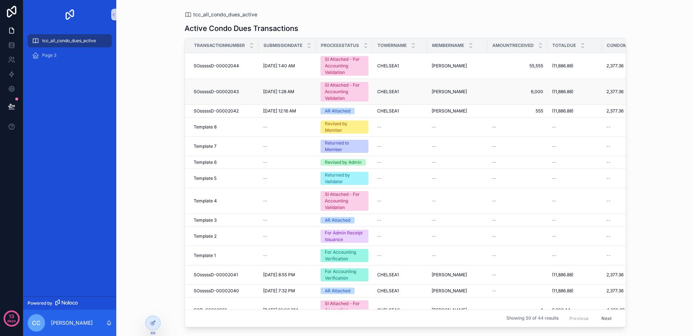
click at [349, 89] on div "SI Attached - For Accounting Validation" at bounding box center [344, 92] width 39 height 20
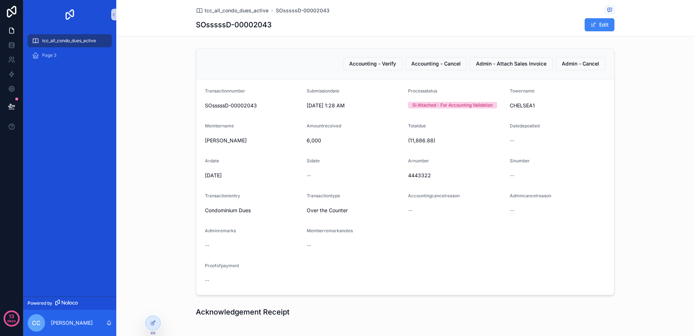
click at [76, 39] on span "tcc_all_condo_dues_active" at bounding box center [69, 41] width 54 height 6
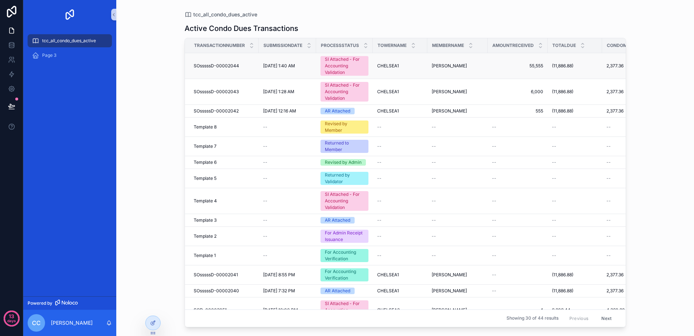
click at [338, 59] on div "SI Attached - For Accounting Validation" at bounding box center [344, 66] width 39 height 20
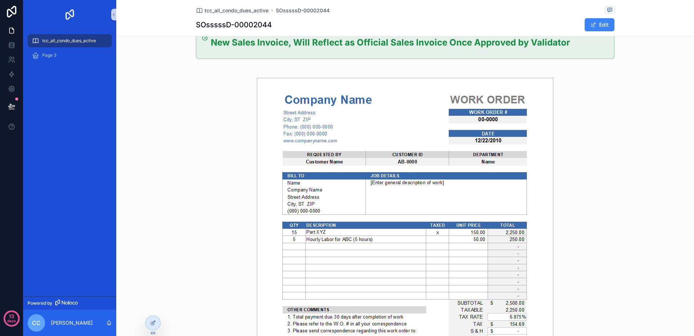
scroll to position [75, 0]
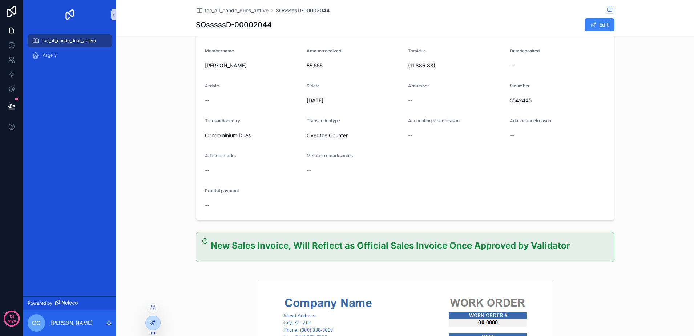
click at [152, 320] on icon at bounding box center [153, 323] width 6 height 6
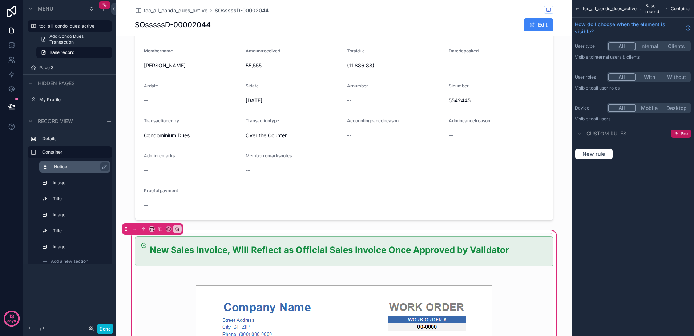
click at [78, 164] on label "Notice" at bounding box center [79, 167] width 51 height 6
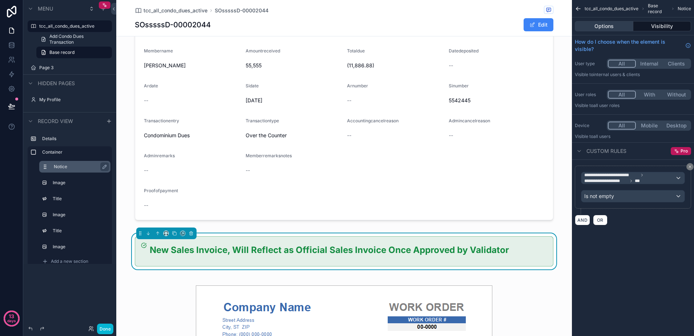
click at [589, 28] on button "Options" at bounding box center [604, 26] width 59 height 10
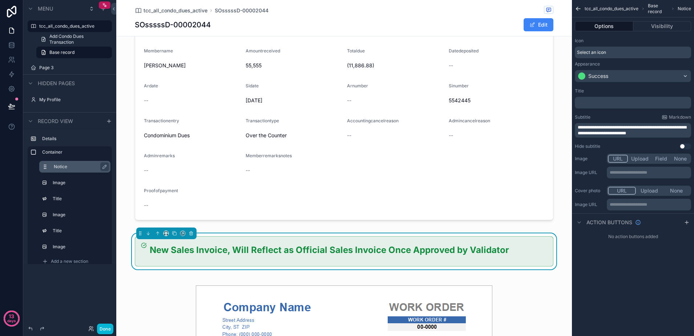
click at [622, 128] on span "**********" at bounding box center [632, 130] width 109 height 10
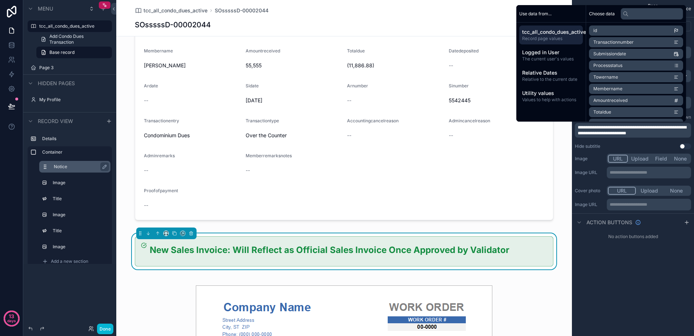
click at [616, 275] on div "**********" at bounding box center [633, 168] width 122 height 336
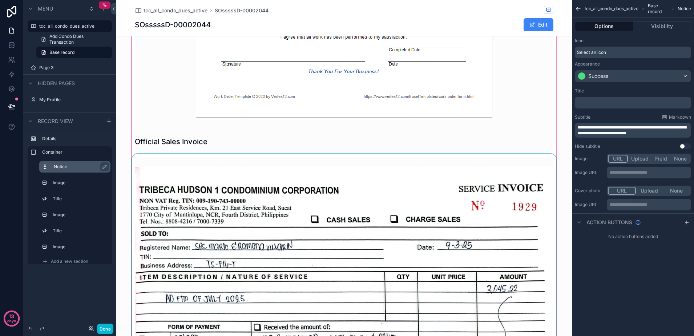
scroll to position [575, 0]
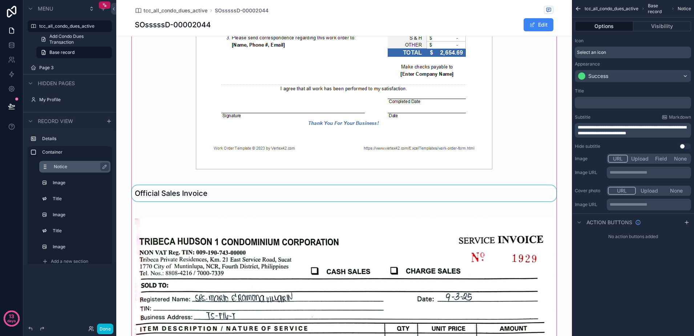
click at [213, 192] on div "scrollable content" at bounding box center [343, 193] width 427 height 16
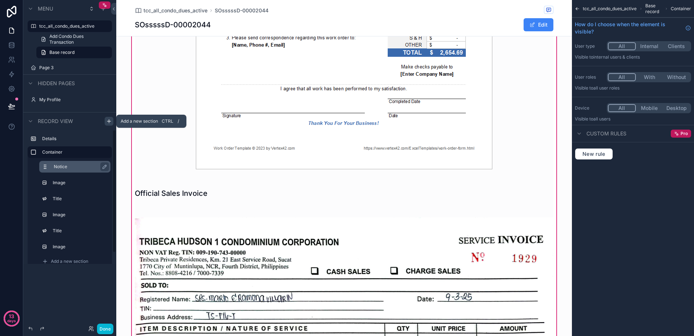
click at [108, 122] on icon "scrollable content" at bounding box center [109, 121] width 6 height 6
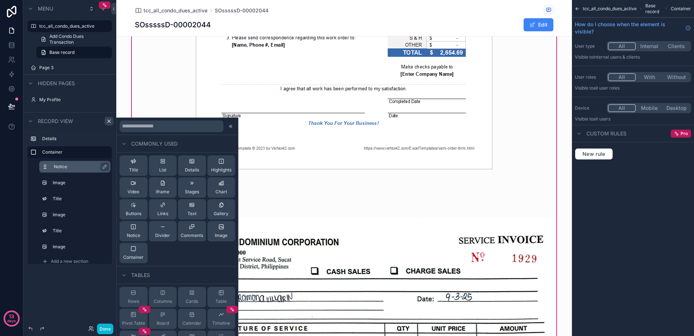
click at [156, 133] on div at bounding box center [177, 125] width 121 height 17
click at [161, 129] on input "text" at bounding box center [172, 126] width 104 height 12
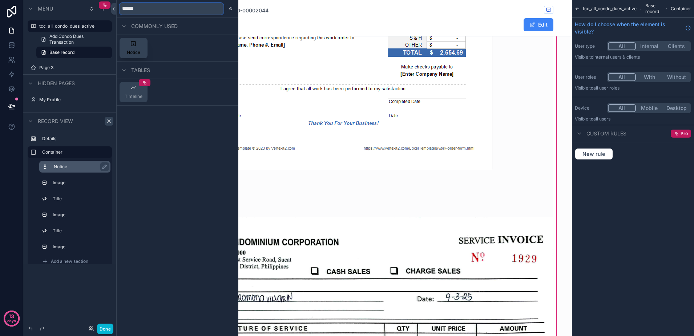
type input "******"
click at [134, 47] on div "Notice" at bounding box center [133, 48] width 13 height 15
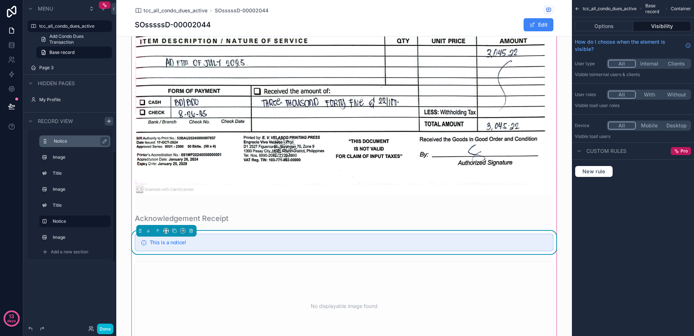
scroll to position [860, 0]
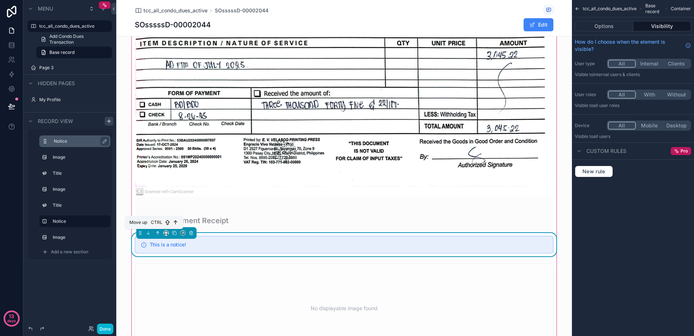
click at [158, 232] on icon "scrollable content" at bounding box center [158, 232] width 0 height 3
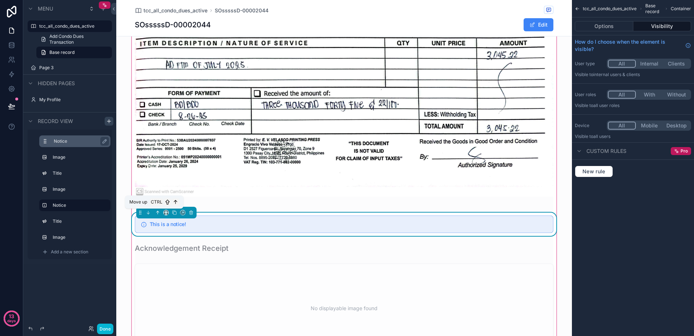
click at [157, 211] on icon "scrollable content" at bounding box center [157, 210] width 1 height 1
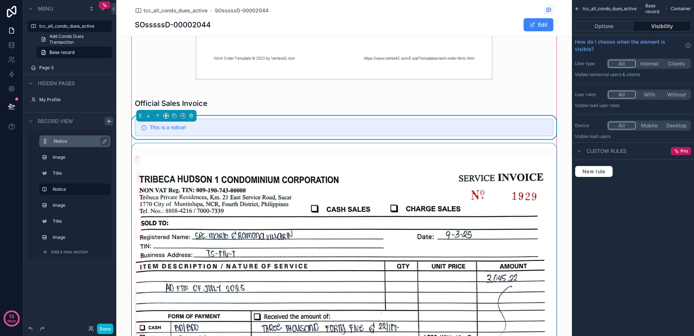
scroll to position [632, 0]
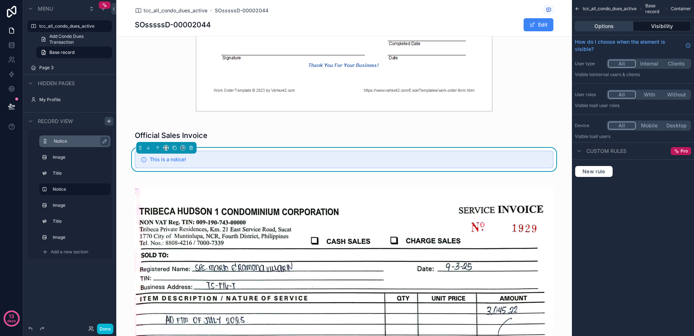
click at [604, 27] on button "Options" at bounding box center [604, 26] width 59 height 10
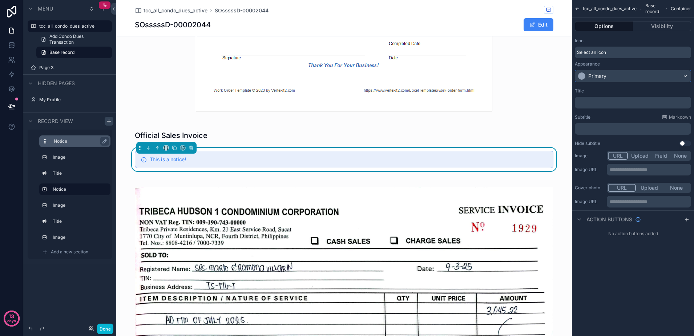
click at [613, 76] on div "Primary" at bounding box center [633, 76] width 116 height 12
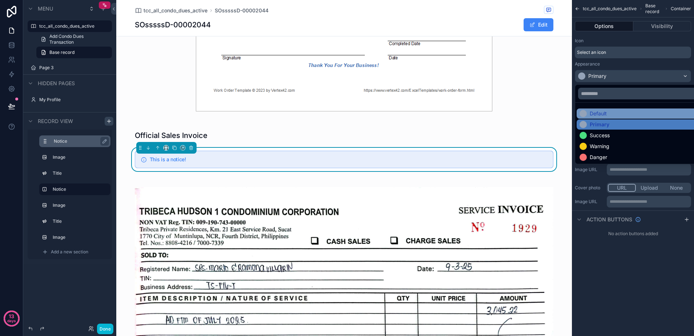
click at [614, 114] on div "Default" at bounding box center [642, 113] width 124 height 7
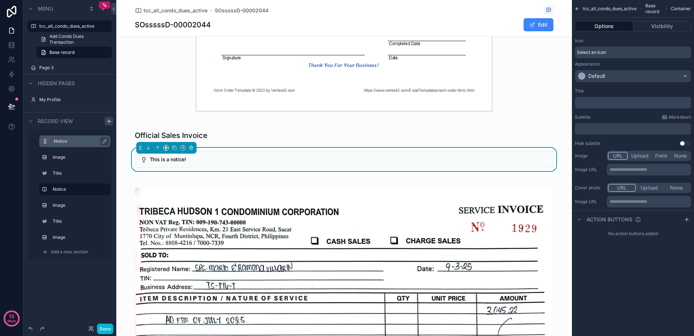
click at [611, 52] on div "Select an icon" at bounding box center [633, 53] width 116 height 12
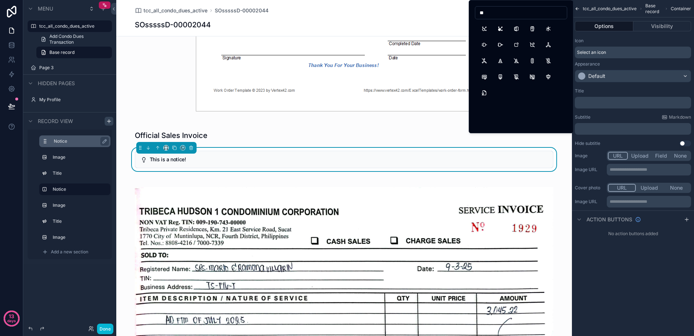
type input "*"
type input "*****"
click at [534, 28] on button "Checks" at bounding box center [532, 28] width 13 height 13
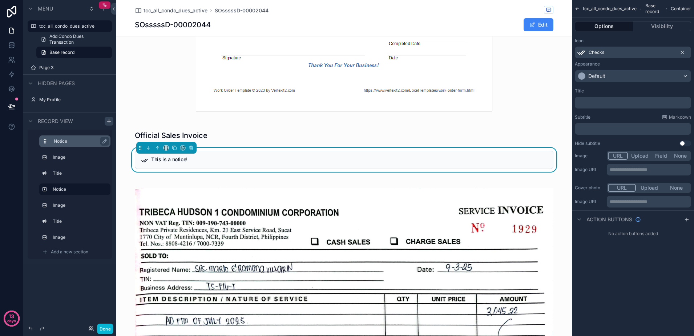
click at [639, 128] on p "﻿" at bounding box center [634, 129] width 112 height 6
click at [637, 278] on div "**********" at bounding box center [633, 168] width 122 height 336
click at [621, 125] on div "﻿" at bounding box center [633, 129] width 116 height 12
click at [616, 132] on div "﻿" at bounding box center [633, 129] width 116 height 12
click at [614, 129] on p "﻿" at bounding box center [634, 129] width 112 height 6
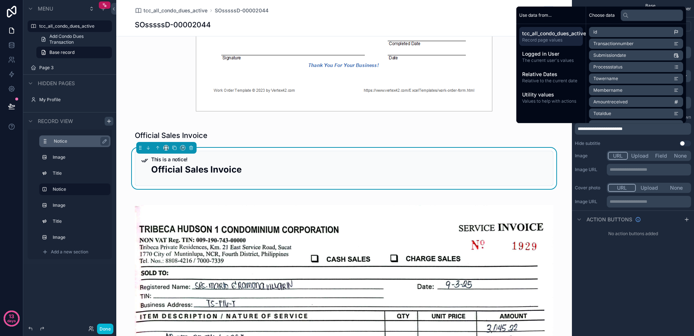
click at [674, 285] on div "**********" at bounding box center [633, 168] width 122 height 336
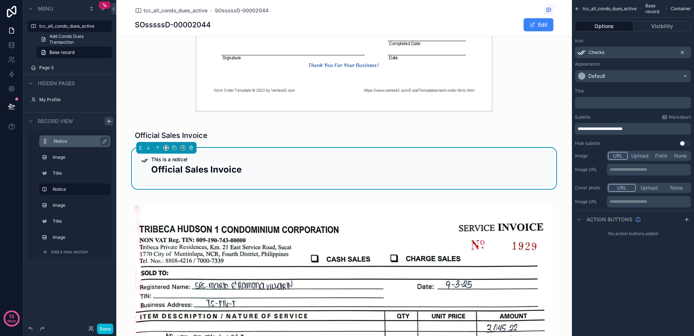
click at [613, 55] on div "Checks" at bounding box center [633, 53] width 116 height 12
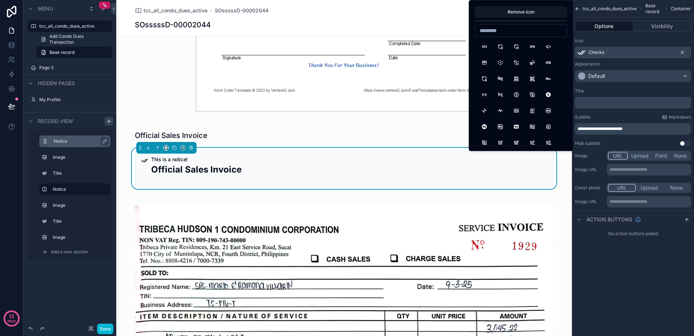
click at [613, 55] on div "Checks" at bounding box center [633, 53] width 116 height 12
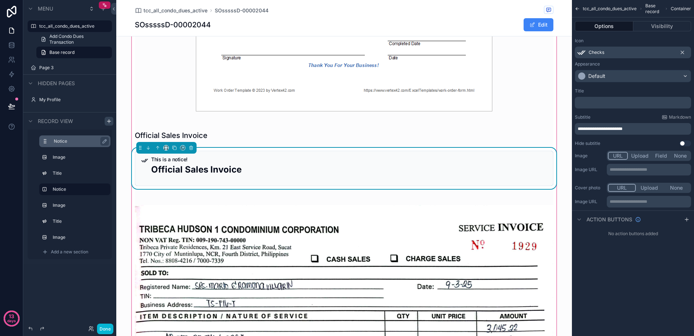
click at [168, 161] on h5 "This is a notice!" at bounding box center [349, 159] width 396 height 5
drag, startPoint x: 184, startPoint y: 158, endPoint x: 172, endPoint y: 158, distance: 11.6
click at [172, 158] on h5 "This is a notice!" at bounding box center [349, 159] width 396 height 5
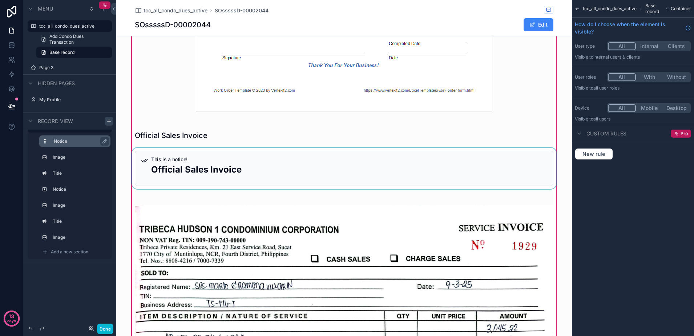
click at [316, 162] on div "scrollable content" at bounding box center [343, 168] width 427 height 41
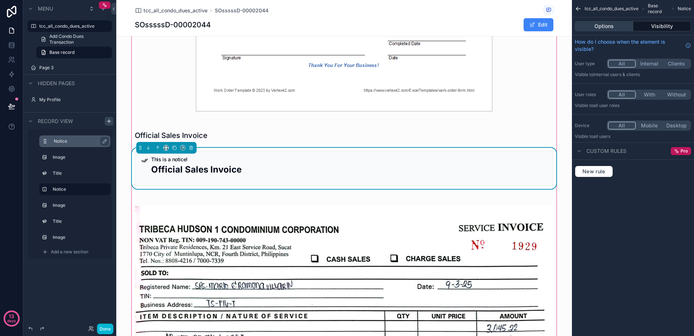
click at [598, 27] on button "Options" at bounding box center [604, 26] width 59 height 10
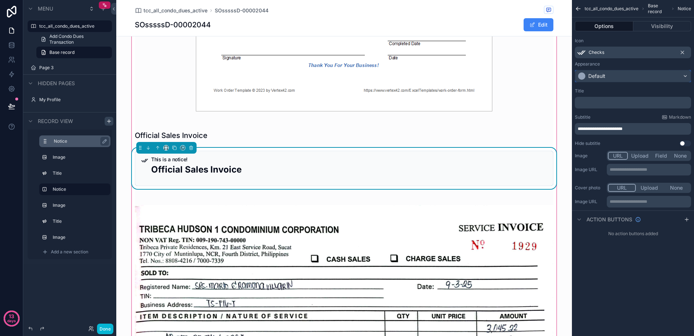
click at [618, 79] on div "Default" at bounding box center [633, 76] width 116 height 12
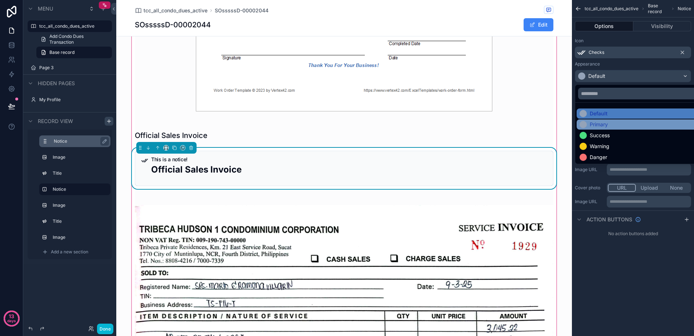
click at [607, 124] on div "Primary" at bounding box center [599, 124] width 18 height 7
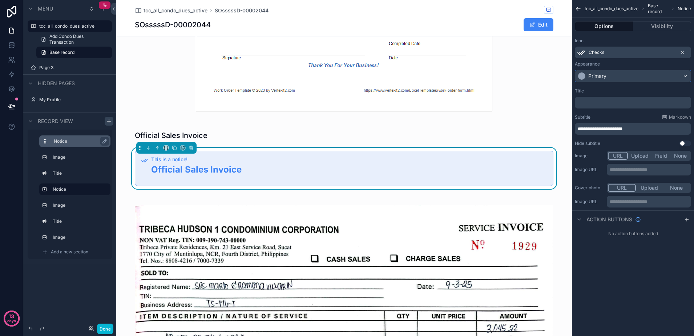
click at [611, 74] on div "Primary" at bounding box center [633, 76] width 116 height 12
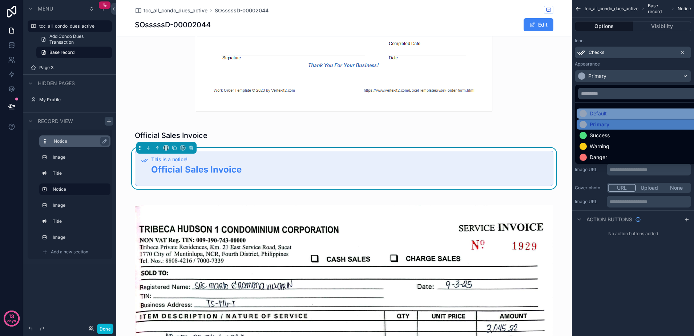
click at [609, 111] on div "Default" at bounding box center [642, 113] width 124 height 7
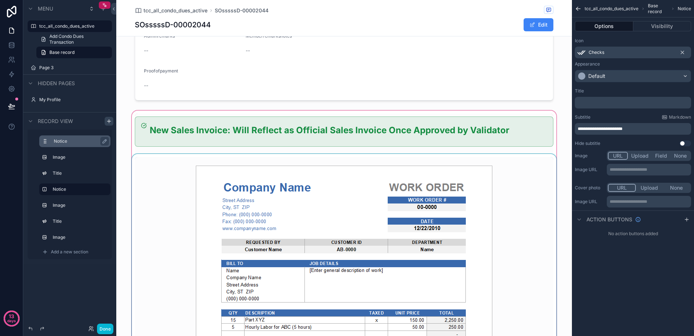
scroll to position [133, 0]
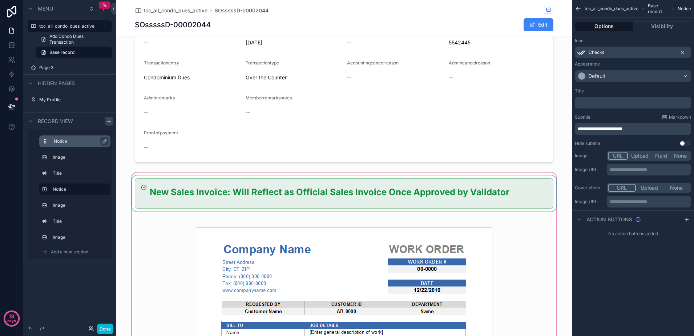
click at [187, 197] on div "scrollable content" at bounding box center [343, 193] width 427 height 36
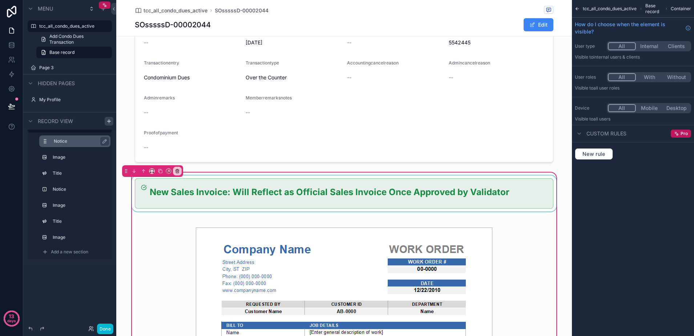
click at [519, 183] on div "scrollable content" at bounding box center [343, 193] width 427 height 36
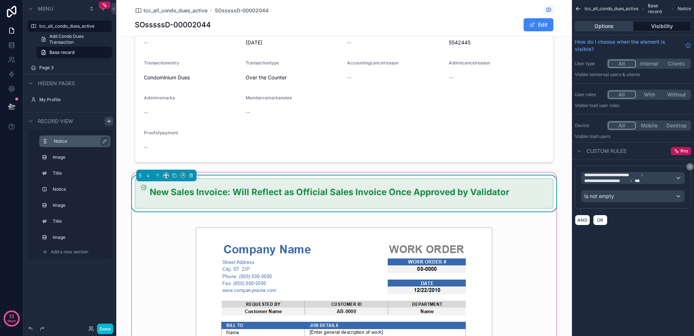
click at [602, 27] on button "Options" at bounding box center [604, 26] width 59 height 10
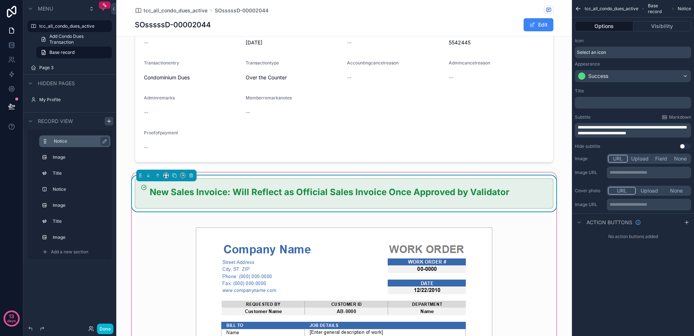
click at [599, 53] on span "Select an icon" at bounding box center [591, 52] width 29 height 6
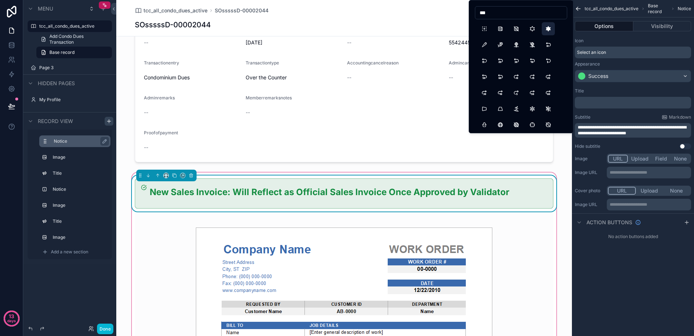
type input "***"
click at [549, 28] on button "JewishStarFilled" at bounding box center [548, 28] width 13 height 13
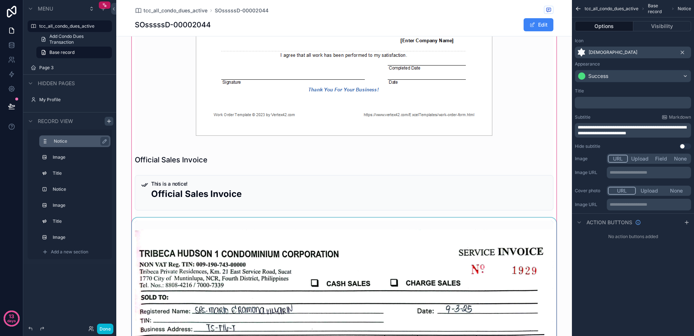
scroll to position [632, 0]
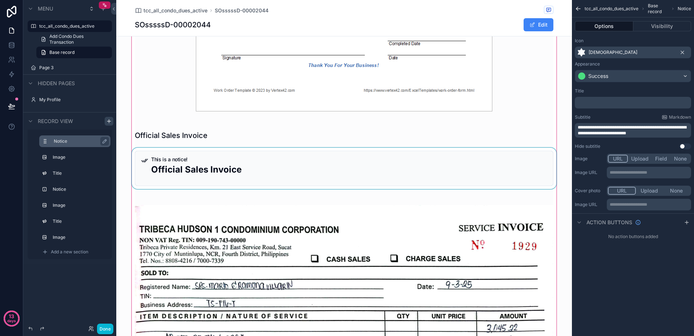
click at [188, 163] on div "scrollable content" at bounding box center [343, 168] width 427 height 41
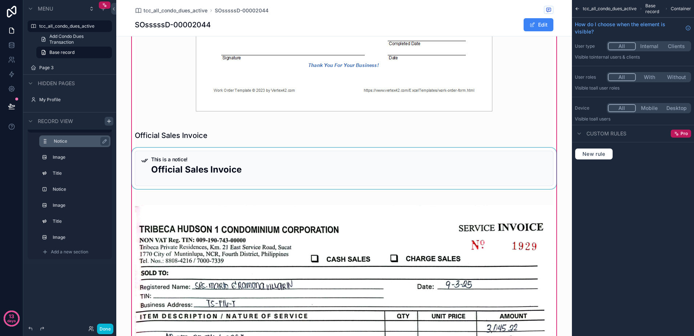
click at [325, 165] on div "scrollable content" at bounding box center [343, 168] width 427 height 41
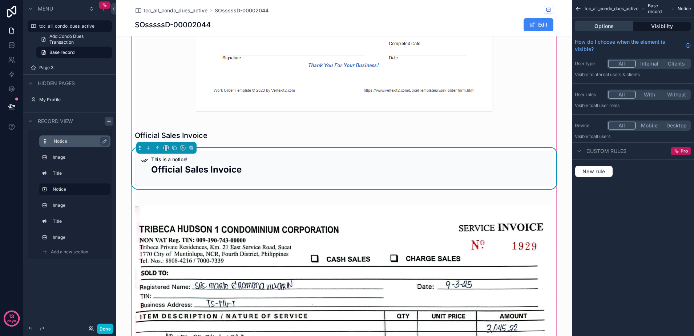
click at [599, 28] on button "Options" at bounding box center [604, 26] width 59 height 10
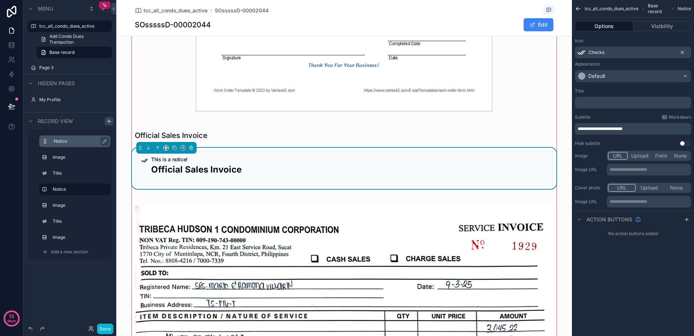
click at [630, 103] on p "﻿" at bounding box center [634, 103] width 112 height 6
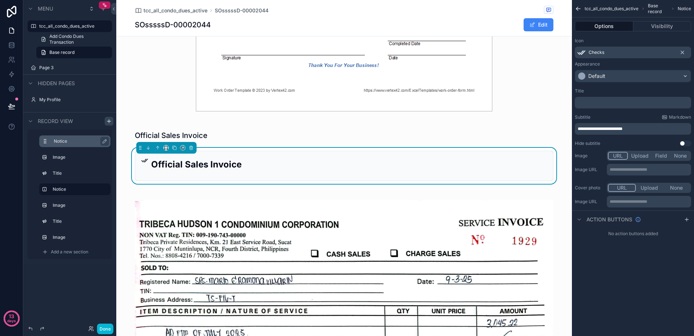
click at [627, 278] on div "**********" at bounding box center [633, 168] width 122 height 336
click at [622, 75] on div "Default" at bounding box center [633, 76] width 116 height 12
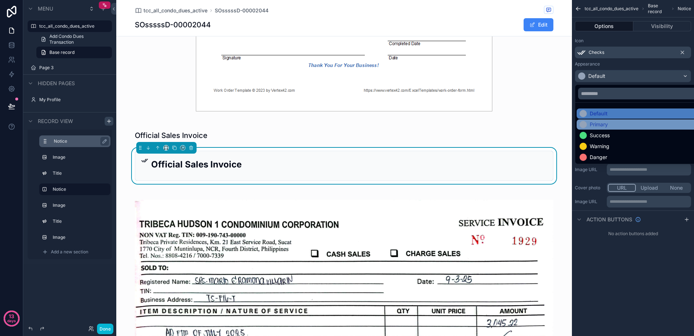
click at [619, 123] on div "Primary" at bounding box center [642, 124] width 124 height 7
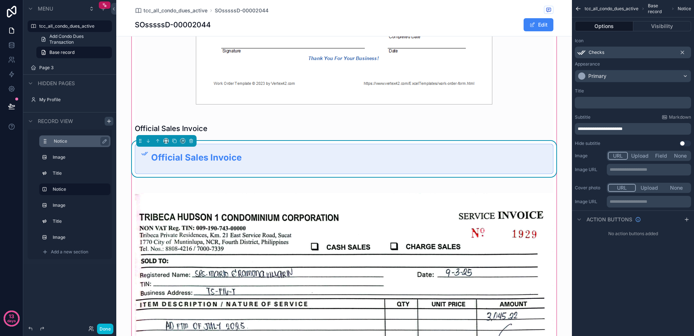
scroll to position [678, 0]
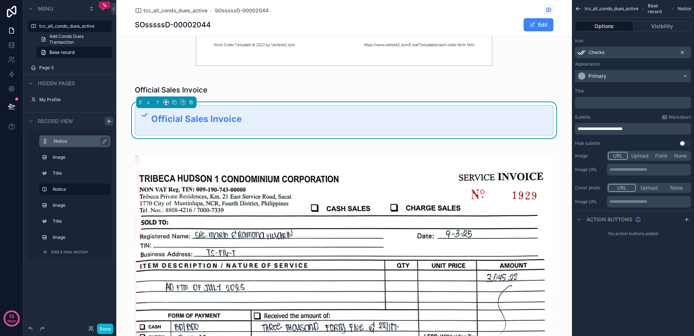
click at [614, 76] on div "Primary" at bounding box center [633, 76] width 116 height 12
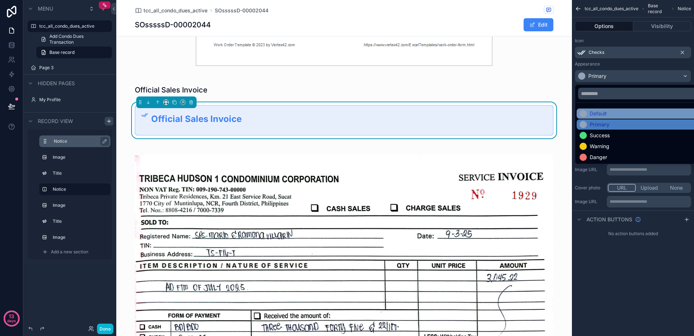
click at [611, 113] on div "Default" at bounding box center [642, 113] width 124 height 7
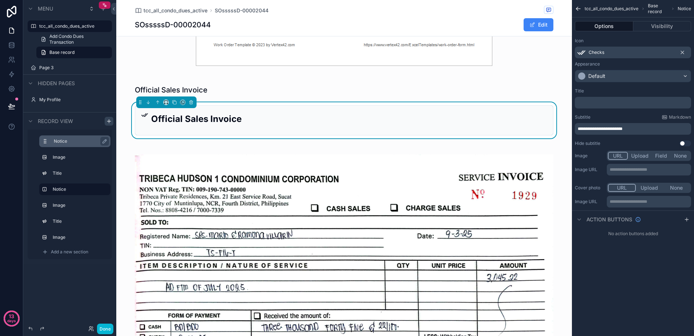
click at [558, 133] on div "New Sales Invoice: Will Reflect as Official Sales Invoice Once Approved by Vali…" at bounding box center [344, 90] width 456 height 929
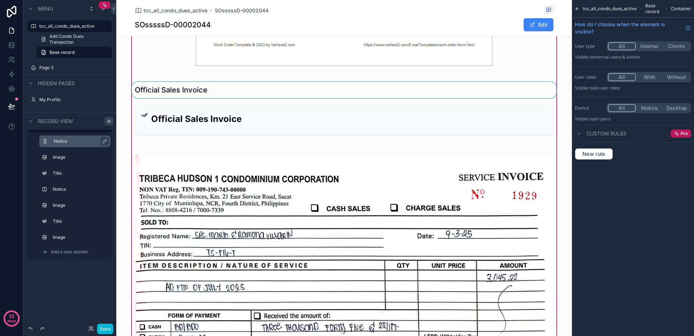
click at [343, 91] on div "scrollable content" at bounding box center [343, 90] width 427 height 16
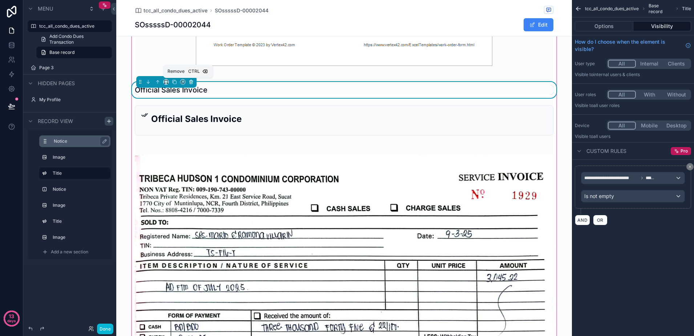
click at [190, 79] on button "scrollable content" at bounding box center [191, 82] width 8 height 8
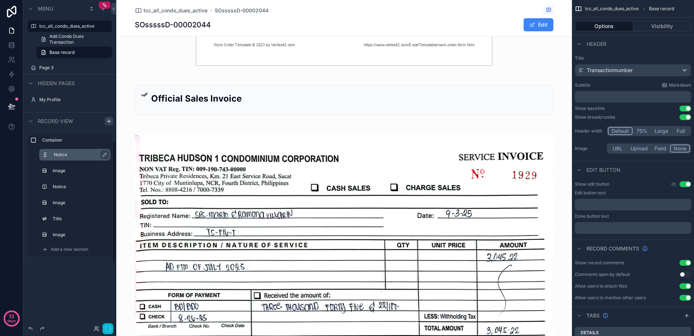
scroll to position [12, 0]
click at [274, 105] on div "scrollable content" at bounding box center [344, 80] width 456 height 908
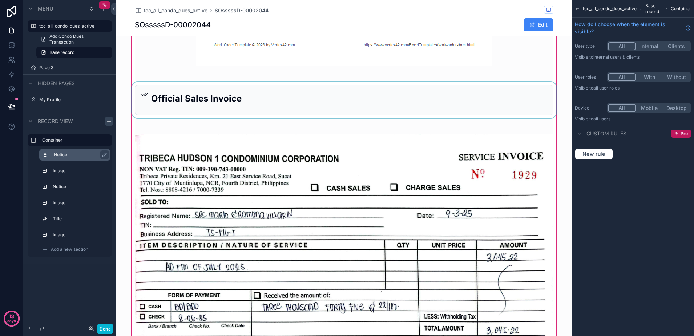
click at [519, 106] on div "scrollable content" at bounding box center [343, 100] width 427 height 36
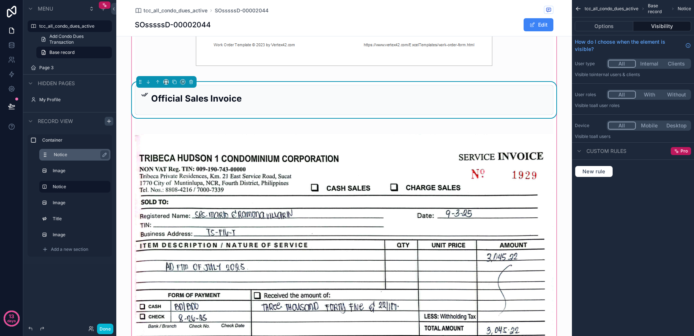
click at [241, 107] on div "Official Sales Invoice" at bounding box center [349, 100] width 396 height 19
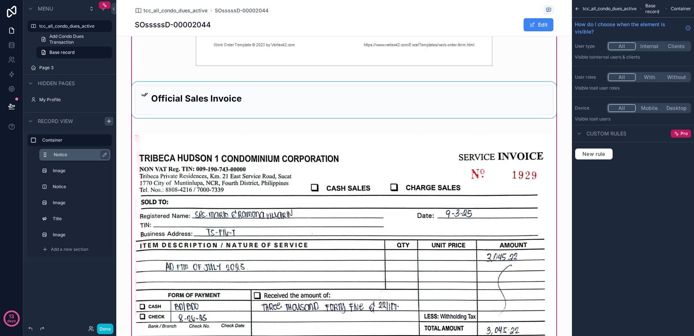
click at [416, 102] on div "scrollable content" at bounding box center [343, 100] width 427 height 36
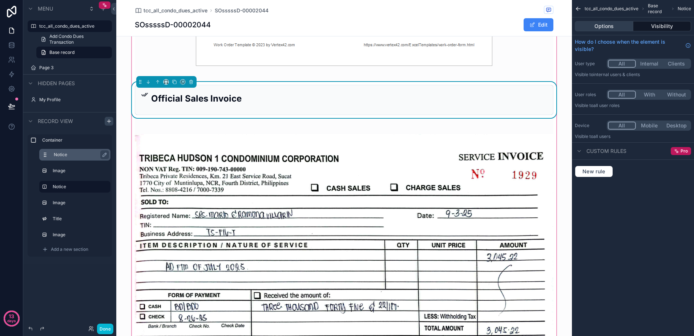
click at [604, 21] on button "Options" at bounding box center [604, 26] width 59 height 10
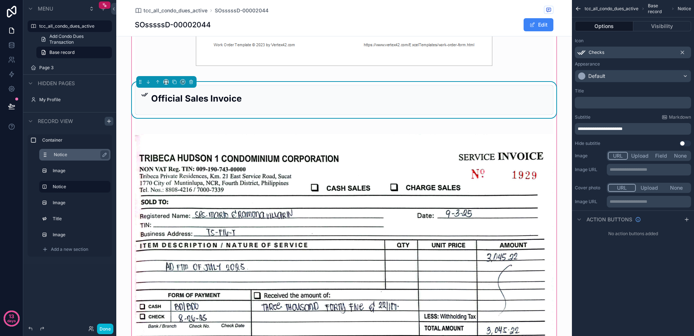
click at [639, 53] on div "Checks" at bounding box center [633, 53] width 116 height 12
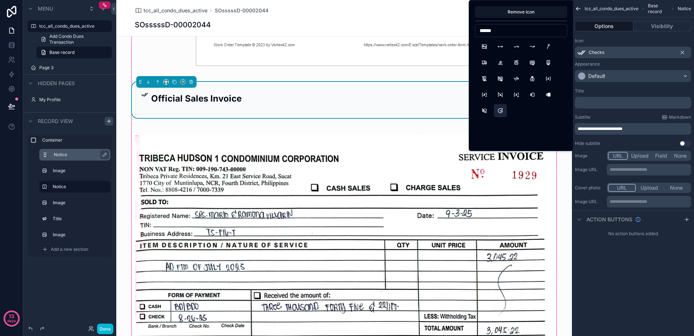
type input "******"
click at [500, 113] on button "Vinyl" at bounding box center [500, 110] width 13 height 13
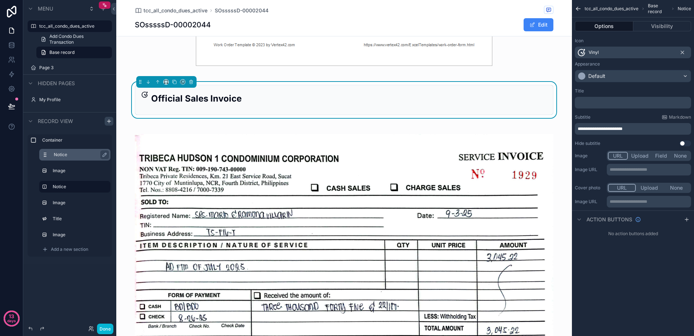
click at [615, 52] on div "Vinyl" at bounding box center [633, 53] width 116 height 12
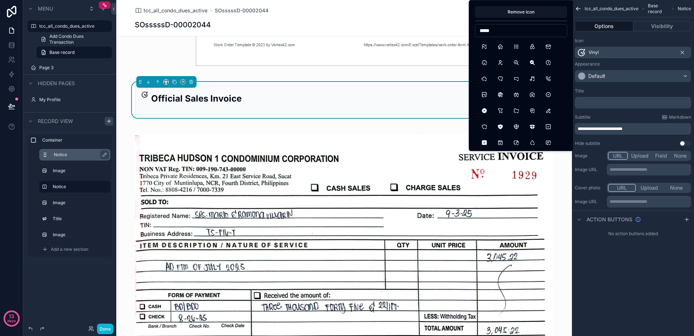
scroll to position [45, 0]
type input "*****"
click at [484, 102] on button "CircleCheckFilled" at bounding box center [484, 97] width 13 height 13
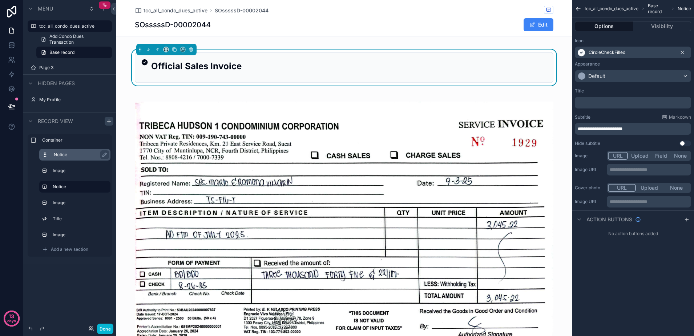
scroll to position [723, 0]
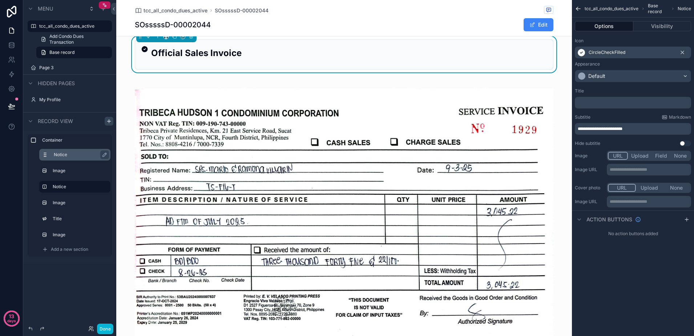
click at [559, 117] on div "New Sales Invoice: Will Reflect as Official Sales Invoice Once Approved by Vali…" at bounding box center [344, 34] width 456 height 908
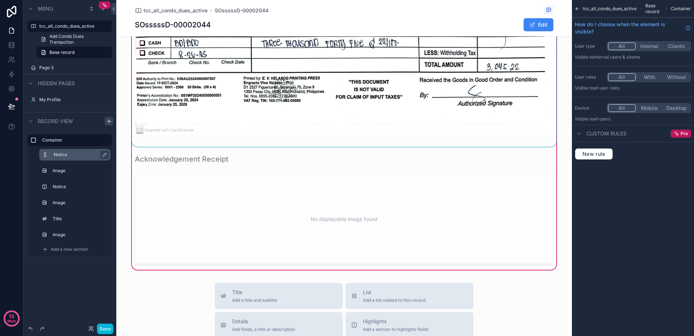
scroll to position [951, 0]
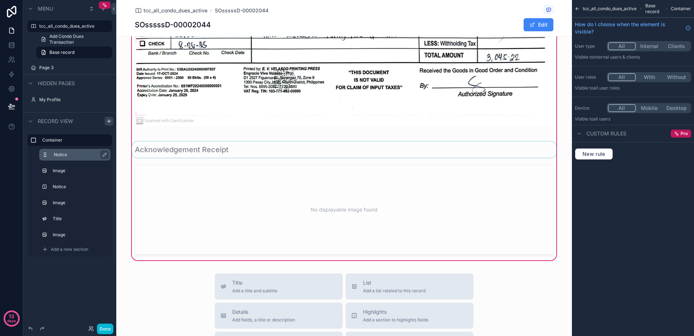
click at [352, 148] on div "scrollable content" at bounding box center [343, 149] width 427 height 16
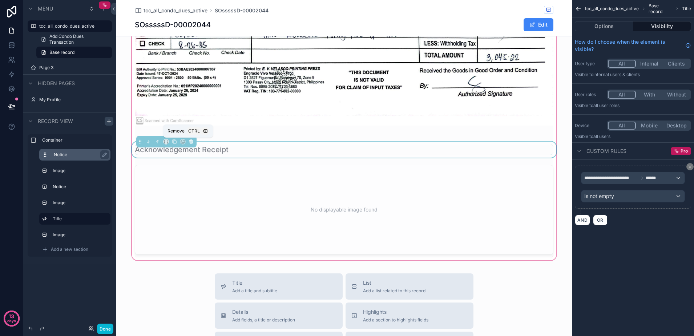
click at [190, 141] on icon "scrollable content" at bounding box center [191, 141] width 3 height 3
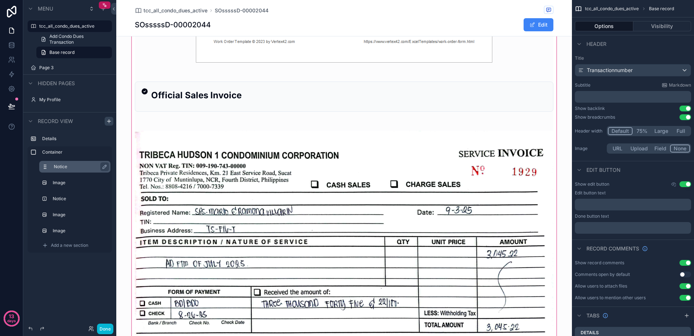
scroll to position [632, 0]
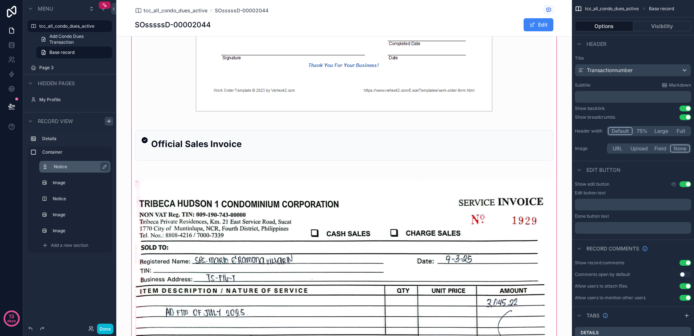
click at [244, 151] on div "scrollable content" at bounding box center [344, 115] width 456 height 888
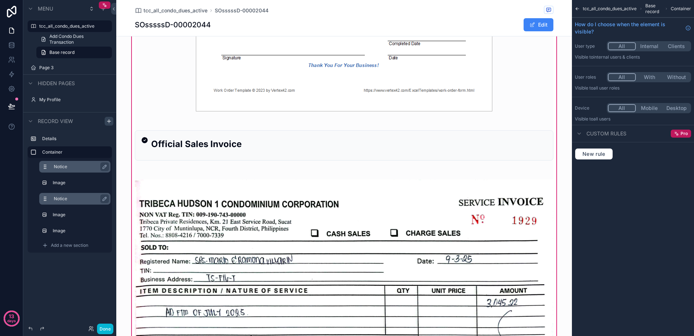
click at [75, 198] on label "Notice" at bounding box center [79, 199] width 51 height 6
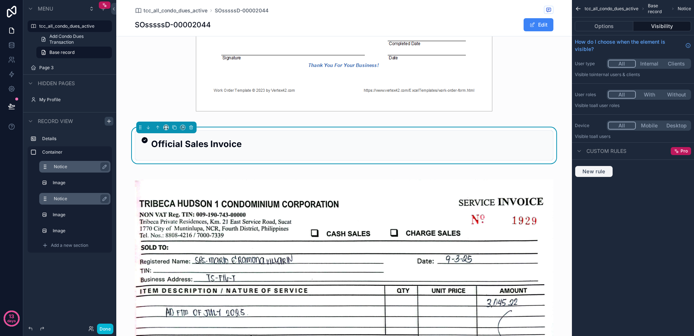
click at [603, 172] on span "New rule" at bounding box center [594, 171] width 29 height 7
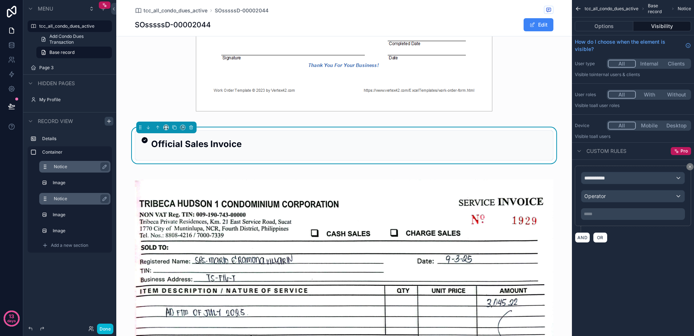
click at [613, 185] on div "**********" at bounding box center [633, 196] width 104 height 48
click at [613, 180] on div "**********" at bounding box center [633, 178] width 103 height 12
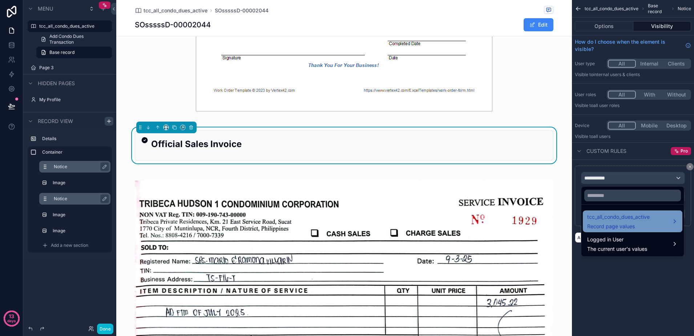
click at [606, 222] on span "Record page values" at bounding box center [618, 225] width 63 height 7
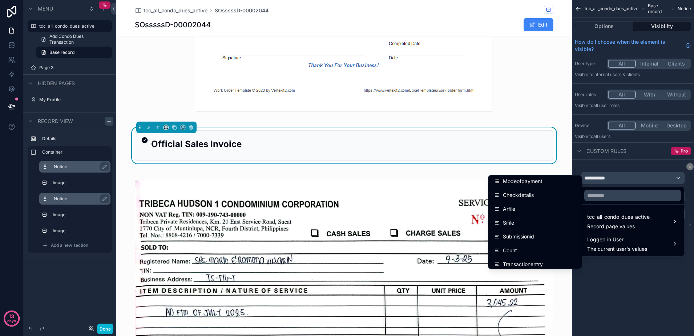
scroll to position [500, 0]
click at [515, 220] on div "Sifile" at bounding box center [535, 222] width 82 height 9
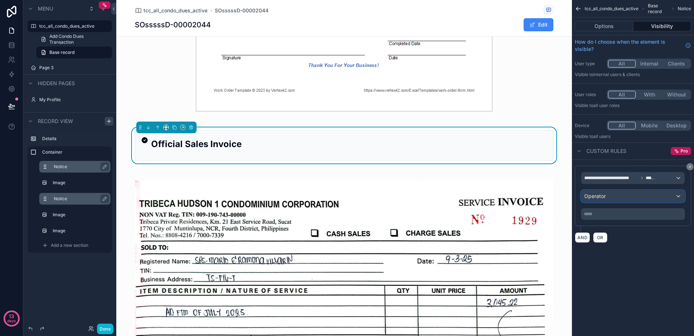
click at [594, 193] on span "Operator" at bounding box center [595, 196] width 21 height 6
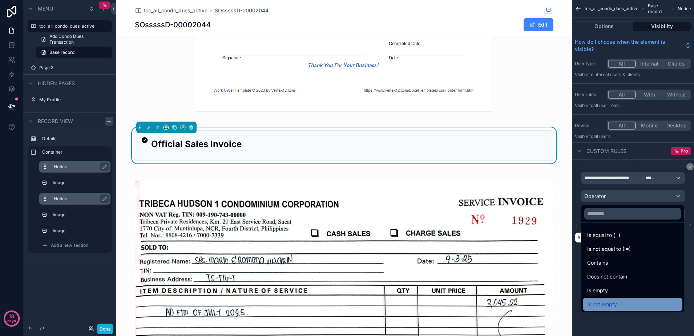
click at [603, 300] on span "Is not empty" at bounding box center [602, 304] width 30 height 9
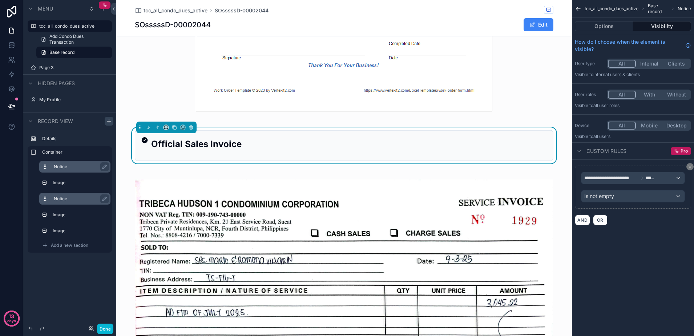
click at [95, 326] on div "Done" at bounding box center [98, 328] width 29 height 11
click at [98, 327] on button "Done" at bounding box center [105, 328] width 16 height 11
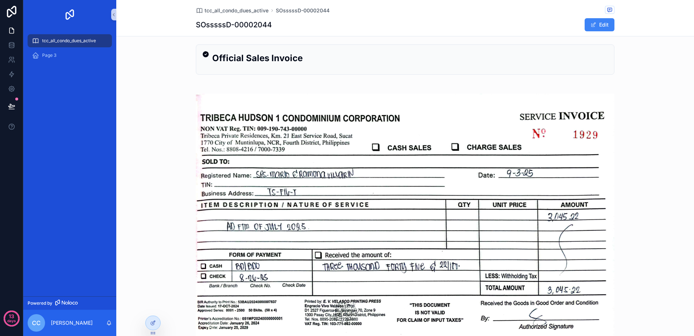
scroll to position [749, 0]
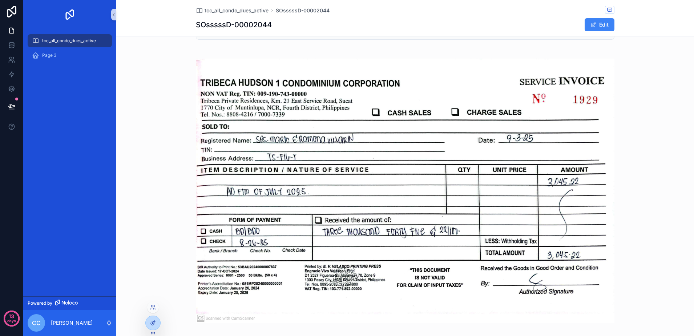
click at [149, 324] on div at bounding box center [153, 323] width 15 height 14
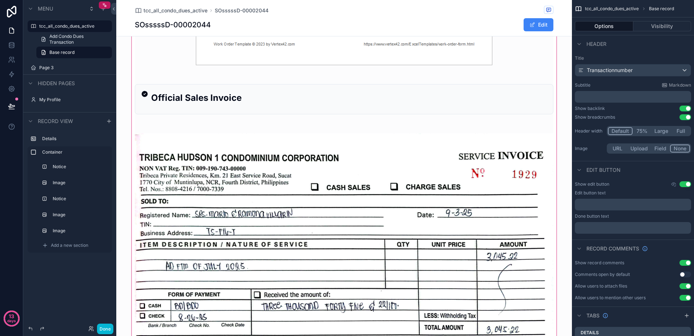
scroll to position [658, 0]
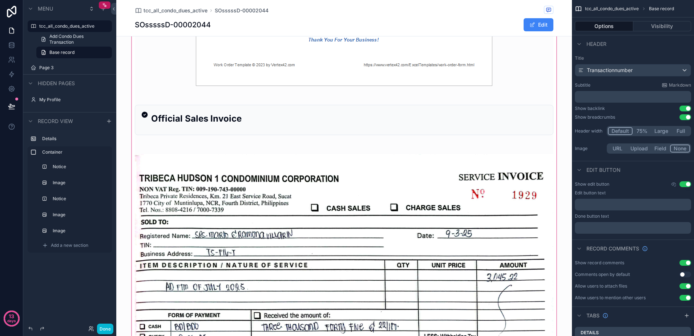
click at [239, 128] on div "scrollable content" at bounding box center [344, 90] width 456 height 888
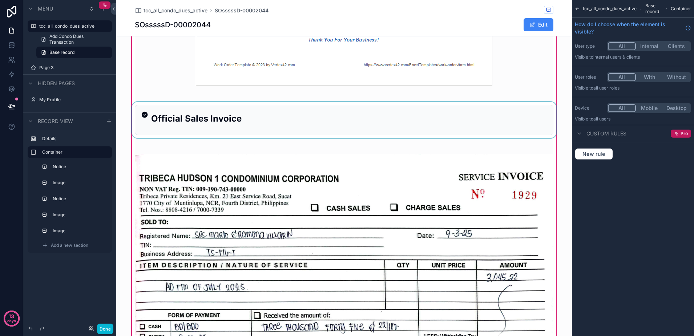
click at [146, 135] on div "scrollable content" at bounding box center [343, 120] width 427 height 36
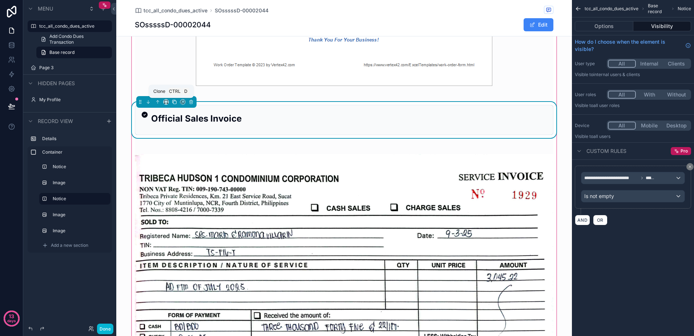
click at [172, 101] on icon "scrollable content" at bounding box center [174, 101] width 5 height 5
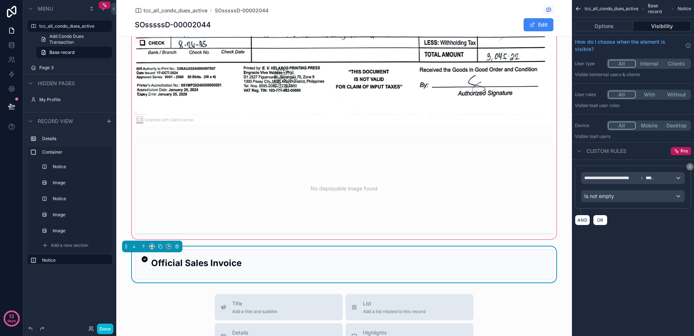
scroll to position [976, 0]
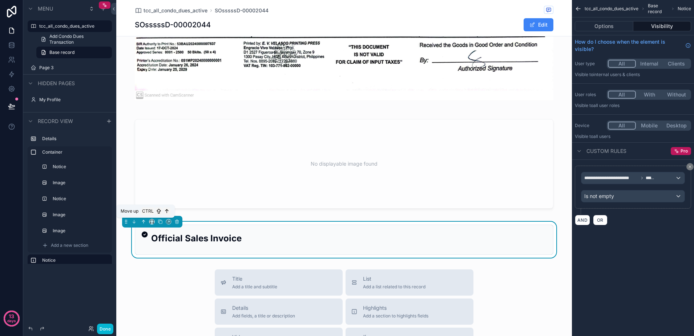
click at [142, 221] on icon "scrollable content" at bounding box center [143, 221] width 5 height 5
click at [144, 221] on icon "scrollable content" at bounding box center [143, 221] width 5 height 5
click at [257, 244] on h2 "Official Sales Invoice" at bounding box center [349, 238] width 396 height 12
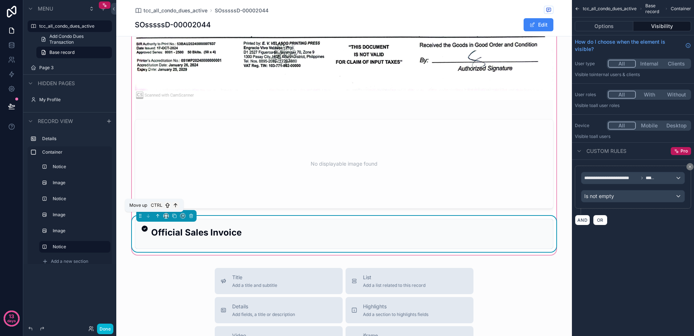
click at [155, 215] on icon "scrollable content" at bounding box center [157, 215] width 5 height 5
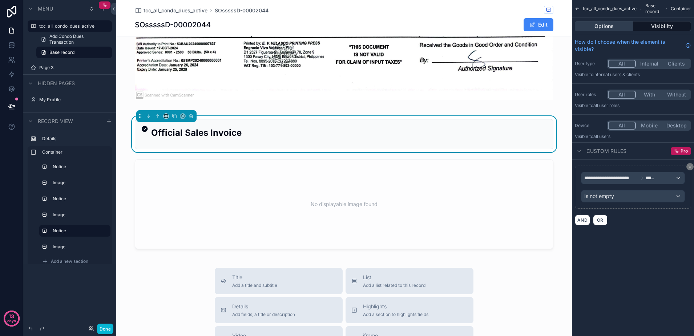
click at [596, 27] on button "Options" at bounding box center [604, 26] width 59 height 10
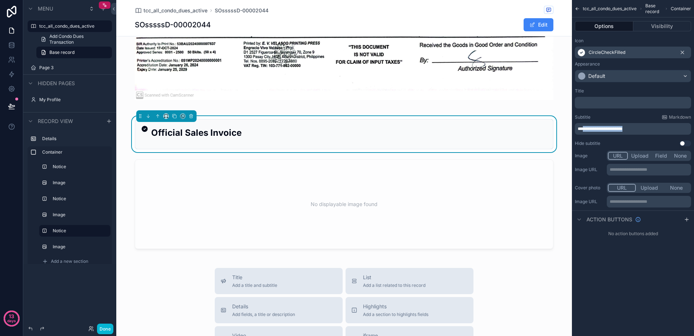
drag, startPoint x: 637, startPoint y: 126, endPoint x: 585, endPoint y: 128, distance: 51.6
click at [585, 128] on p "**********" at bounding box center [634, 129] width 112 height 6
click at [671, 316] on div "**********" at bounding box center [633, 168] width 122 height 336
click at [660, 25] on button "Visibility" at bounding box center [663, 26] width 58 height 10
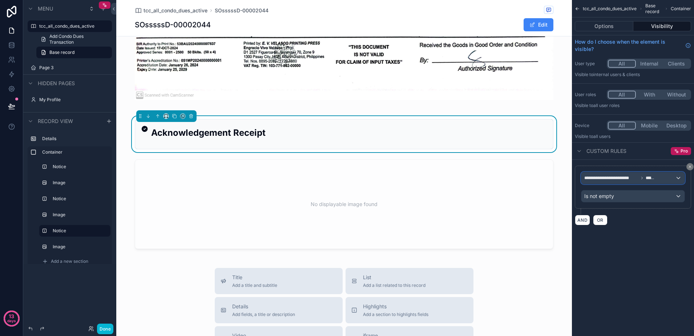
click at [660, 179] on div "**********" at bounding box center [633, 178] width 103 height 12
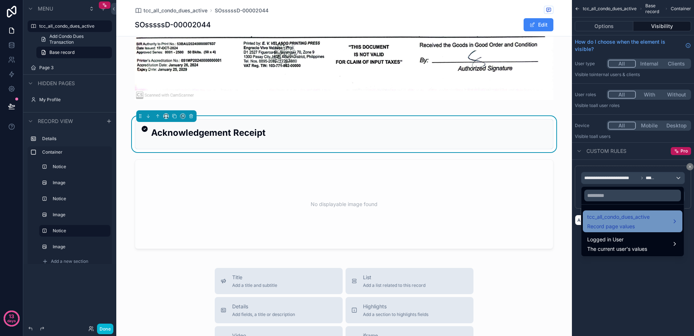
click at [626, 216] on span "tcc_all_condo_dues_active" at bounding box center [618, 216] width 63 height 9
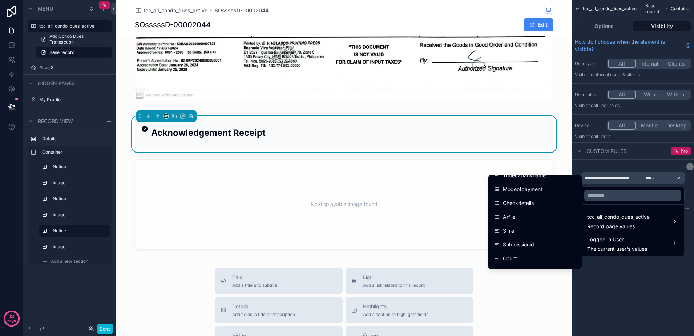
scroll to position [500, 0]
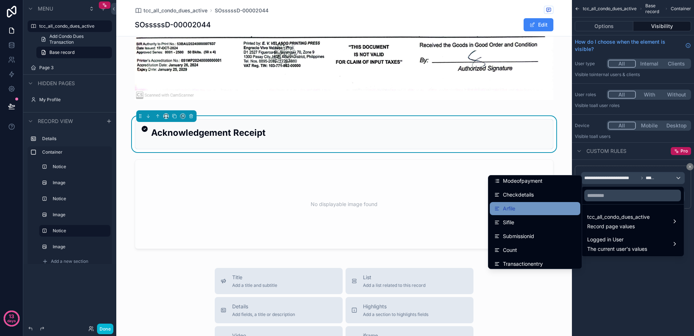
click at [541, 212] on div "Arfile" at bounding box center [535, 208] width 82 height 9
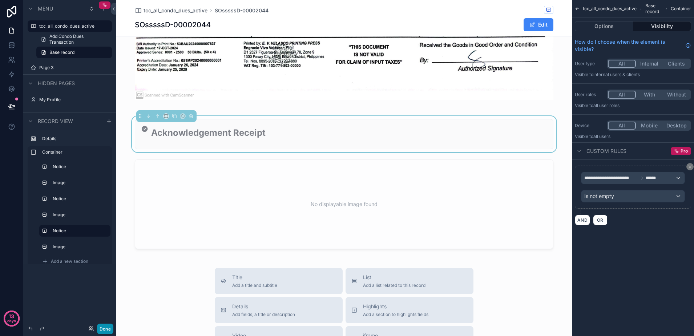
click at [110, 329] on button "Done" at bounding box center [105, 328] width 16 height 11
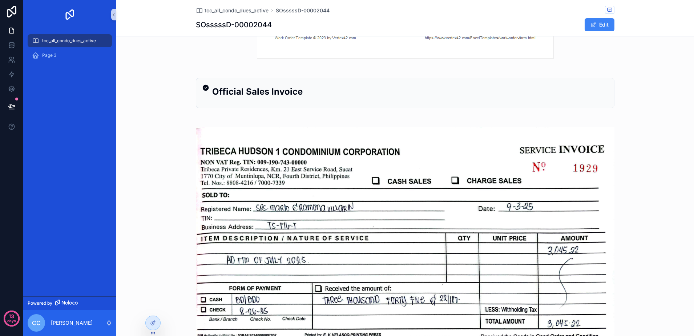
scroll to position [703, 0]
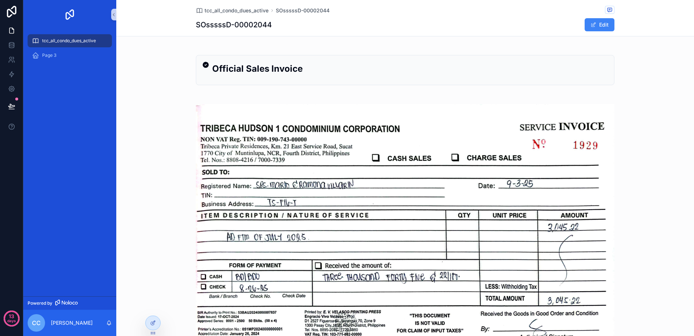
click at [49, 43] on span "tcc_all_condo_dues_active" at bounding box center [69, 41] width 54 height 6
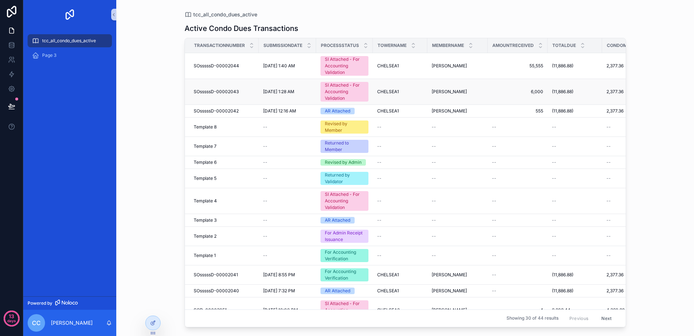
click at [332, 86] on div "SI Attached - For Accounting Validation" at bounding box center [344, 92] width 39 height 20
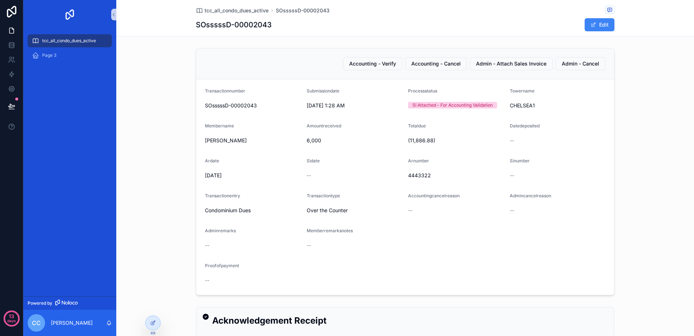
click at [59, 40] on span "tcc_all_condo_dues_active" at bounding box center [69, 41] width 54 height 6
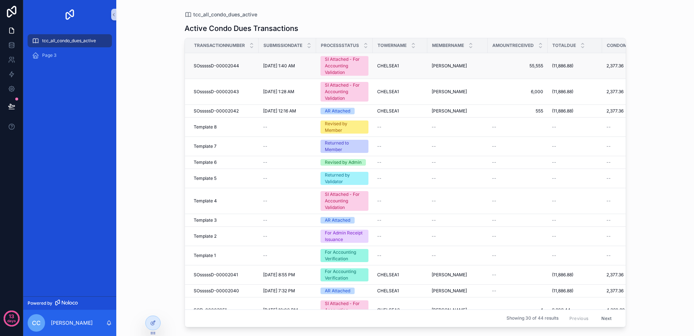
click at [357, 64] on div "SI Attached - For Accounting Validation" at bounding box center [344, 66] width 39 height 20
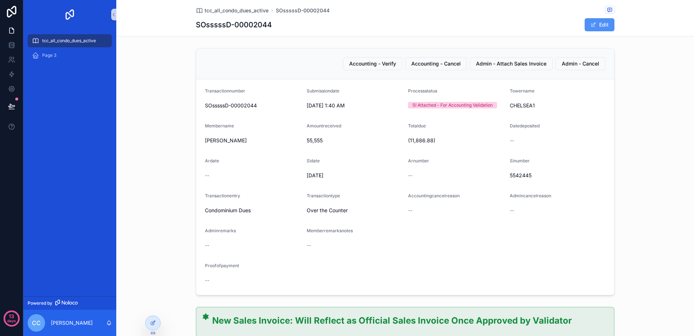
click at [591, 22] on span "scrollable content" at bounding box center [594, 25] width 6 height 6
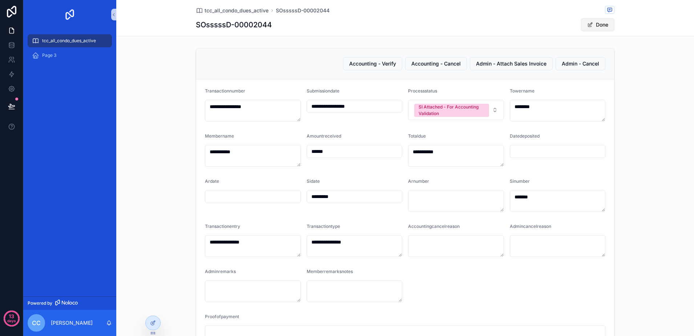
click at [591, 22] on button "Done" at bounding box center [597, 24] width 33 height 13
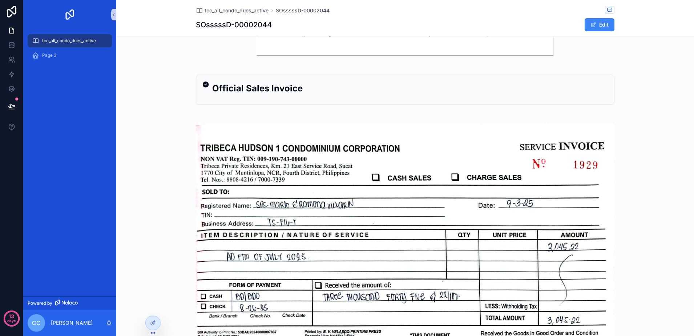
scroll to position [522, 0]
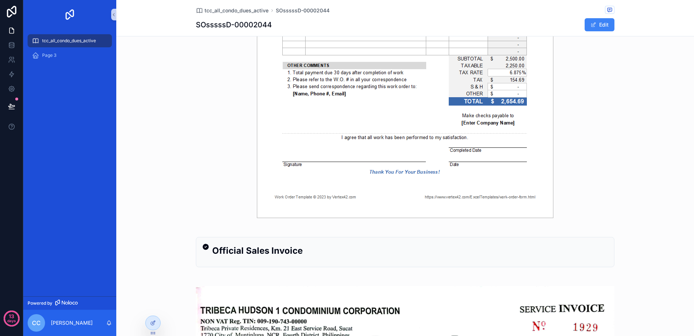
click at [79, 42] on span "tcc_all_condo_dues_active" at bounding box center [69, 41] width 54 height 6
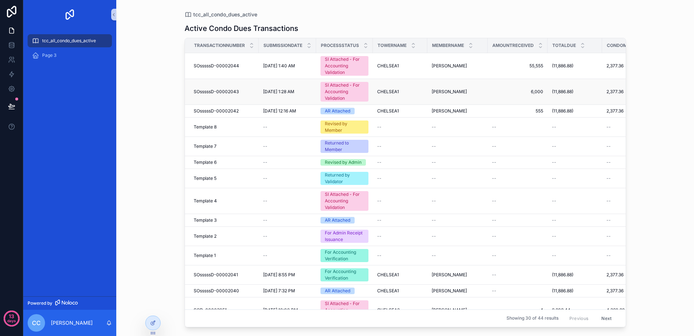
click at [350, 96] on div "SI Attached - For Accounting Validation" at bounding box center [344, 92] width 39 height 20
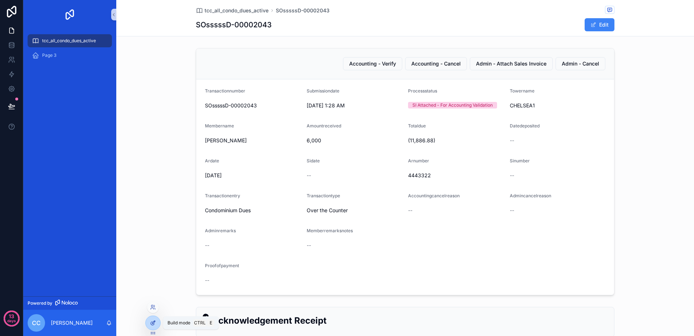
click at [149, 321] on div at bounding box center [153, 323] width 15 height 14
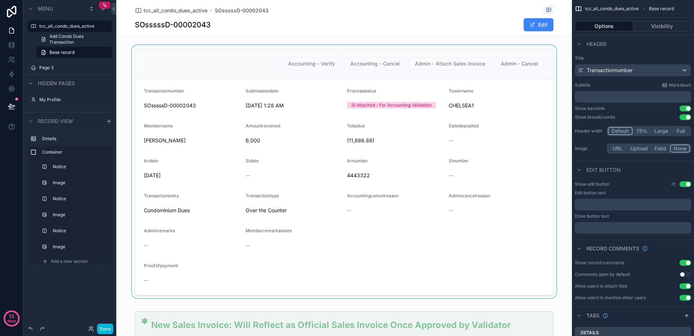
click at [546, 150] on div "scrollable content" at bounding box center [344, 171] width 456 height 253
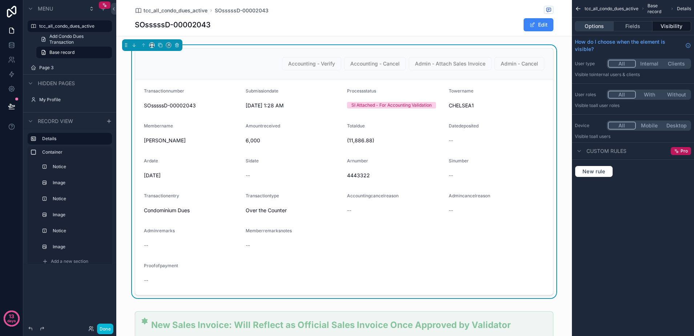
click at [598, 28] on button "Options" at bounding box center [594, 26] width 39 height 10
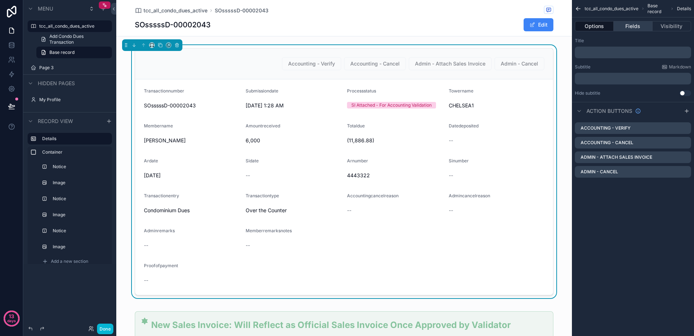
click at [634, 26] on button "Fields" at bounding box center [633, 26] width 39 height 10
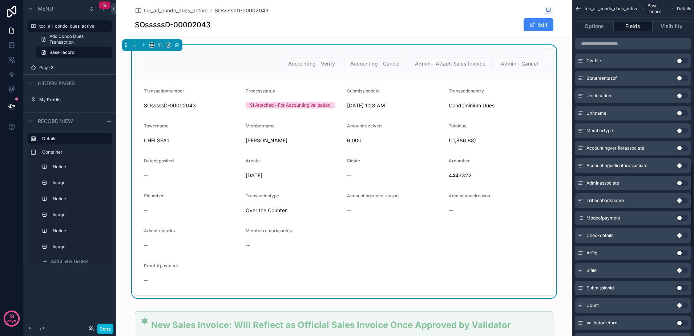
scroll to position [633, 0]
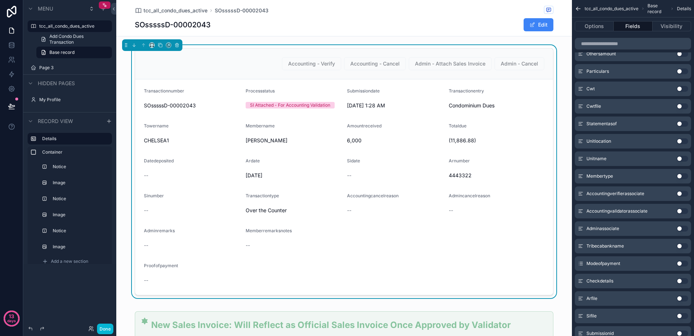
click at [680, 140] on button "Use setting" at bounding box center [683, 141] width 12 height 6
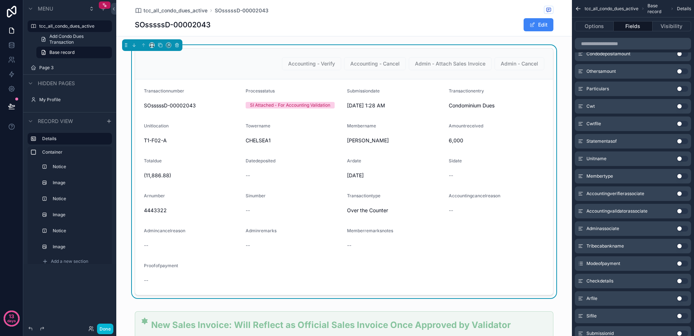
click at [678, 161] on button "Use setting" at bounding box center [683, 159] width 12 height 6
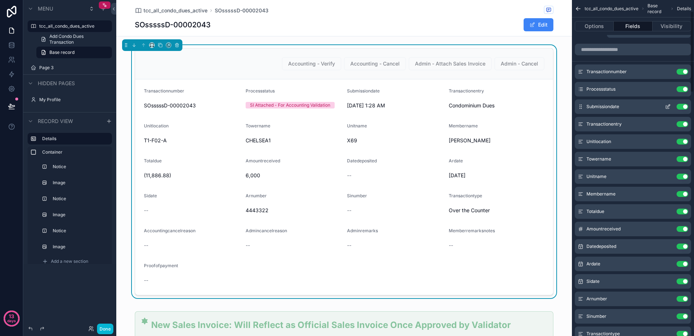
scroll to position [0, 0]
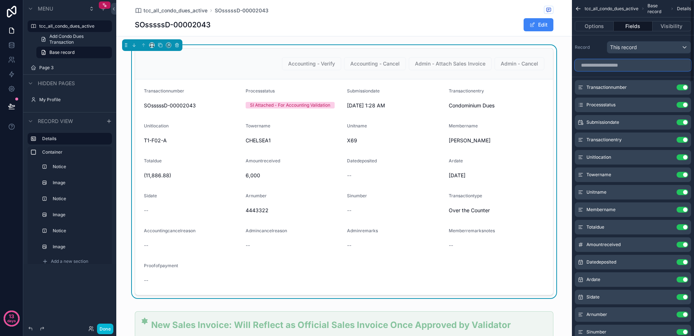
click at [631, 64] on input "scrollable content" at bounding box center [633, 65] width 116 height 12
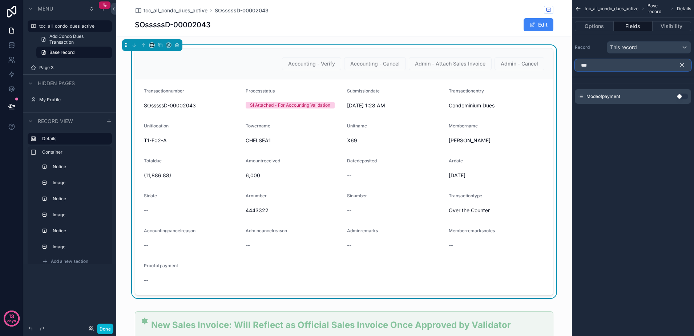
type input "***"
click at [680, 98] on button "Use setting" at bounding box center [683, 96] width 12 height 6
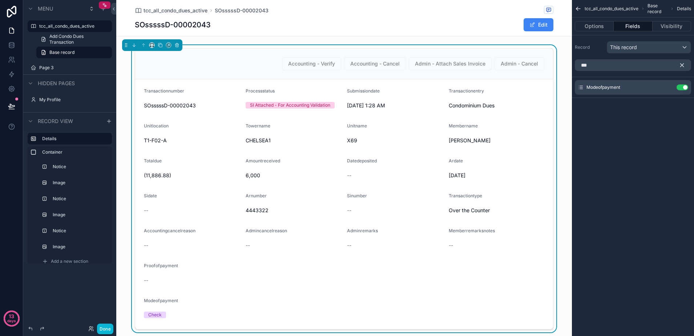
click at [682, 65] on icon "scrollable content" at bounding box center [682, 65] width 3 height 3
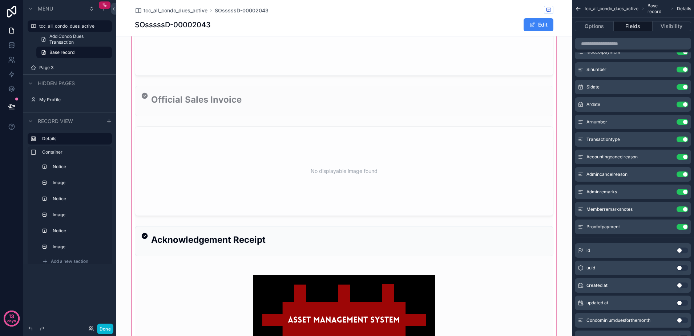
scroll to position [364, 0]
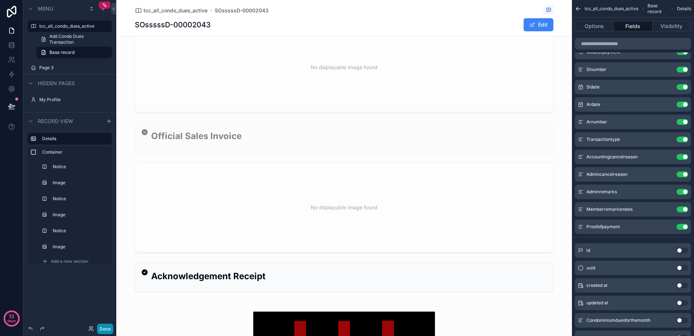
click at [101, 326] on button "Done" at bounding box center [105, 328] width 16 height 11
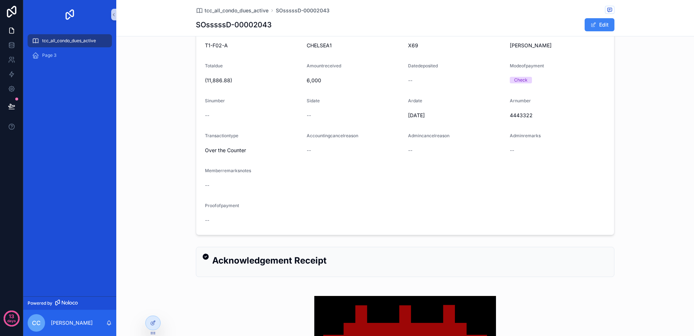
scroll to position [136, 0]
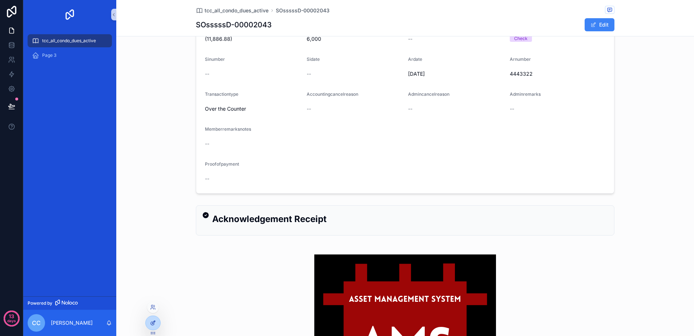
click at [158, 324] on div at bounding box center [153, 323] width 15 height 14
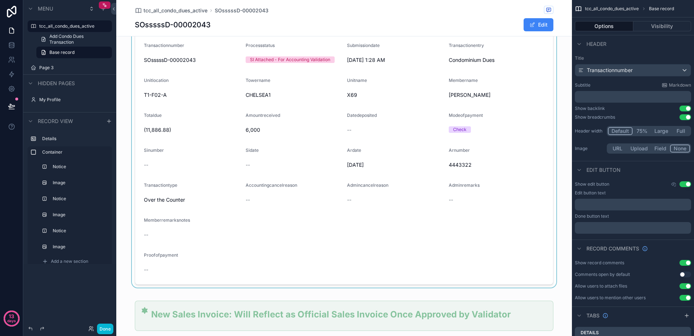
scroll to position [0, 0]
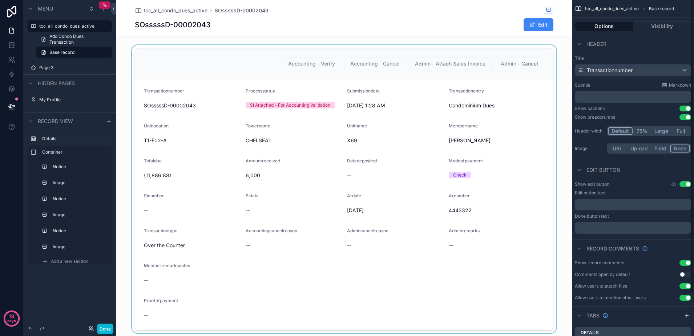
click at [502, 141] on div "scrollable content" at bounding box center [344, 189] width 456 height 288
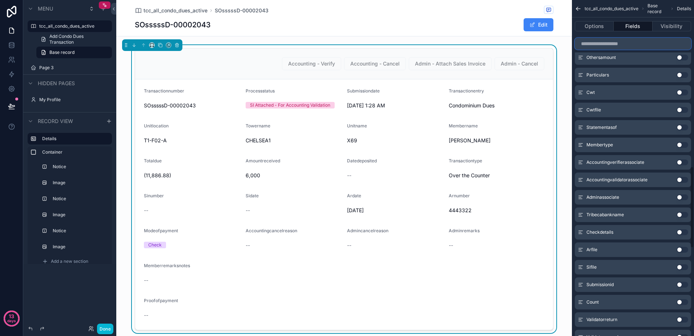
click at [639, 43] on input "scrollable content" at bounding box center [633, 44] width 116 height 12
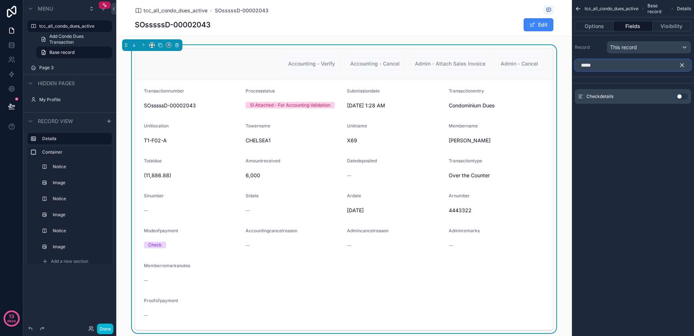
type input "*****"
click at [680, 96] on button "Use setting" at bounding box center [683, 96] width 12 height 6
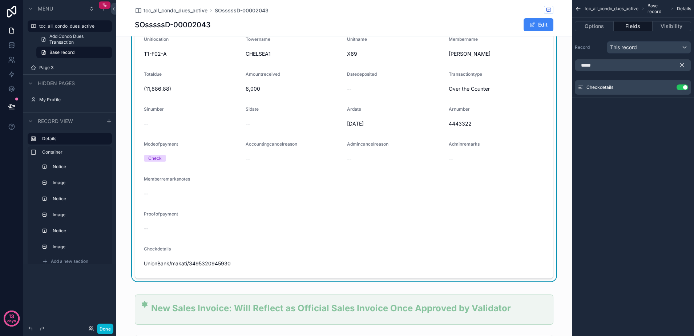
scroll to position [91, 0]
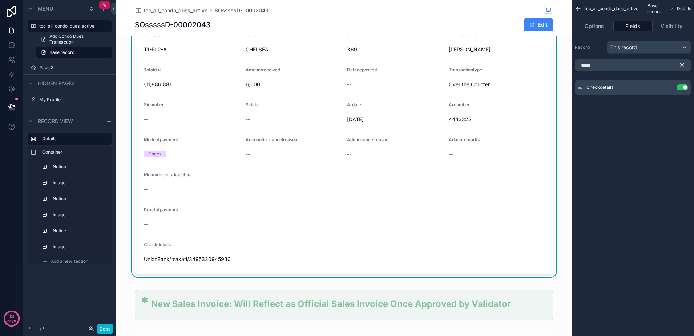
click at [683, 63] on icon "scrollable content" at bounding box center [682, 65] width 7 height 7
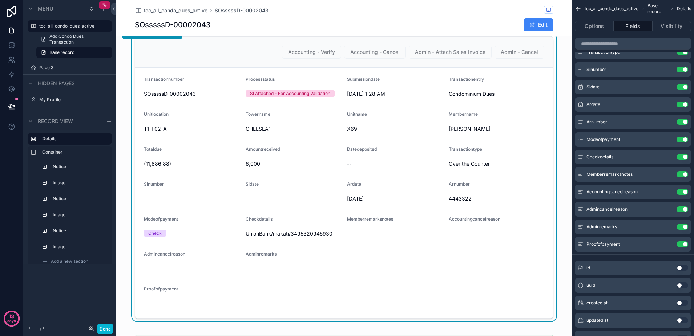
scroll to position [0, 0]
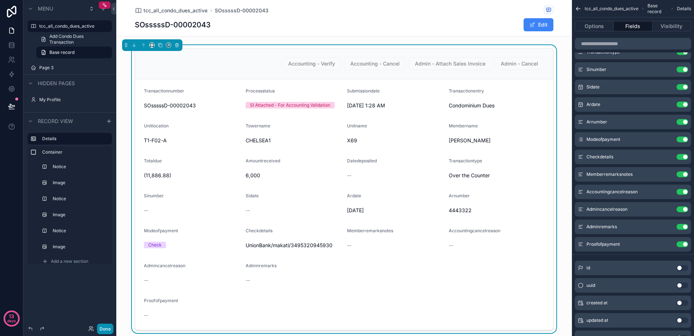
click at [107, 324] on button "Done" at bounding box center [105, 328] width 16 height 11
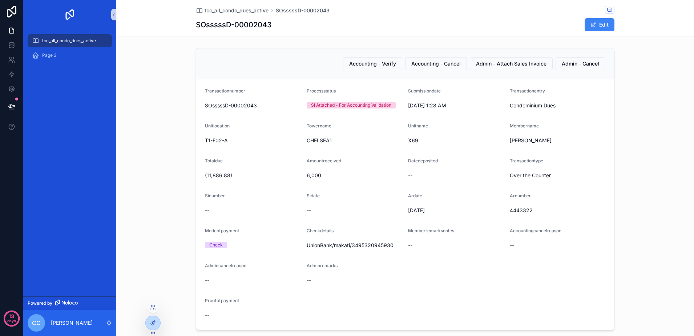
click at [147, 325] on div at bounding box center [153, 323] width 15 height 14
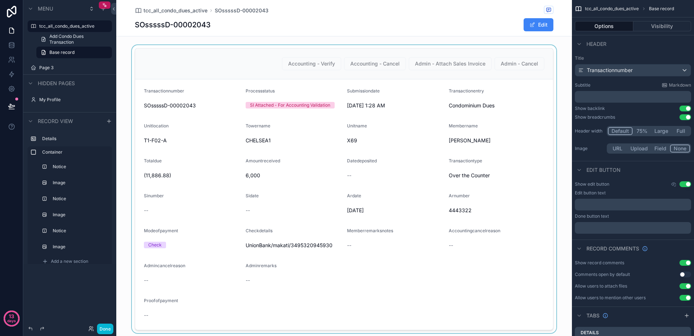
click at [549, 114] on div "scrollable content" at bounding box center [344, 189] width 456 height 288
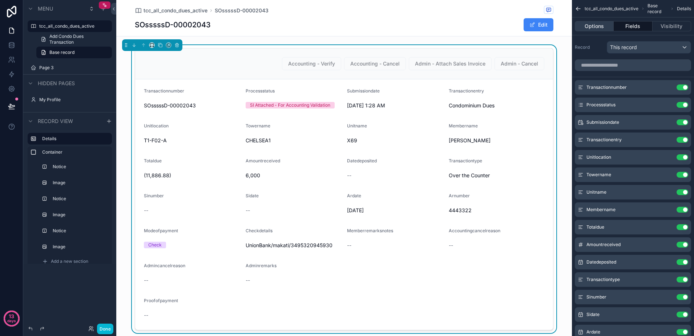
click at [600, 28] on button "Options" at bounding box center [594, 26] width 39 height 10
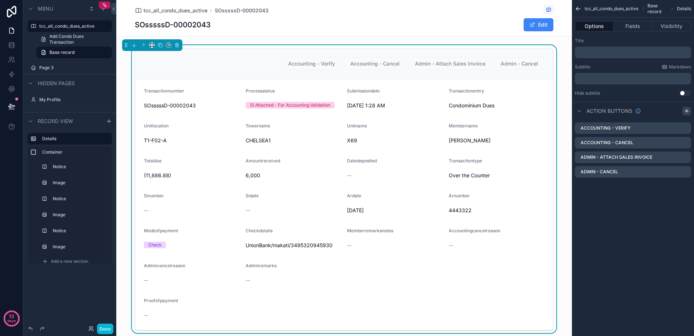
click at [687, 112] on icon "scrollable content" at bounding box center [687, 110] width 0 height 3
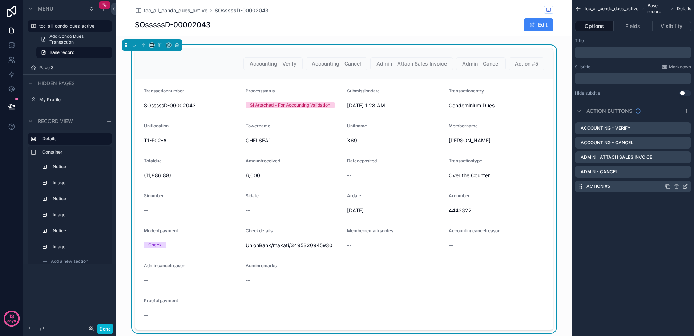
click at [686, 188] on icon "scrollable content" at bounding box center [686, 186] width 6 height 6
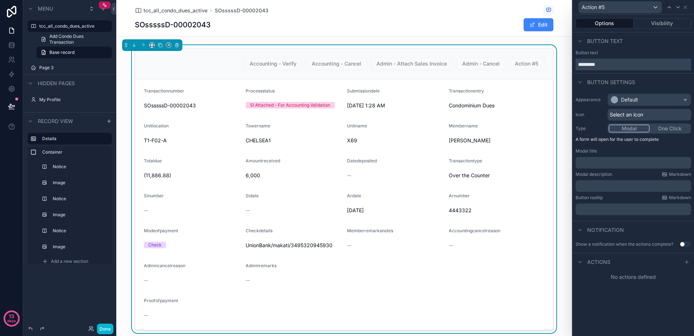
click at [619, 67] on input "*********" at bounding box center [634, 65] width 116 height 12
type input "**********"
click at [687, 261] on icon at bounding box center [687, 262] width 6 height 6
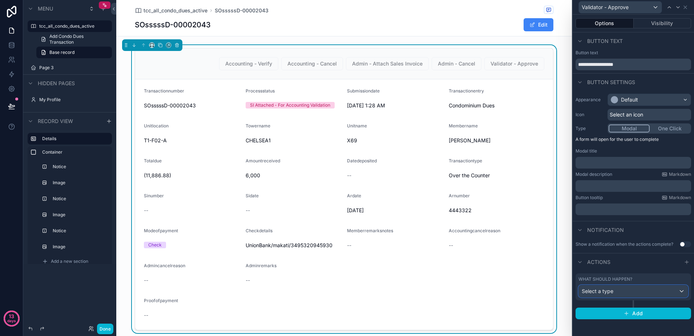
click at [646, 295] on div "Select a type" at bounding box center [633, 291] width 109 height 12
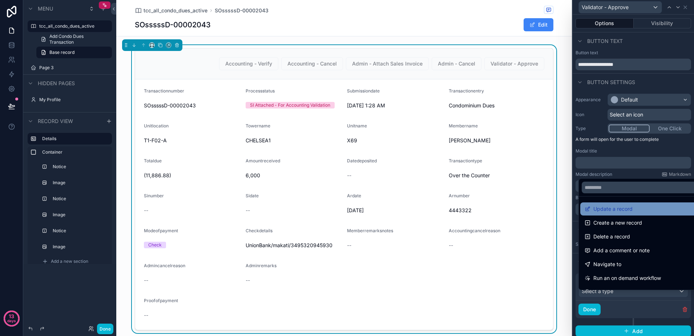
click at [624, 210] on span "Update a record" at bounding box center [613, 208] width 39 height 9
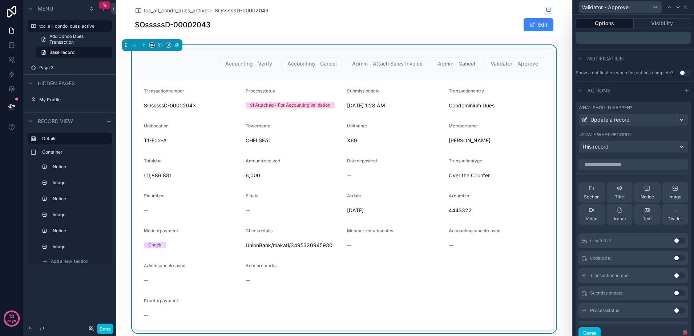
scroll to position [182, 0]
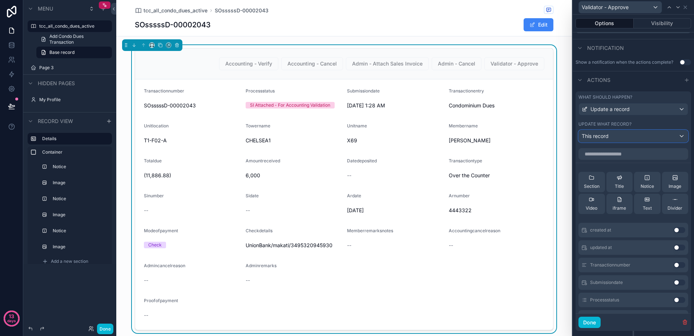
click at [606, 140] on span "This record" at bounding box center [595, 135] width 27 height 7
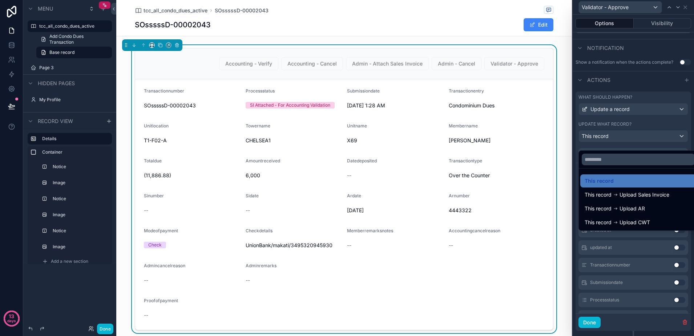
click at [606, 144] on div at bounding box center [633, 168] width 121 height 336
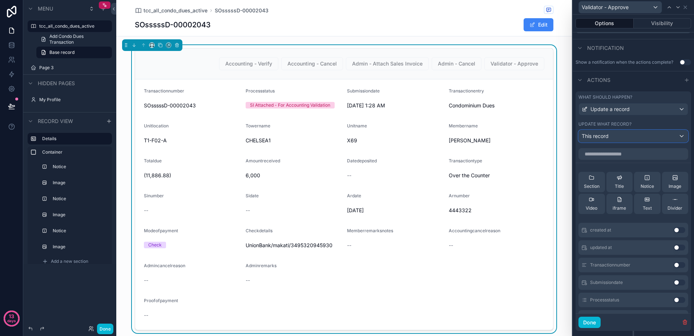
click at [606, 140] on span "This record" at bounding box center [595, 135] width 27 height 7
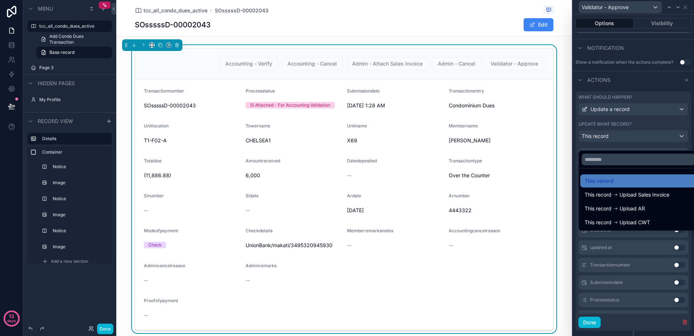
click at [606, 144] on div at bounding box center [633, 168] width 121 height 336
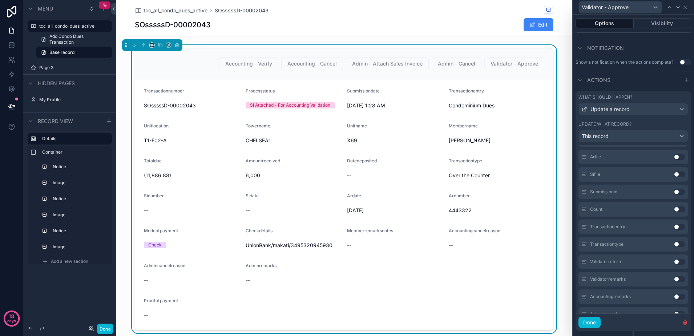
scroll to position [636, 0]
click at [662, 115] on div "Update a record" at bounding box center [633, 109] width 109 height 12
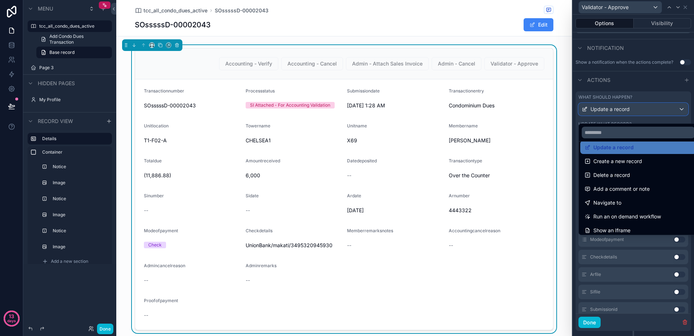
scroll to position [0, 0]
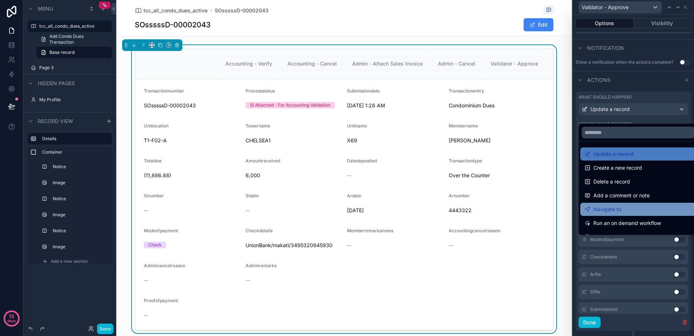
click at [629, 202] on div "Navigate to" at bounding box center [639, 208] width 116 height 13
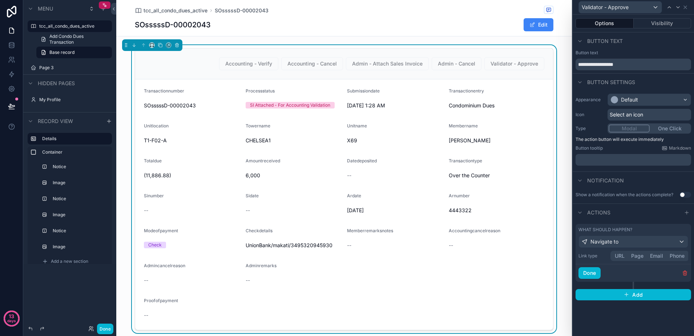
click at [619, 256] on div "URL Page Email Phone" at bounding box center [650, 255] width 79 height 10
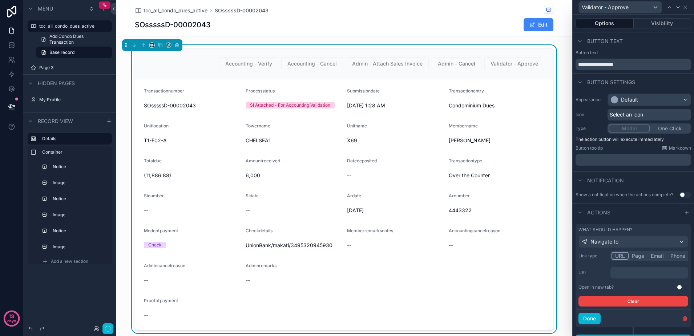
click at [629, 276] on p "﻿" at bounding box center [650, 272] width 73 height 7
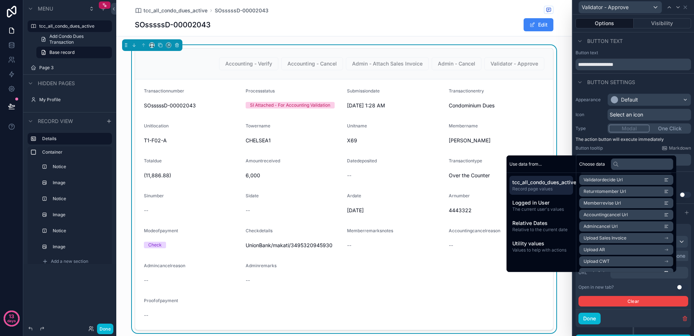
scroll to position [709, 0]
click at [619, 191] on li "Validatordecide Url" at bounding box center [626, 193] width 94 height 10
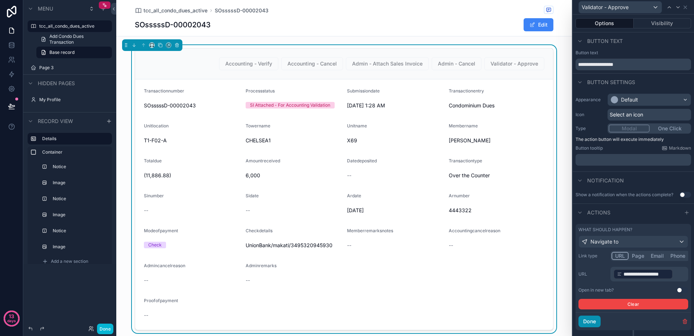
click at [594, 324] on button "Done" at bounding box center [590, 321] width 22 height 12
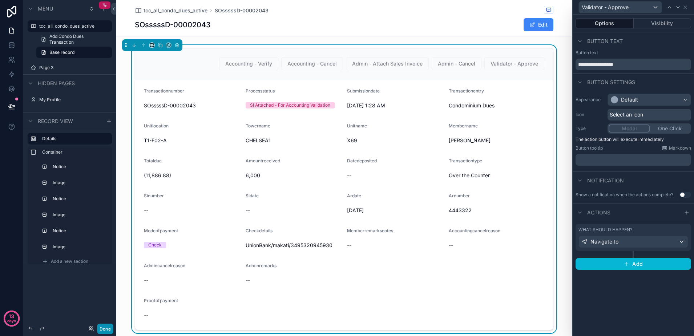
click at [110, 327] on button "Done" at bounding box center [105, 328] width 16 height 11
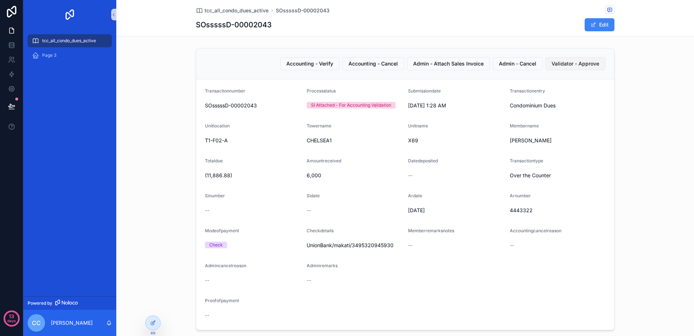
click at [565, 63] on span "Validator - Approve" at bounding box center [576, 63] width 48 height 7
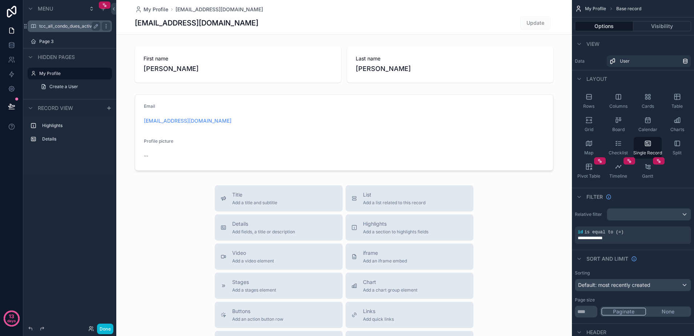
click at [75, 28] on label "tcc_all_condo_dues_active" at bounding box center [68, 26] width 58 height 6
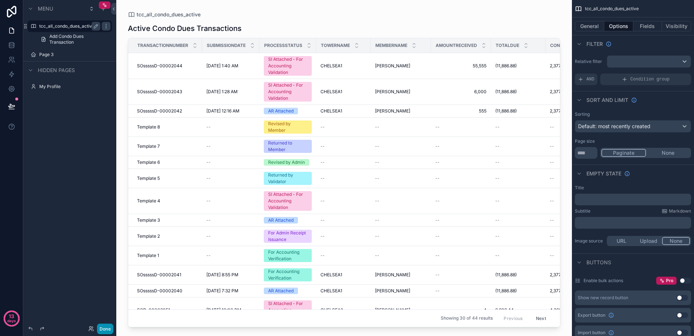
click at [109, 328] on button "Done" at bounding box center [105, 328] width 16 height 11
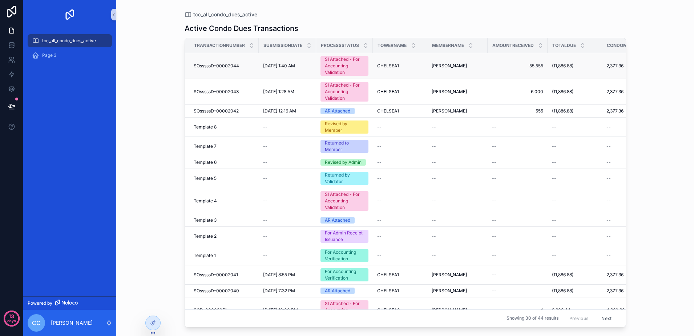
click at [334, 66] on div "SI Attached - For Accounting Validation" at bounding box center [344, 66] width 39 height 20
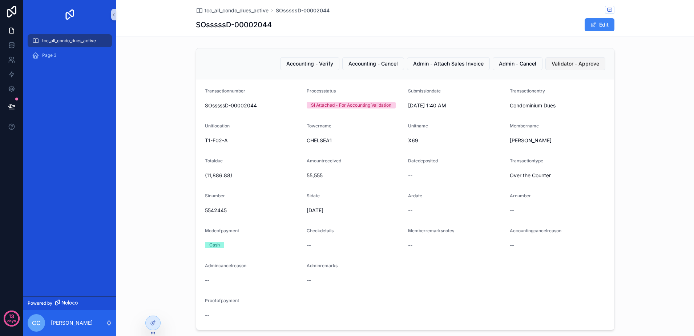
click at [564, 65] on span "Validator - Approve" at bounding box center [576, 63] width 48 height 7
click at [156, 323] on div at bounding box center [153, 323] width 15 height 14
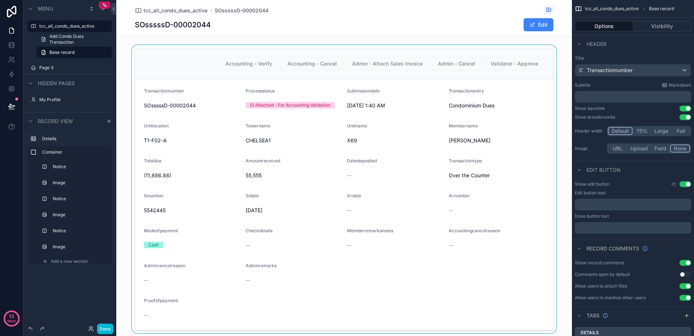
click at [501, 76] on div "scrollable content" at bounding box center [344, 189] width 456 height 288
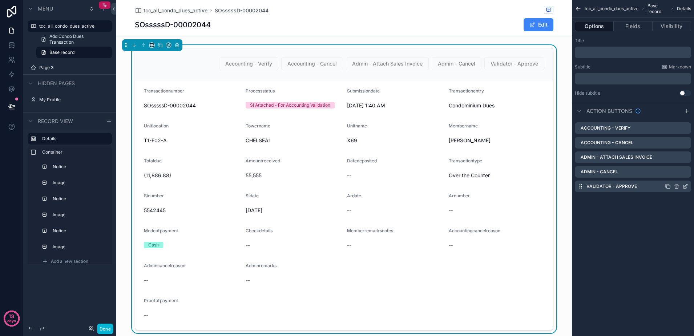
click at [685, 186] on icon "scrollable content" at bounding box center [686, 185] width 3 height 3
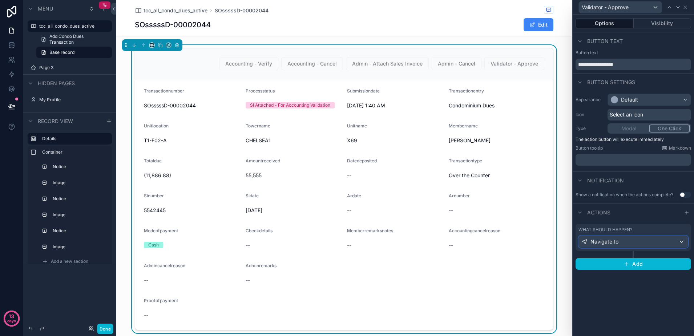
click at [667, 241] on div "Navigate to" at bounding box center [633, 242] width 109 height 12
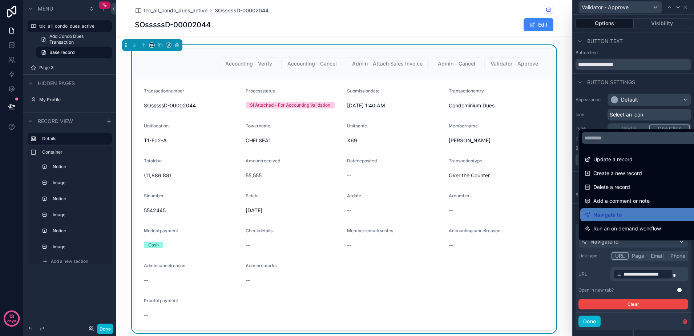
click at [666, 245] on div at bounding box center [633, 168] width 121 height 336
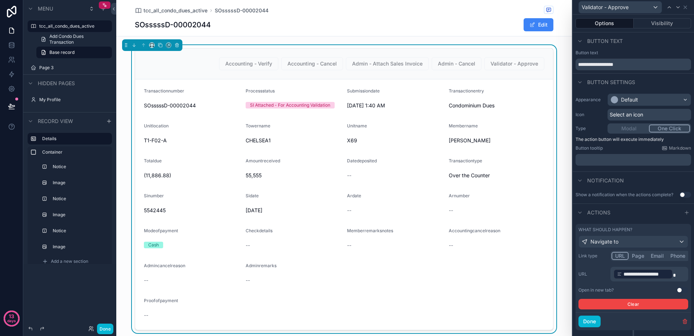
click at [677, 293] on button "Use setting" at bounding box center [683, 290] width 12 height 6
click at [591, 327] on button "Done" at bounding box center [590, 321] width 22 height 12
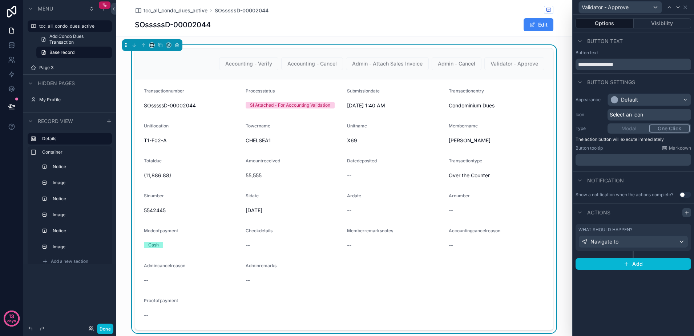
click at [686, 211] on icon at bounding box center [687, 212] width 6 height 6
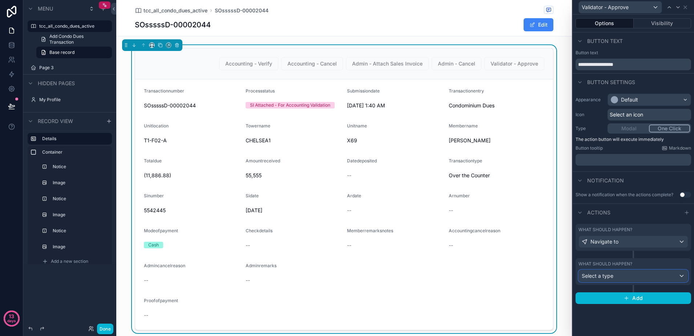
click at [647, 278] on div "Select a type" at bounding box center [633, 276] width 109 height 12
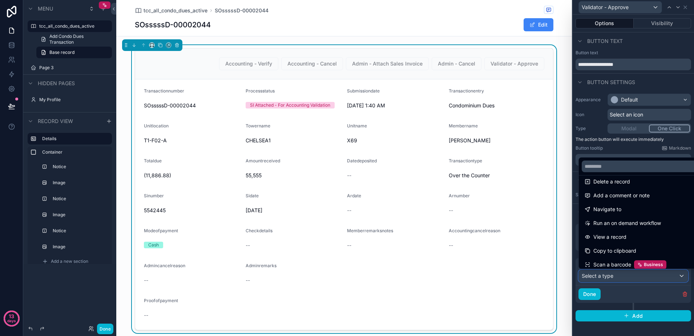
scroll to position [6, 0]
click at [682, 296] on div at bounding box center [633, 168] width 121 height 336
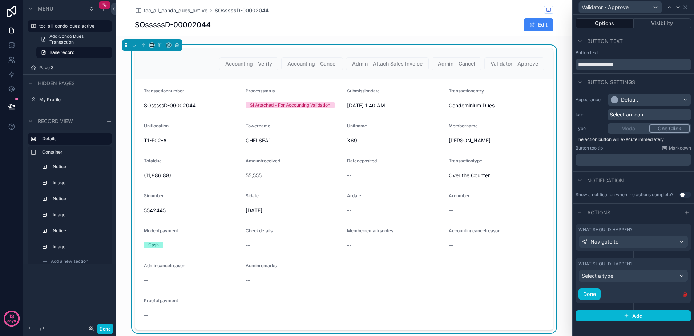
click at [684, 295] on icon "button" at bounding box center [684, 293] width 3 height 3
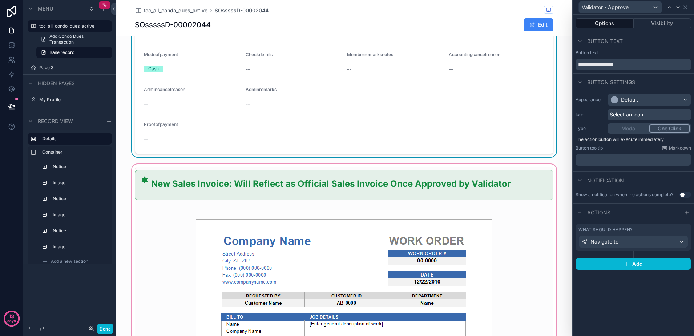
scroll to position [182, 0]
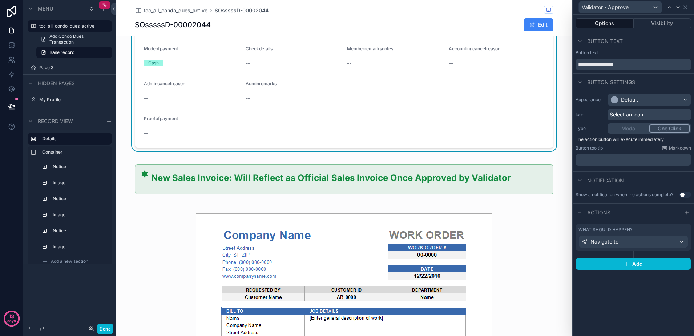
click at [430, 144] on form "Transactionnumber SOsssssD-00002044 Processstatus SI Attached - For Accounting …" at bounding box center [344, 22] width 418 height 250
click at [106, 123] on div "scrollable content" at bounding box center [109, 121] width 9 height 9
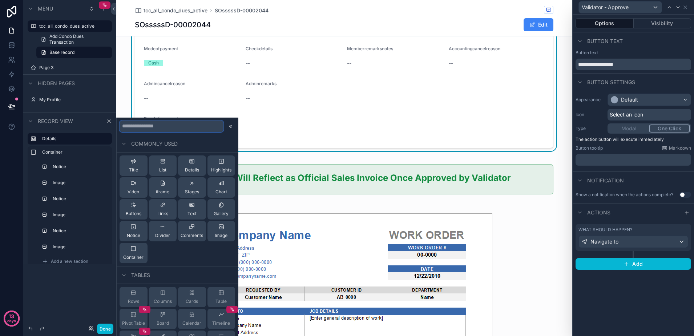
click at [162, 125] on input "text" at bounding box center [172, 126] width 104 height 12
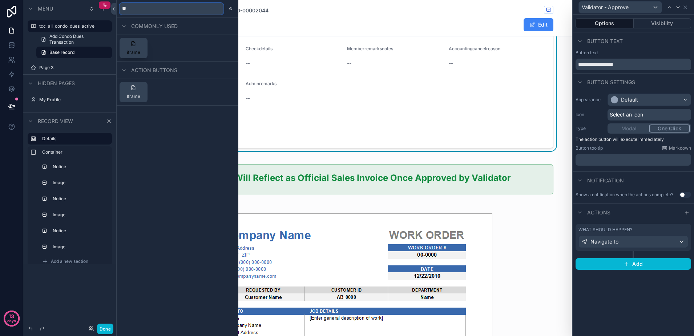
type input "**"
click at [131, 51] on span "iframe" at bounding box center [133, 52] width 13 height 6
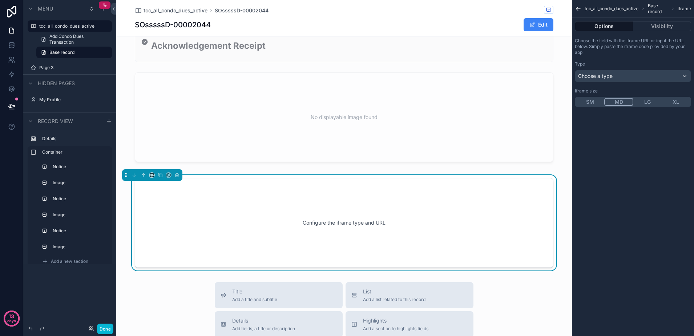
scroll to position [1152, 0]
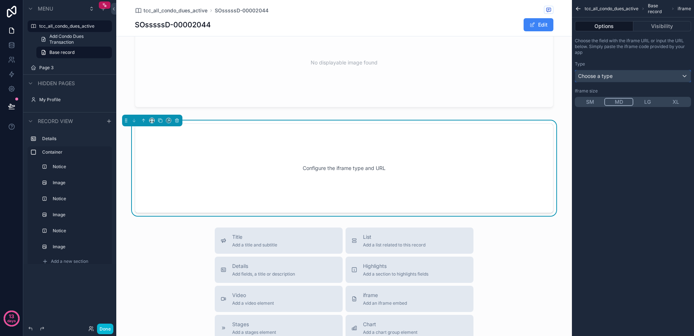
click at [628, 79] on div "Choose a type" at bounding box center [633, 76] width 116 height 12
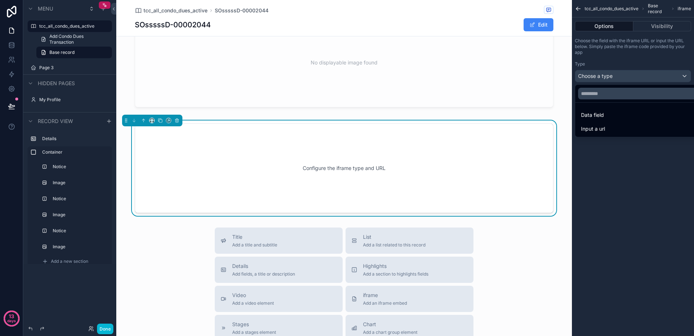
click at [628, 79] on div "scrollable content" at bounding box center [347, 168] width 694 height 336
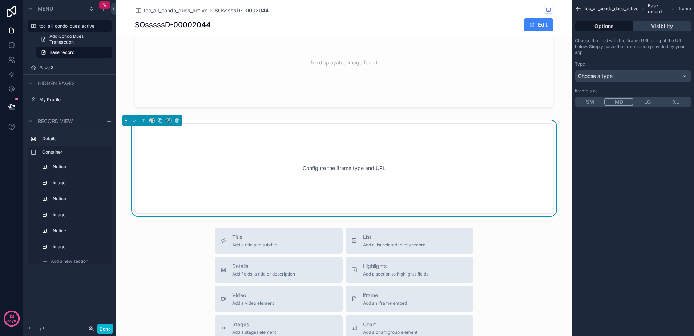
click at [652, 30] on button "Visibility" at bounding box center [663, 26] width 58 height 10
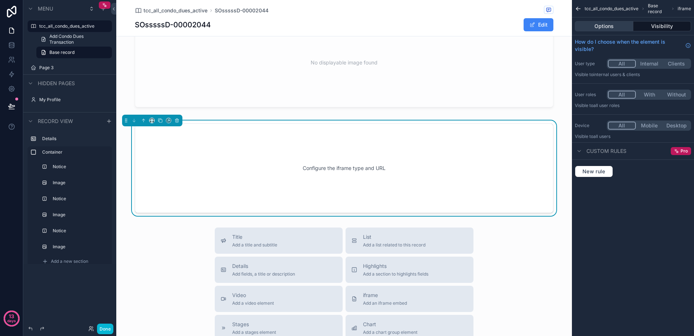
click at [607, 28] on button "Options" at bounding box center [604, 26] width 59 height 10
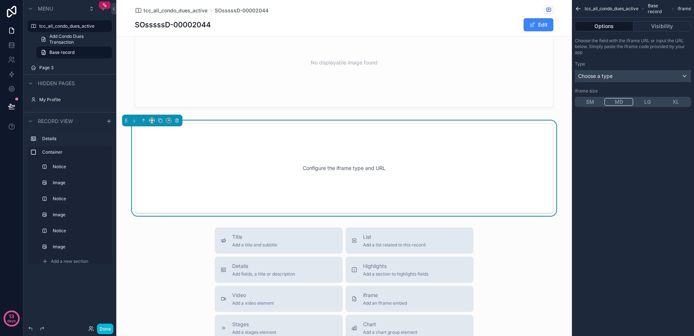
click at [612, 77] on span "Choose a type" at bounding box center [595, 76] width 35 height 6
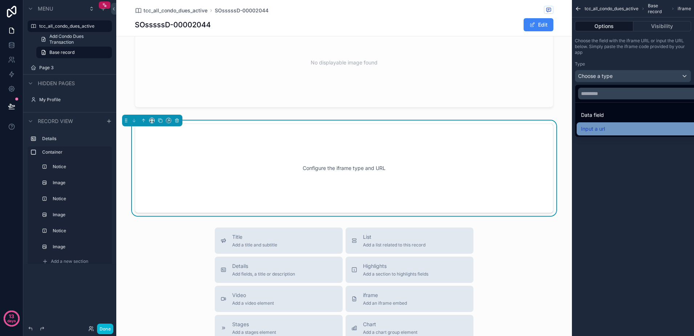
click at [596, 128] on span "Input a url" at bounding box center [593, 128] width 24 height 9
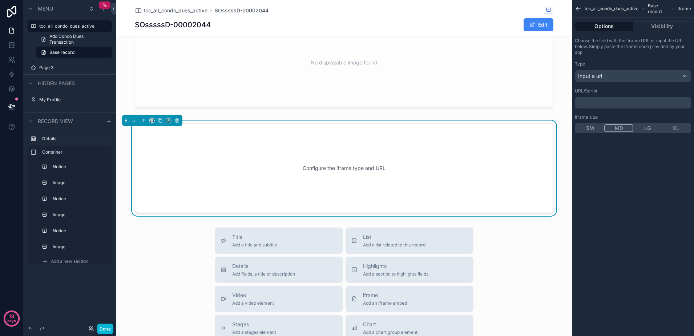
click at [605, 100] on p "﻿" at bounding box center [634, 103] width 112 height 6
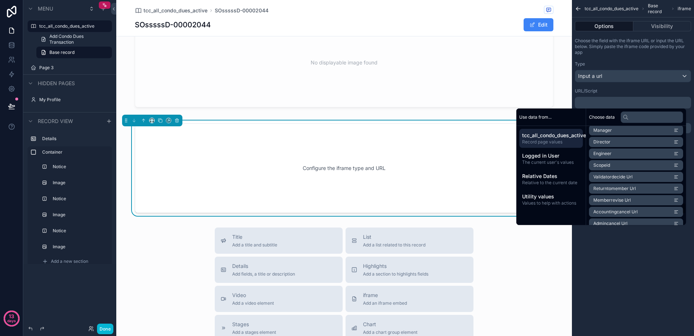
scroll to position [664, 0]
click at [627, 190] on span "Validatordecide Url" at bounding box center [613, 191] width 39 height 6
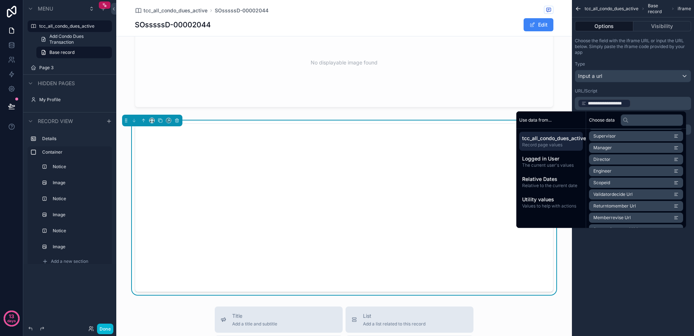
click at [624, 245] on div "**********" at bounding box center [633, 168] width 122 height 336
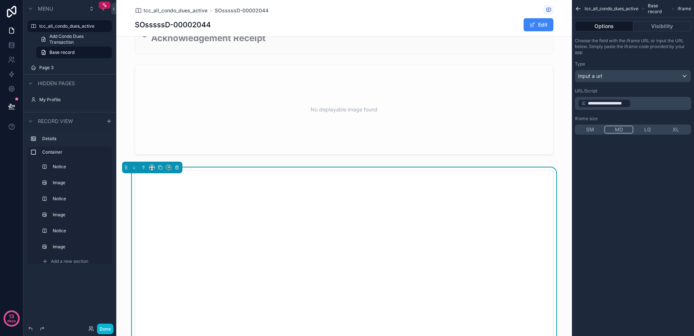
scroll to position [1120, 0]
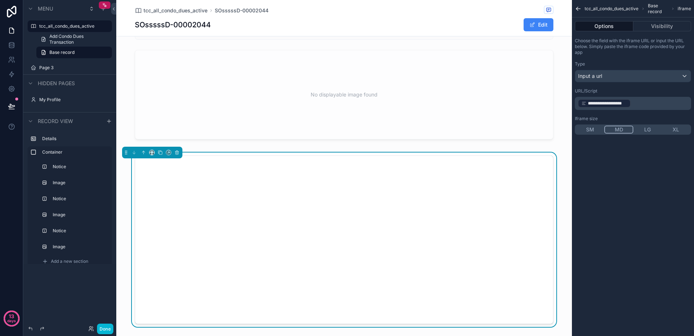
click at [591, 128] on button "SM" at bounding box center [590, 129] width 28 height 8
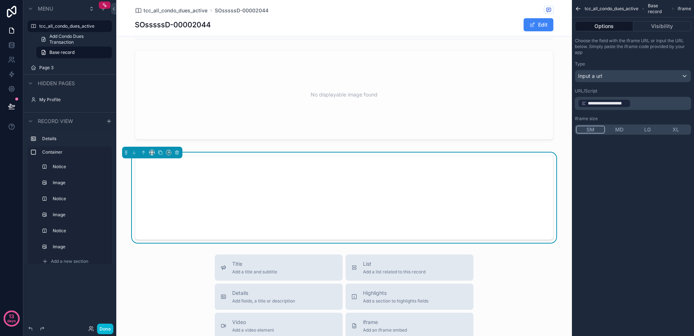
click at [679, 128] on button "XL" at bounding box center [676, 129] width 28 height 8
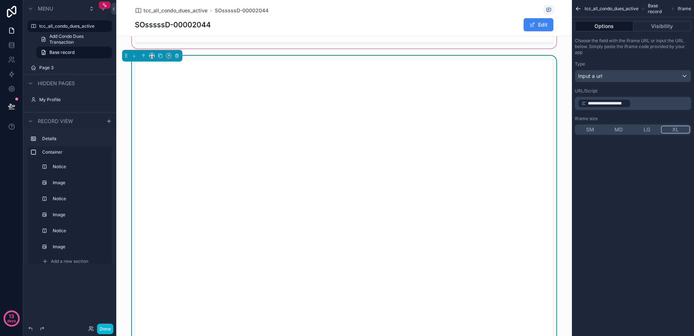
scroll to position [1108, 0]
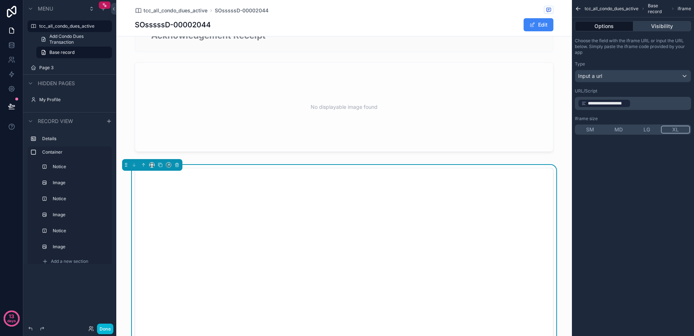
click at [663, 24] on button "Visibility" at bounding box center [663, 26] width 58 height 10
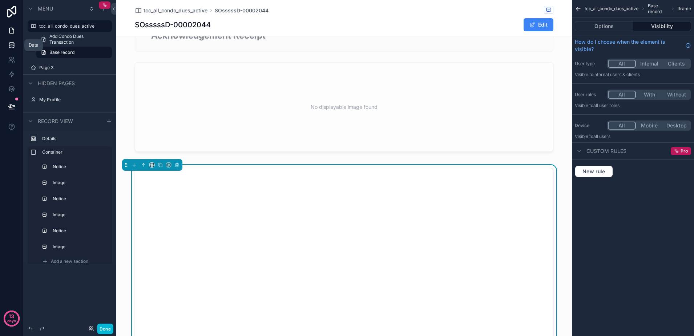
click at [16, 47] on link at bounding box center [11, 45] width 23 height 15
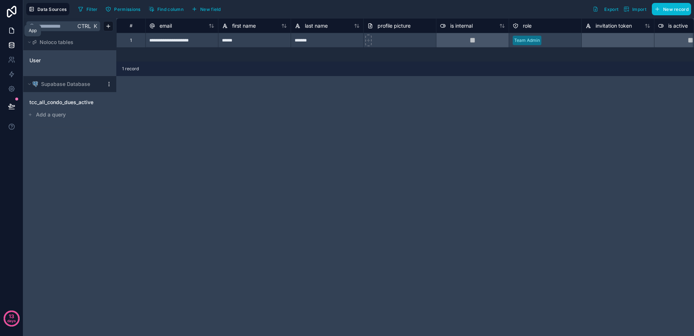
click at [16, 29] on link at bounding box center [11, 30] width 23 height 15
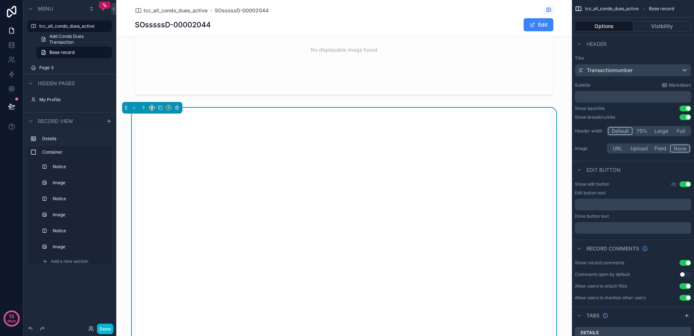
scroll to position [1227, 0]
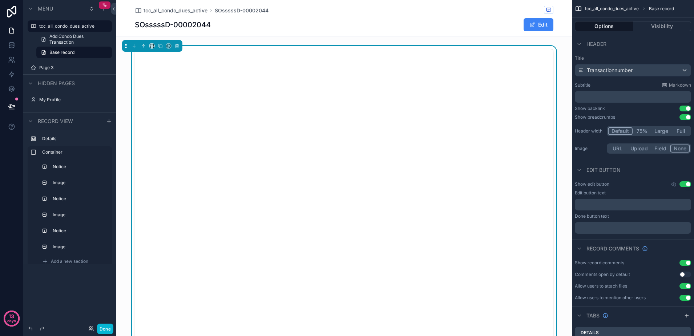
click at [553, 173] on div "scrollable content" at bounding box center [344, 217] width 456 height 342
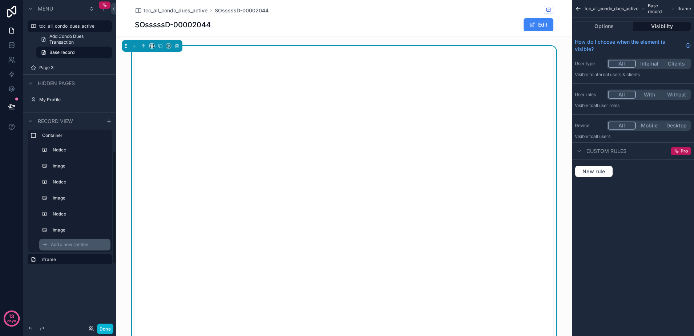
scroll to position [25, 0]
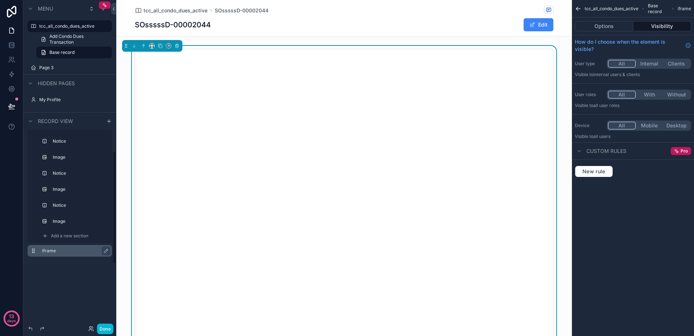
click at [65, 252] on label "iframe" at bounding box center [74, 251] width 64 height 6
click at [610, 27] on button "Options" at bounding box center [604, 26] width 59 height 10
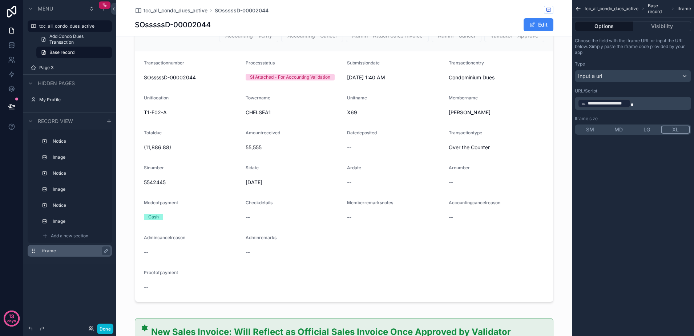
scroll to position [0, 0]
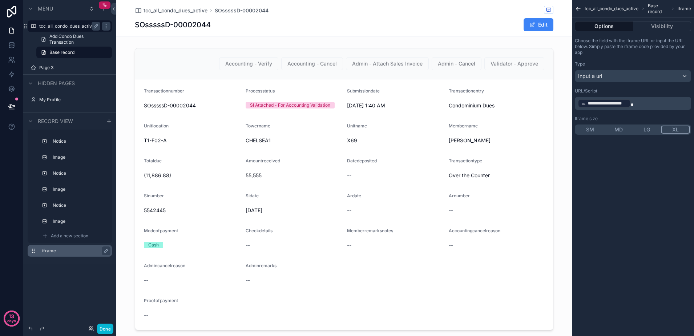
click at [57, 27] on label "tcc_all_condo_dues_active" at bounding box center [68, 26] width 58 height 6
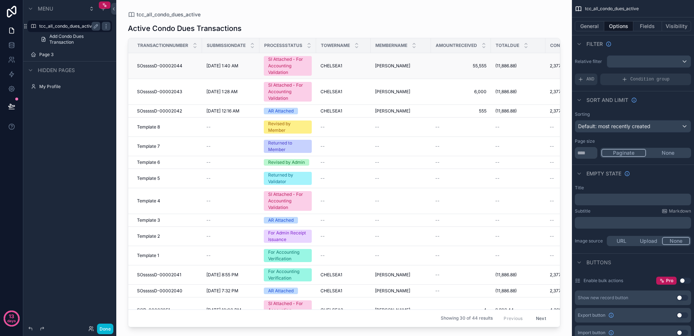
click at [205, 67] on td "10/3/2025 1:40 AM 10/3/2025 1:40 AM" at bounding box center [230, 66] width 57 height 26
click at [275, 66] on div "SI Attached - For Accounting Validation" at bounding box center [287, 66] width 39 height 20
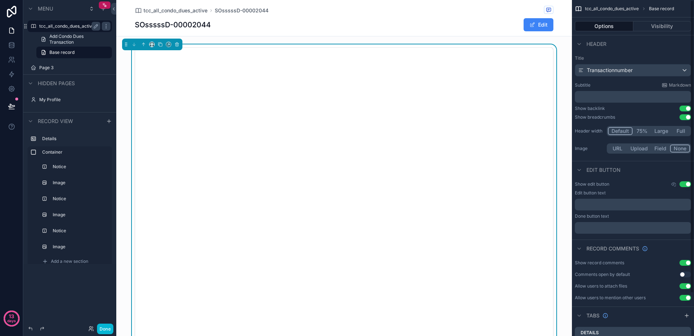
scroll to position [1227, 0]
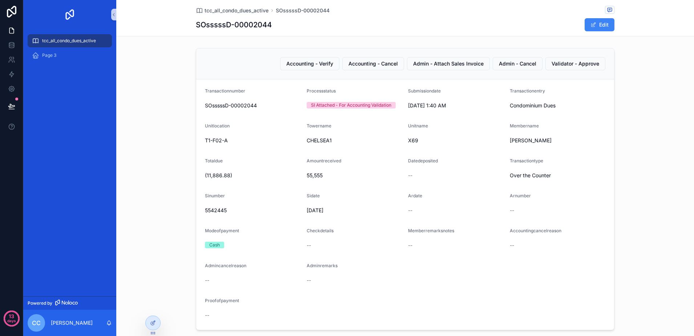
click at [89, 43] on span "tcc_all_condo_dues_active" at bounding box center [69, 41] width 54 height 6
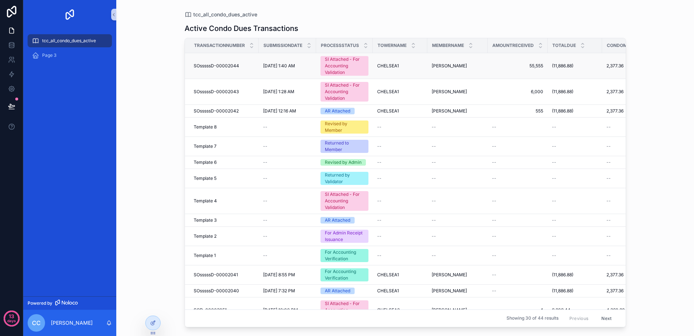
click at [335, 67] on div "SI Attached - For Accounting Validation" at bounding box center [344, 66] width 39 height 20
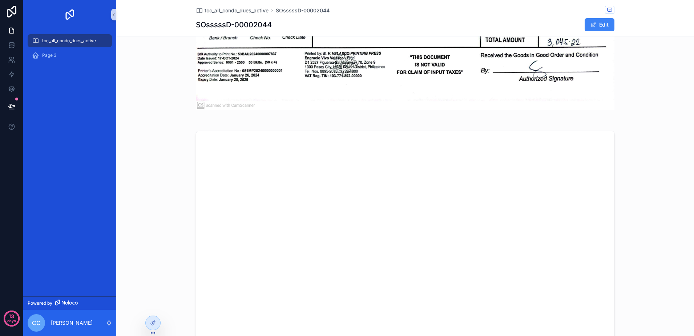
scroll to position [995, 0]
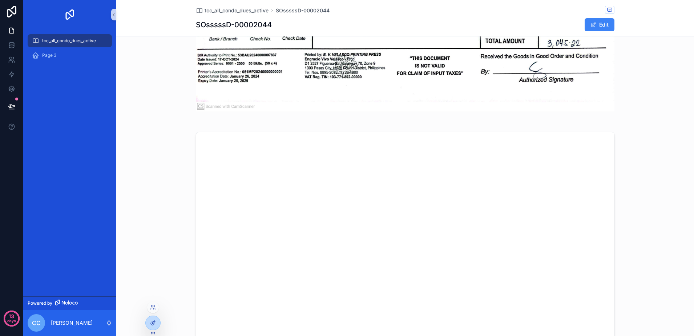
click at [151, 325] on div at bounding box center [153, 323] width 15 height 14
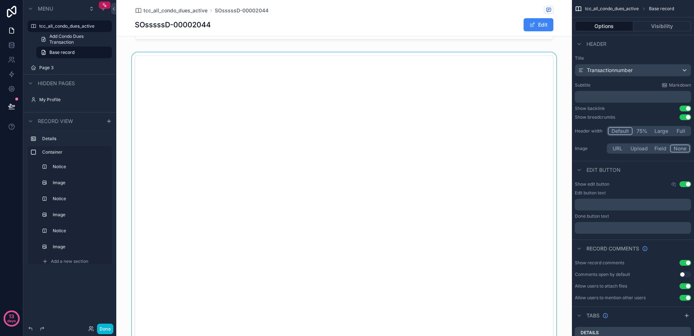
scroll to position [1222, 0]
click at [547, 215] on div "scrollable content" at bounding box center [344, 221] width 456 height 342
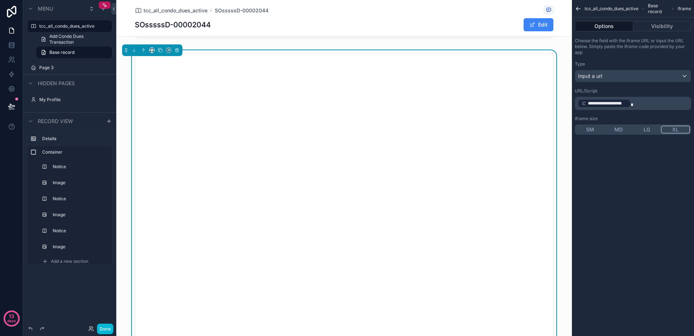
click at [637, 99] on p "**********" at bounding box center [634, 103] width 112 height 10
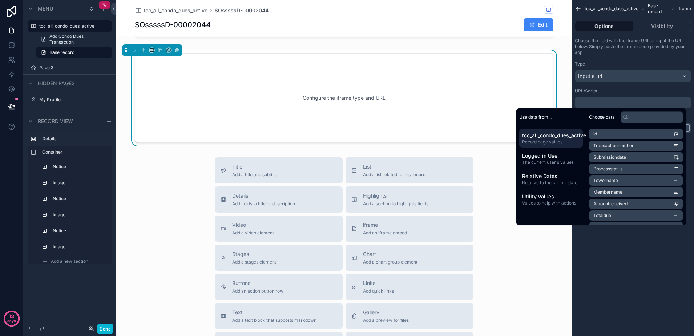
click at [550, 144] on span "Record page values" at bounding box center [551, 142] width 58 height 6
click at [613, 147] on span "Validatordecide Url" at bounding box center [613, 146] width 39 height 6
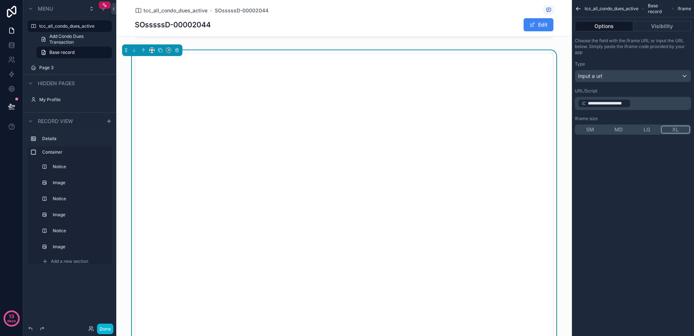
click at [613, 253] on div "**********" at bounding box center [633, 168] width 122 height 336
click at [181, 51] on button "scrollable content" at bounding box center [177, 50] width 8 height 8
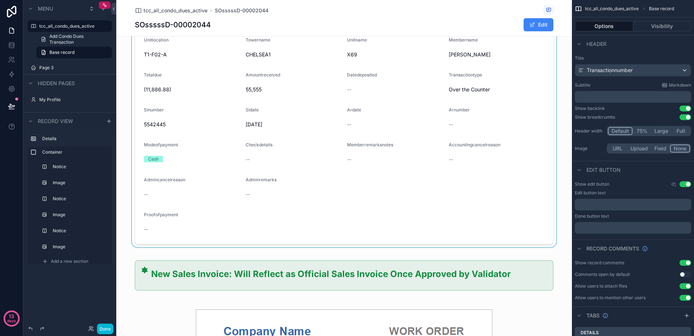
scroll to position [0, 0]
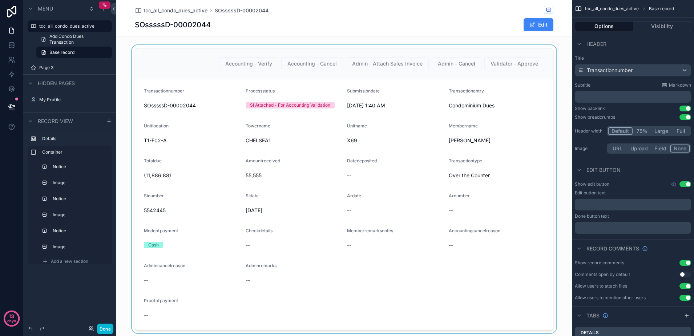
click at [511, 82] on div "scrollable content" at bounding box center [344, 189] width 456 height 288
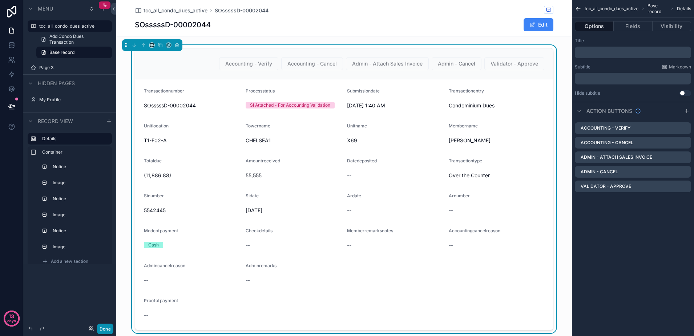
drag, startPoint x: 104, startPoint y: 330, endPoint x: 364, endPoint y: 234, distance: 277.1
click at [358, 239] on div "Menu tcc_all_condo_dues_active Add Condo Dues Transaction Base record Page 3 Hi…" at bounding box center [358, 168] width 671 height 336
click at [684, 185] on icon "scrollable content" at bounding box center [686, 186] width 6 height 6
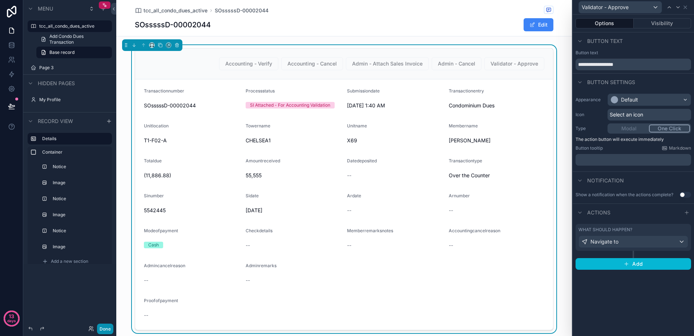
click at [104, 330] on button "Done" at bounding box center [105, 328] width 16 height 11
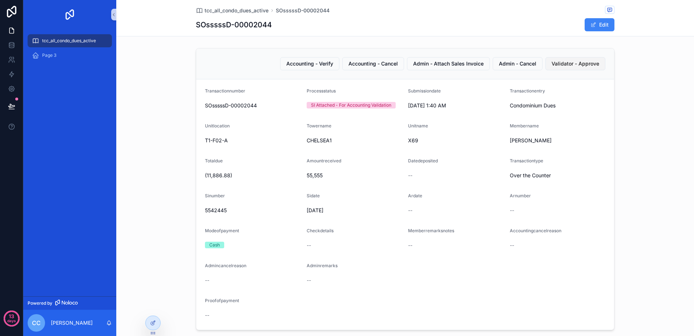
click at [561, 61] on span "Validator - Approve" at bounding box center [576, 63] width 48 height 7
click at [640, 149] on div "Accounting - Verify Accounting - Cancel Admin - Attach Sales Invoice Admin - Ca…" at bounding box center [405, 189] width 578 height 288
click at [150, 323] on icon at bounding box center [153, 323] width 6 height 6
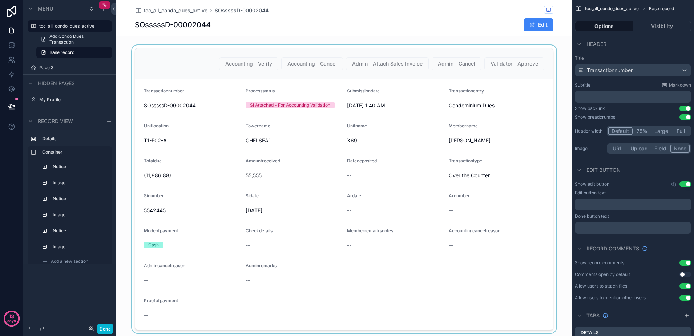
click at [507, 72] on div "scrollable content" at bounding box center [344, 189] width 456 height 288
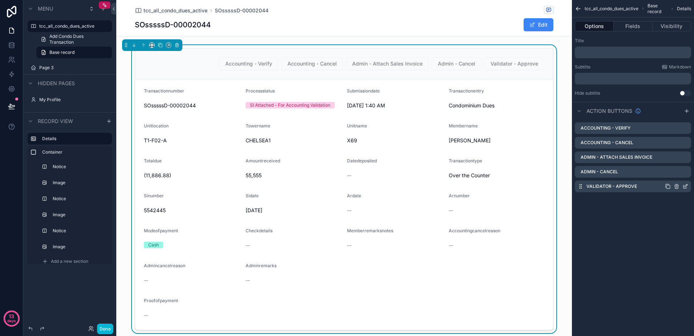
click at [667, 187] on icon "scrollable content" at bounding box center [668, 186] width 6 height 6
click at [687, 200] on icon "scrollable content" at bounding box center [686, 199] width 3 height 3
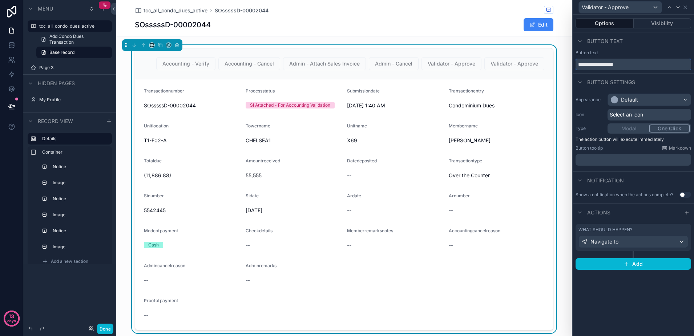
drag, startPoint x: 606, startPoint y: 65, endPoint x: 628, endPoint y: 68, distance: 22.8
click at [628, 68] on input "**********" at bounding box center [634, 65] width 116 height 12
type input "**********"
click at [677, 238] on div "Navigate to" at bounding box center [633, 242] width 109 height 12
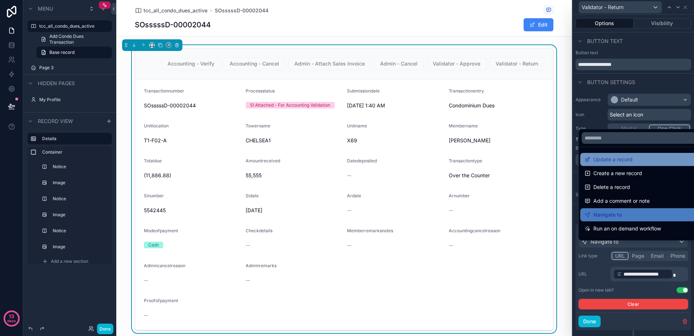
click at [646, 160] on div "Update a record" at bounding box center [642, 159] width 114 height 9
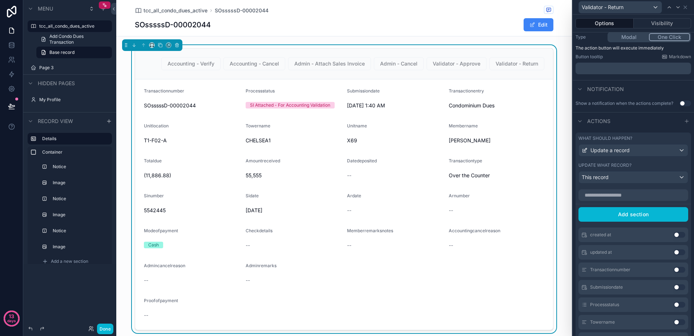
scroll to position [91, 0]
click at [621, 201] on input "text" at bounding box center [634, 195] width 110 height 12
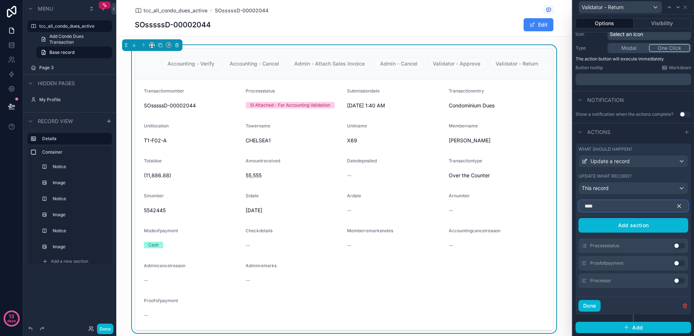
scroll to position [69, 0]
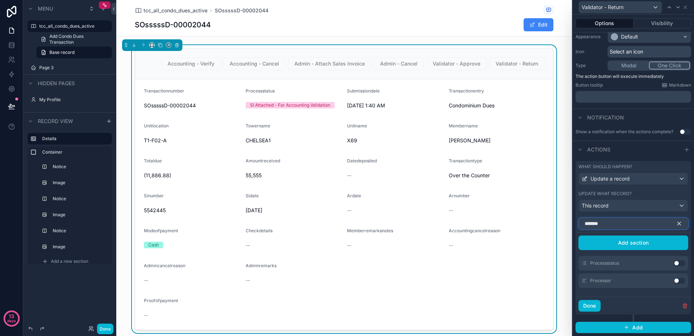
type input "*******"
click at [674, 263] on button "Use setting" at bounding box center [680, 263] width 12 height 6
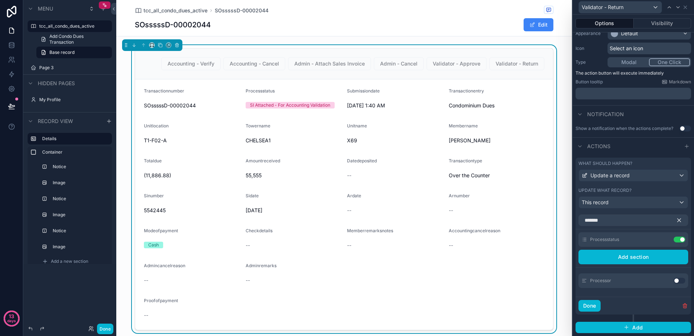
click at [676, 223] on icon "button" at bounding box center [679, 220] width 7 height 7
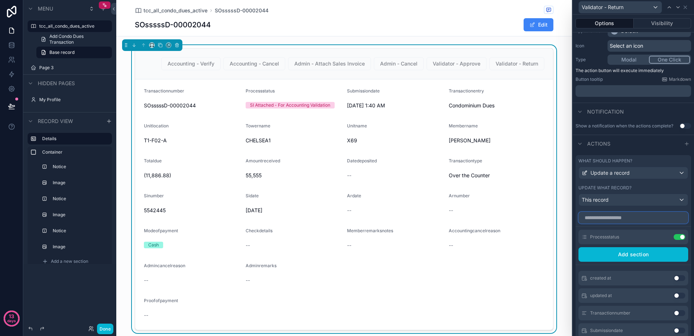
click at [651, 223] on input "text" at bounding box center [634, 218] width 110 height 12
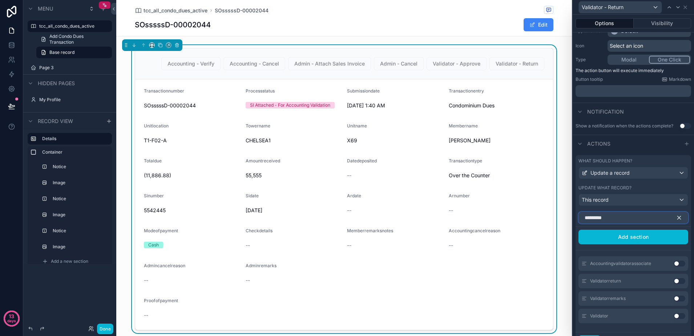
type input "*********"
click at [674, 284] on button "Use setting" at bounding box center [680, 281] width 12 height 6
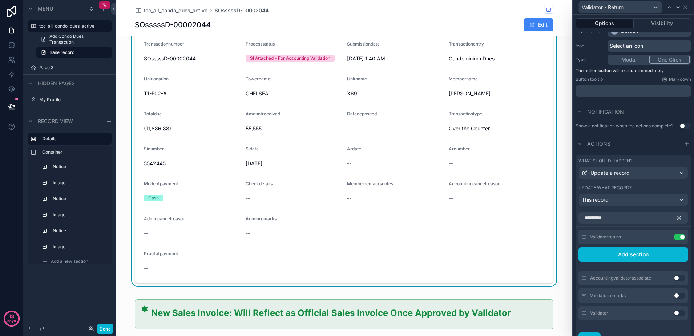
scroll to position [0, 0]
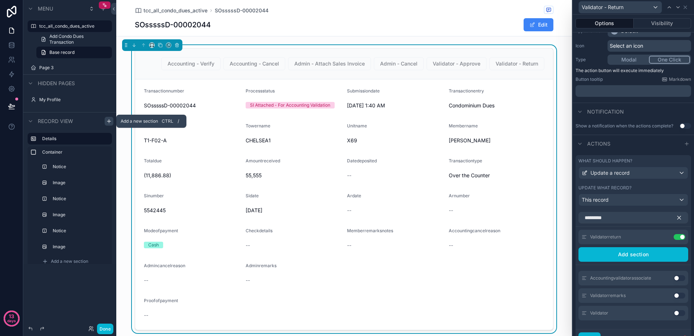
click at [111, 119] on icon "scrollable content" at bounding box center [109, 121] width 6 height 6
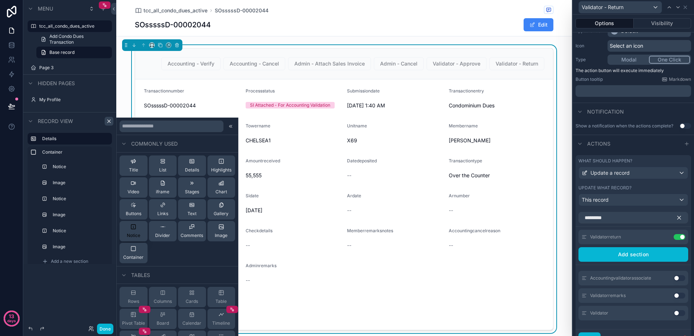
click at [137, 234] on span "Notice" at bounding box center [133, 235] width 13 height 6
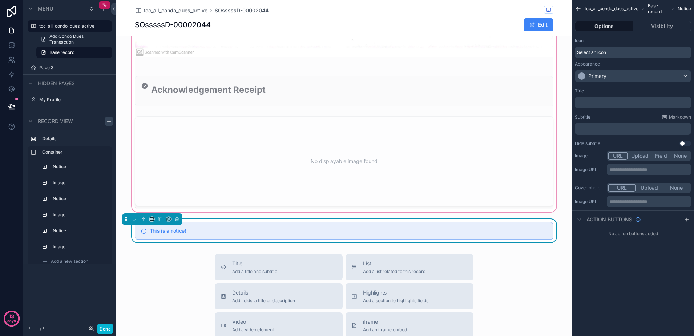
scroll to position [1116, 0]
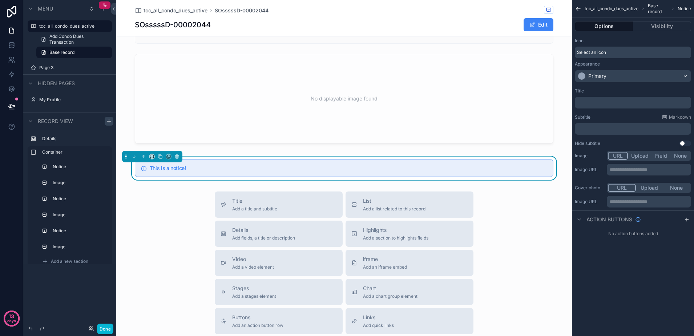
click at [613, 50] on div "Select an icon" at bounding box center [633, 53] width 116 height 12
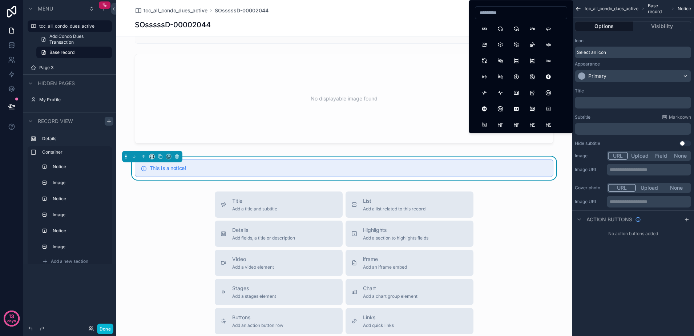
click at [609, 107] on div "﻿" at bounding box center [633, 103] width 116 height 12
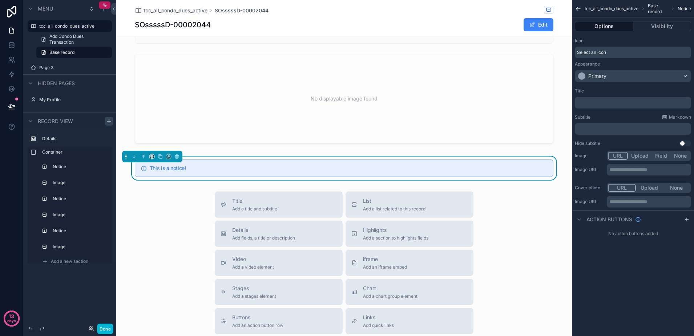
click at [607, 104] on p "﻿" at bounding box center [634, 103] width 112 height 6
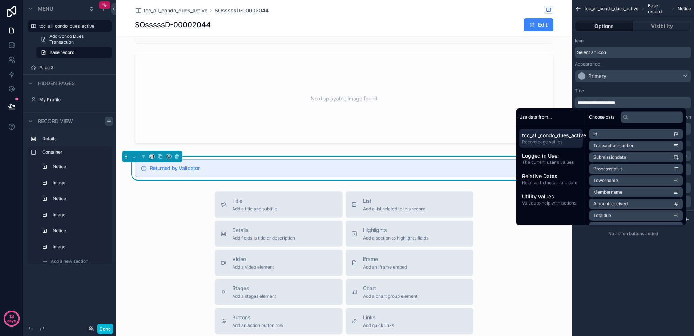
click at [632, 93] on div "Title" at bounding box center [633, 91] width 116 height 6
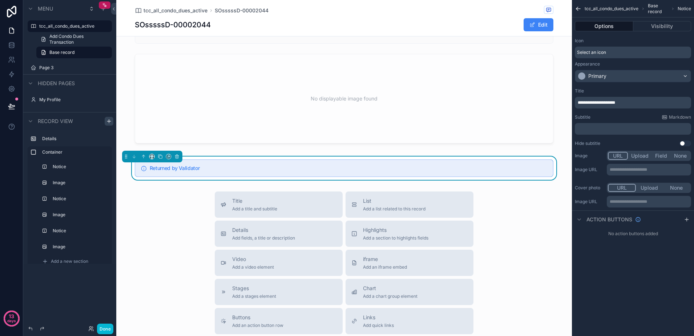
click at [632, 127] on p "﻿" at bounding box center [634, 129] width 112 height 6
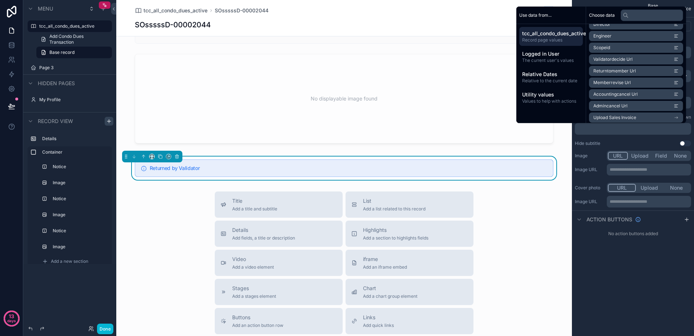
scroll to position [664, 0]
click at [640, 16] on input "text" at bounding box center [652, 15] width 63 height 12
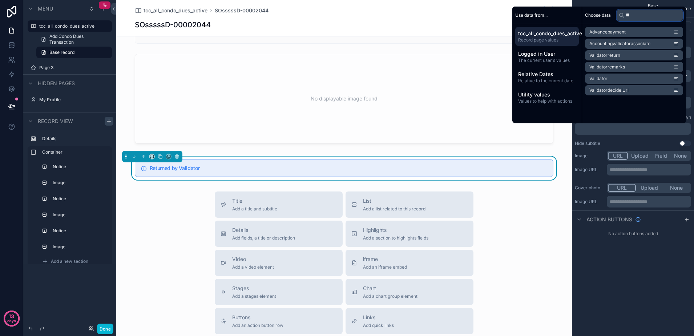
scroll to position [0, 0]
type input "**"
click at [639, 54] on li "Validatorreturn" at bounding box center [636, 55] width 94 height 10
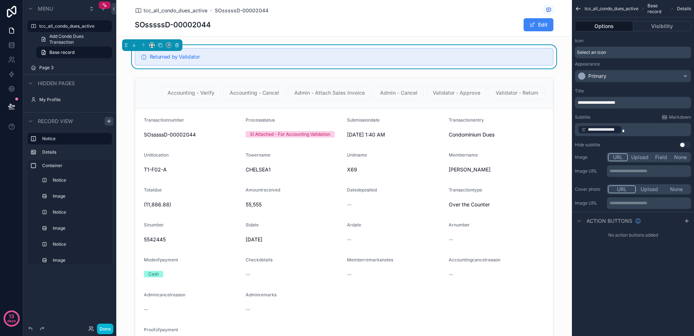
click at [627, 130] on p "**********" at bounding box center [634, 129] width 112 height 10
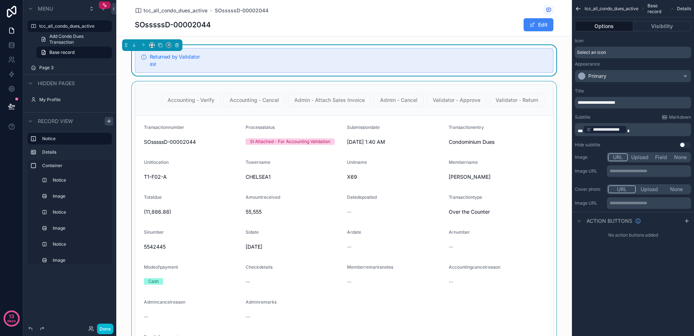
click at [559, 174] on div "scrollable content" at bounding box center [344, 225] width 456 height 288
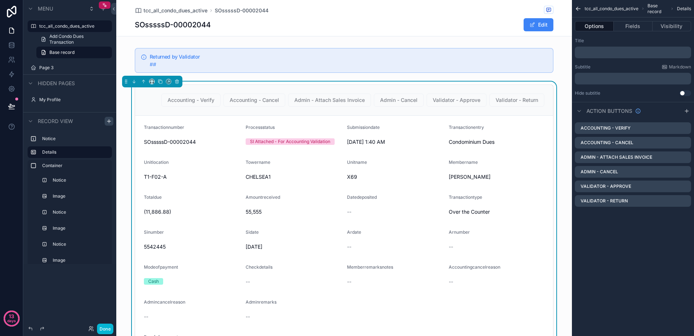
click at [525, 116] on form "Transactionnumber SOsssssD-00002044 Processstatus SI Attached - For Accounting …" at bounding box center [344, 241] width 418 height 250
click at [109, 324] on button "Done" at bounding box center [105, 328] width 16 height 11
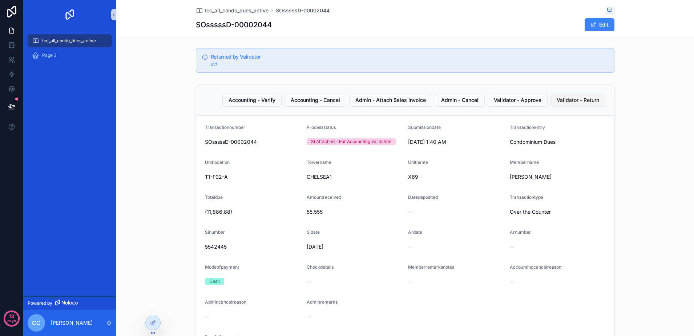
click at [573, 99] on span "Validator - Return" at bounding box center [578, 99] width 43 height 7
click at [573, 104] on button "Validator - Return" at bounding box center [578, 99] width 55 height 13
click at [152, 321] on icon at bounding box center [153, 323] width 6 height 6
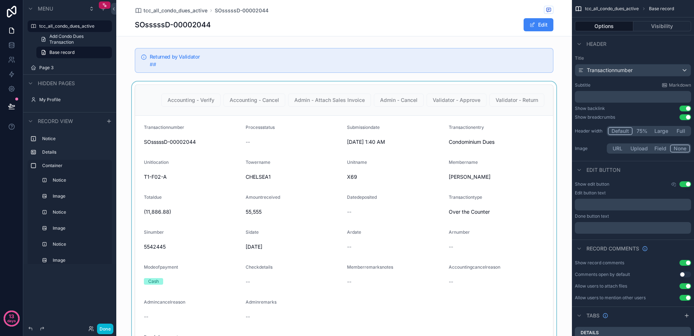
click at [546, 132] on div "scrollable content" at bounding box center [344, 225] width 456 height 288
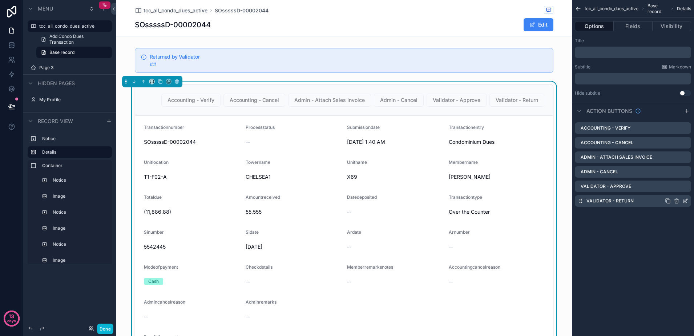
click at [686, 200] on icon "scrollable content" at bounding box center [686, 199] width 3 height 3
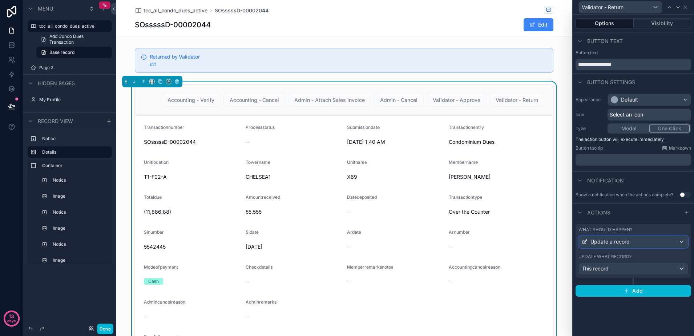
click at [645, 240] on div "Update a record" at bounding box center [633, 242] width 109 height 12
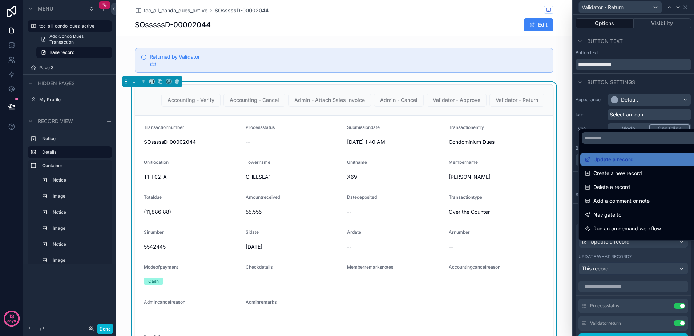
click at [644, 247] on div at bounding box center [633, 168] width 121 height 336
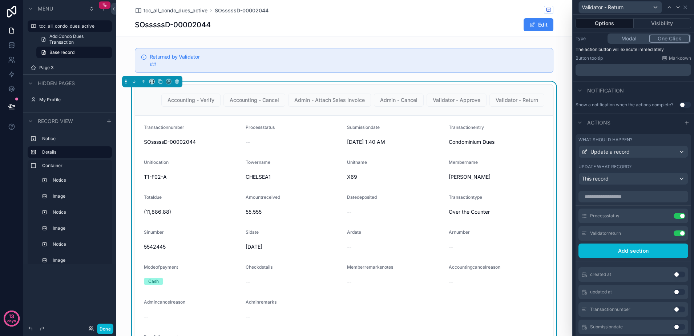
scroll to position [91, 0]
click at [662, 217] on icon at bounding box center [665, 215] width 6 height 6
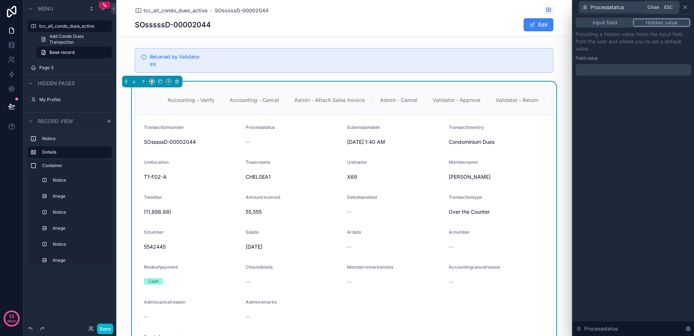
click at [687, 7] on icon at bounding box center [686, 7] width 6 height 6
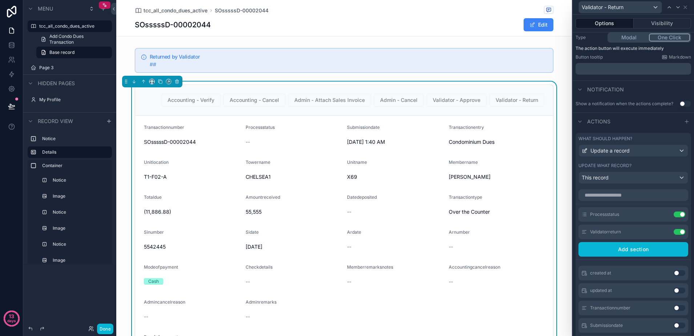
scroll to position [0, 0]
click at [607, 153] on span "Update a record" at bounding box center [610, 150] width 39 height 7
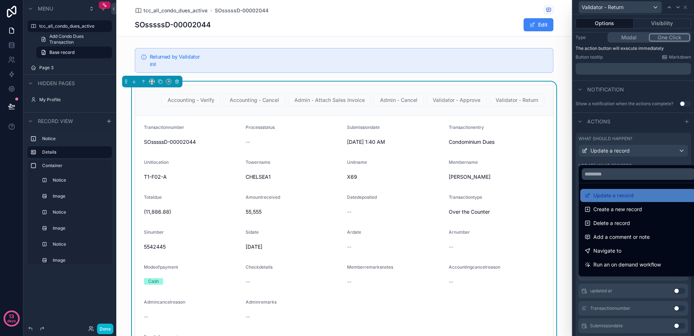
click at [626, 158] on div at bounding box center [633, 168] width 121 height 336
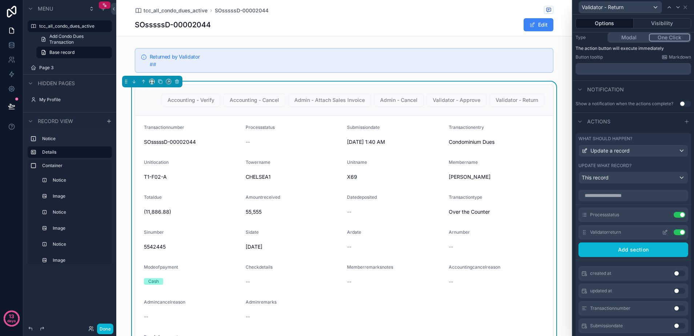
click at [664, 233] on icon at bounding box center [665, 231] width 3 height 3
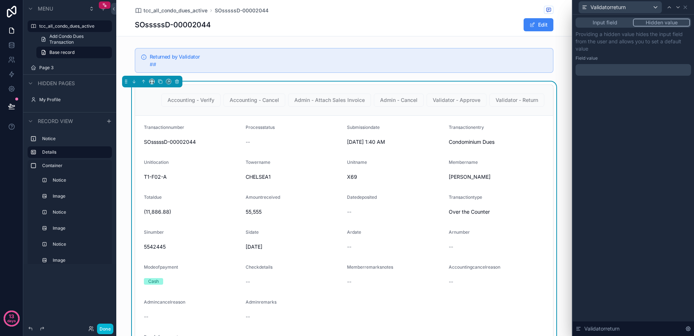
click at [583, 67] on p "﻿" at bounding box center [634, 69] width 111 height 7
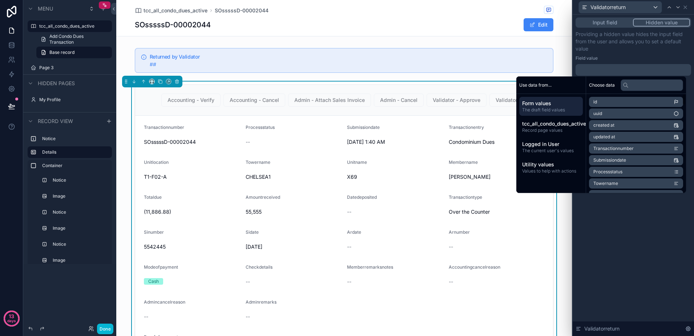
click at [666, 247] on div "Input field Hidden value Providing a hidden value hides the input field from th…" at bounding box center [633, 175] width 121 height 321
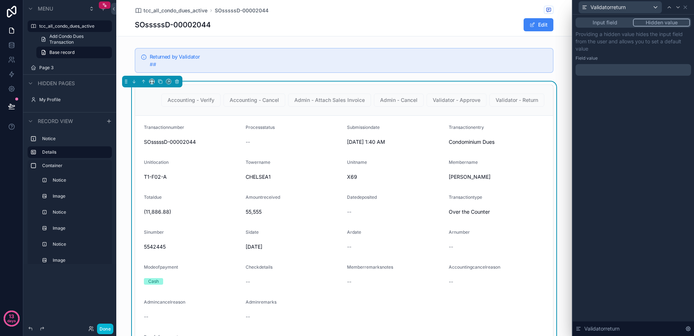
click at [607, 25] on button "Input field" at bounding box center [605, 23] width 56 height 8
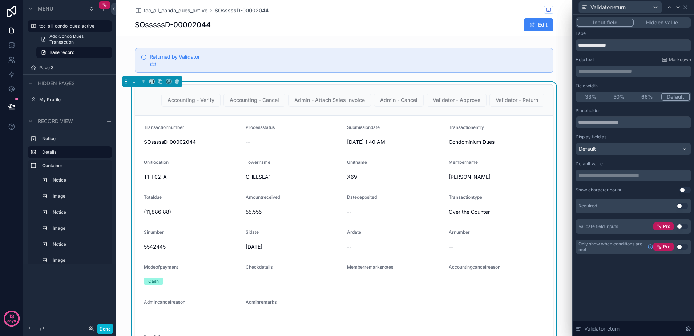
click at [688, 7] on div "Validatorreturn" at bounding box center [634, 7] width 116 height 14
click at [687, 5] on icon at bounding box center [686, 7] width 6 height 6
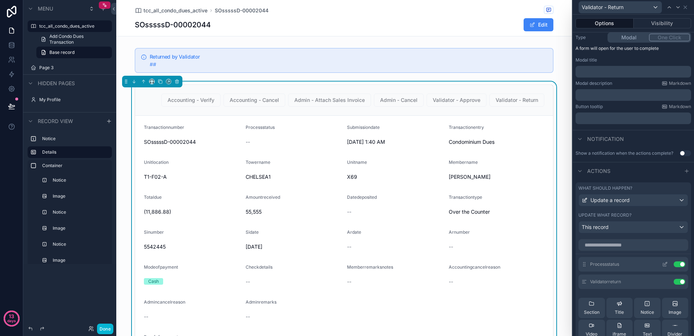
click at [664, 265] on icon at bounding box center [665, 263] width 3 height 3
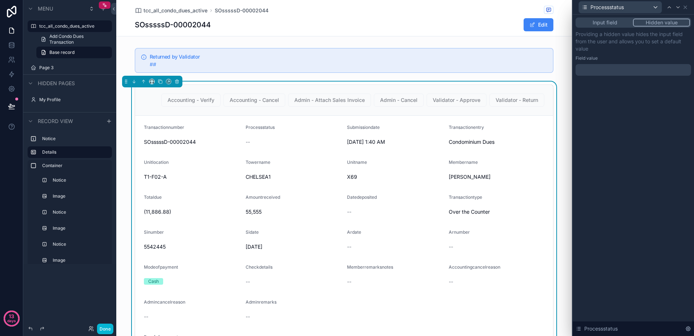
click at [606, 21] on button "Input field" at bounding box center [605, 23] width 56 height 8
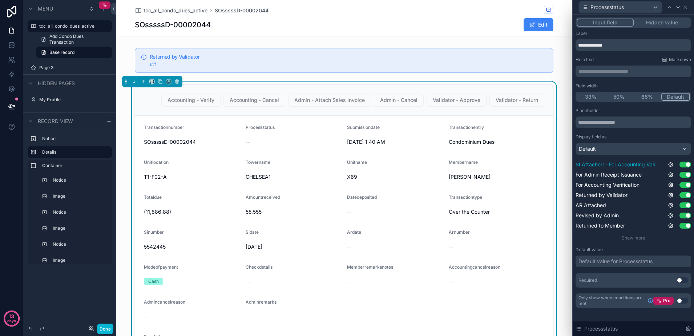
click at [684, 164] on button "Use setting" at bounding box center [686, 164] width 12 height 6
click at [684, 175] on button "Use setting" at bounding box center [686, 175] width 12 height 6
click at [684, 184] on button "Use setting" at bounding box center [686, 185] width 12 height 6
click at [684, 194] on button "Use setting" at bounding box center [686, 195] width 12 height 6
click at [686, 205] on button "Use setting" at bounding box center [686, 205] width 12 height 6
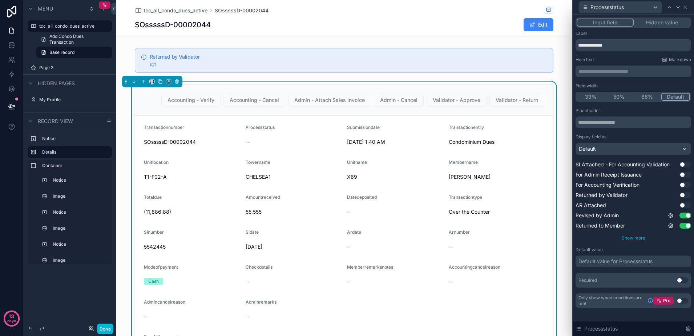
click at [643, 239] on span "Show more" at bounding box center [634, 237] width 24 height 5
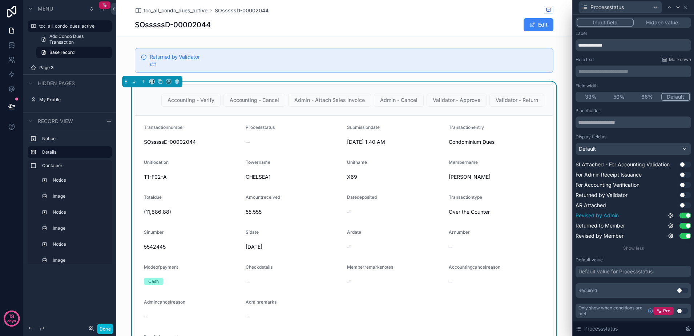
click at [687, 217] on button "Use setting" at bounding box center [686, 215] width 12 height 6
click at [686, 225] on button "Use setting" at bounding box center [686, 225] width 12 height 6
click at [685, 236] on button "Use setting" at bounding box center [686, 236] width 12 height 6
click at [682, 194] on button "Use setting" at bounding box center [686, 195] width 12 height 6
click at [640, 269] on div "Default value for Processstatus" at bounding box center [616, 271] width 74 height 7
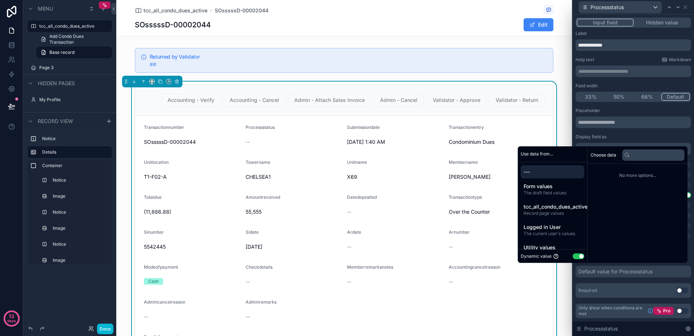
click at [579, 256] on button "Use setting" at bounding box center [579, 256] width 12 height 6
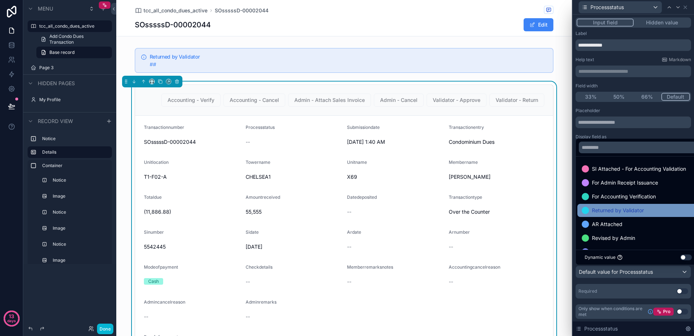
click at [640, 208] on span "Returned by Validator" at bounding box center [618, 210] width 52 height 9
click at [575, 281] on div "**********" at bounding box center [633, 175] width 121 height 321
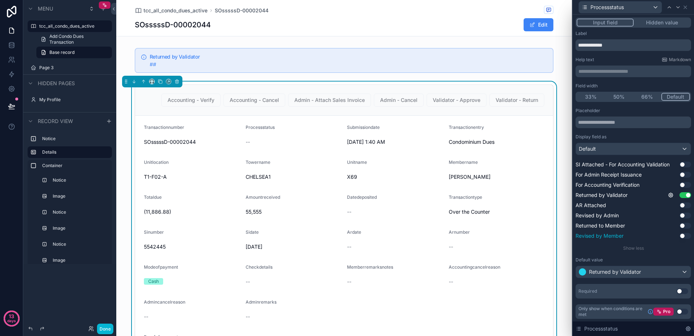
scroll to position [0, 0]
click at [685, 10] on div "Processstatus" at bounding box center [634, 7] width 116 height 14
click at [687, 7] on icon at bounding box center [686, 7] width 6 height 6
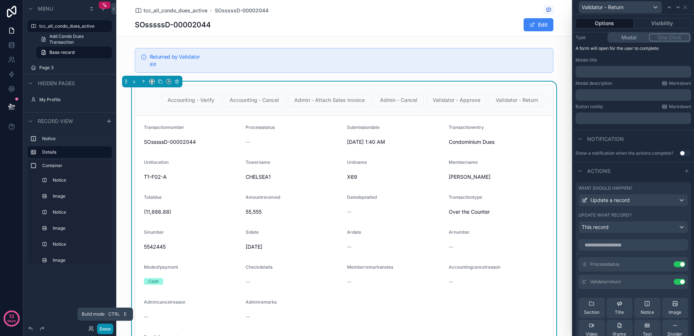
click at [108, 331] on button "Done" at bounding box center [105, 328] width 16 height 11
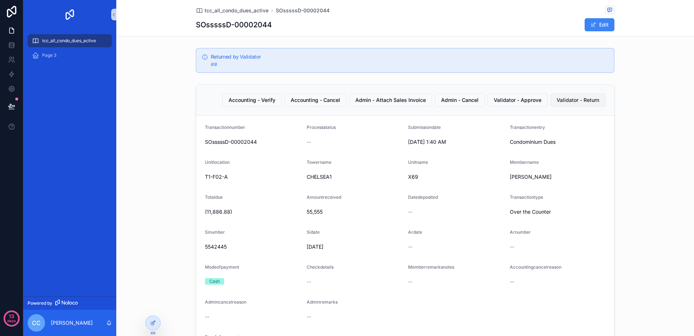
click at [580, 103] on span "Validator - Return" at bounding box center [578, 99] width 43 height 7
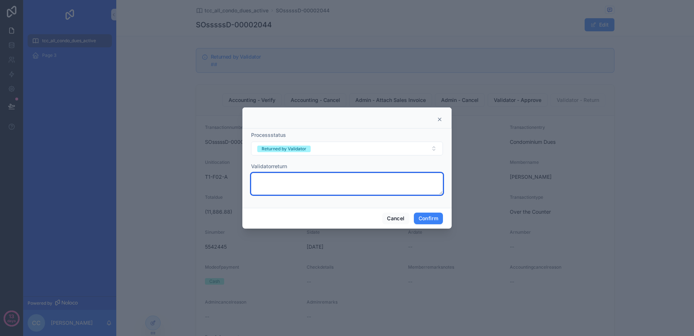
click at [401, 186] on textarea at bounding box center [347, 184] width 192 height 22
type textarea "*******"
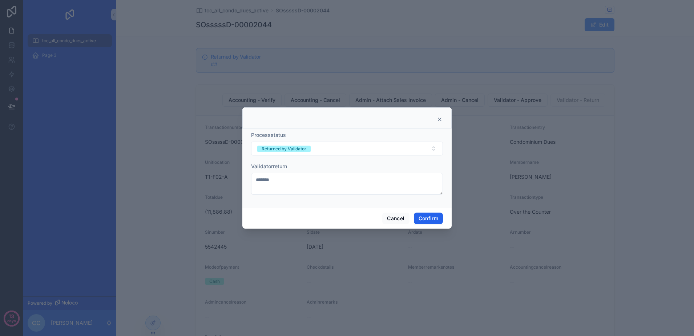
click at [429, 217] on button "Confirm" at bounding box center [428, 218] width 29 height 12
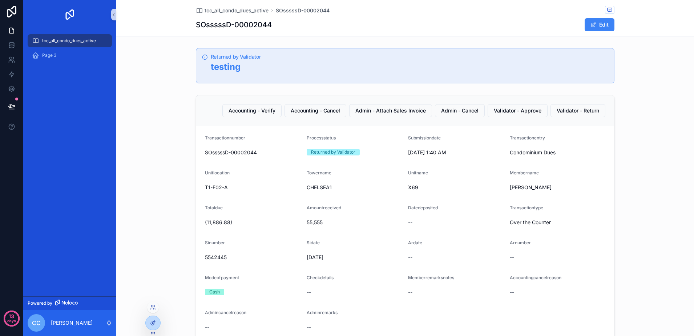
click at [150, 324] on icon at bounding box center [153, 323] width 6 height 6
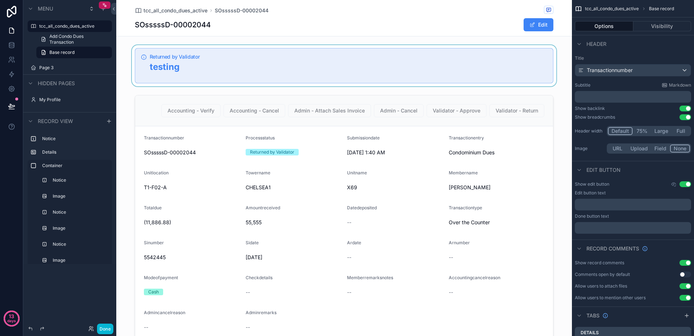
click at [345, 73] on div "scrollable content" at bounding box center [344, 65] width 456 height 41
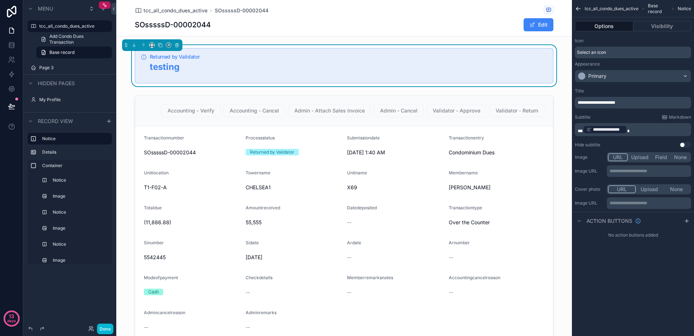
click at [636, 104] on p "**********" at bounding box center [634, 103] width 112 height 6
click at [659, 89] on div "Title" at bounding box center [633, 91] width 116 height 6
click at [581, 129] on span "**" at bounding box center [580, 131] width 5 height 4
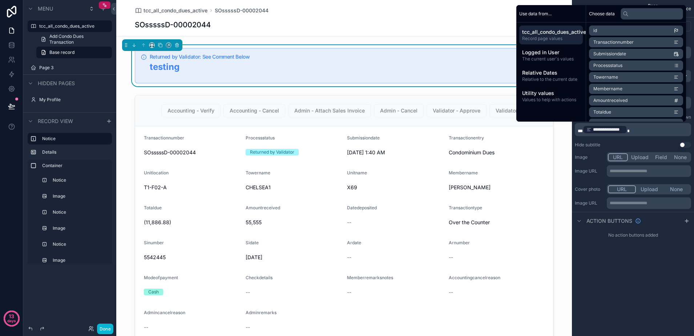
drag, startPoint x: 596, startPoint y: 278, endPoint x: 603, endPoint y: 275, distance: 7.6
click at [599, 279] on div "**********" at bounding box center [633, 168] width 122 height 336
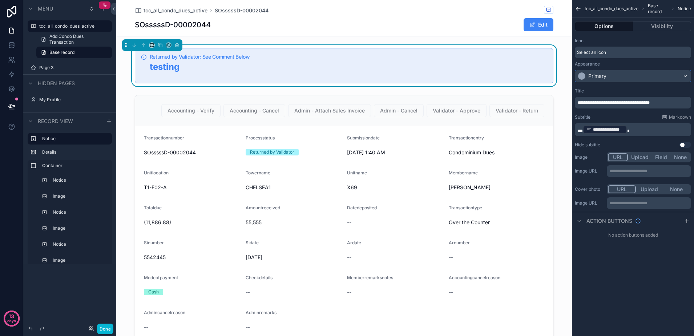
click at [620, 76] on div "Primary" at bounding box center [633, 76] width 116 height 12
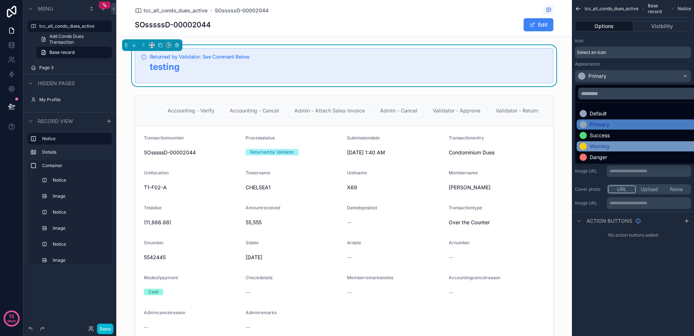
click at [618, 146] on div "Warning" at bounding box center [642, 145] width 124 height 7
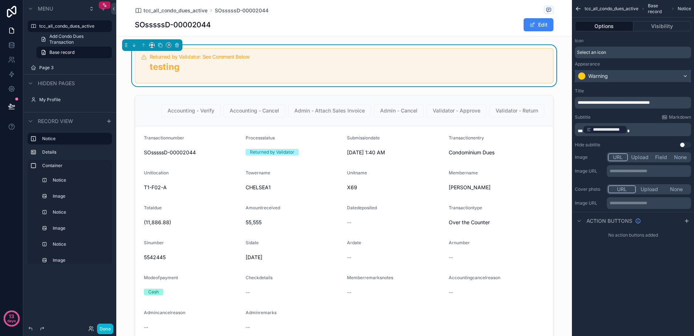
click at [622, 77] on div "Warning" at bounding box center [633, 76] width 116 height 12
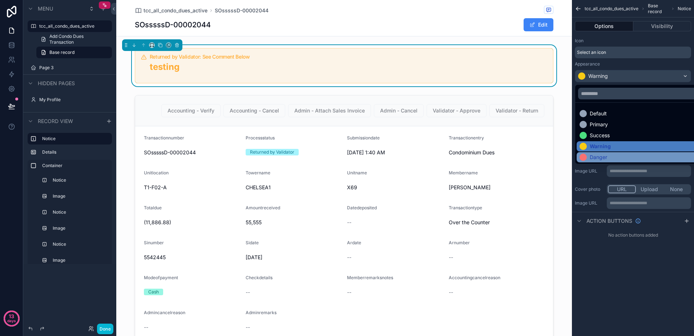
click at [597, 158] on div "Danger" at bounding box center [598, 156] width 17 height 7
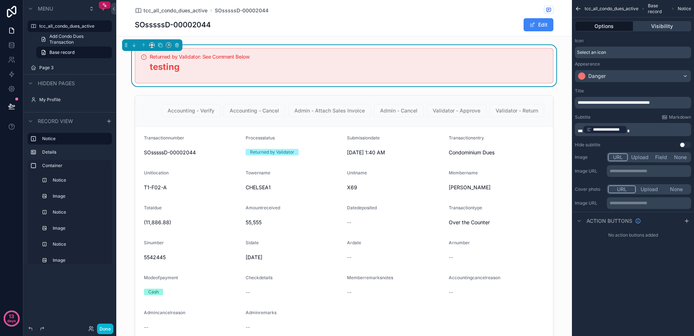
click at [662, 28] on button "Visibility" at bounding box center [663, 26] width 58 height 10
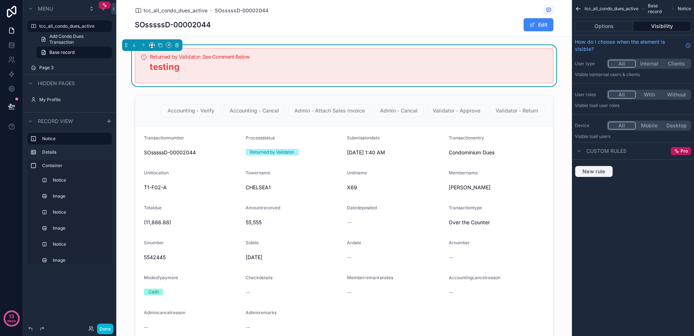
click at [601, 170] on span "New rule" at bounding box center [594, 171] width 29 height 7
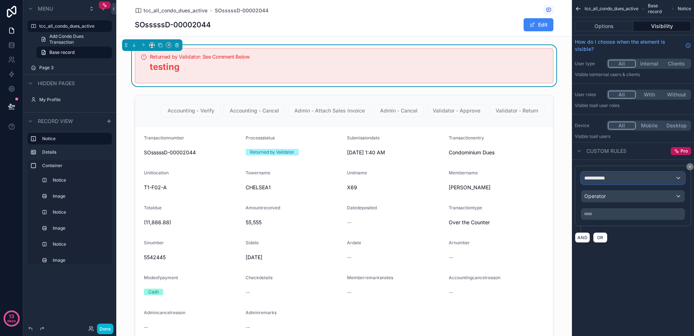
click at [617, 179] on div "**********" at bounding box center [633, 178] width 103 height 12
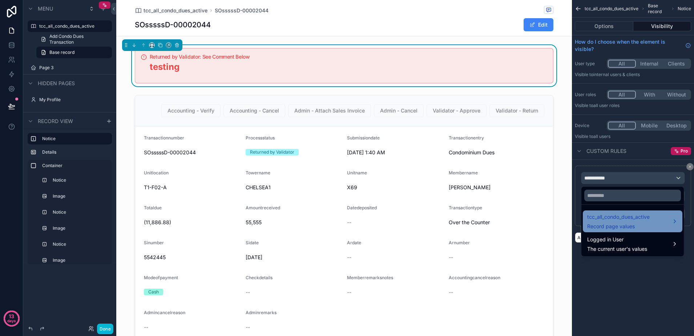
click at [626, 216] on span "tcc_all_condo_dues_active" at bounding box center [618, 216] width 63 height 9
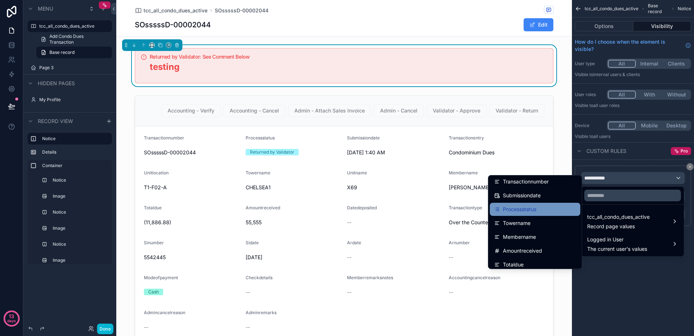
scroll to position [0, 0]
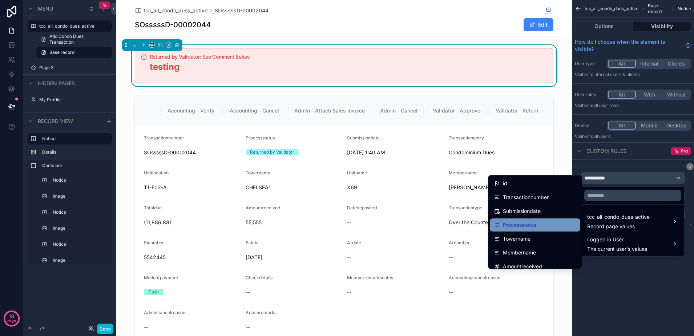
click at [541, 224] on div "Processstatus" at bounding box center [535, 224] width 82 height 9
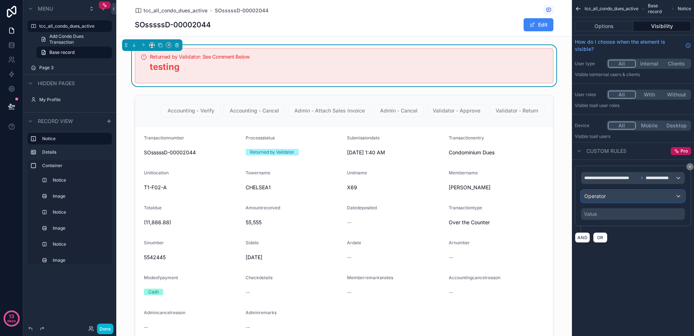
click at [627, 194] on div "Operator" at bounding box center [633, 196] width 103 height 12
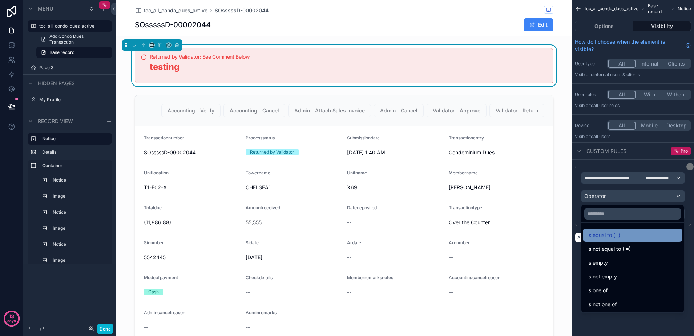
click at [616, 236] on span "Is equal to (=)" at bounding box center [603, 234] width 33 height 9
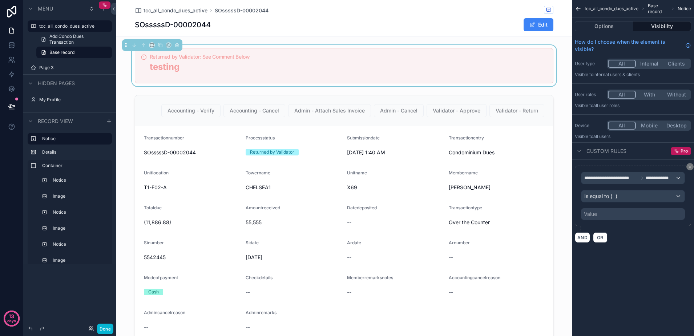
click at [610, 213] on div "Value" at bounding box center [633, 214] width 104 height 12
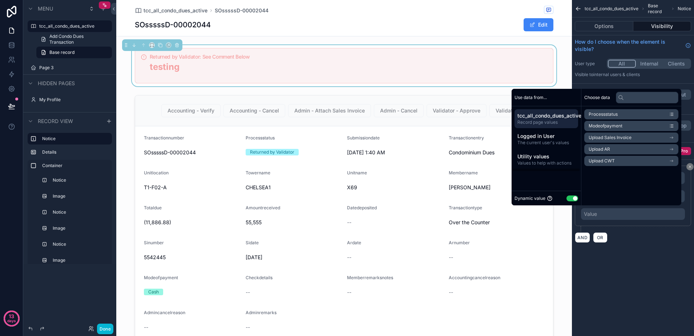
click at [567, 197] on button "Use setting" at bounding box center [573, 198] width 12 height 6
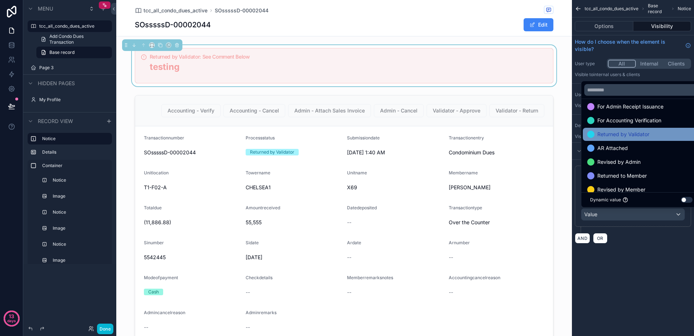
scroll to position [28, 0]
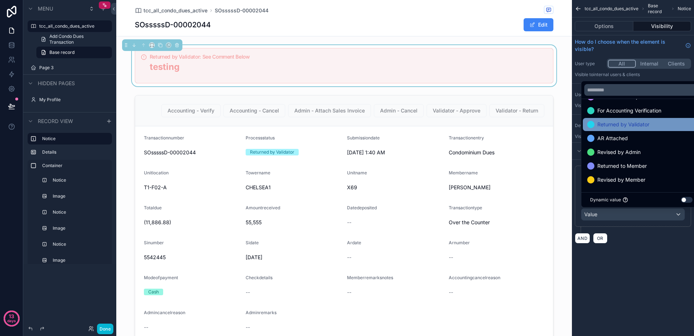
click at [628, 126] on span "Returned by Validator" at bounding box center [624, 124] width 52 height 9
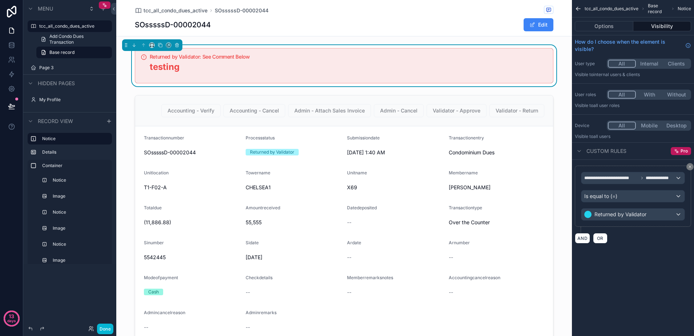
click at [621, 266] on div "**********" at bounding box center [633, 168] width 122 height 336
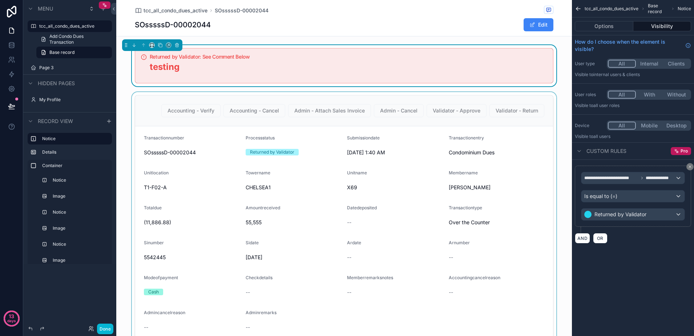
click at [561, 170] on div "scrollable content" at bounding box center [344, 236] width 456 height 288
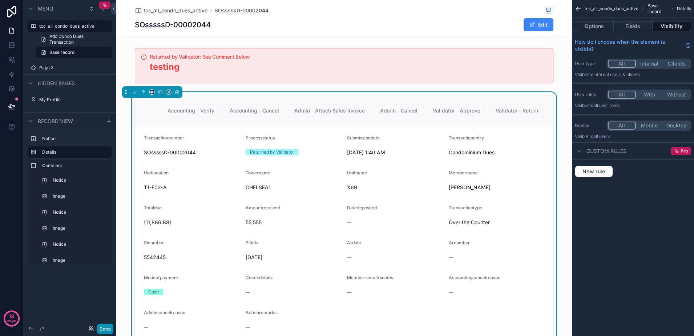
click at [106, 328] on button "Done" at bounding box center [105, 328] width 16 height 11
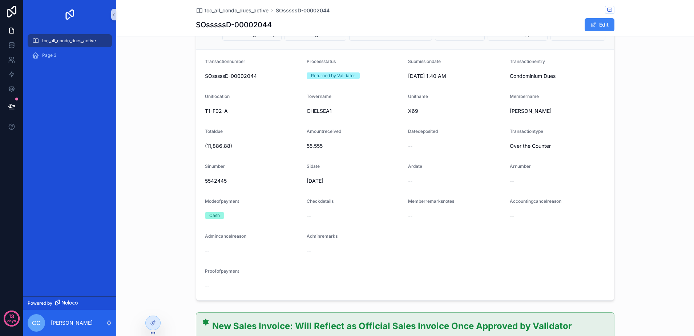
scroll to position [0, 0]
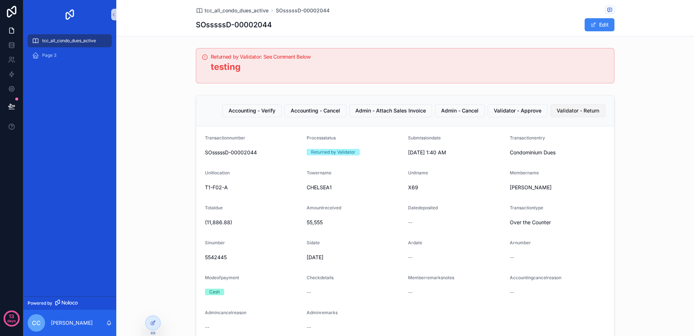
click at [571, 115] on button "Validator - Return" at bounding box center [578, 110] width 55 height 13
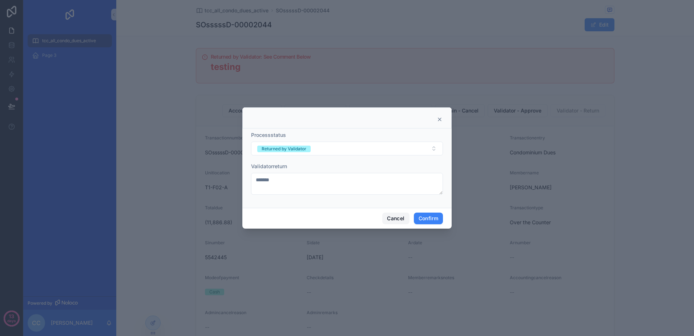
click at [398, 220] on button "Cancel" at bounding box center [395, 218] width 27 height 12
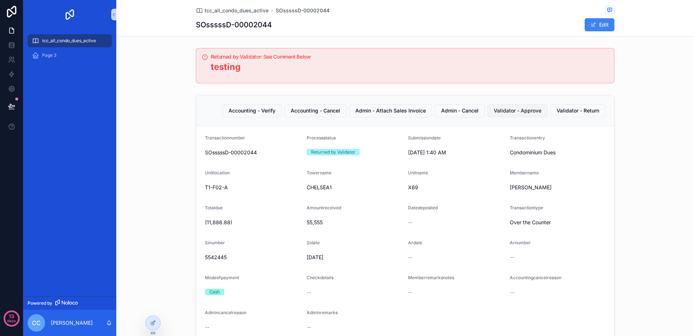
click at [510, 111] on span "Validator - Approve" at bounding box center [518, 110] width 48 height 7
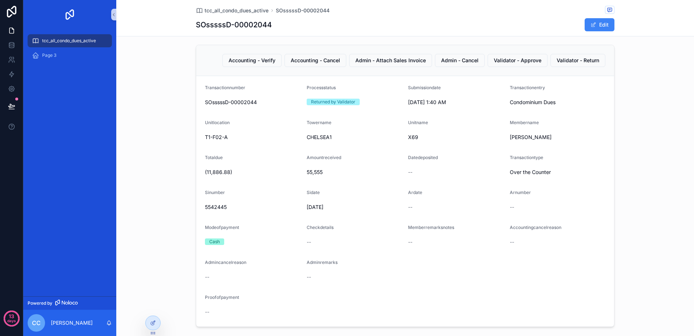
scroll to position [45, 0]
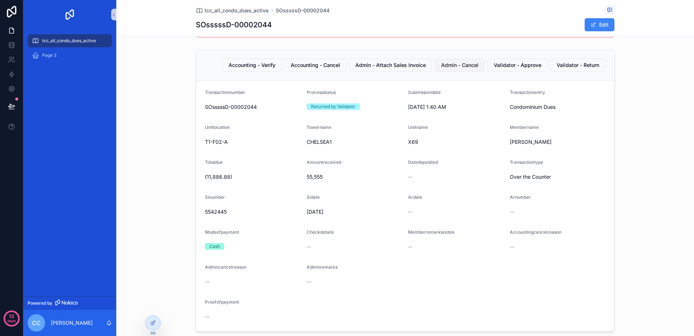
click at [441, 64] on span "Admin - Cancel" at bounding box center [459, 64] width 37 height 7
click at [394, 64] on span "Admin - Attach Sales Invoice" at bounding box center [391, 64] width 71 height 7
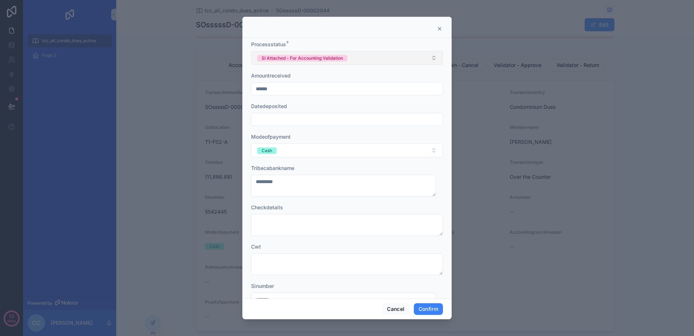
click at [377, 62] on button "SI Attached - For Accounting Validation" at bounding box center [347, 58] width 192 height 14
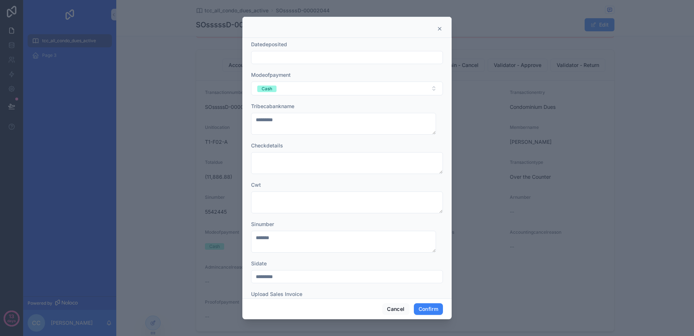
scroll to position [106, 0]
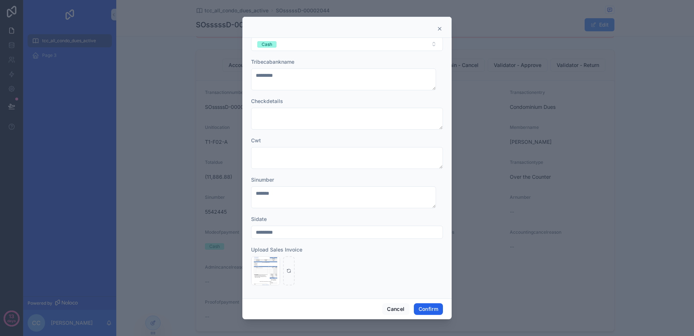
click at [422, 307] on button "Confirm" at bounding box center [428, 309] width 29 height 12
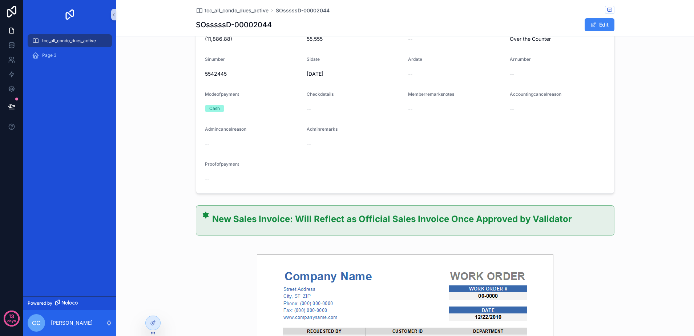
scroll to position [0, 0]
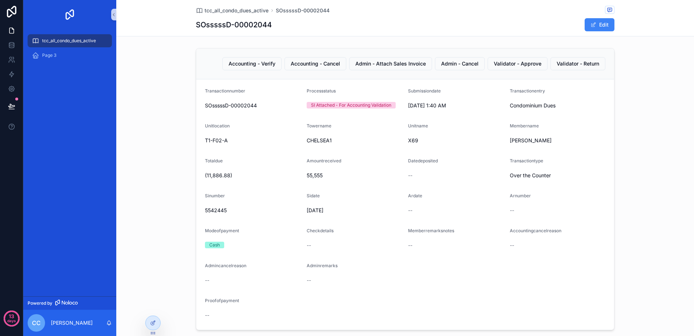
click at [172, 87] on div "Accounting - Verify Accounting - Cancel Admin - Attach Sales Invoice Admin - Ca…" at bounding box center [405, 189] width 578 height 288
click at [293, 72] on div "Accounting - Verify Accounting - Cancel Admin - Attach Sales Invoice Admin - Ca…" at bounding box center [405, 63] width 418 height 31
click at [158, 318] on div at bounding box center [153, 323] width 15 height 14
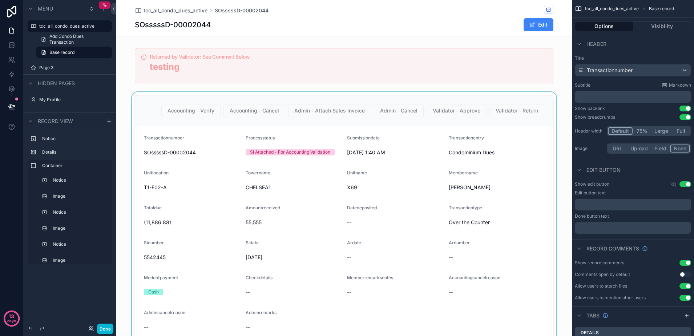
click at [399, 111] on div "scrollable content" at bounding box center [344, 236] width 456 height 288
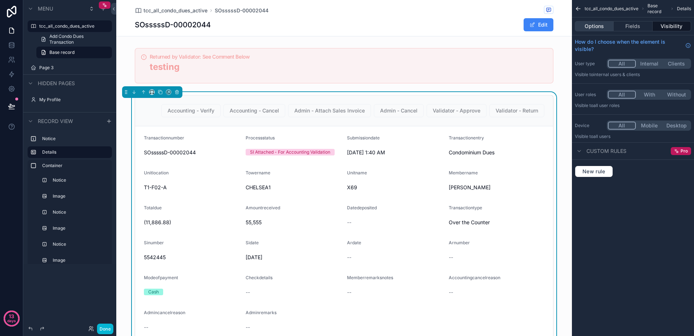
click at [583, 25] on button "Options" at bounding box center [594, 26] width 39 height 10
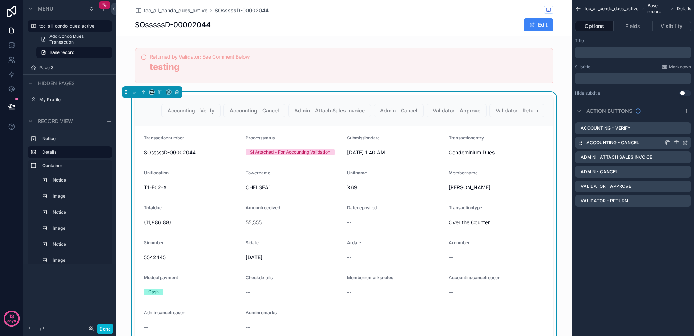
click at [667, 142] on icon "scrollable content" at bounding box center [668, 142] width 3 height 3
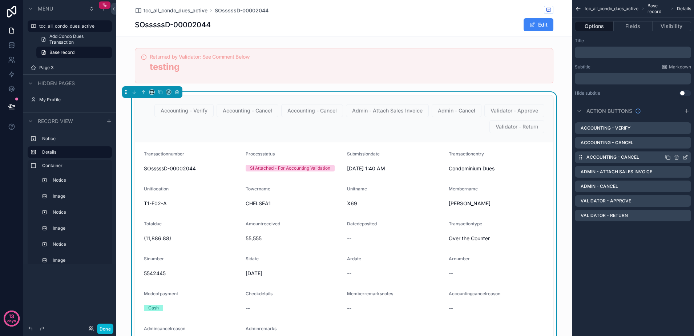
click at [684, 155] on icon "scrollable content" at bounding box center [686, 157] width 6 height 6
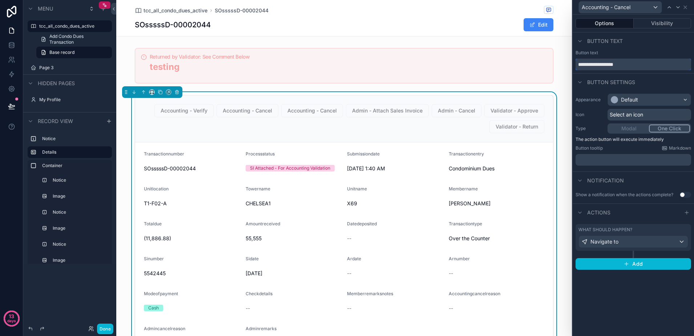
drag, startPoint x: 613, startPoint y: 65, endPoint x: 643, endPoint y: 67, distance: 30.6
click at [643, 67] on input "**********" at bounding box center [634, 65] width 116 height 12
type input "**********"
click at [650, 242] on div "Navigate to" at bounding box center [633, 242] width 109 height 12
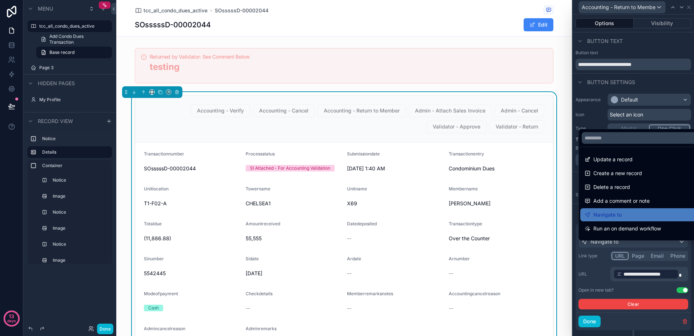
click at [650, 244] on div at bounding box center [633, 168] width 121 height 336
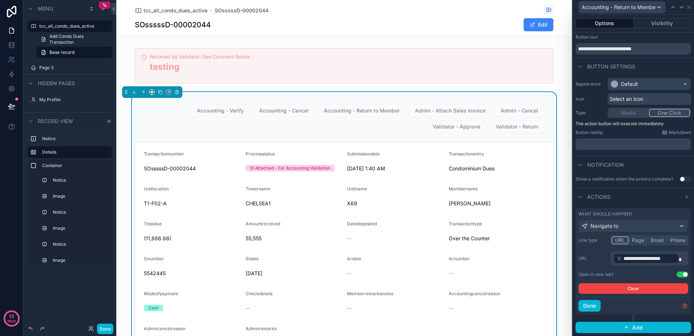
scroll to position [21, 0]
click at [678, 255] on div "**********" at bounding box center [646, 258] width 65 height 10
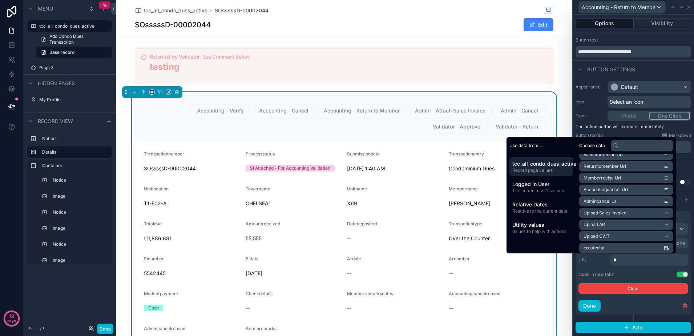
scroll to position [709, 0]
click at [617, 186] on span "Returntomember Url" at bounding box center [605, 186] width 43 height 6
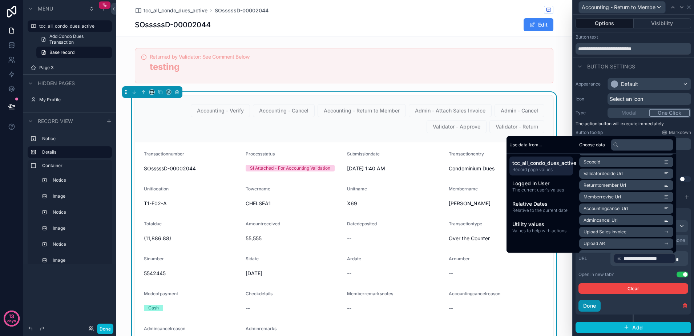
click at [594, 308] on button "Done" at bounding box center [590, 306] width 22 height 12
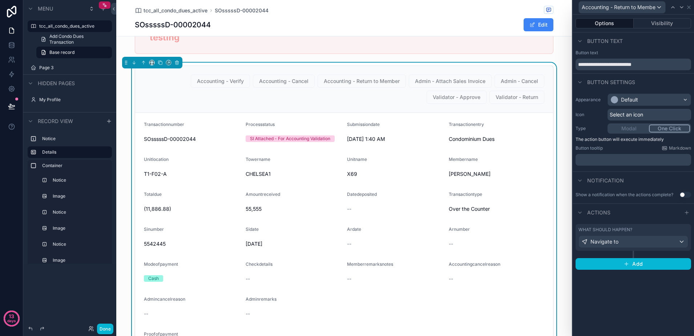
scroll to position [0, 0]
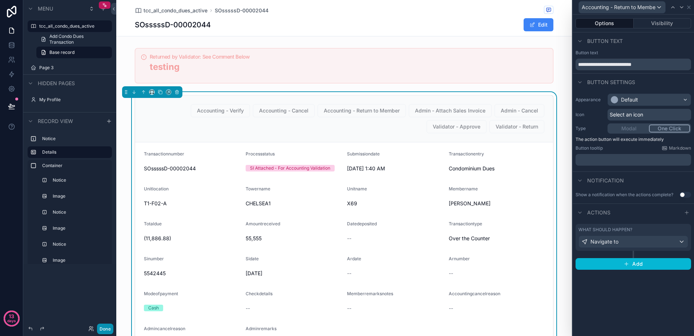
click at [102, 328] on button "Done" at bounding box center [105, 328] width 16 height 11
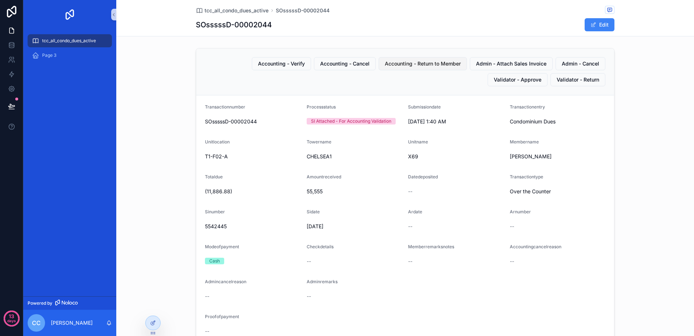
click at [389, 64] on span "Accounting - Return to Member" at bounding box center [423, 63] width 76 height 7
click at [59, 39] on span "tcc_all_condo_dues_active" at bounding box center [69, 41] width 54 height 6
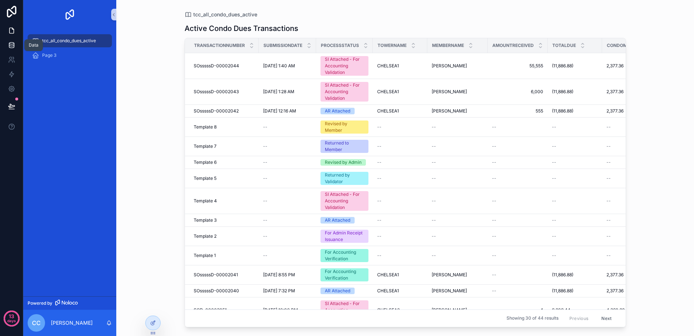
click at [0, 44] on html "Data 13 days tcc_all_condo_dues_active Page 3 Powered by CC [PERSON_NAME] tcc_a…" at bounding box center [347, 168] width 694 height 336
click at [3, 43] on link at bounding box center [11, 45] width 23 height 15
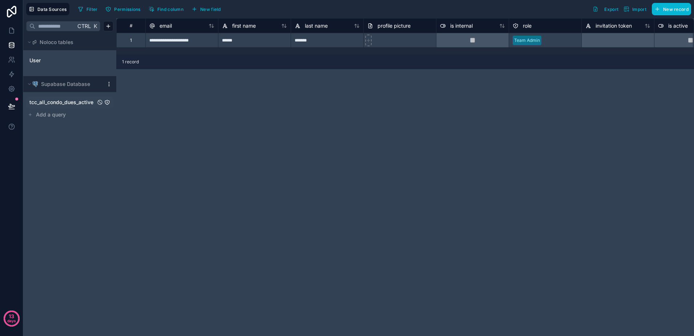
click at [69, 105] on span "tcc_all_condo_dues_active" at bounding box center [61, 102] width 64 height 7
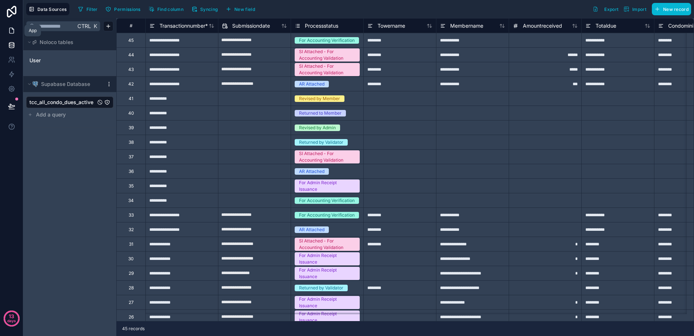
click at [16, 30] on link at bounding box center [11, 30] width 23 height 15
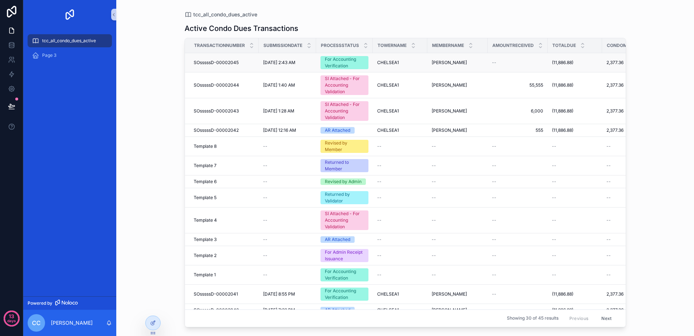
click at [332, 64] on div "For Accounting Verification" at bounding box center [344, 62] width 39 height 13
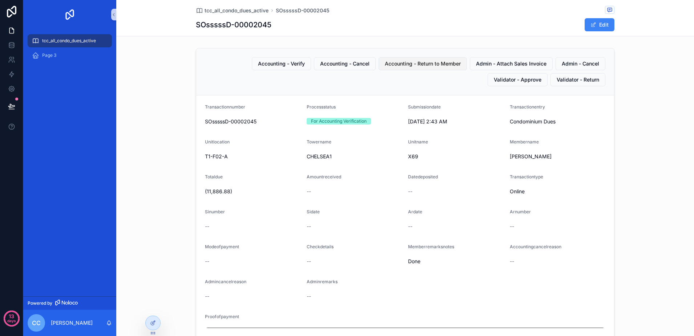
click at [402, 65] on span "Accounting - Return to Member" at bounding box center [423, 63] width 76 height 7
click at [400, 66] on span "Accounting - Return to Member" at bounding box center [423, 63] width 76 height 7
click at [416, 60] on span "Accounting - Return to Member" at bounding box center [423, 63] width 76 height 7
click at [430, 65] on span "Accounting - Return to Member" at bounding box center [423, 63] width 76 height 7
click at [423, 65] on span "Accounting - Return to Member" at bounding box center [423, 63] width 76 height 7
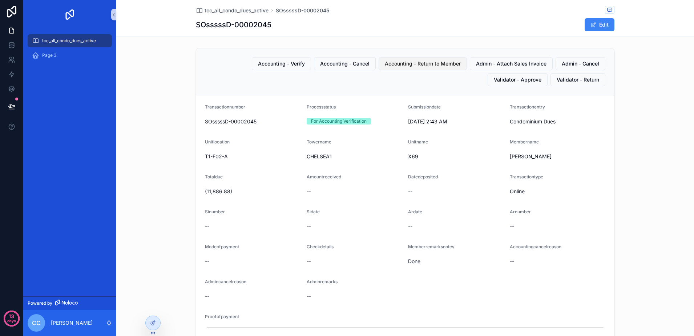
click at [413, 68] on button "Accounting - Return to Member" at bounding box center [423, 63] width 88 height 13
click at [83, 41] on span "tcc_all_condo_dues_active" at bounding box center [69, 41] width 54 height 6
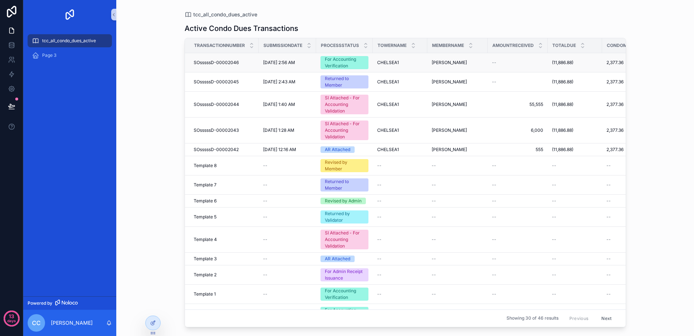
click at [336, 66] on div "For Accounting Verification" at bounding box center [344, 62] width 39 height 13
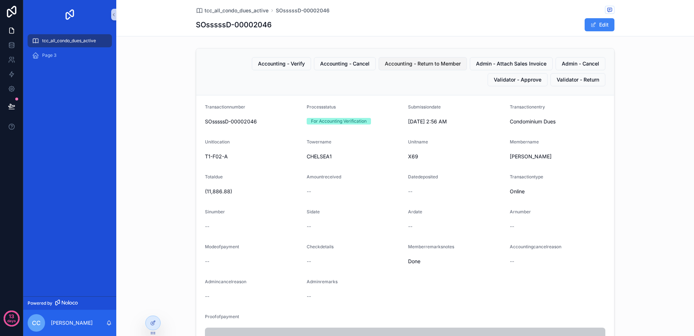
click at [421, 68] on button "Accounting - Return to Member" at bounding box center [423, 63] width 88 height 13
drag, startPoint x: 73, startPoint y: 41, endPoint x: 93, endPoint y: 49, distance: 21.2
click at [73, 41] on span "tcc_all_condo_dues_active" at bounding box center [69, 41] width 54 height 6
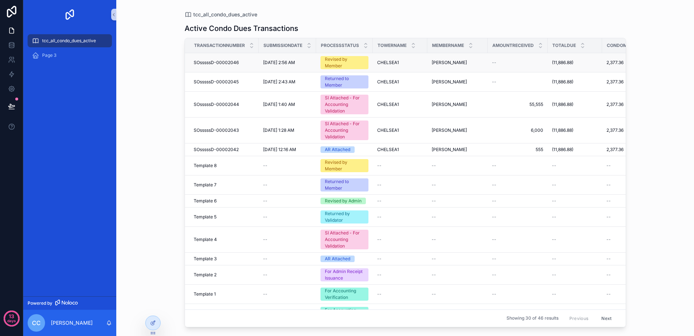
click at [348, 64] on div "Revised by Member" at bounding box center [344, 62] width 39 height 13
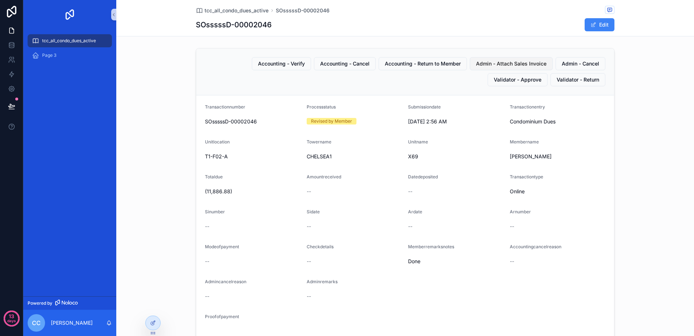
click at [490, 67] on span "Admin - Attach Sales Invoice" at bounding box center [511, 63] width 71 height 7
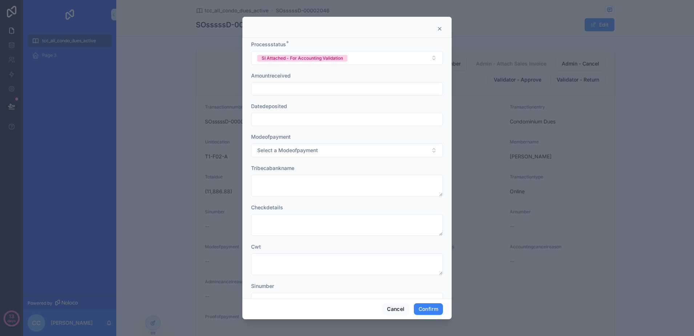
click at [339, 92] on input "text" at bounding box center [347, 89] width 191 height 10
click at [343, 119] on input "text" at bounding box center [347, 119] width 191 height 10
click at [413, 164] on div "Tribecabankname" at bounding box center [347, 167] width 192 height 7
click at [373, 201] on form "Processstatus * SI Attached - For Accounting Validation Amountreceived Datedepo…" at bounding box center [347, 220] width 192 height 358
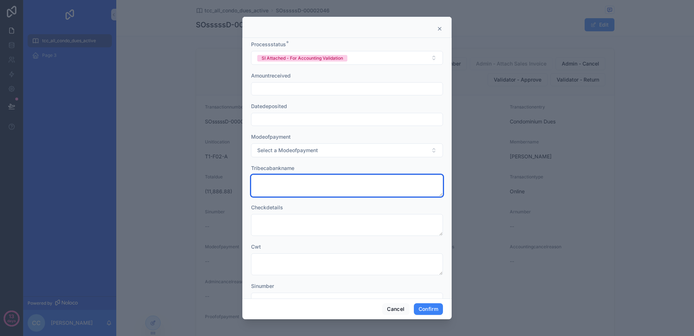
click at [371, 188] on textarea at bounding box center [347, 185] width 192 height 22
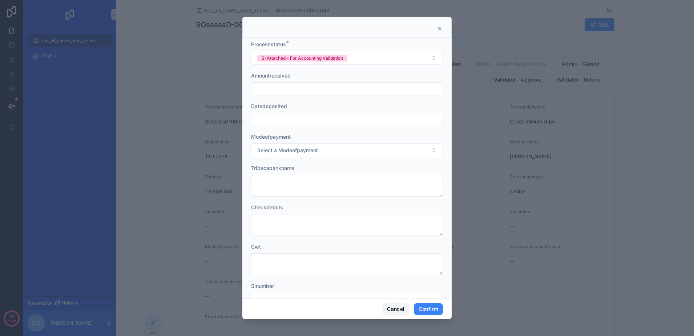
click at [390, 306] on button "Cancel" at bounding box center [395, 309] width 27 height 12
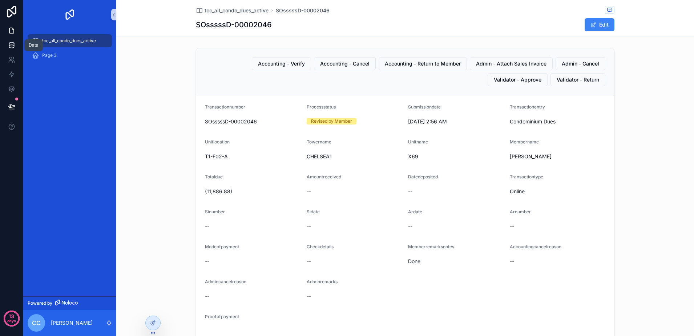
click at [16, 48] on link at bounding box center [11, 45] width 23 height 15
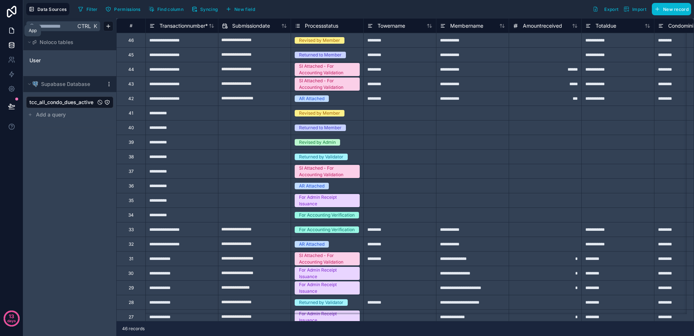
click at [14, 31] on icon at bounding box center [11, 30] width 4 height 5
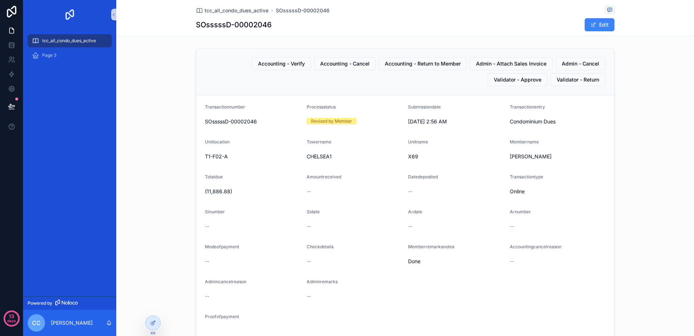
click at [392, 89] on div "Accounting - Verify Accounting - Cancel Accounting - Return to Member Admin - A…" at bounding box center [405, 71] width 418 height 47
click at [151, 321] on icon at bounding box center [152, 322] width 3 height 3
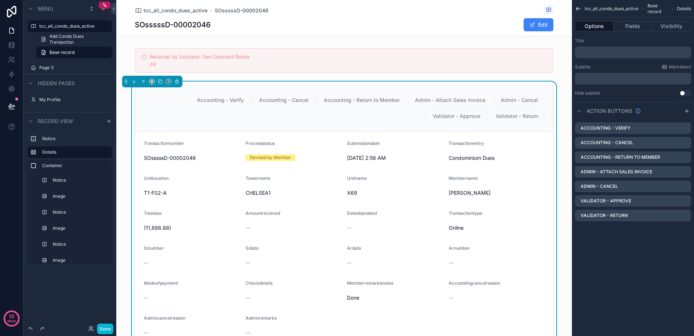
click at [354, 26] on div "SOsssssD-00002046 Edit" at bounding box center [344, 25] width 419 height 14
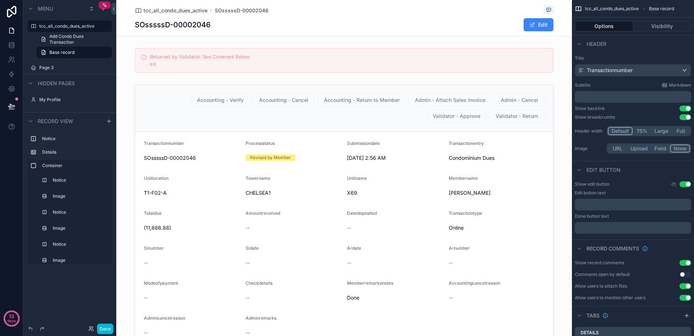
click at [282, 25] on div "SOsssssD-00002046 Edit" at bounding box center [344, 25] width 419 height 14
click at [13, 44] on icon at bounding box center [11, 44] width 5 height 2
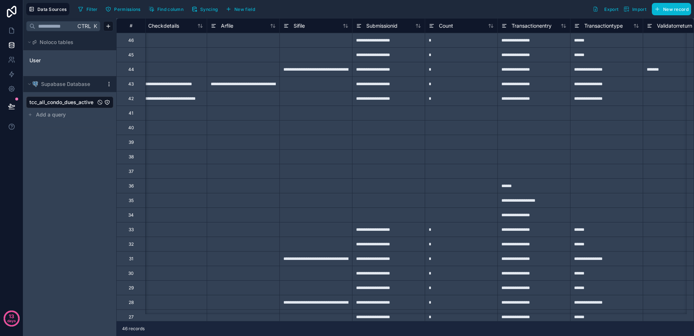
scroll to position [0, 2625]
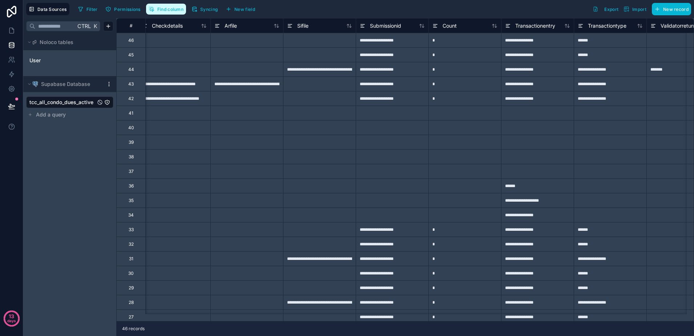
click at [173, 10] on span "Find column" at bounding box center [170, 9] width 26 height 5
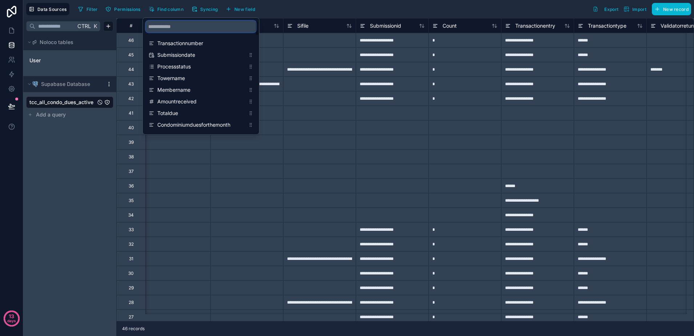
click at [181, 29] on input "scrollable content" at bounding box center [201, 27] width 111 height 12
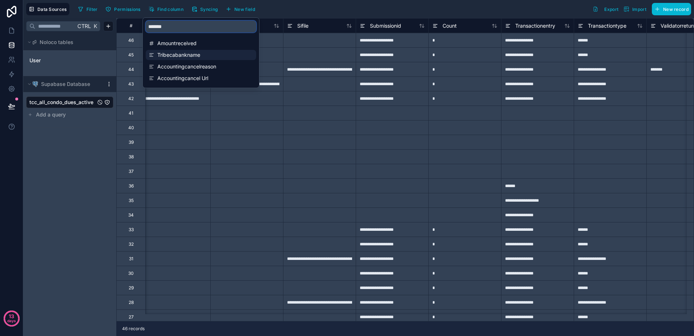
type input "*******"
click at [181, 52] on span "Tribecabankname" at bounding box center [201, 54] width 88 height 7
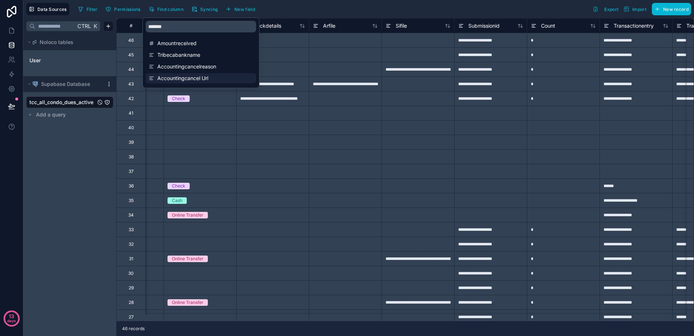
scroll to position [0, 2472]
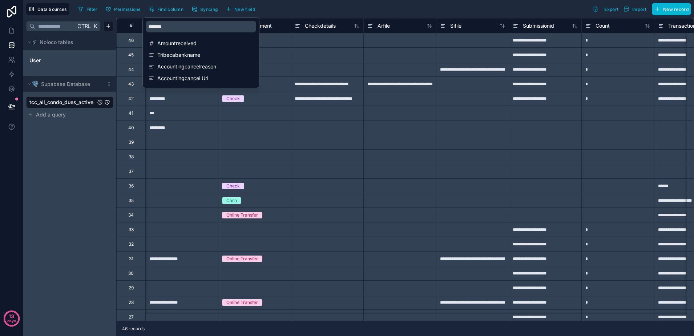
click at [192, 101] on div "*********" at bounding box center [181, 98] width 73 height 15
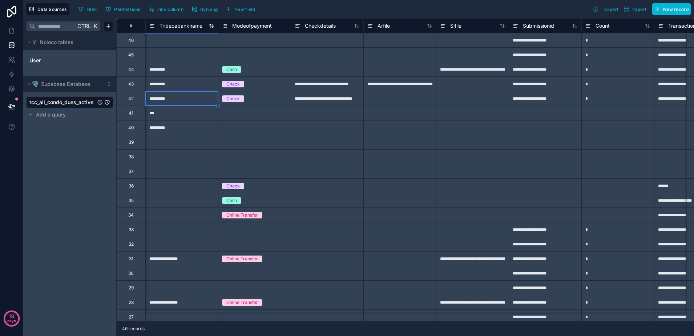
click at [154, 27] on icon at bounding box center [152, 25] width 6 height 9
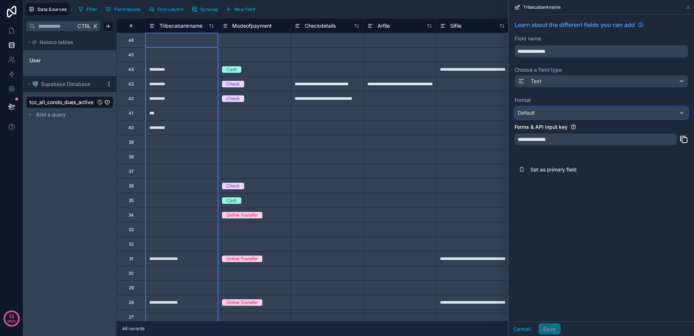
click at [553, 115] on div "Default" at bounding box center [601, 113] width 173 height 12
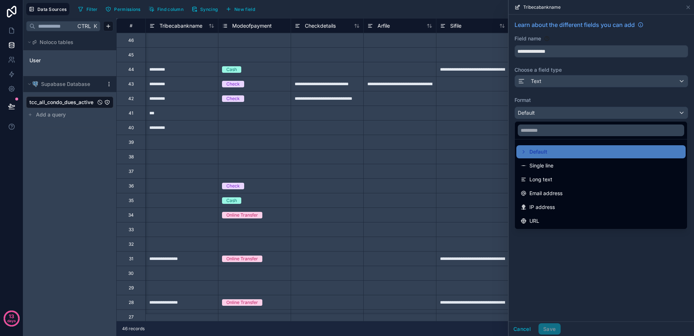
click at [565, 82] on div at bounding box center [601, 168] width 185 height 336
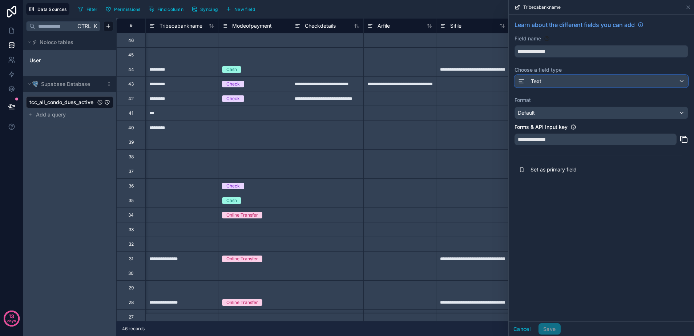
click at [550, 81] on div "Text" at bounding box center [601, 81] width 173 height 12
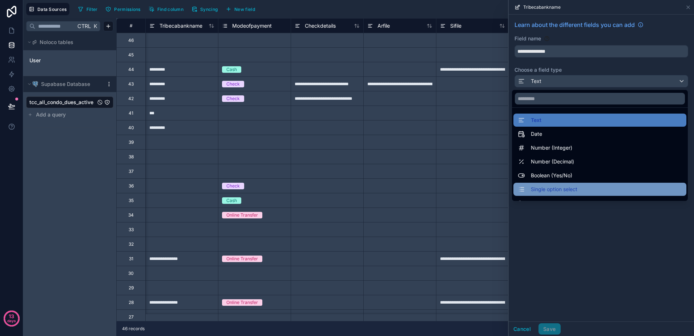
click at [557, 185] on span "Single option select" at bounding box center [554, 189] width 47 height 9
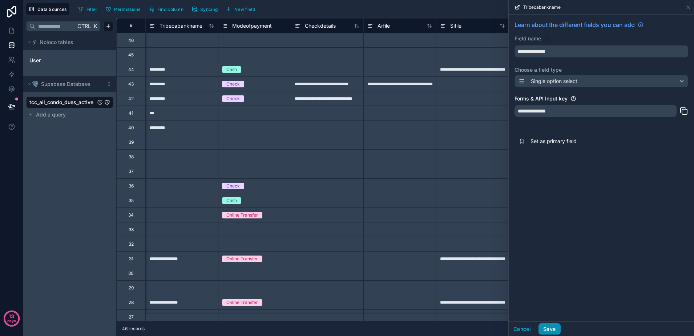
click at [553, 325] on button "Save" at bounding box center [550, 329] width 22 height 12
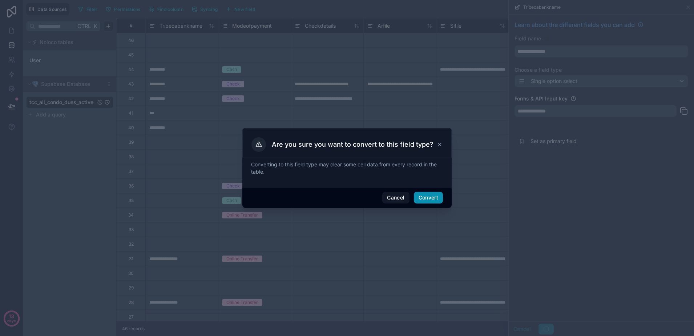
click at [425, 197] on button "Convert" at bounding box center [428, 198] width 29 height 12
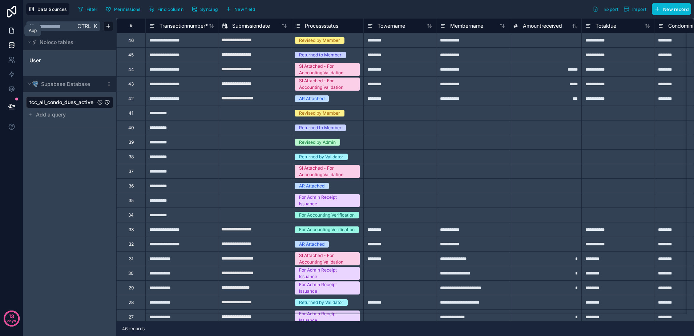
click at [17, 33] on link at bounding box center [11, 30] width 23 height 15
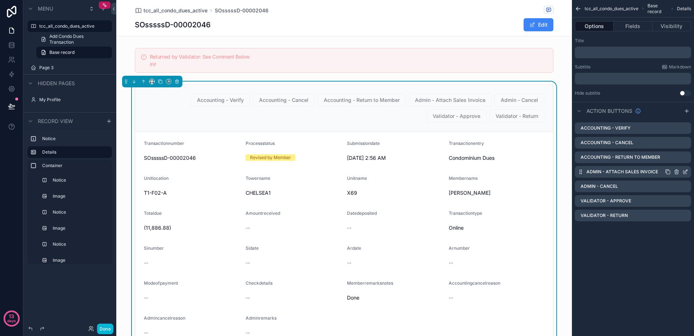
click at [686, 173] on icon "scrollable content" at bounding box center [685, 171] width 3 height 3
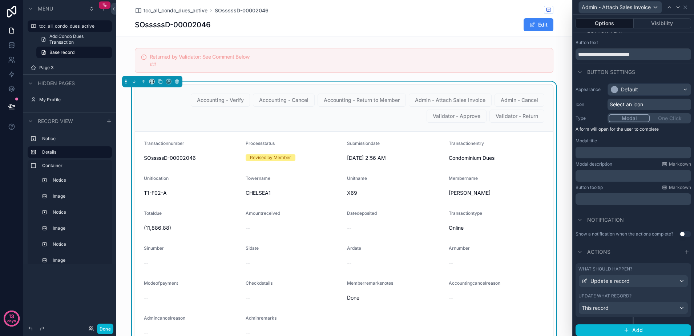
scroll to position [19, 0]
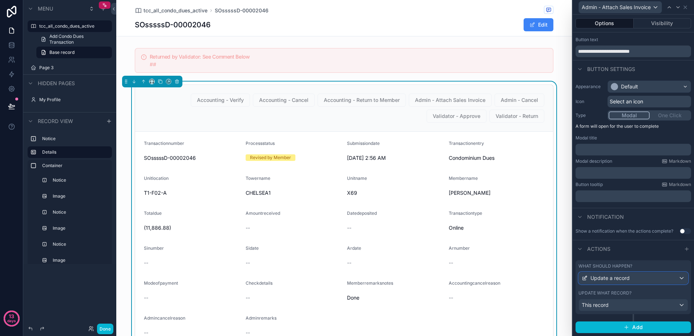
click at [618, 276] on span "Update a record" at bounding box center [610, 277] width 39 height 7
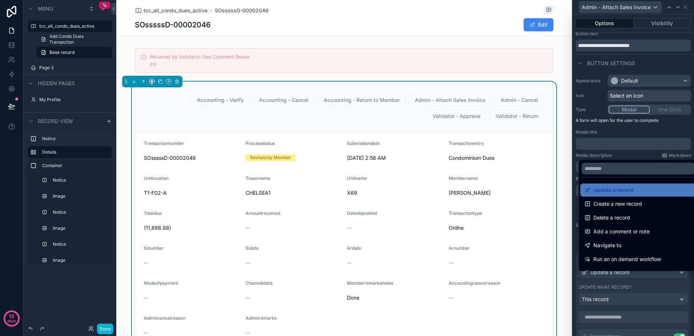
click at [618, 277] on div at bounding box center [633, 168] width 121 height 336
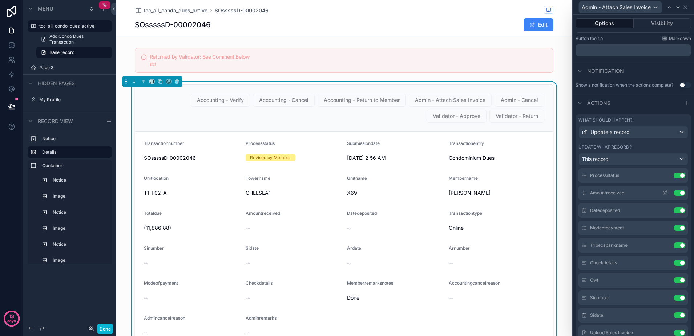
scroll to position [0, 0]
click at [662, 199] on icon at bounding box center [665, 196] width 6 height 6
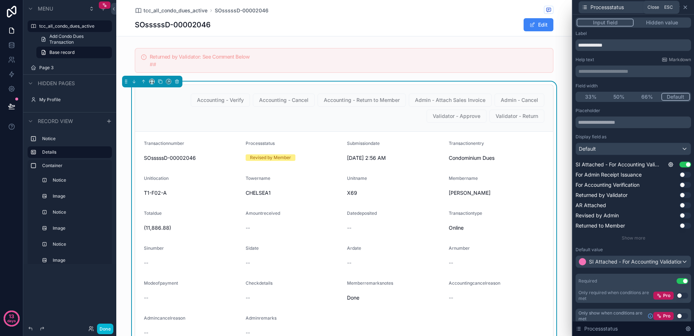
click at [685, 7] on icon at bounding box center [686, 7] width 6 height 6
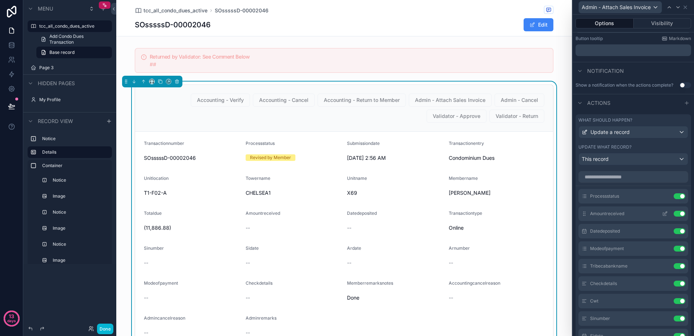
click at [664, 214] on icon at bounding box center [665, 212] width 3 height 3
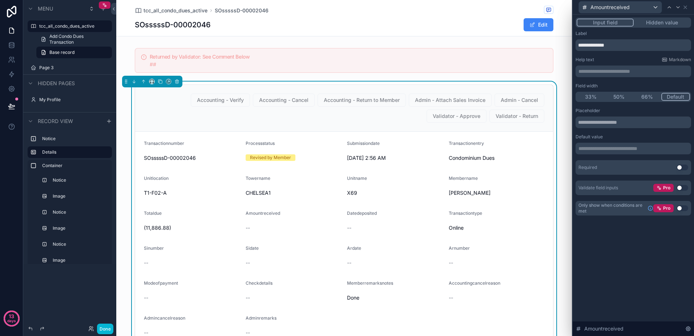
click at [678, 167] on button "Use setting" at bounding box center [683, 167] width 12 height 6
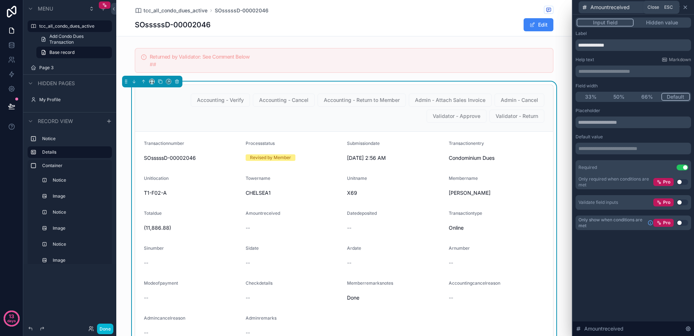
click at [686, 7] on icon at bounding box center [686, 7] width 6 height 6
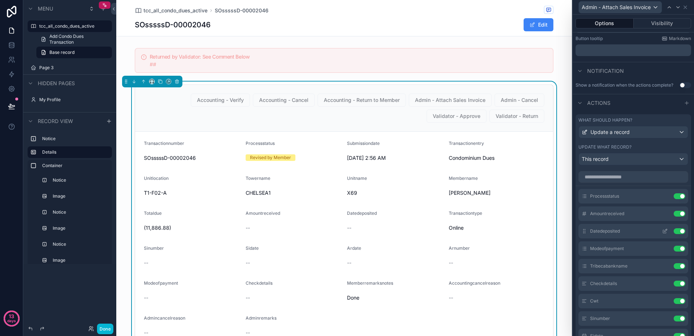
click at [662, 234] on icon at bounding box center [665, 231] width 6 height 6
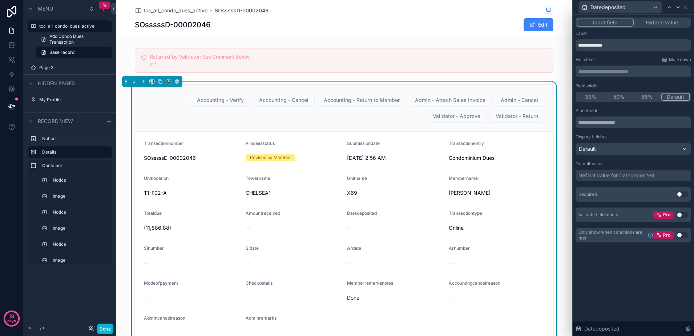
drag, startPoint x: 683, startPoint y: 195, endPoint x: 686, endPoint y: 190, distance: 5.9
click at [683, 195] on button "Use setting" at bounding box center [683, 194] width 12 height 6
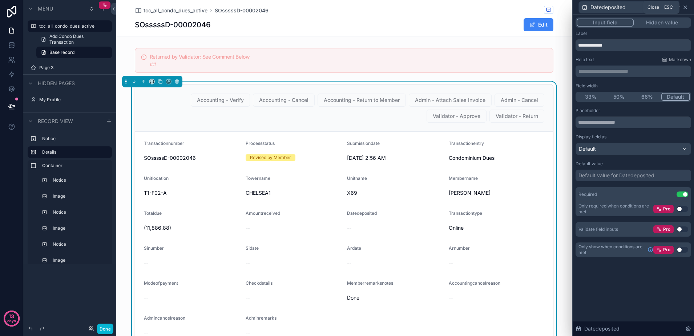
click at [685, 8] on icon at bounding box center [686, 7] width 6 height 6
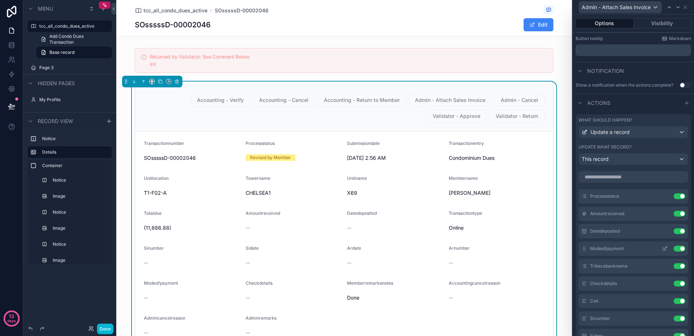
click at [662, 251] on icon at bounding box center [665, 248] width 6 height 6
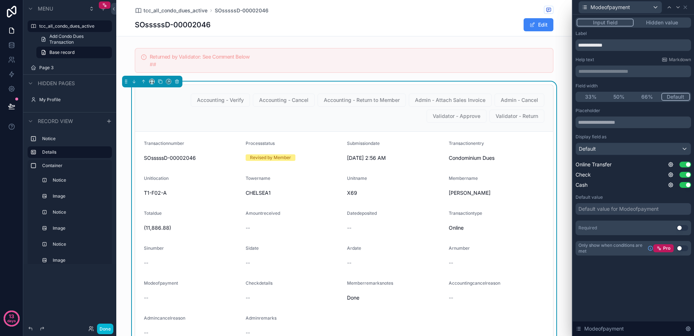
click at [684, 225] on button "Use setting" at bounding box center [683, 228] width 12 height 6
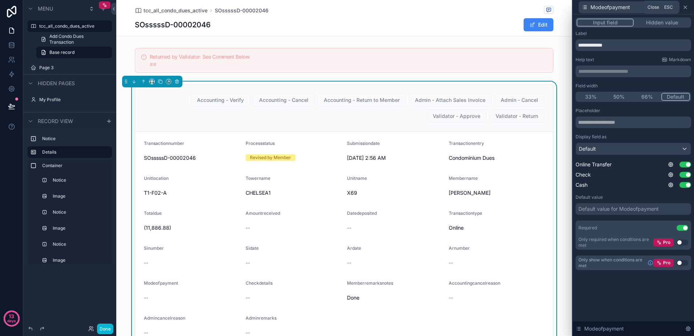
click at [688, 9] on icon at bounding box center [686, 7] width 6 height 6
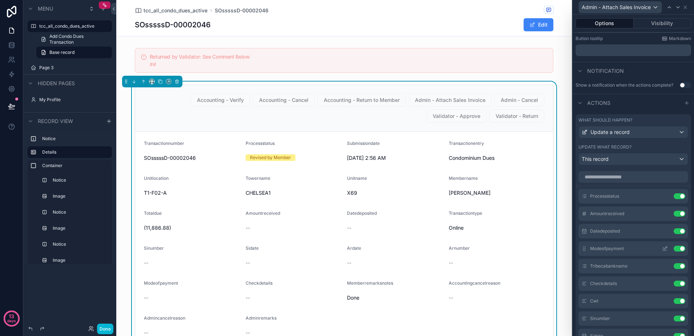
scroll to position [45, 0]
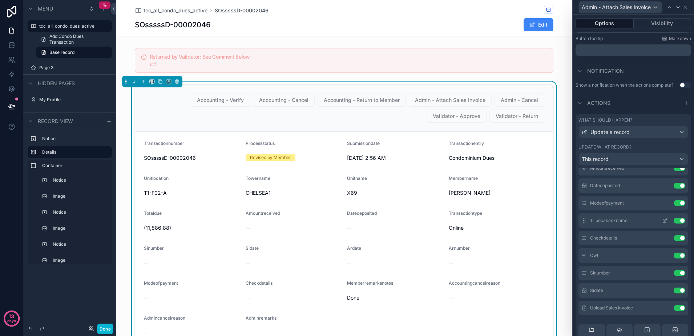
click at [662, 223] on icon at bounding box center [665, 220] width 6 height 6
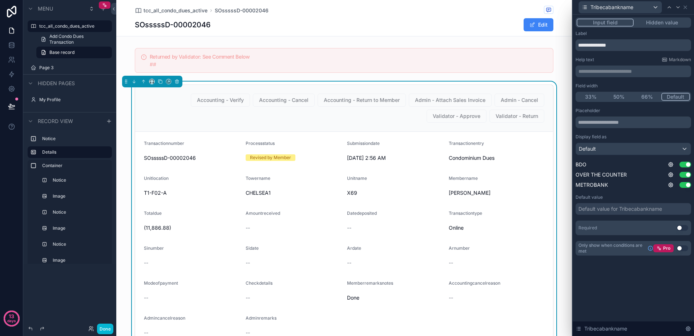
click at [681, 226] on button "Use setting" at bounding box center [683, 228] width 12 height 6
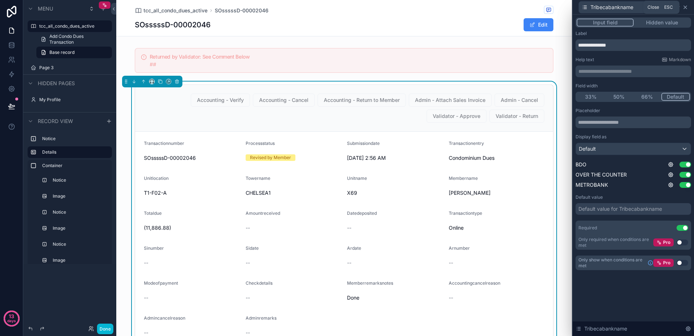
click at [687, 7] on icon at bounding box center [686, 7] width 6 height 6
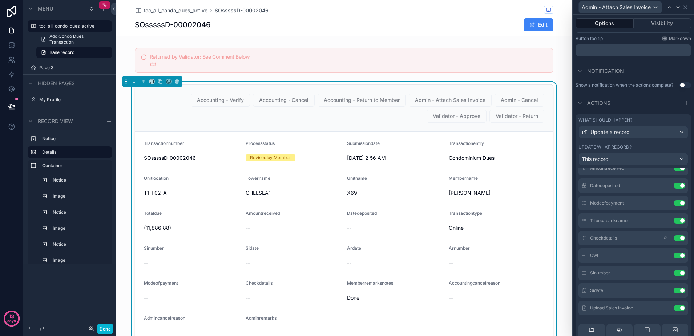
click at [664, 238] on icon at bounding box center [665, 237] width 3 height 3
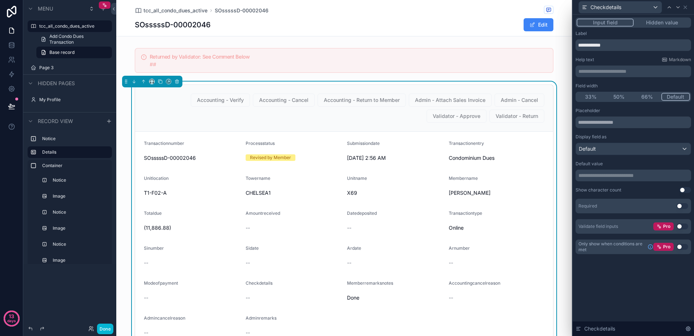
click at [683, 244] on button "Use setting" at bounding box center [683, 247] width 12 height 6
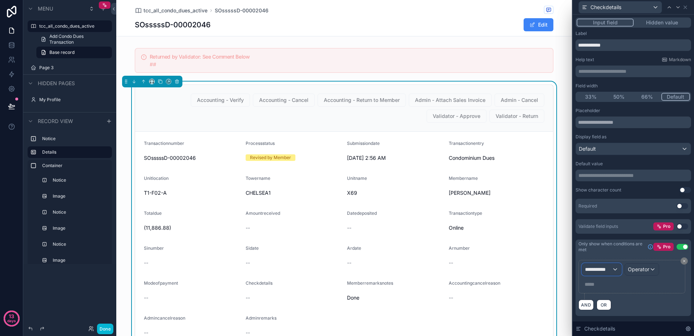
click at [614, 266] on div "**********" at bounding box center [601, 269] width 39 height 12
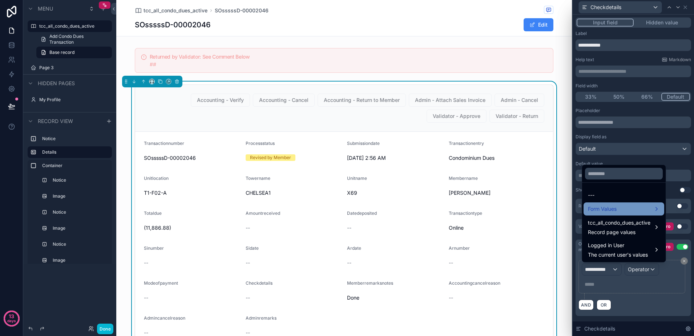
click at [627, 209] on div "Form Values" at bounding box center [624, 208] width 72 height 9
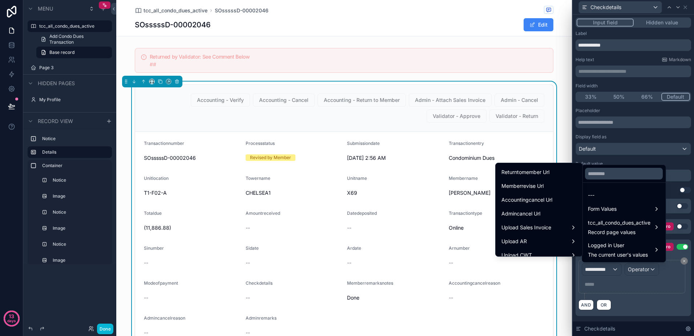
scroll to position [931, 0]
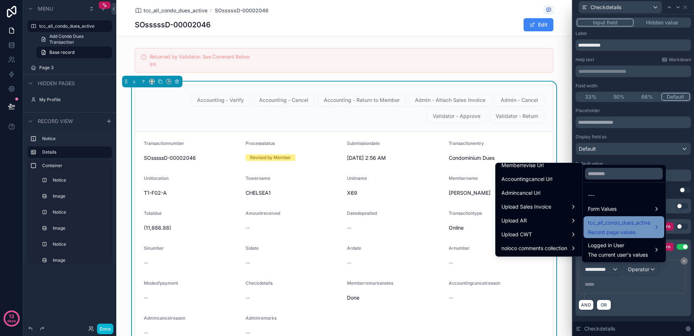
click at [607, 218] on span "tcc_all_condo_dues_active" at bounding box center [619, 222] width 63 height 9
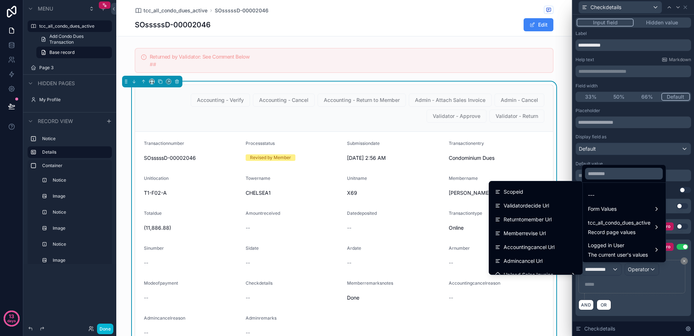
scroll to position [827, 0]
click at [626, 208] on div "Form Values" at bounding box center [624, 208] width 72 height 9
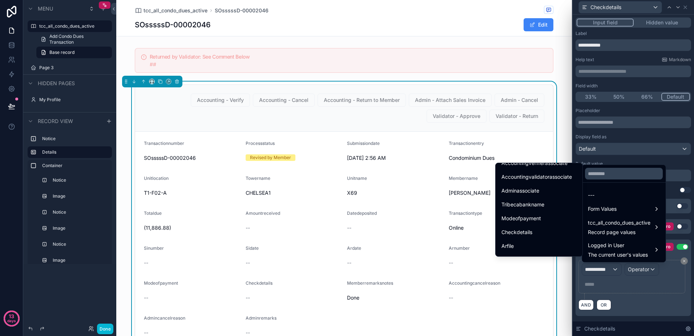
scroll to position [500, 0]
click at [545, 208] on div "Modeofpayment" at bounding box center [539, 209] width 75 height 9
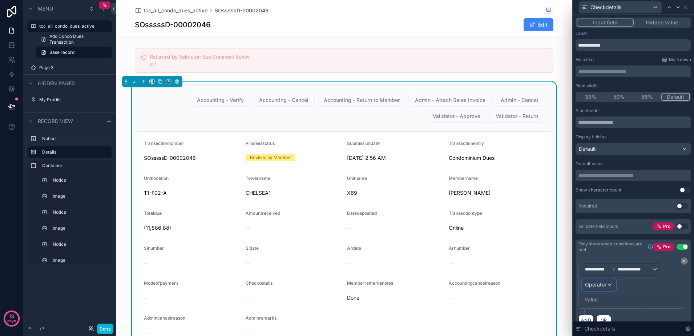
click at [605, 282] on span "Operator" at bounding box center [595, 284] width 21 height 6
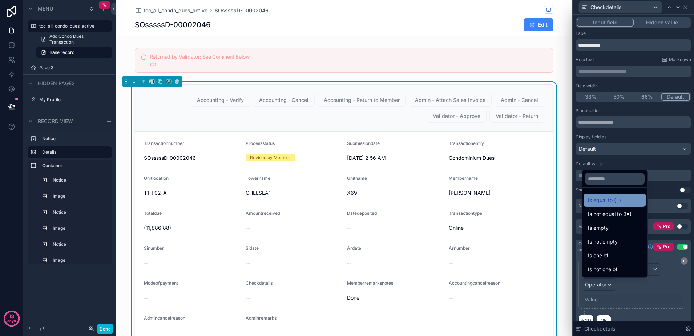
click at [599, 202] on span "Is equal to (=)" at bounding box center [604, 200] width 33 height 9
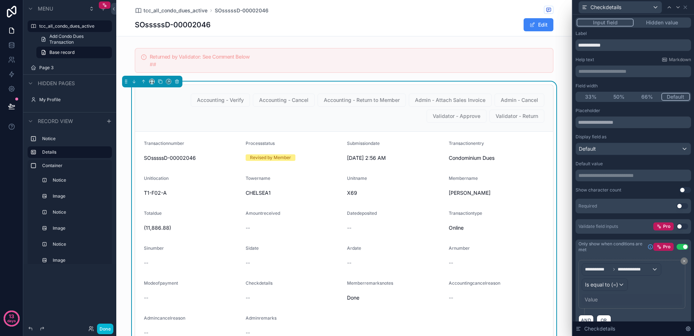
scroll to position [13, 0]
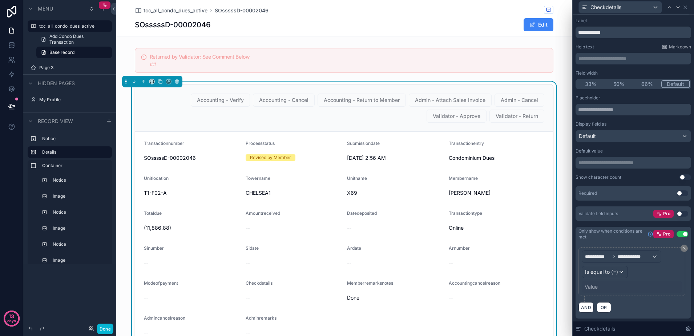
click at [591, 285] on div "Value" at bounding box center [591, 286] width 13 height 7
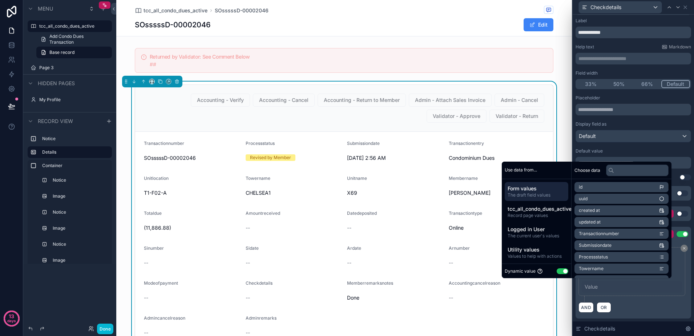
click at [559, 269] on button "Use setting" at bounding box center [563, 271] width 12 height 6
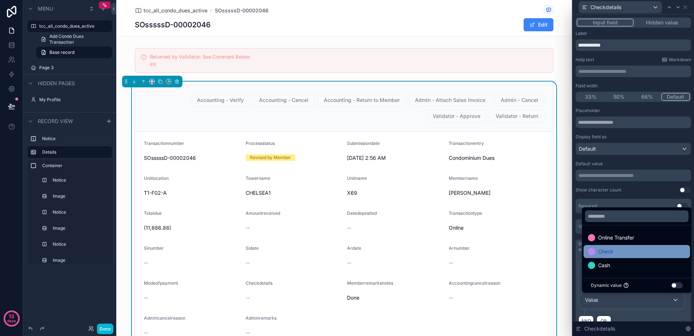
click at [620, 253] on div "Check" at bounding box center [637, 251] width 98 height 9
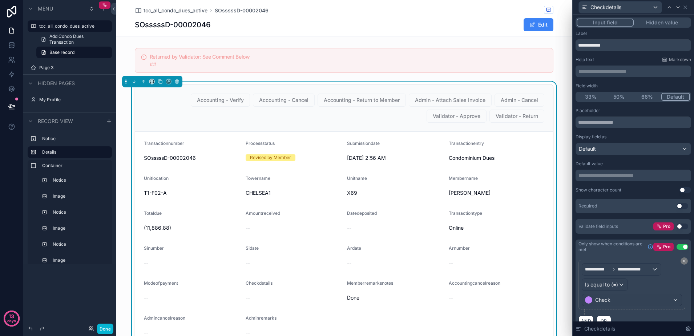
click at [640, 308] on div "**********" at bounding box center [632, 284] width 107 height 49
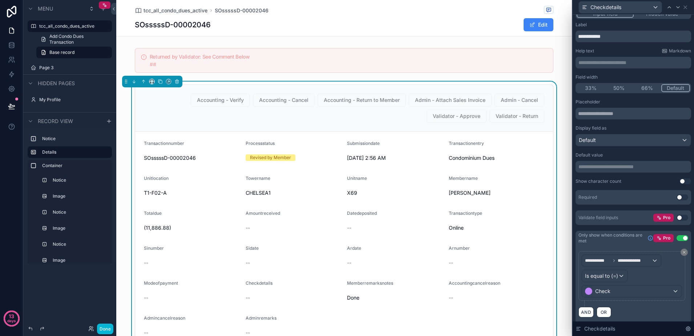
scroll to position [13, 0]
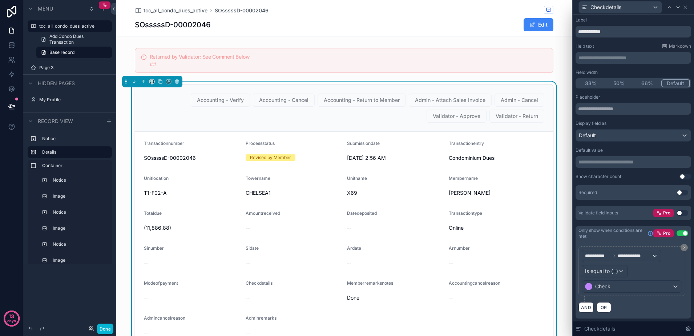
click at [677, 190] on button "Use setting" at bounding box center [683, 192] width 12 height 6
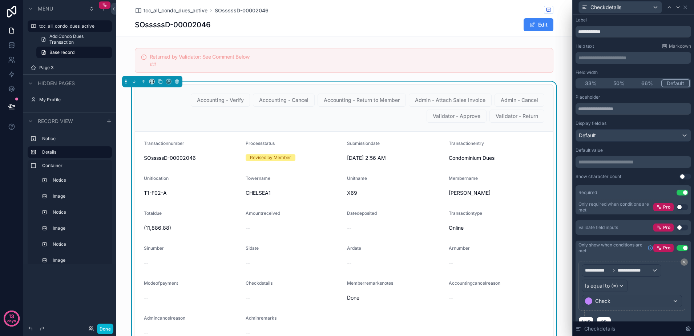
click at [677, 205] on button "Use setting" at bounding box center [683, 207] width 12 height 6
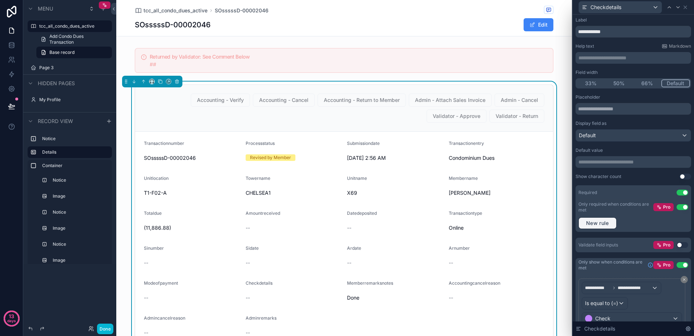
click at [608, 220] on span "New rule" at bounding box center [597, 223] width 29 height 7
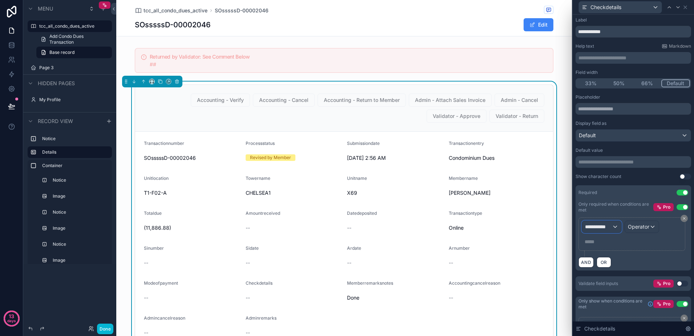
click at [609, 224] on span "**********" at bounding box center [598, 226] width 27 height 7
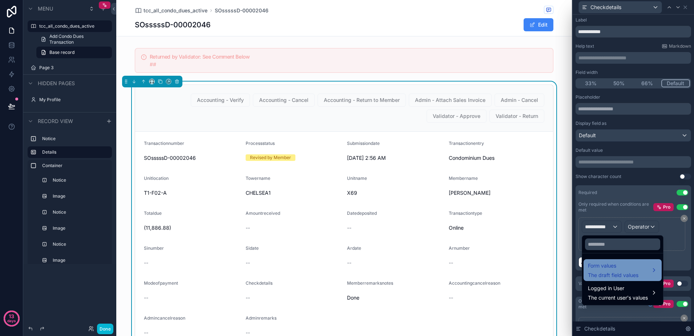
click at [607, 261] on span "Form values" at bounding box center [613, 265] width 51 height 9
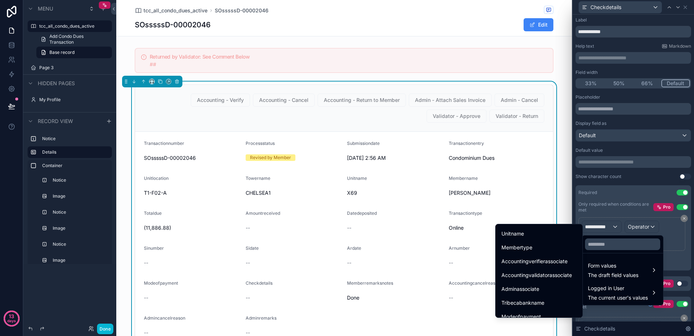
scroll to position [500, 0]
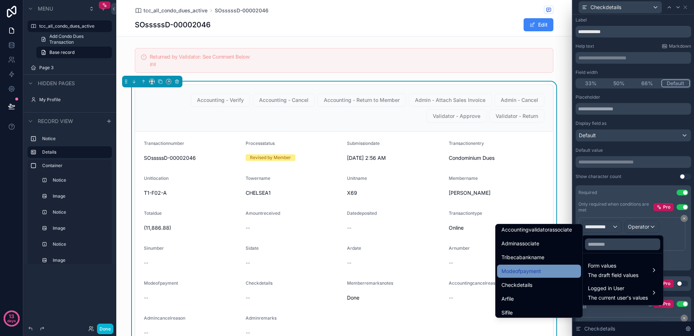
click at [529, 271] on span "Modeofpayment" at bounding box center [522, 270] width 40 height 9
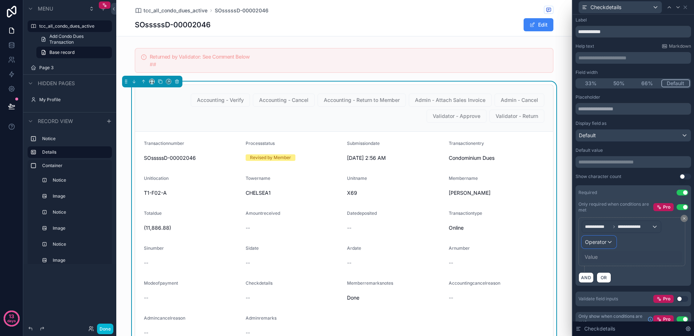
click at [596, 245] on div "Operator" at bounding box center [599, 242] width 34 height 12
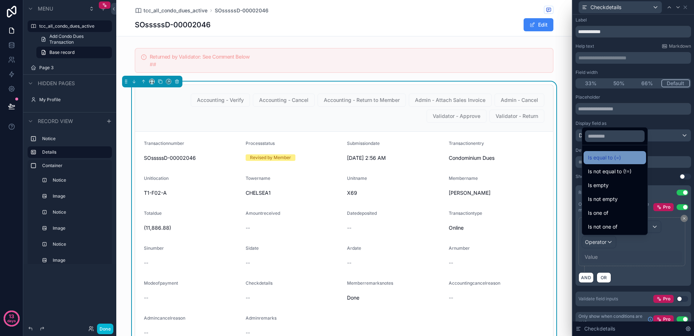
click at [599, 157] on span "Is equal to (=)" at bounding box center [604, 157] width 33 height 9
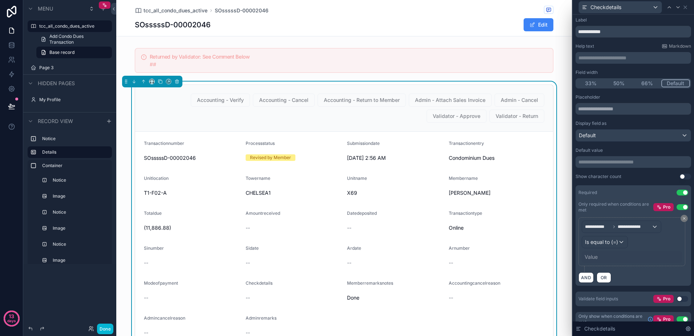
click at [593, 258] on div "Value" at bounding box center [591, 256] width 13 height 7
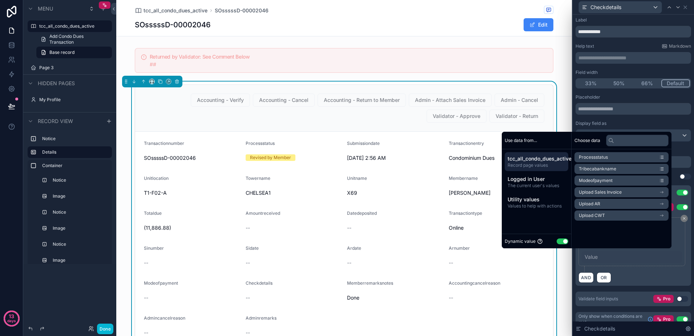
click at [562, 241] on button "Use setting" at bounding box center [563, 241] width 12 height 6
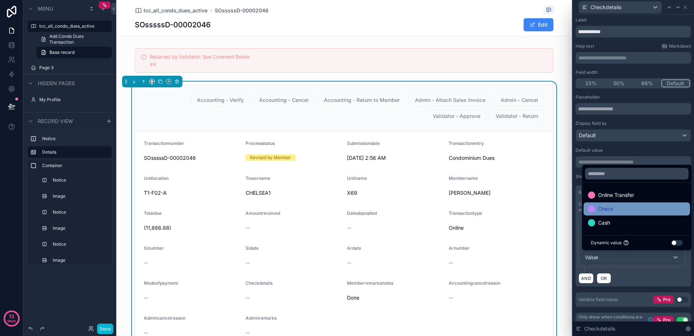
click at [611, 207] on span "Check" at bounding box center [605, 208] width 15 height 9
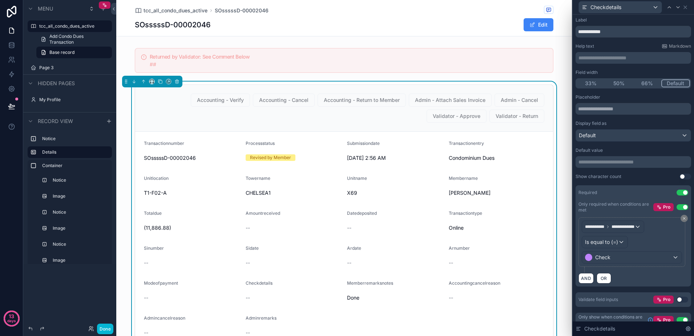
click at [631, 271] on div "**********" at bounding box center [634, 244] width 110 height 55
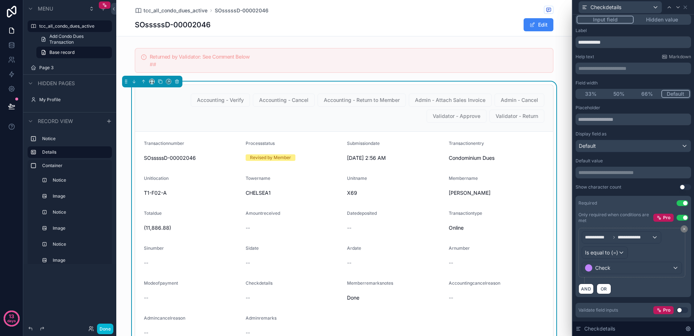
scroll to position [0, 0]
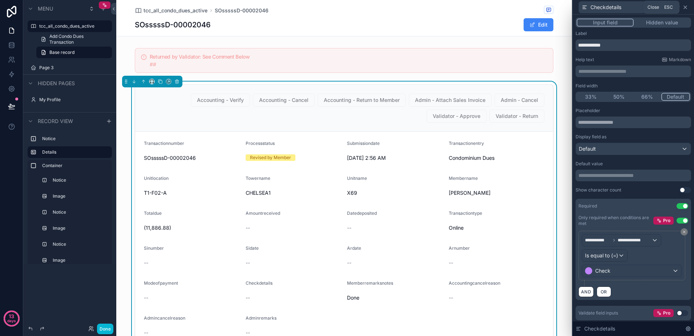
click at [686, 8] on icon at bounding box center [686, 7] width 6 height 6
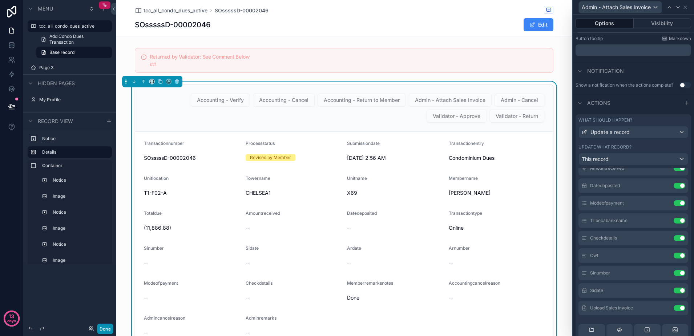
click at [101, 328] on button "Done" at bounding box center [105, 328] width 16 height 11
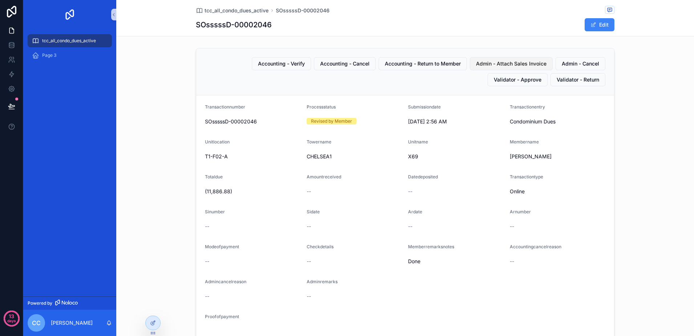
click at [496, 67] on span "Admin - Attach Sales Invoice" at bounding box center [511, 63] width 71 height 7
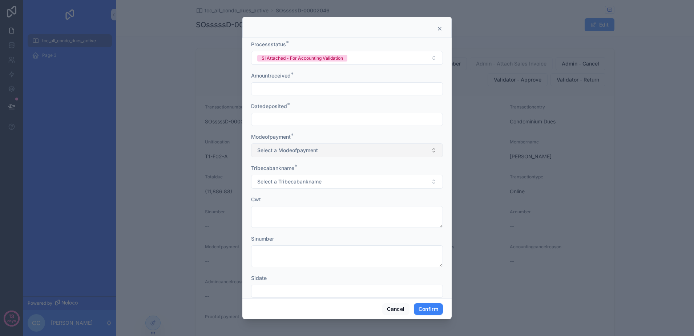
click at [312, 149] on span "Select a Modeofpayment" at bounding box center [287, 149] width 61 height 7
click at [316, 192] on div "Check" at bounding box center [343, 190] width 181 height 11
click at [319, 149] on button "Check" at bounding box center [347, 150] width 192 height 14
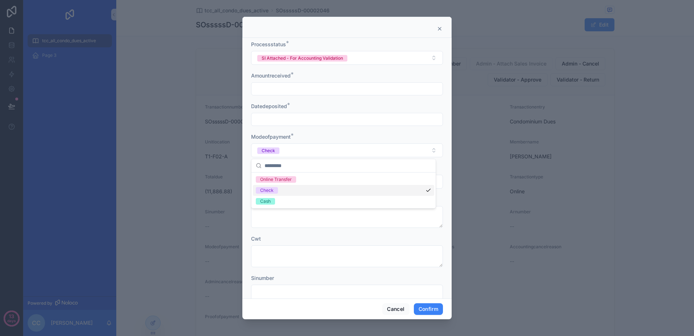
click at [318, 192] on div "Check" at bounding box center [343, 190] width 181 height 11
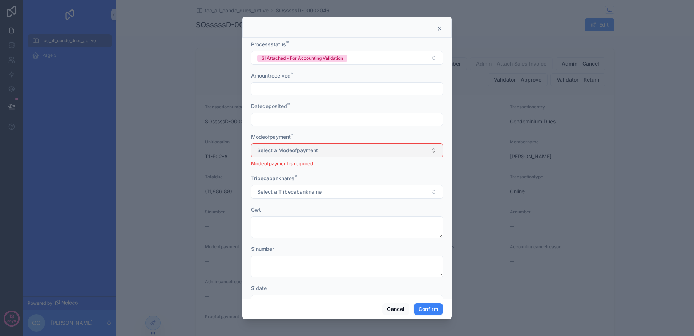
click at [319, 151] on button "Select a Modeofpayment" at bounding box center [347, 150] width 192 height 14
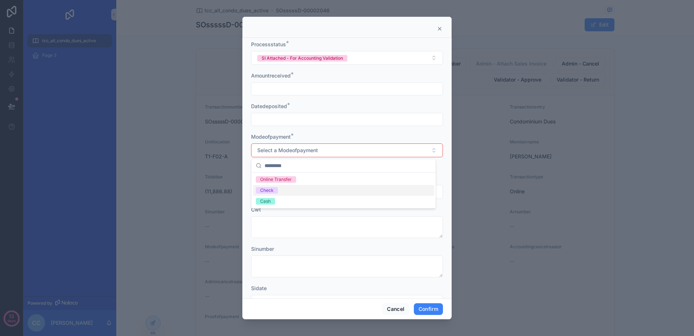
click at [316, 190] on div "Check" at bounding box center [343, 190] width 181 height 11
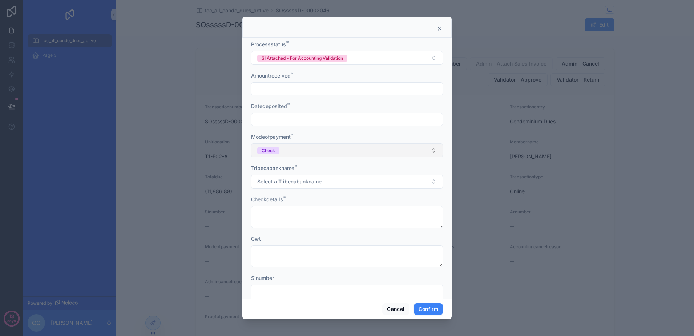
click at [326, 150] on button "Check" at bounding box center [347, 150] width 192 height 14
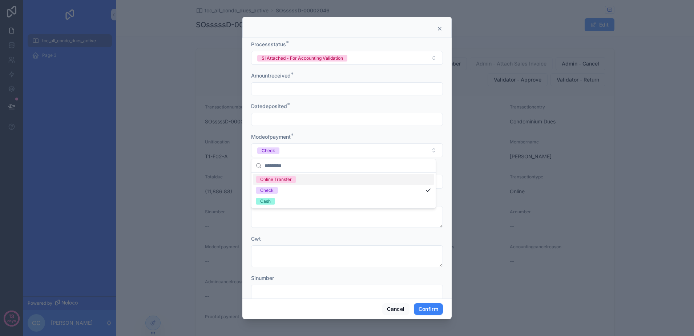
click at [324, 180] on div "Online Transfer" at bounding box center [343, 179] width 181 height 11
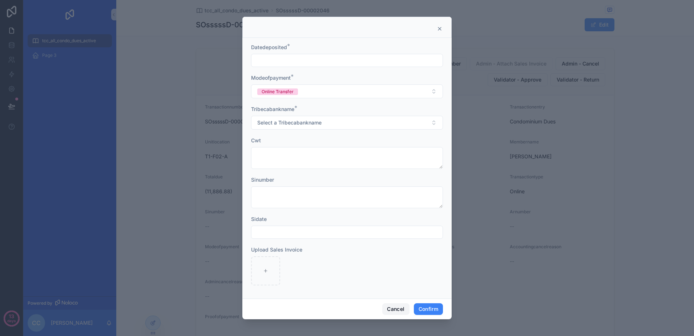
click at [393, 309] on button "Cancel" at bounding box center [395, 309] width 27 height 12
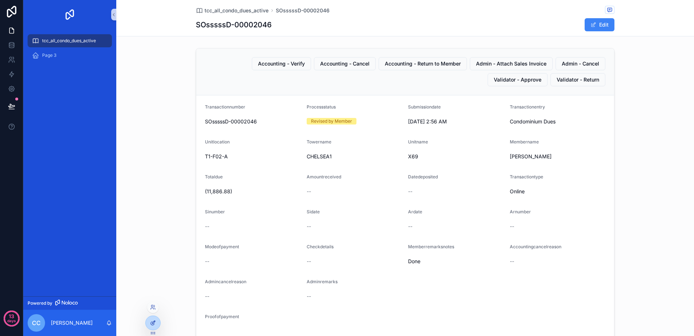
click at [150, 324] on icon at bounding box center [153, 323] width 6 height 6
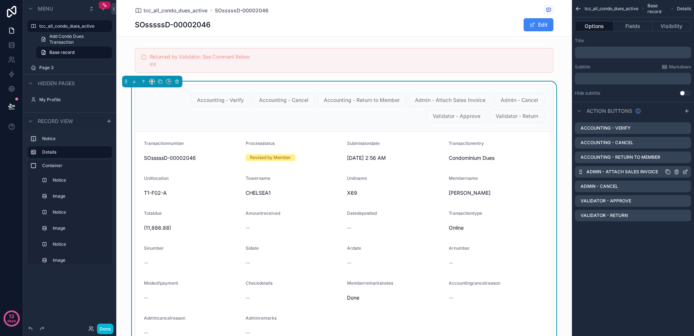
click at [685, 172] on icon "scrollable content" at bounding box center [686, 170] width 3 height 3
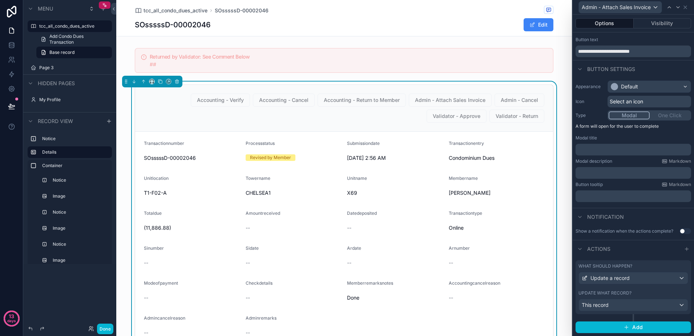
scroll to position [0, 0]
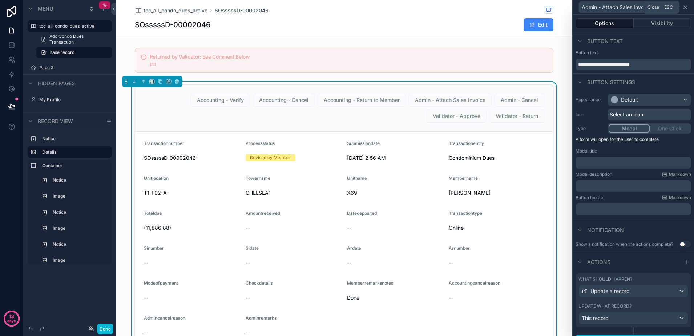
click at [687, 6] on icon at bounding box center [686, 7] width 6 height 6
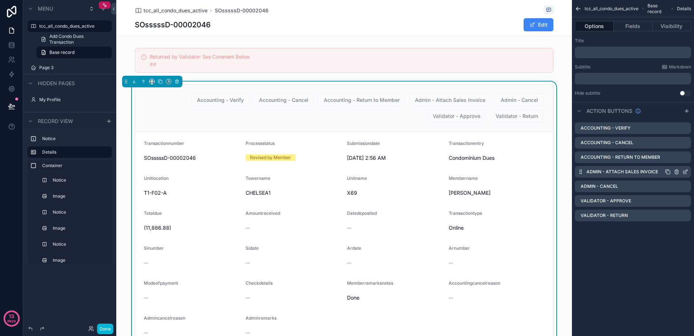
click at [685, 170] on icon "scrollable content" at bounding box center [686, 172] width 6 height 6
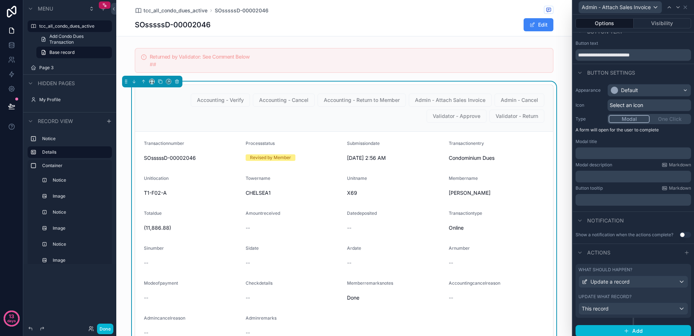
scroll to position [19, 0]
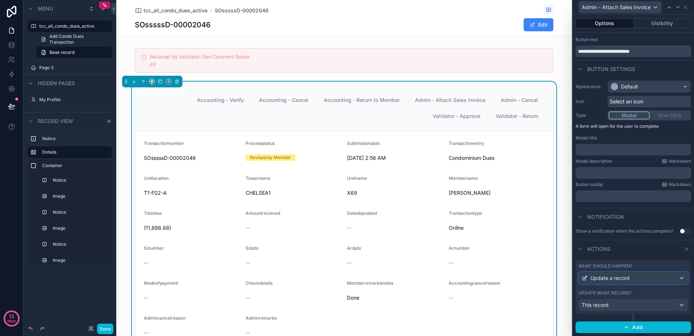
click at [629, 279] on span "Update a record" at bounding box center [610, 277] width 39 height 7
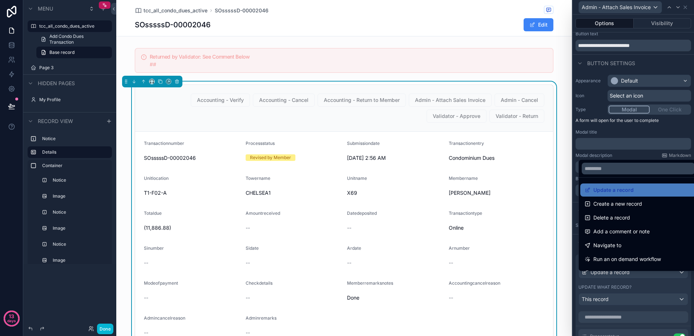
click at [629, 279] on div at bounding box center [633, 168] width 121 height 336
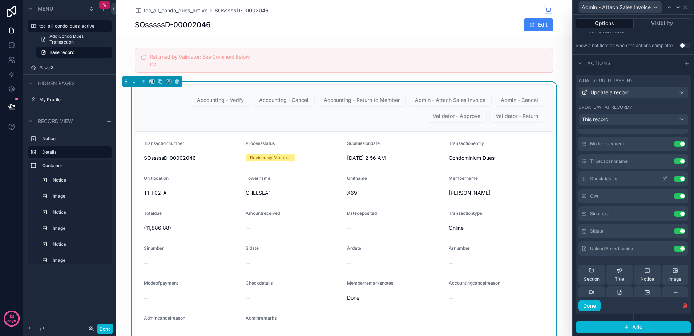
scroll to position [45, 0]
click at [664, 234] on icon at bounding box center [665, 232] width 3 height 3
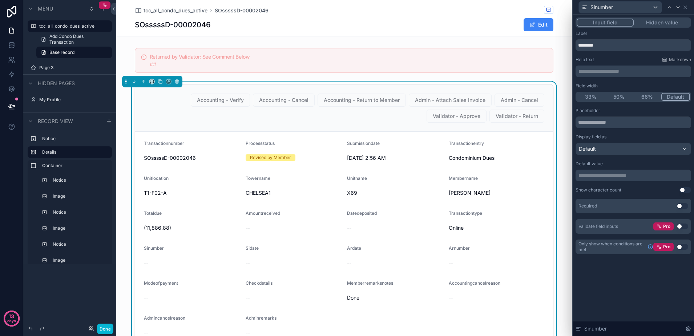
click at [677, 206] on button "Use setting" at bounding box center [683, 206] width 12 height 6
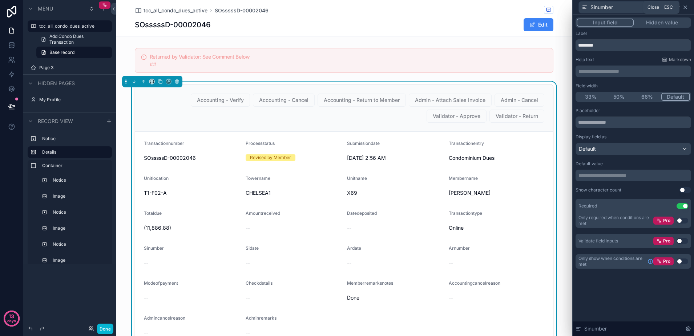
click at [684, 6] on icon at bounding box center [686, 7] width 6 height 6
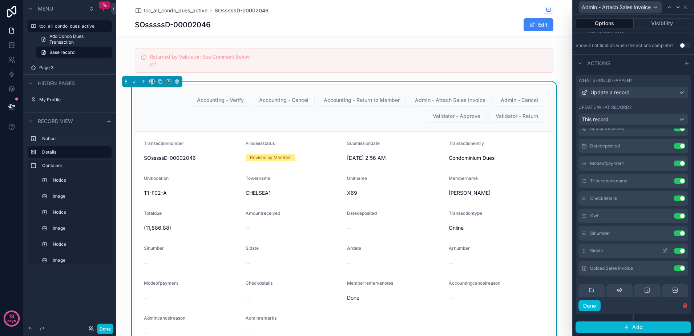
click at [662, 253] on icon at bounding box center [665, 251] width 6 height 6
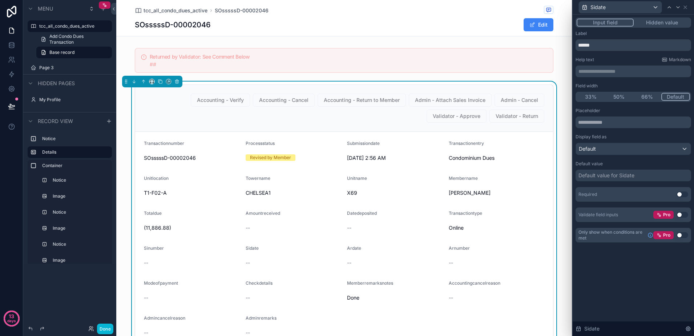
click at [666, 21] on button "Hidden value" at bounding box center [662, 23] width 56 height 8
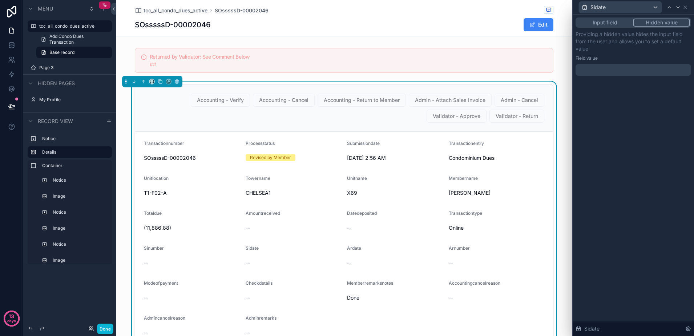
click at [613, 22] on button "Input field" at bounding box center [605, 23] width 56 height 8
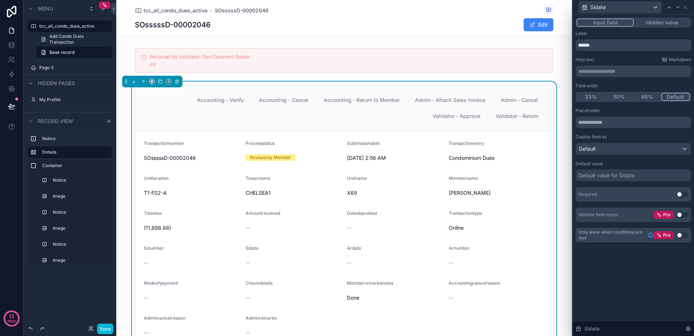
click at [679, 194] on button "Use setting" at bounding box center [683, 194] width 12 height 6
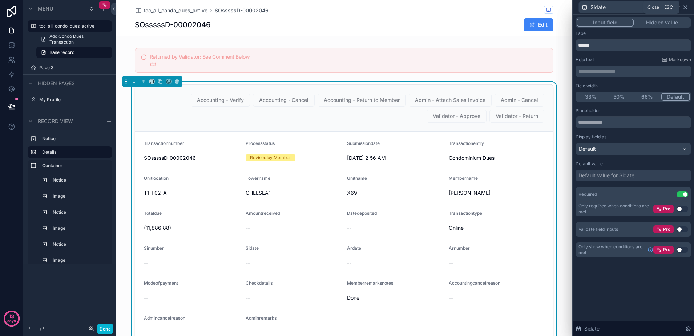
click at [687, 8] on icon at bounding box center [686, 7] width 6 height 6
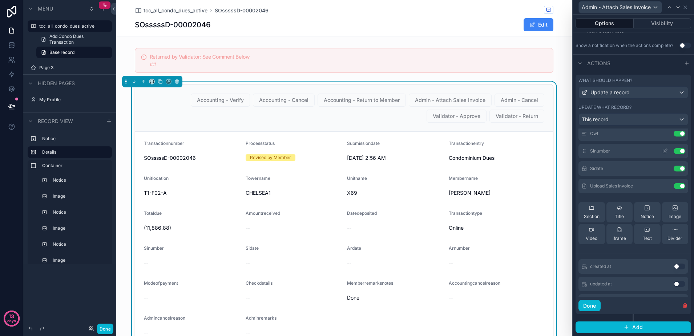
scroll to position [136, 0]
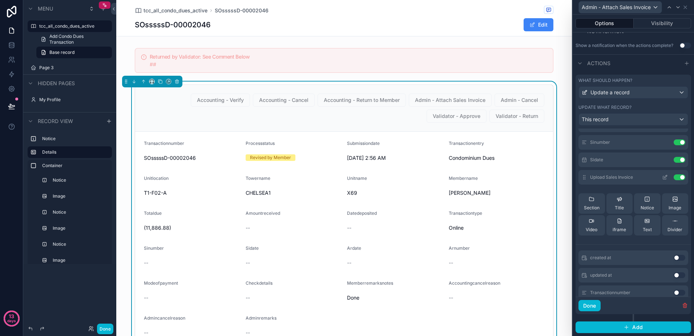
click at [662, 178] on icon at bounding box center [665, 177] width 6 height 6
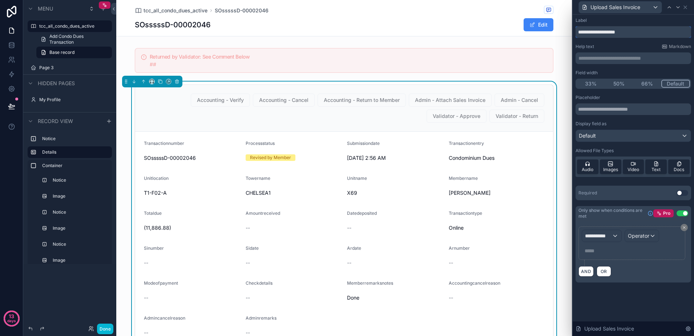
click at [598, 32] on input "**********" at bounding box center [634, 32] width 116 height 12
type input "**********"
click at [683, 9] on icon at bounding box center [686, 7] width 6 height 6
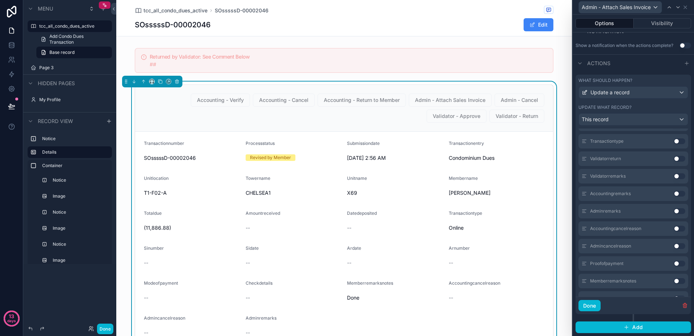
scroll to position [1045, 0]
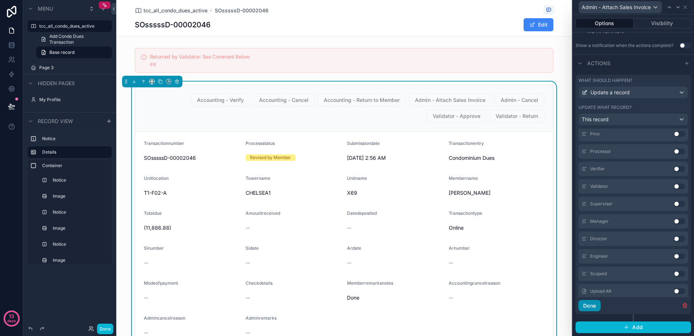
click at [586, 303] on button "Done" at bounding box center [590, 306] width 22 height 12
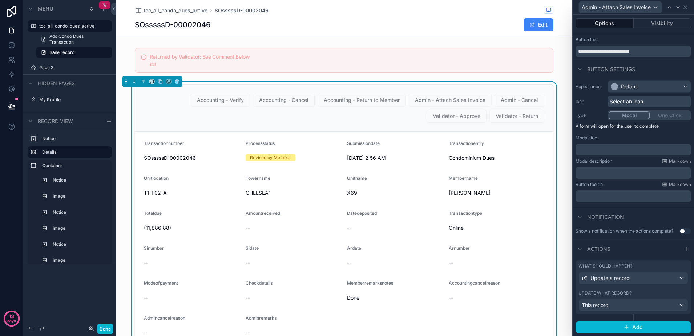
scroll to position [19, 0]
click at [101, 330] on button "Done" at bounding box center [105, 328] width 16 height 11
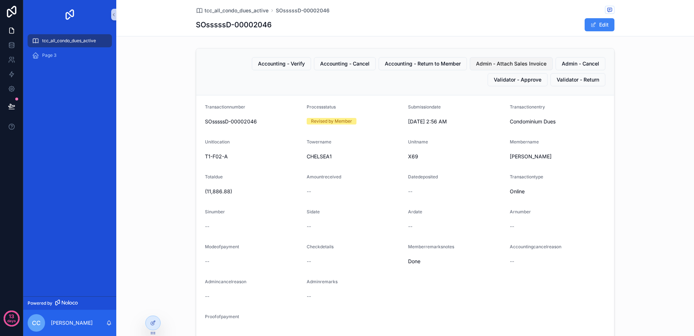
click at [482, 64] on span "Admin - Attach Sales Invoice" at bounding box center [511, 63] width 71 height 7
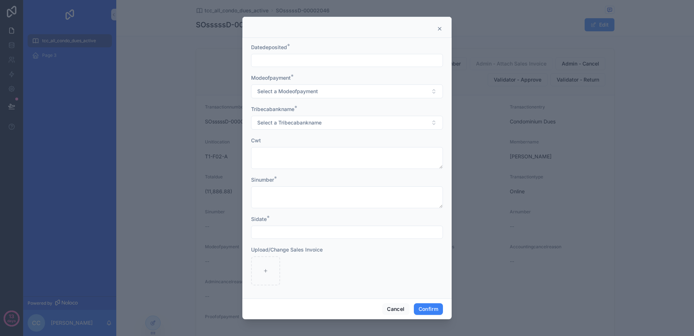
scroll to position [13, 0]
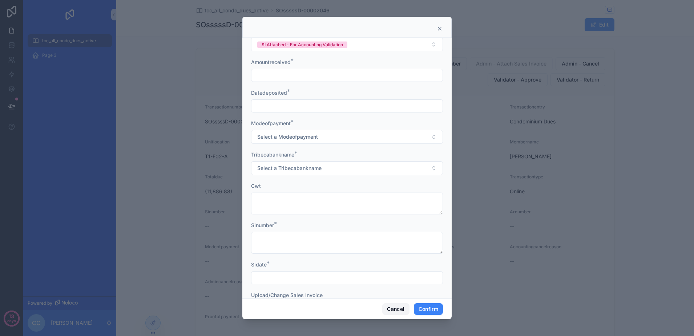
click at [393, 309] on button "Cancel" at bounding box center [395, 309] width 27 height 12
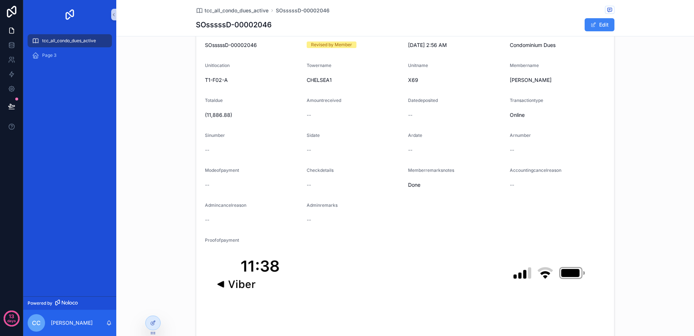
scroll to position [0, 0]
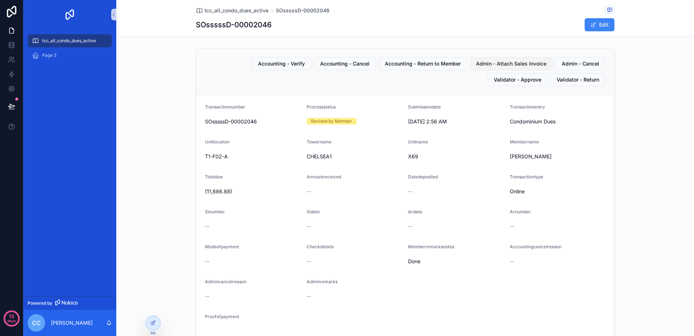
click at [494, 66] on span "Admin - Attach Sales Invoice" at bounding box center [511, 63] width 71 height 7
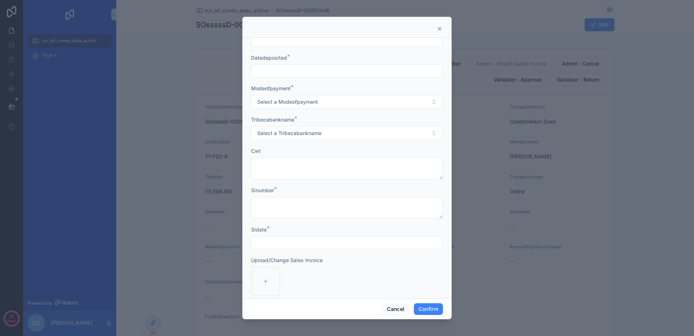
scroll to position [59, 0]
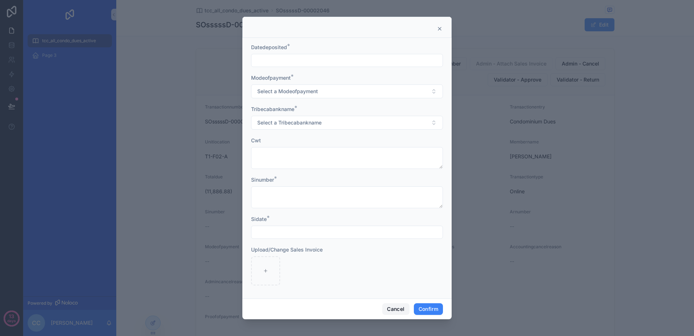
click at [399, 306] on button "Cancel" at bounding box center [395, 309] width 27 height 12
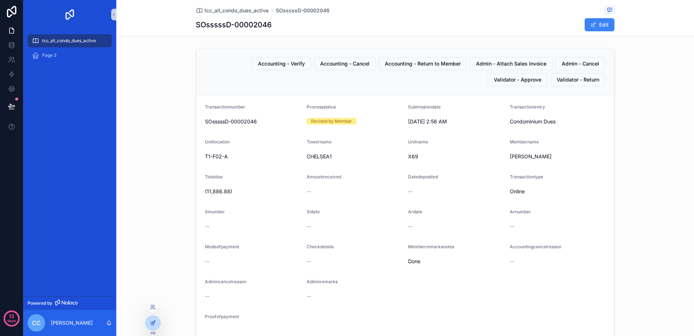
click at [152, 320] on icon at bounding box center [153, 323] width 6 height 6
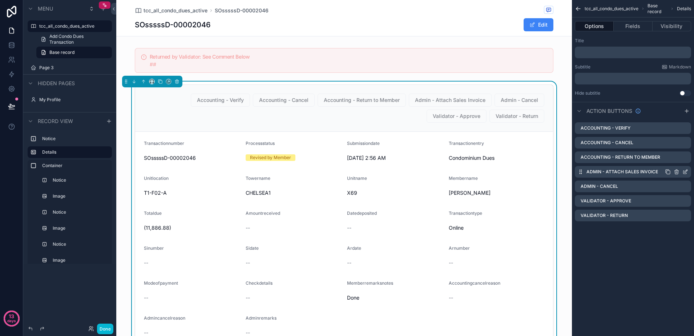
click at [684, 172] on icon "scrollable content" at bounding box center [685, 171] width 3 height 3
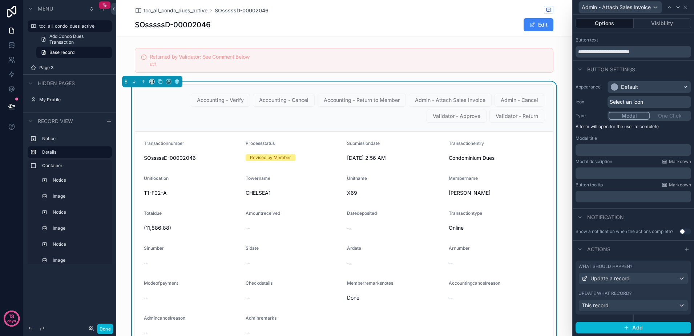
scroll to position [19, 0]
click at [619, 278] on span "Update a record" at bounding box center [610, 277] width 39 height 7
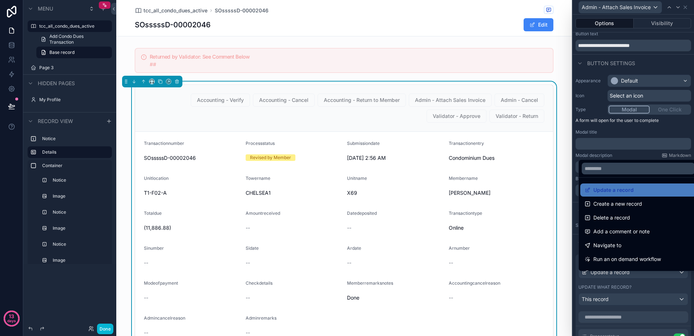
click at [619, 278] on div at bounding box center [633, 168] width 121 height 336
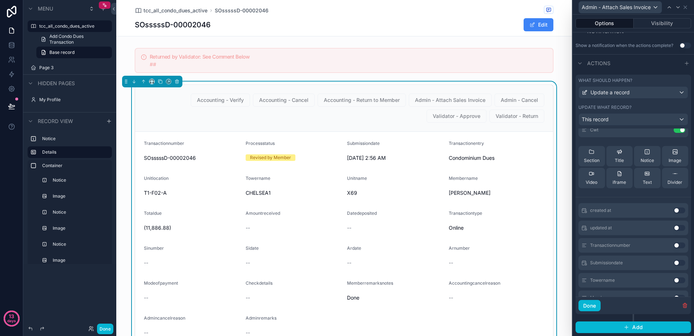
scroll to position [136, 0]
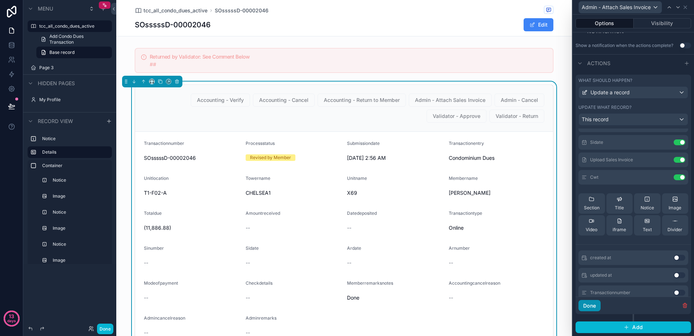
click at [589, 306] on button "Done" at bounding box center [590, 306] width 22 height 12
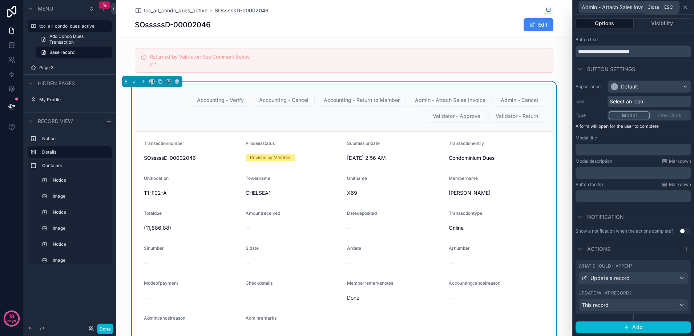
click at [688, 8] on icon at bounding box center [686, 7] width 6 height 6
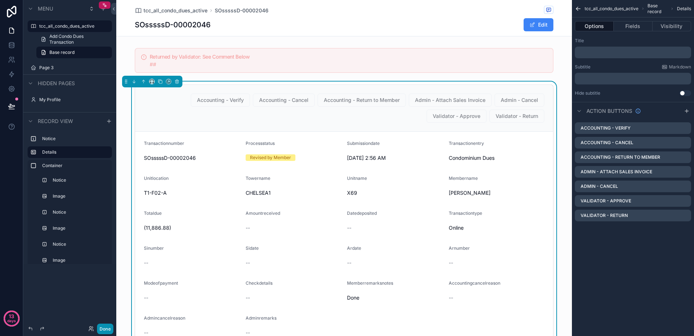
click at [108, 329] on button "Done" at bounding box center [105, 328] width 16 height 11
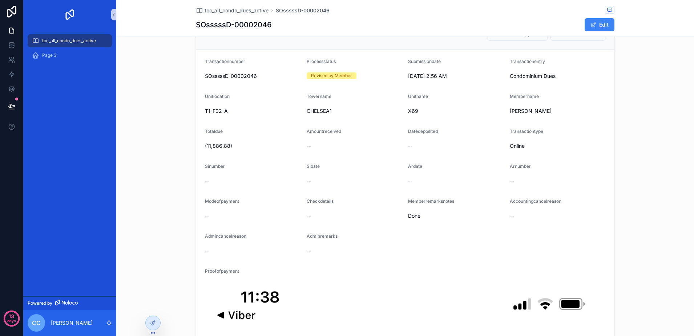
scroll to position [0, 0]
